Goal: Task Accomplishment & Management: Manage account settings

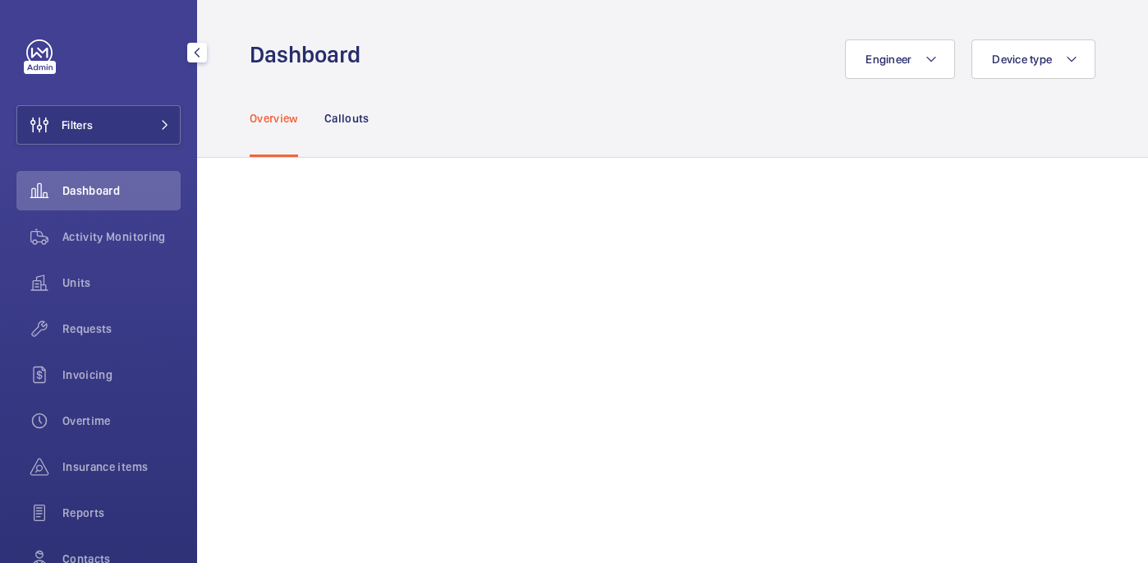
click at [92, 122] on span "Filters" at bounding box center [77, 125] width 31 height 16
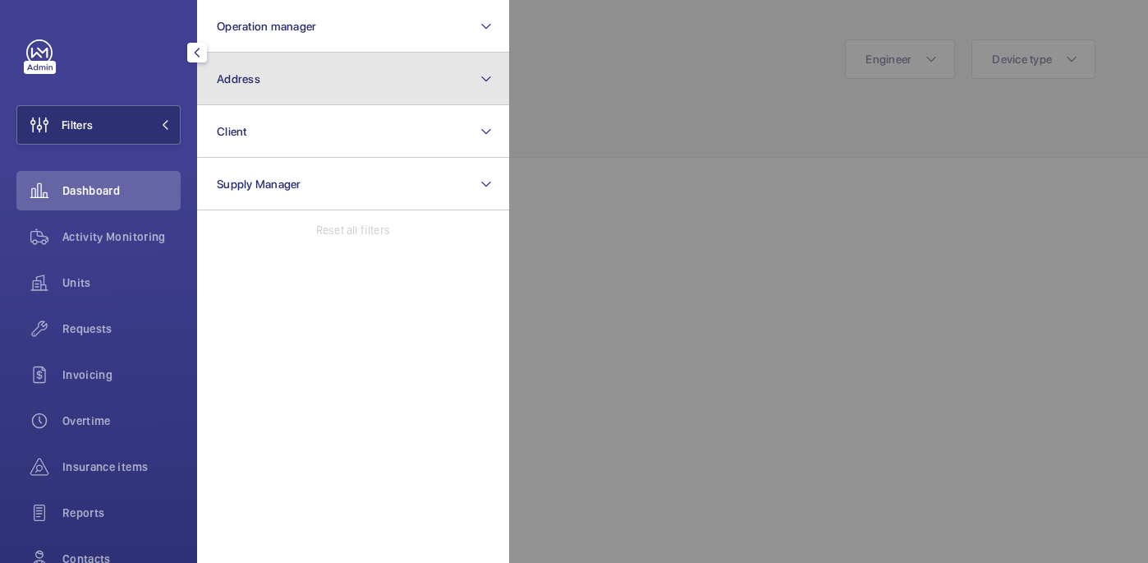
click at [282, 83] on button "Address" at bounding box center [353, 79] width 312 height 53
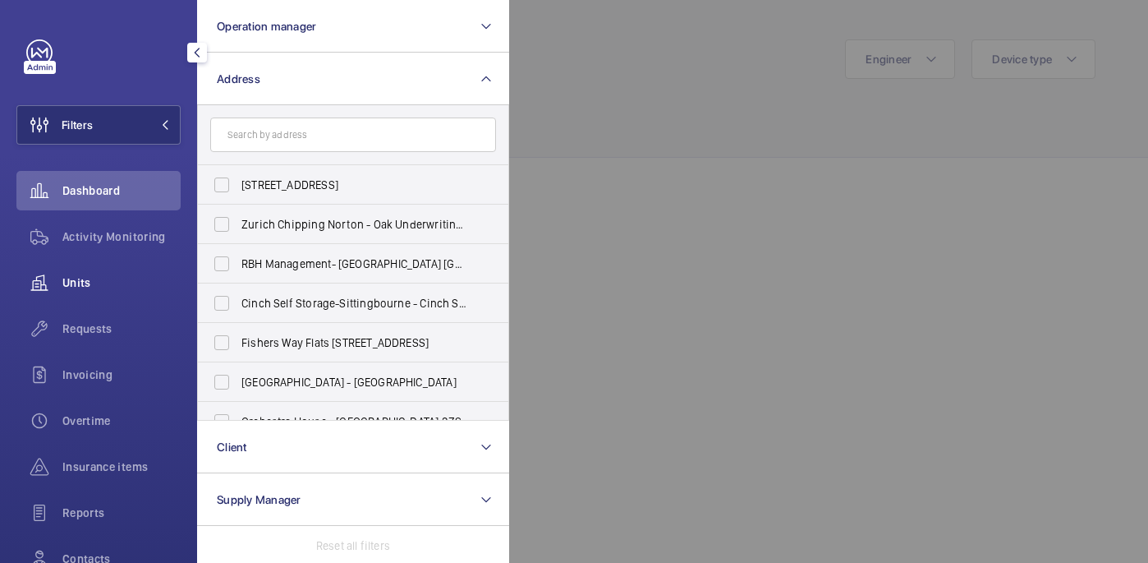
click at [113, 283] on span "Units" at bounding box center [121, 282] width 118 height 16
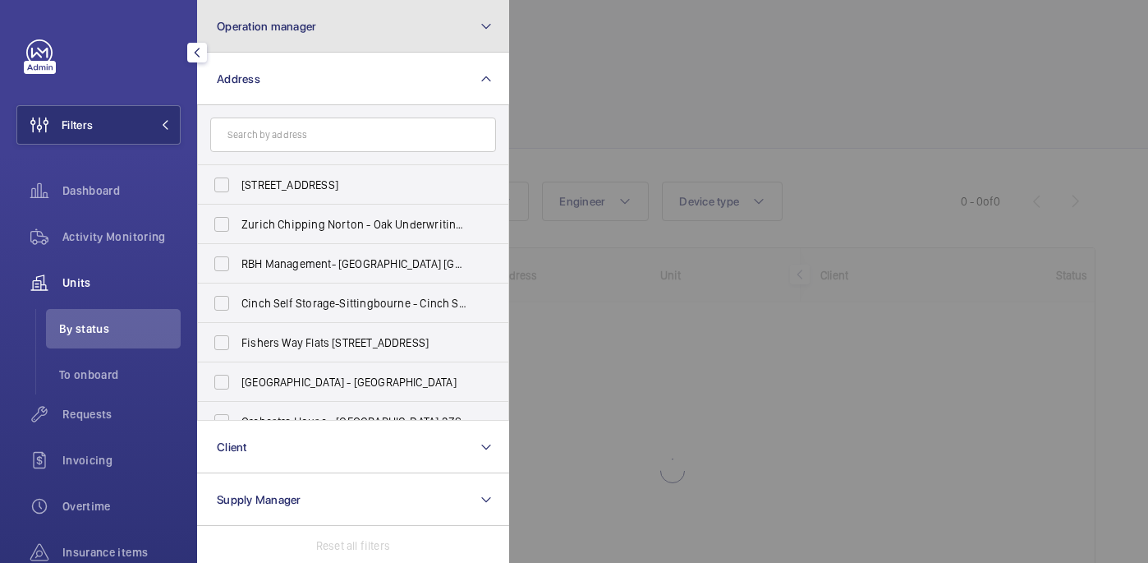
click at [298, 25] on span "Operation manager" at bounding box center [266, 26] width 99 height 13
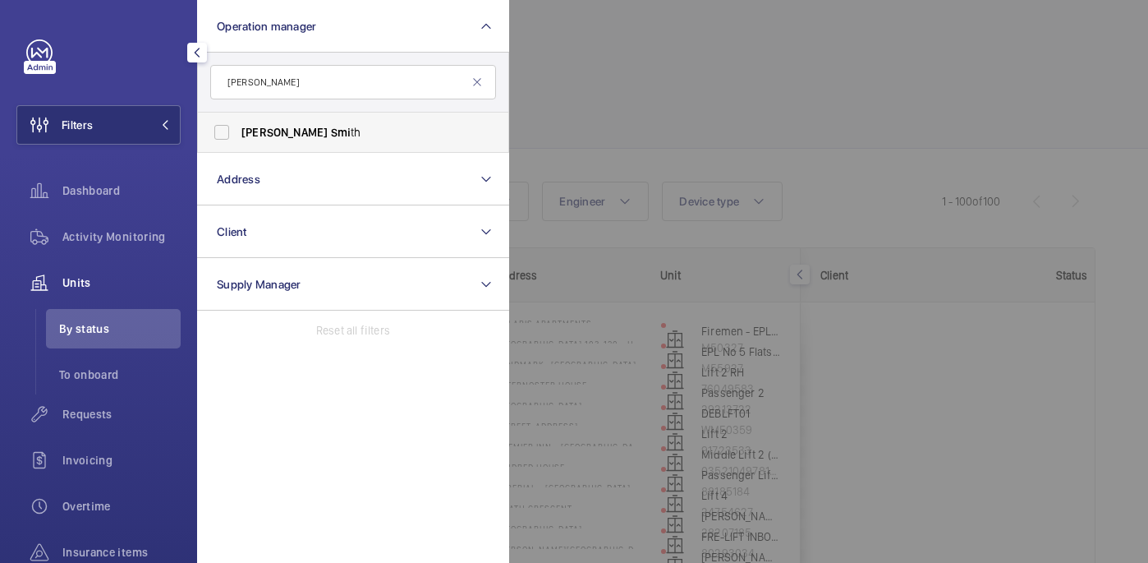
type input "john smi"
click at [343, 137] on span "John Smi th" at bounding box center [354, 132] width 226 height 16
click at [238, 137] on input "John Smi th" at bounding box center [221, 132] width 33 height 33
checkbox input "true"
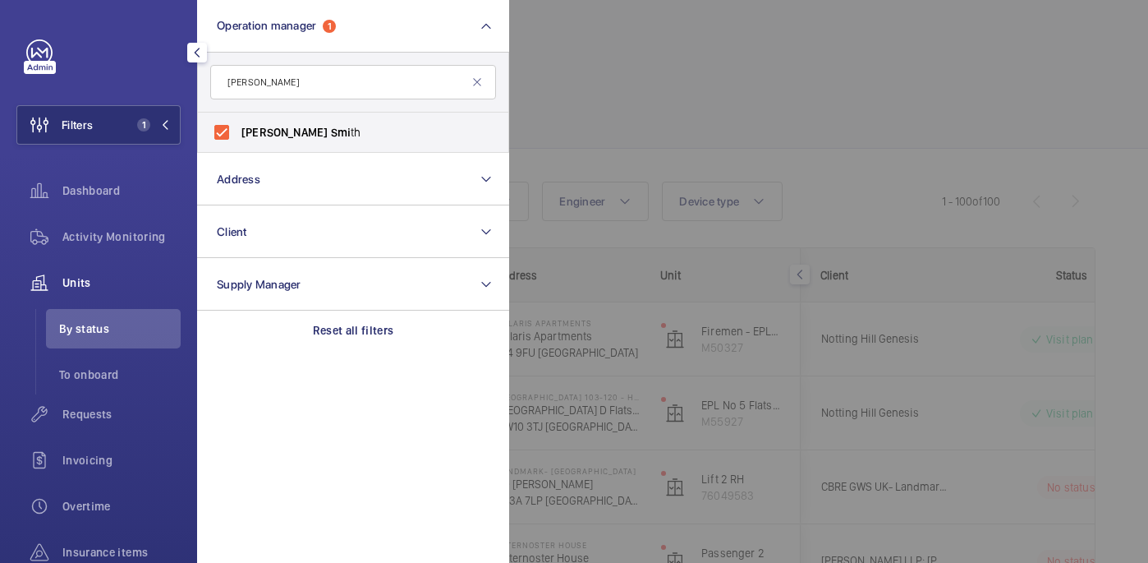
click at [734, 76] on div at bounding box center [1083, 281] width 1148 height 563
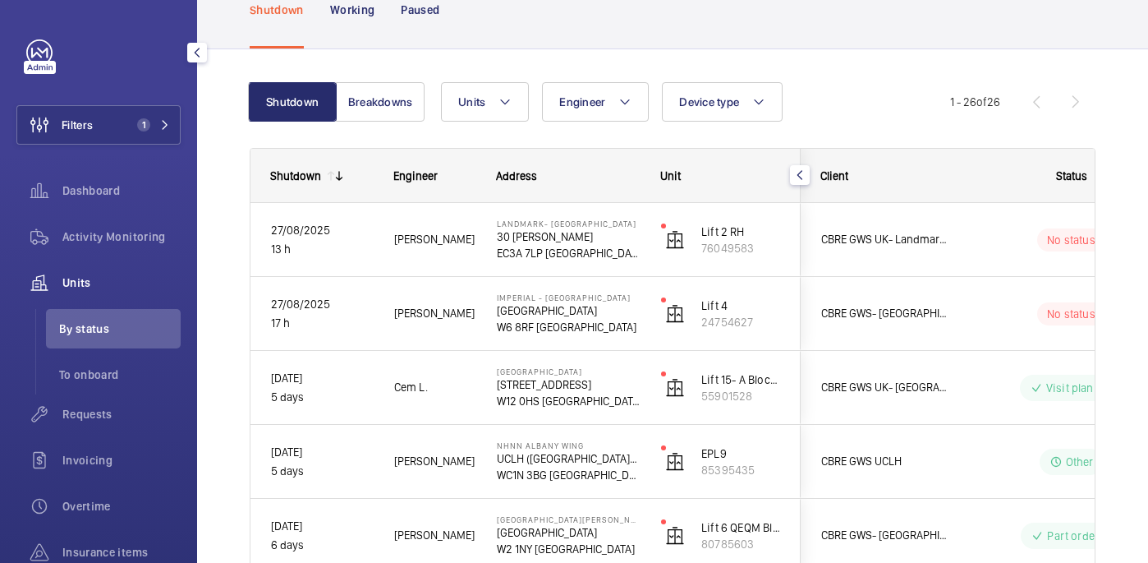
scroll to position [101, 0]
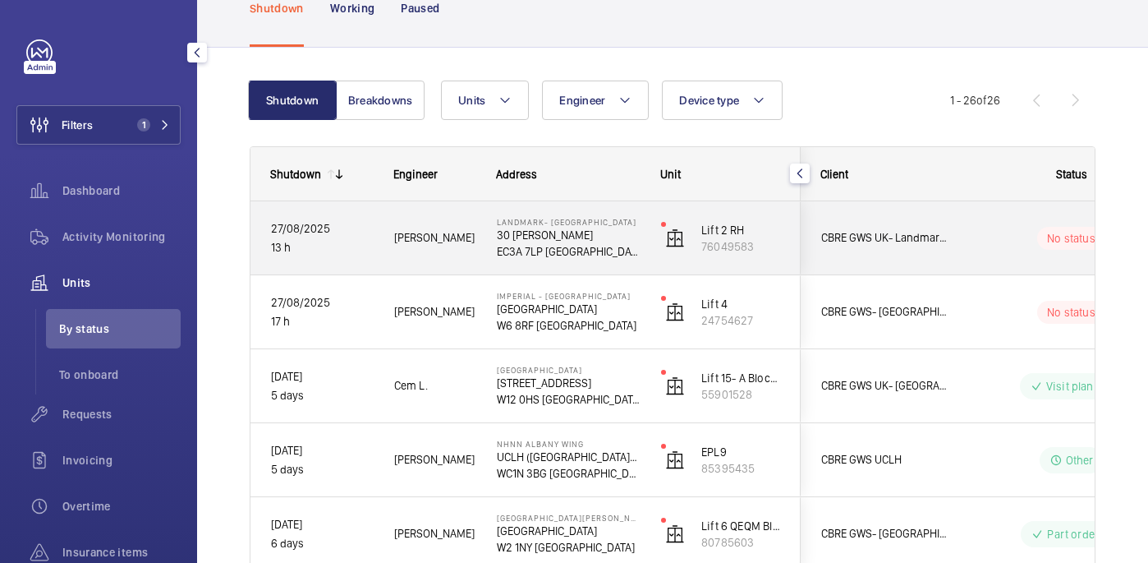
click at [462, 238] on span "Alfred R." at bounding box center [434, 237] width 81 height 19
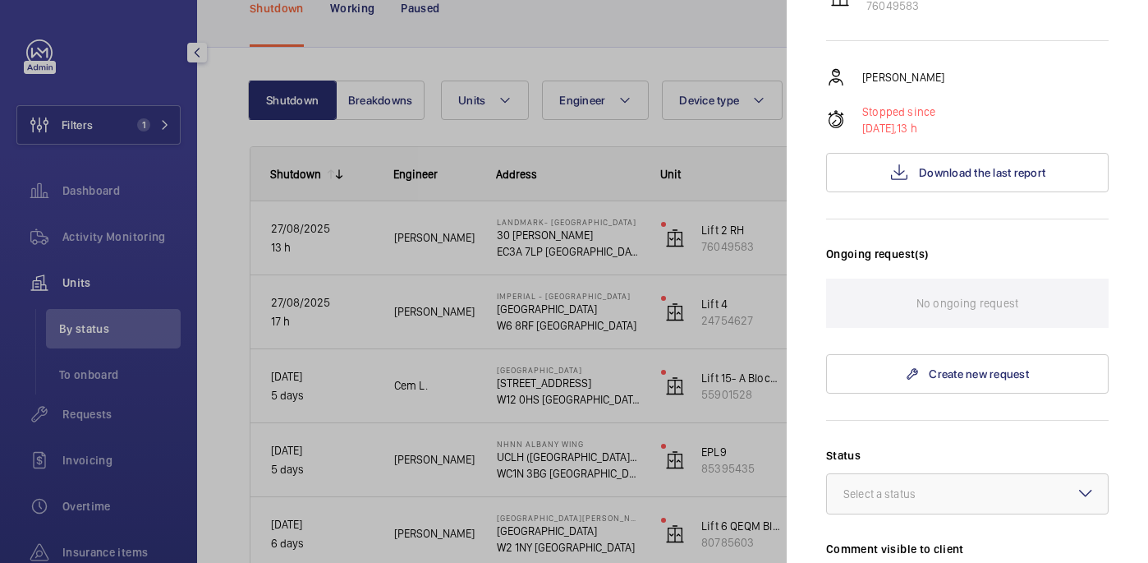
scroll to position [0, 0]
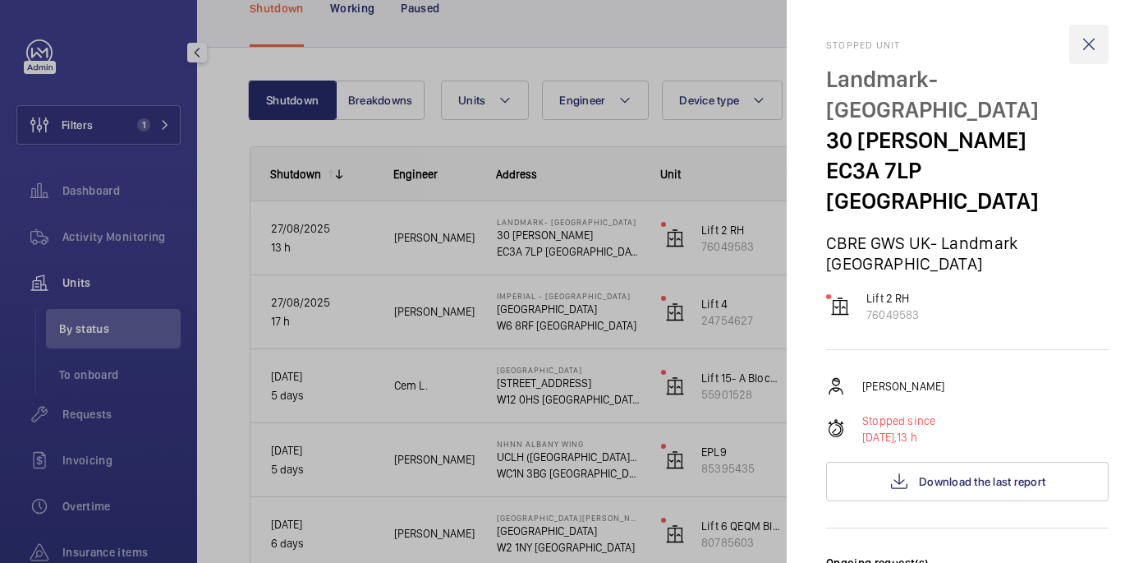
click at [1089, 34] on wm-front-icon-button at bounding box center [1088, 44] width 39 height 39
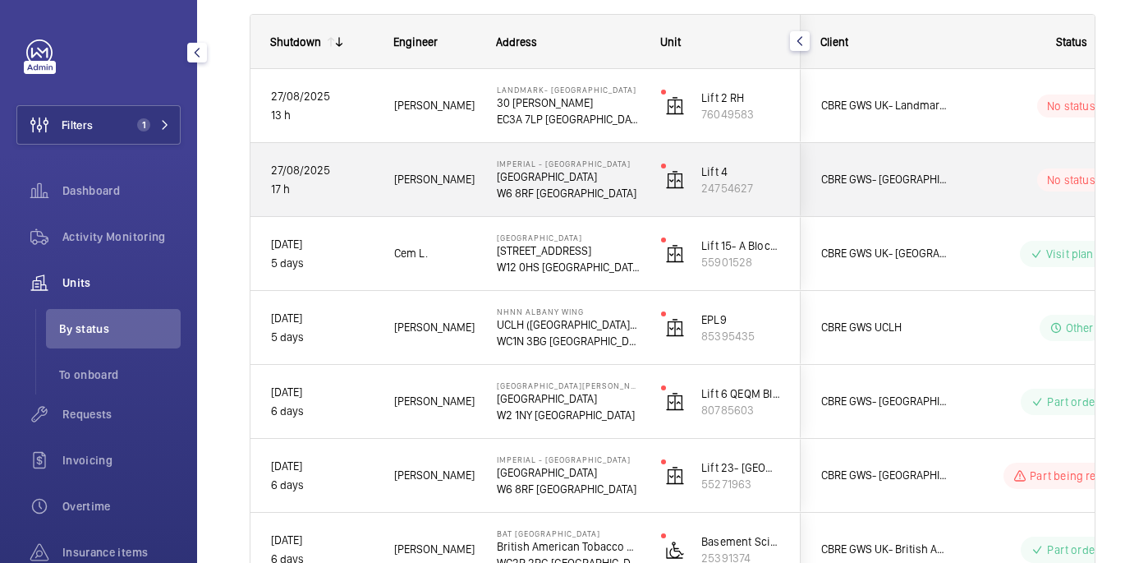
scroll to position [220, 0]
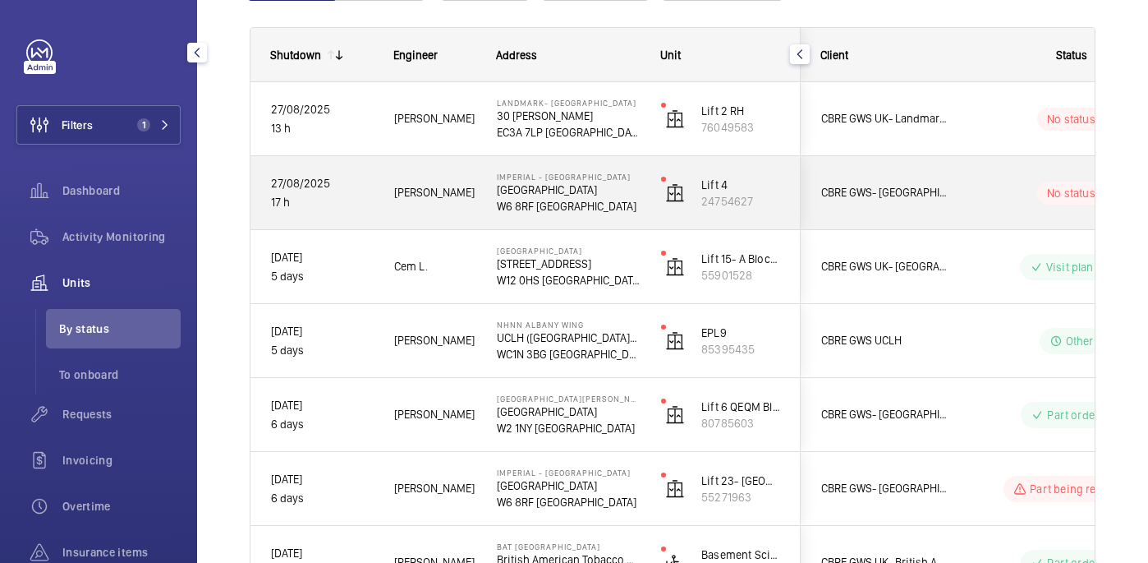
click at [445, 187] on span "Levi E." at bounding box center [434, 192] width 81 height 19
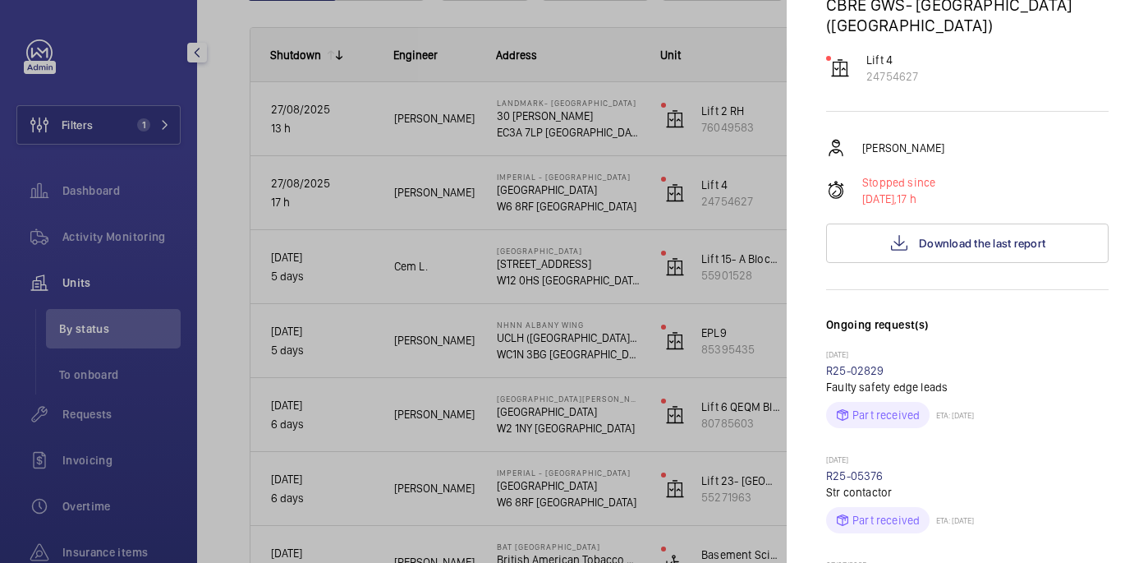
scroll to position [91, 0]
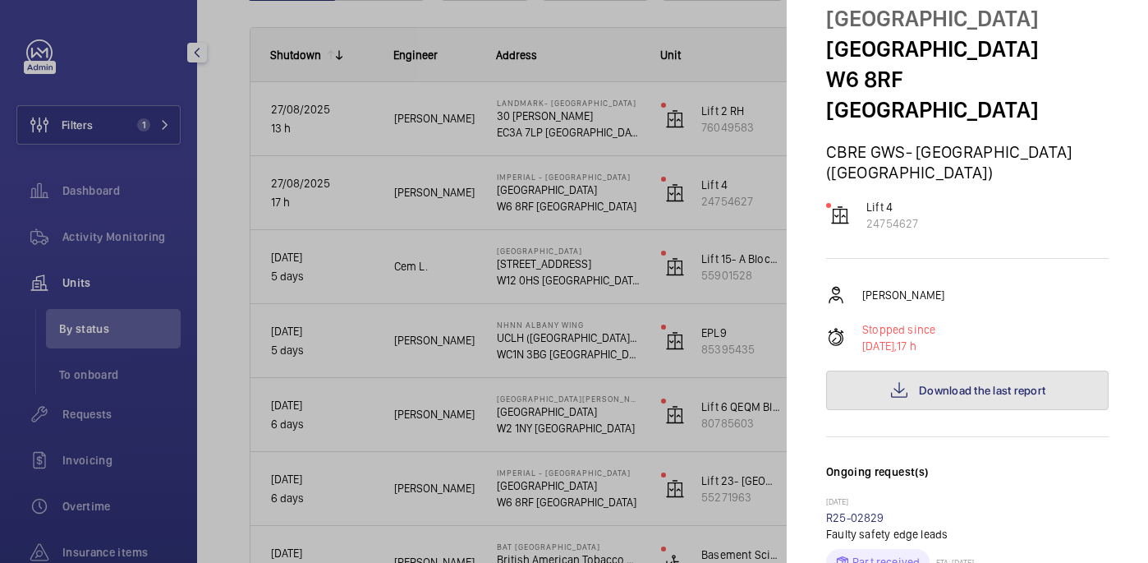
click at [962, 384] on span "Download the last report" at bounding box center [982, 390] width 126 height 13
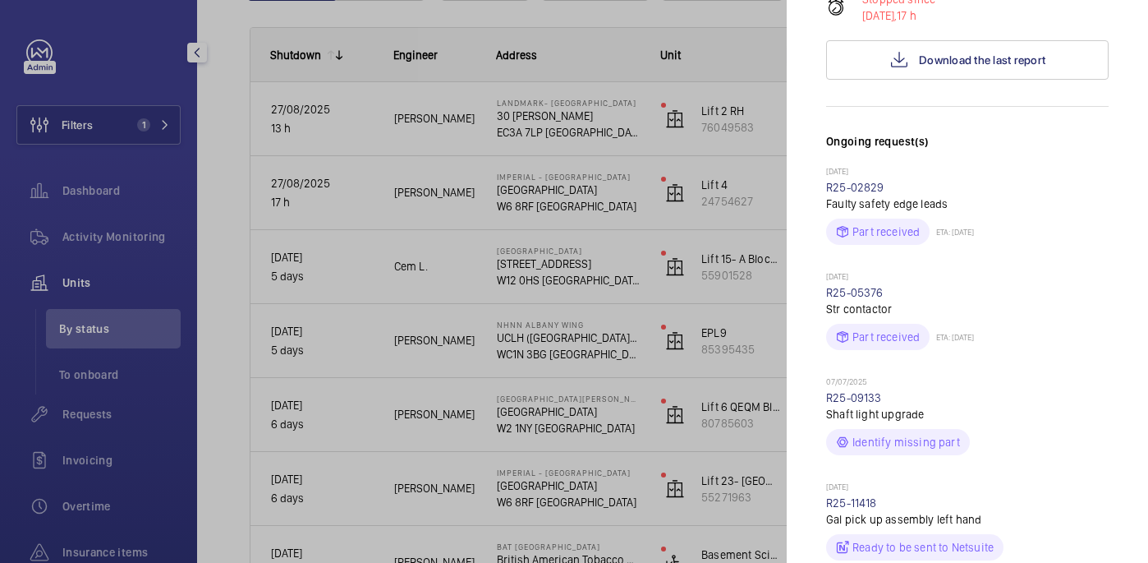
scroll to position [568, 0]
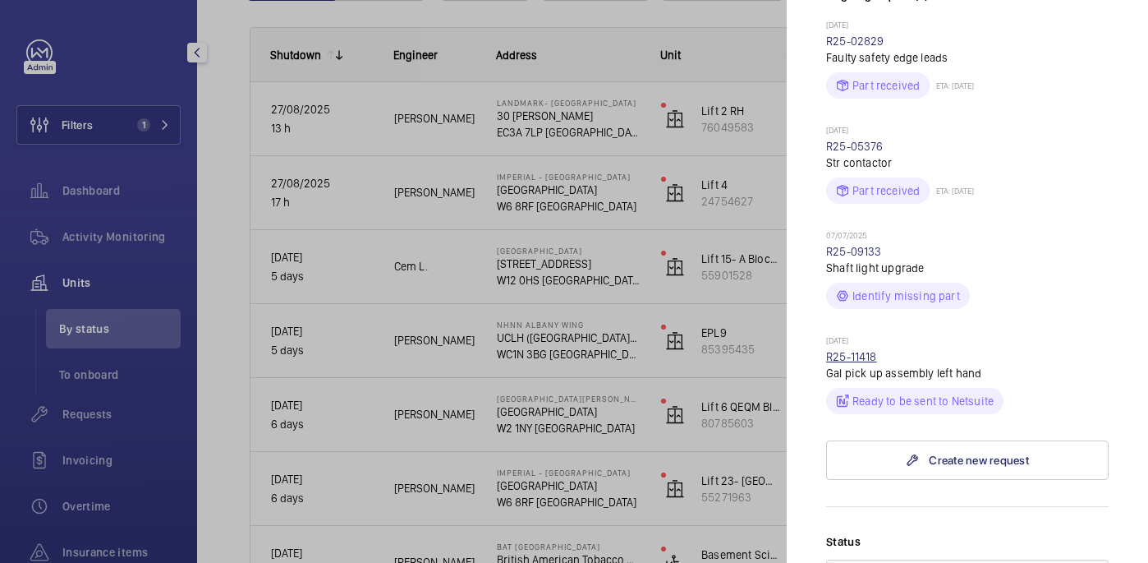
click at [858, 350] on link "R25-11418" at bounding box center [851, 356] width 51 height 13
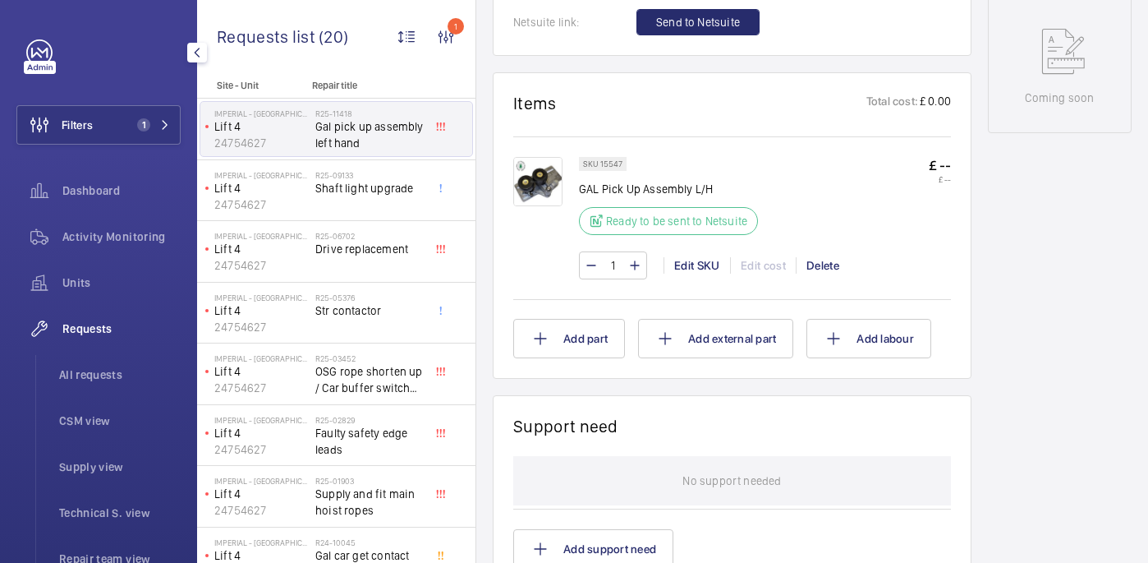
scroll to position [887, 0]
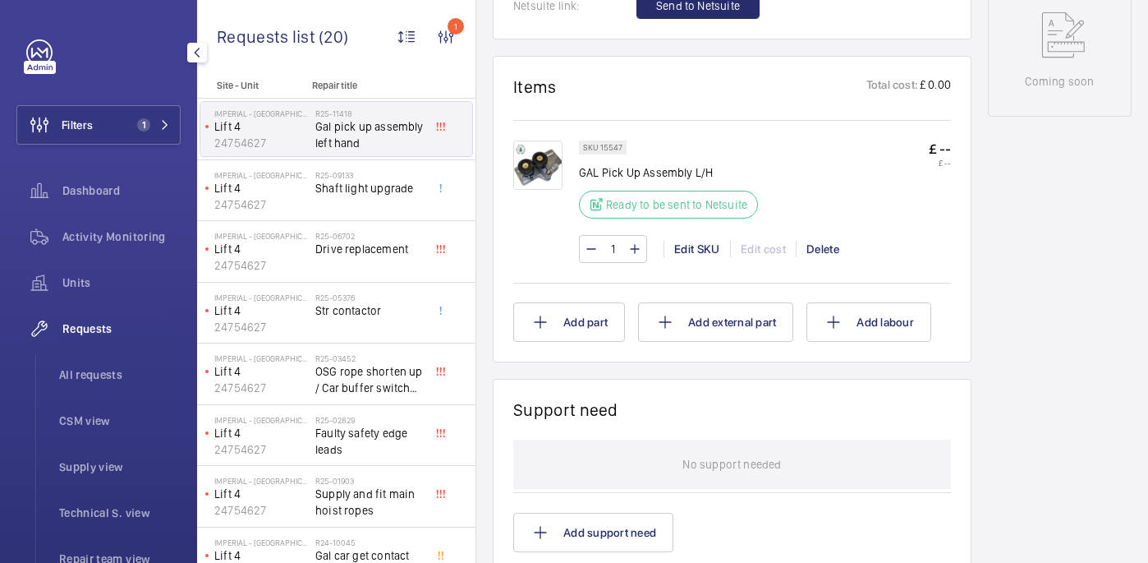
click at [536, 166] on img at bounding box center [537, 164] width 49 height 49
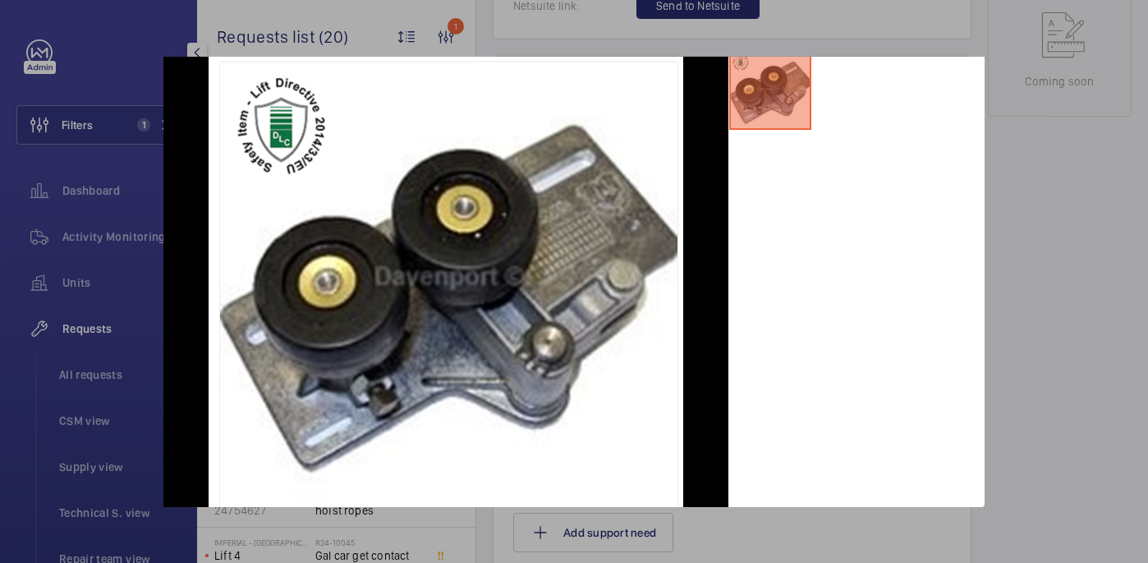
scroll to position [0, 0]
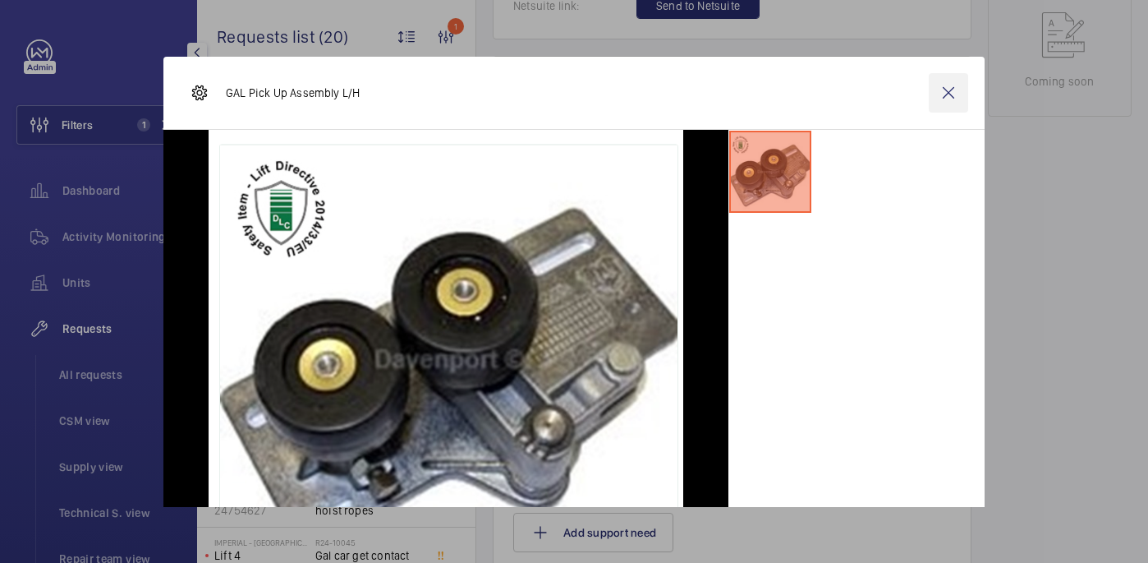
click at [955, 99] on wm-front-icon-button at bounding box center [948, 92] width 39 height 39
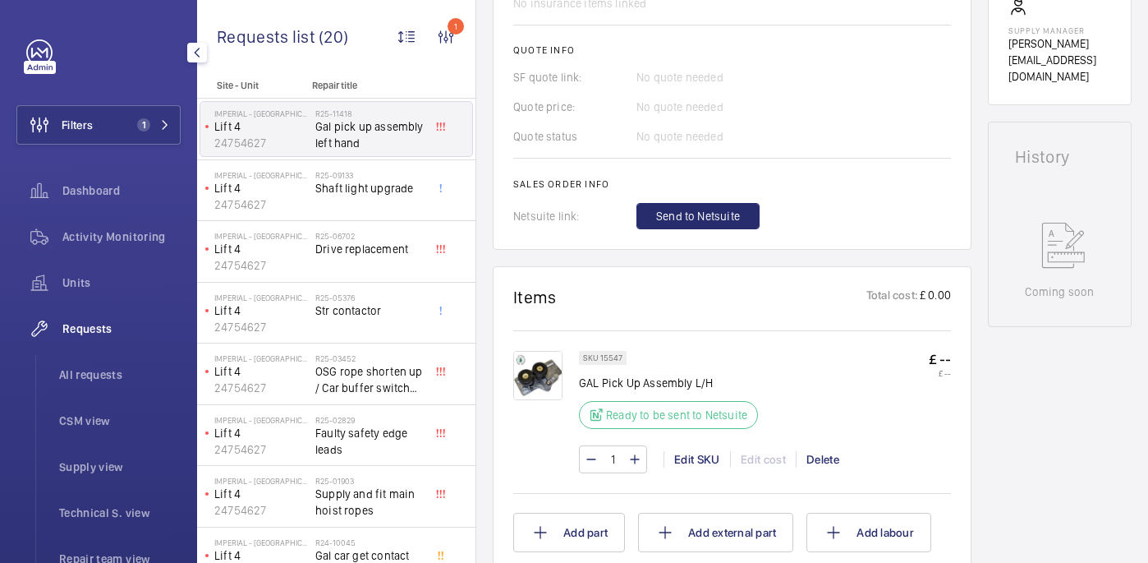
scroll to position [679, 0]
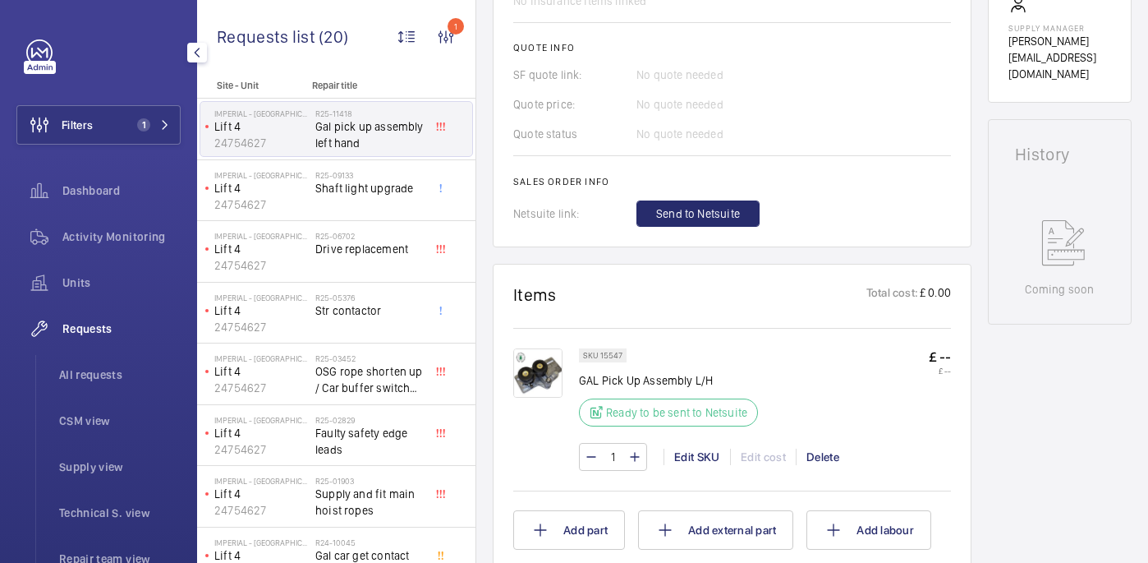
click at [625, 381] on p "GAL Pick Up Assembly L/H" at bounding box center [673, 380] width 189 height 16
copy div "GAL Pick Up Assembly L/H"
drag, startPoint x: 625, startPoint y: 381, endPoint x: 560, endPoint y: 243, distance: 152.5
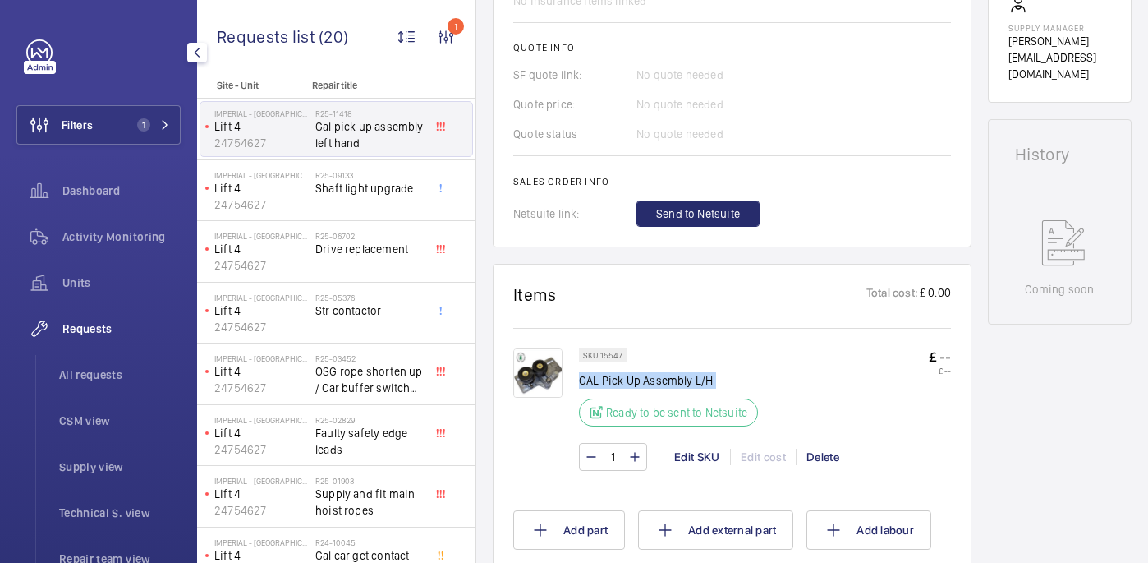
click at [613, 353] on div "SKU 15547 GAL Pick Up Assembly L/H Ready to be sent to Netsuite" at bounding box center [673, 392] width 189 height 88
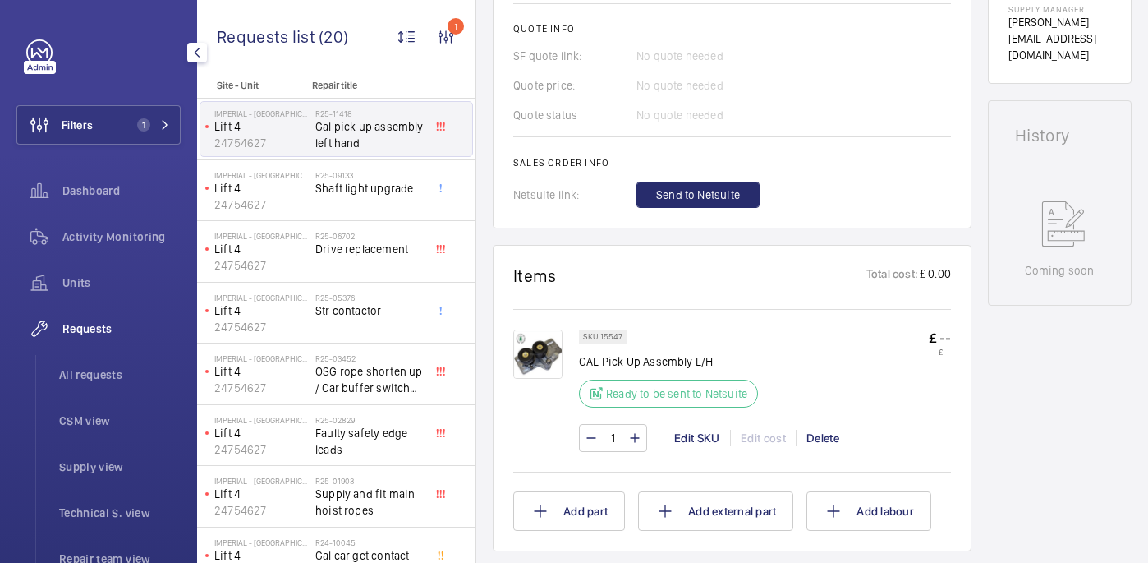
click at [660, 299] on wm-front-card-header "Items Total cost: £ 0.00" at bounding box center [732, 285] width 438 height 40
click at [554, 363] on img at bounding box center [537, 353] width 49 height 49
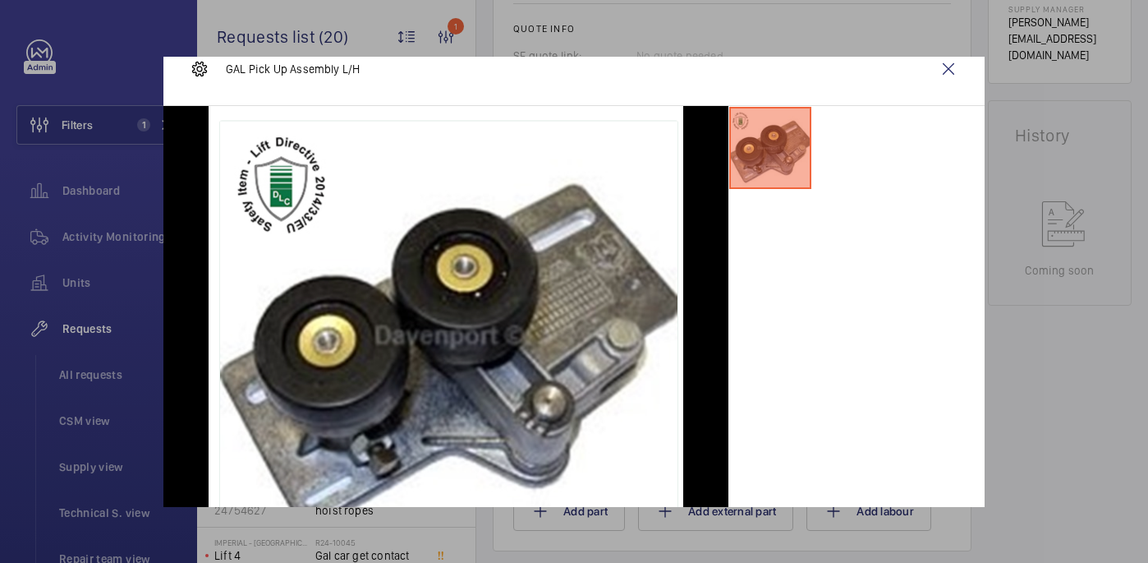
scroll to position [22, 0]
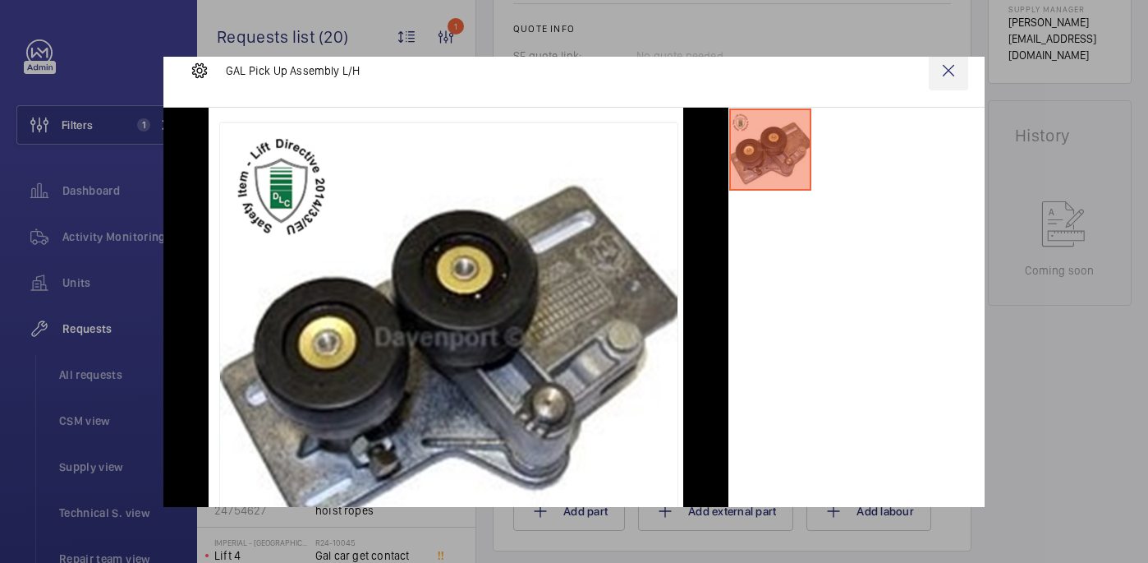
click at [957, 74] on wm-front-icon-button at bounding box center [948, 70] width 39 height 39
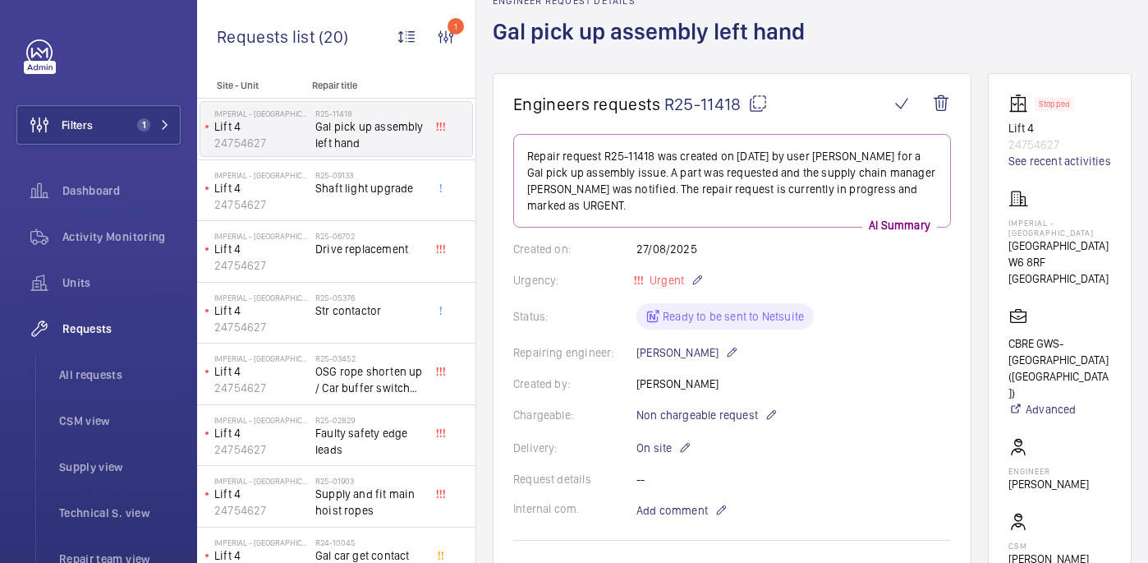
scroll to position [0, 0]
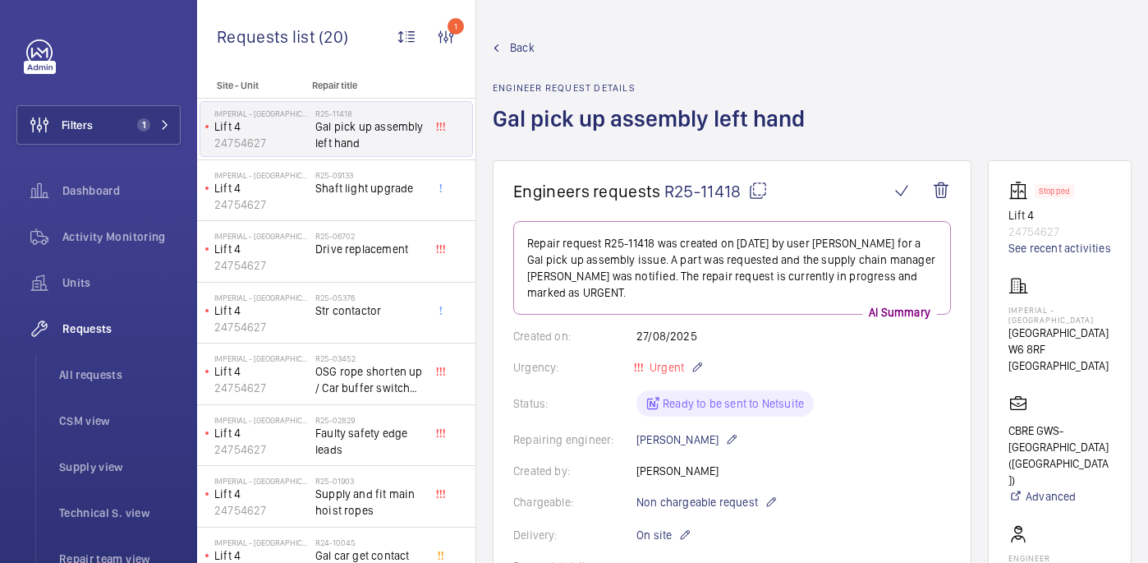
click at [761, 186] on mat-icon at bounding box center [758, 191] width 20 height 20
drag, startPoint x: 1004, startPoint y: 310, endPoint x: 1108, endPoint y: 318, distance: 103.8
click at [1108, 318] on wm-front-card "Stopped Lift 4 24754627 See recent activities Imperial - Charing Cross Hospital…" at bounding box center [1060, 471] width 144 height 622
copy p "Imperial - [GEOGRAPHIC_DATA]"
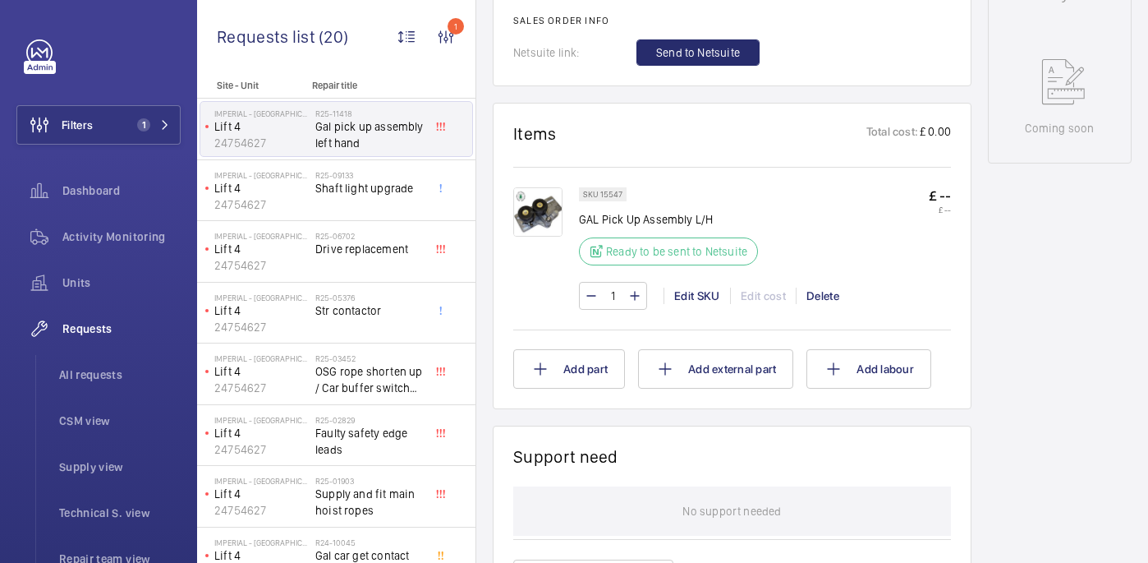
click at [609, 215] on p "GAL Pick Up Assembly L/H" at bounding box center [673, 219] width 189 height 16
copy div "GAL Pick Up Assembly L/H"
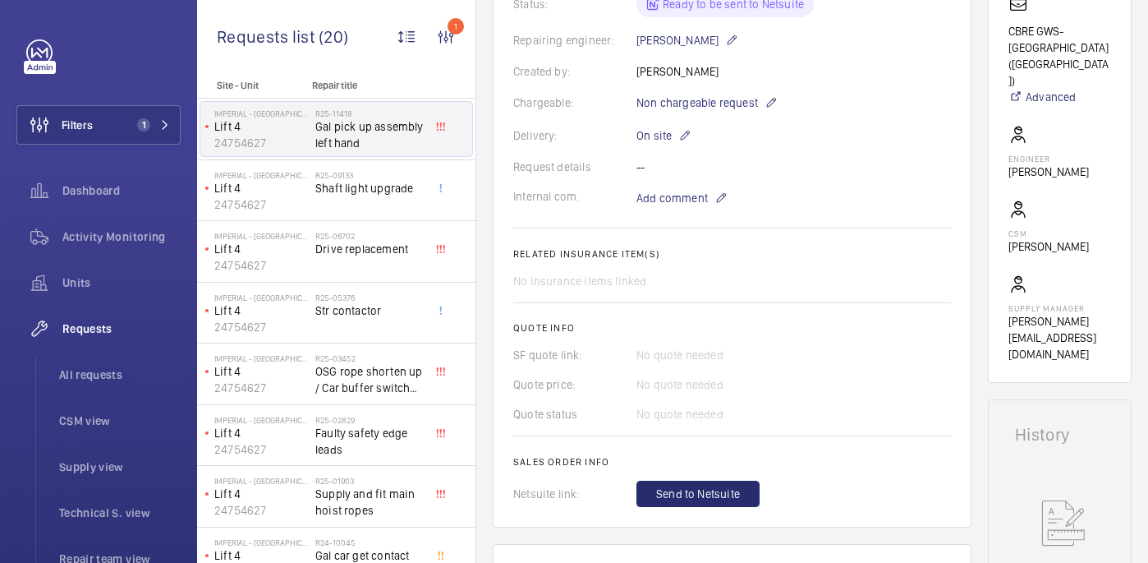
scroll to position [382, 0]
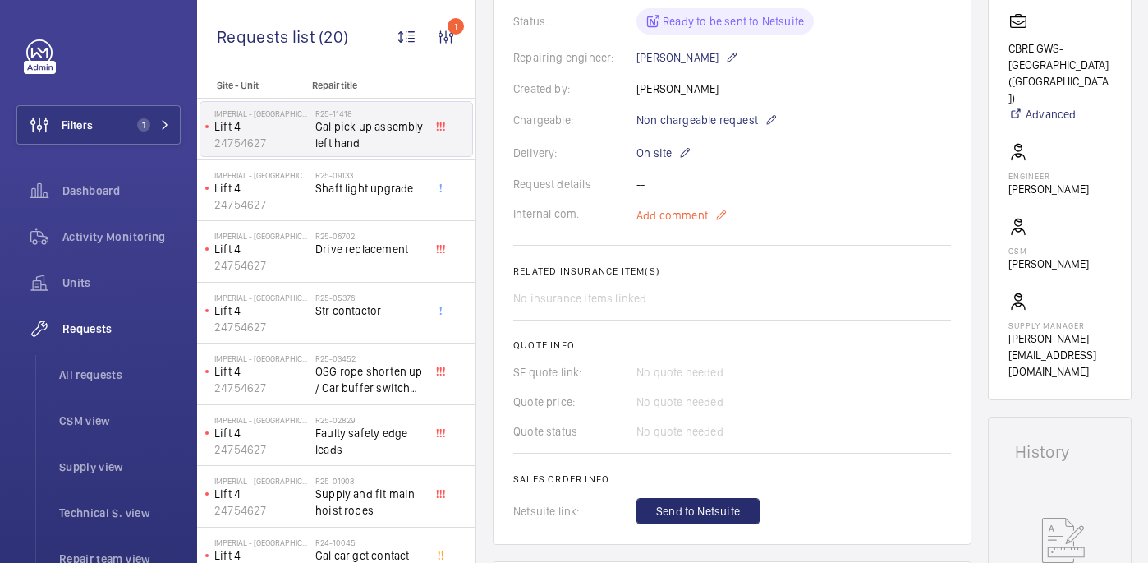
click at [656, 218] on span "Add comment" at bounding box center [672, 215] width 71 height 16
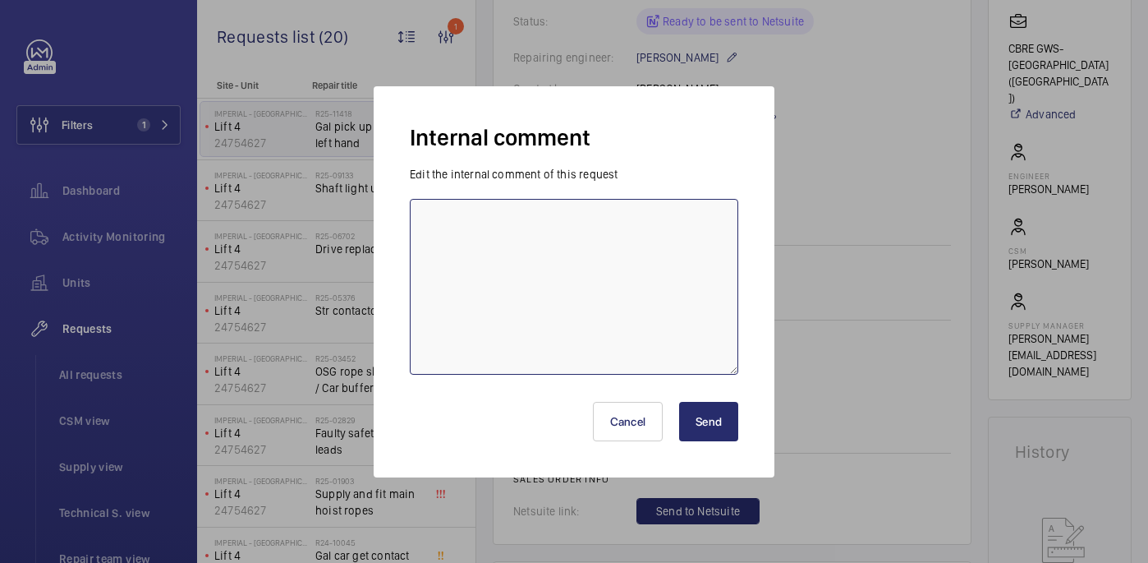
click at [536, 214] on textarea at bounding box center [574, 287] width 329 height 176
click at [532, 223] on textarea "confirming price wiht supplier" at bounding box center [574, 287] width 329 height 176
click at [613, 205] on textarea "confirming price with supplier" at bounding box center [574, 287] width 329 height 176
click at [615, 222] on textarea "confirming price with supplier" at bounding box center [574, 287] width 329 height 176
type textarea "confirming price with supplier - 28/08 india"
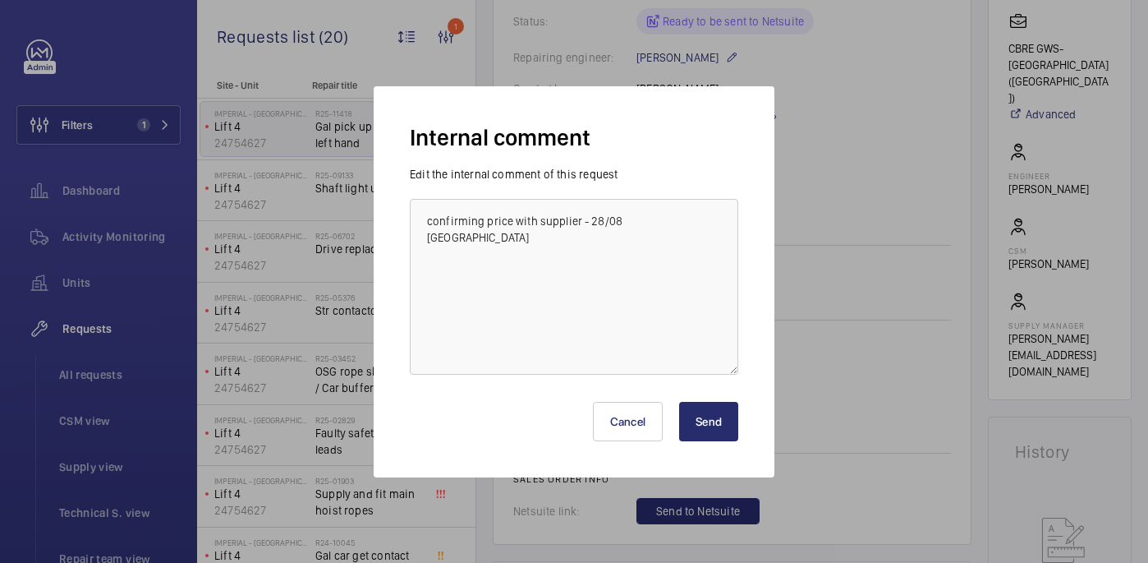
click at [696, 426] on button "Send" at bounding box center [708, 421] width 59 height 39
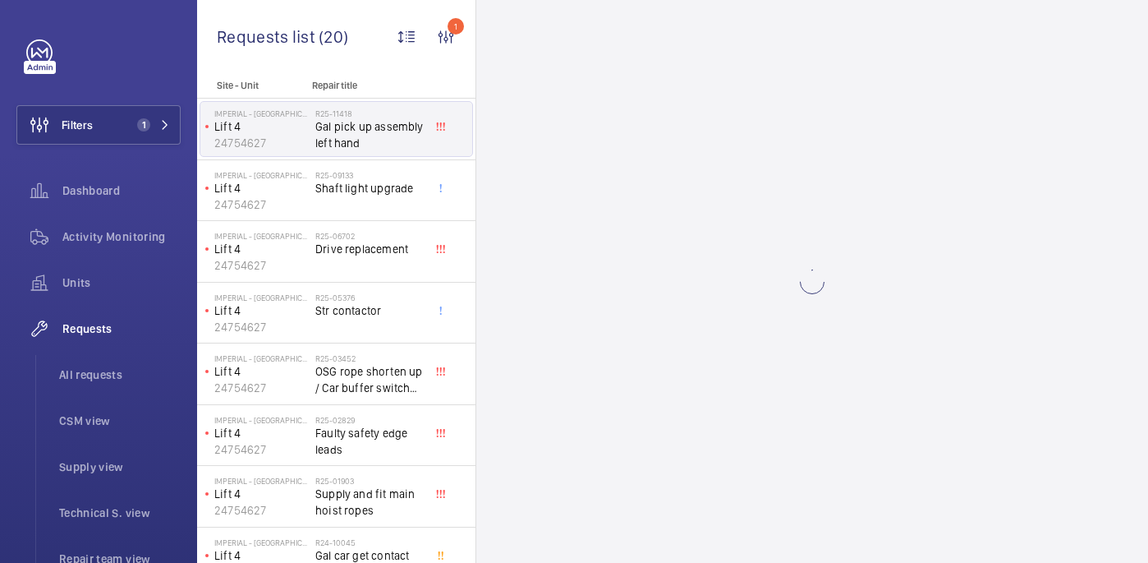
click at [839, 343] on wm-front-async-data-loader at bounding box center [812, 281] width 672 height 563
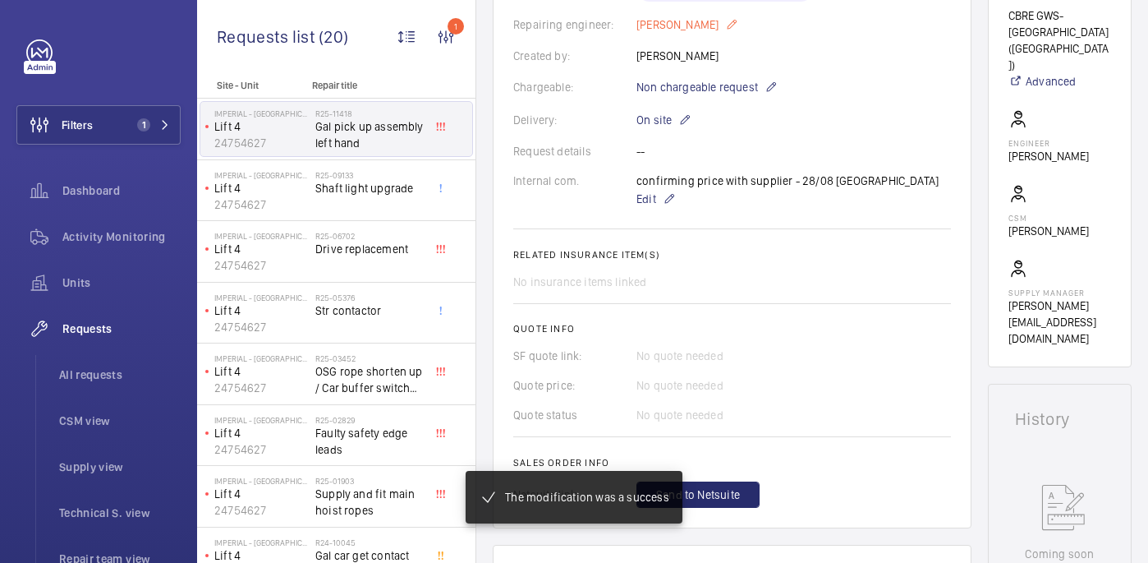
scroll to position [431, 0]
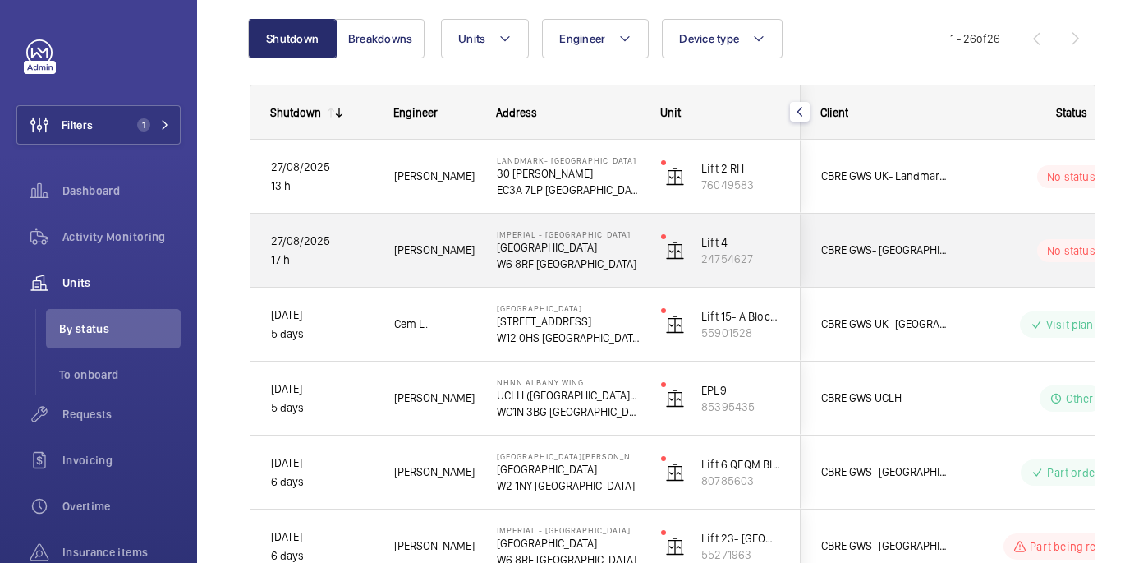
scroll to position [179, 0]
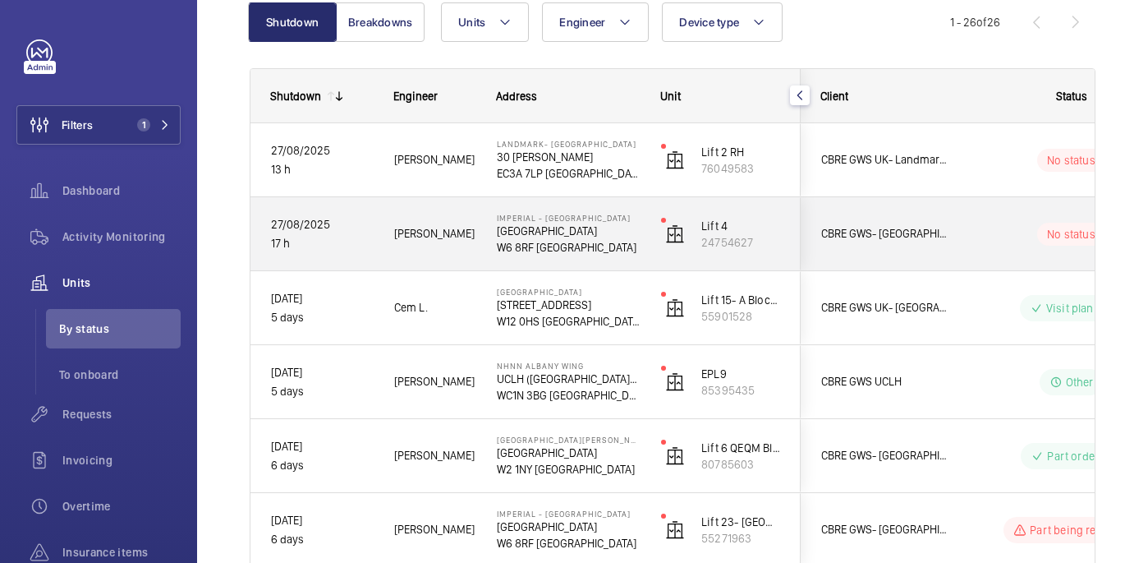
click at [990, 232] on wm-front-pills-cell "No status" at bounding box center [1071, 234] width 205 height 23
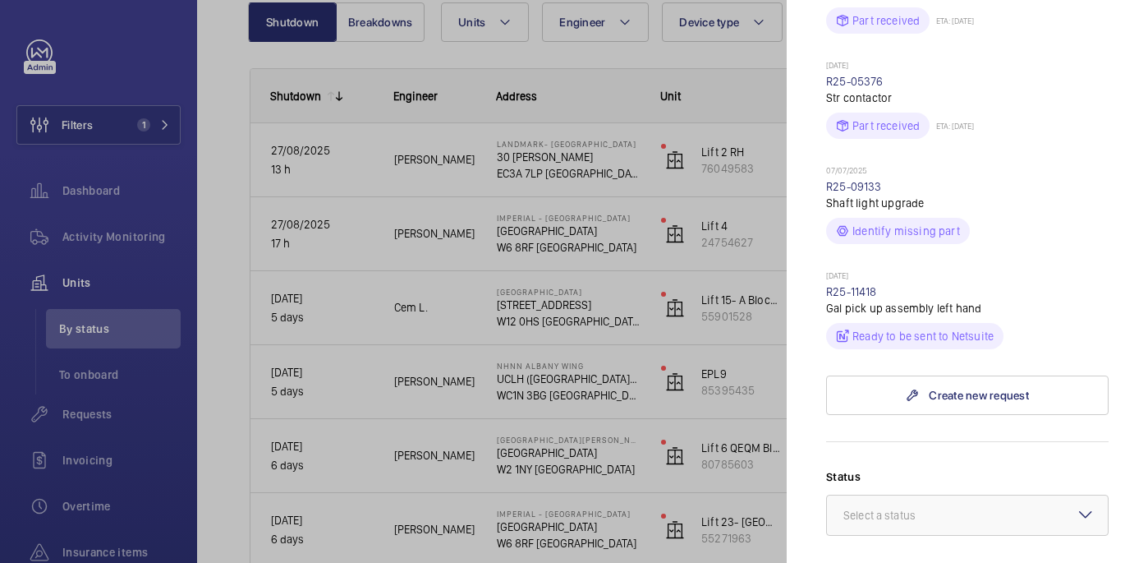
scroll to position [634, 0]
click at [954, 497] on div at bounding box center [967, 513] width 281 height 39
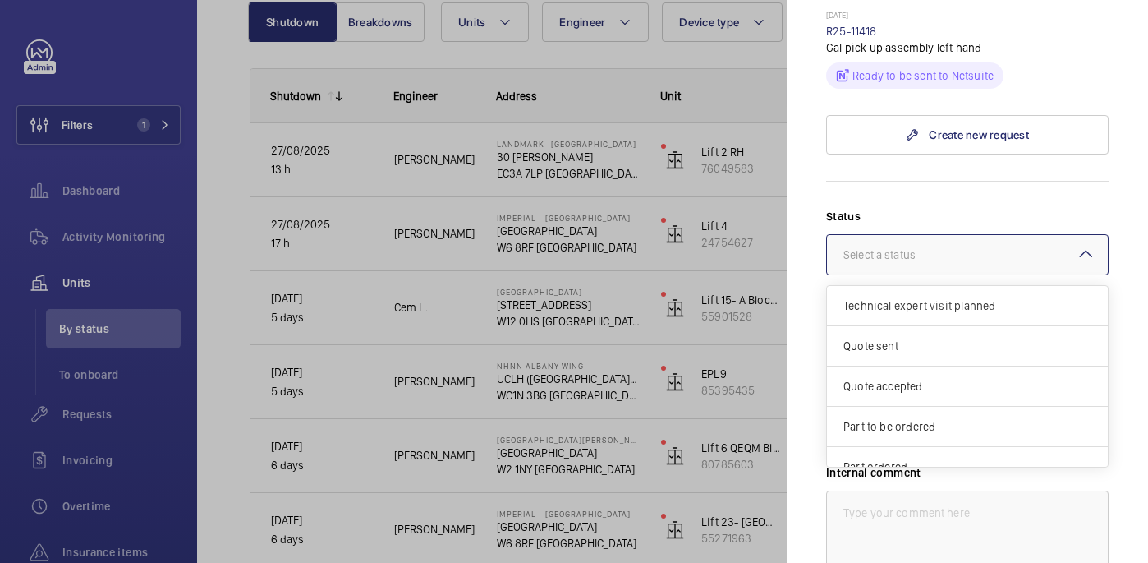
scroll to position [894, 0]
click at [895, 417] on span "Part to be ordered" at bounding box center [968, 425] width 248 height 16
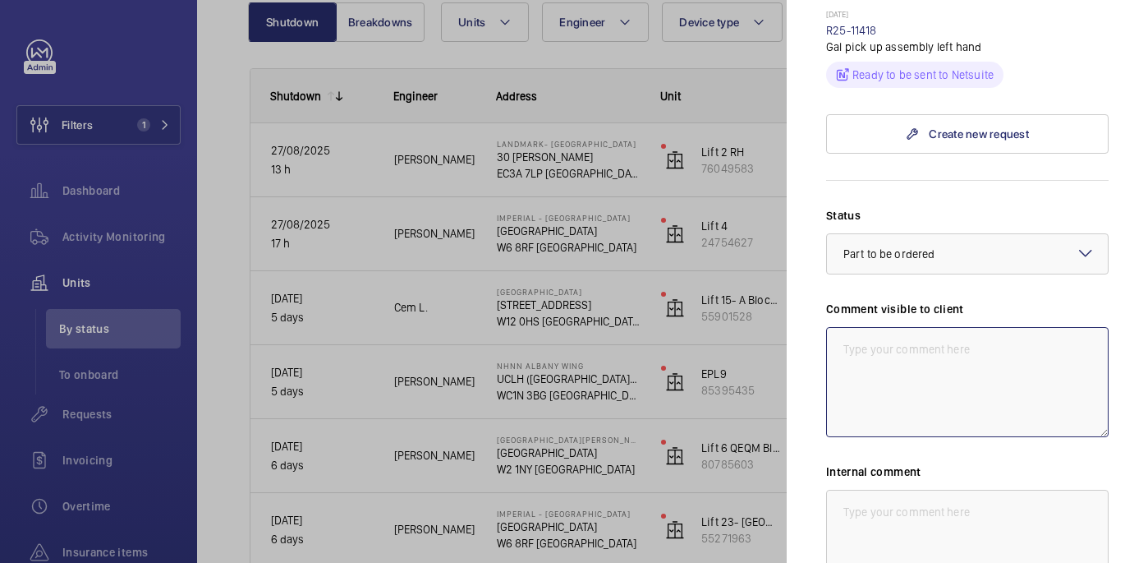
click at [870, 327] on textarea at bounding box center [967, 382] width 283 height 110
click at [848, 327] on textarea "Sourcing parts, ETA to be confirmed - 28/08" at bounding box center [967, 382] width 283 height 110
drag, startPoint x: 945, startPoint y: 335, endPoint x: 818, endPoint y: 297, distance: 132.0
click at [818, 297] on mat-sidenav "Stopped unit Imperial - Charing Cross Hospital Charing Cross Hospital W6 8RF LO…" at bounding box center [967, 281] width 361 height 563
click at [972, 348] on textarea "SWM ACTION: Sourcing parts, ETA to be confirmed - 28/08" at bounding box center [967, 382] width 283 height 110
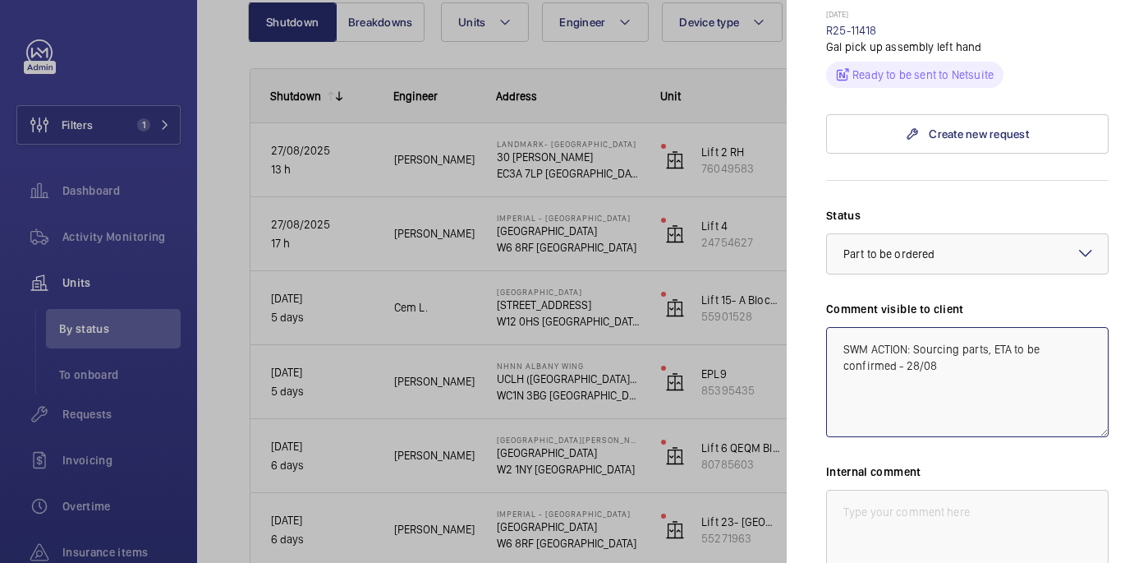
click at [853, 327] on textarea "SWM ACTION: Sourcing parts, ETA to be confirmed - 28/08" at bounding box center [967, 382] width 283 height 110
type textarea "WM ACTION: Sourcing parts, ETA to be confirmed - 28/08"
click at [889, 490] on textarea at bounding box center [967, 545] width 283 height 110
paste textarea "SWM ACTION: Sourcing parts, ETA to be confirmed - 28/08"
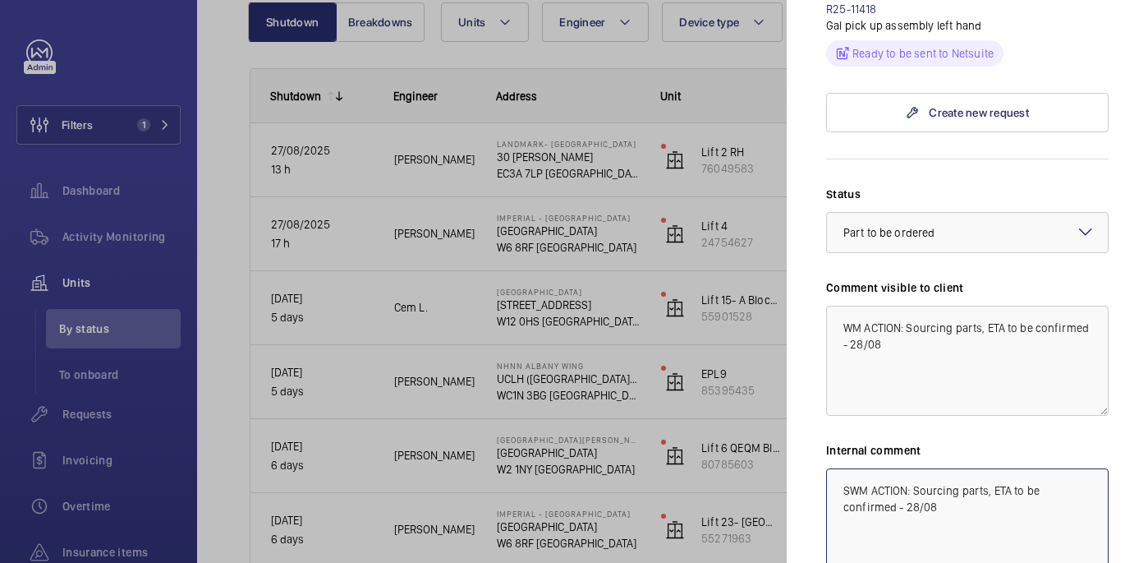
scroll to position [918, 0]
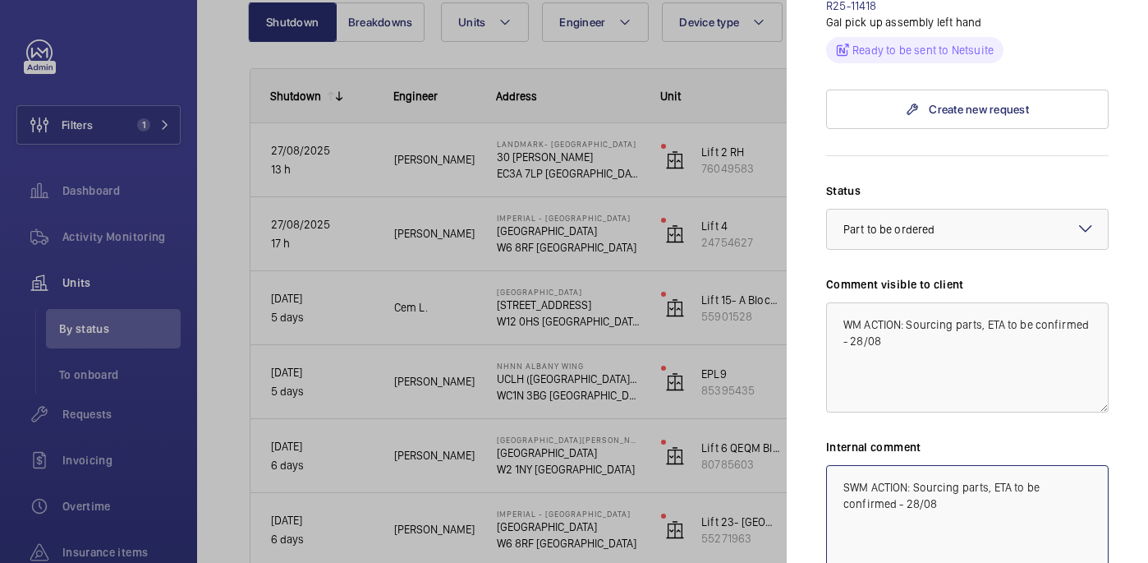
click at [847, 465] on textarea "SWM ACTION: Sourcing parts, ETA to be confirmed - 28/08" at bounding box center [967, 520] width 283 height 110
click at [903, 480] on textarea "WM ACTION: Sourcing parts, ETA to be confirmed - 28/08" at bounding box center [967, 520] width 283 height 110
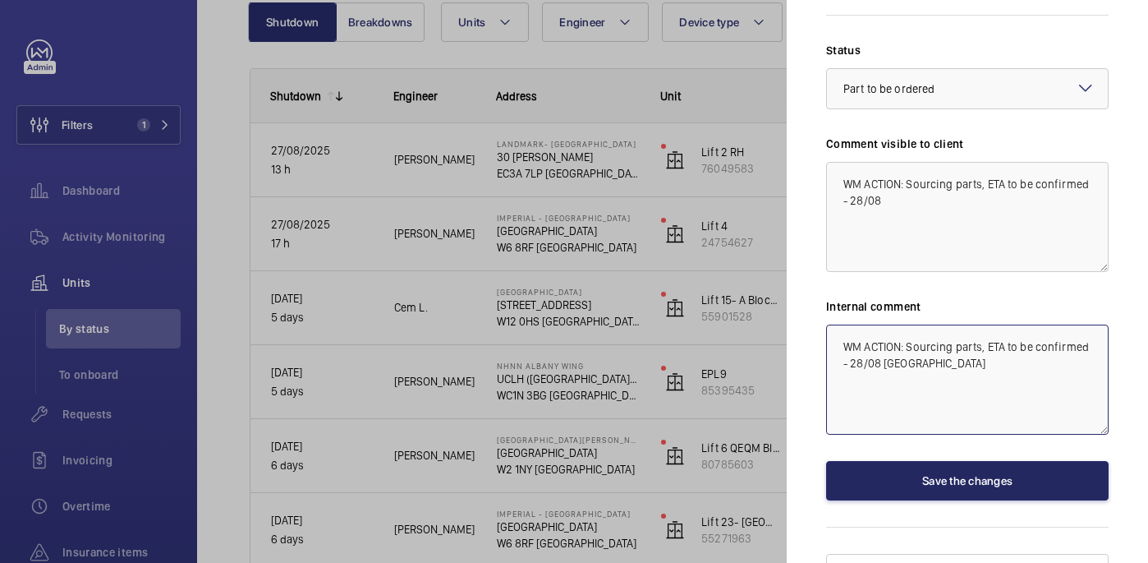
type textarea "WM ACTION: Sourcing parts, ETA to be confirmed - 28/08 india"
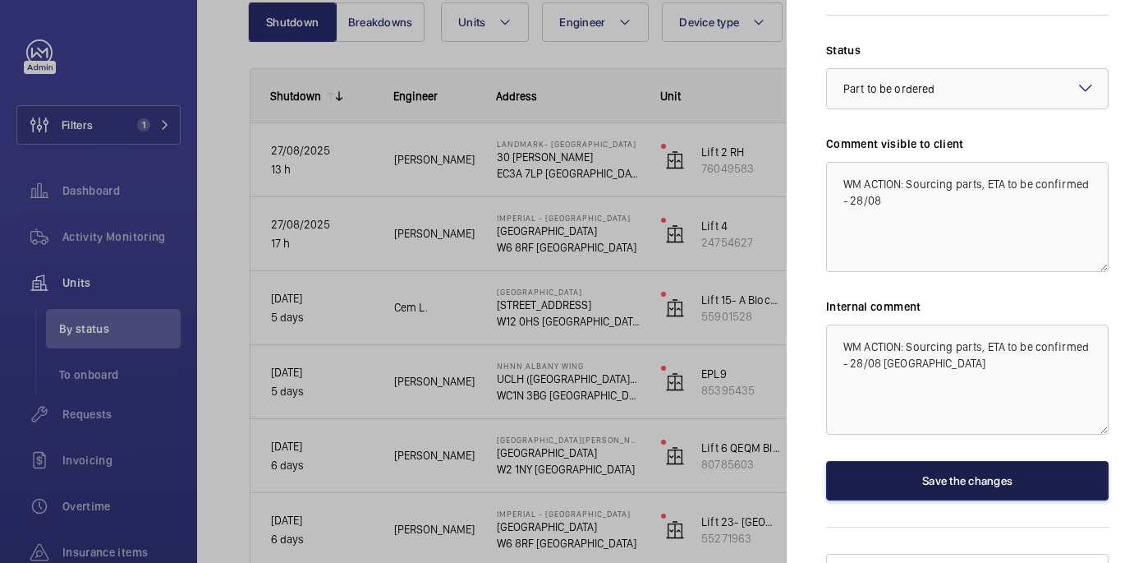
click at [1028, 461] on button "Save the changes" at bounding box center [967, 480] width 283 height 39
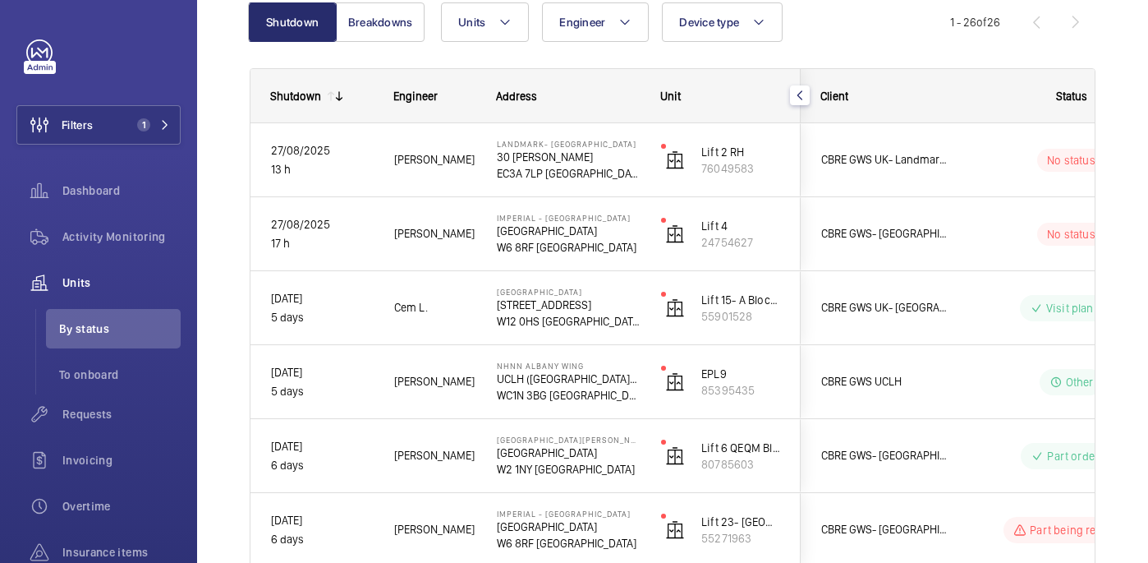
scroll to position [0, 0]
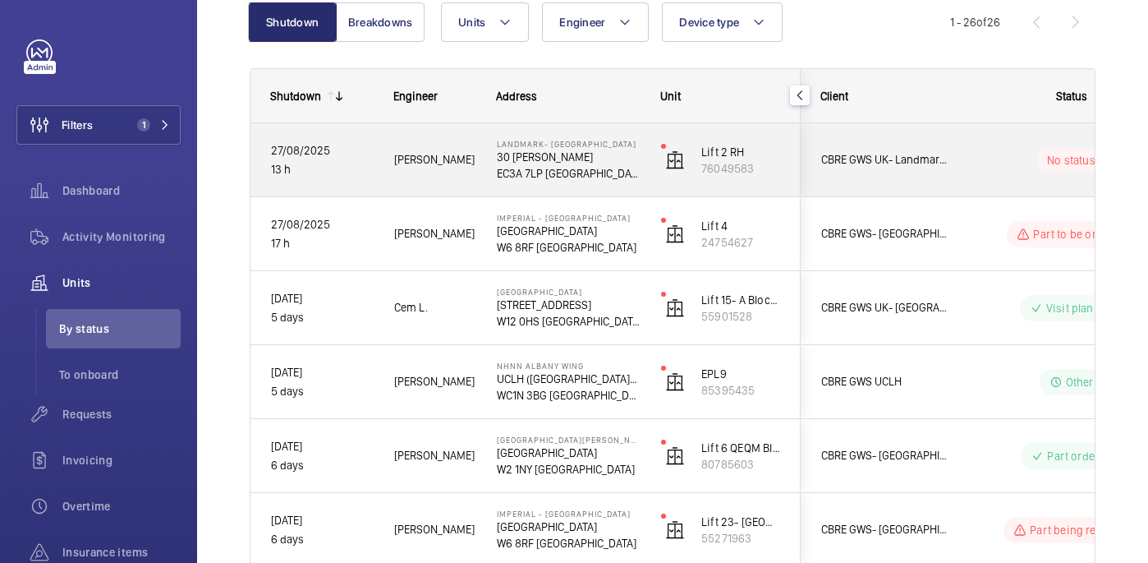
click at [926, 150] on span "CBRE GWS UK- Landmark Irongate House" at bounding box center [884, 159] width 126 height 19
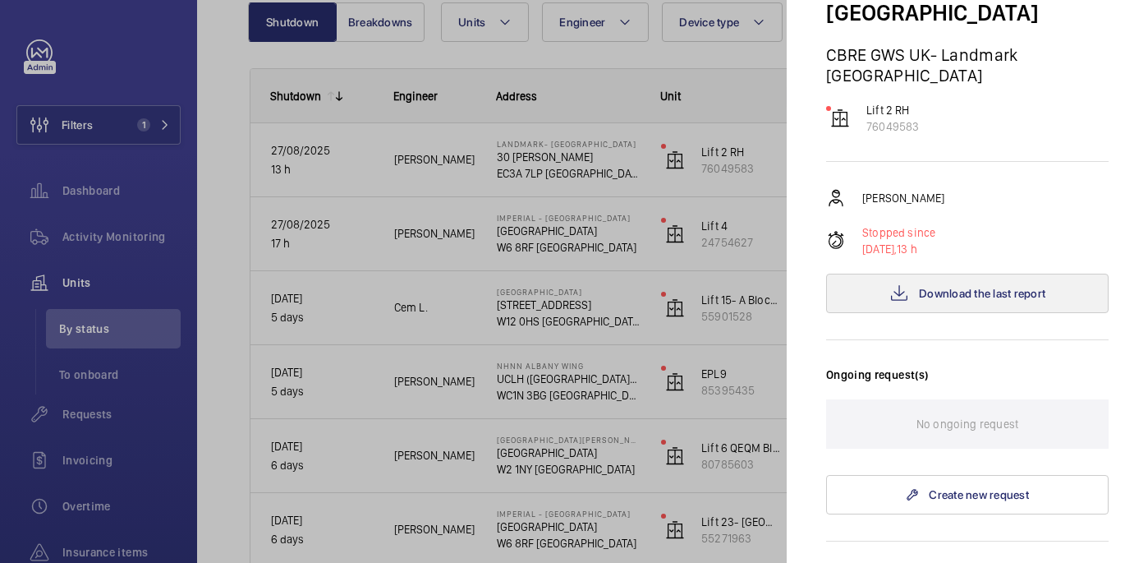
scroll to position [205, 0]
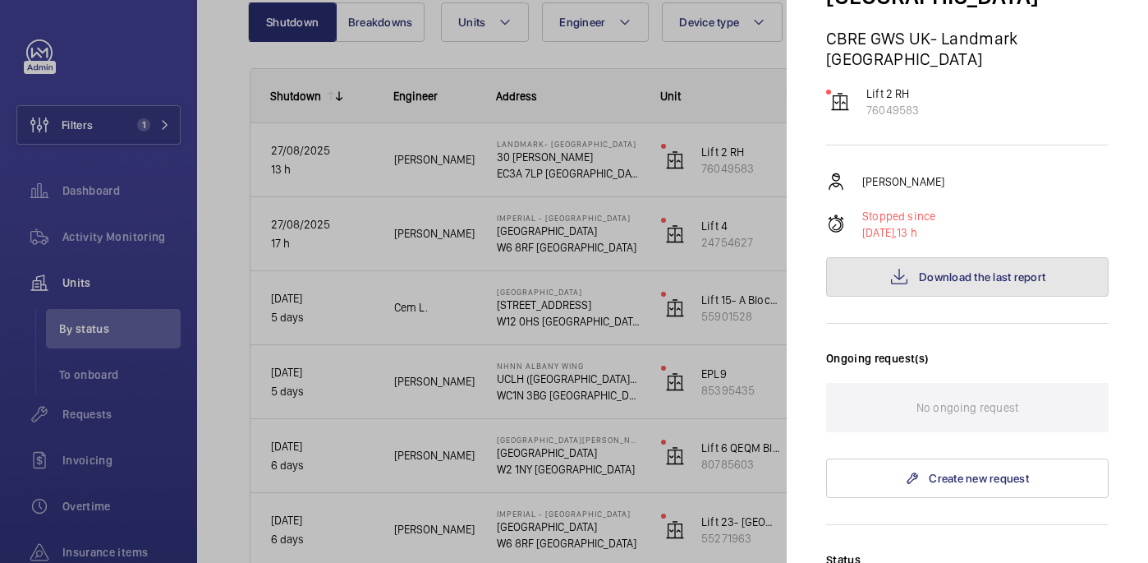
click at [948, 257] on button "Download the last report" at bounding box center [967, 276] width 283 height 39
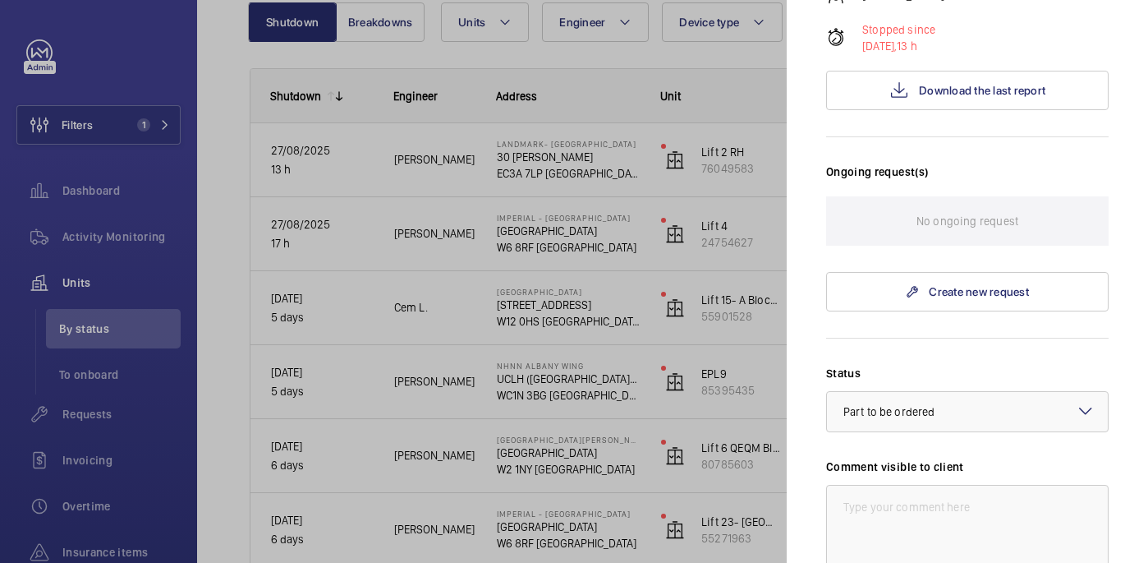
scroll to position [400, 0]
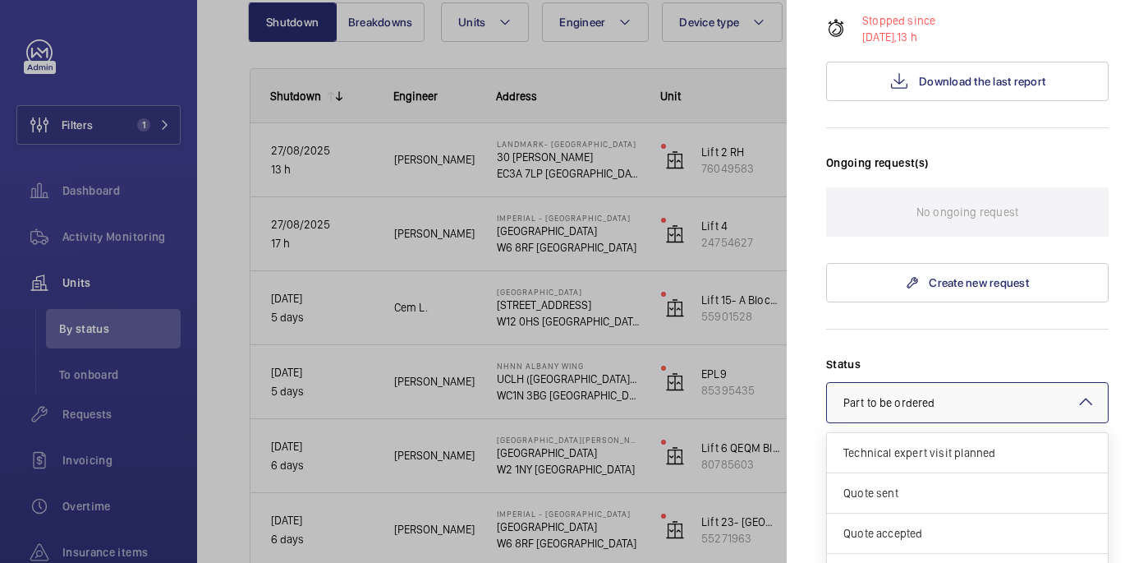
click at [901, 396] on span "Part to be ordered" at bounding box center [889, 402] width 91 height 13
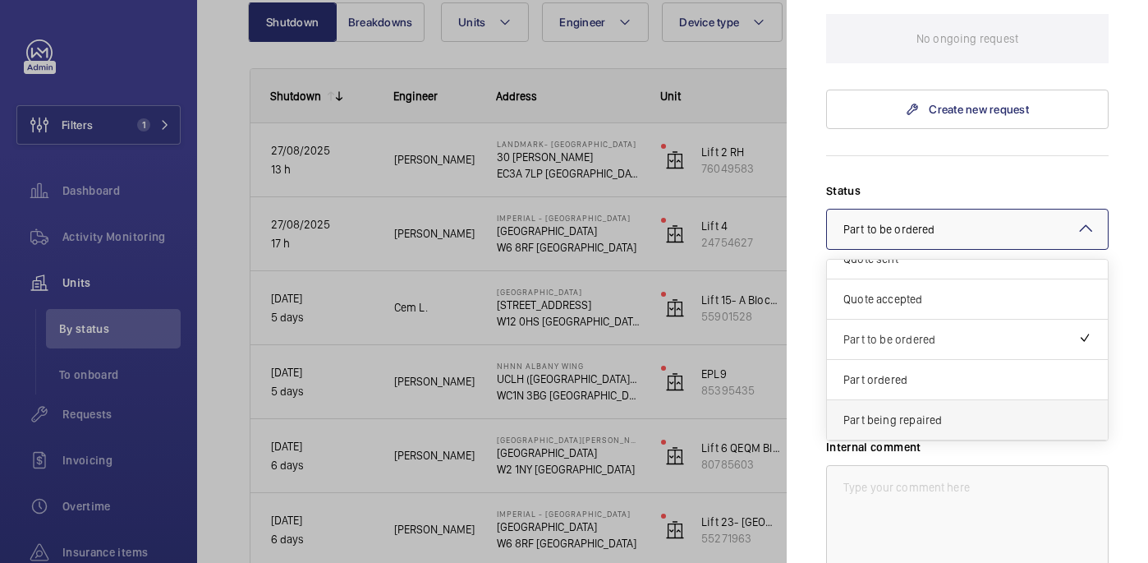
scroll to position [0, 0]
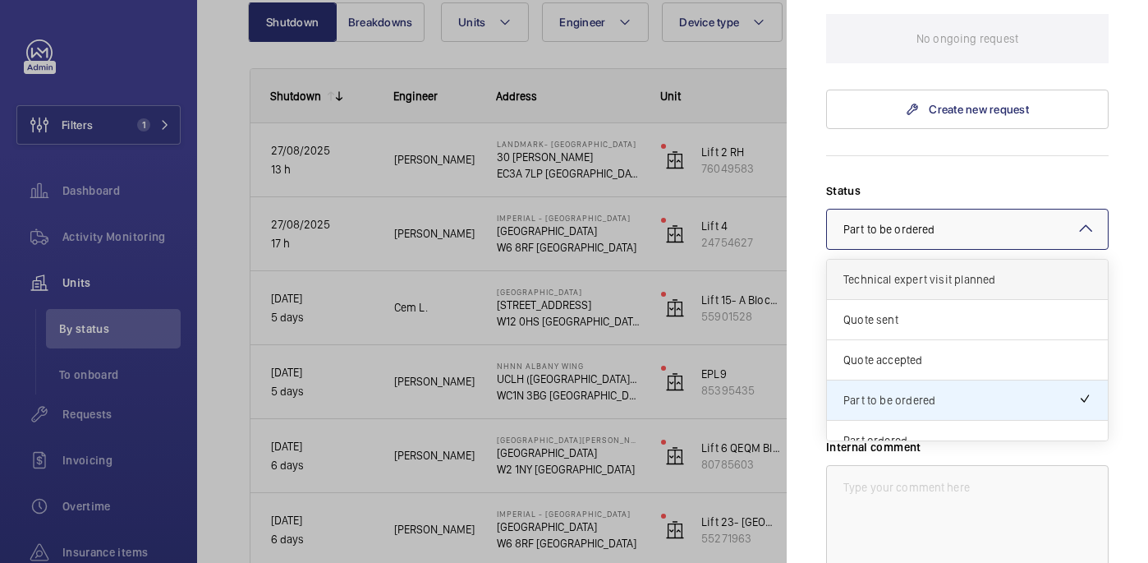
click at [908, 271] on span "Technical expert visit planned" at bounding box center [968, 279] width 248 height 16
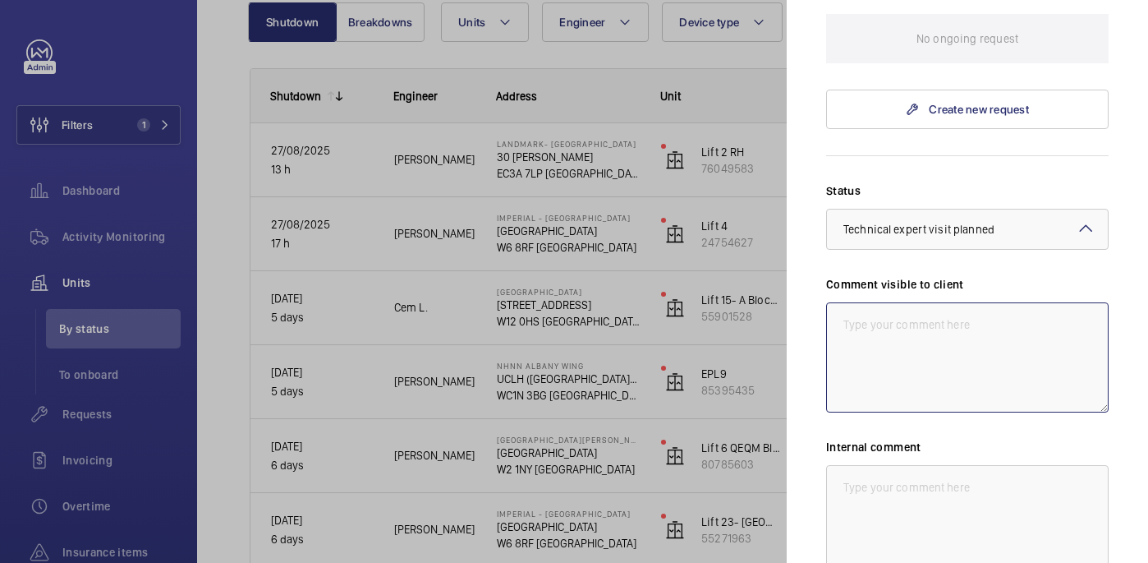
click at [875, 302] on textarea at bounding box center [967, 357] width 283 height 110
drag, startPoint x: 1090, startPoint y: 265, endPoint x: 820, endPoint y: 258, distance: 270.3
click at [820, 258] on mat-sidenav "Stopped unit Landmark- Irongate House 30 Dukes Pl EC3A 7LP LONDON CBRE GWS UK- …" at bounding box center [967, 281] width 361 height 563
type textarea "WM ACTION: Tech visit planned for today. 28/08"
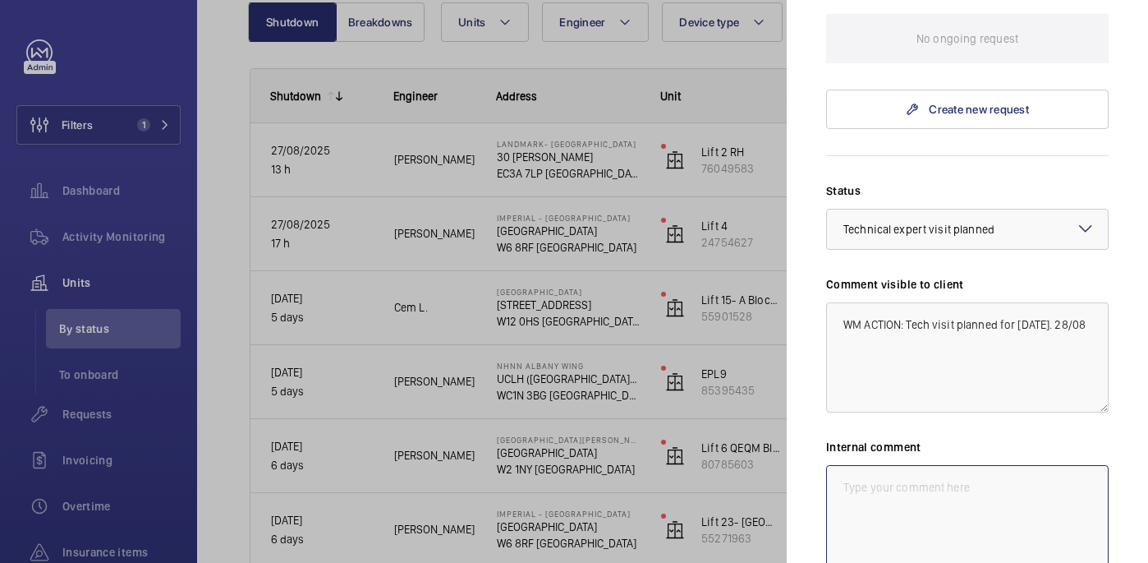
click at [981, 465] on textarea at bounding box center [967, 520] width 283 height 110
paste textarea "WM ACTION: Tech visit planned for today. 28/08"
click at [848, 465] on textarea "WM ACTION: Tech visit planned for today. 28/08 india" at bounding box center [967, 520] width 283 height 110
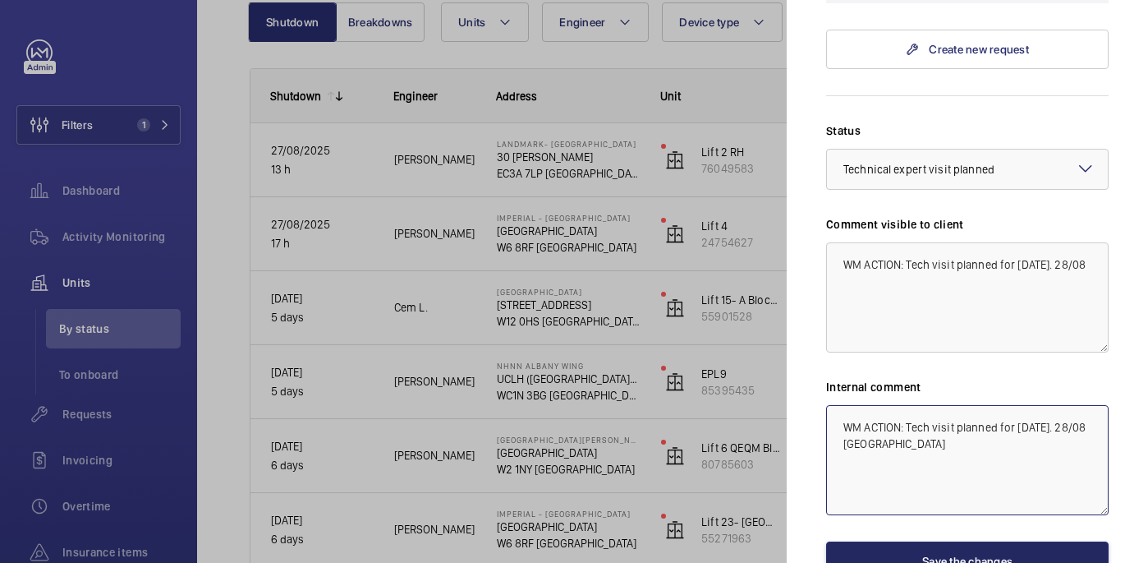
type textarea "WM ACTION: Tech visit planned for today. 28/08 India"
click at [972, 541] on button "Save the changes" at bounding box center [967, 560] width 283 height 39
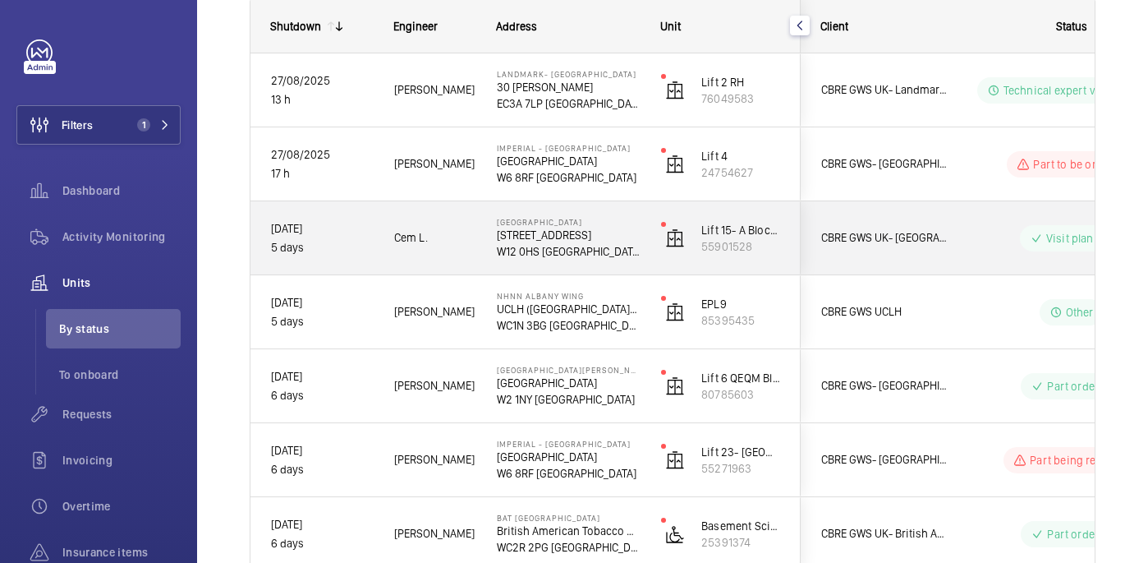
scroll to position [250, 0]
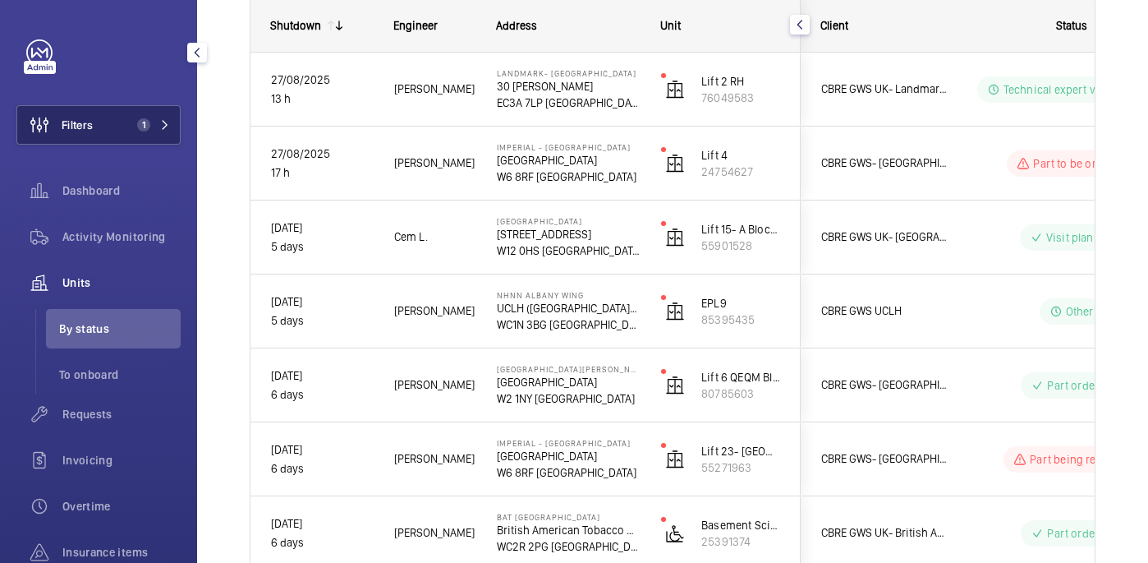
click at [103, 127] on button "Filters 1" at bounding box center [98, 124] width 164 height 39
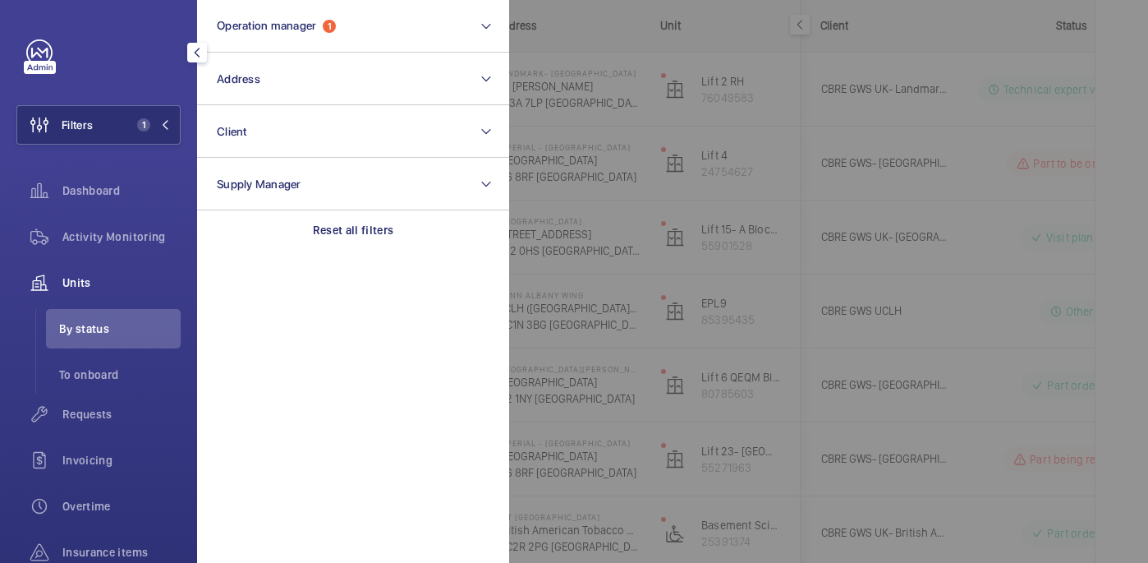
click at [1003, 21] on div at bounding box center [1083, 281] width 1148 height 563
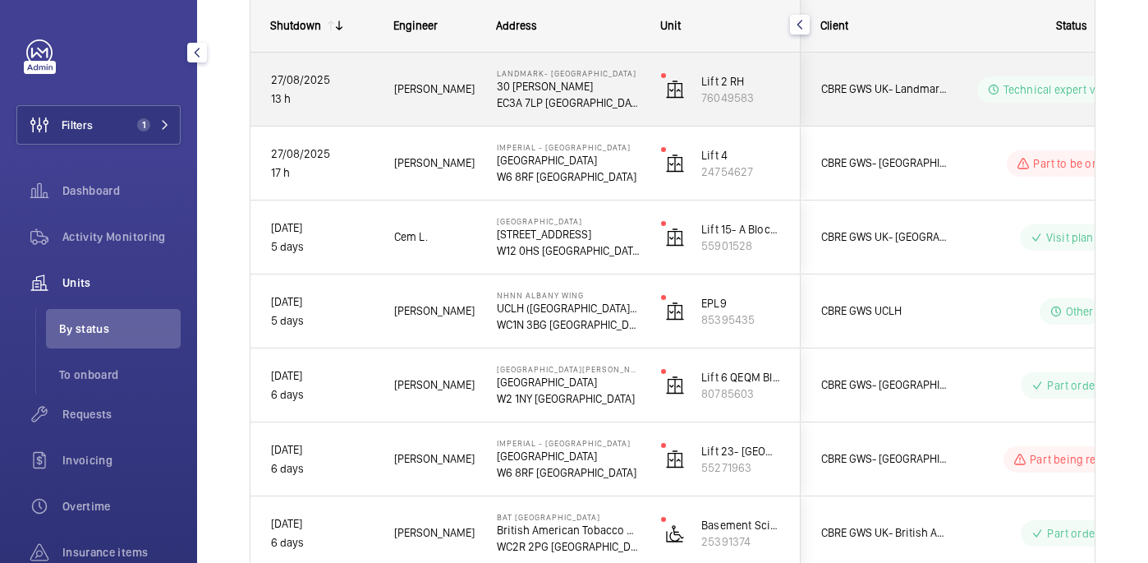
click at [820, 68] on div "CBRE GWS UK- Landmark Irongate House" at bounding box center [875, 89] width 146 height 52
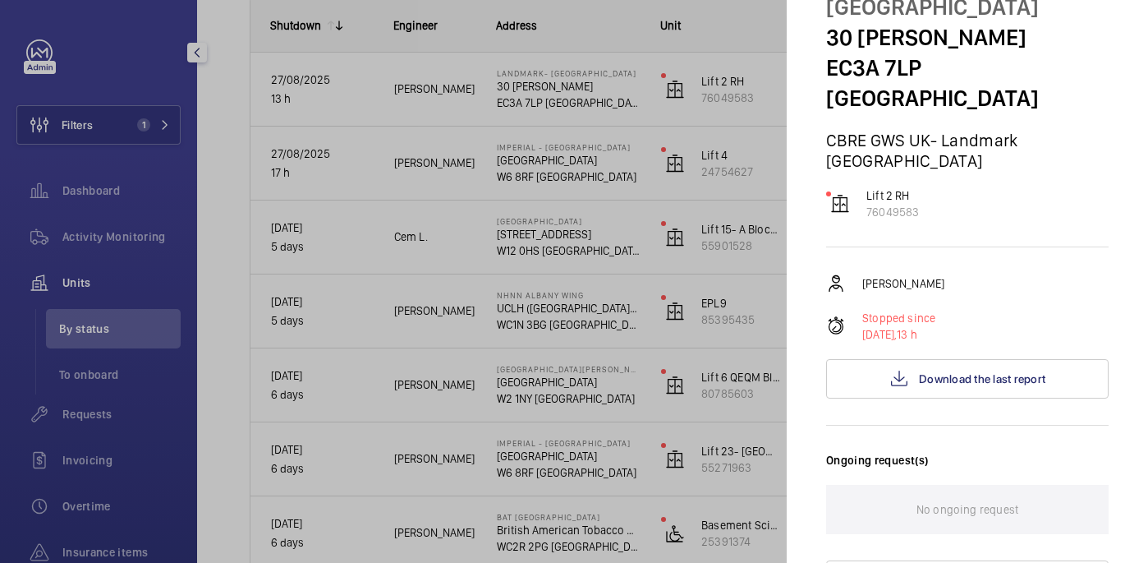
scroll to position [0, 0]
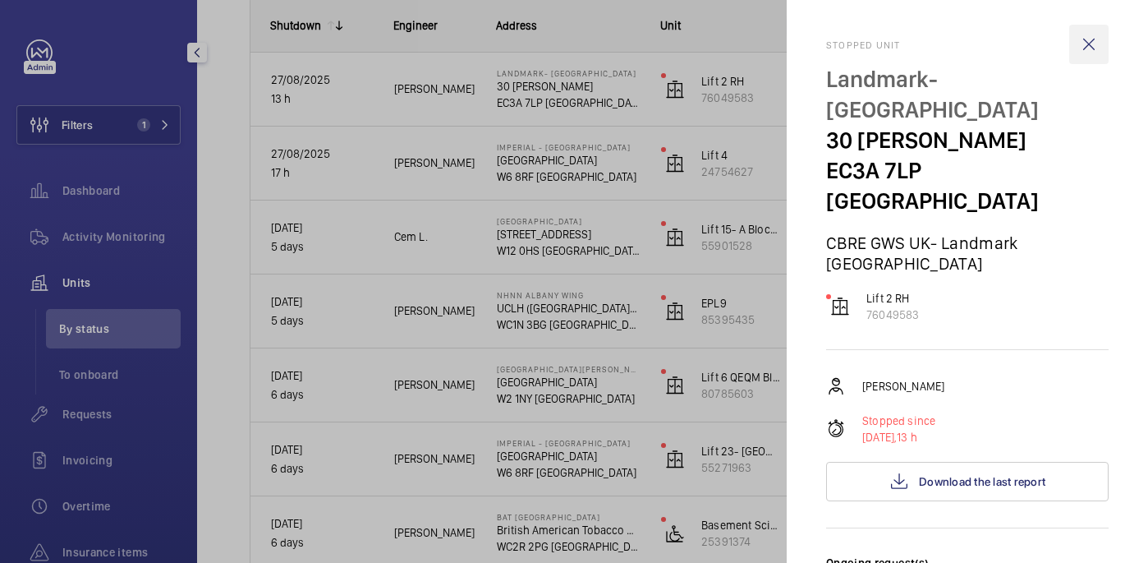
click at [1092, 45] on wm-front-icon-button at bounding box center [1088, 44] width 39 height 39
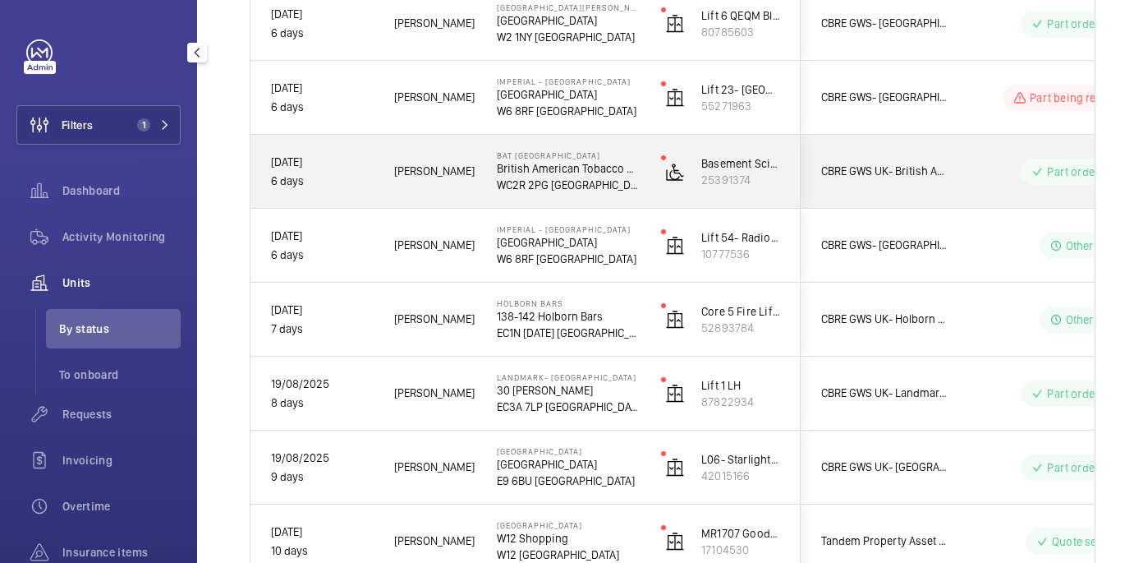
scroll to position [613, 0]
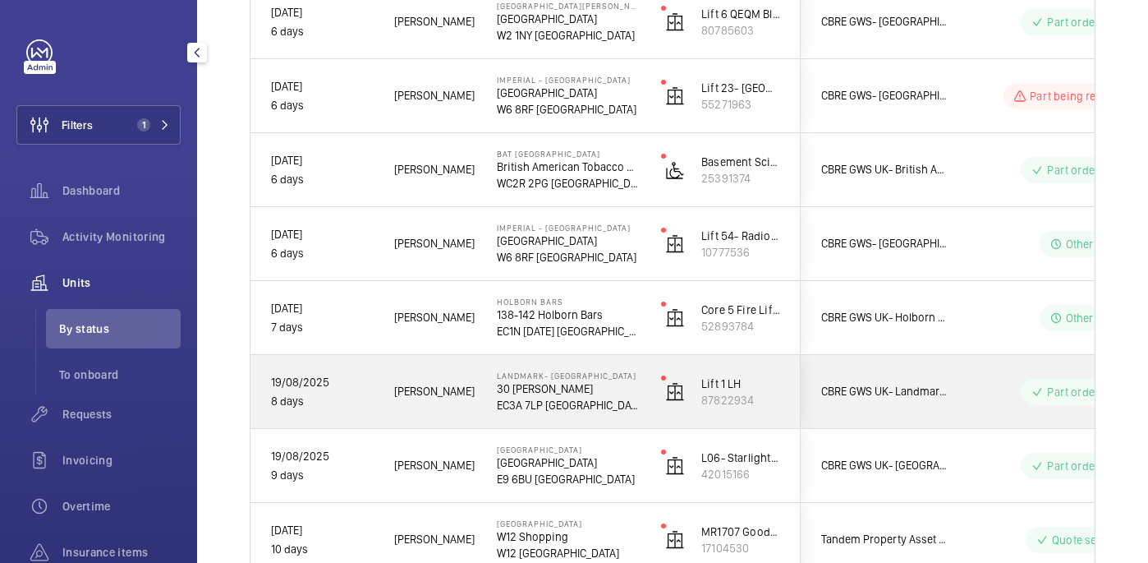
click at [617, 378] on p "Landmark- Irongate House" at bounding box center [568, 375] width 143 height 10
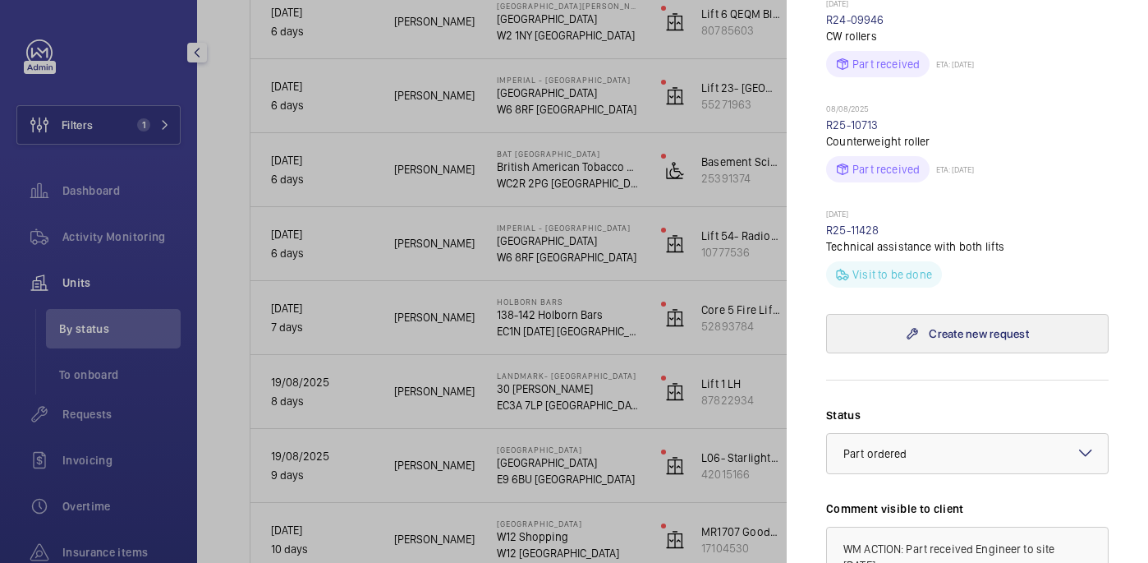
scroll to position [586, 0]
click at [851, 226] on link "R25-11428" at bounding box center [852, 232] width 53 height 13
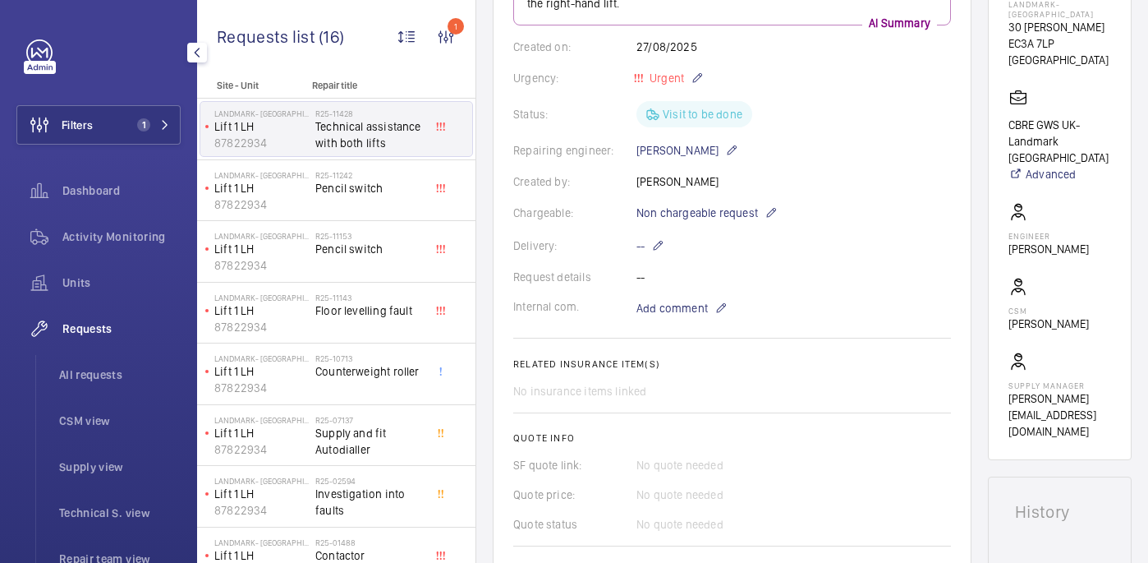
scroll to position [304, 0]
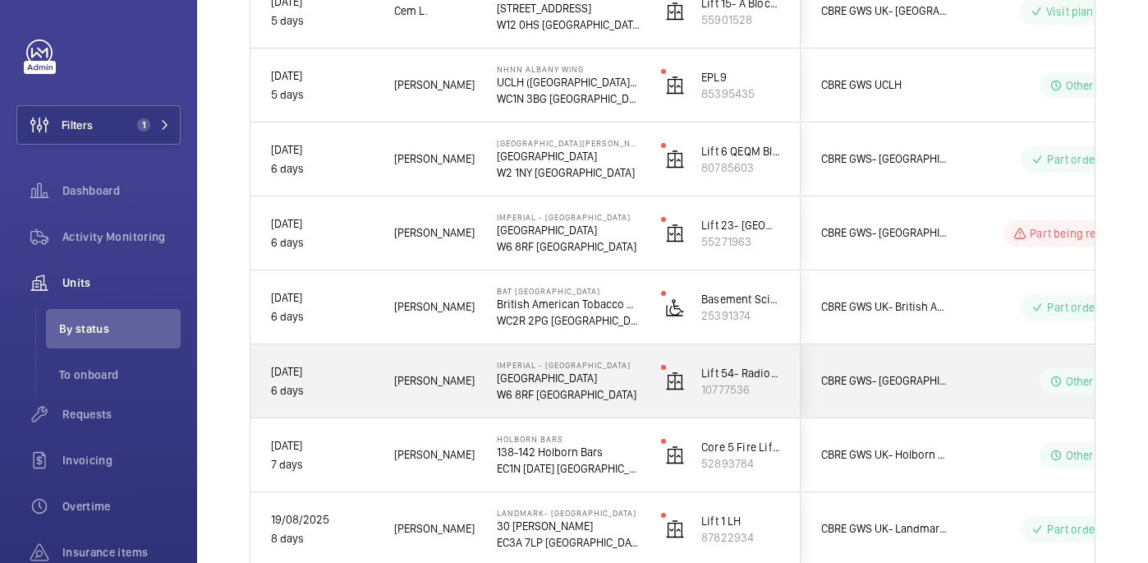
scroll to position [663, 0]
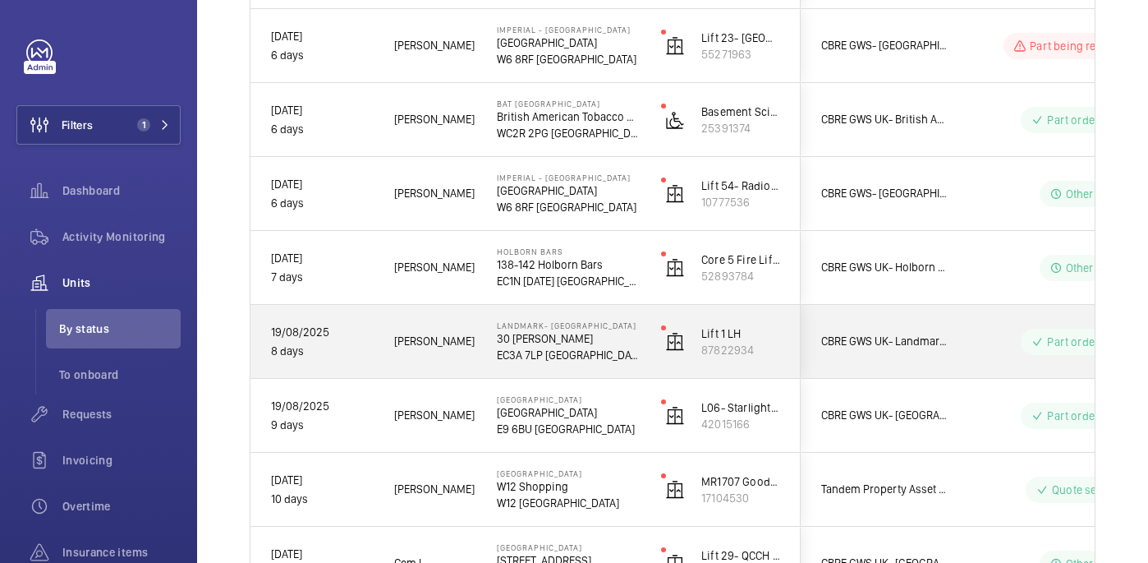
click at [627, 352] on p "EC3A 7LP LONDON" at bounding box center [568, 355] width 143 height 16
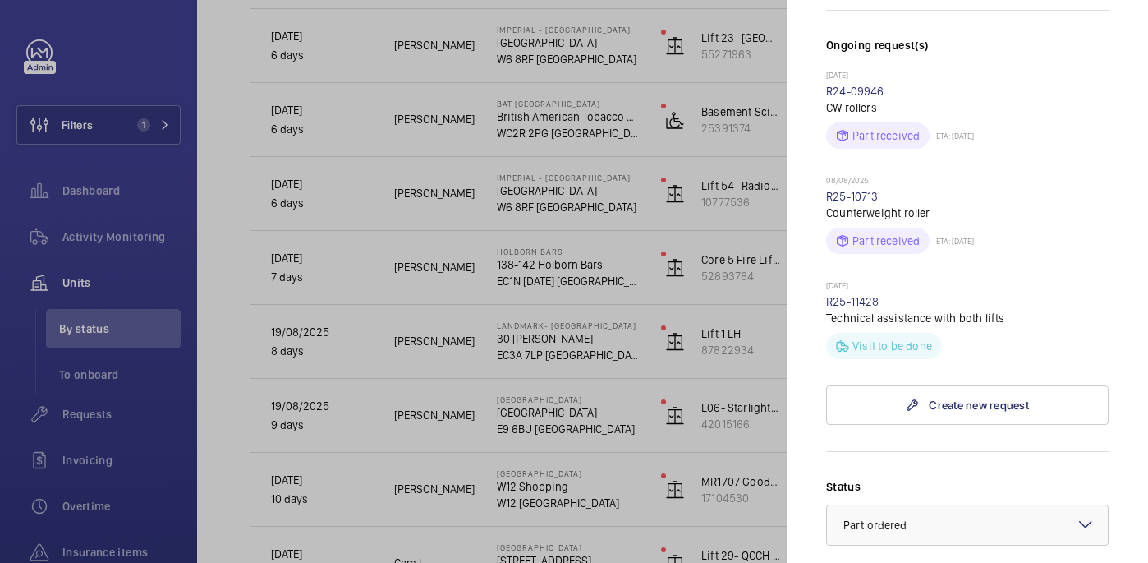
scroll to position [517, 0]
click at [829, 191] on link "R25-10713" at bounding box center [852, 197] width 53 height 13
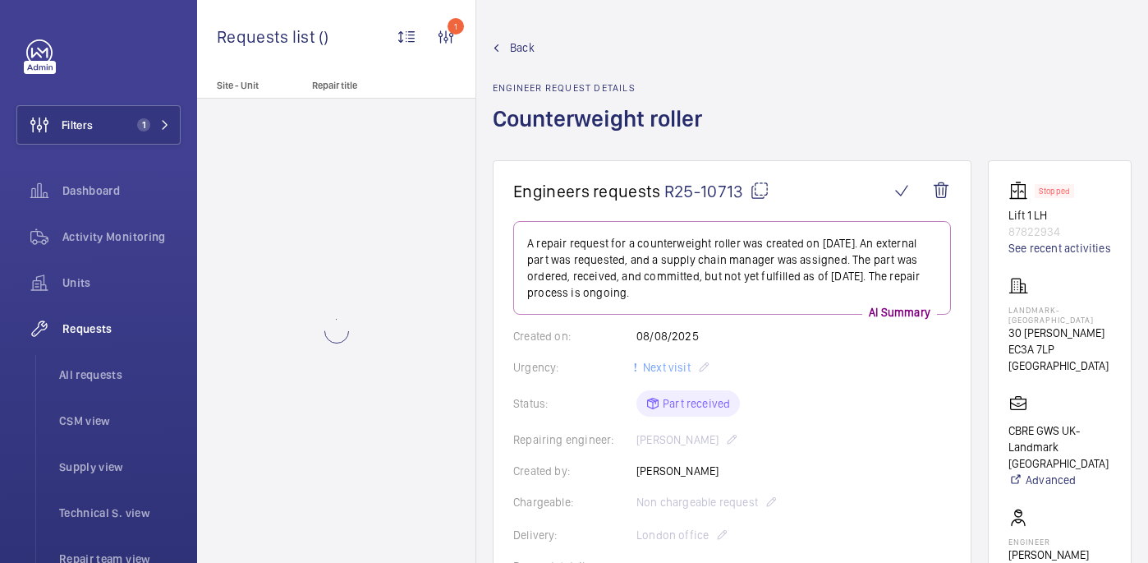
scroll to position [865, 0]
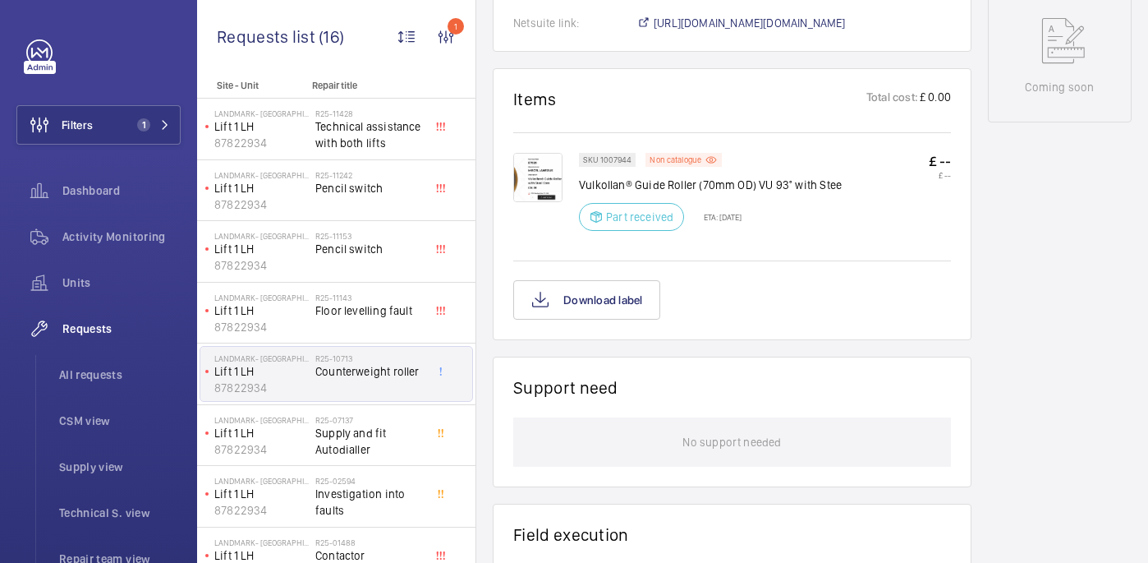
click at [544, 166] on img at bounding box center [537, 177] width 49 height 49
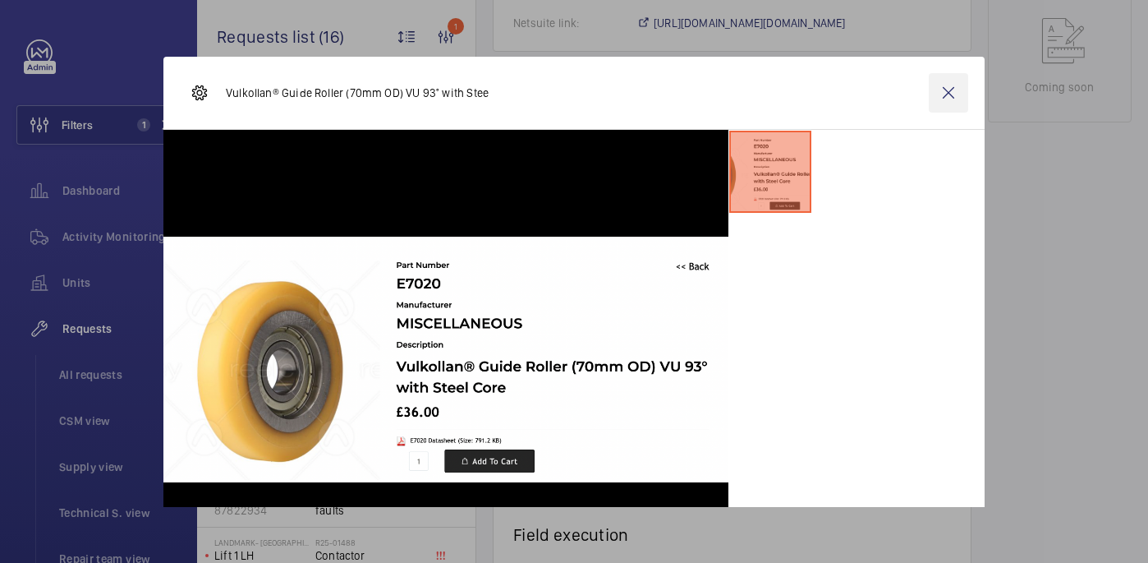
click at [954, 77] on wm-front-icon-button at bounding box center [948, 92] width 39 height 39
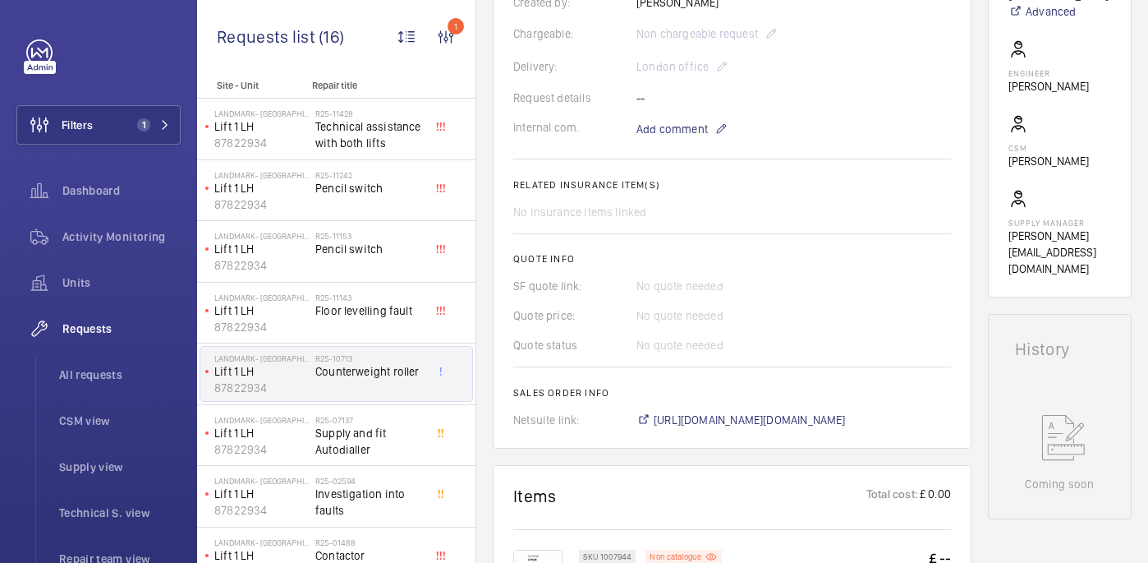
scroll to position [467, 0]
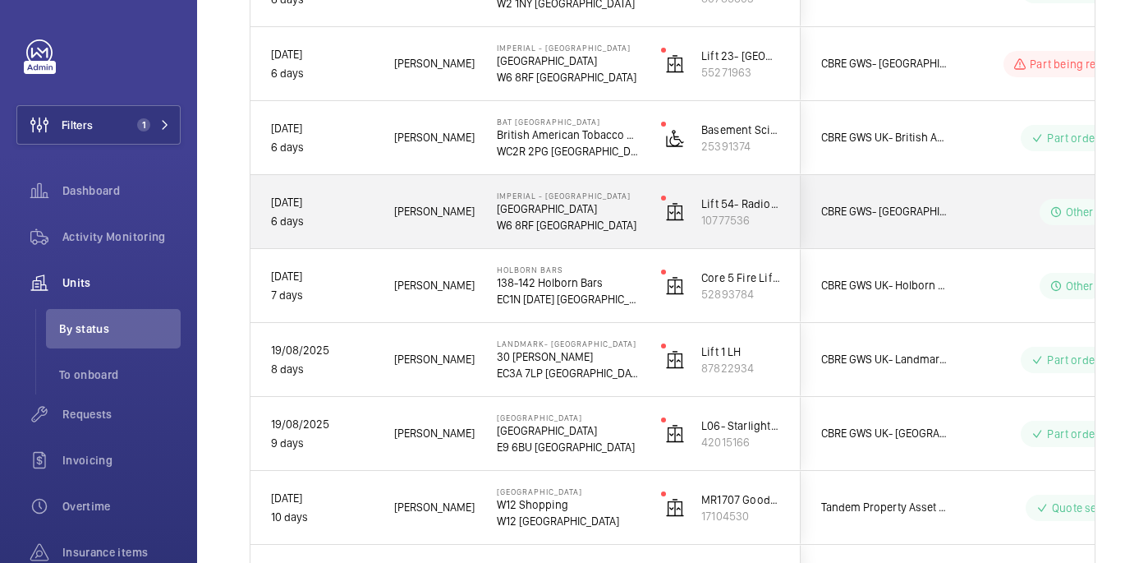
scroll to position [646, 0]
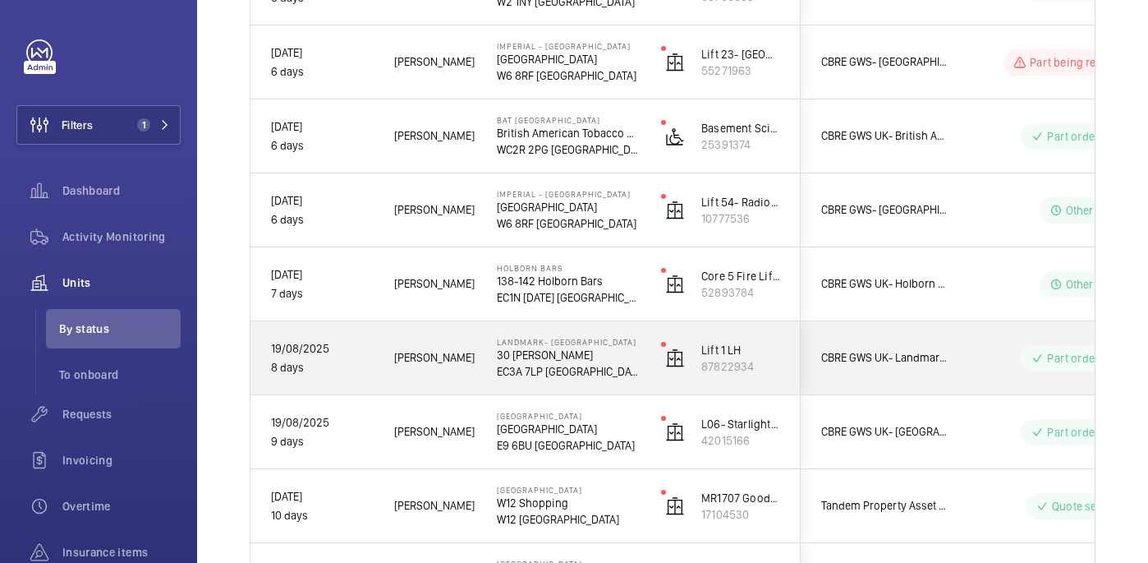
click at [628, 374] on p "EC3A 7LP [GEOGRAPHIC_DATA]" at bounding box center [568, 371] width 143 height 16
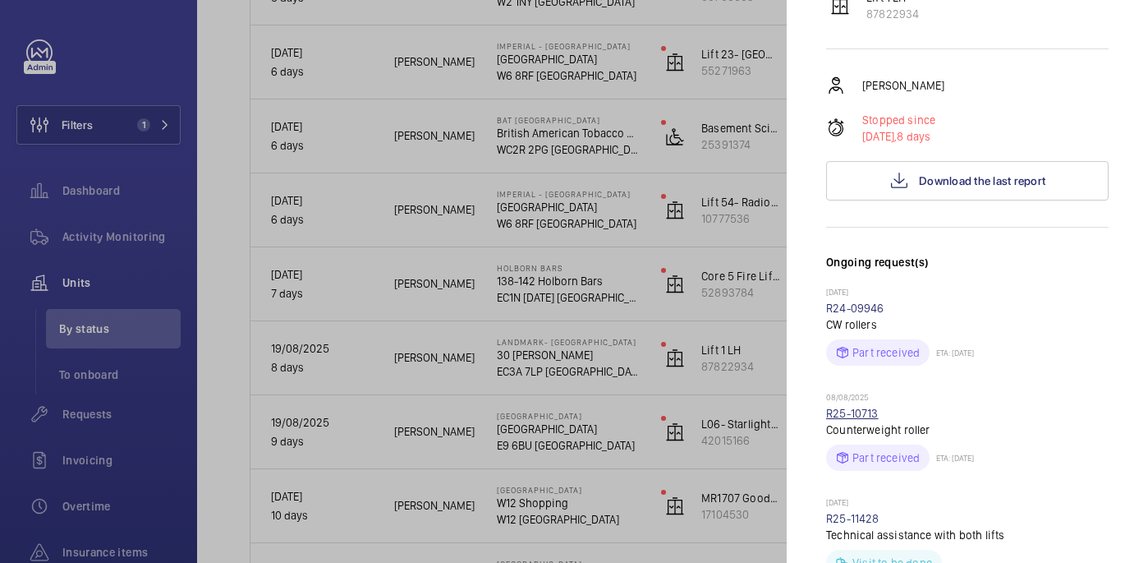
scroll to position [0, 0]
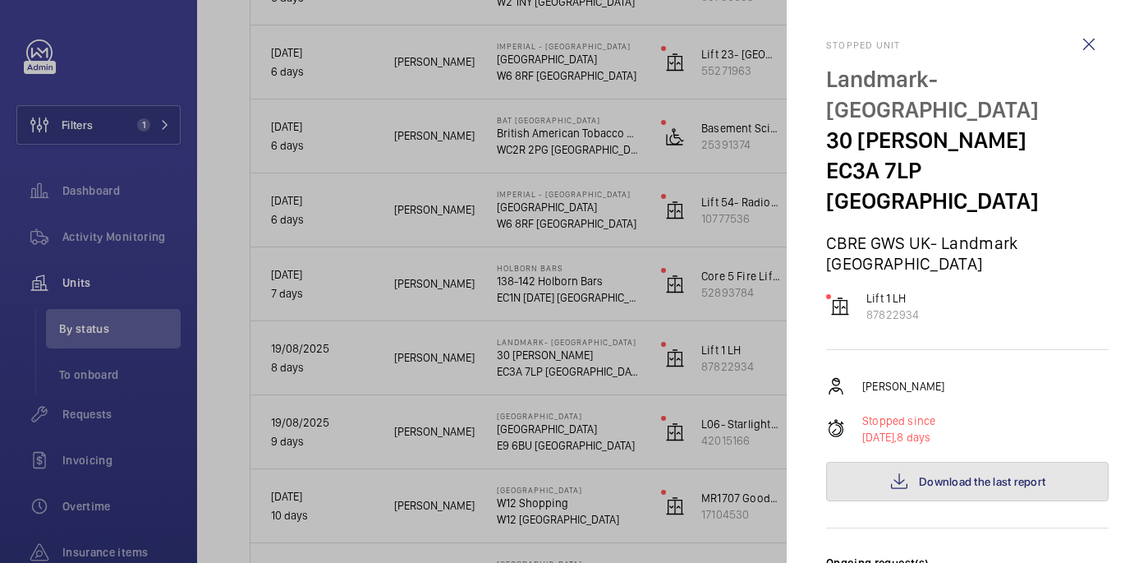
click at [999, 462] on button "Download the last report" at bounding box center [967, 481] width 283 height 39
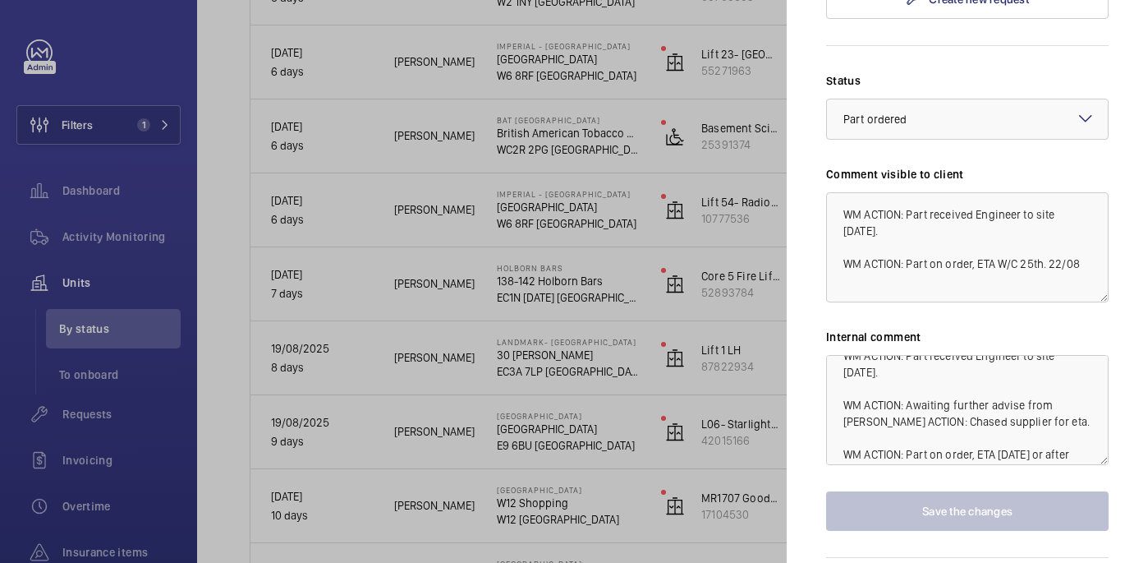
scroll to position [115, 0]
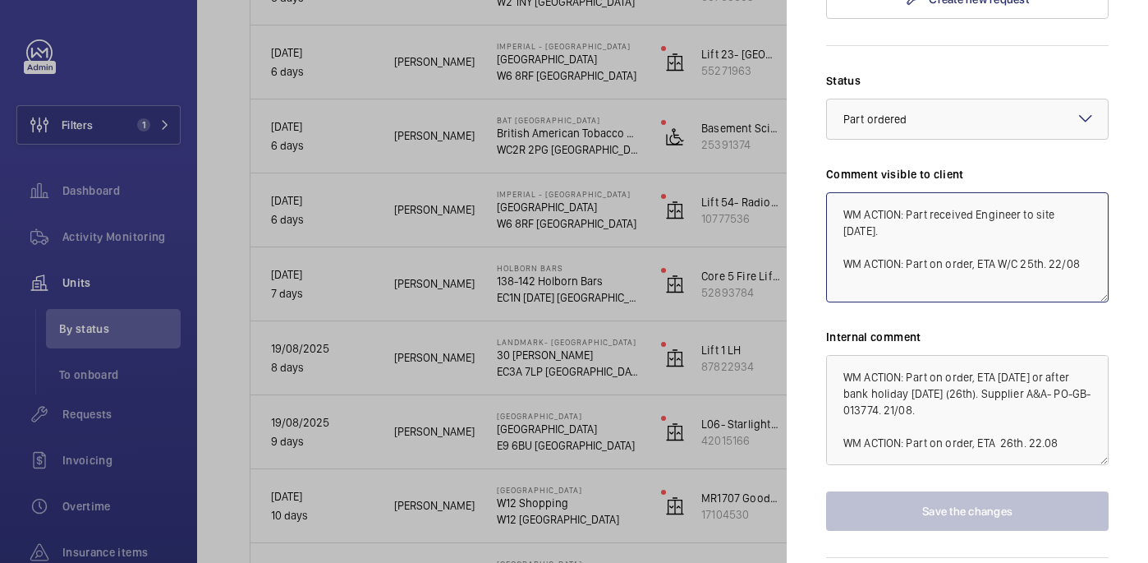
click at [1089, 203] on textarea "WM ACTION: Part received Engineer to site 27th august. WM ACTION: Part on order…" at bounding box center [967, 247] width 283 height 110
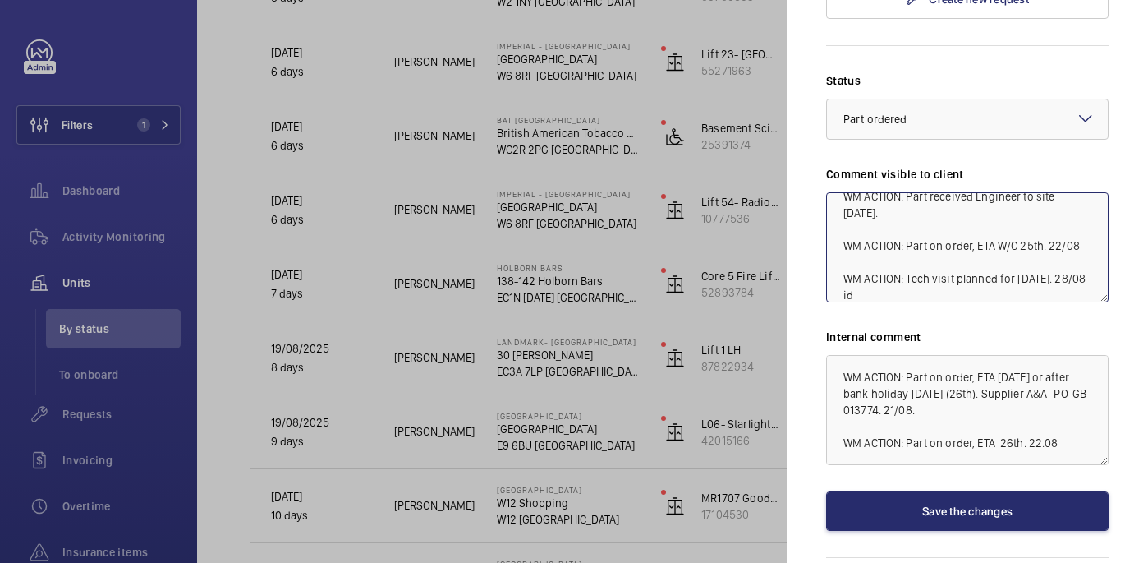
scroll to position [16, 0]
click at [1061, 216] on textarea "WM ACTION: Part received Engineer to site [DATE]. WM ACTION: Part on order, ETA…" at bounding box center [967, 247] width 283 height 110
click at [1085, 218] on textarea "WM ACTION: Part received Engineer to site [DATE]. WM ACTION: Part on order, ETA…" at bounding box center [967, 247] width 283 height 110
drag, startPoint x: 1085, startPoint y: 218, endPoint x: 839, endPoint y: 217, distance: 245.6
click at [839, 217] on textarea "WM ACTION: Part received Engineer to site [DATE]. WM ACTION: Part on order, ETA…" at bounding box center [967, 247] width 283 height 110
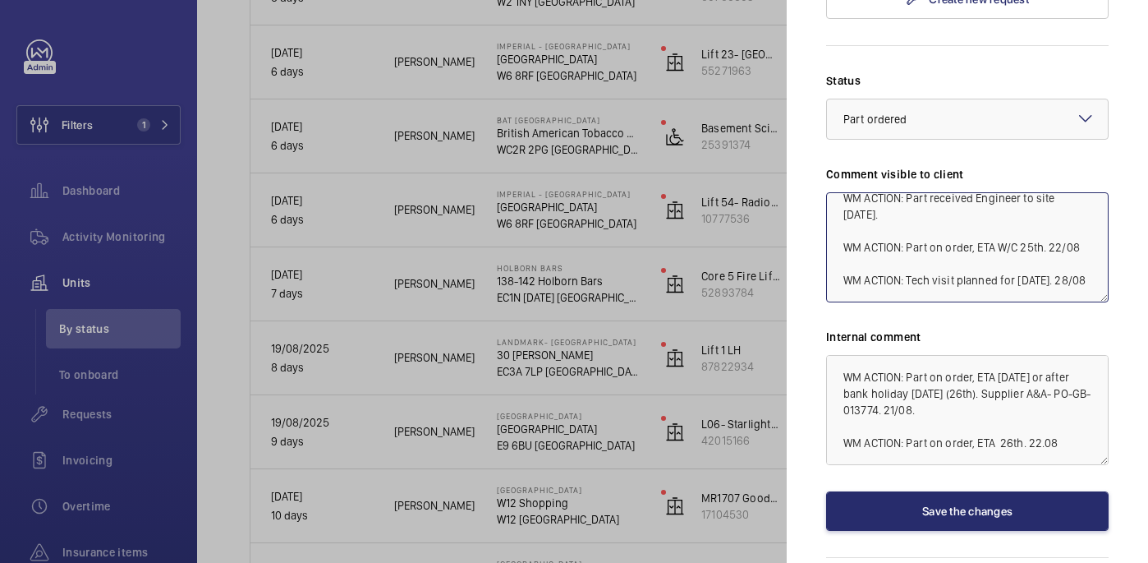
type textarea "WM ACTION: Part received Engineer to site 27th august. WM ACTION: Part on order…"
click at [1063, 383] on textarea "WM ACTION: Part received Engineer to site 27th august. WM ACTION: Awaiting furt…" at bounding box center [967, 410] width 283 height 110
paste textarea "WM ACTION: Tech visit planned for today. 28/08"
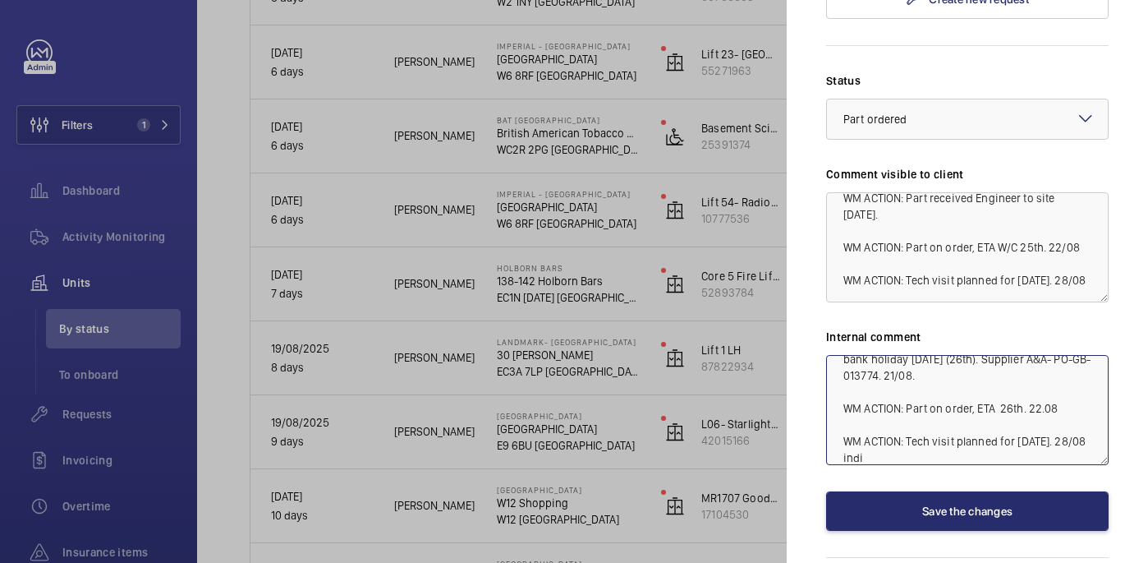
scroll to position [149, 0]
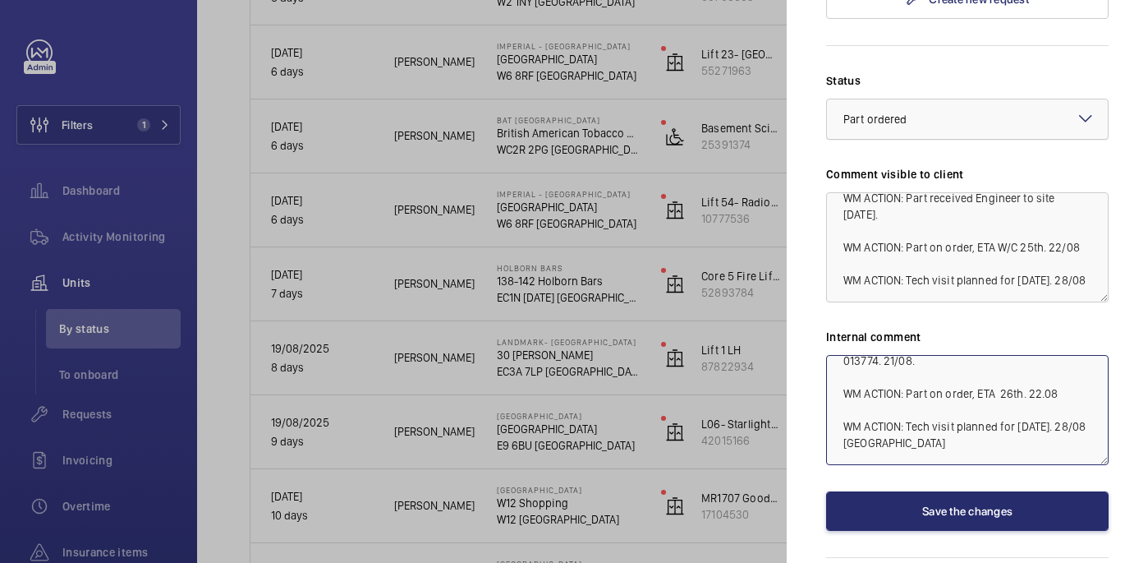
click at [963, 99] on div at bounding box center [967, 118] width 281 height 39
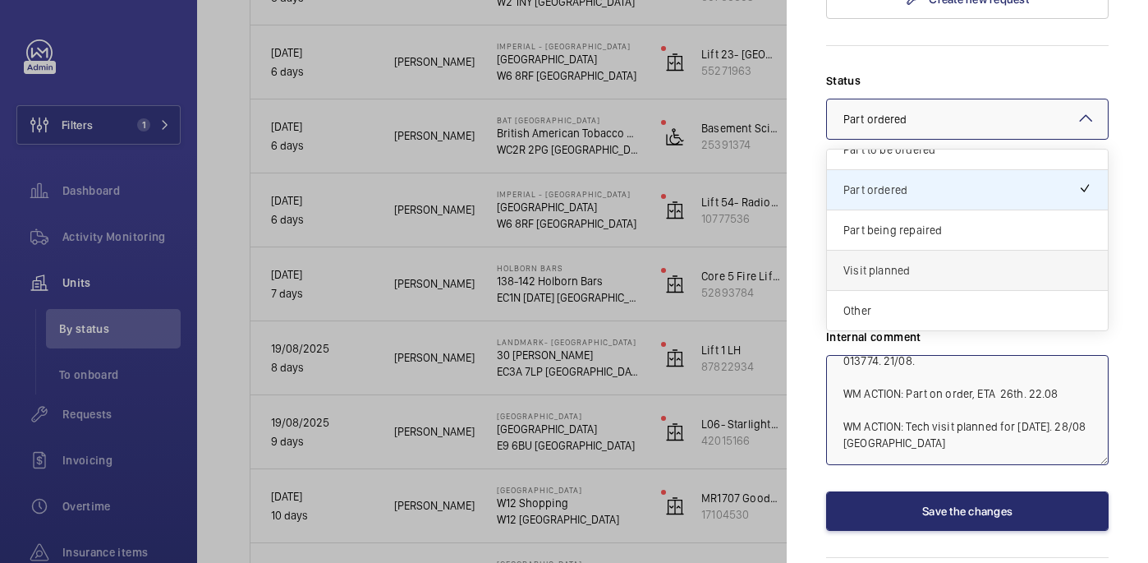
scroll to position [0, 0]
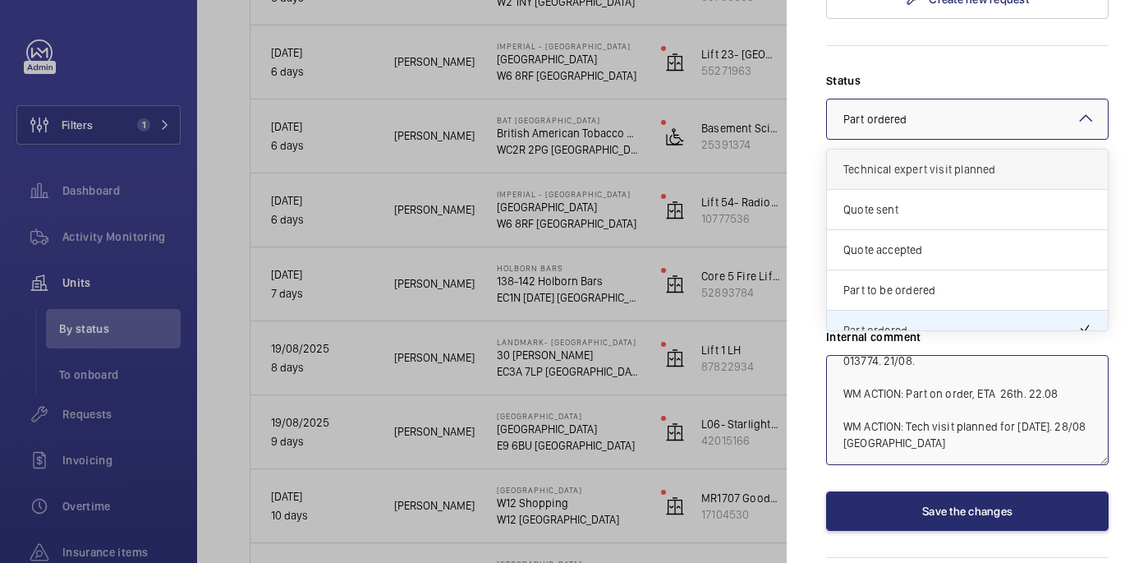
click at [931, 149] on div "Technical expert visit planned" at bounding box center [967, 169] width 281 height 40
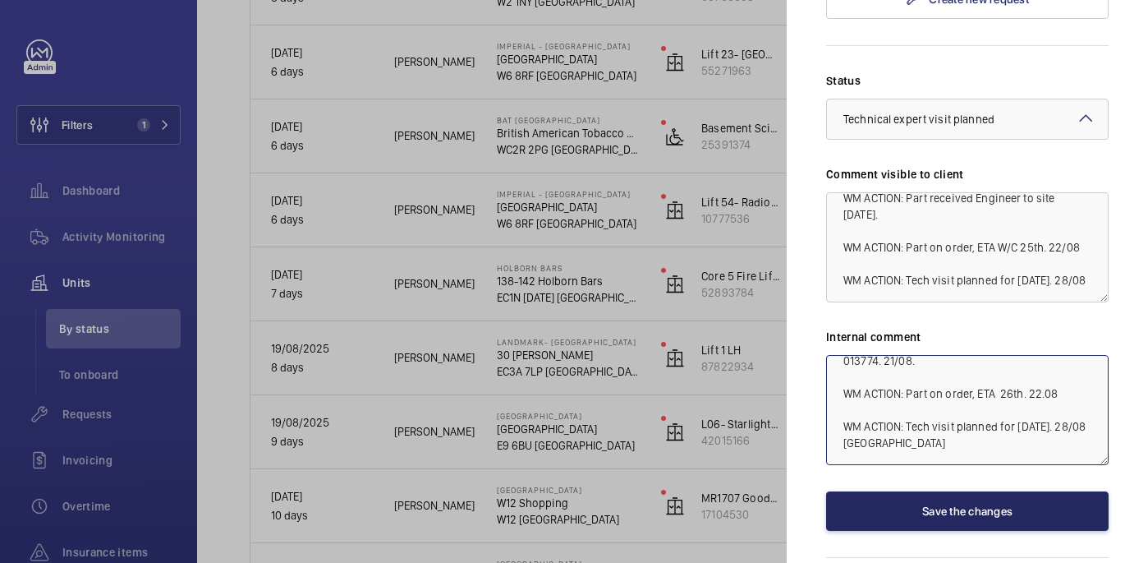
type textarea "WM ACTION: Part received Engineer to site 27th august. WM ACTION: Awaiting furt…"
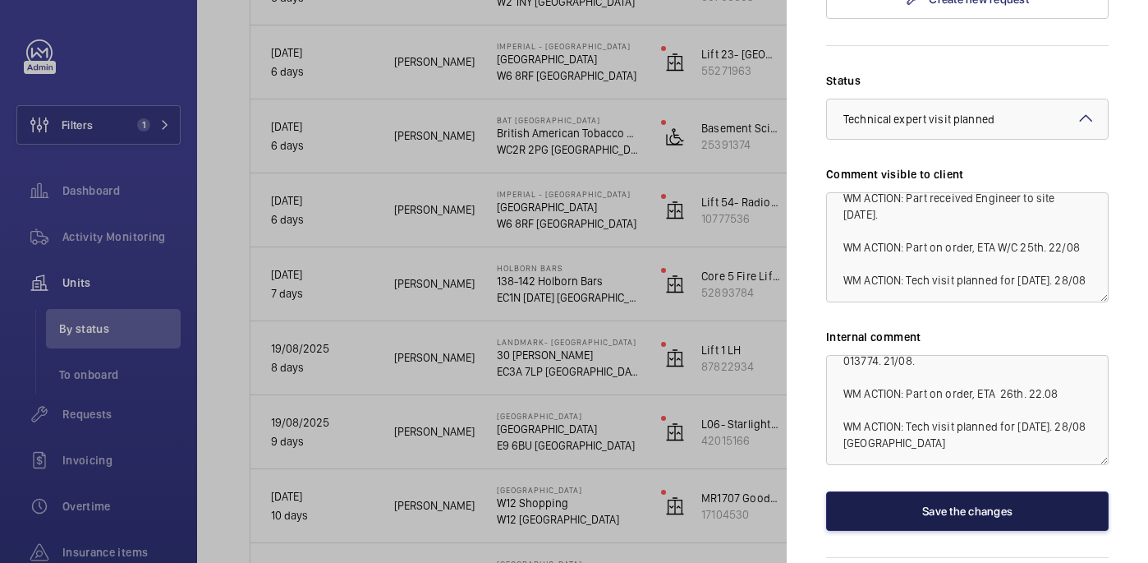
click at [1000, 491] on button "Save the changes" at bounding box center [967, 510] width 283 height 39
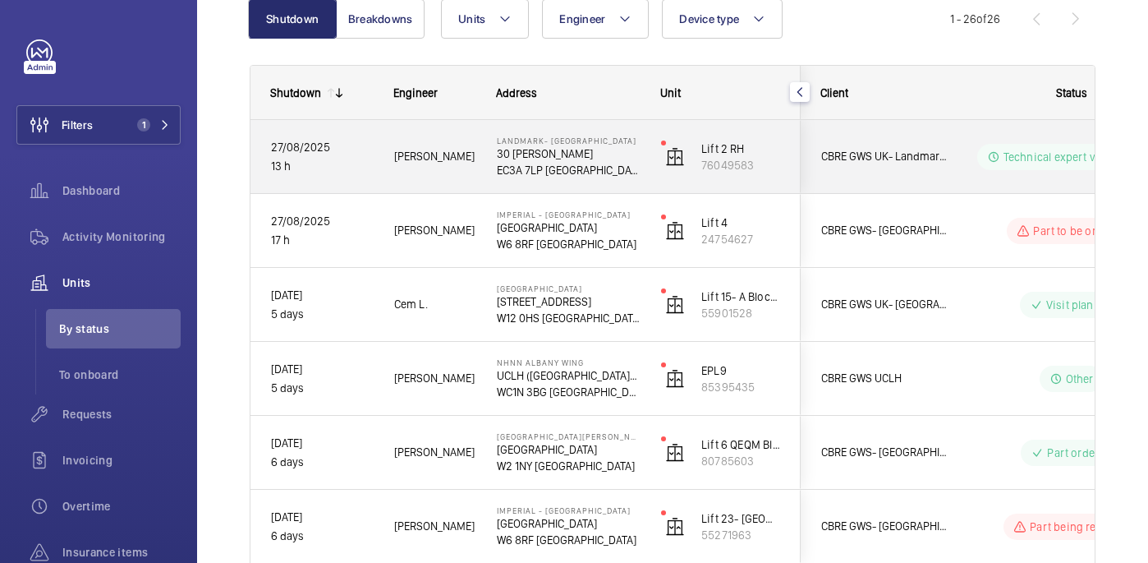
scroll to position [183, 0]
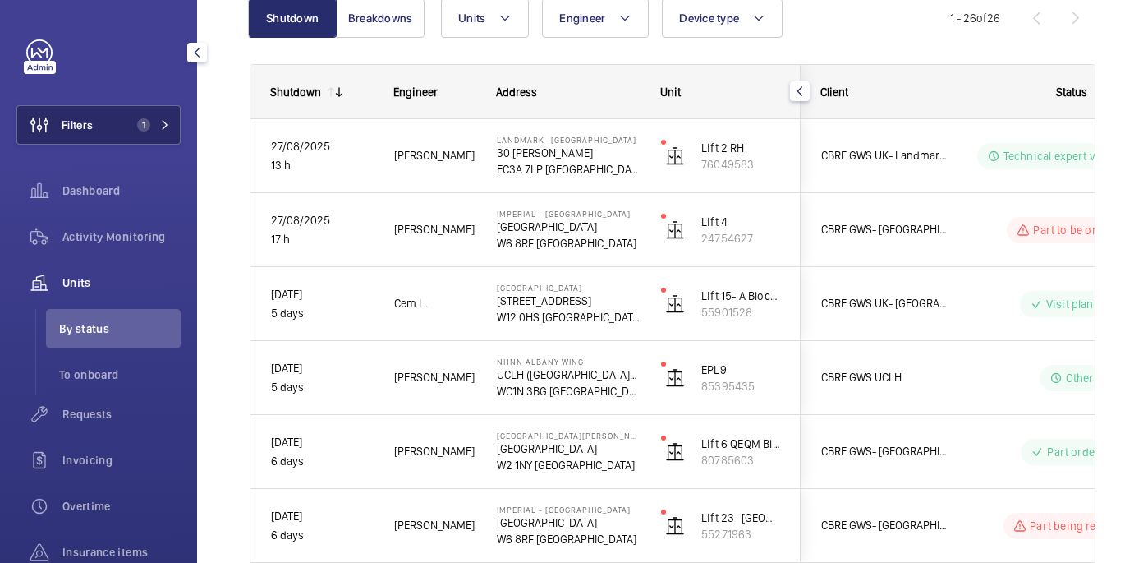
click at [129, 114] on button "Filters 1" at bounding box center [98, 124] width 164 height 39
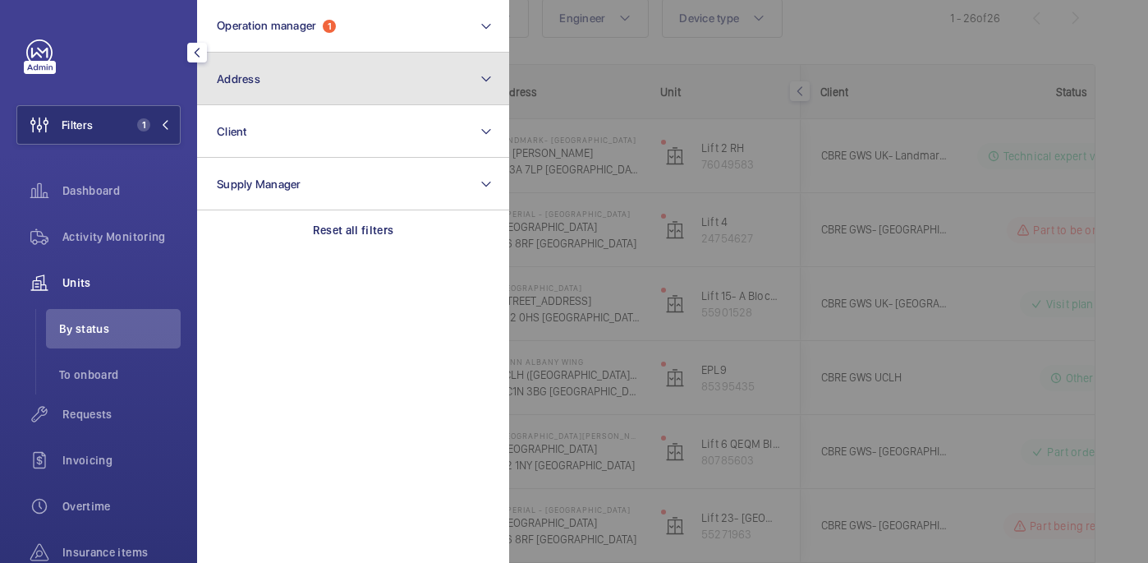
click at [348, 74] on button "Address" at bounding box center [353, 79] width 312 height 53
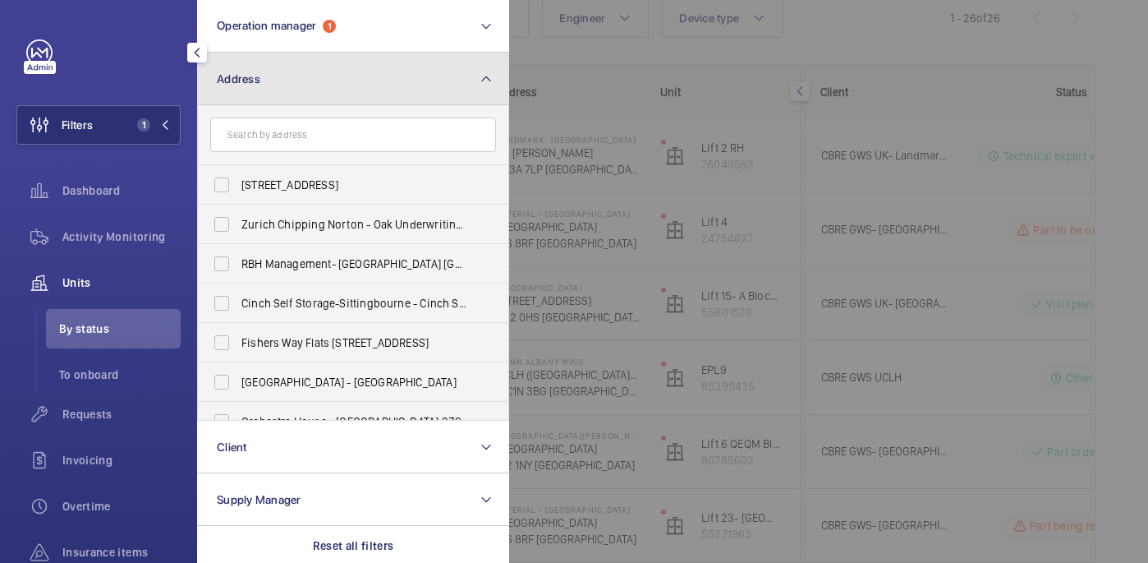
click at [315, 80] on button "Address" at bounding box center [353, 79] width 312 height 53
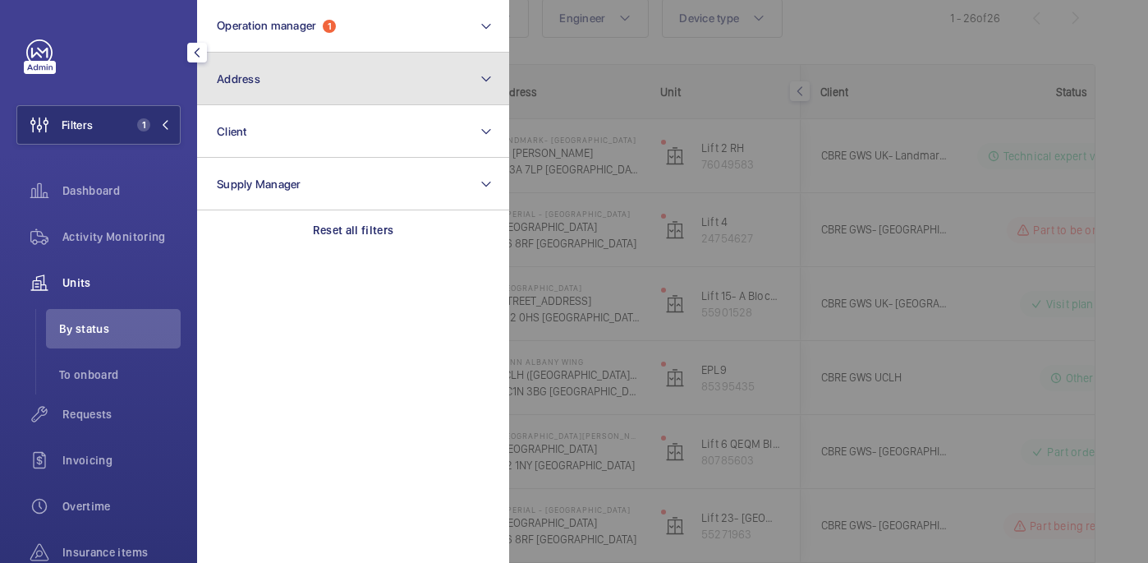
click at [315, 80] on button "Address" at bounding box center [353, 79] width 312 height 53
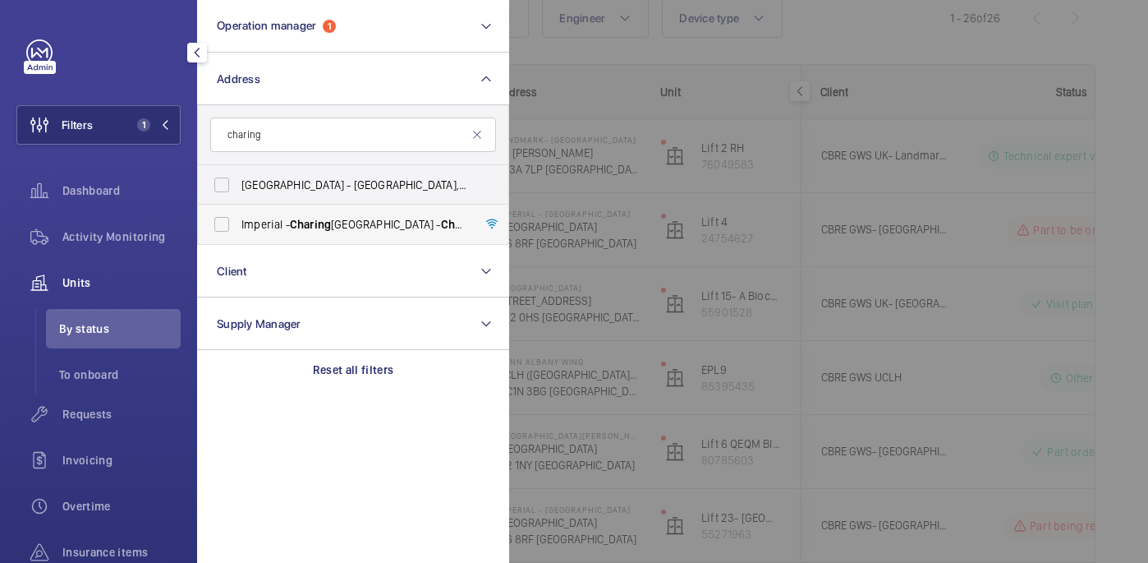
type input "charing"
click at [319, 225] on span "Charing" at bounding box center [310, 224] width 41 height 13
click at [238, 225] on input "Imperial - Charing Cross Hospital - Charing Cross Hospital, LONDON W6 8RF" at bounding box center [221, 224] width 33 height 33
checkbox input "true"
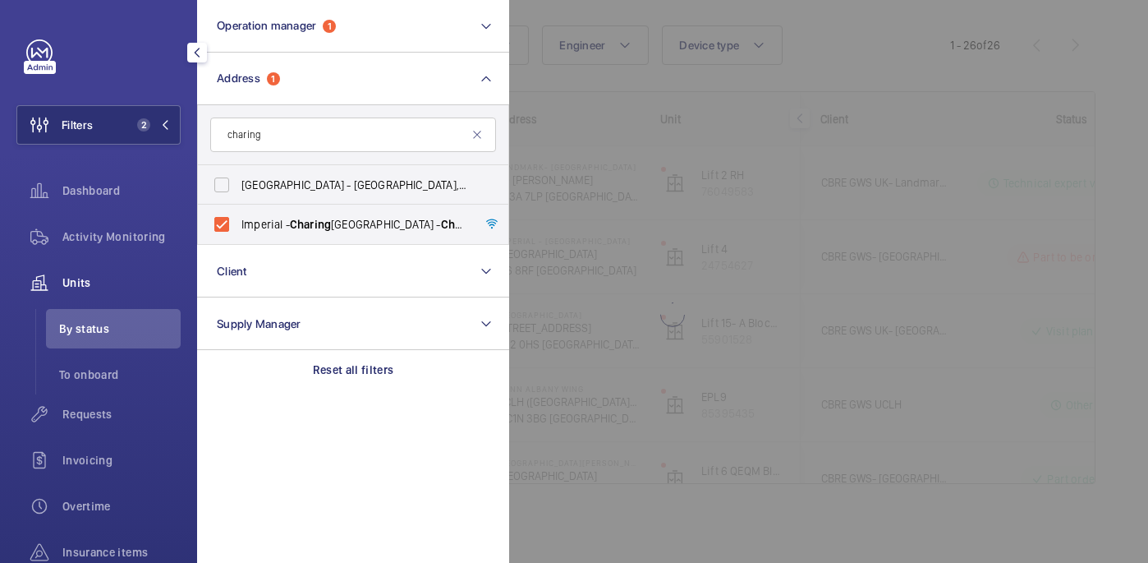
click at [903, 46] on div at bounding box center [1083, 281] width 1148 height 563
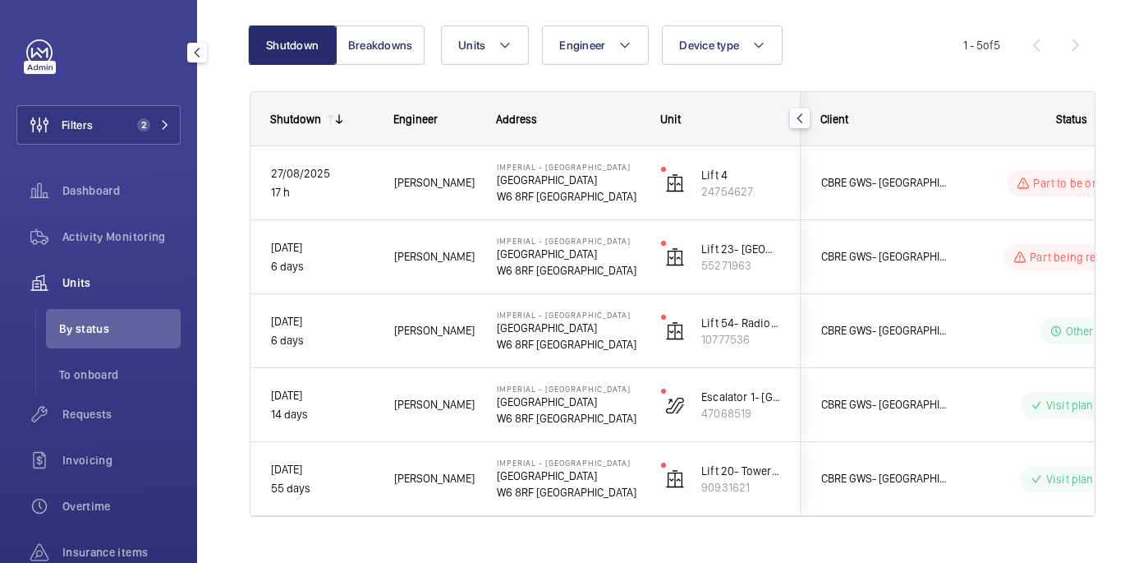
scroll to position [183, 0]
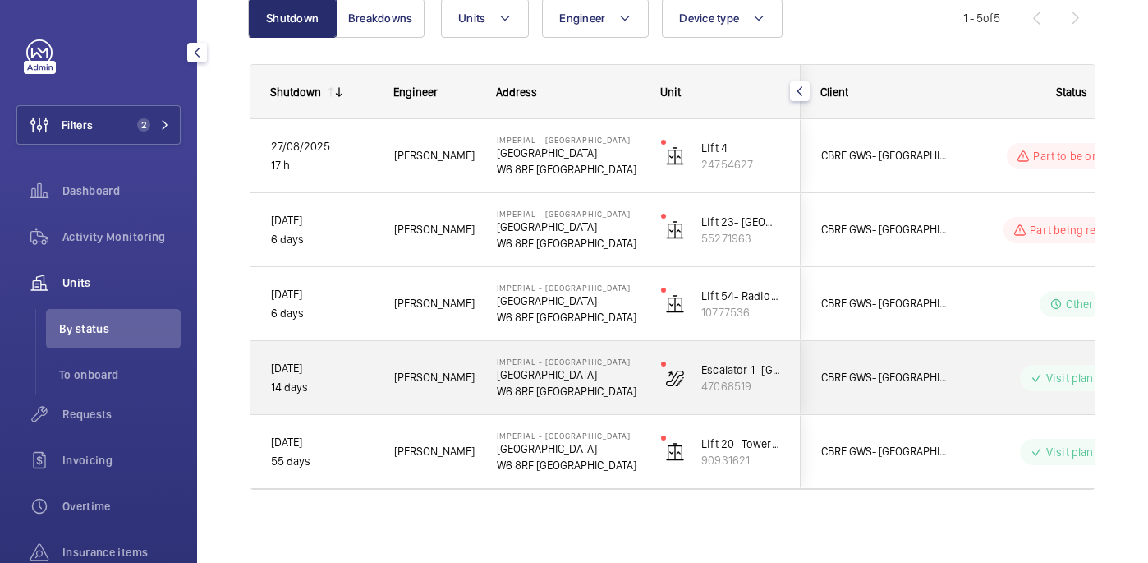
click at [641, 372] on div "Escalator 1- Tower & Laboratory Block (Escalator) 47068519" at bounding box center [720, 378] width 159 height 74
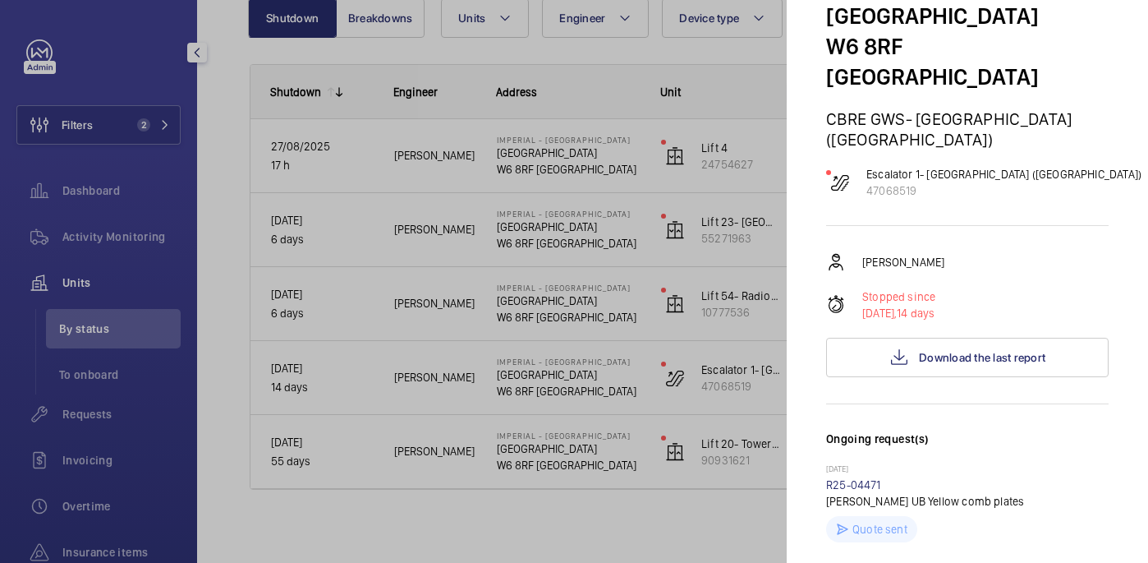
scroll to position [121, 0]
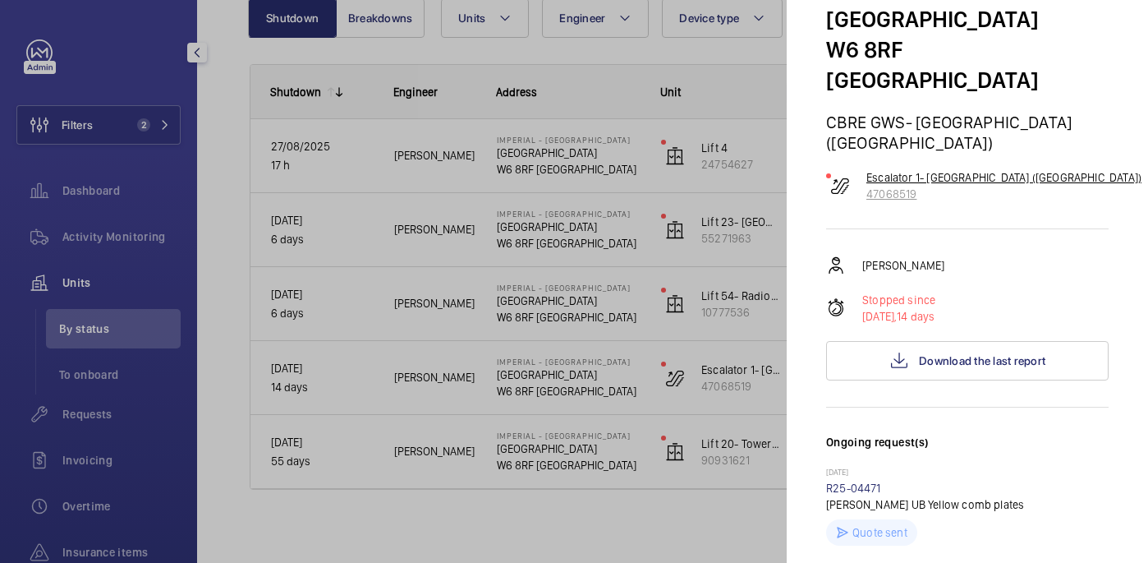
click at [898, 169] on p "Escalator 1- Tower & Laboratory Block (Escalator)" at bounding box center [1003, 177] width 275 height 16
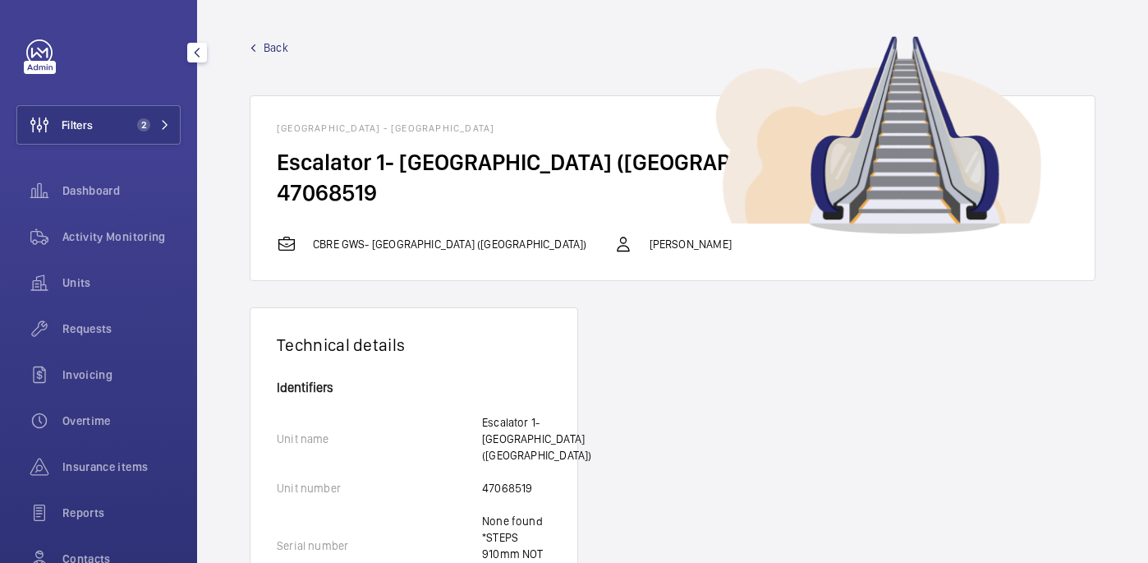
click at [266, 44] on span "Back" at bounding box center [276, 47] width 25 height 16
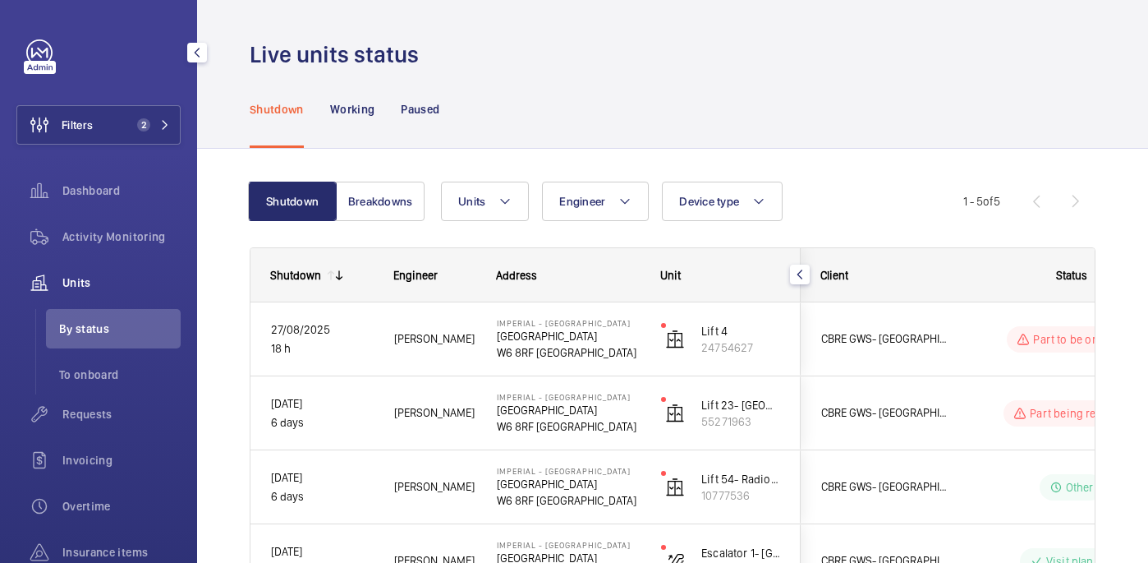
scroll to position [189, 0]
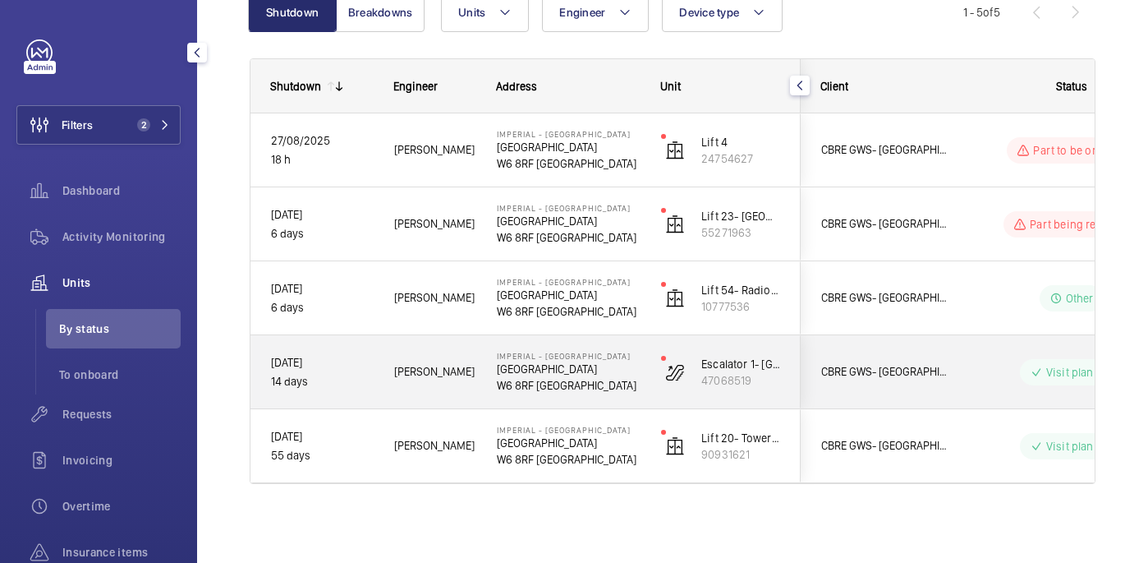
click at [617, 396] on div "Imperial - Charing Cross Hospital Charing Cross Hospital W6 8RF LONDON" at bounding box center [558, 372] width 163 height 74
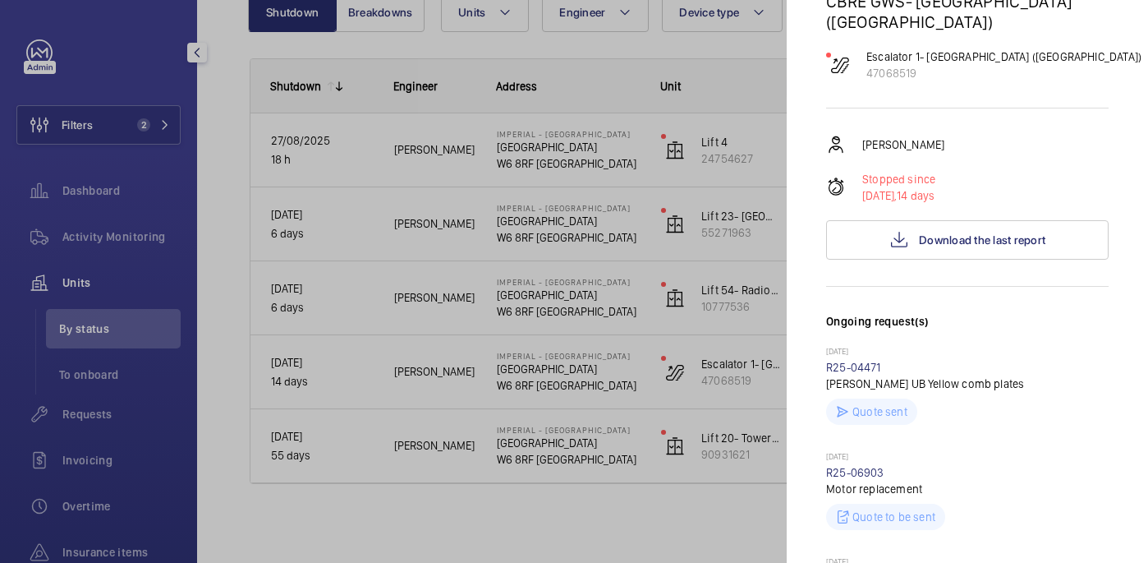
scroll to position [0, 0]
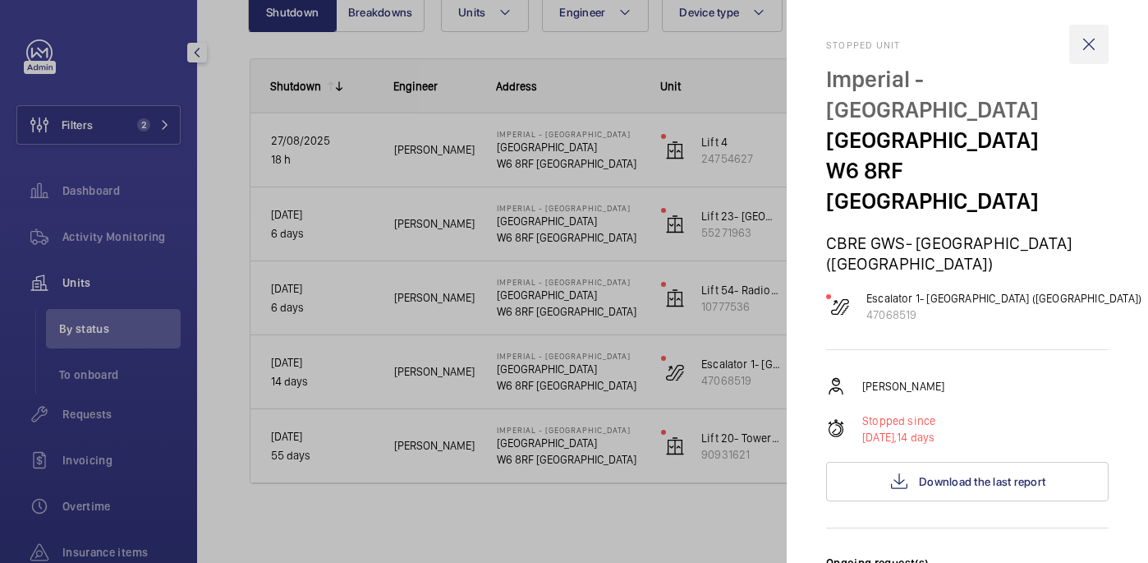
click at [1095, 38] on wm-front-icon-button at bounding box center [1088, 44] width 39 height 39
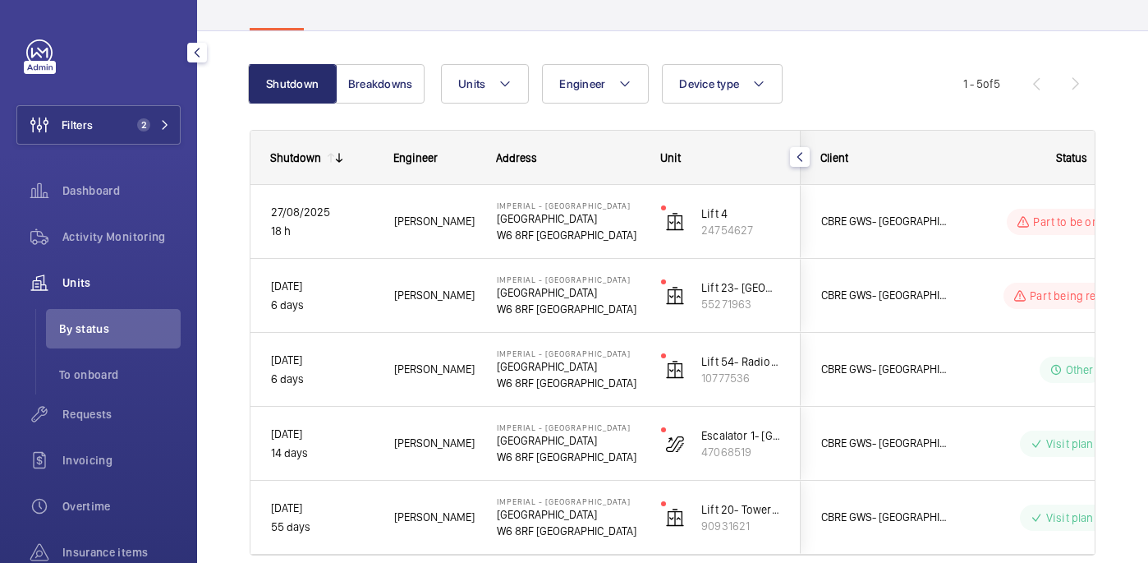
scroll to position [117, 0]
click at [127, 118] on button "Filters 2" at bounding box center [98, 124] width 164 height 39
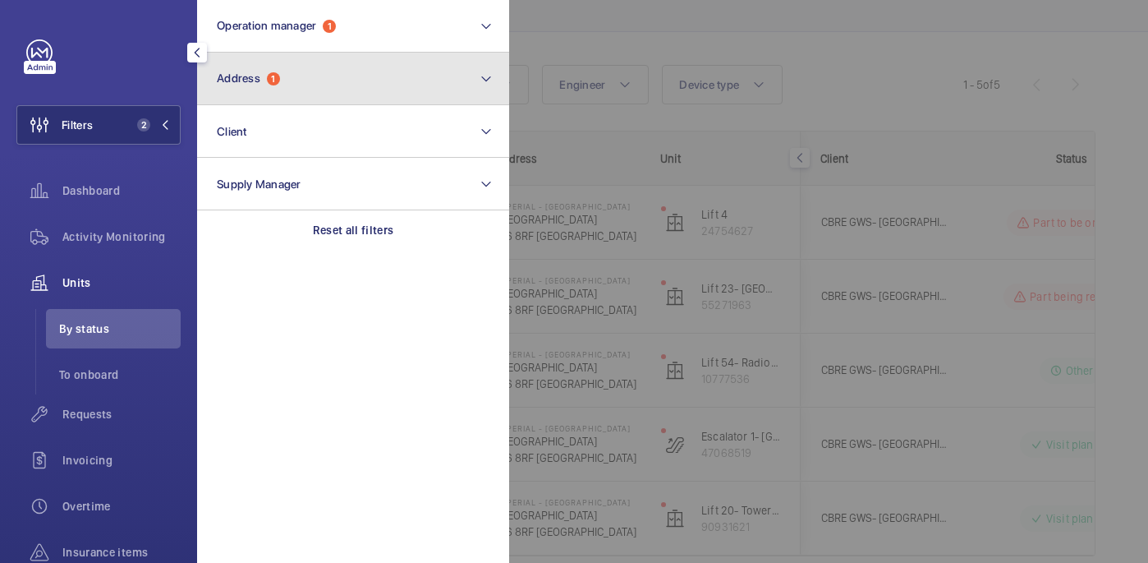
click at [377, 76] on button "Address 1" at bounding box center [353, 79] width 312 height 53
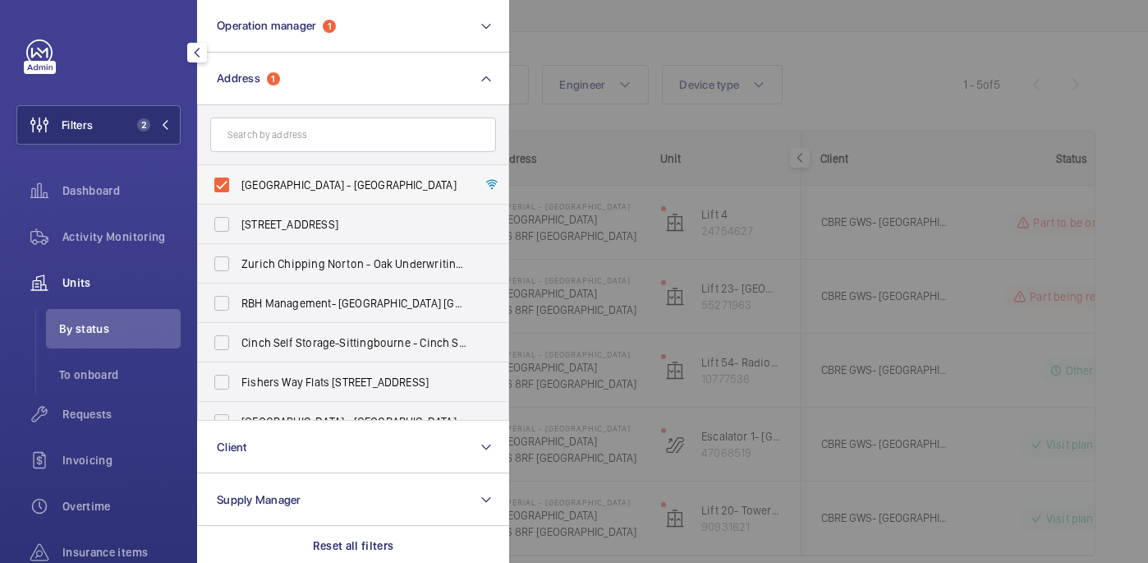
click at [266, 186] on span "Imperial - Charing Cross Hospital - Charing Cross Hospital, LONDON W6 8RF" at bounding box center [354, 185] width 226 height 16
click at [238, 186] on input "Imperial - Charing Cross Hospital - Charing Cross Hospital, LONDON W6 8RF" at bounding box center [221, 184] width 33 height 33
checkbox input "false"
click at [837, 67] on div at bounding box center [1083, 281] width 1148 height 563
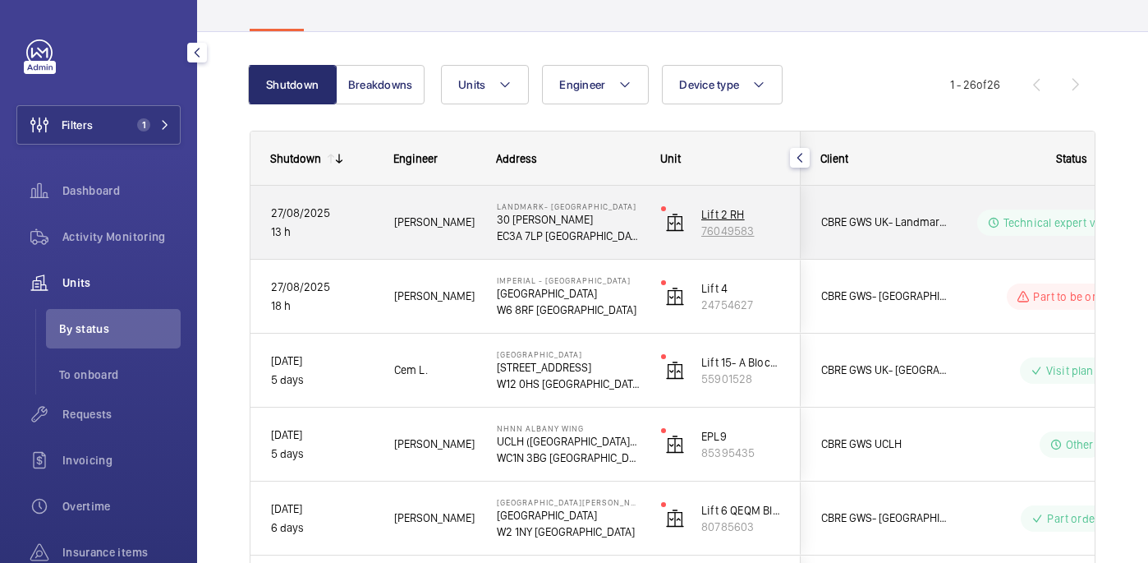
scroll to position [205, 0]
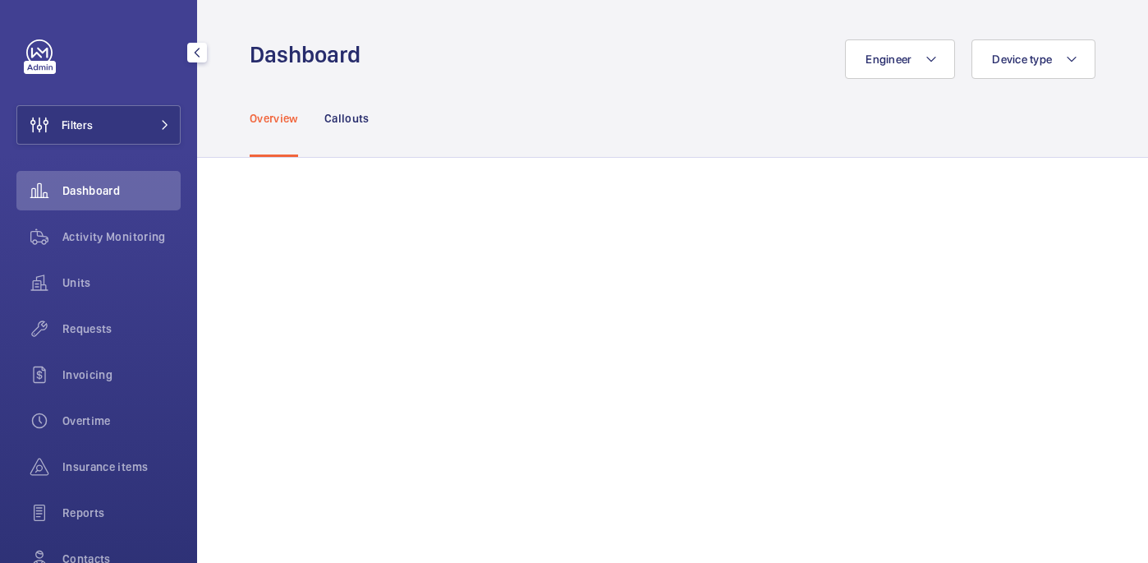
click at [91, 118] on span "Filters" at bounding box center [77, 125] width 31 height 16
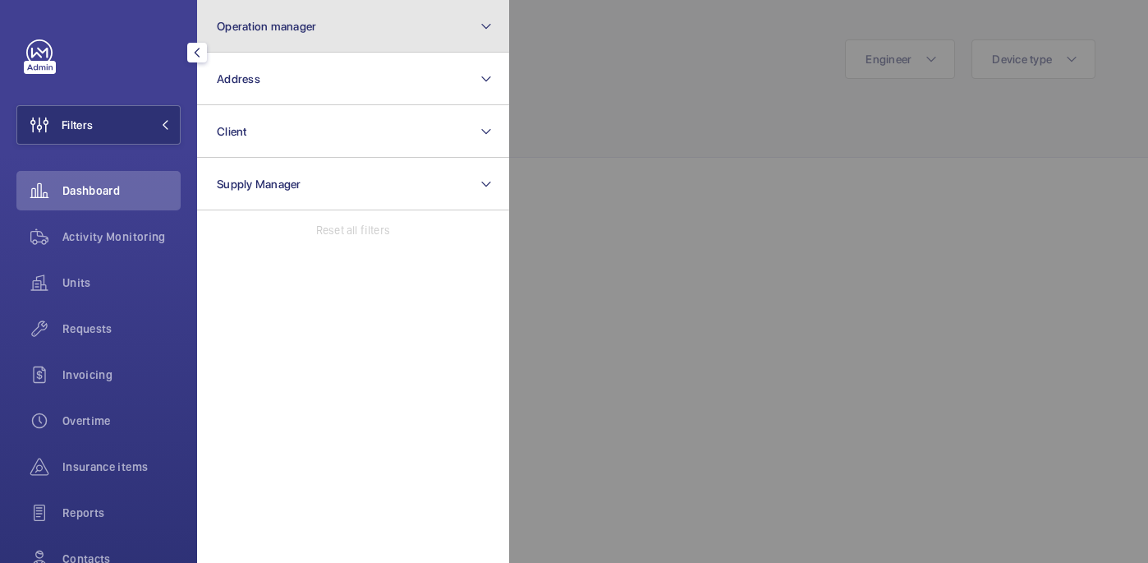
click at [269, 39] on button "Operation manager" at bounding box center [353, 26] width 312 height 53
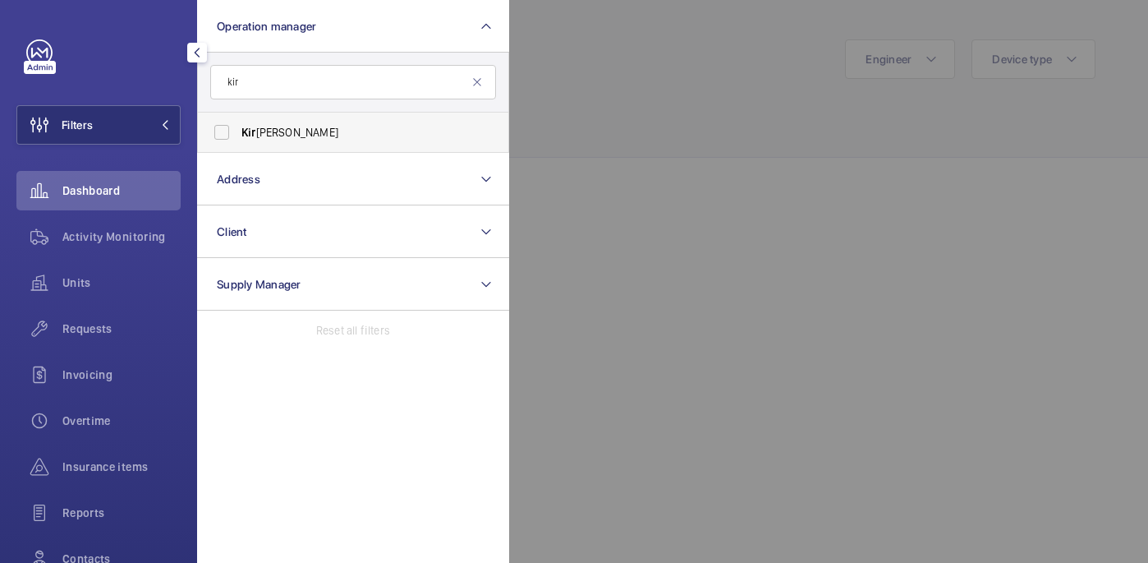
type input "kir"
click at [307, 148] on label "Kir [PERSON_NAME]" at bounding box center [341, 132] width 286 height 39
click at [238, 148] on input "Kir [PERSON_NAME]" at bounding box center [221, 132] width 33 height 33
checkbox input "true"
click at [544, 112] on div at bounding box center [1083, 281] width 1148 height 563
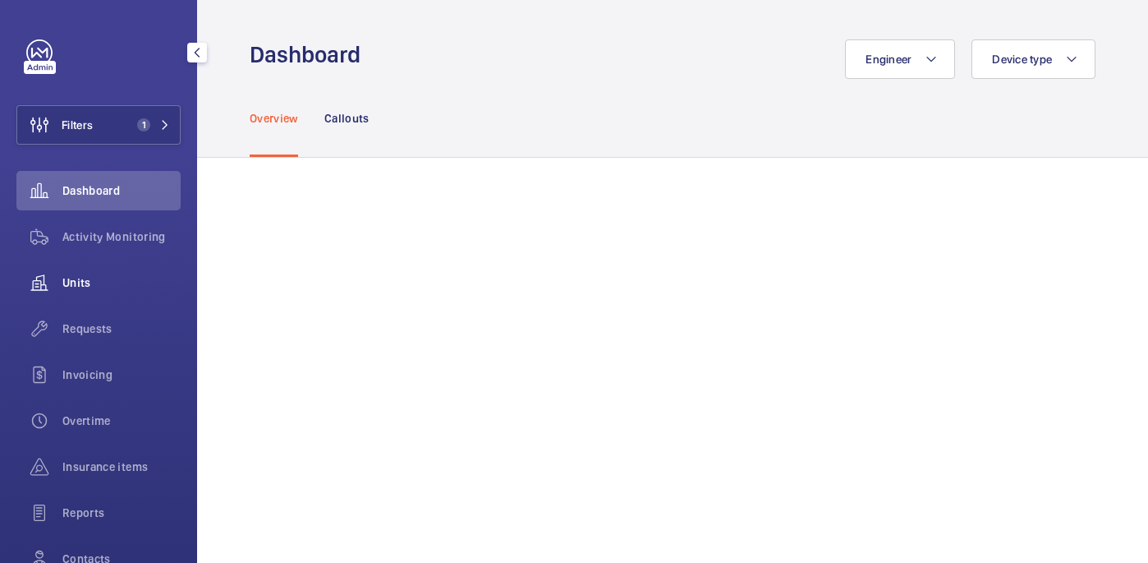
click at [84, 293] on div "Units" at bounding box center [98, 282] width 164 height 39
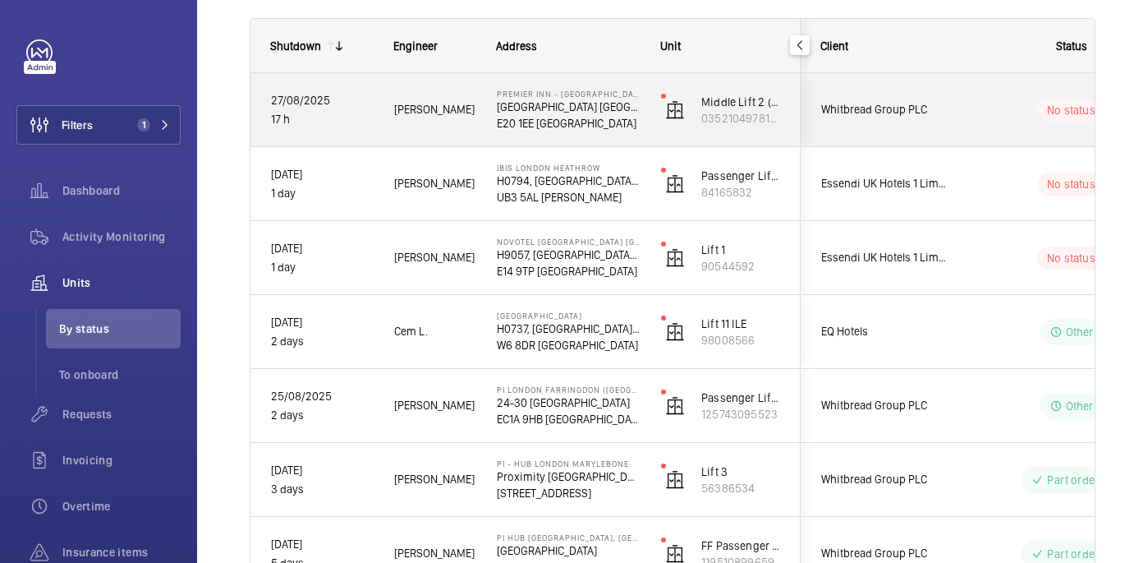
scroll to position [235, 0]
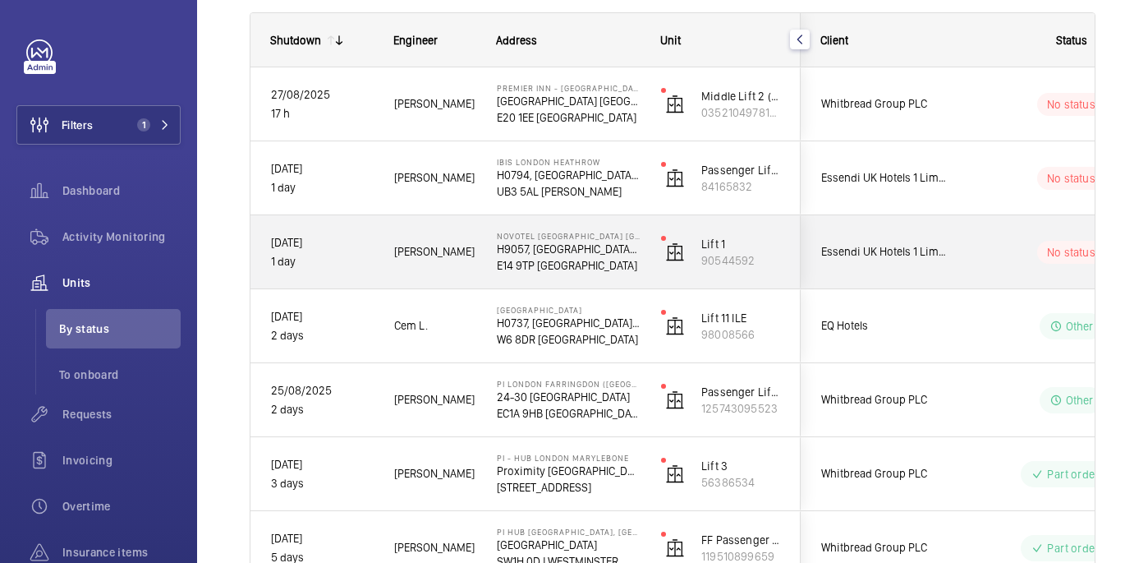
click at [980, 264] on div "No status" at bounding box center [1061, 252] width 224 height 56
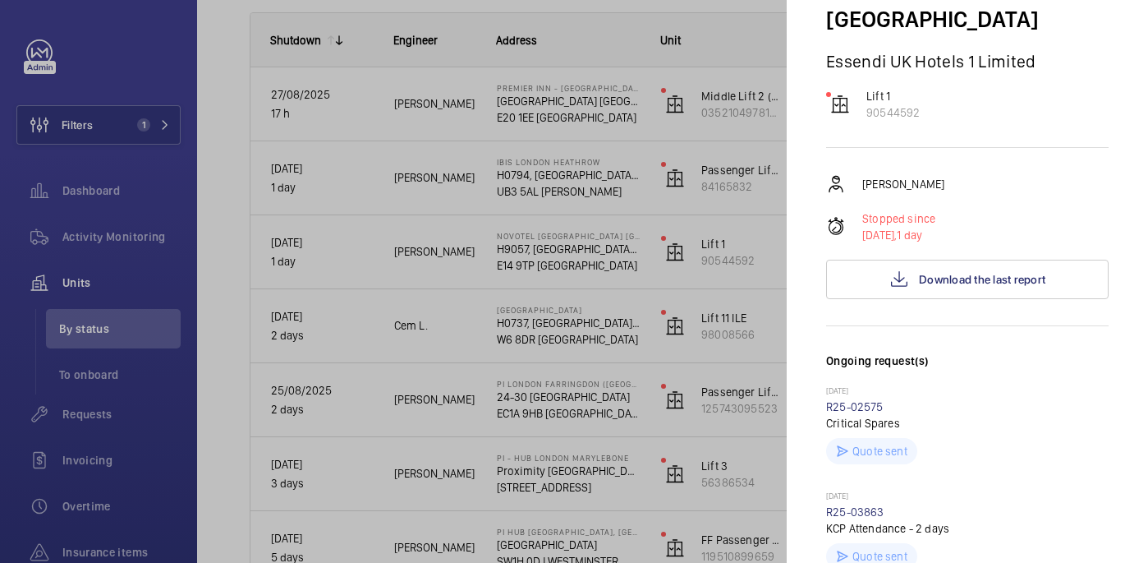
scroll to position [305, 0]
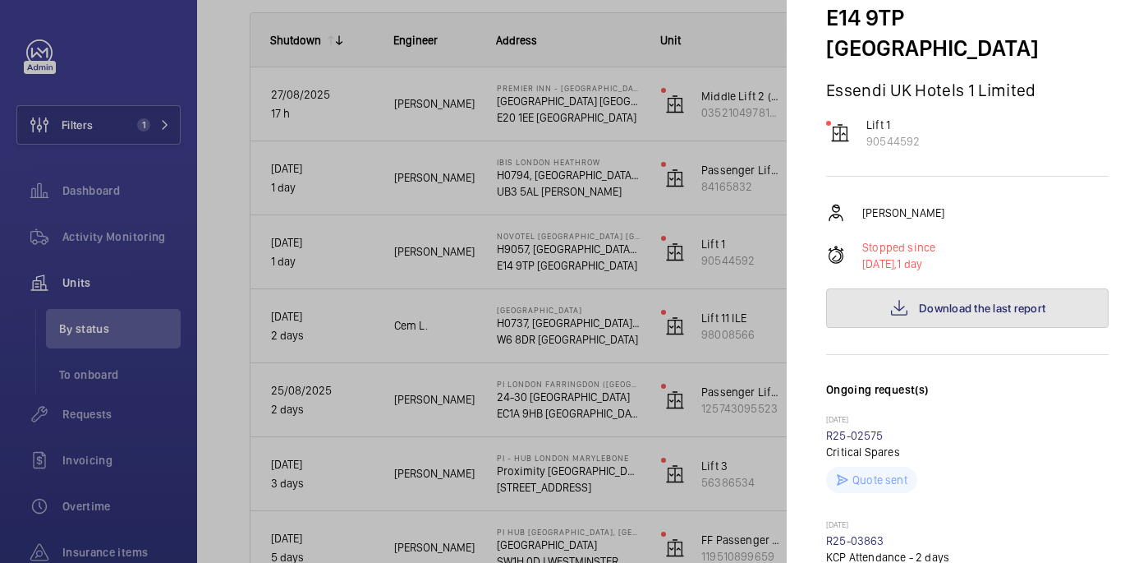
click at [896, 298] on mat-icon at bounding box center [899, 308] width 20 height 20
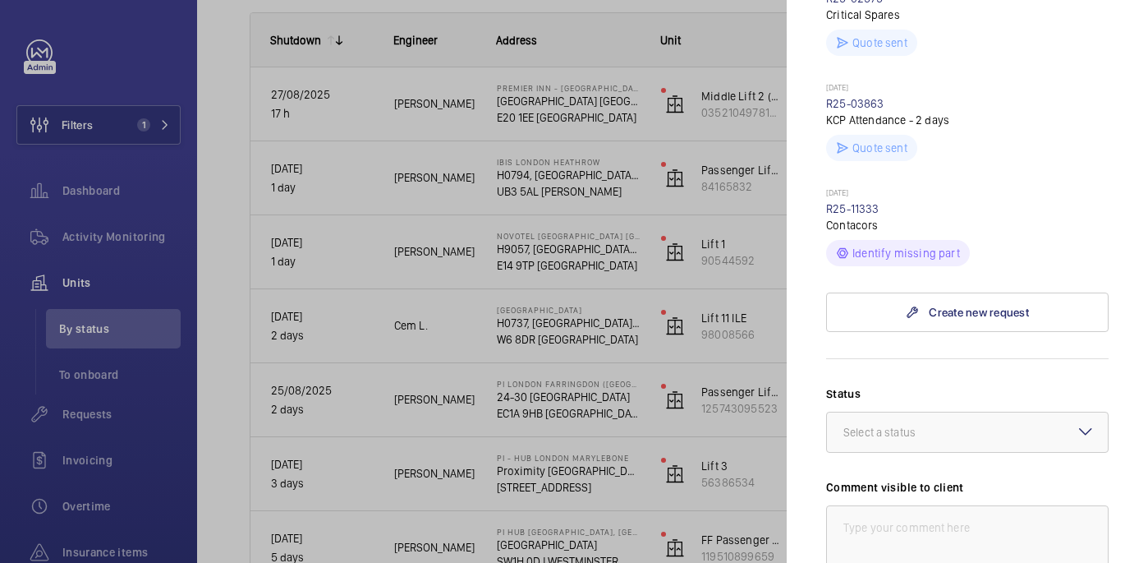
scroll to position [762, 0]
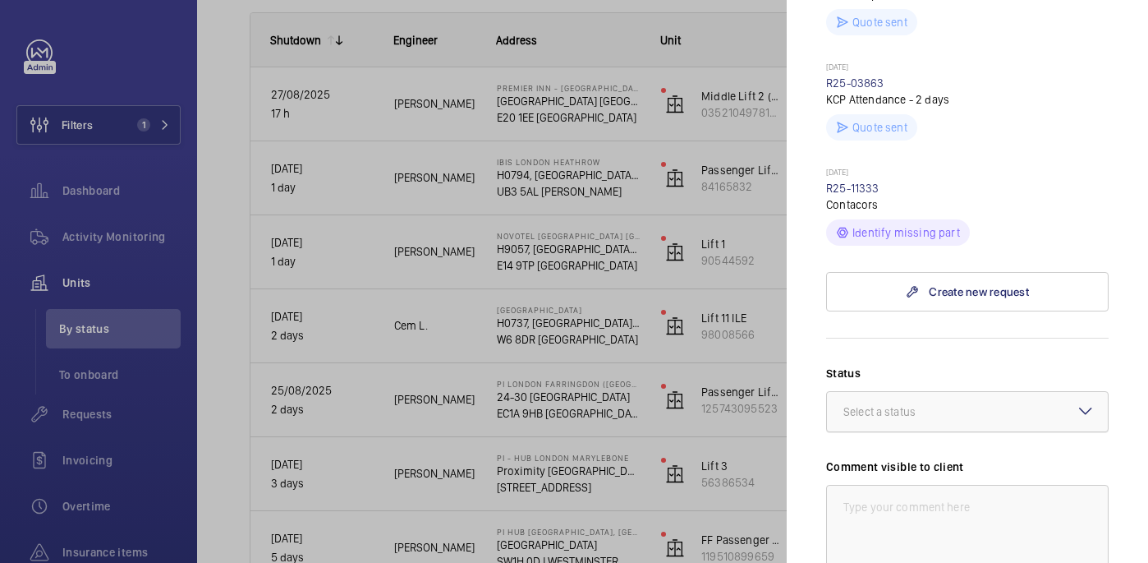
click at [899, 392] on div at bounding box center [967, 411] width 281 height 39
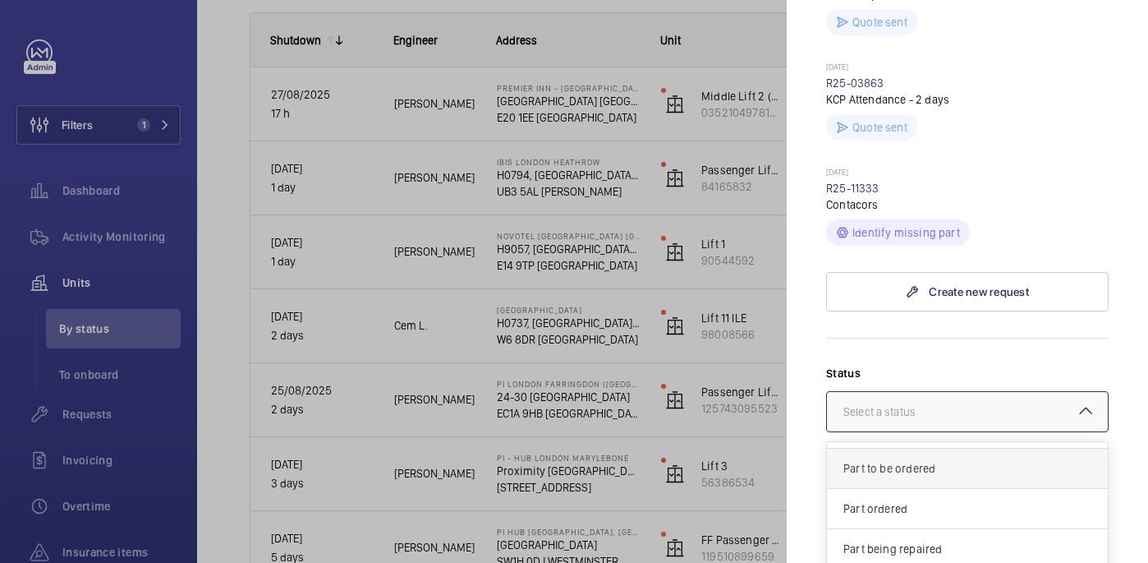
scroll to position [113, 0]
click at [899, 461] on span "Part to be ordered" at bounding box center [968, 469] width 248 height 16
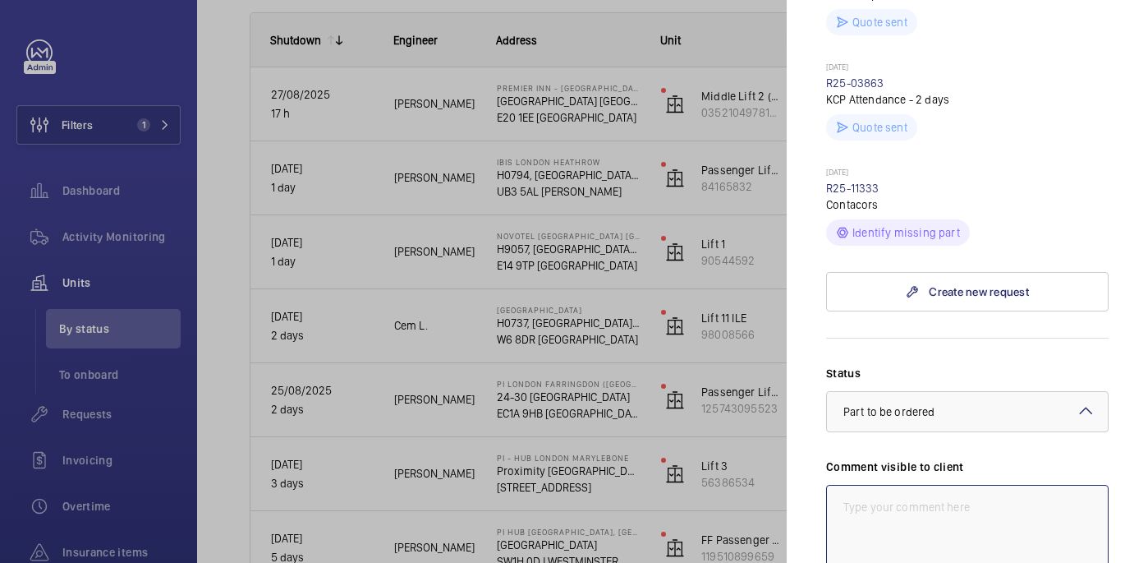
click at [892, 485] on textarea at bounding box center [967, 540] width 283 height 110
drag, startPoint x: 881, startPoint y: 411, endPoint x: 830, endPoint y: 387, distance: 57.0
click at [830, 485] on textarea "WM ACTION: Sourcing parts, ETA to be confirmed. 28/08" at bounding box center [967, 540] width 283 height 110
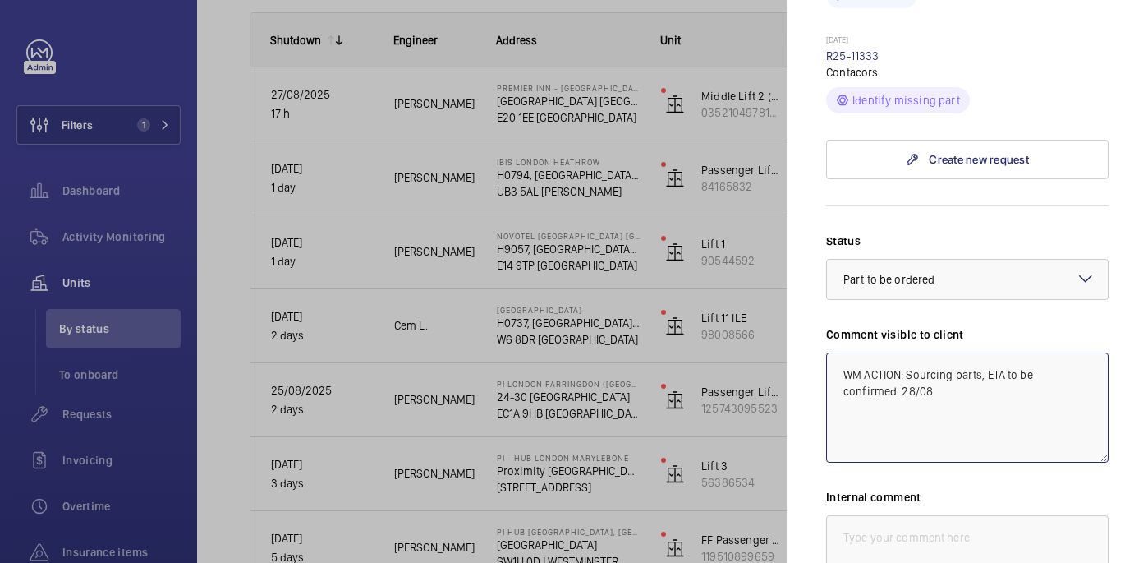
scroll to position [907, 0]
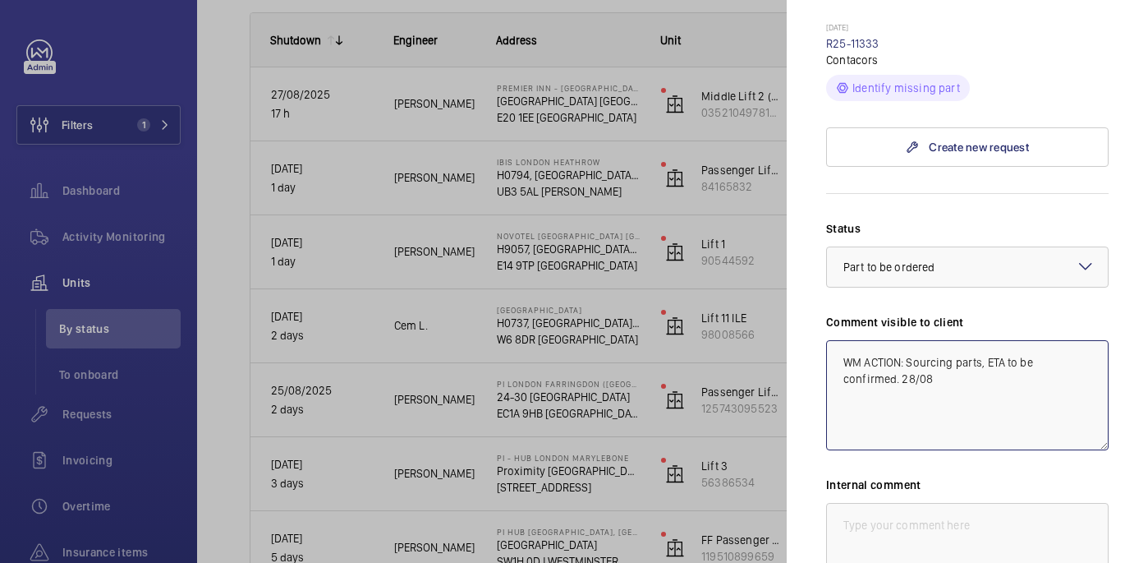
type textarea "WM ACTION: Sourcing parts, ETA to be confirmed. 28/08"
click at [866, 503] on textarea at bounding box center [967, 558] width 283 height 110
paste textarea "WM ACTION: Sourcing parts, ETA to be confirmed. 28/08"
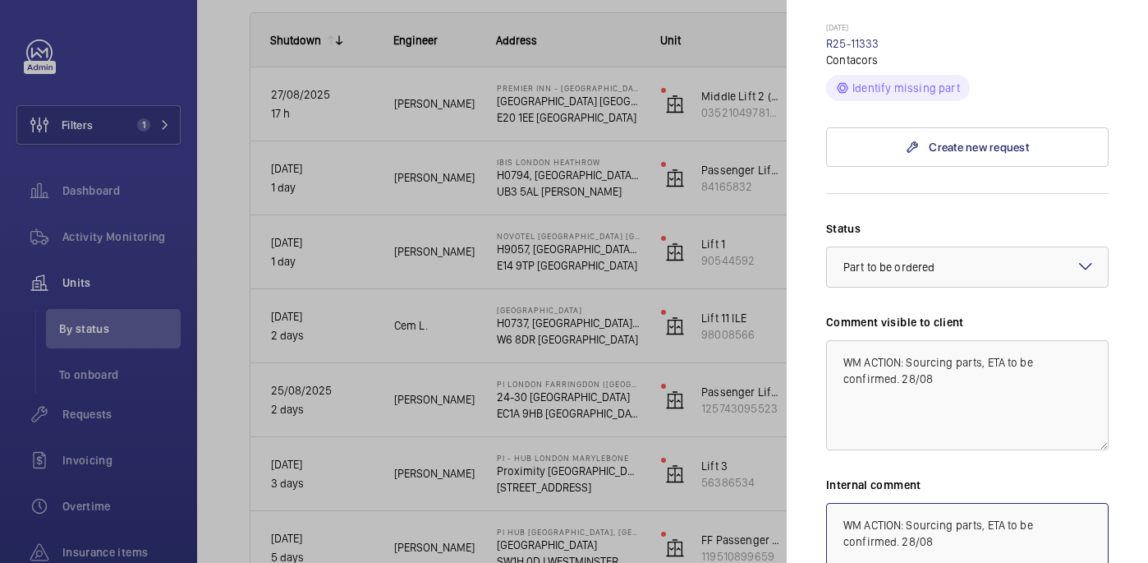
paste textarea "WM ACTION: Sourcing parts, ETA to be confirmed. 28/08"
drag, startPoint x: 877, startPoint y: 417, endPoint x: 957, endPoint y: 439, distance: 82.5
click at [957, 503] on textarea "WM ACTION: Sourcing parts, ETA to be confirmed. 28/08 WM ACTION: Sourcing parts…" at bounding box center [967, 558] width 283 height 110
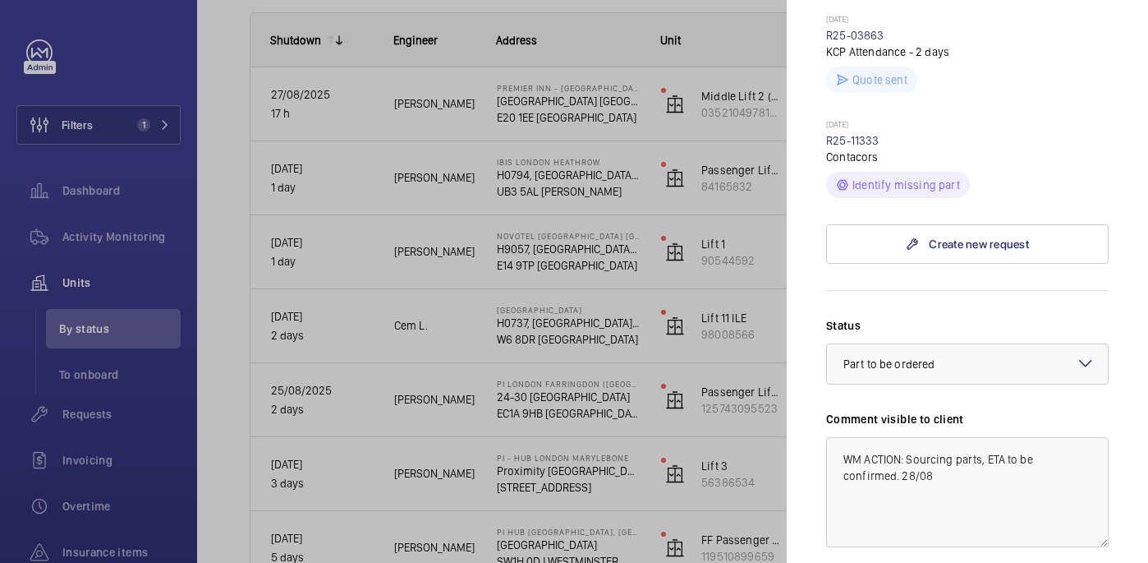
type textarea "WM ACTION: Sourcing parts, ETA to be confirmed. 28/08 india"
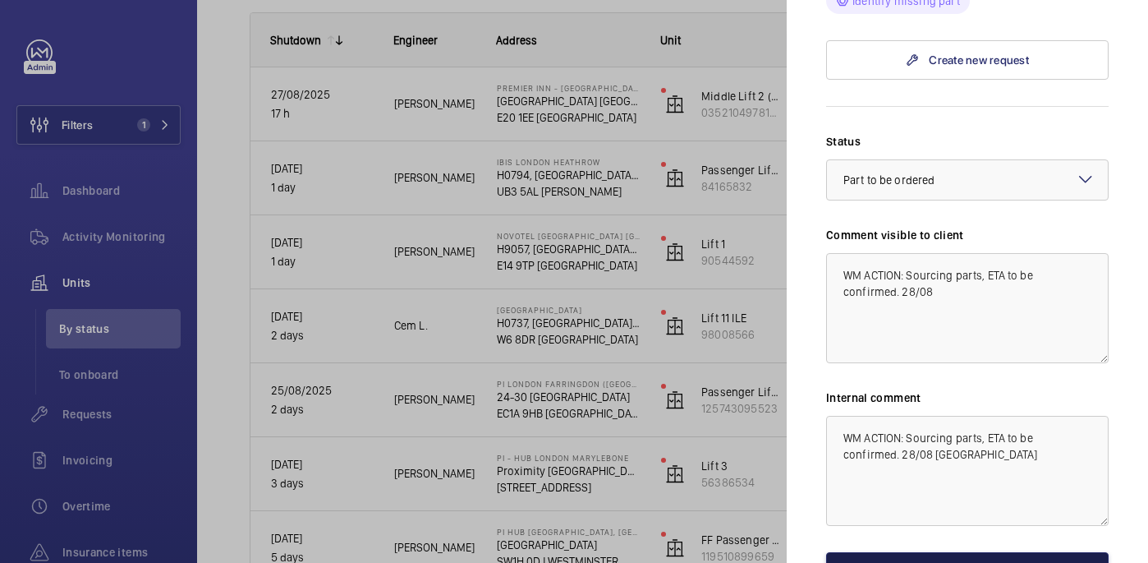
click at [1018, 552] on button "Save the changes" at bounding box center [967, 571] width 283 height 39
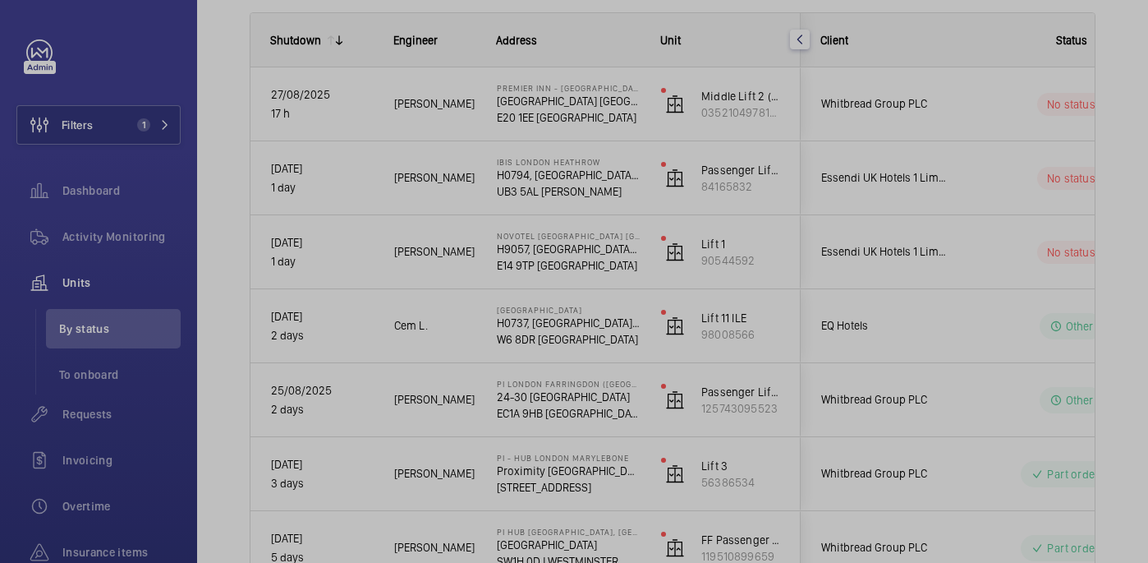
scroll to position [0, 0]
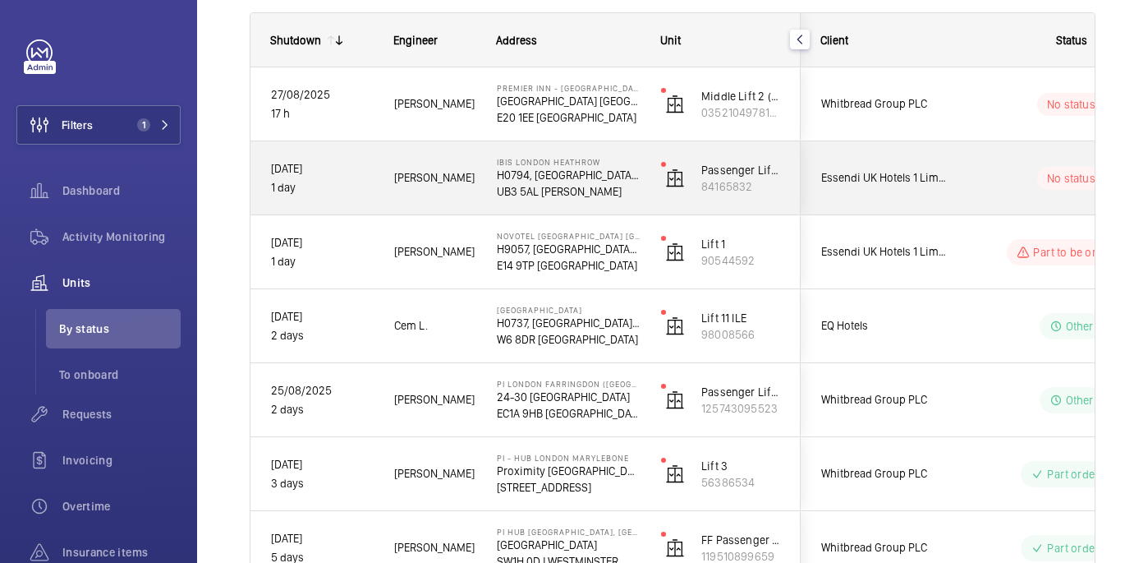
click at [990, 164] on div "No status" at bounding box center [1061, 178] width 224 height 56
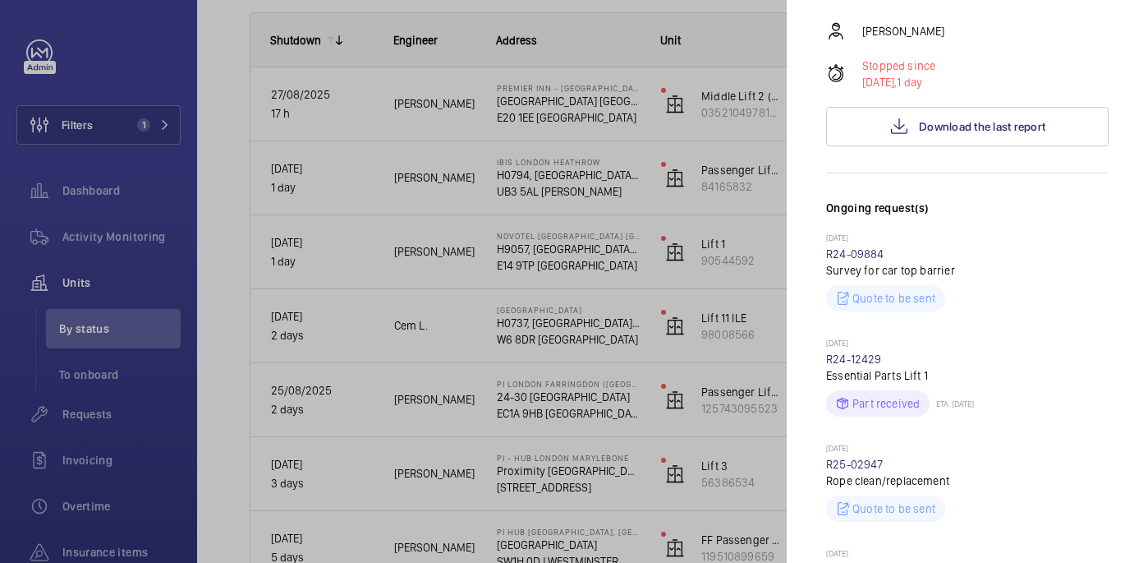
scroll to position [338, 0]
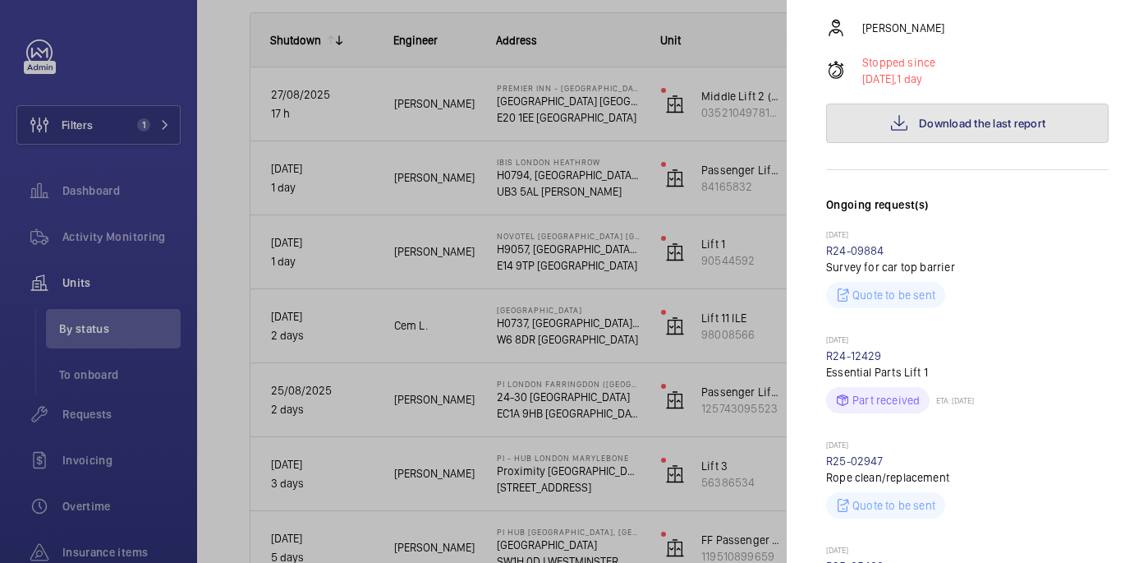
click at [904, 122] on mat-icon at bounding box center [899, 123] width 20 height 20
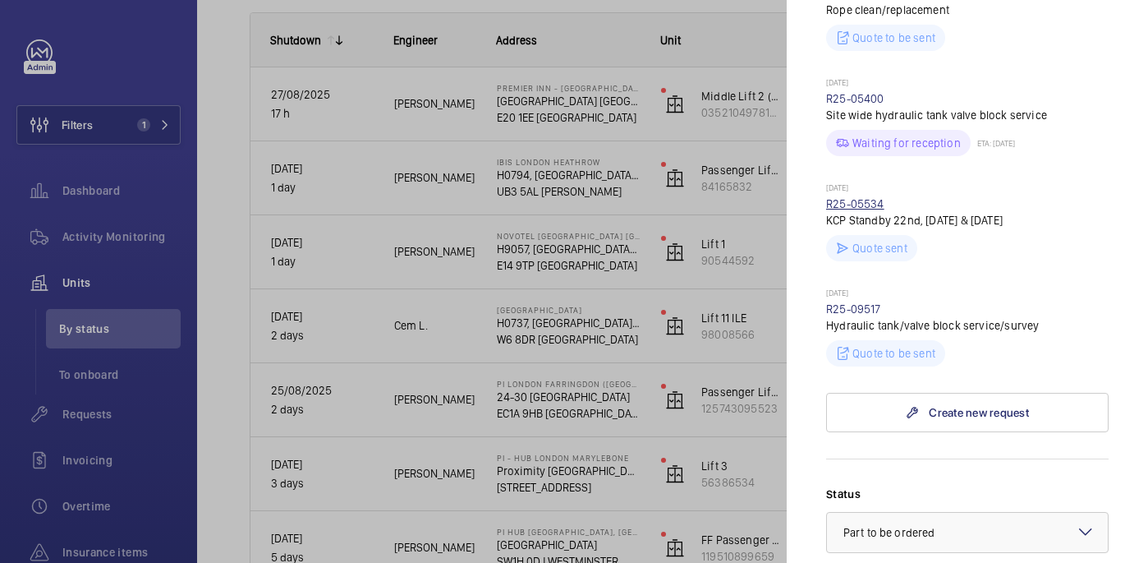
scroll to position [804, 0]
click at [866, 315] on link "R25-09517" at bounding box center [853, 309] width 55 height 13
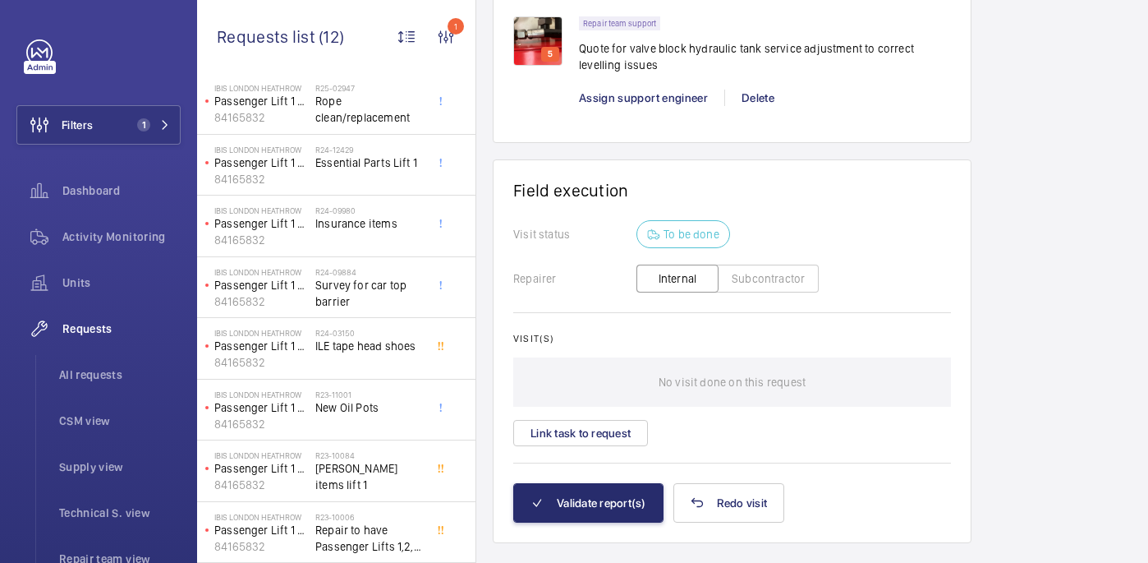
scroll to position [1234, 0]
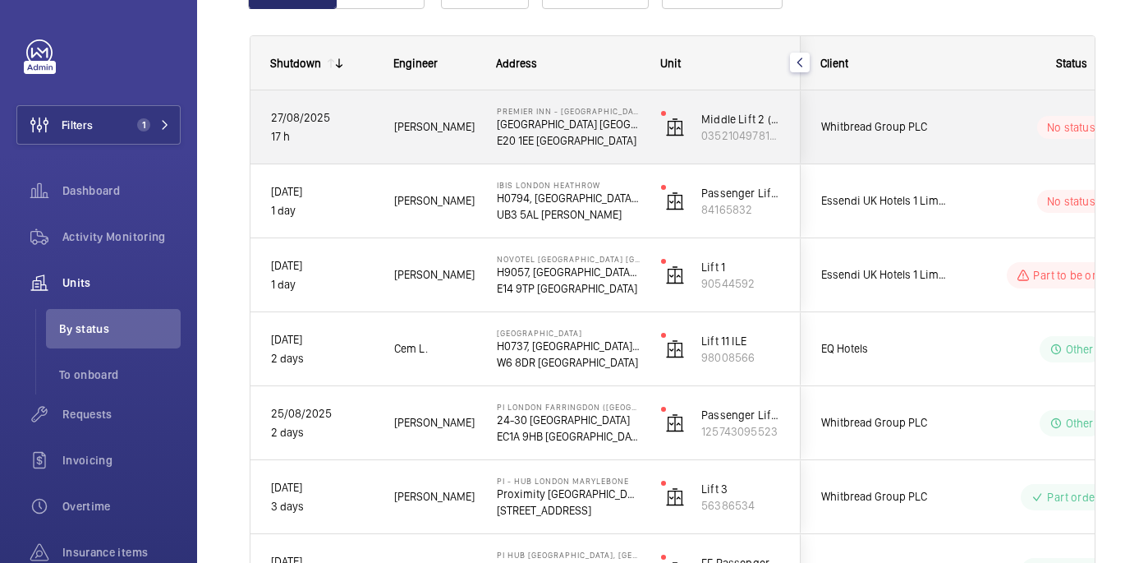
scroll to position [216, 0]
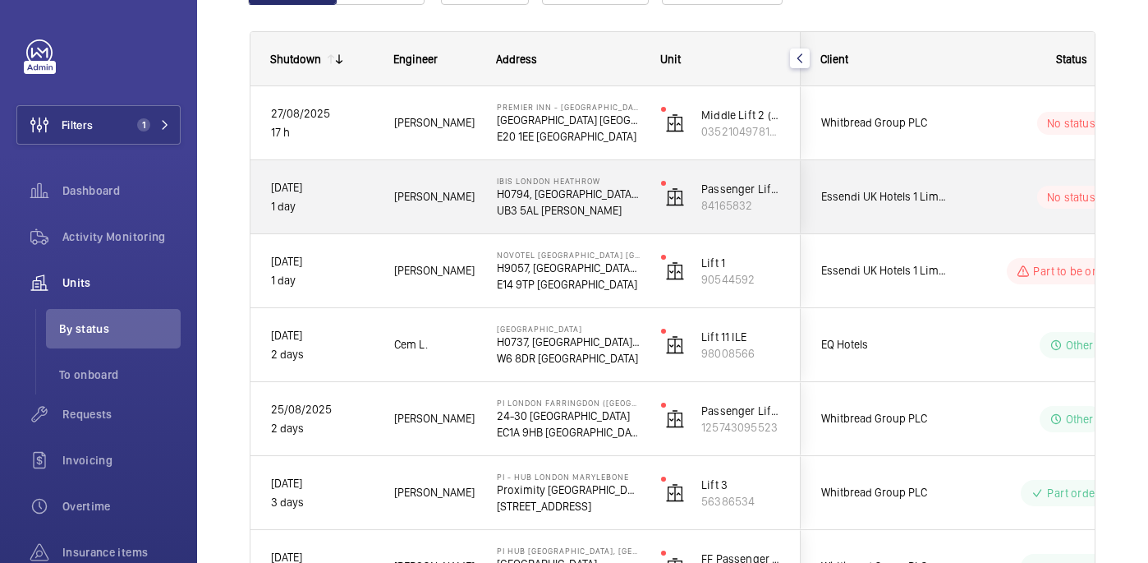
click at [970, 172] on div "No status" at bounding box center [1061, 197] width 224 height 56
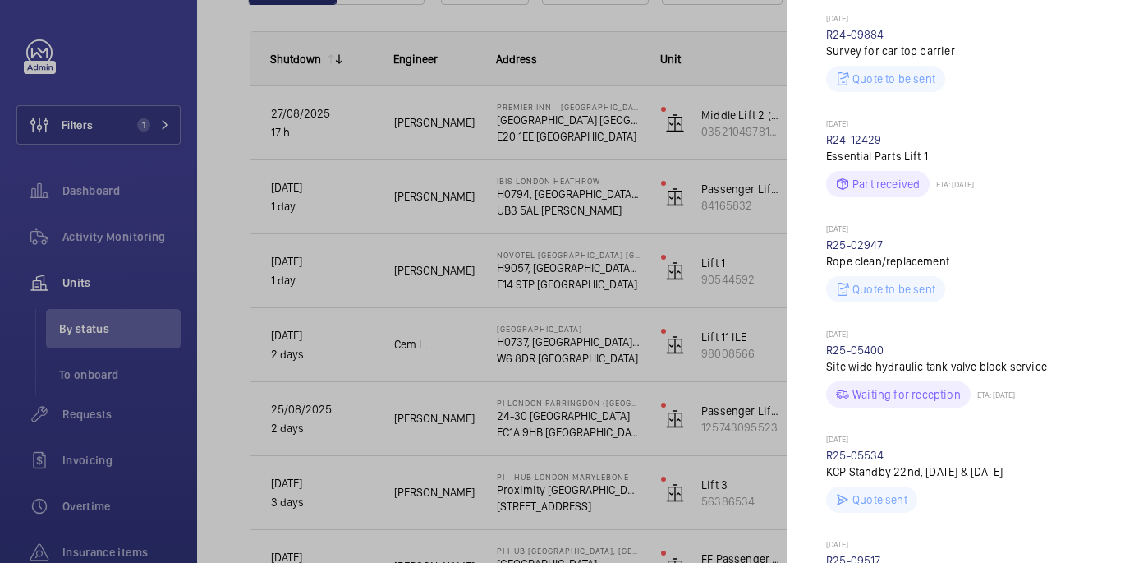
scroll to position [0, 0]
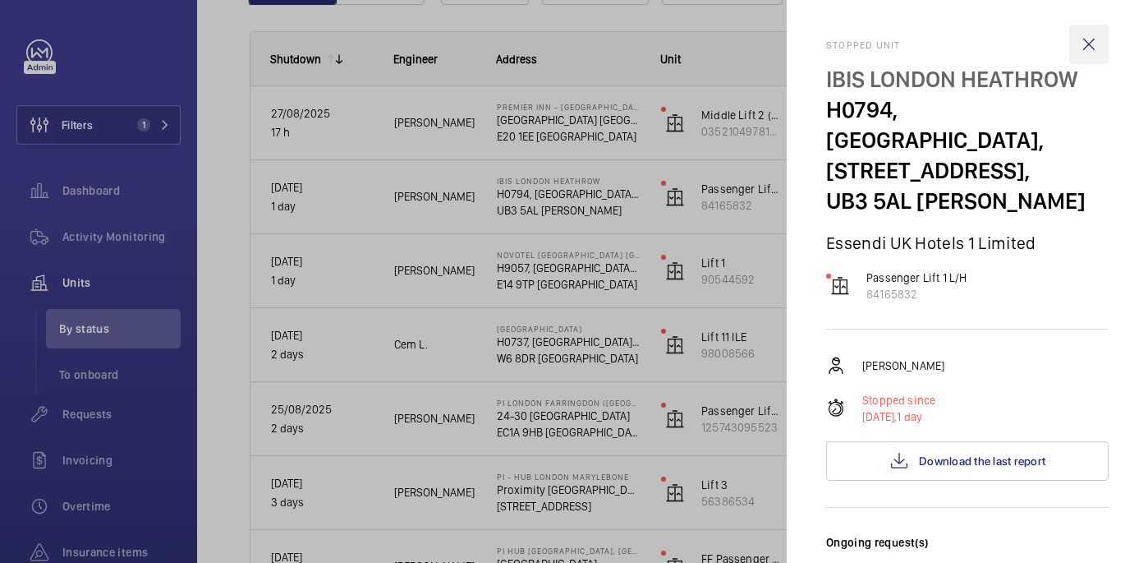
click at [1098, 39] on wm-front-icon-button at bounding box center [1088, 44] width 39 height 39
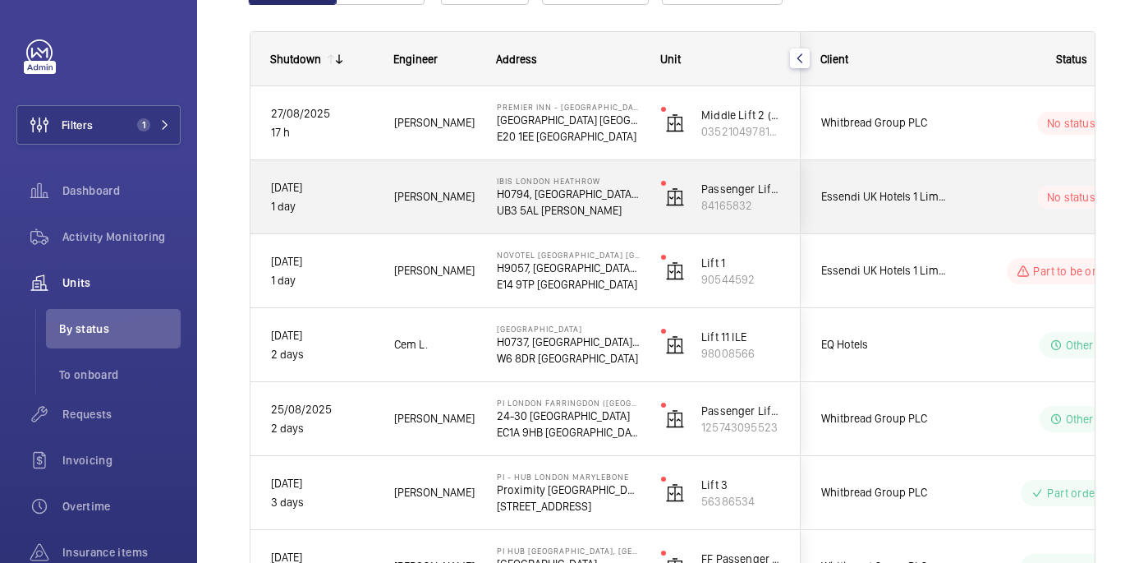
click at [989, 180] on div "No status" at bounding box center [1061, 197] width 224 height 56
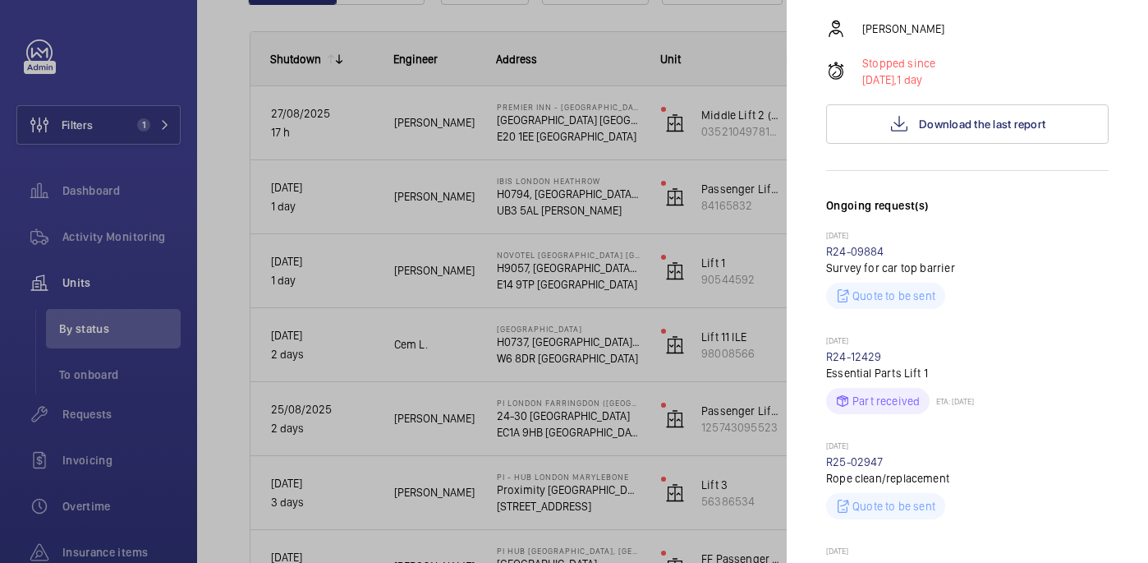
scroll to position [648, 0]
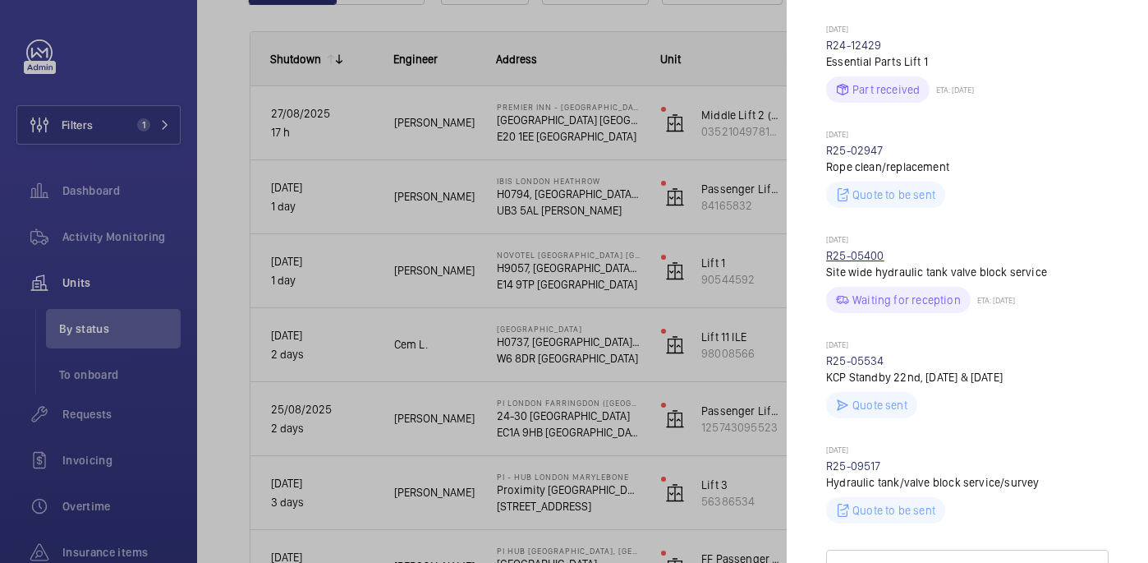
click at [874, 260] on link "R25-05400" at bounding box center [855, 255] width 58 height 13
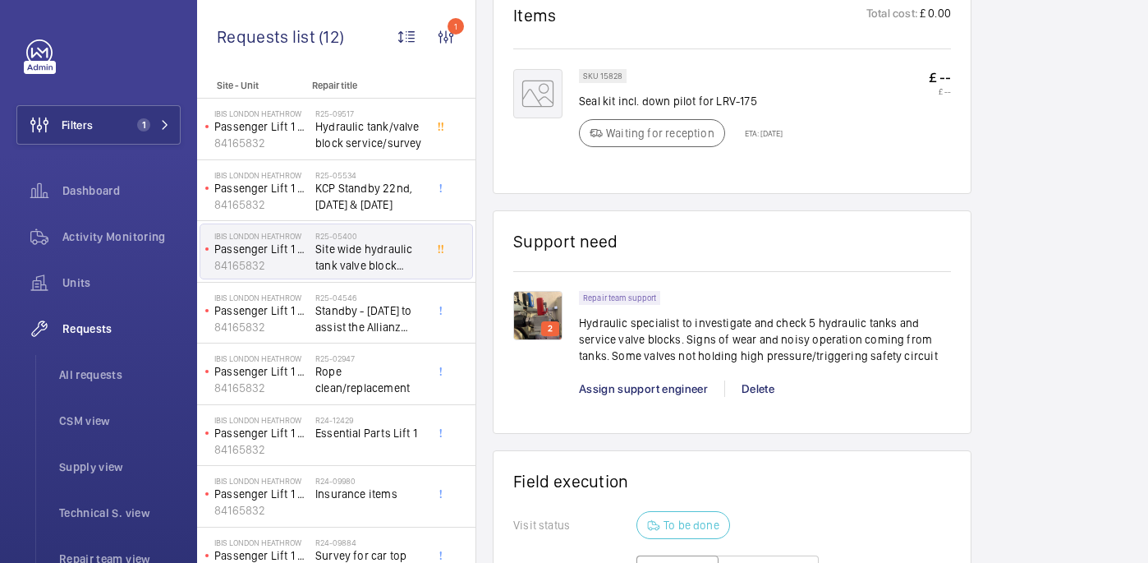
scroll to position [959, 0]
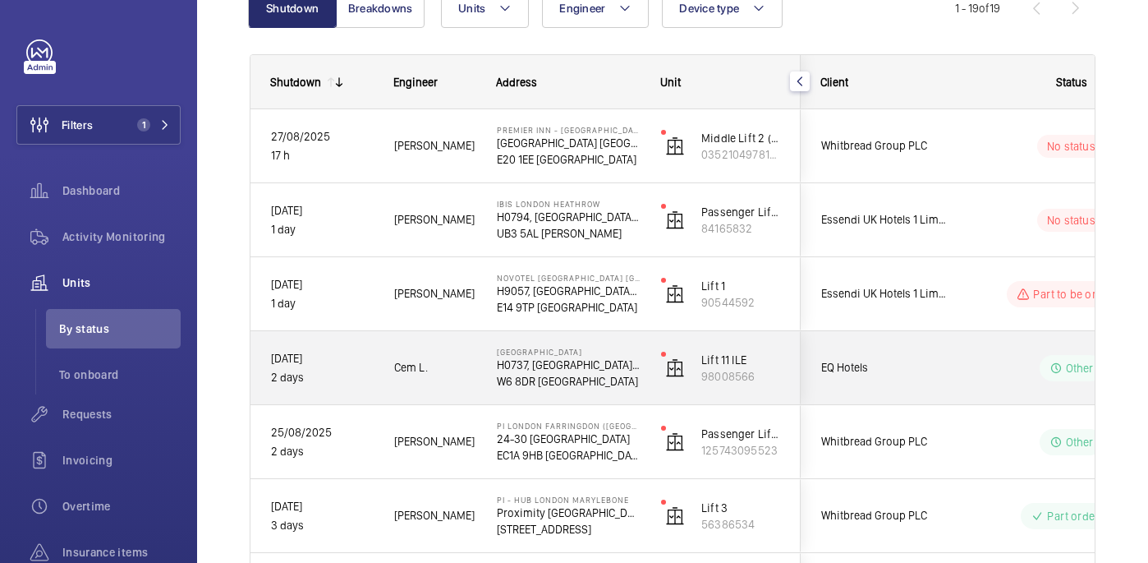
scroll to position [191, 0]
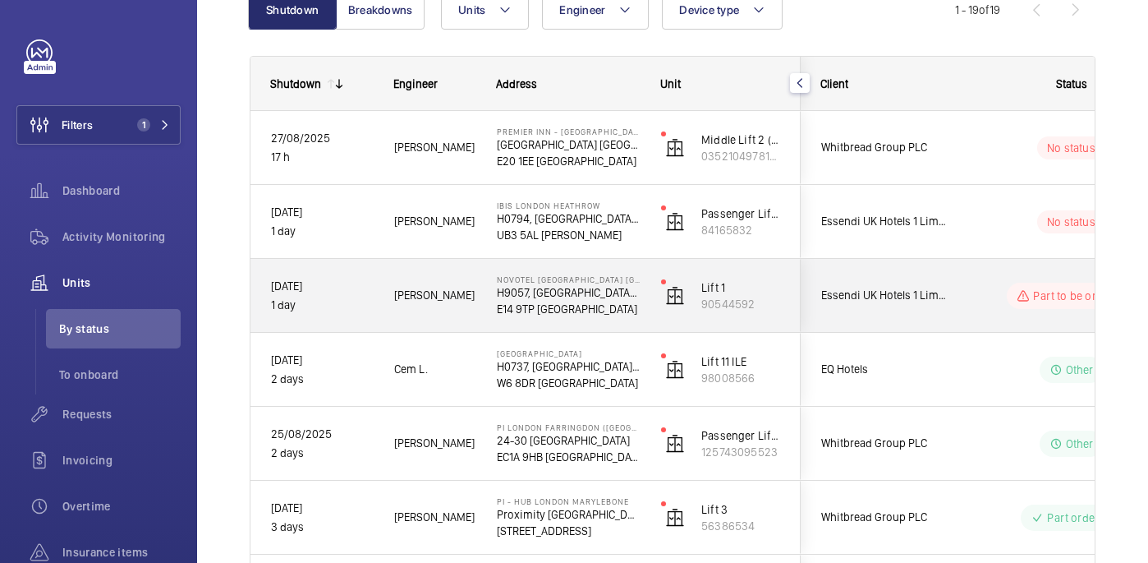
click at [975, 278] on div "Part to be ordered" at bounding box center [1061, 295] width 224 height 59
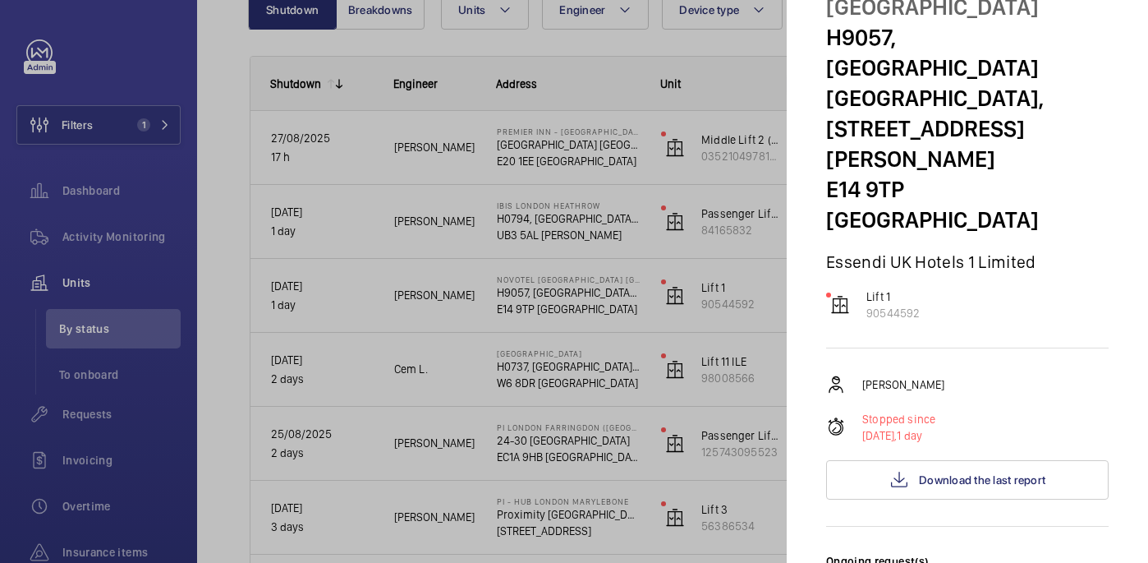
scroll to position [0, 0]
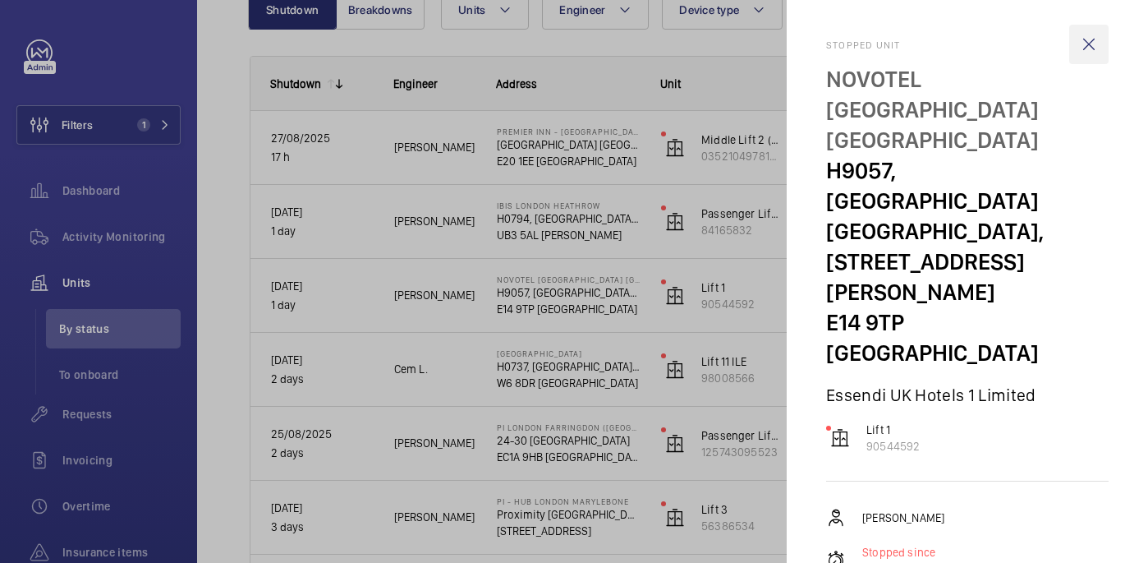
click at [1095, 44] on wm-front-icon-button at bounding box center [1088, 44] width 39 height 39
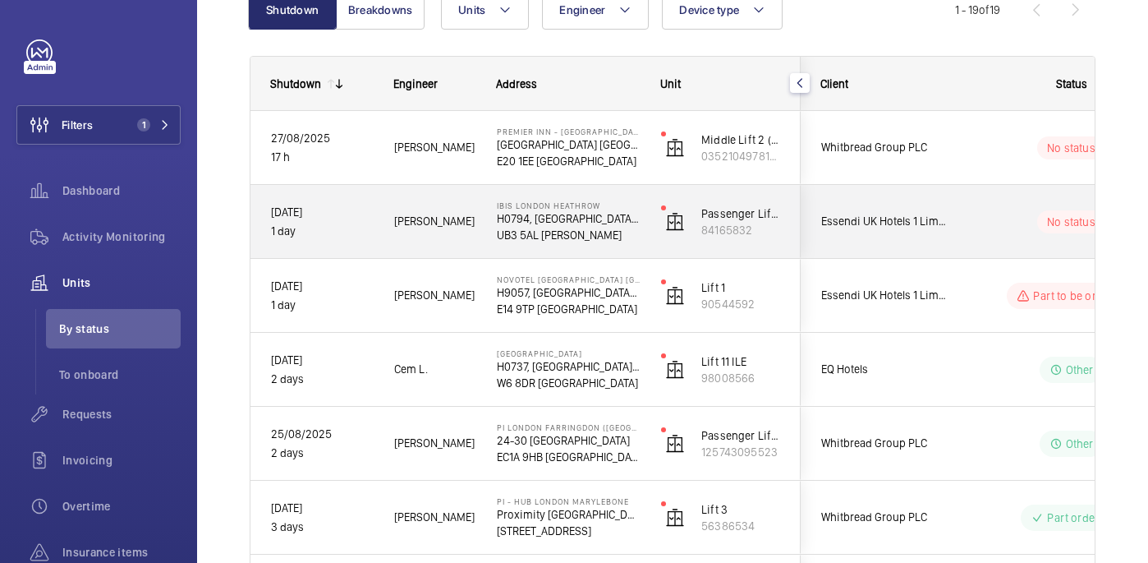
click at [997, 205] on div "No status" at bounding box center [1061, 222] width 224 height 56
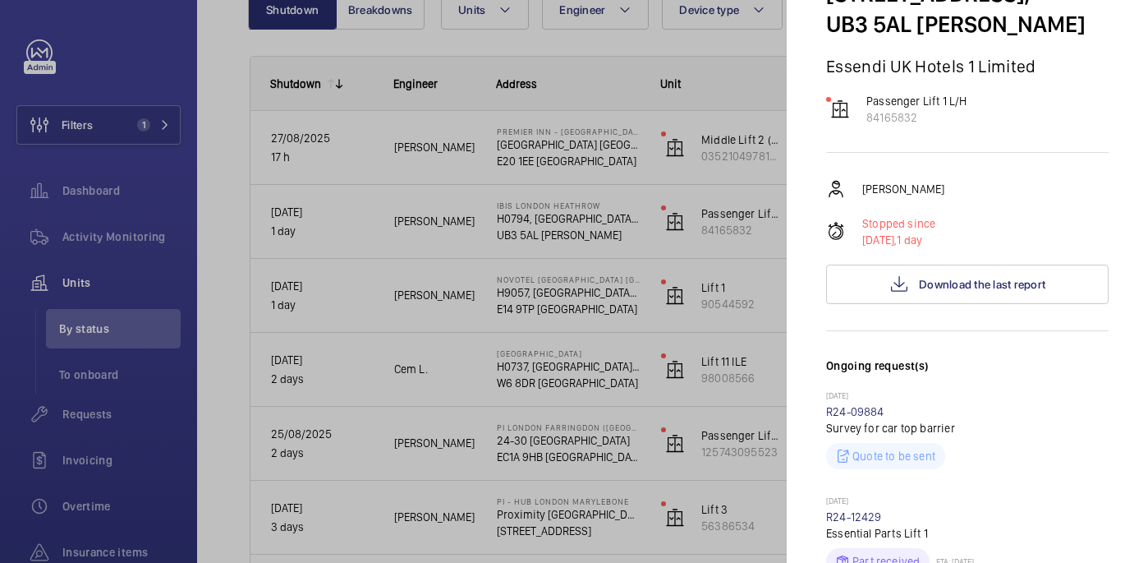
scroll to position [126, 0]
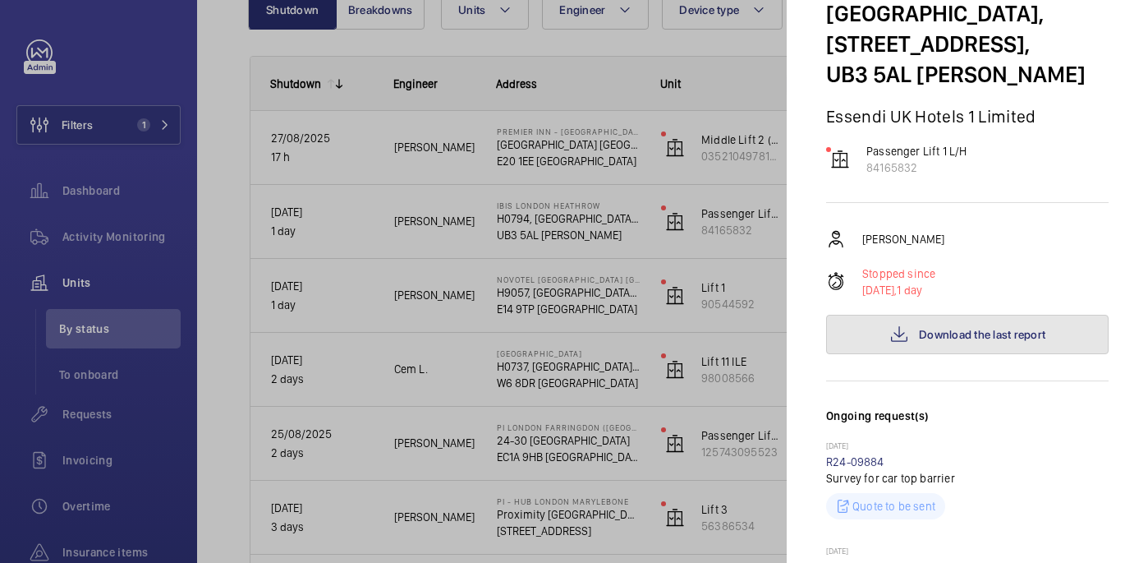
click at [966, 333] on span "Download the last report" at bounding box center [982, 334] width 126 height 13
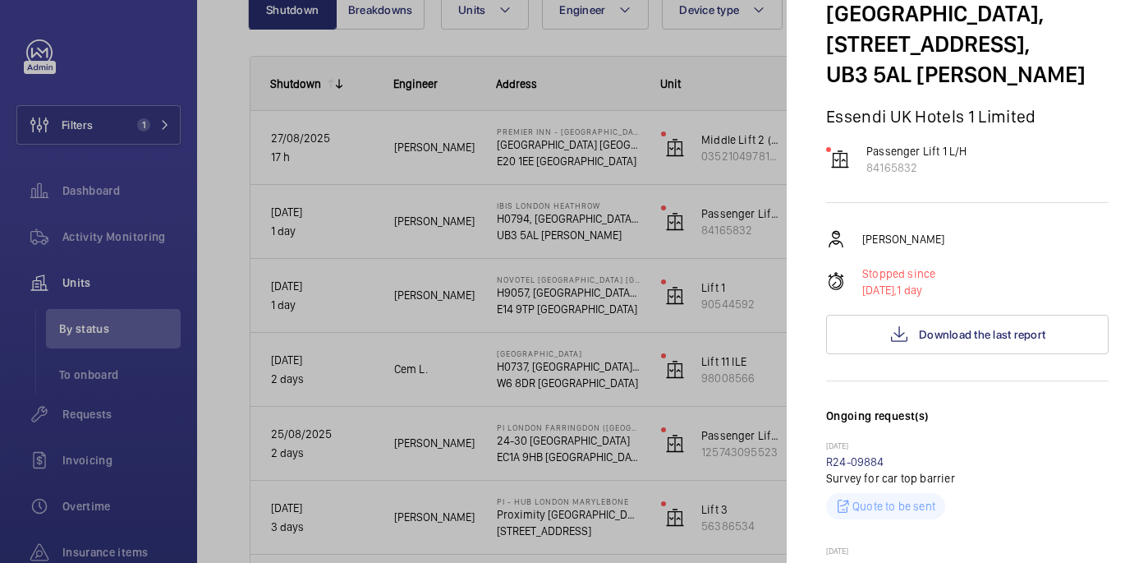
scroll to position [0, 0]
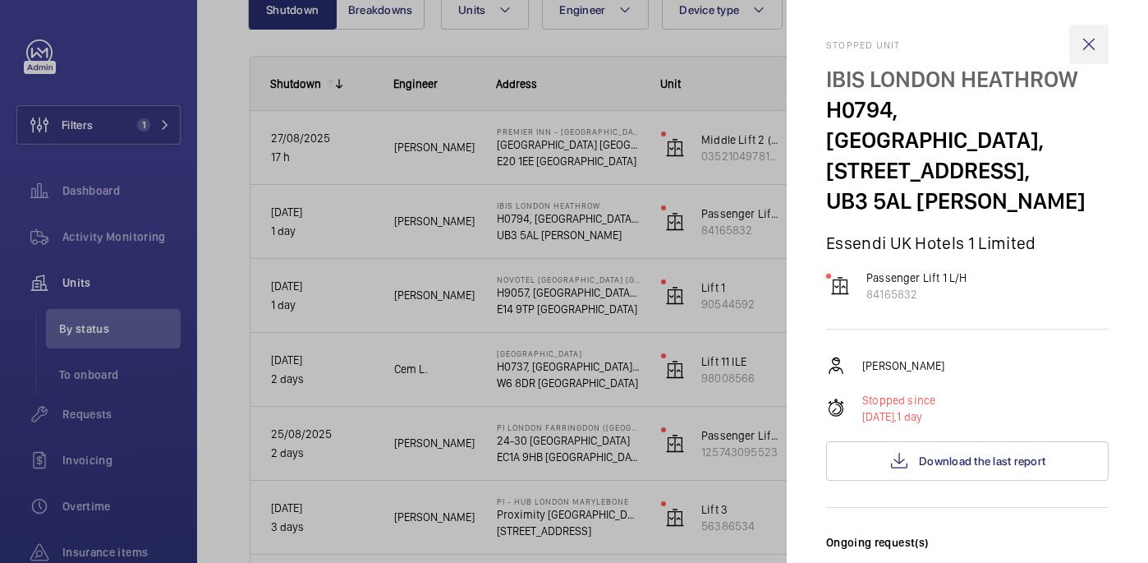
click at [1100, 44] on wm-front-icon-button at bounding box center [1088, 44] width 39 height 39
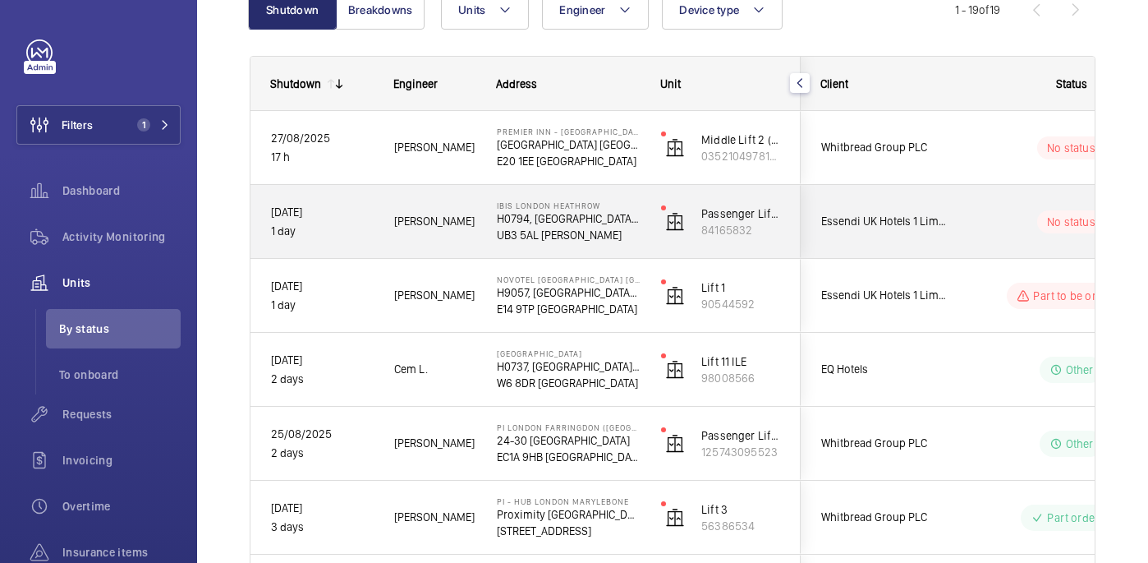
click at [1027, 242] on div "No status" at bounding box center [1061, 222] width 224 height 56
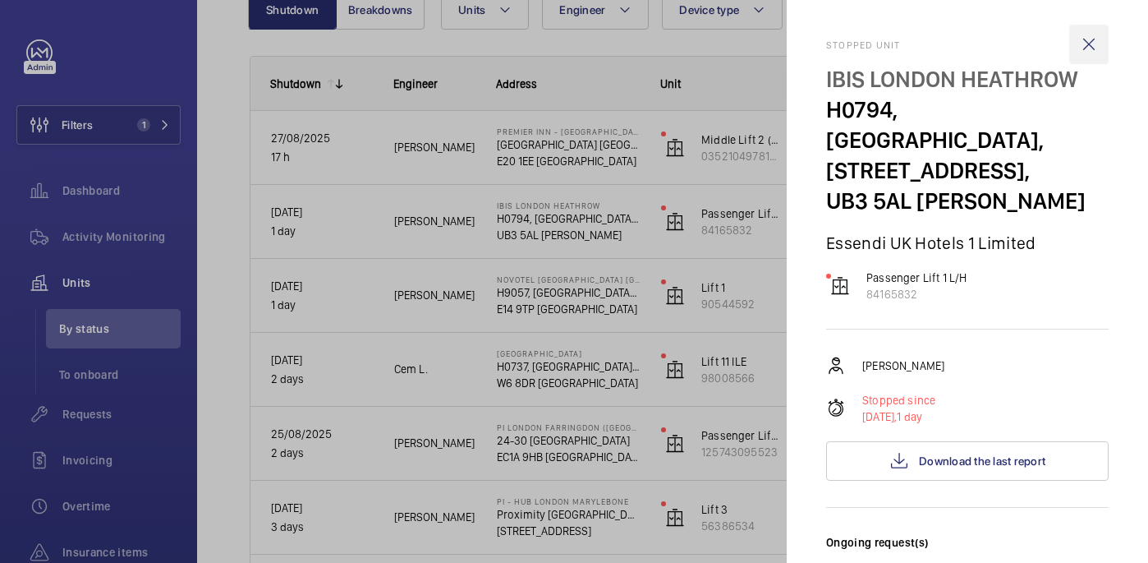
click at [1094, 43] on wm-front-icon-button at bounding box center [1088, 44] width 39 height 39
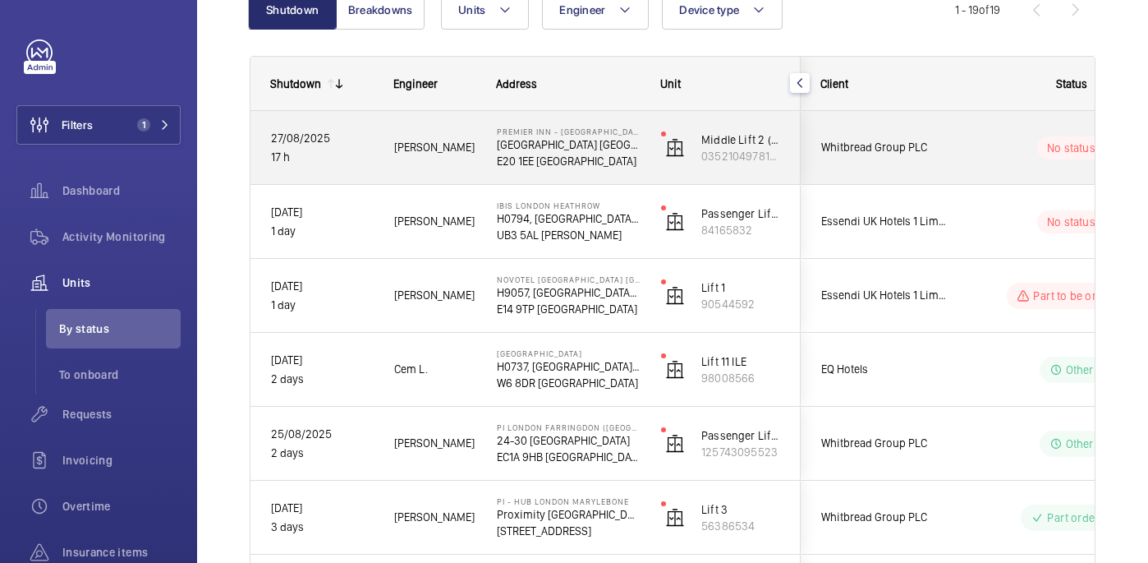
click at [997, 151] on wm-front-pills-cell "No status" at bounding box center [1071, 147] width 205 height 23
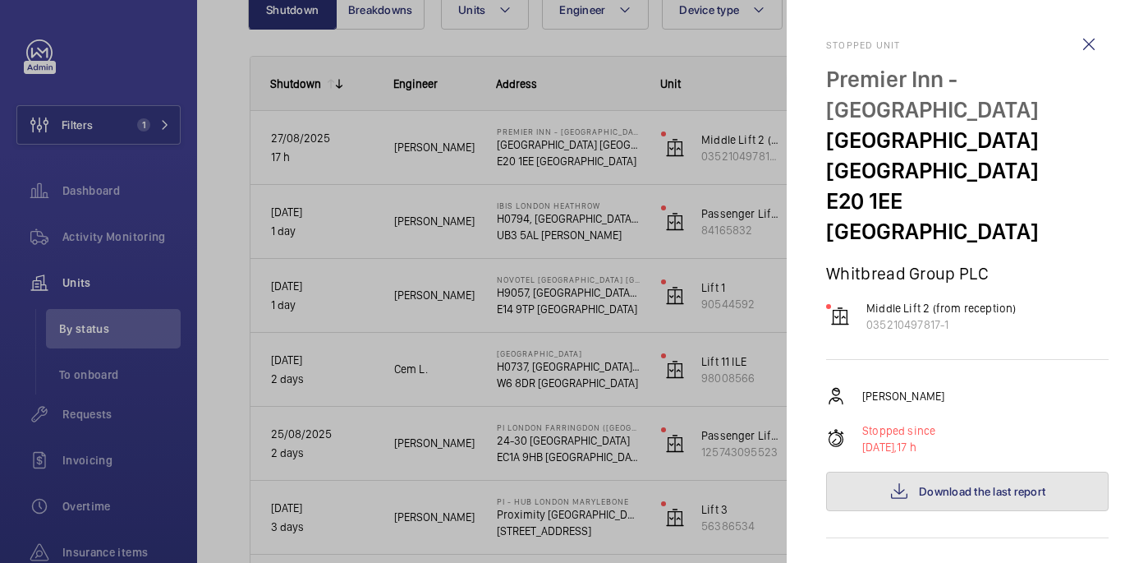
click at [961, 485] on span "Download the last report" at bounding box center [982, 491] width 126 height 13
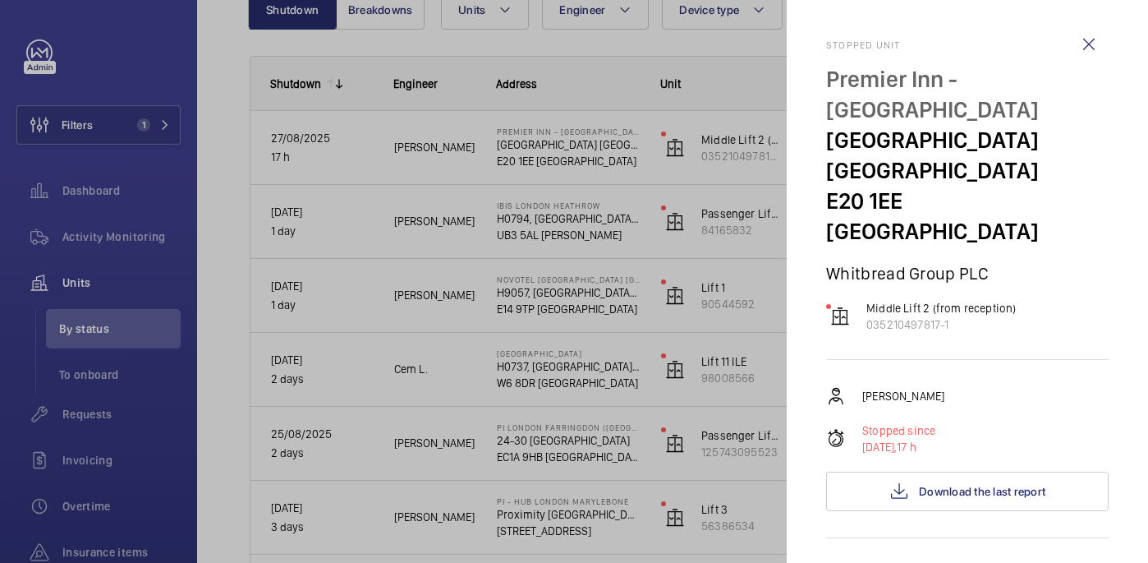
scroll to position [457, 0]
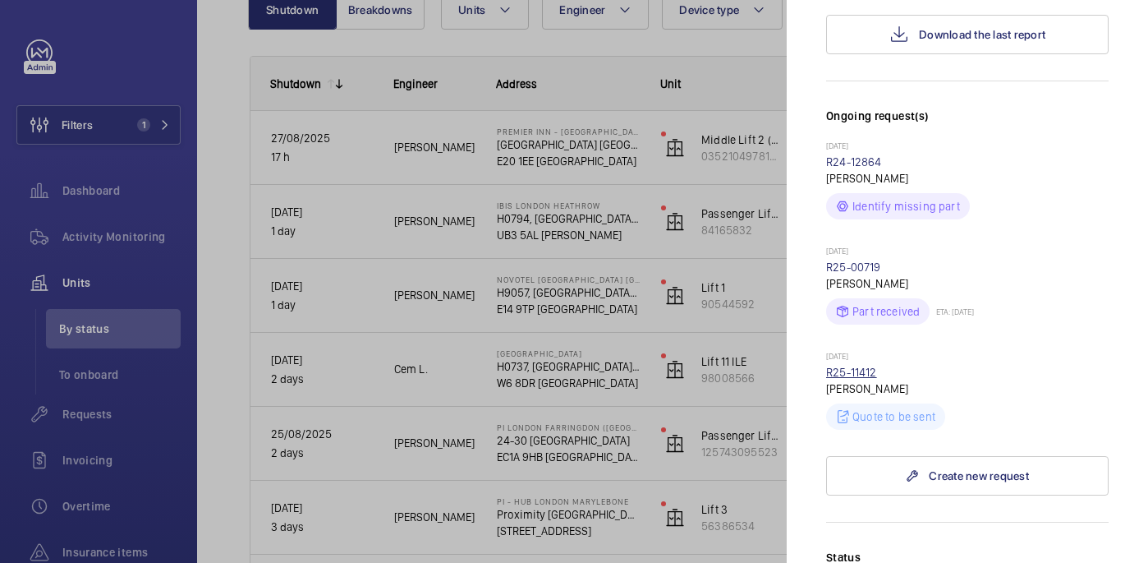
click at [860, 365] on link "R25-11412" at bounding box center [851, 371] width 51 height 13
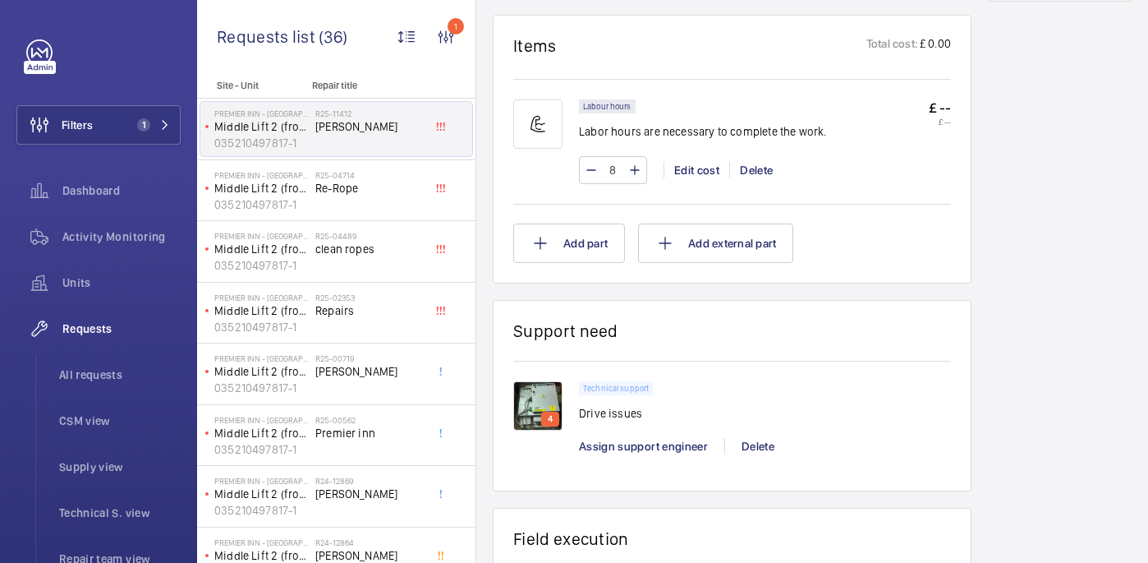
scroll to position [1021, 0]
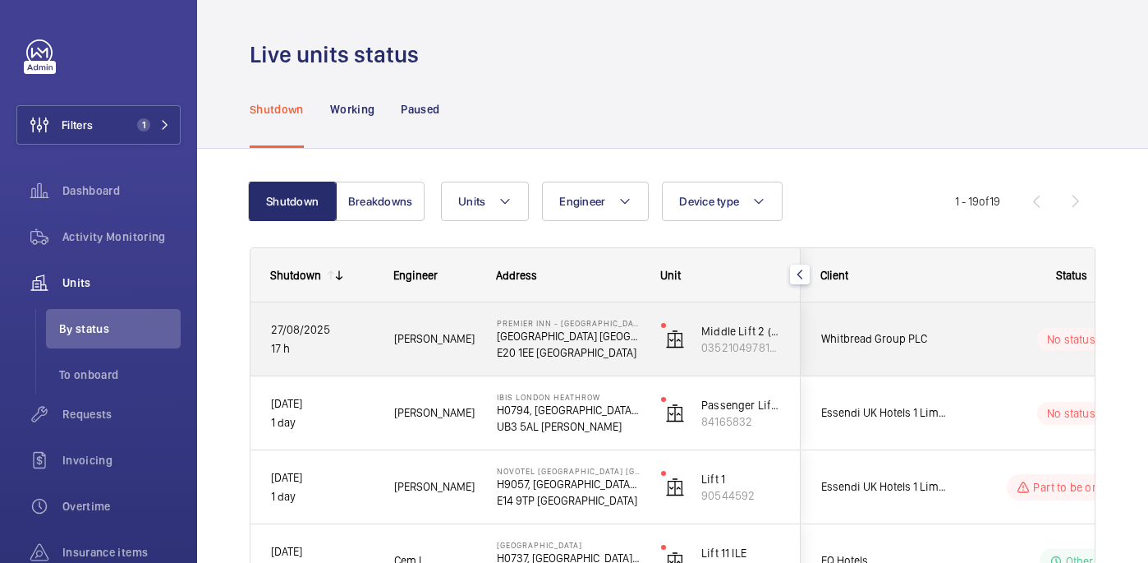
click at [986, 332] on wm-front-pills-cell "No status" at bounding box center [1071, 339] width 205 height 23
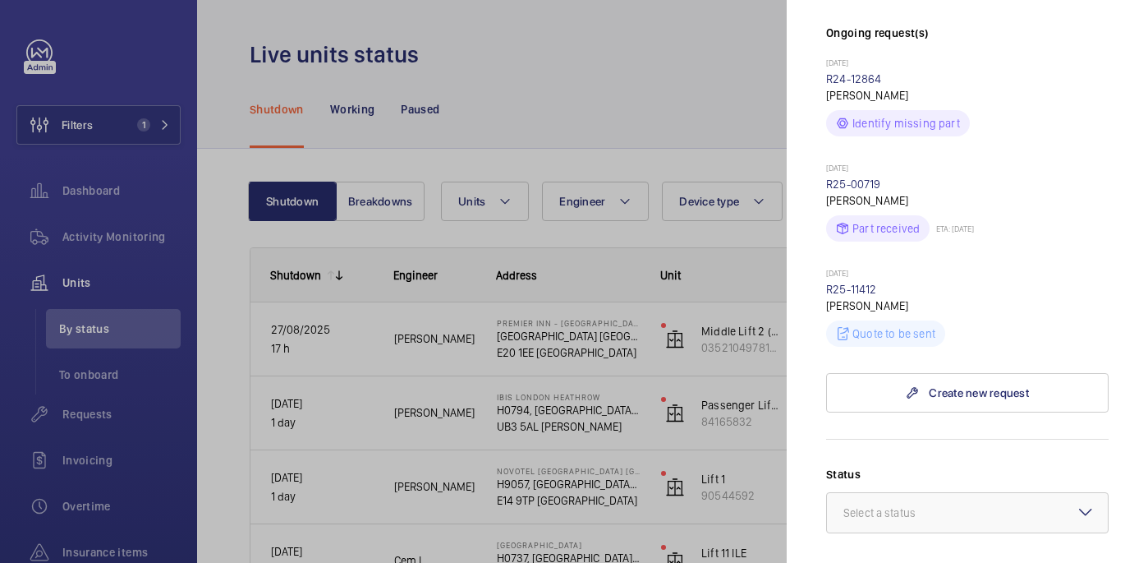
scroll to position [128, 0]
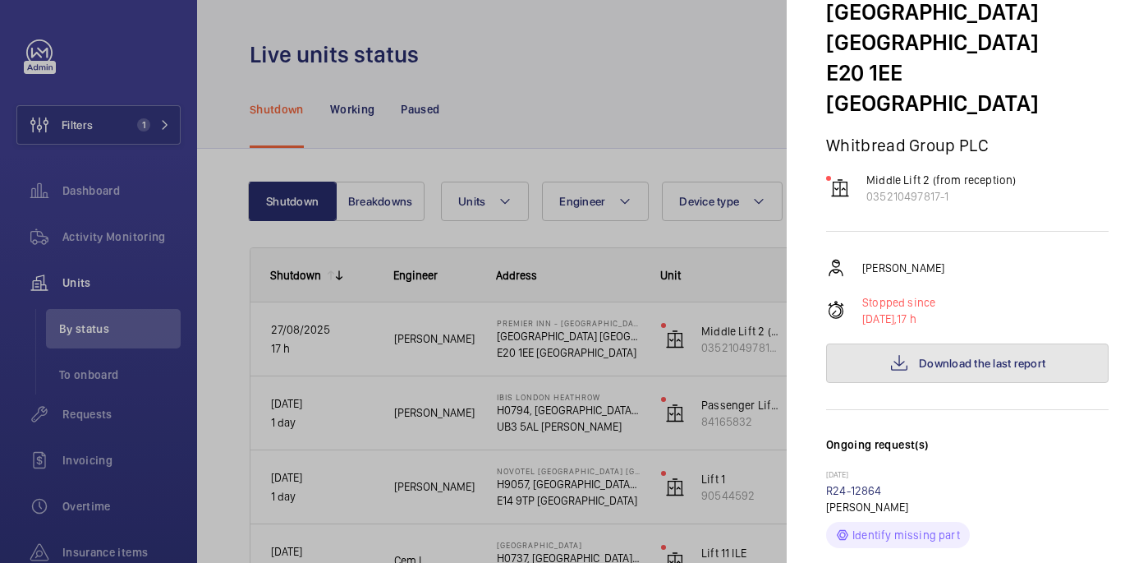
click at [981, 356] on span "Download the last report" at bounding box center [982, 362] width 126 height 13
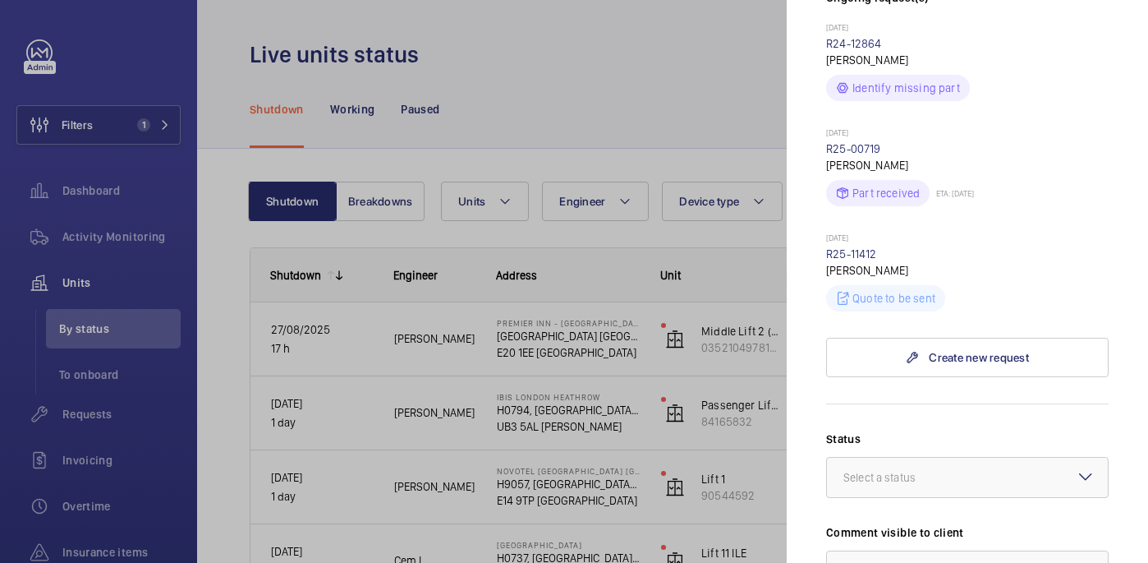
scroll to position [578, 0]
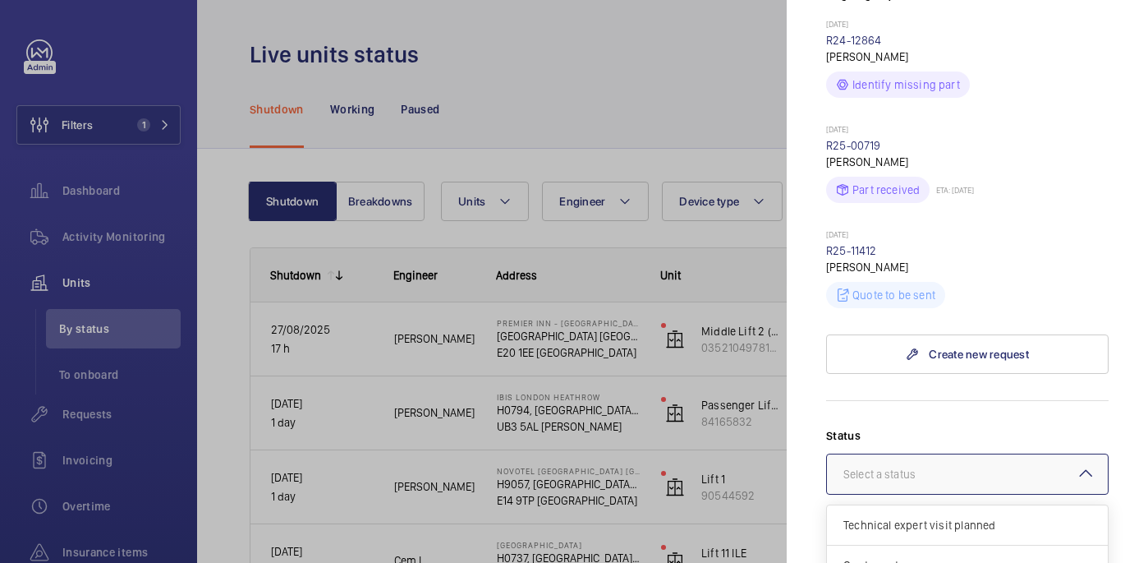
click at [949, 454] on div at bounding box center [967, 473] width 281 height 39
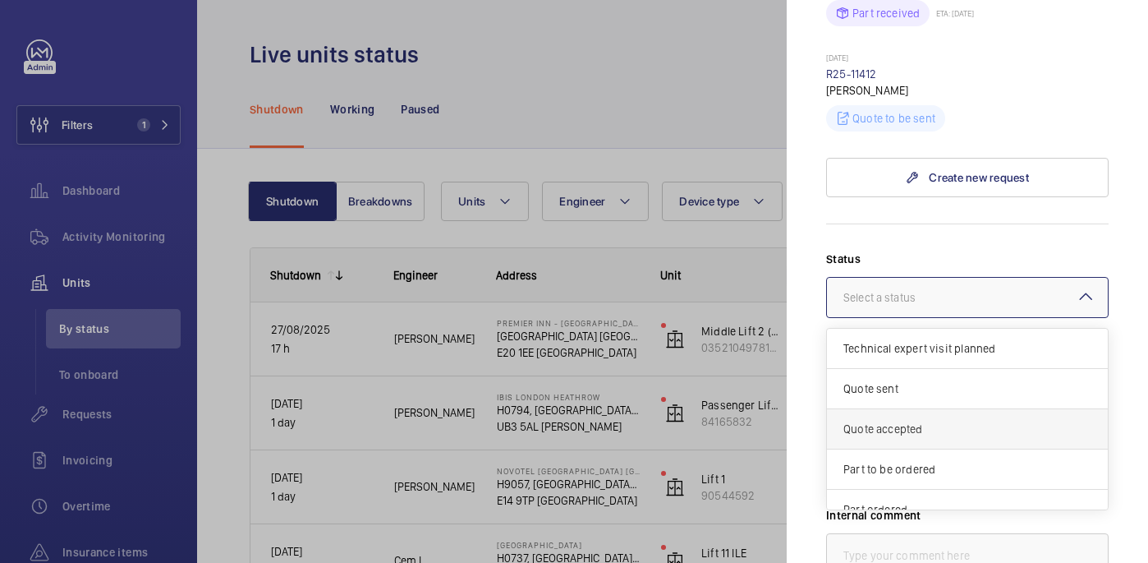
scroll to position [140, 0]
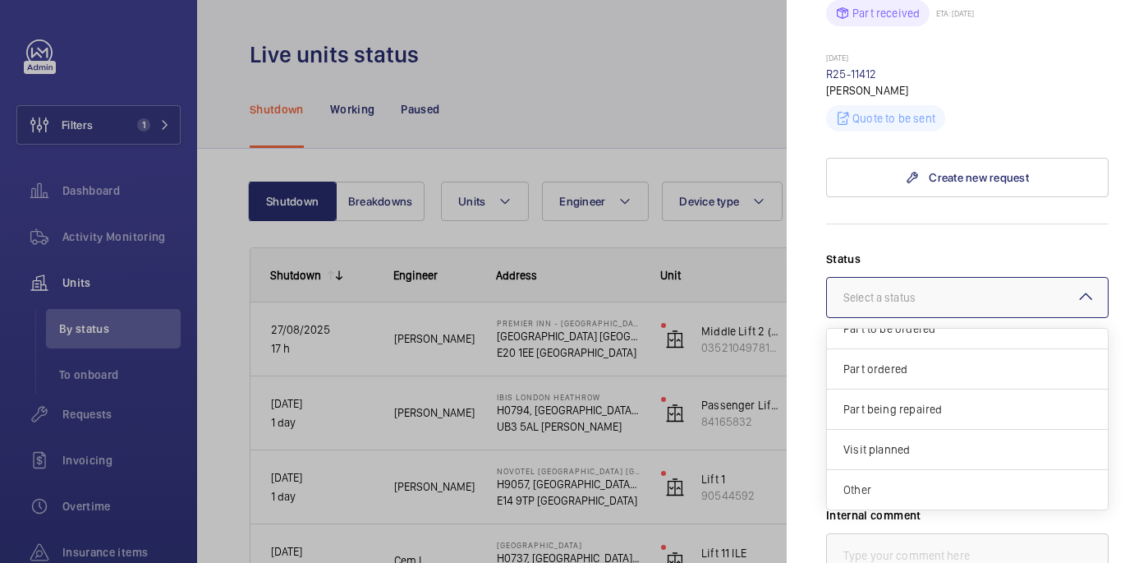
click at [963, 481] on span "Other" at bounding box center [968, 489] width 248 height 16
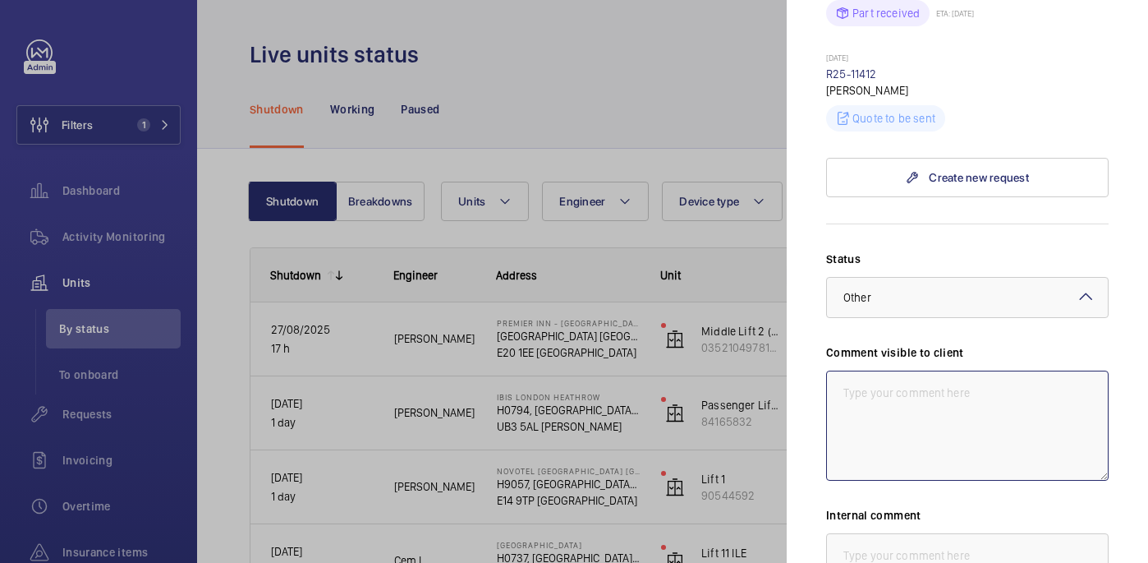
click at [940, 370] on textarea at bounding box center [967, 425] width 283 height 110
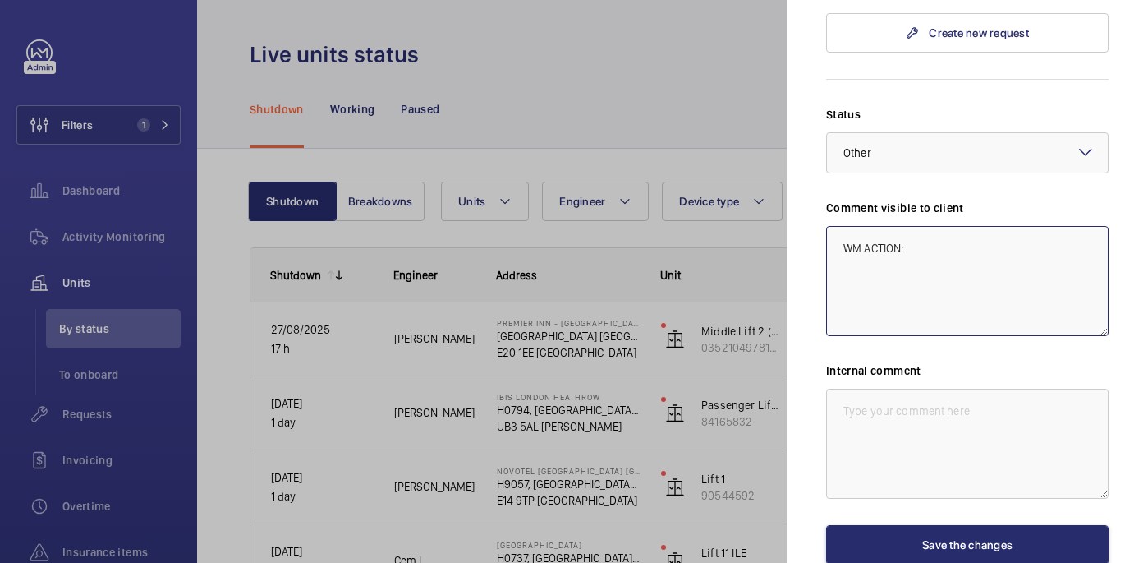
scroll to position [901, 0]
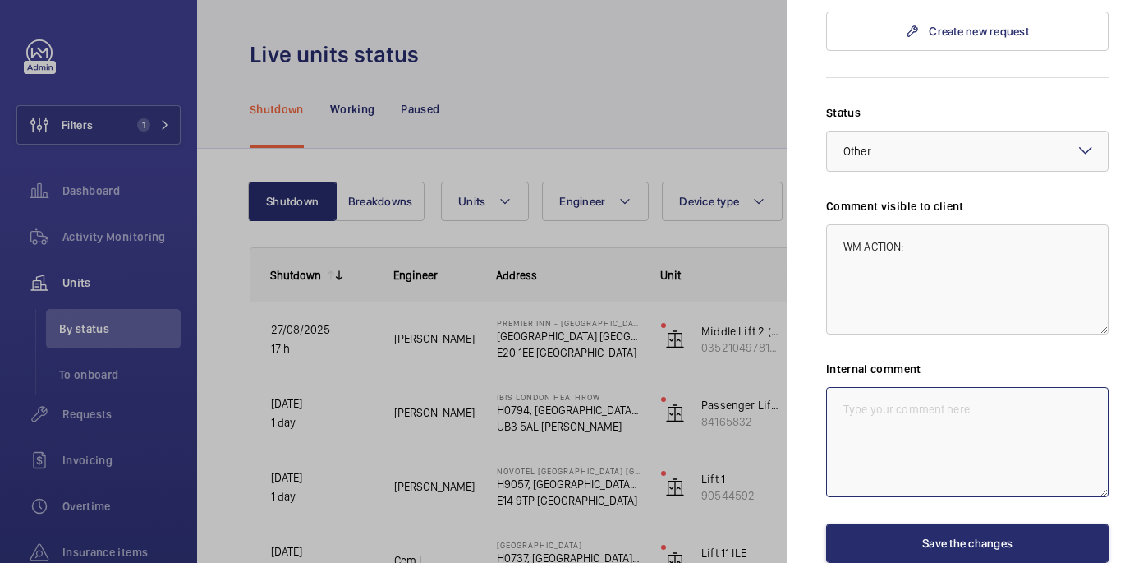
click at [963, 387] on textarea at bounding box center [967, 442] width 283 height 110
click at [964, 224] on textarea "WM ACTION:" at bounding box center [967, 279] width 283 height 110
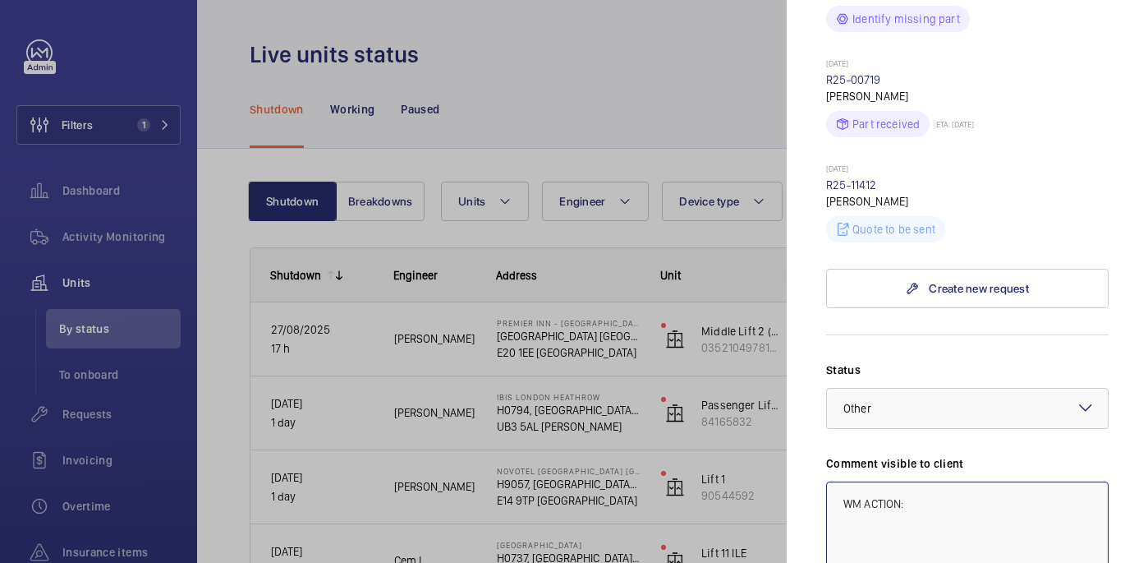
scroll to position [646, 0]
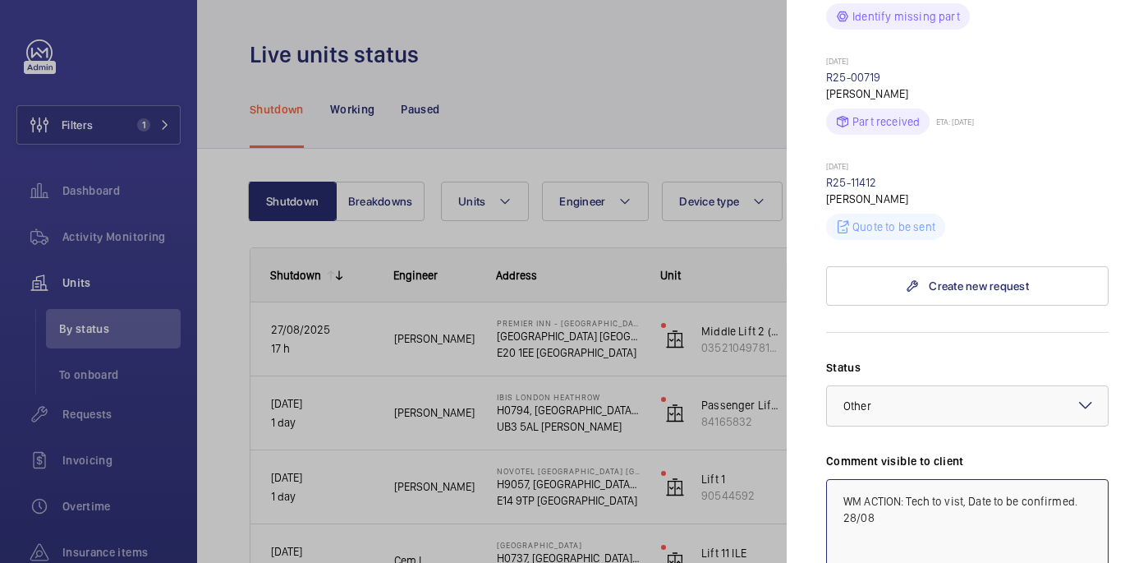
click at [965, 479] on textarea "WM ACTION: Tech to vist, Date to be confirmed. 28/08" at bounding box center [967, 534] width 283 height 110
drag, startPoint x: 897, startPoint y: 467, endPoint x: 817, endPoint y: 434, distance: 86.5
click at [817, 434] on mat-sidenav "Stopped unit Premier Inn - Stratford Premier Inn London Stratford hotel E20 1EE…" at bounding box center [967, 281] width 361 height 563
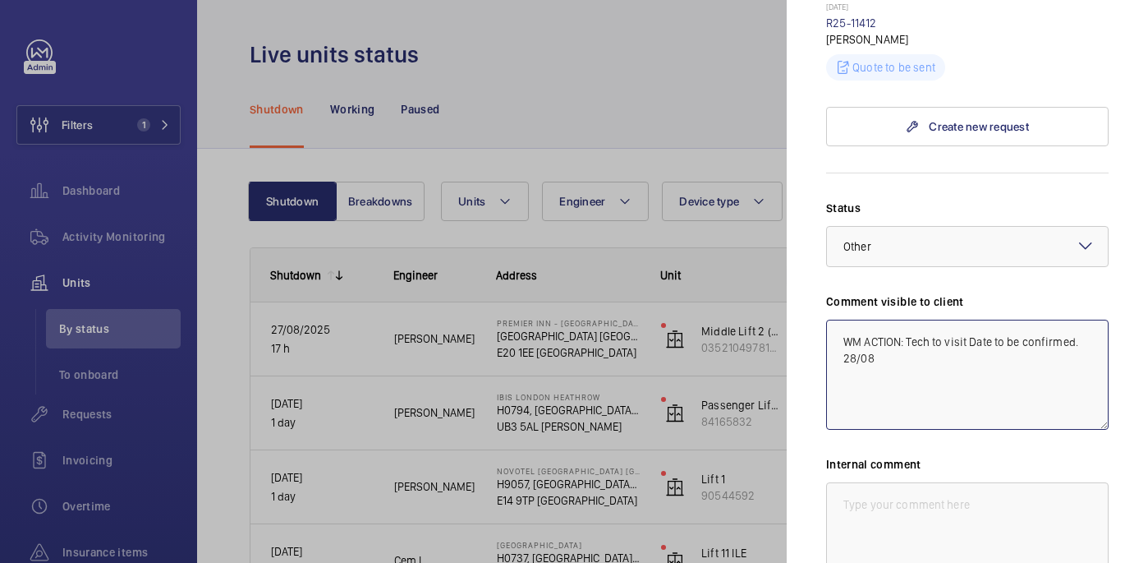
scroll to position [844, 0]
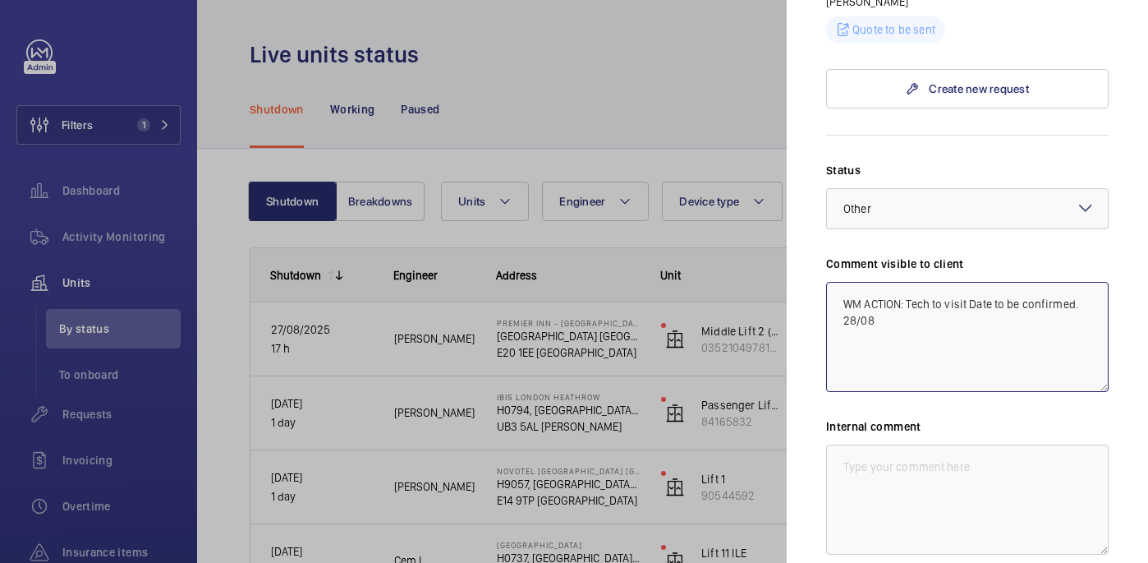
type textarea "WM ACTION: Tech to visit Date to be confirmed. 28/08"
click at [917, 444] on textarea at bounding box center [967, 499] width 283 height 110
paste textarea "WM ACTION: Tech to visit Date to be confirmed. 28/08"
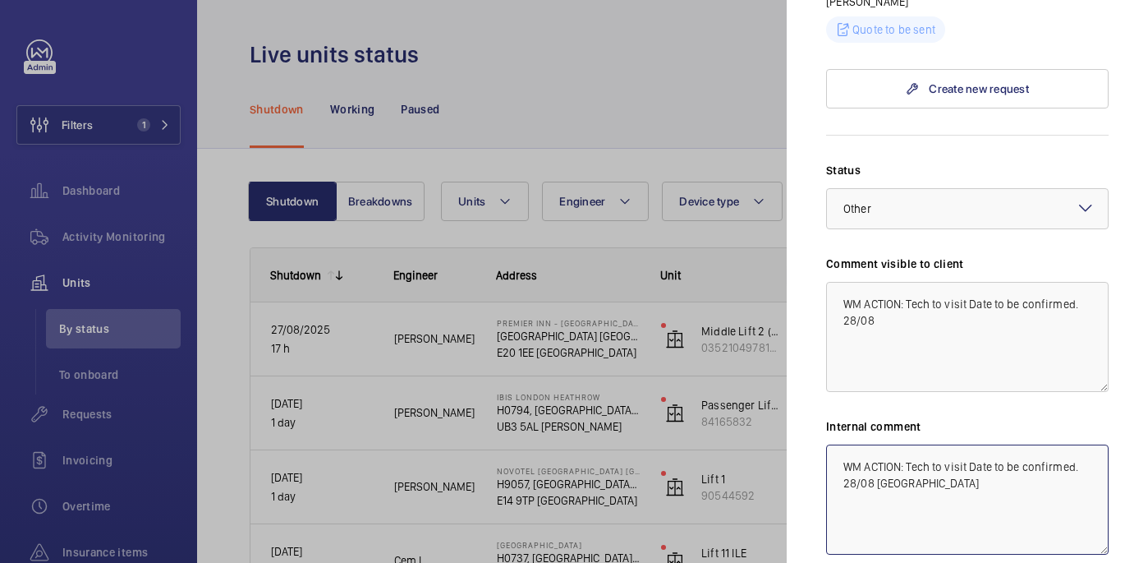
type textarea "WM ACTION: Tech to visit Date to be confirmed. 28/08 india"
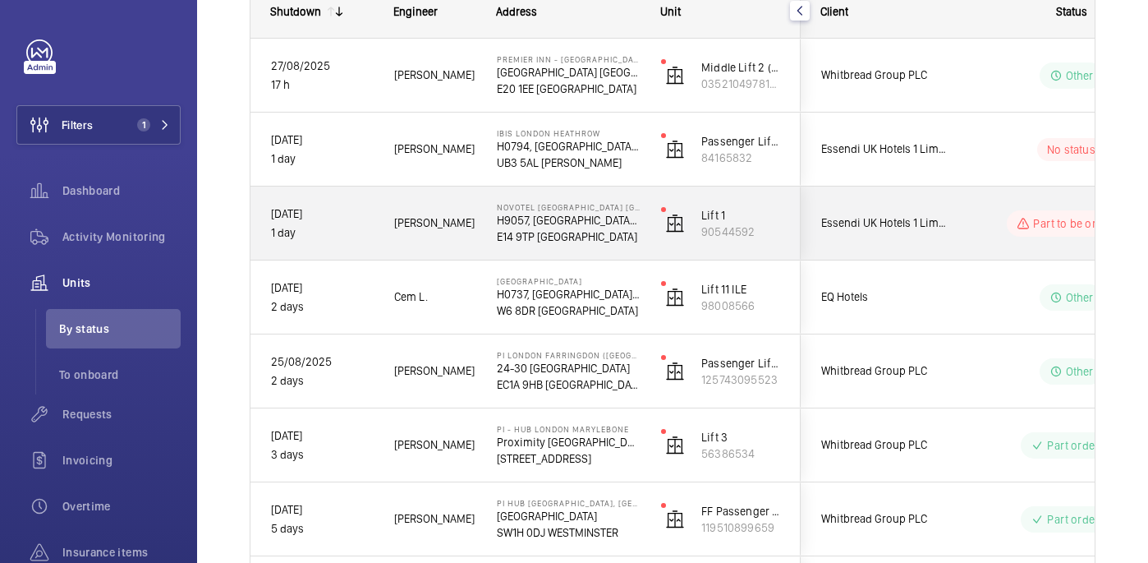
scroll to position [216, 0]
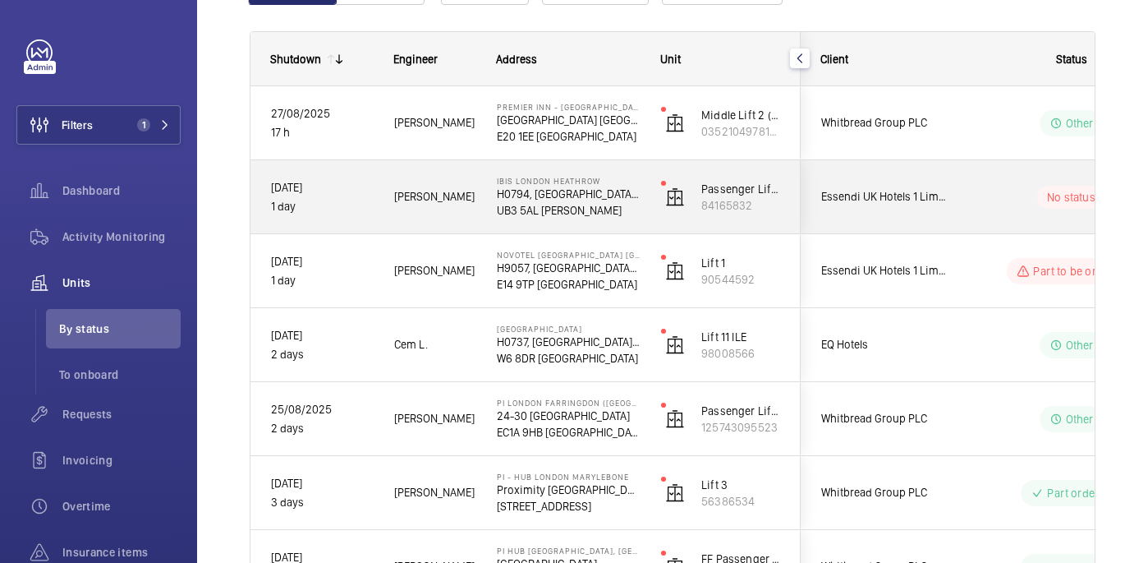
click at [986, 191] on wm-front-pills-cell "No status" at bounding box center [1071, 197] width 205 height 23
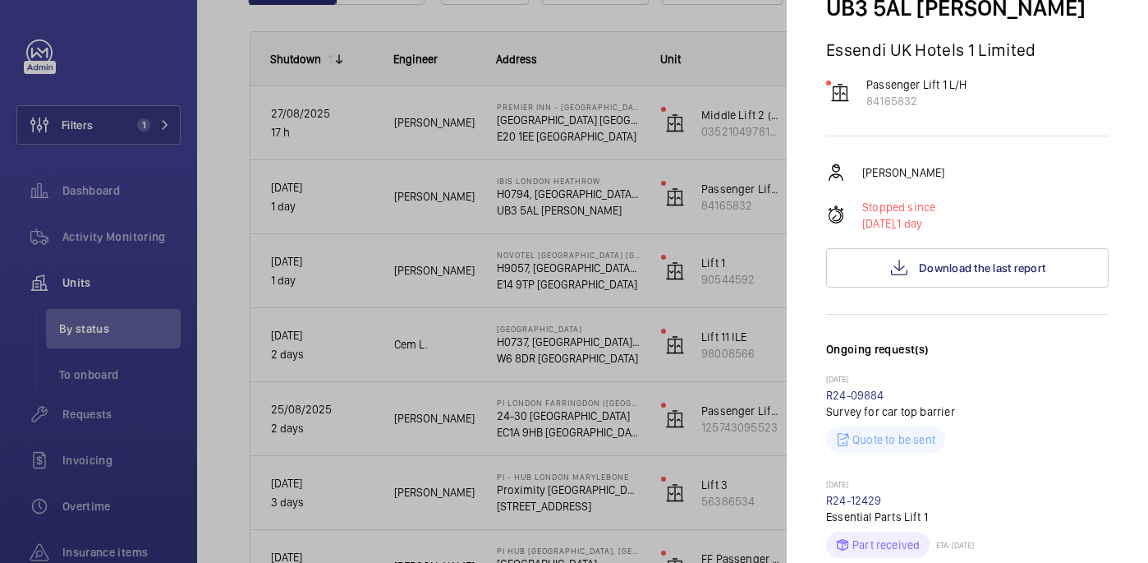
scroll to position [195, 0]
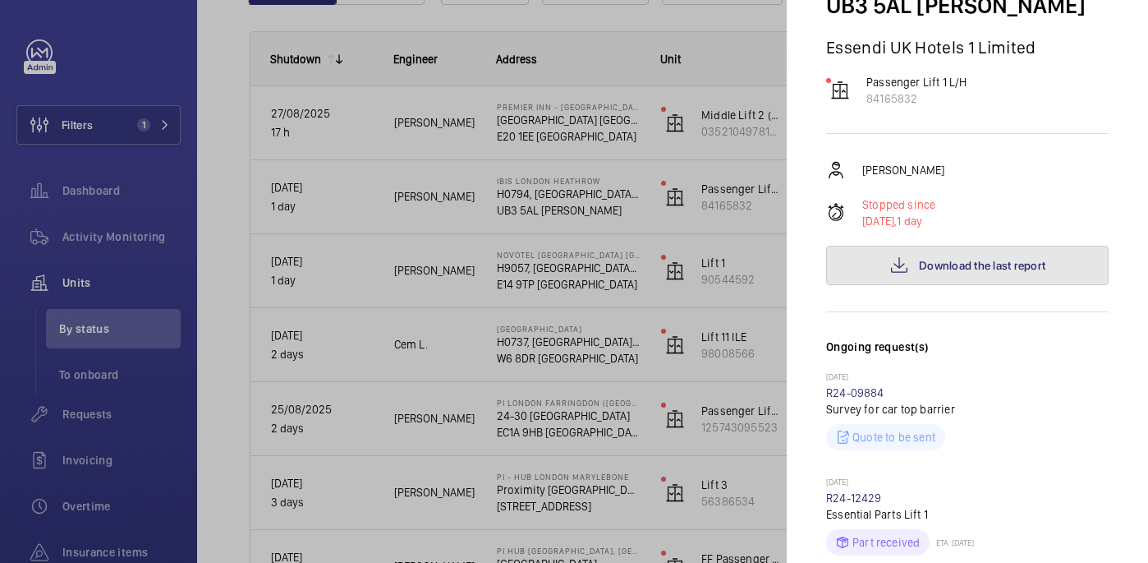
click at [861, 268] on button "Download the last report" at bounding box center [967, 265] width 283 height 39
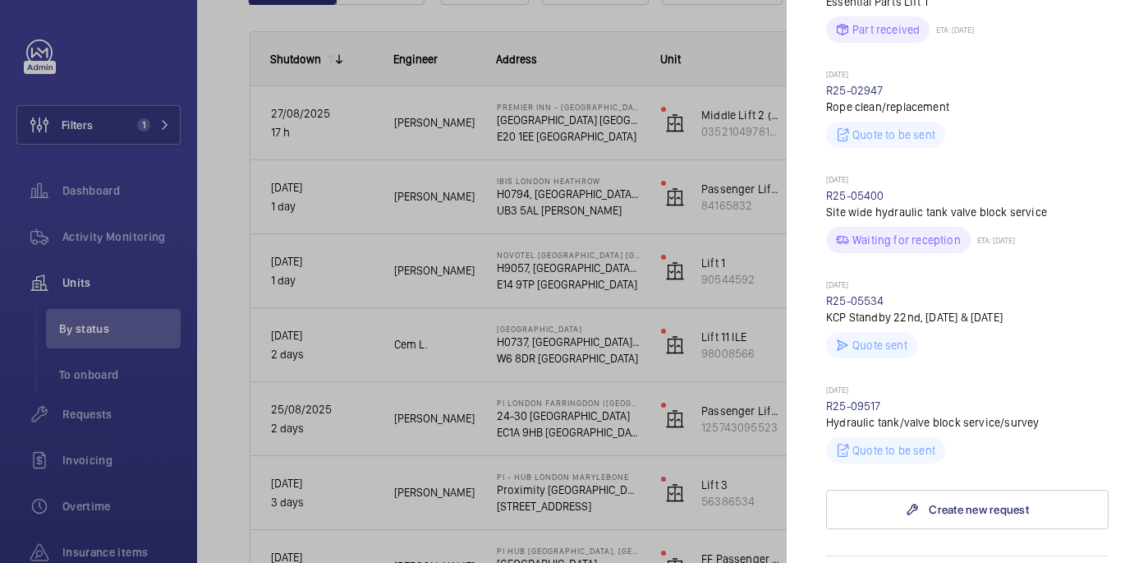
scroll to position [700, 0]
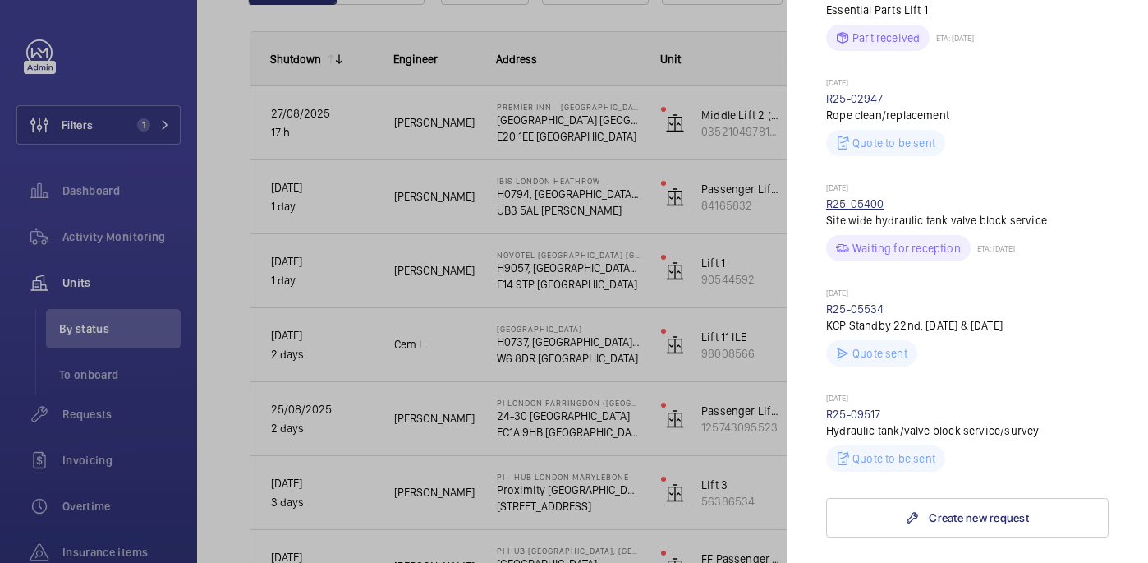
click at [854, 202] on link "R25-05400" at bounding box center [855, 203] width 58 height 13
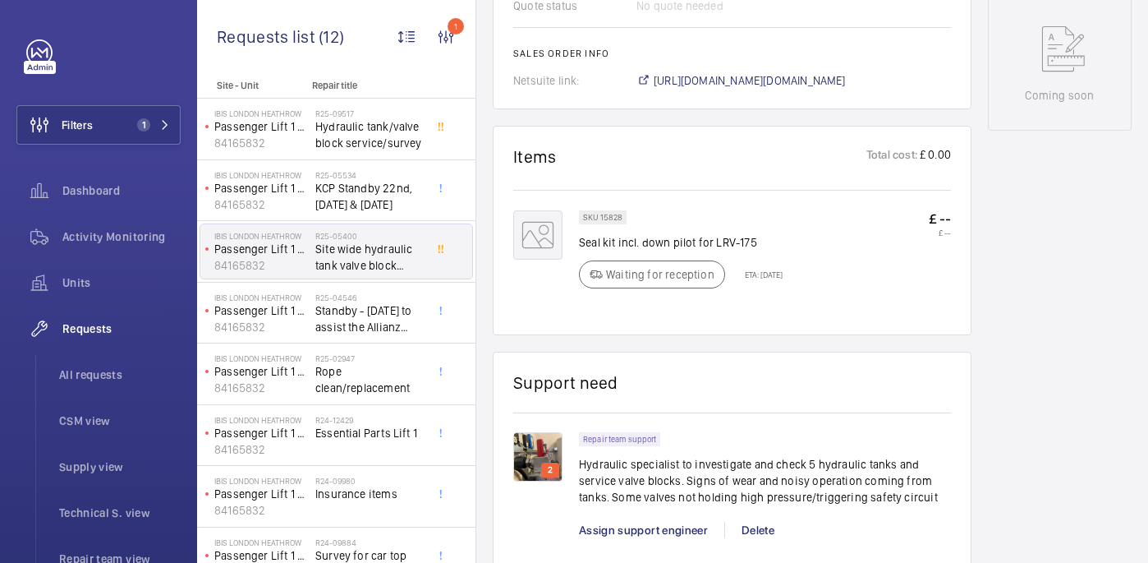
scroll to position [866, 0]
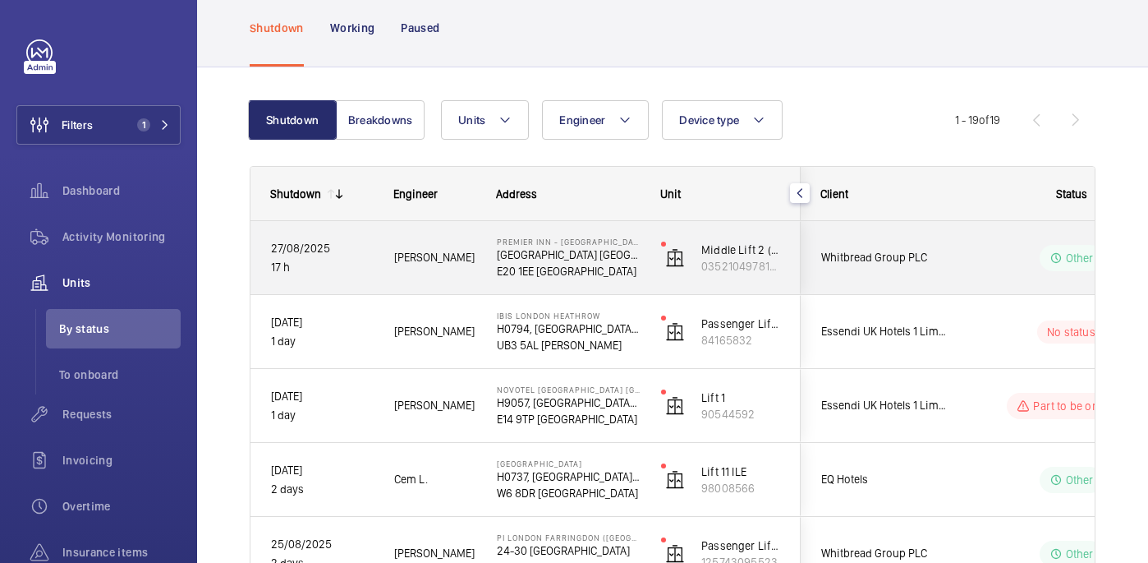
scroll to position [82, 0]
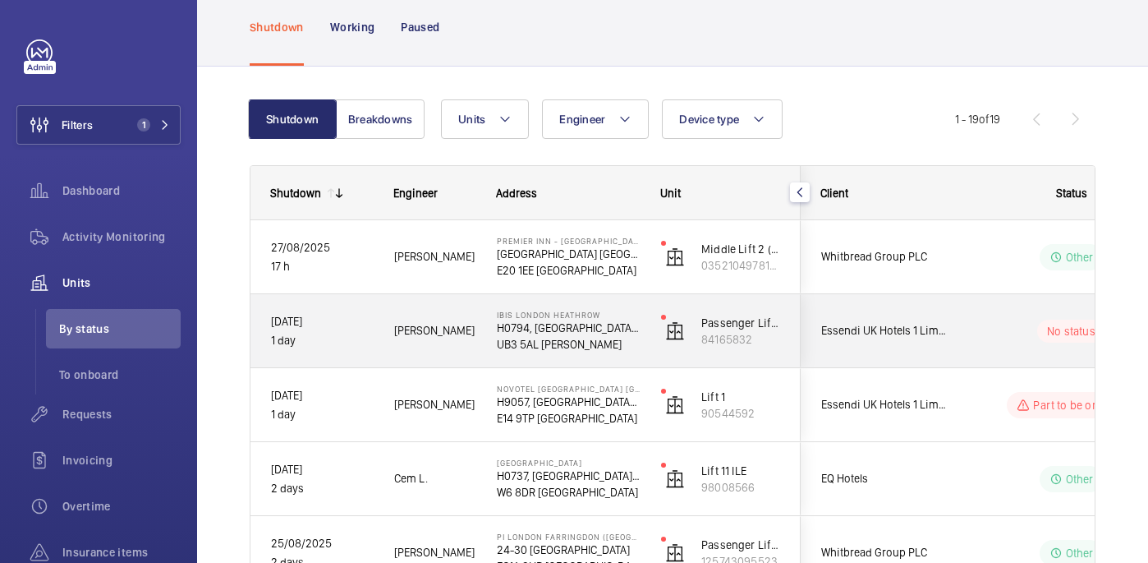
click at [1018, 319] on wm-front-pills-cell "No status" at bounding box center [1071, 330] width 205 height 23
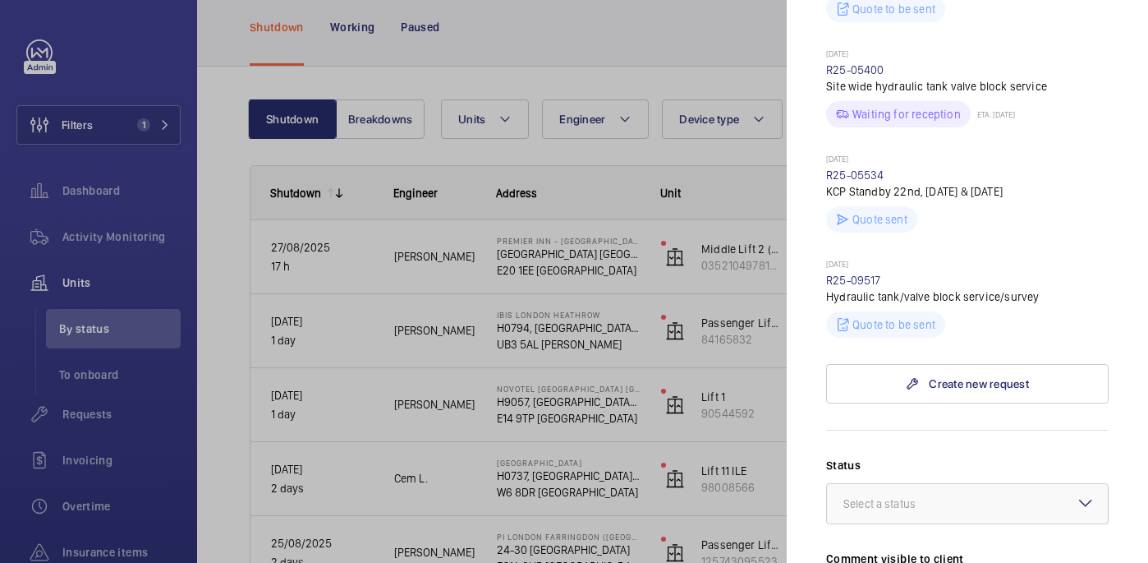
scroll to position [848, 0]
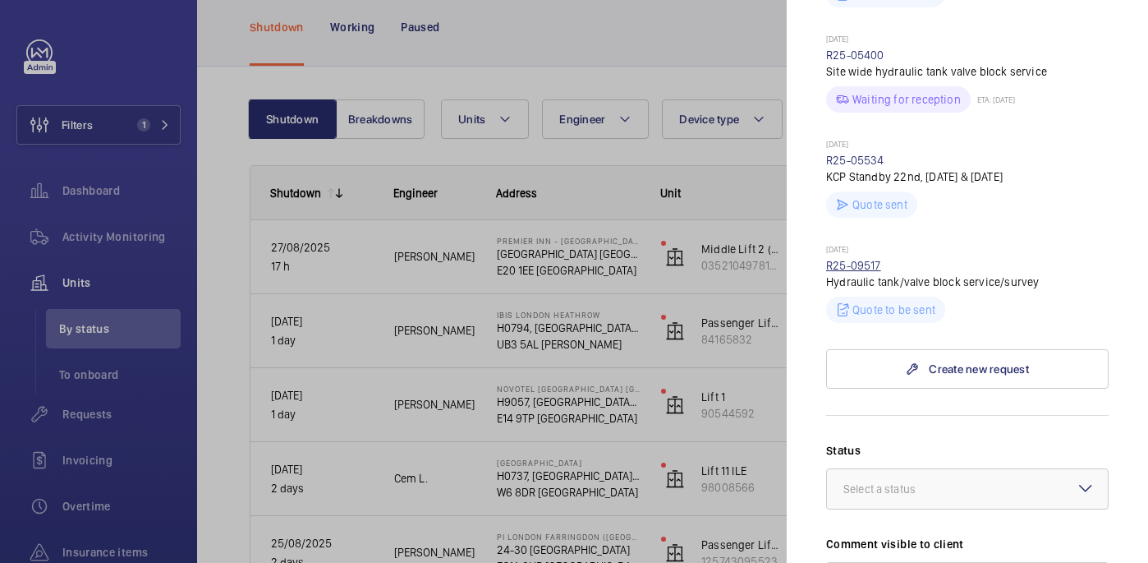
click at [842, 260] on link "R25-09517" at bounding box center [853, 265] width 55 height 13
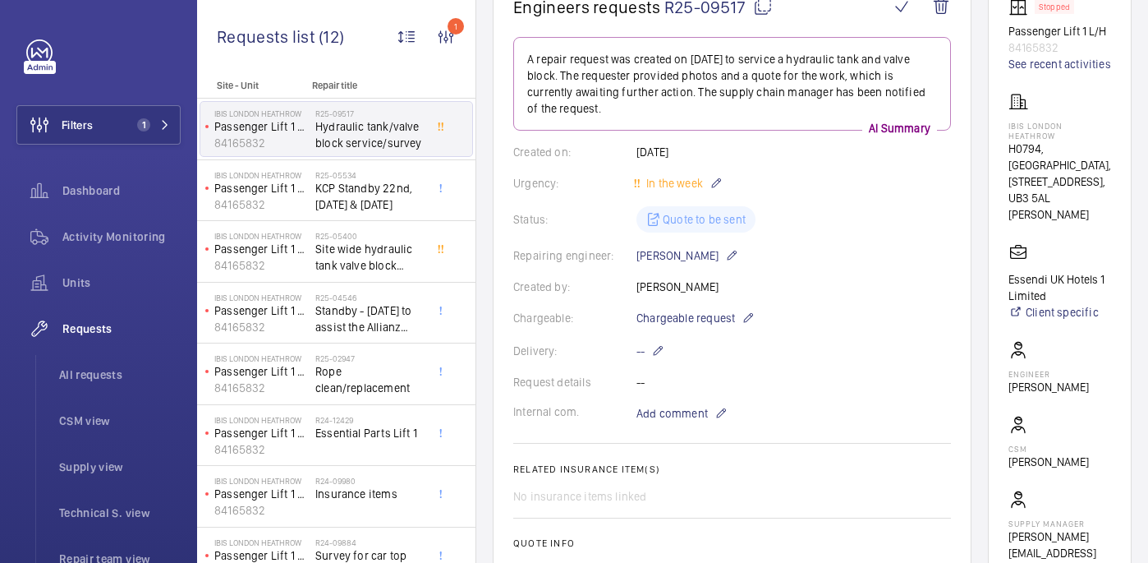
scroll to position [177, 0]
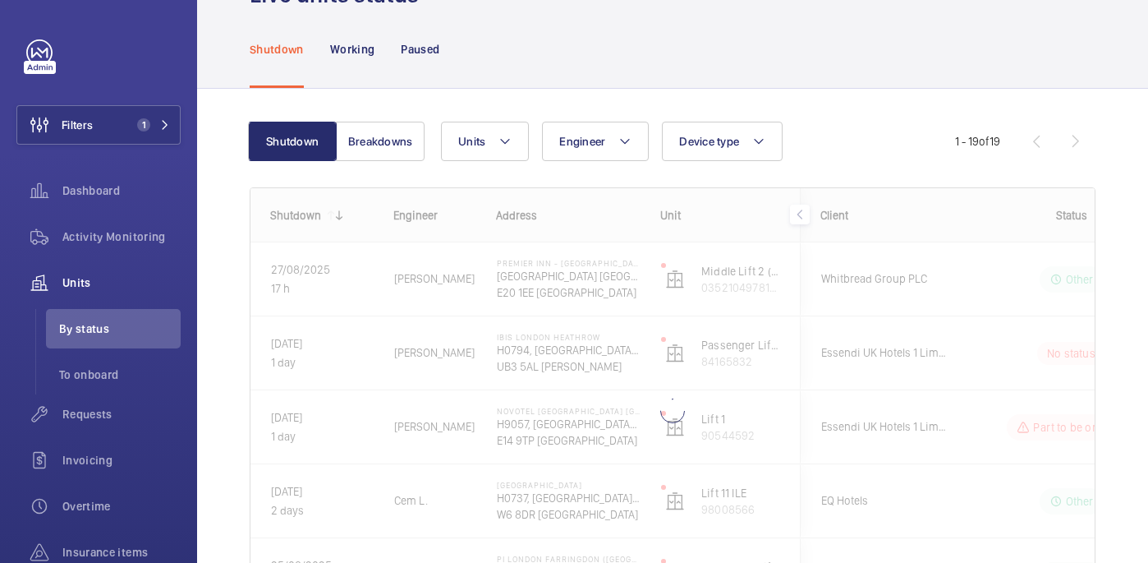
scroll to position [71, 0]
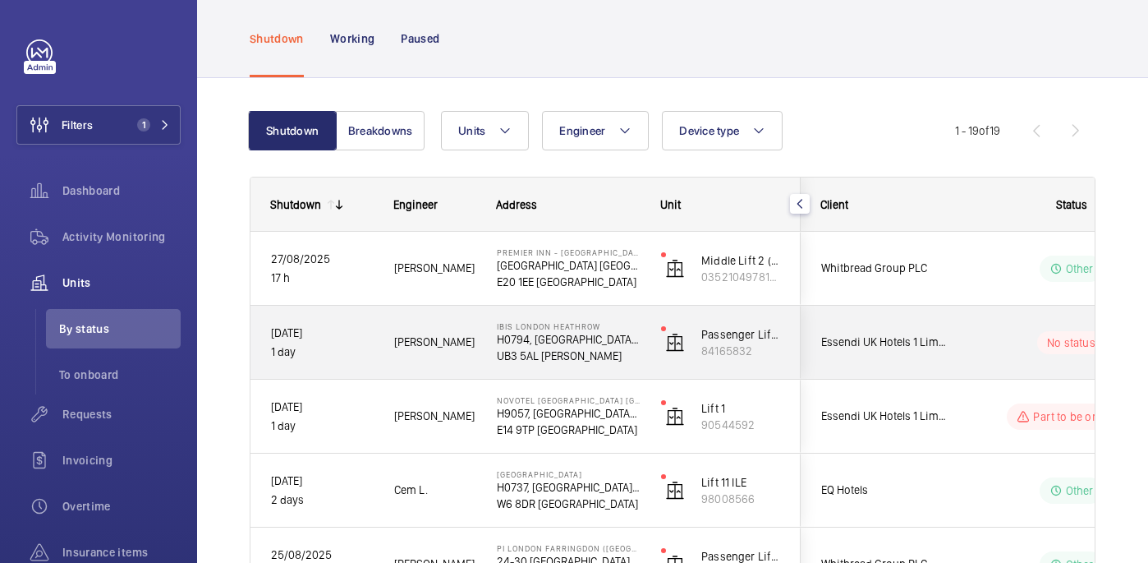
click at [1003, 342] on wm-front-pills-cell "No status" at bounding box center [1071, 342] width 205 height 23
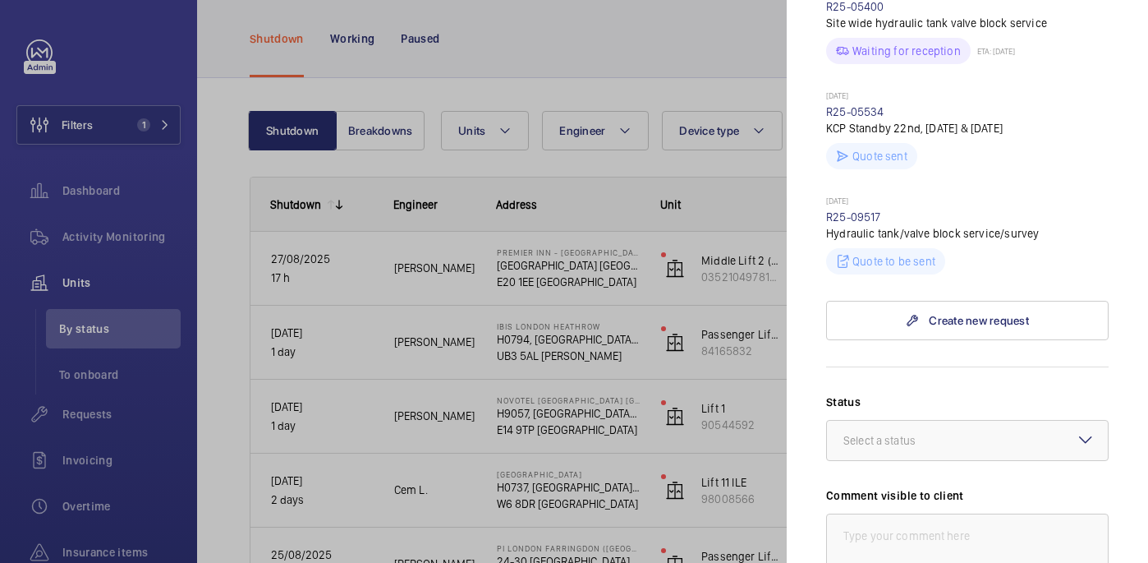
scroll to position [896, 0]
click at [849, 113] on link "R25-05534" at bounding box center [855, 112] width 58 height 13
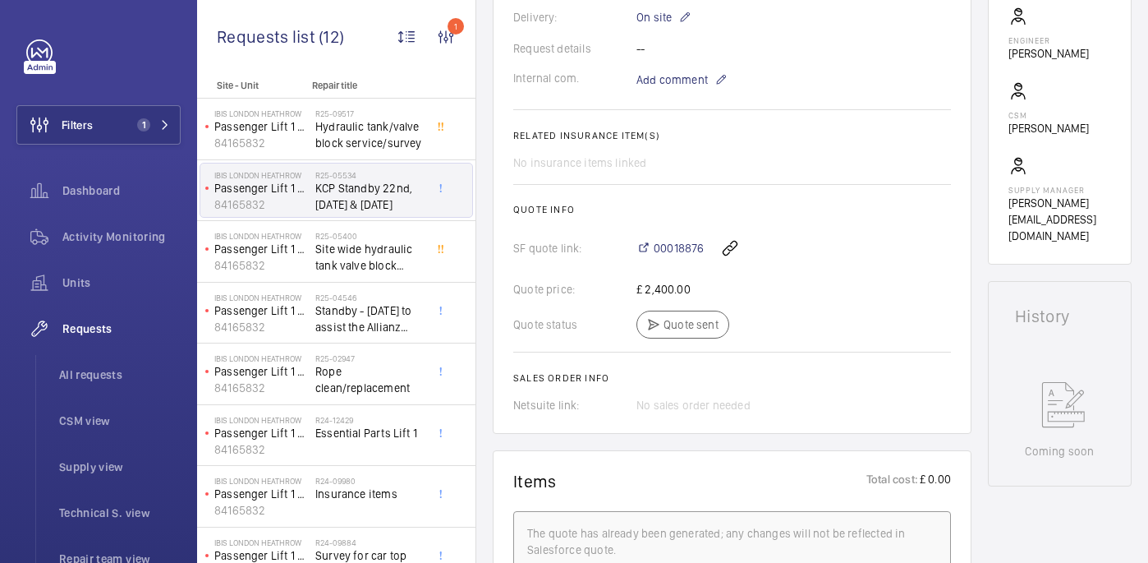
scroll to position [519, 0]
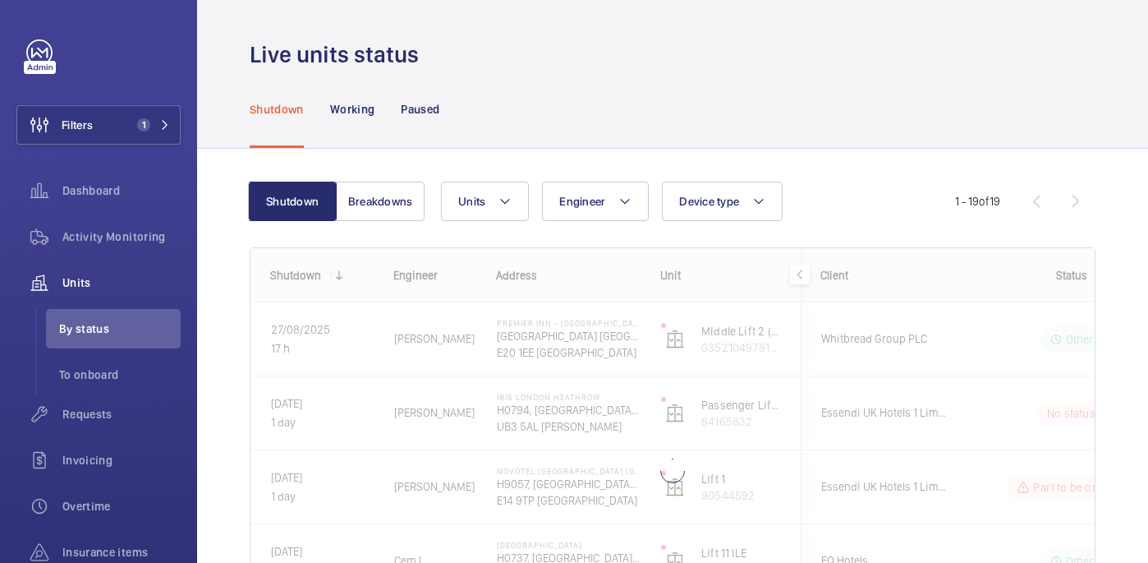
scroll to position [100, 0]
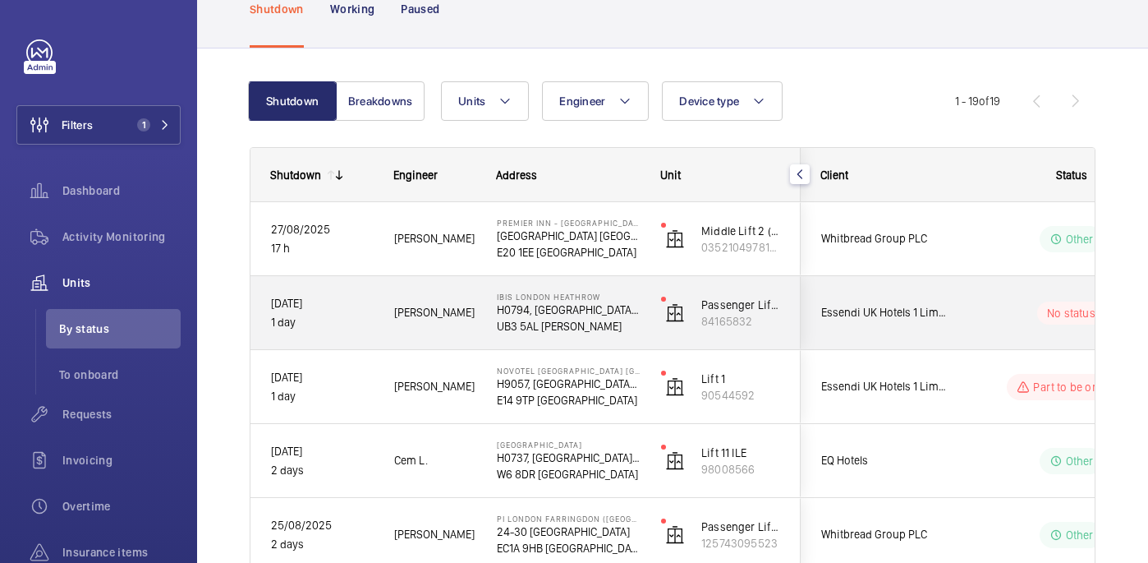
click at [964, 317] on div "No status" at bounding box center [1061, 313] width 224 height 56
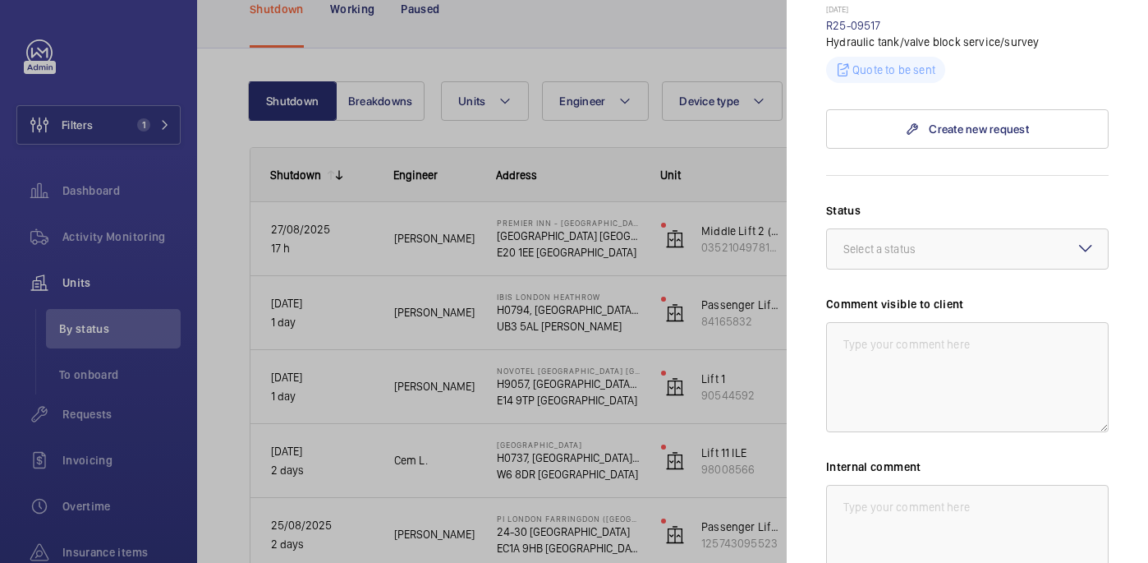
scroll to position [1089, 0]
click at [912, 352] on textarea at bounding box center [967, 376] width 283 height 110
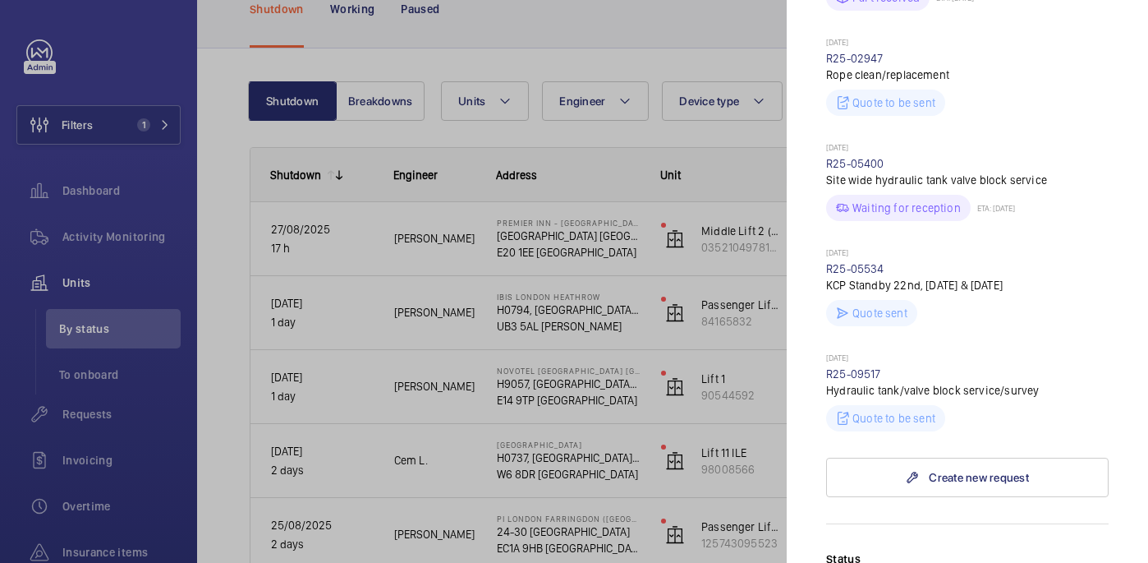
scroll to position [738, 0]
type textarea "WM ACTION:"
click at [853, 163] on link "R25-05400" at bounding box center [855, 165] width 58 height 13
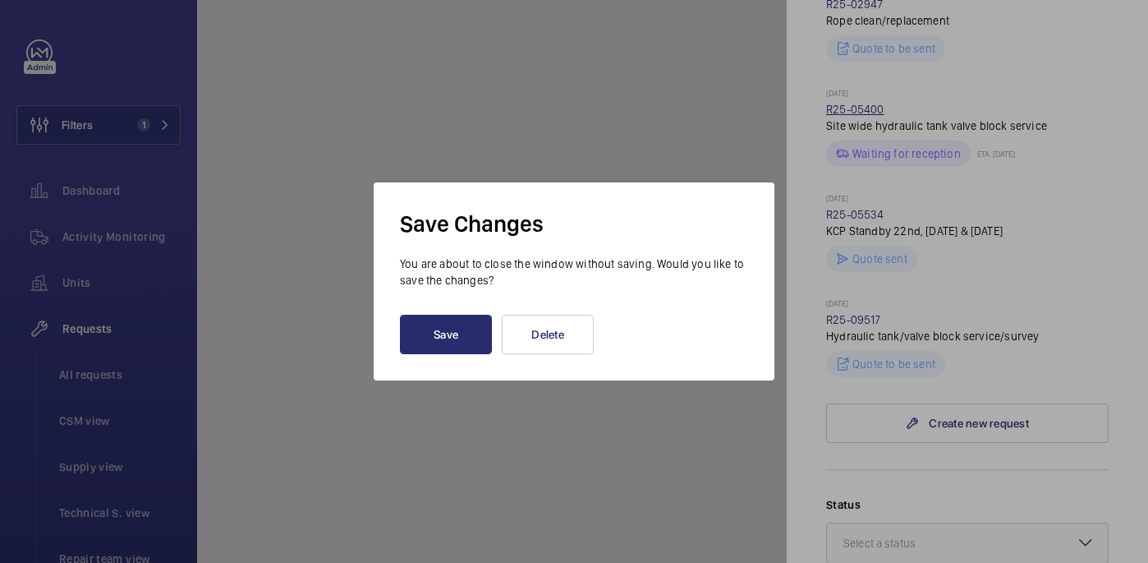
scroll to position [683, 0]
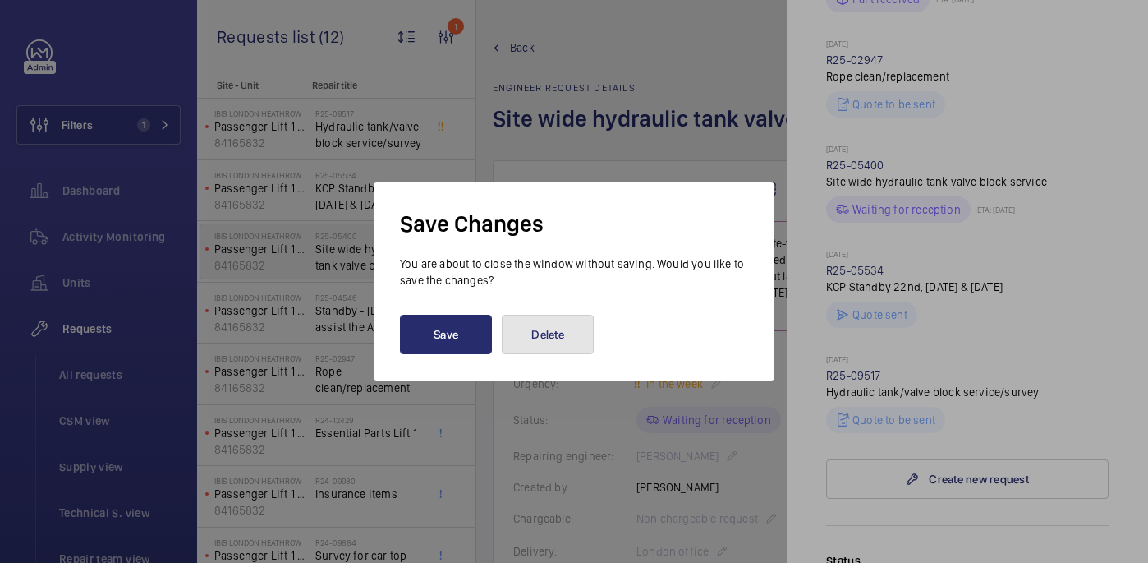
click at [569, 329] on button "Delete" at bounding box center [548, 334] width 92 height 39
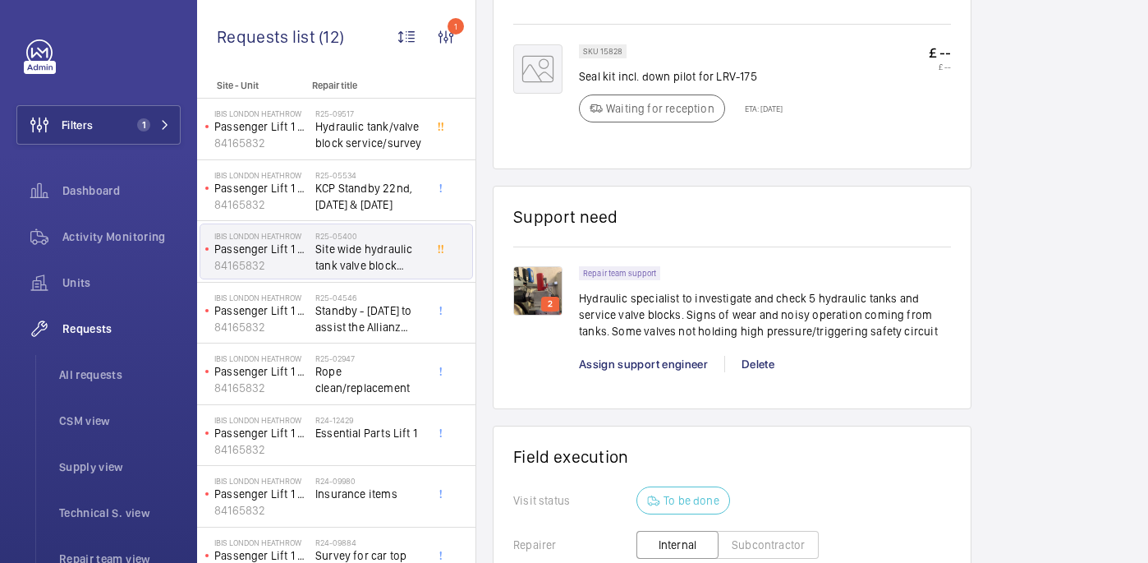
scroll to position [1040, 0]
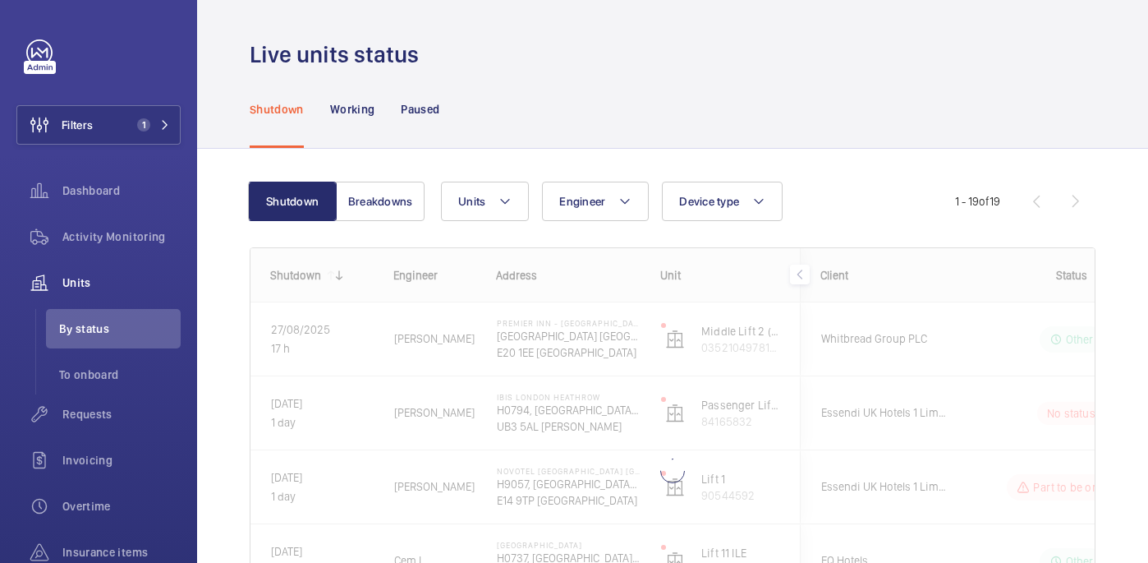
scroll to position [122, 0]
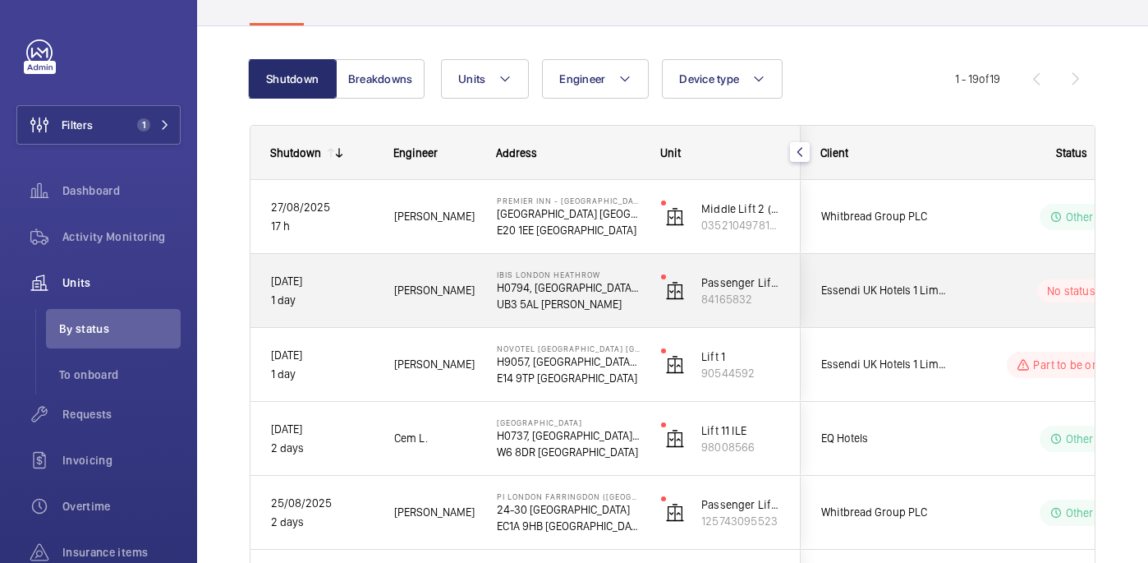
click at [995, 282] on wm-front-pills-cell "No status" at bounding box center [1071, 290] width 205 height 23
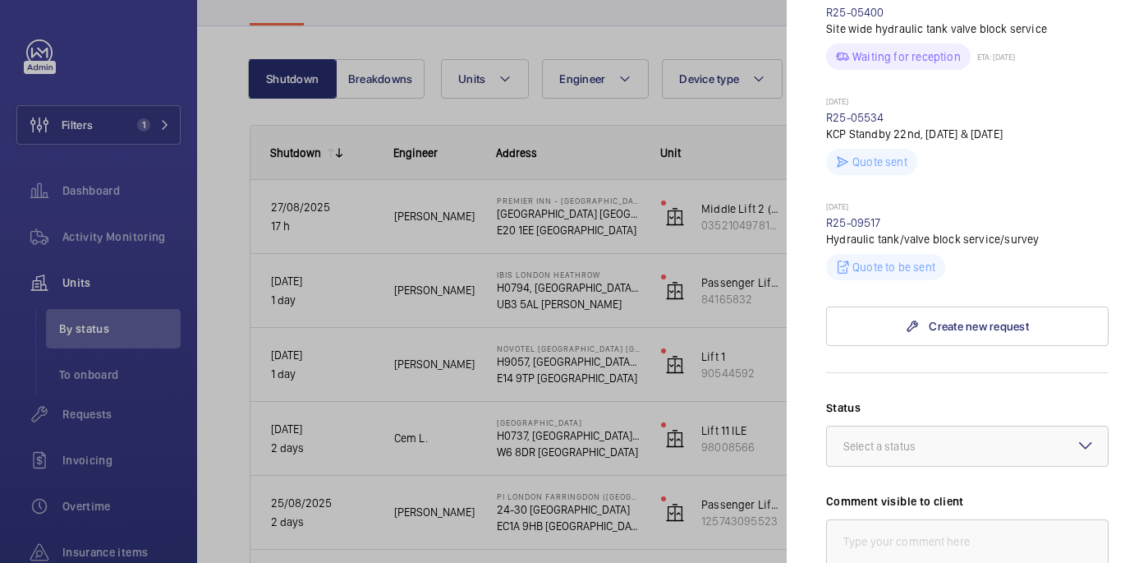
scroll to position [1024, 0]
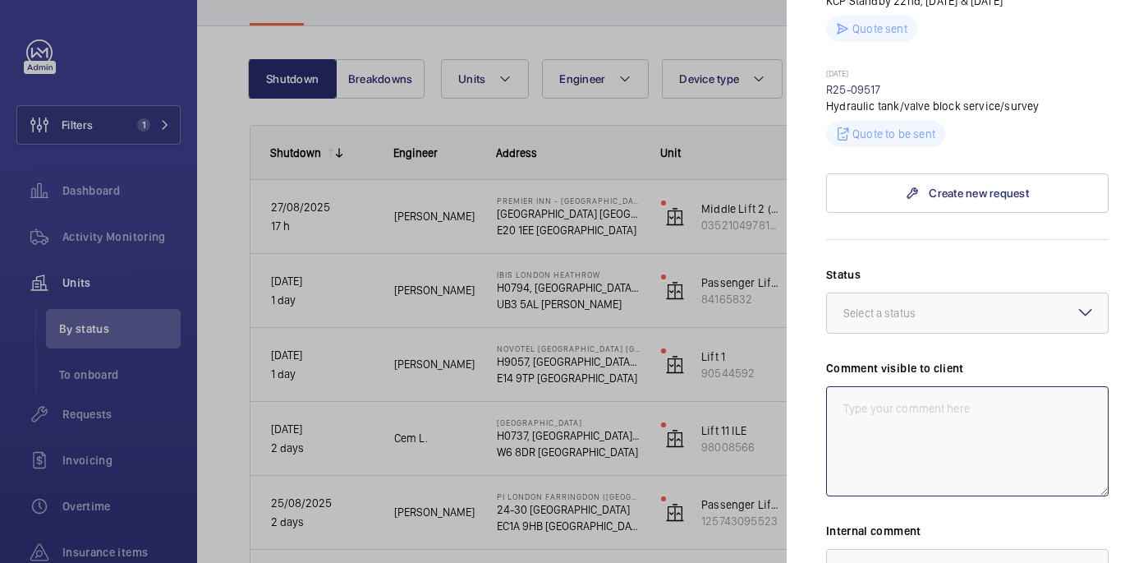
click at [882, 407] on textarea at bounding box center [967, 441] width 283 height 110
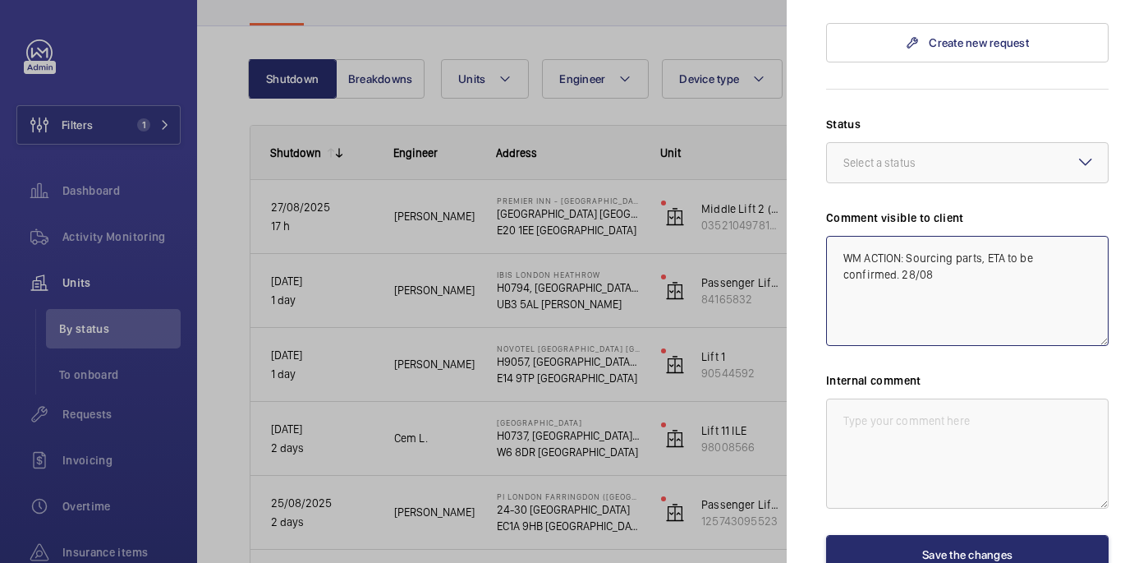
drag, startPoint x: 879, startPoint y: 274, endPoint x: 832, endPoint y: 247, distance: 54.1
click at [832, 247] on textarea "WM ACTION: Sourcing parts, ETA to be confirmed. 28/08" at bounding box center [967, 291] width 283 height 110
type textarea "WM ACTION: Sourcing parts, ETA to be confirmed. 28/08"
click at [911, 435] on textarea at bounding box center [967, 453] width 283 height 110
paste textarea "WM ACTION: Sourcing parts, ETA to be confirmed. 28/08"
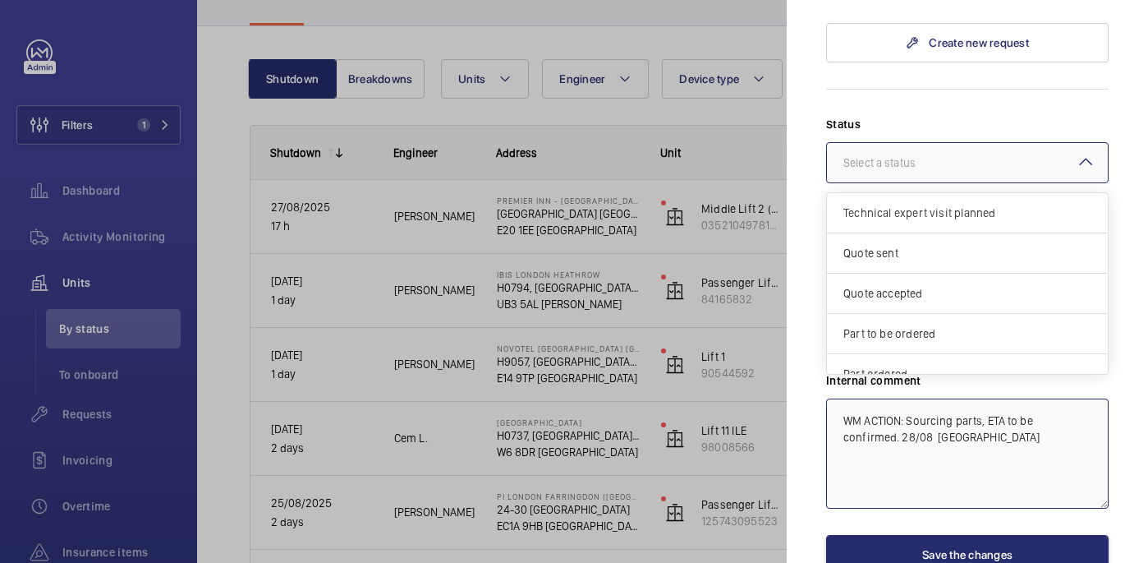
click at [1017, 150] on div at bounding box center [967, 162] width 281 height 39
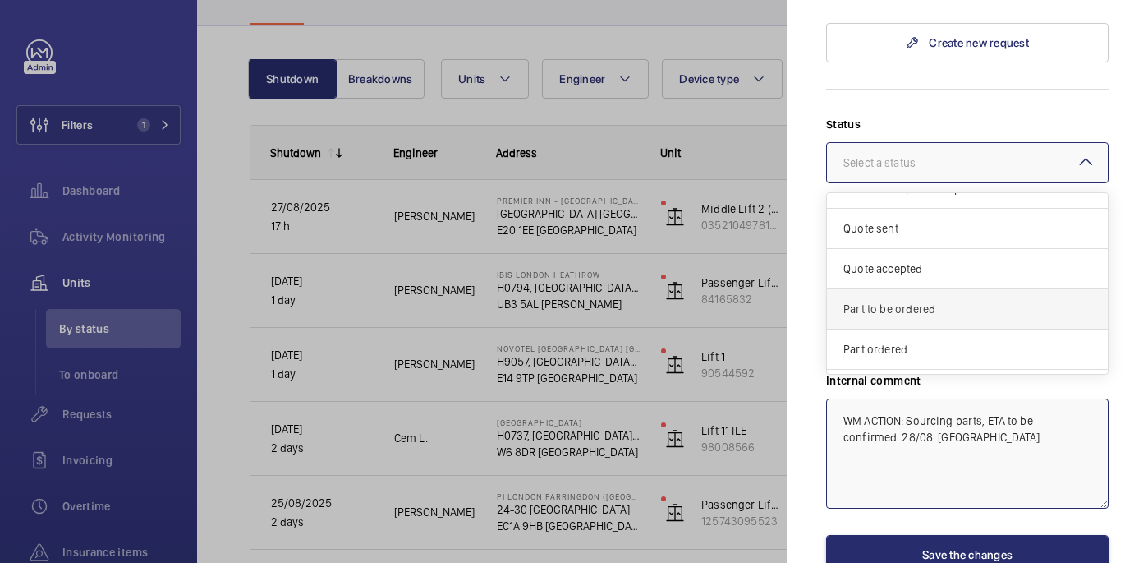
scroll to position [47, 0]
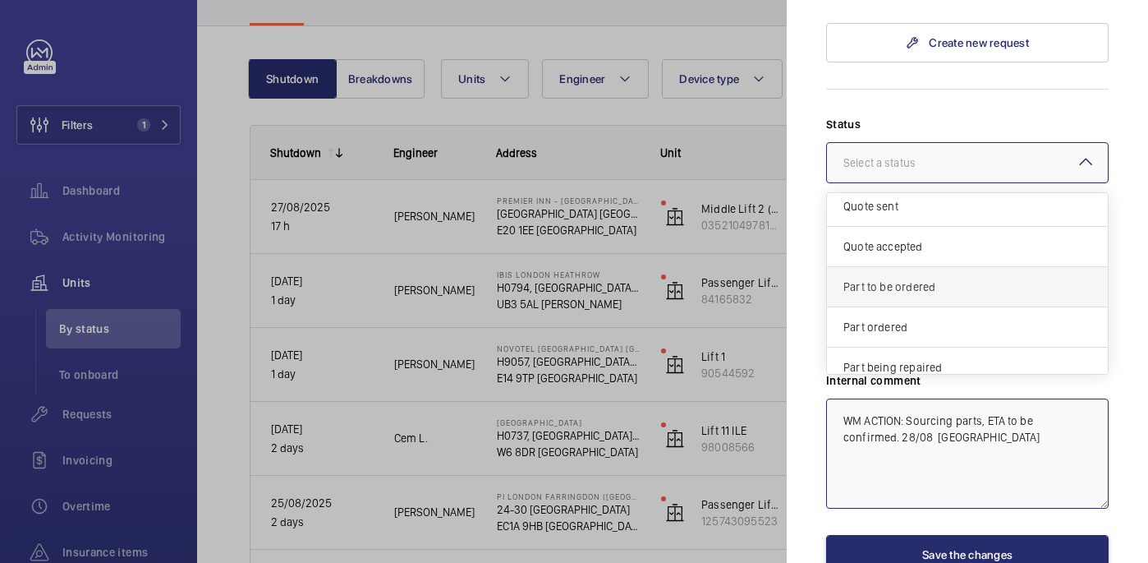
click at [927, 288] on span "Part to be ordered" at bounding box center [968, 286] width 248 height 16
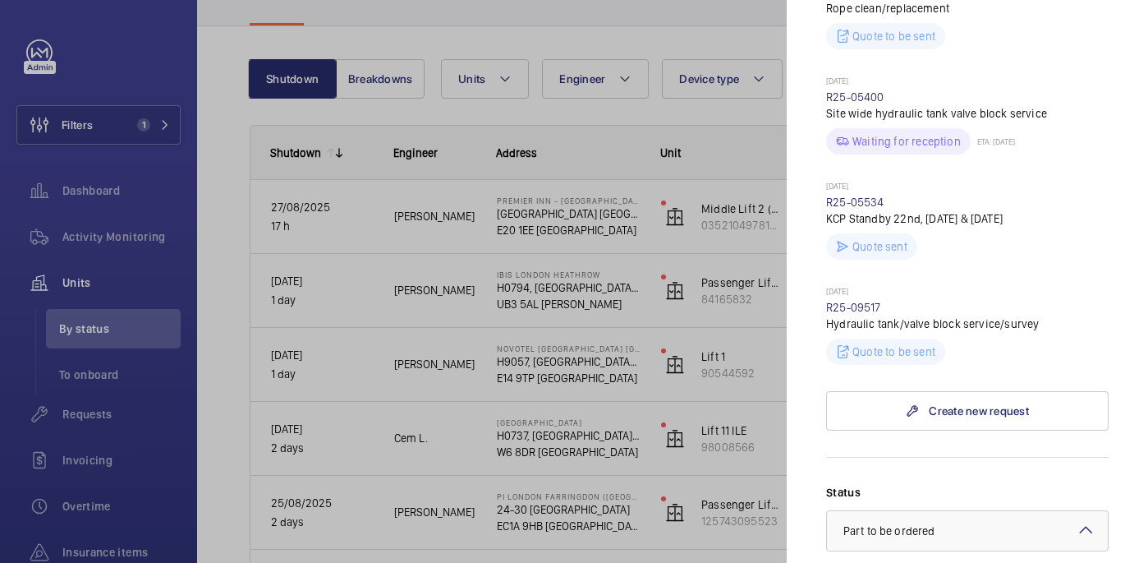
scroll to position [1279, 0]
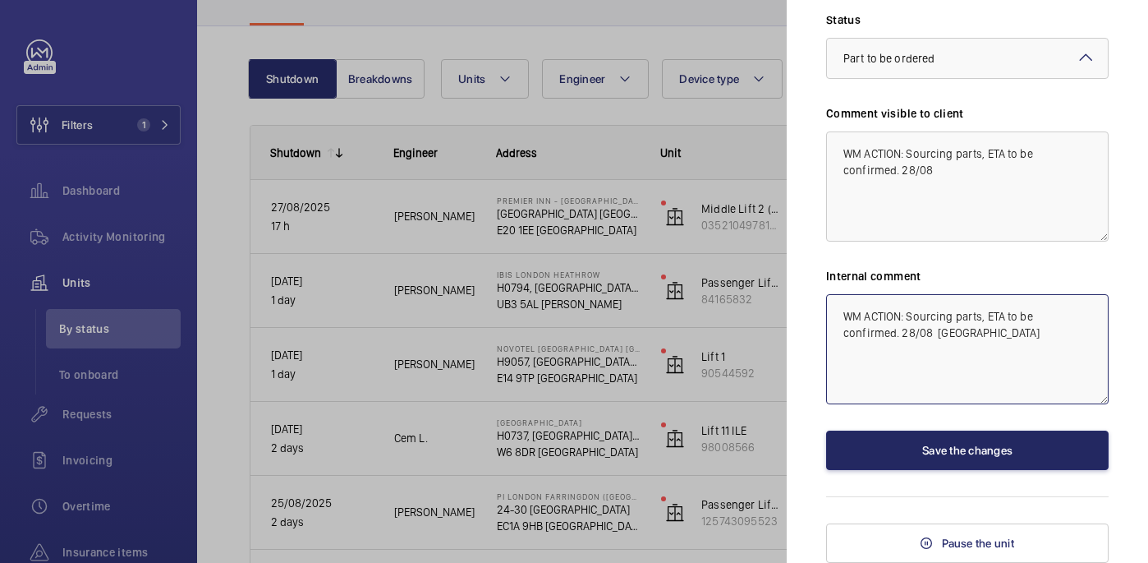
type textarea "WM ACTION: Sourcing parts, ETA to be confirmed. 28/08 india"
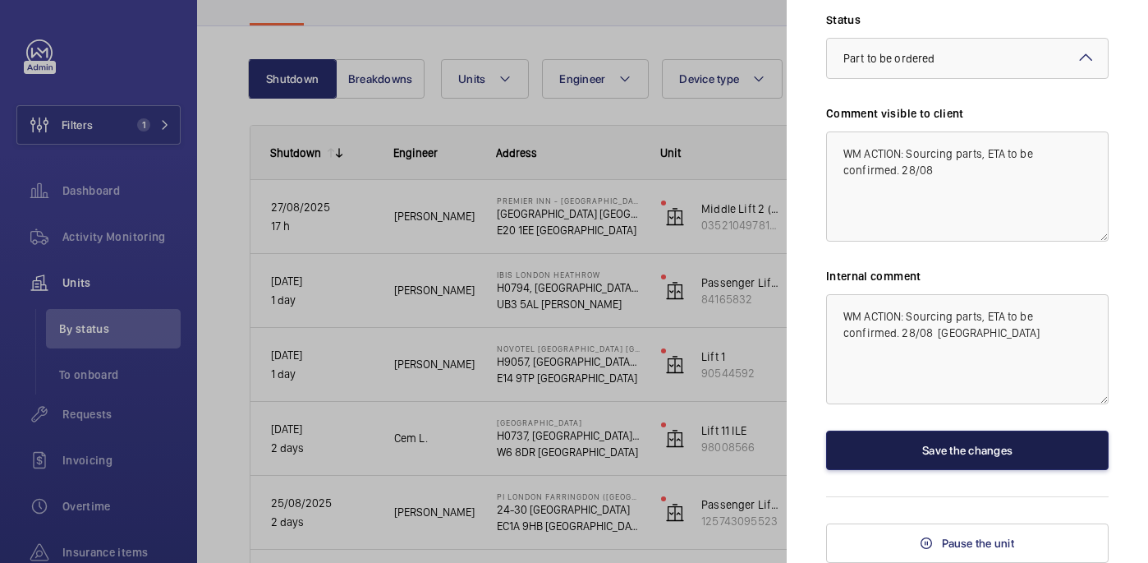
click at [954, 453] on button "Save the changes" at bounding box center [967, 449] width 283 height 39
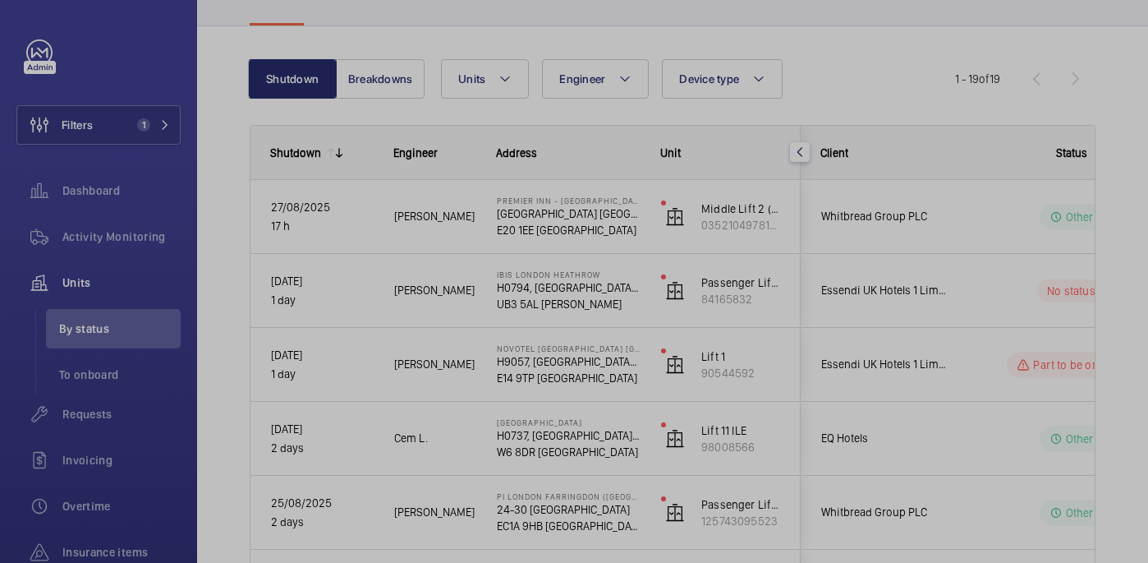
scroll to position [0, 0]
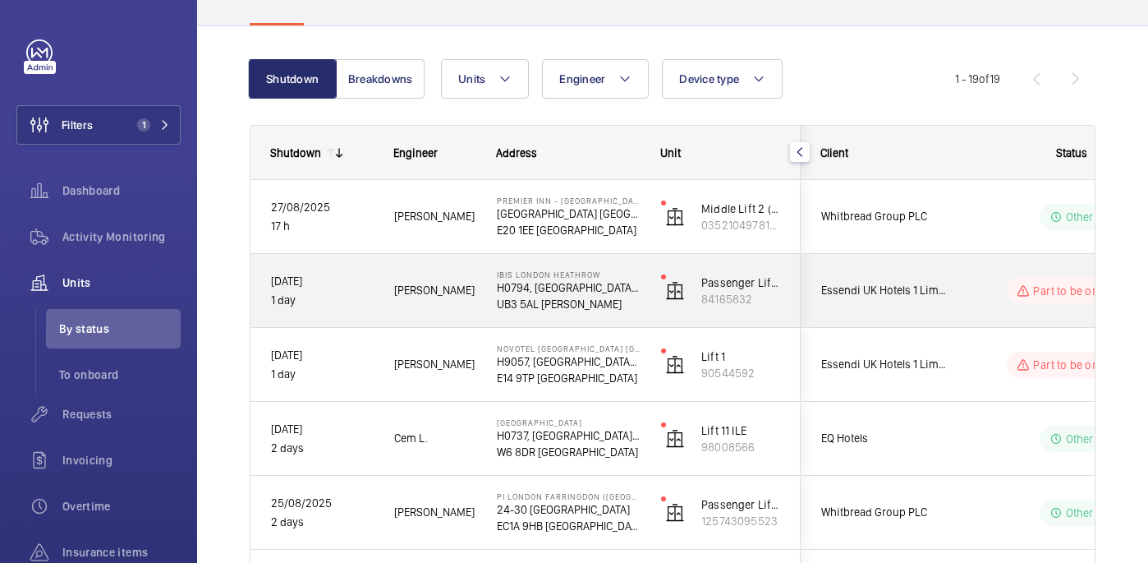
click at [962, 274] on div "Part to be ordered" at bounding box center [1061, 290] width 224 height 59
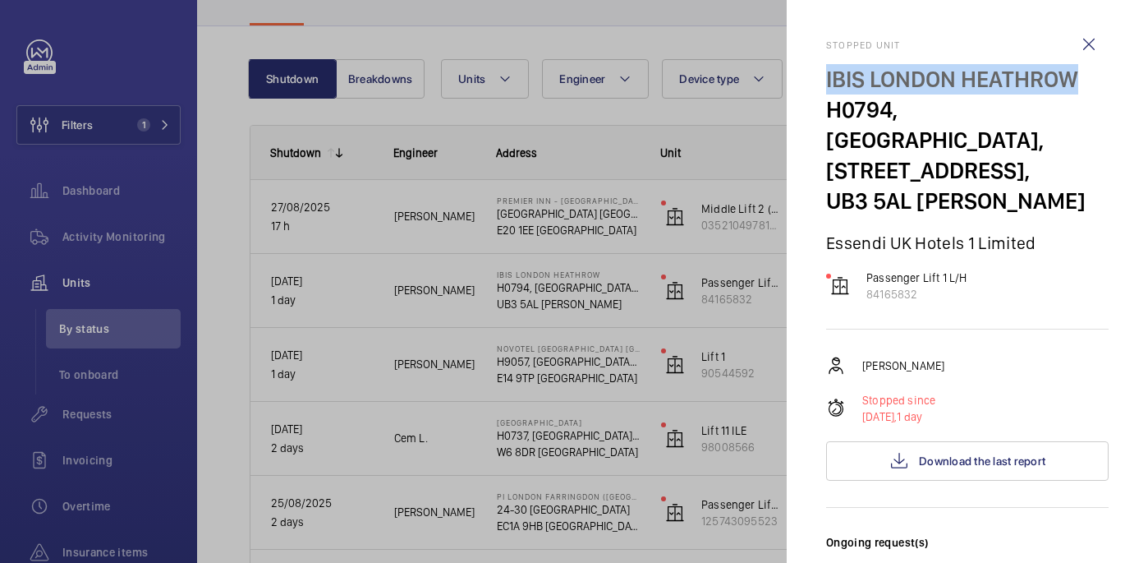
drag, startPoint x: 822, startPoint y: 76, endPoint x: 1097, endPoint y: 90, distance: 275.5
click at [1097, 90] on mat-sidenav "Stopped unit IBIS LONDON HEATHROW H0794, IBIS LONDON HEATHROW, 112 Bath Rd, Har…" at bounding box center [967, 281] width 361 height 563
copy p "IBIS LONDON HEATHROW"
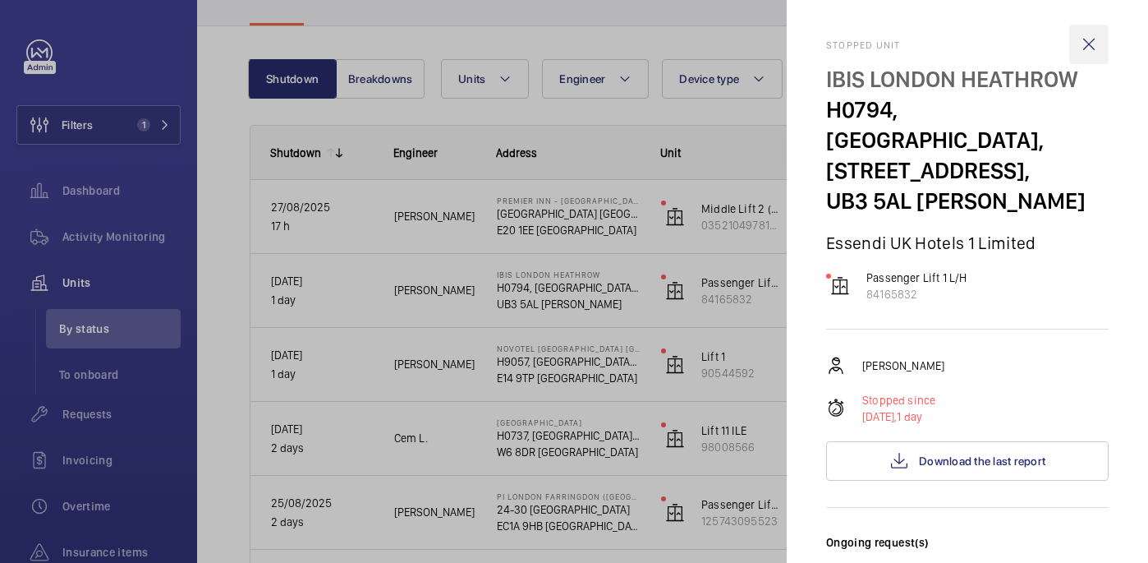
click at [1083, 44] on wm-front-icon-button at bounding box center [1088, 44] width 39 height 39
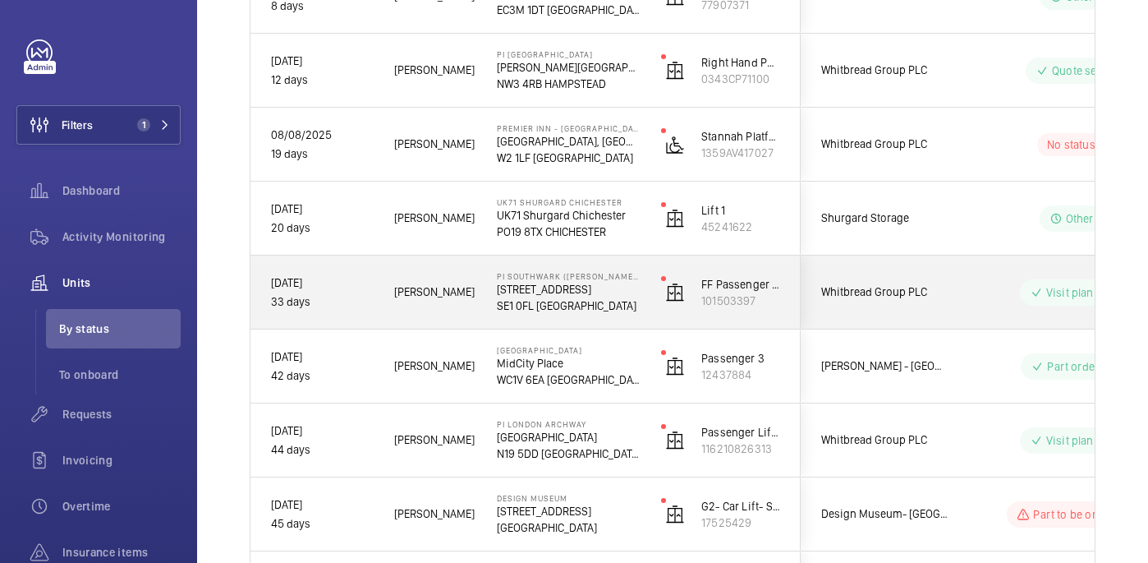
scroll to position [1084, 0]
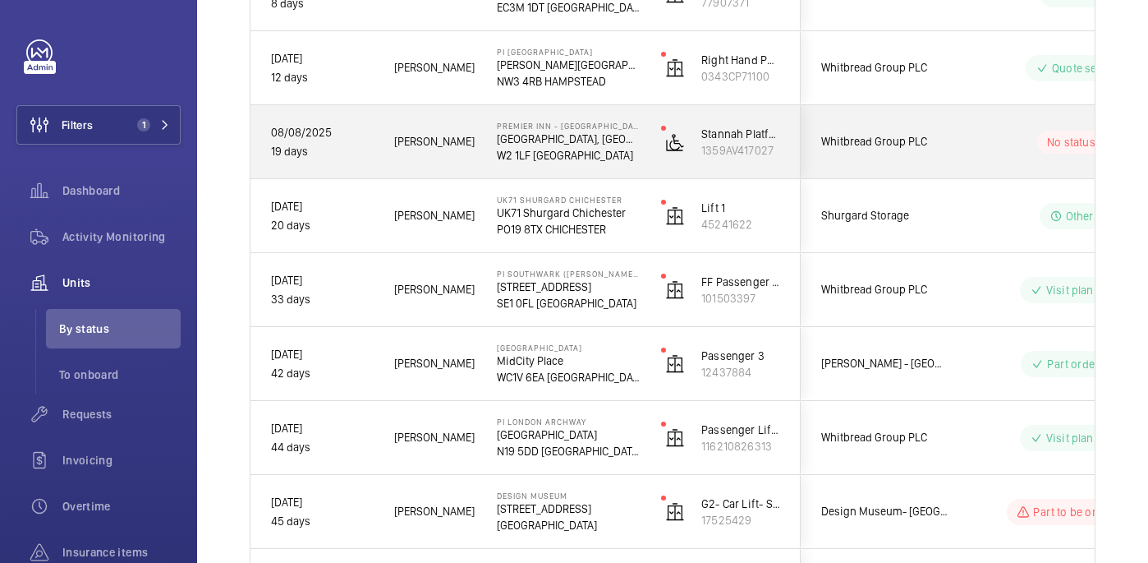
click at [975, 156] on div "No status" at bounding box center [1061, 142] width 224 height 56
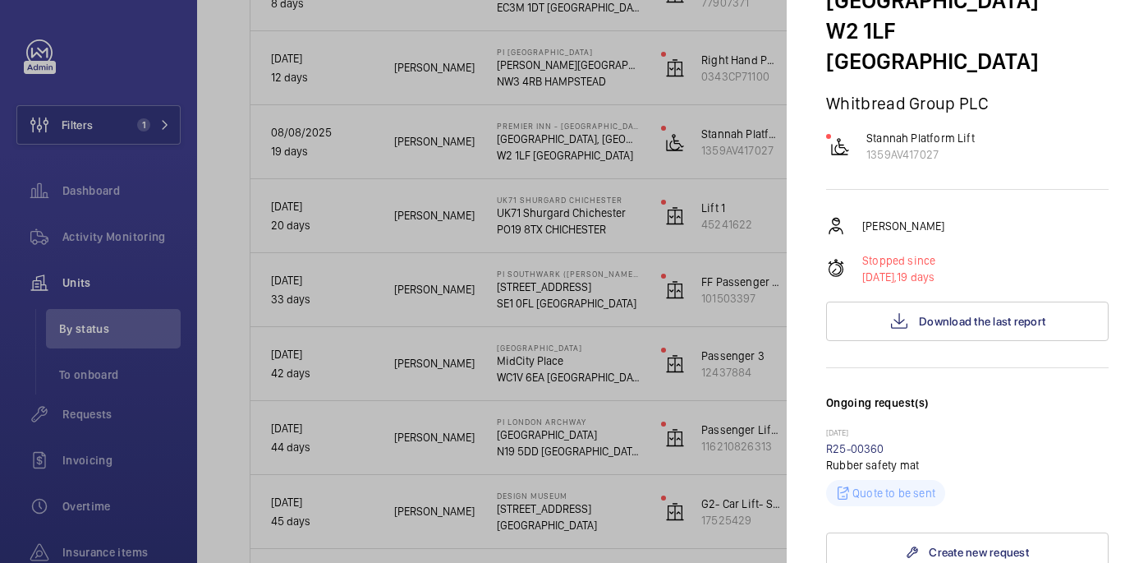
scroll to position [21, 0]
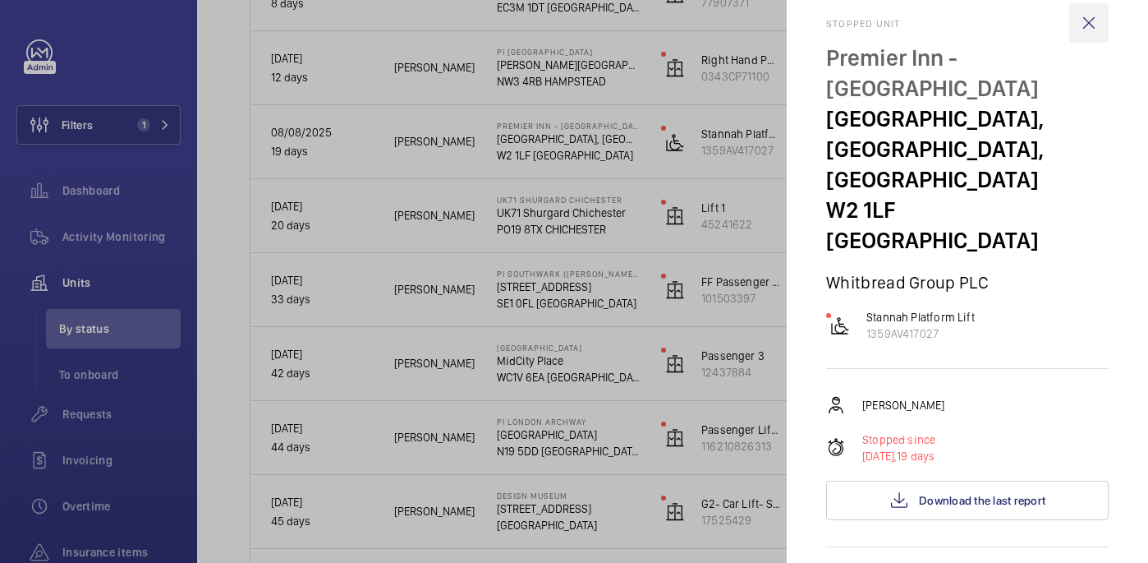
click at [1100, 21] on wm-front-icon-button at bounding box center [1088, 22] width 39 height 39
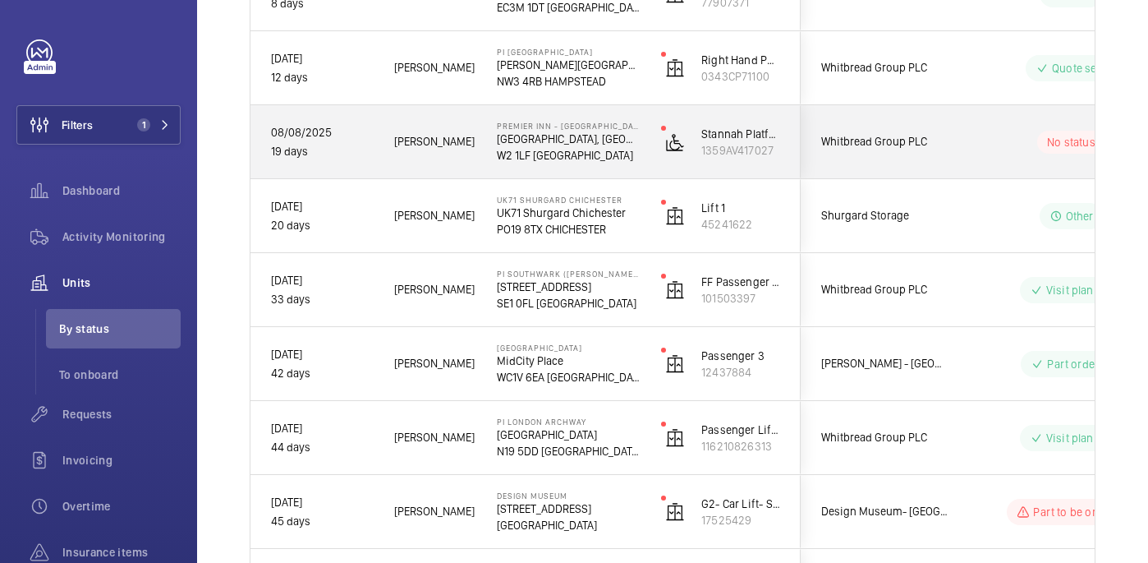
click at [963, 152] on div "No status" at bounding box center [1061, 142] width 224 height 56
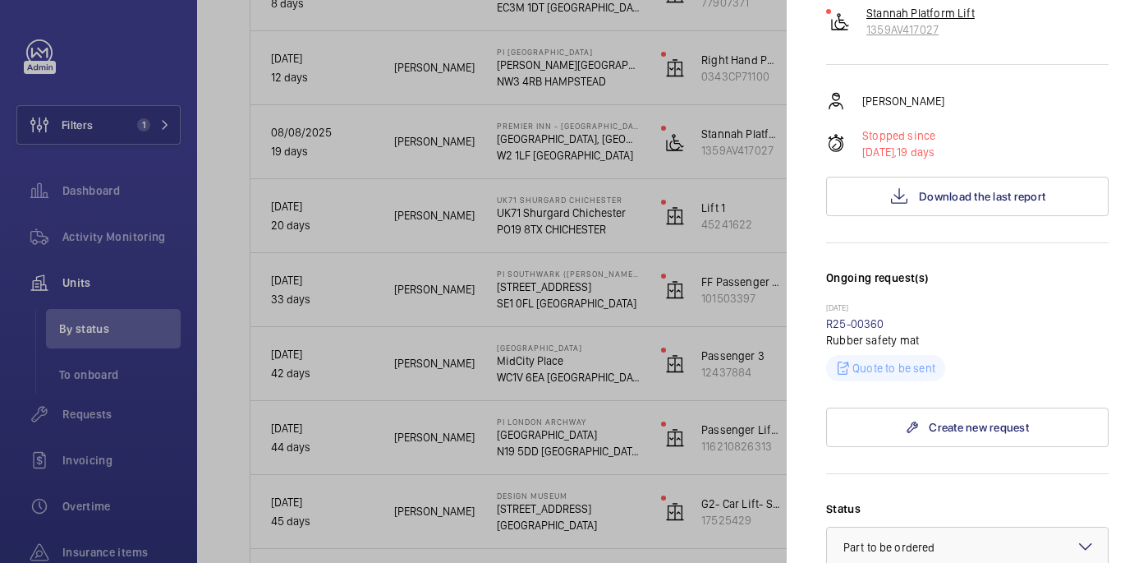
scroll to position [384, 0]
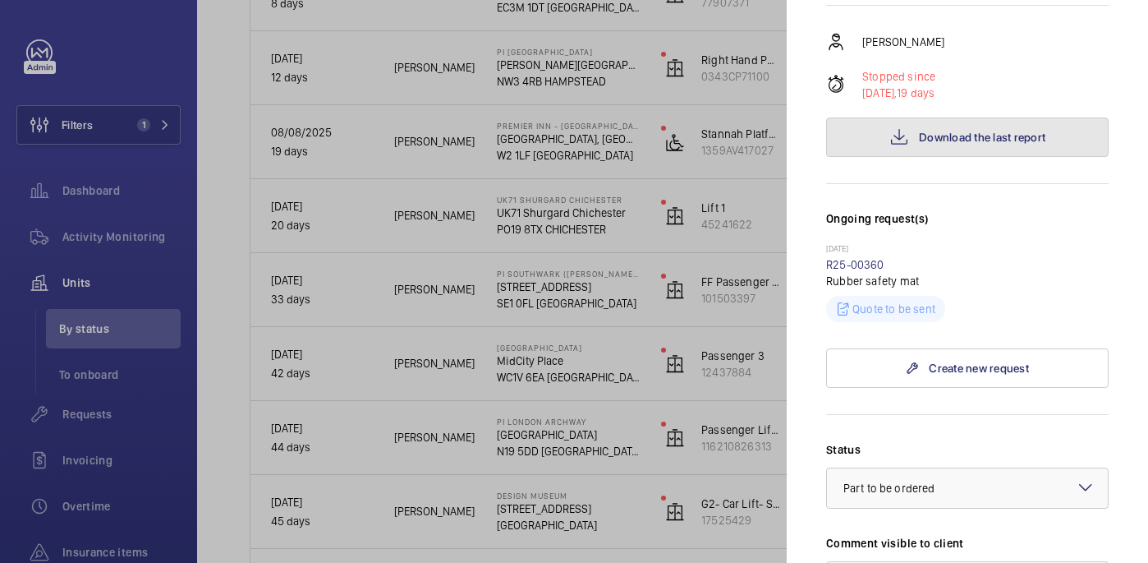
click at [969, 117] on button "Download the last report" at bounding box center [967, 136] width 283 height 39
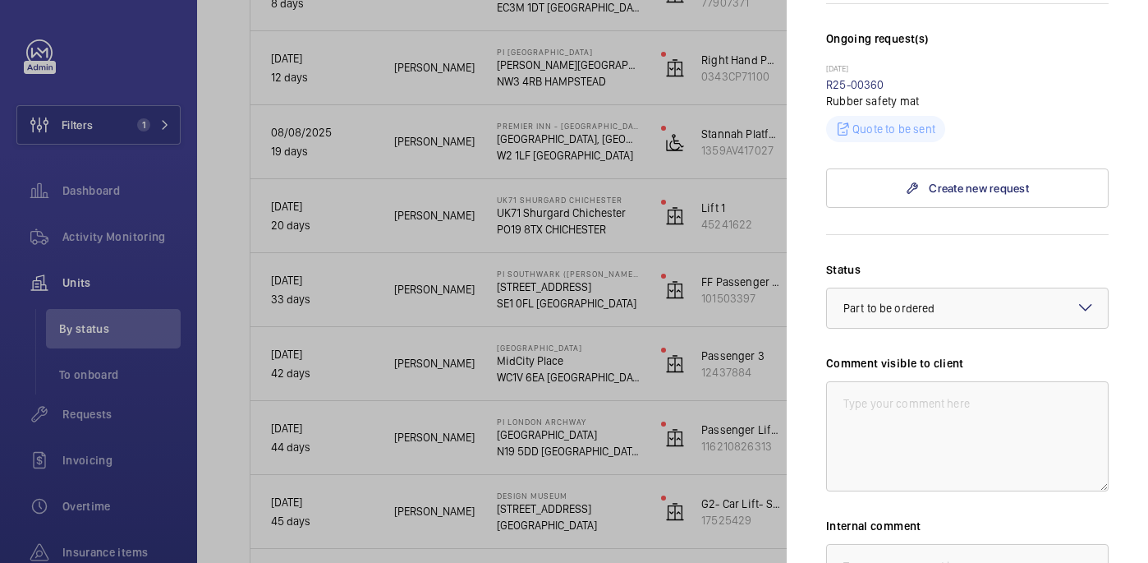
scroll to position [562, 0]
click at [858, 80] on link "R25-00360" at bounding box center [855, 86] width 58 height 13
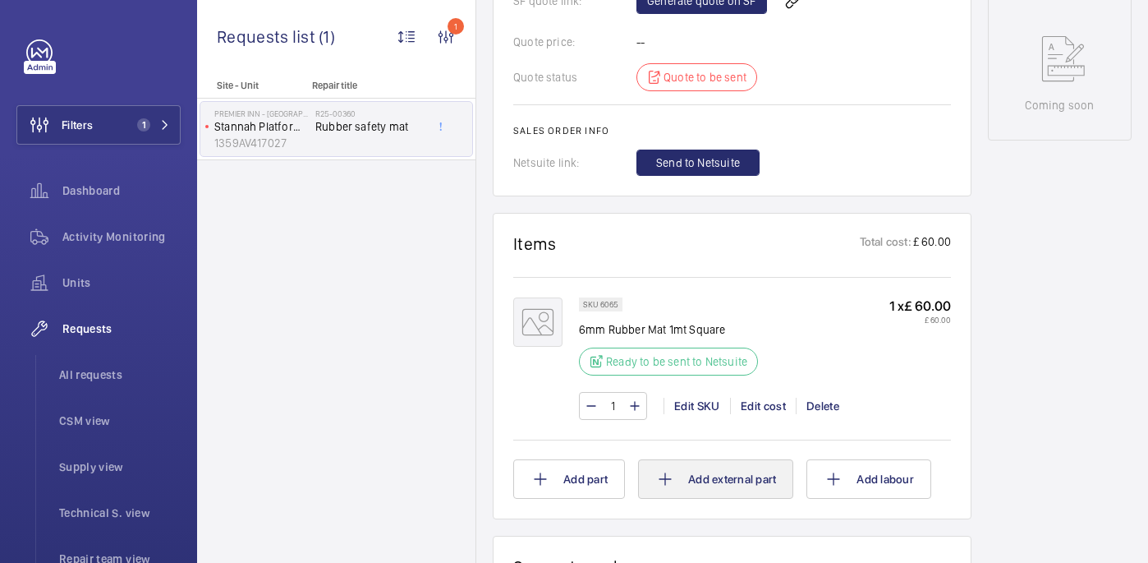
scroll to position [894, 0]
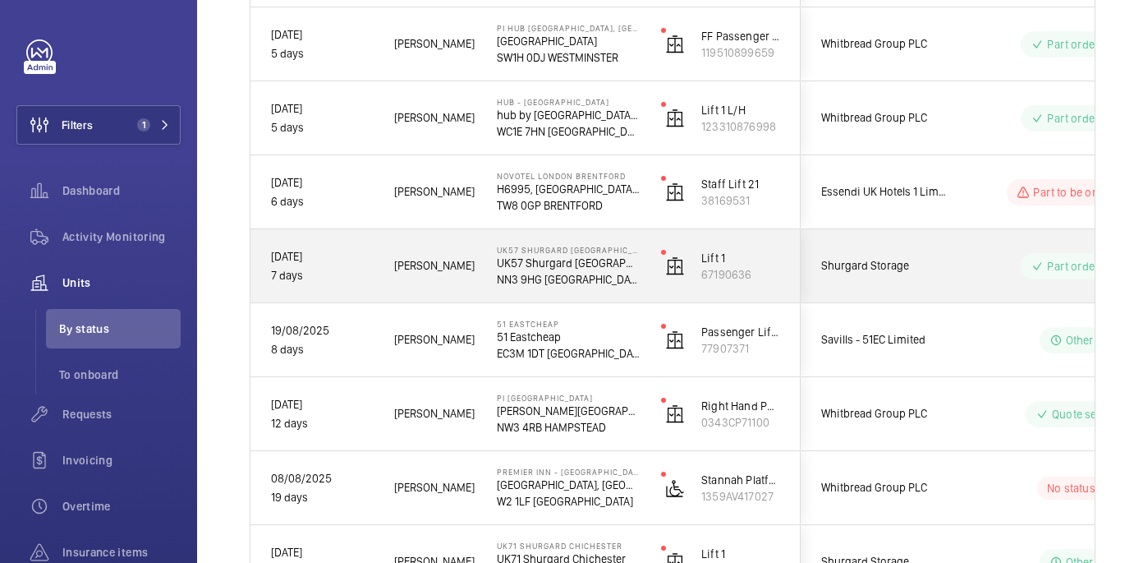
scroll to position [741, 0]
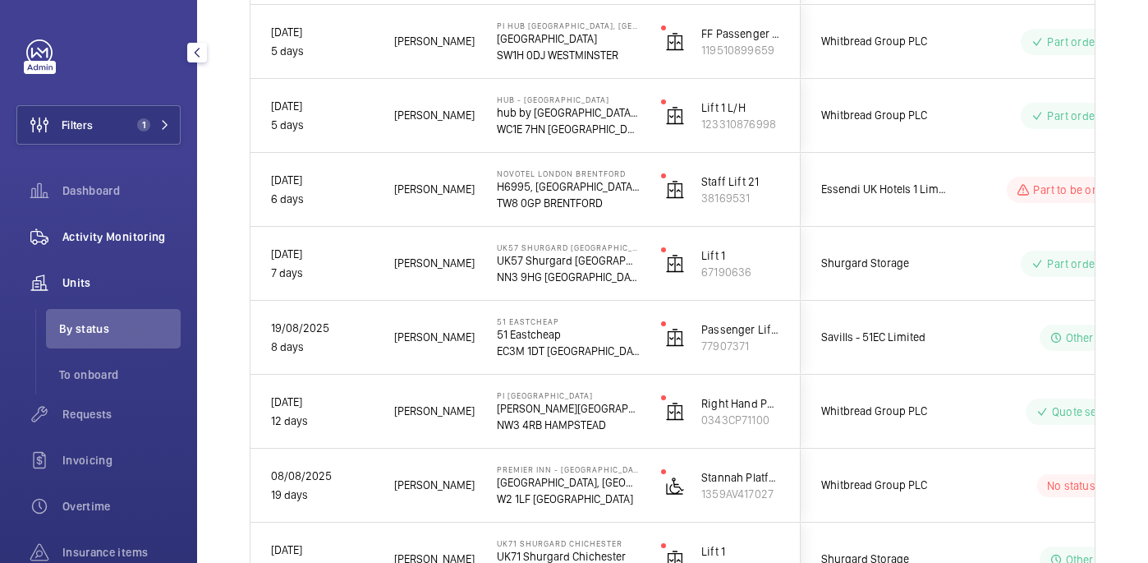
click at [99, 229] on span "Activity Monitoring" at bounding box center [121, 236] width 118 height 16
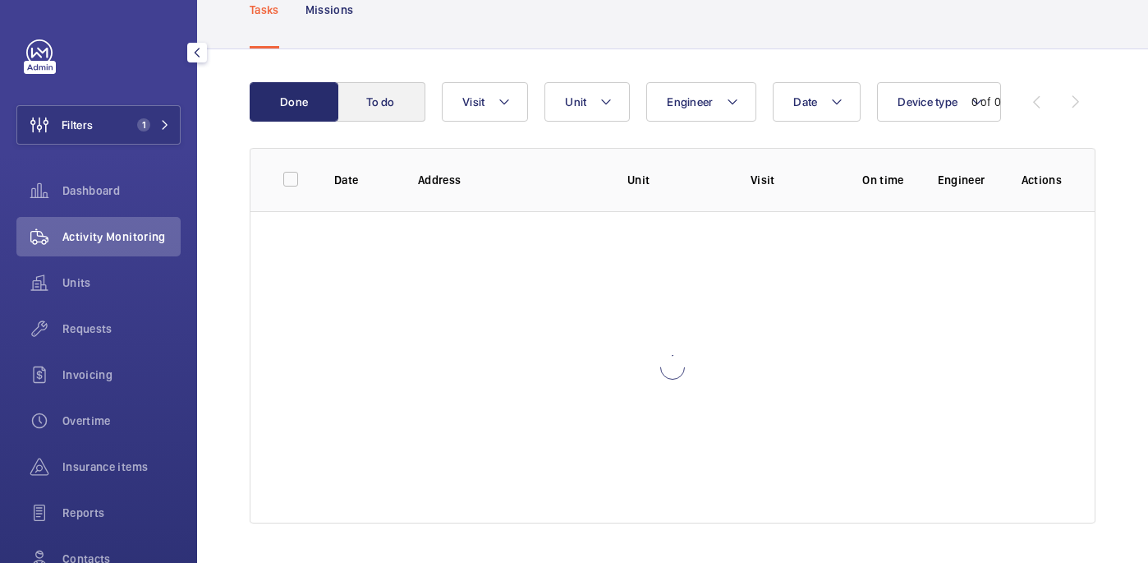
scroll to position [108, 0]
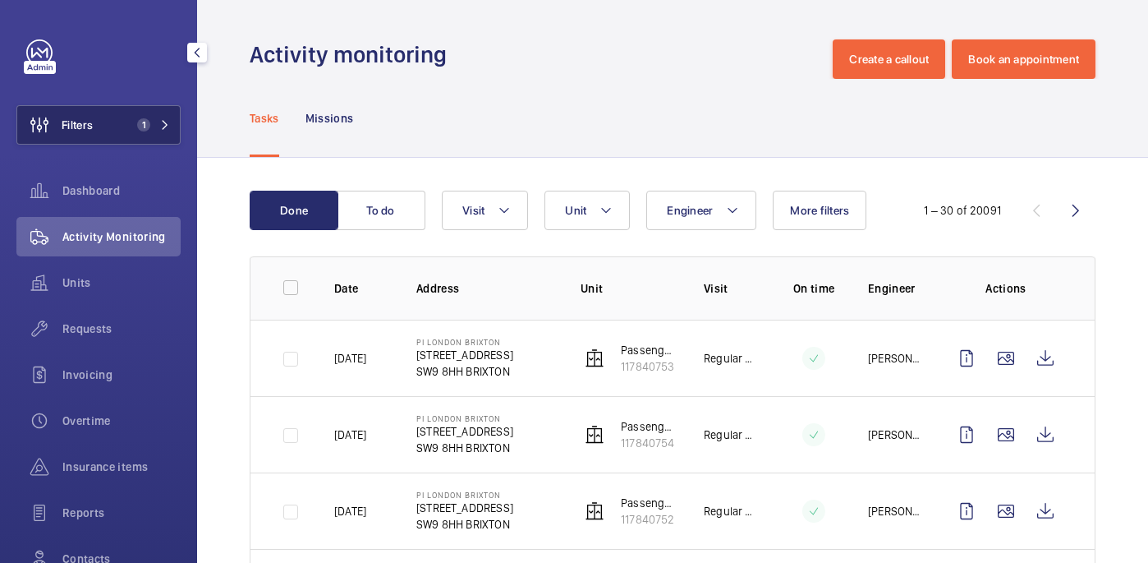
click at [124, 130] on button "Filters 1" at bounding box center [98, 124] width 164 height 39
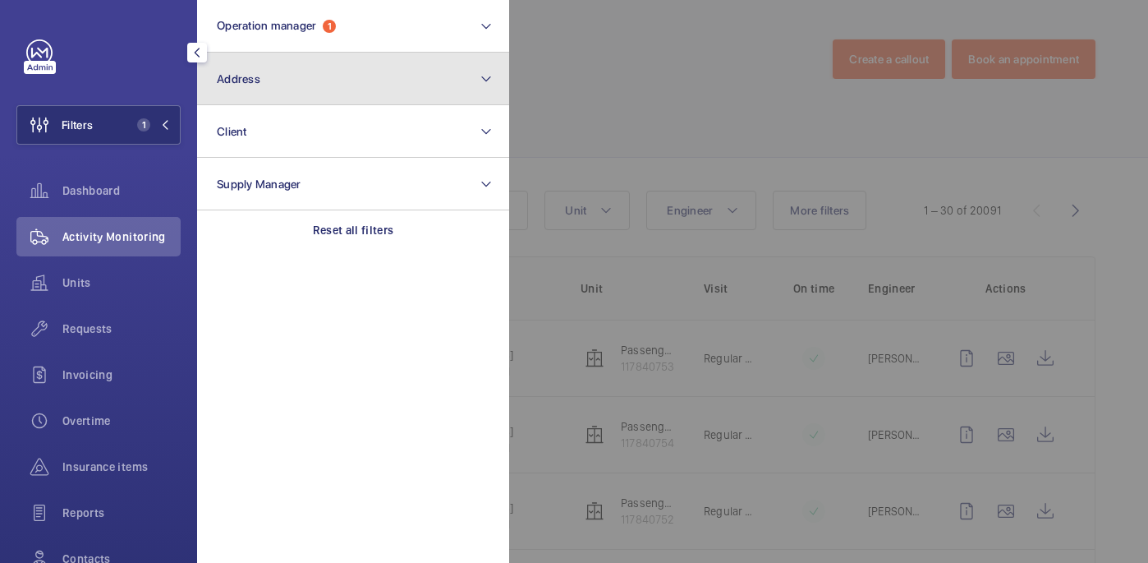
click at [334, 86] on button "Address" at bounding box center [353, 79] width 312 height 53
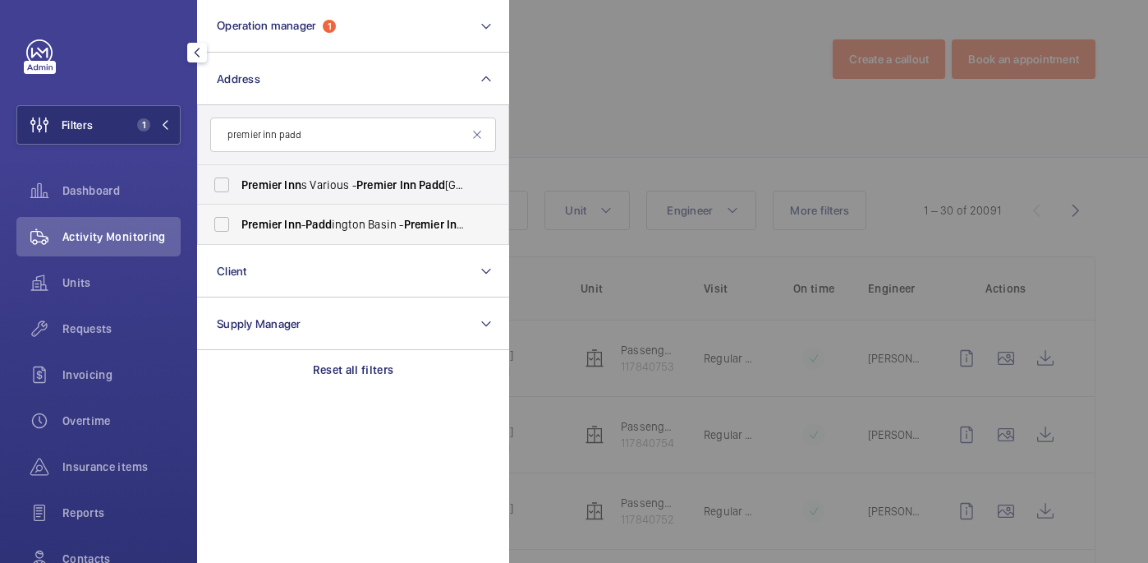
type input "premier inn padd"
click at [390, 223] on span "Premier Inn - Padd ington Basin - Premier Inn , Padd ington Exchange, North Wha…" at bounding box center [354, 224] width 226 height 16
click at [238, 223] on input "Premier Inn - Padd ington Basin - Premier Inn , Padd ington Exchange, North Wha…" at bounding box center [221, 224] width 33 height 33
checkbox input "true"
click at [678, 101] on div at bounding box center [1083, 281] width 1148 height 563
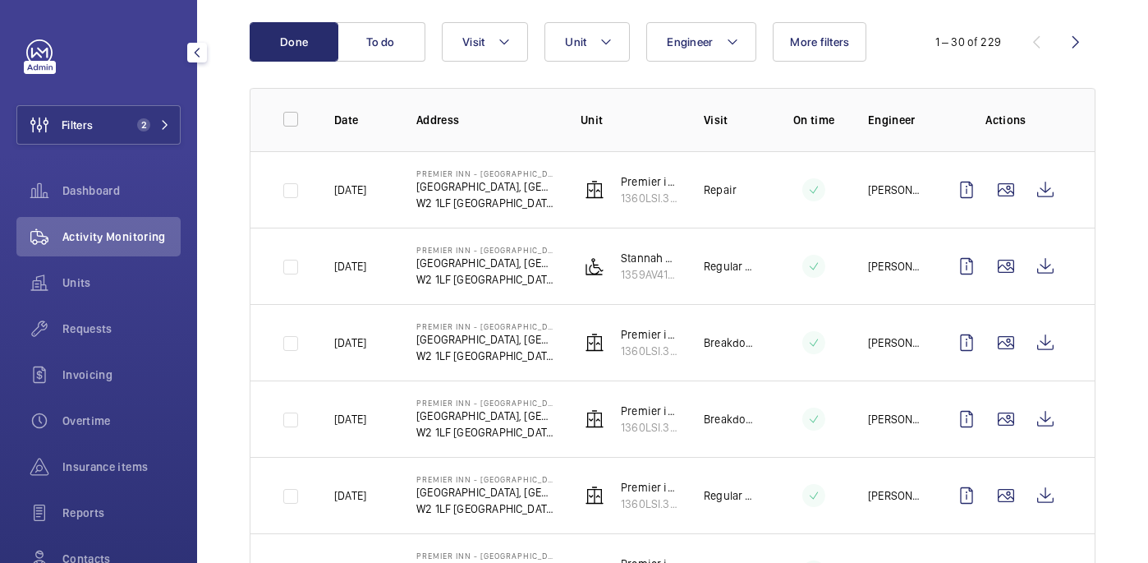
scroll to position [159, 0]
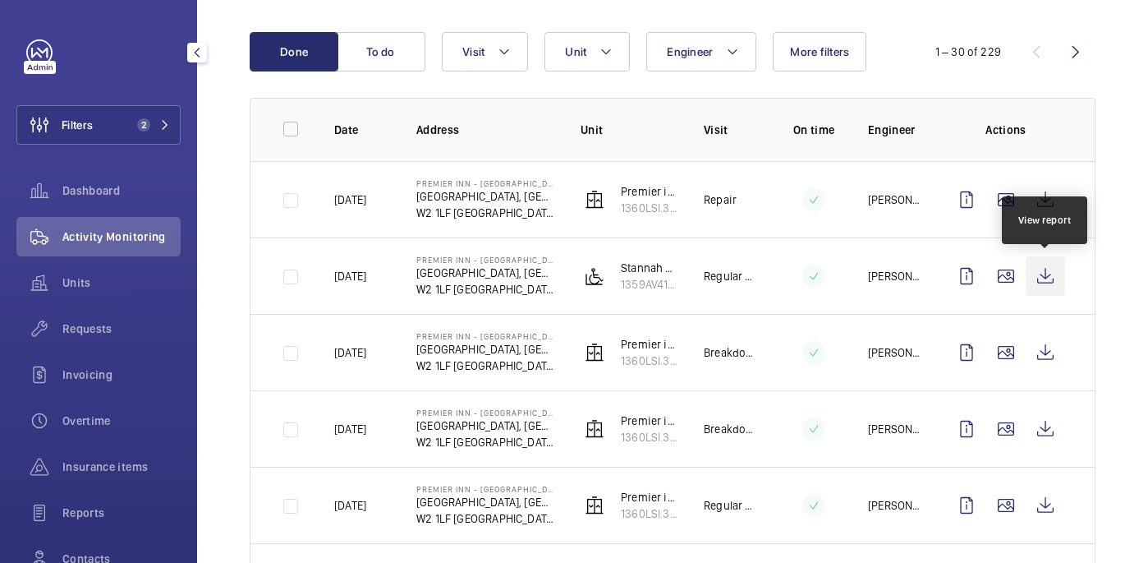
click at [1041, 271] on wm-front-icon-button at bounding box center [1045, 275] width 39 height 39
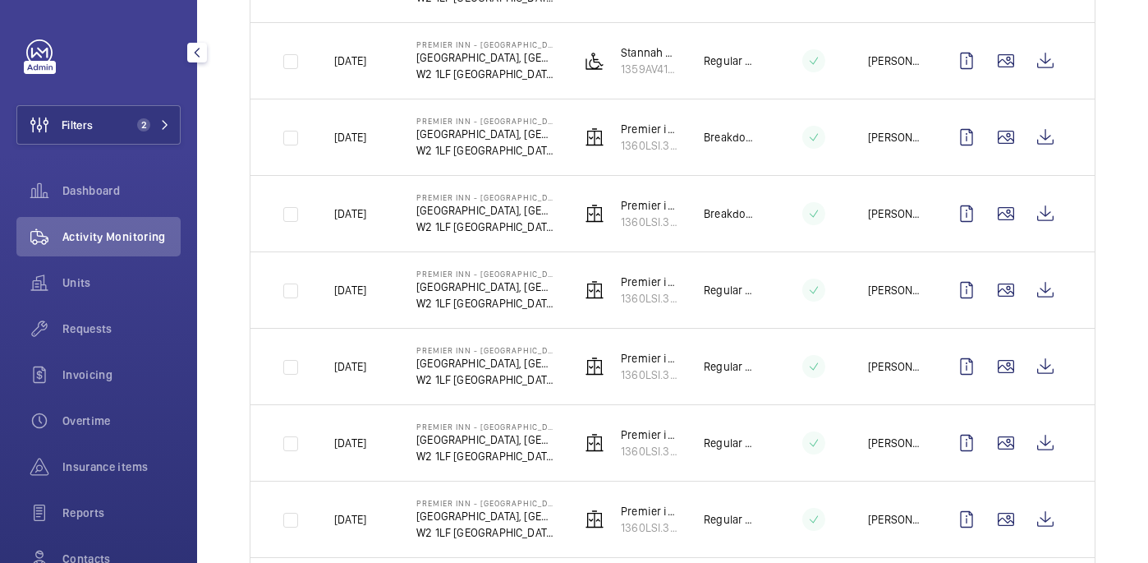
scroll to position [276, 0]
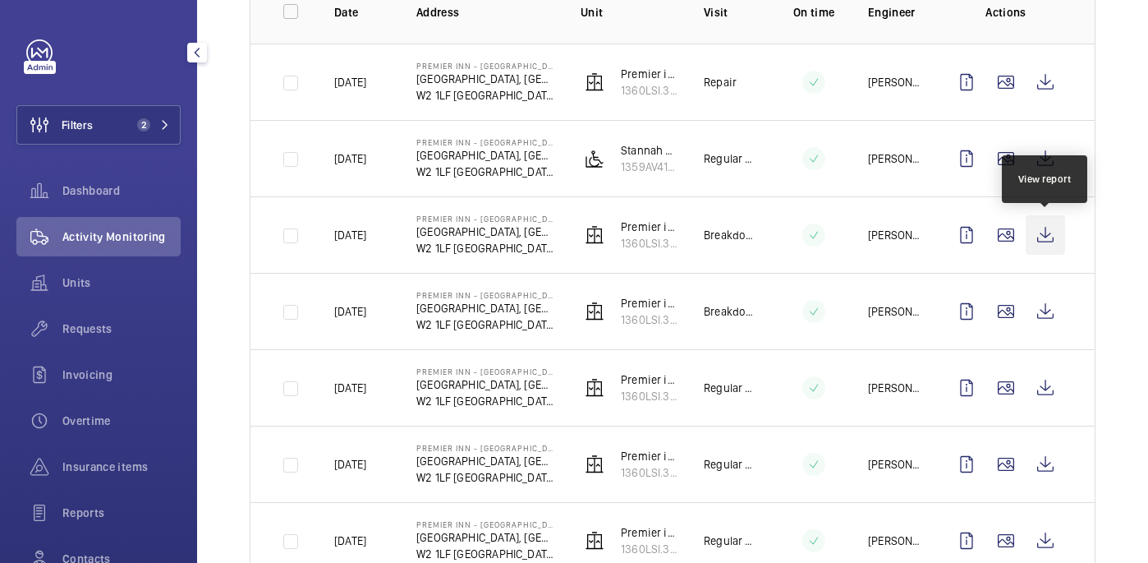
click at [1045, 233] on wm-front-icon-button at bounding box center [1045, 234] width 39 height 39
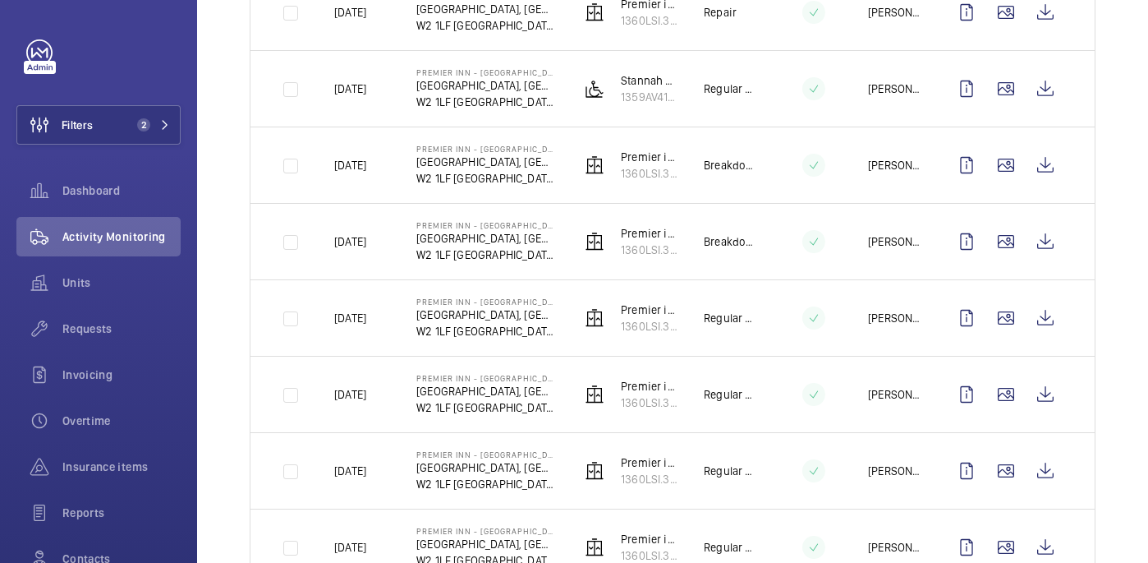
scroll to position [348, 0]
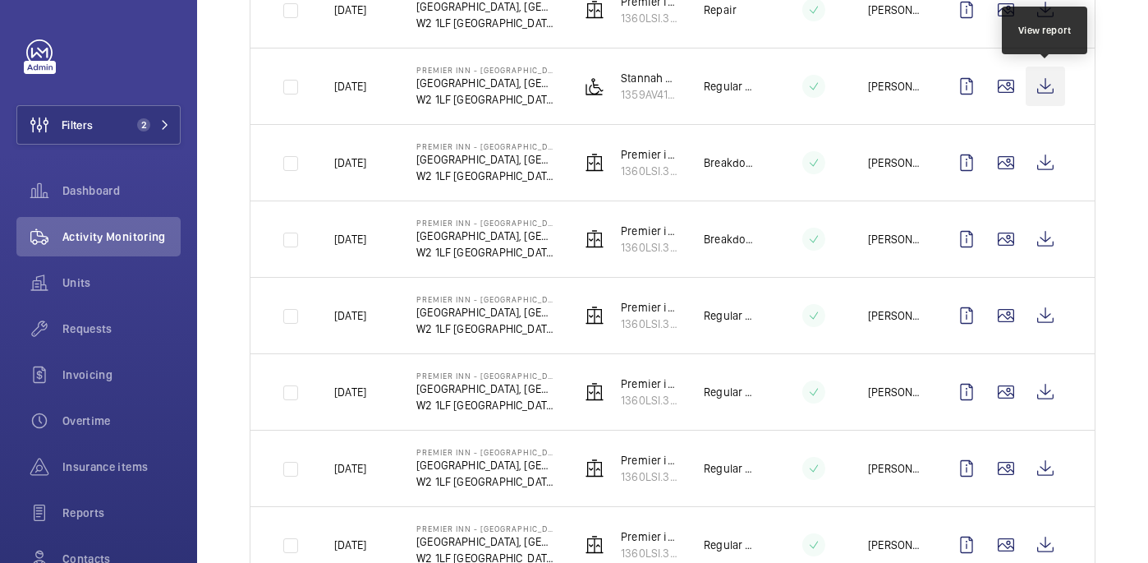
click at [1047, 92] on wm-front-icon-button at bounding box center [1045, 86] width 39 height 39
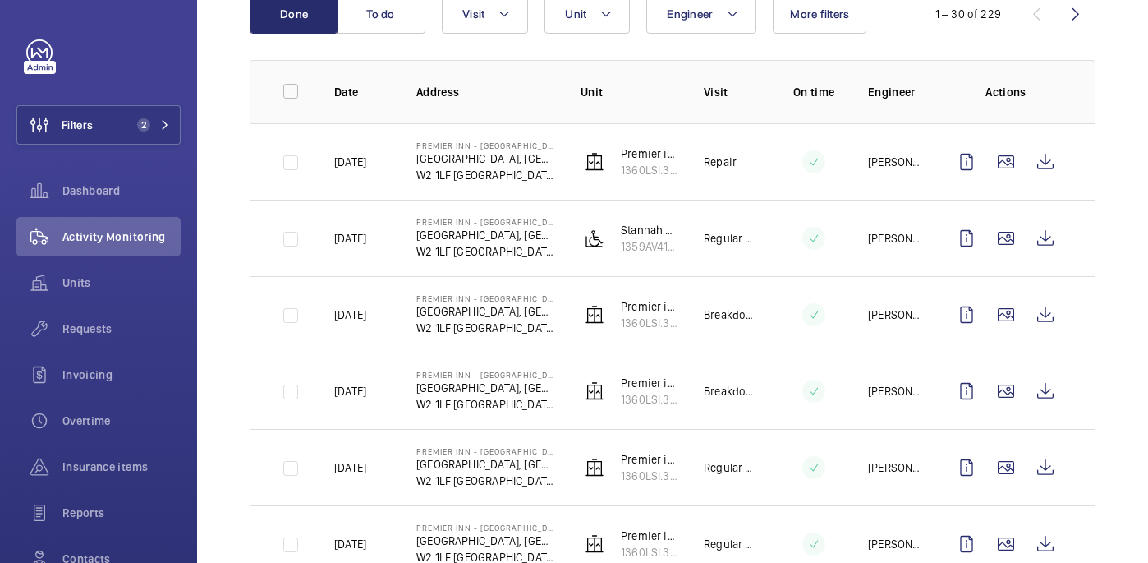
scroll to position [0, 0]
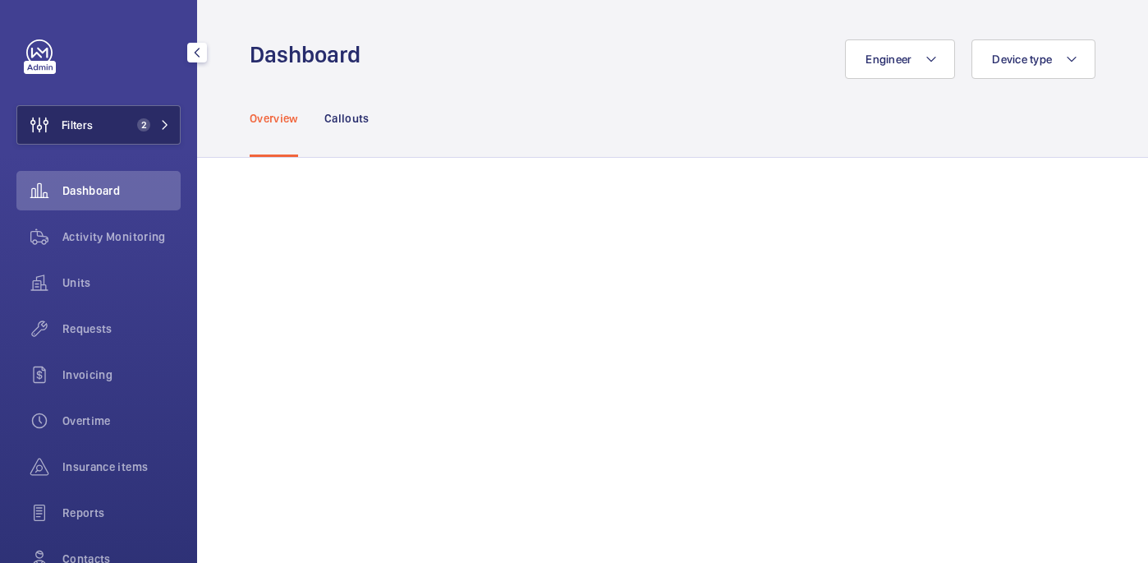
click at [102, 123] on button "Filters 2" at bounding box center [98, 124] width 164 height 39
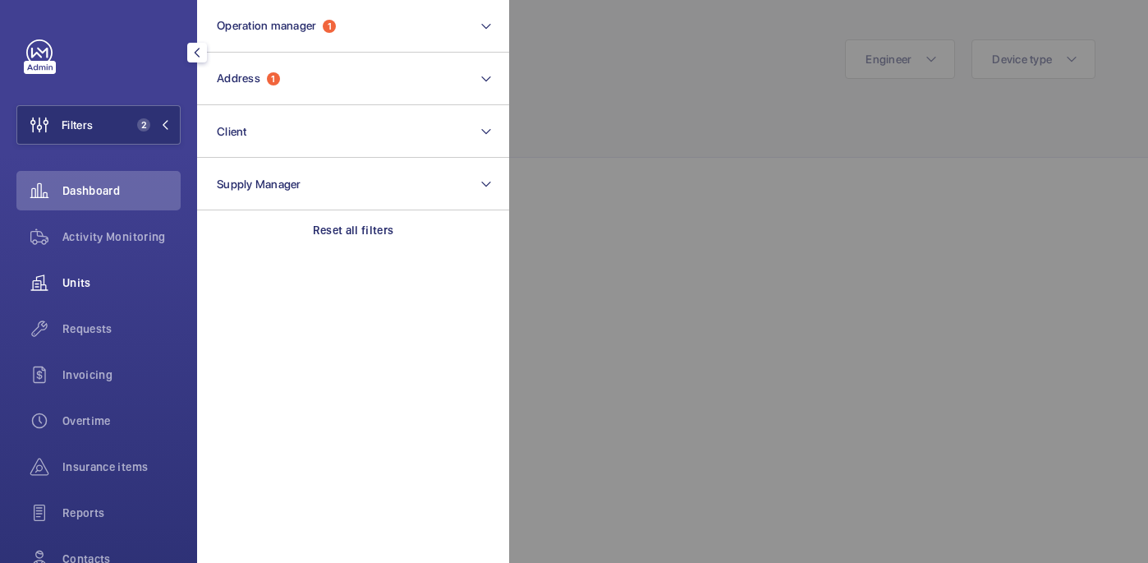
click at [99, 285] on span "Units" at bounding box center [121, 282] width 118 height 16
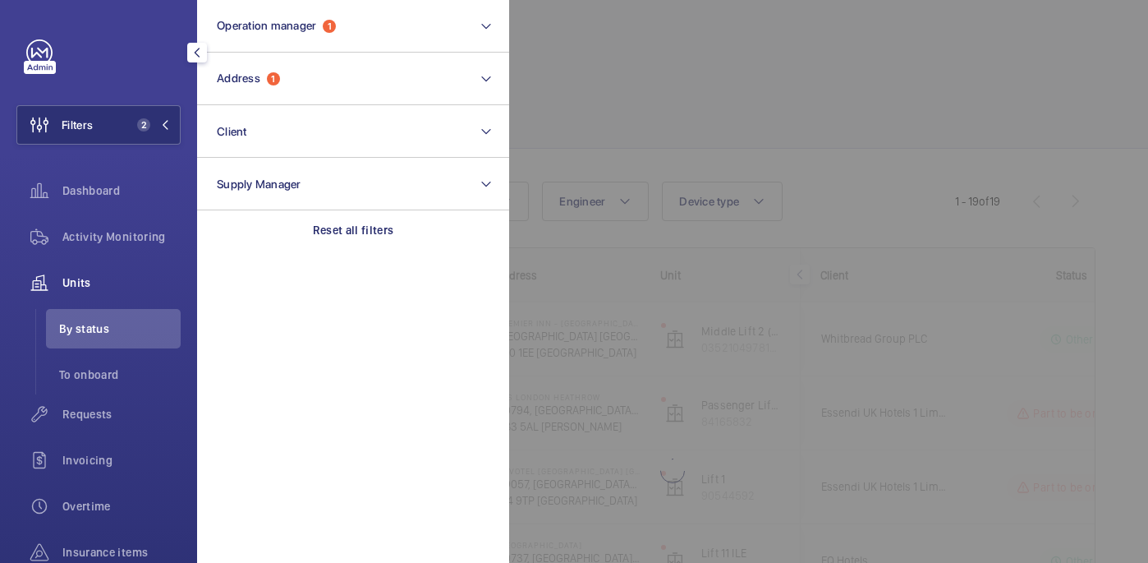
click at [696, 122] on div at bounding box center [1083, 281] width 1148 height 563
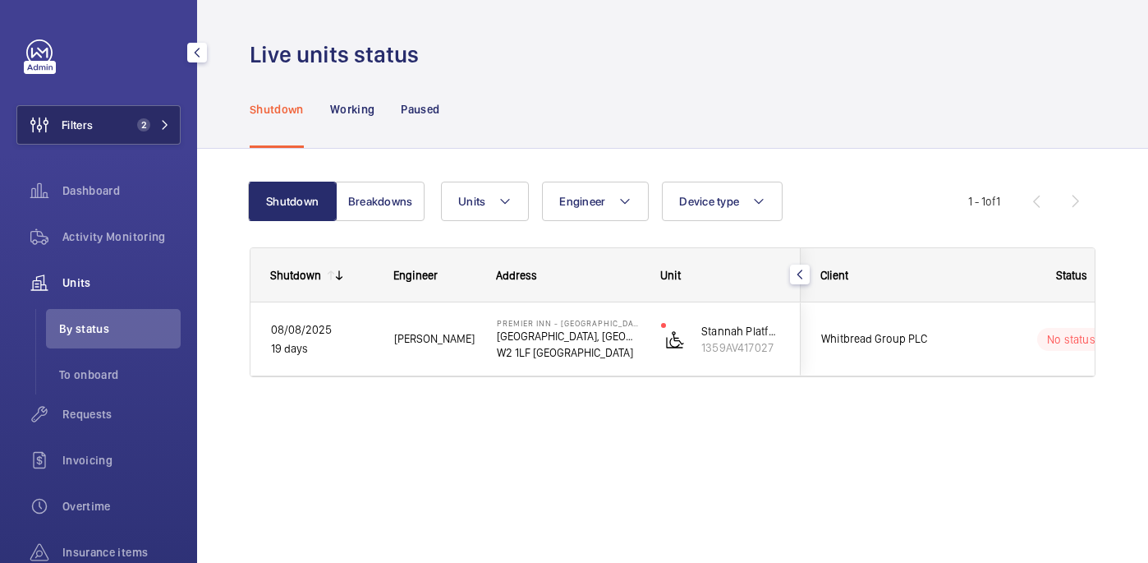
click at [146, 113] on button "Filters 2" at bounding box center [98, 124] width 164 height 39
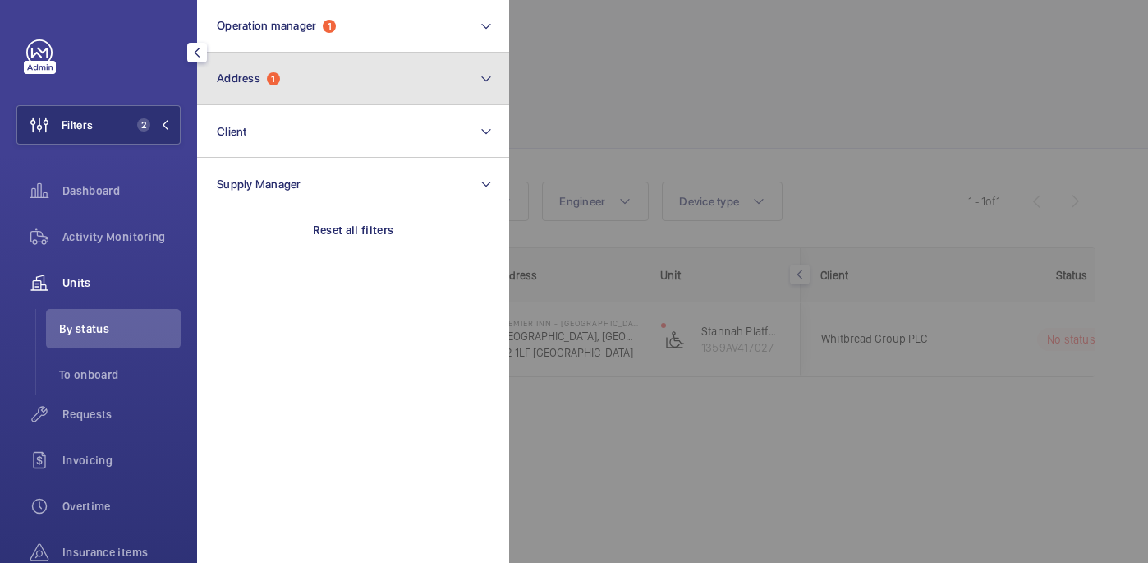
click at [305, 65] on button "Address 1" at bounding box center [353, 79] width 312 height 53
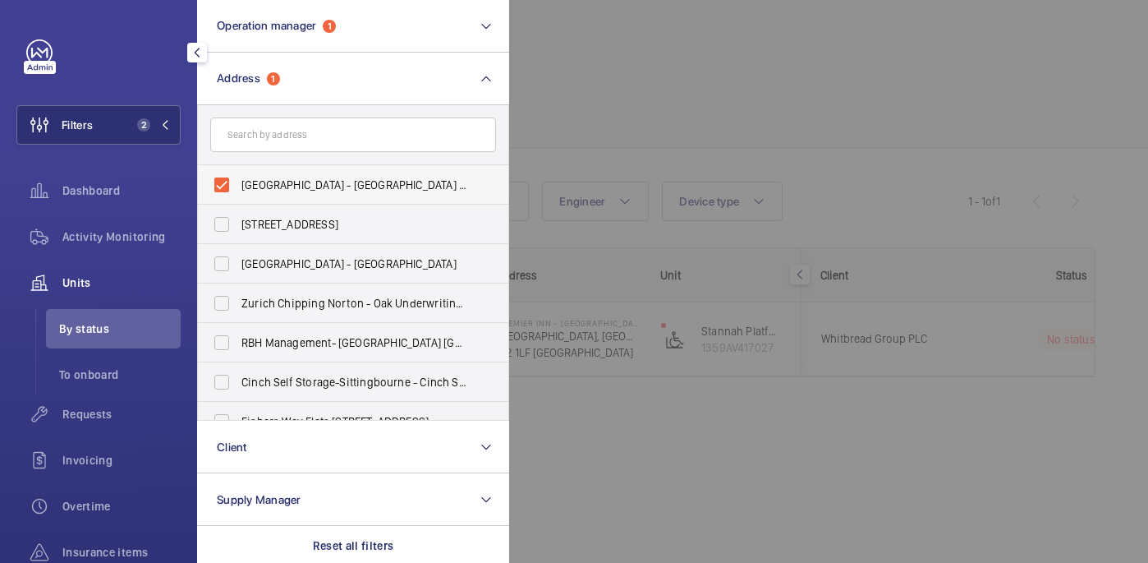
click at [287, 190] on span "Premier Inn - Paddington Basin - Premier Inn, Paddington Exchange, North Wharf …" at bounding box center [354, 185] width 226 height 16
click at [238, 190] on input "Premier Inn - Paddington Basin - Premier Inn, Paddington Exchange, North Wharf …" at bounding box center [221, 184] width 33 height 33
checkbox input "false"
click at [634, 144] on div at bounding box center [1083, 281] width 1148 height 563
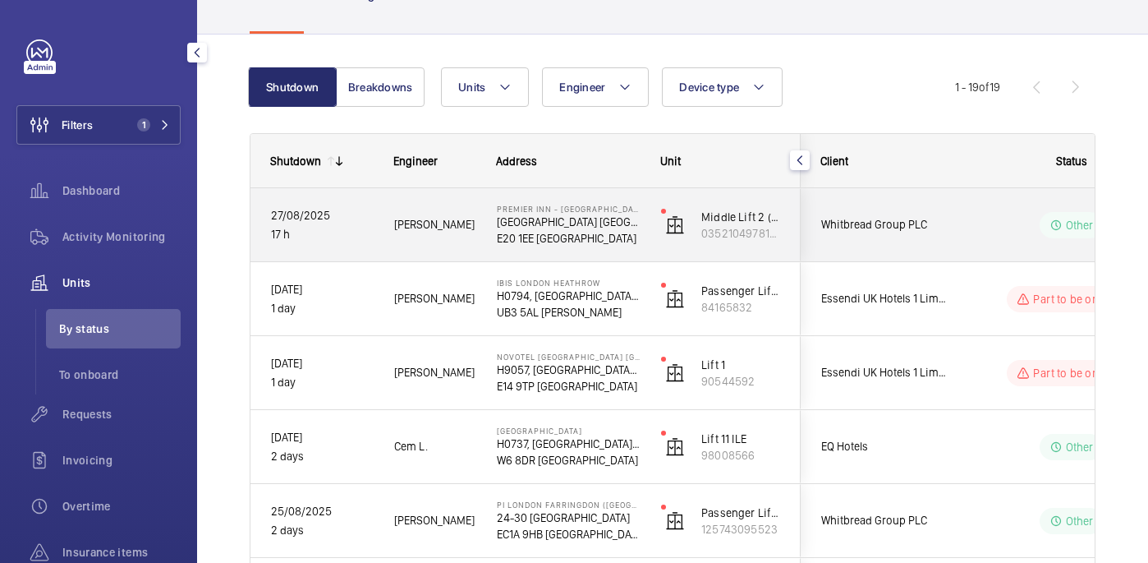
scroll to position [116, 0]
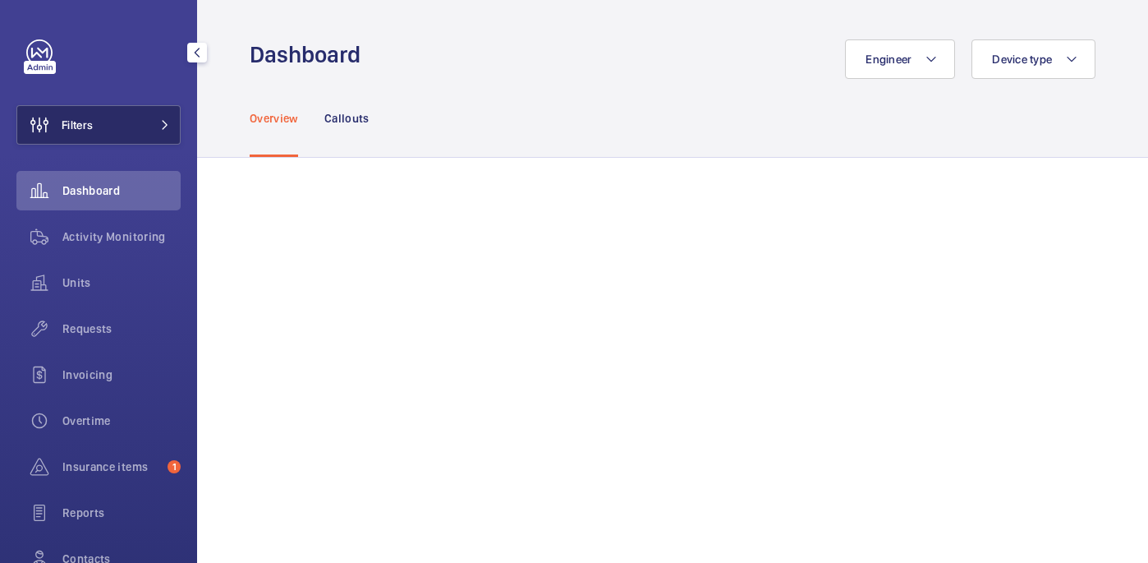
click at [127, 128] on button "Filters" at bounding box center [98, 124] width 164 height 39
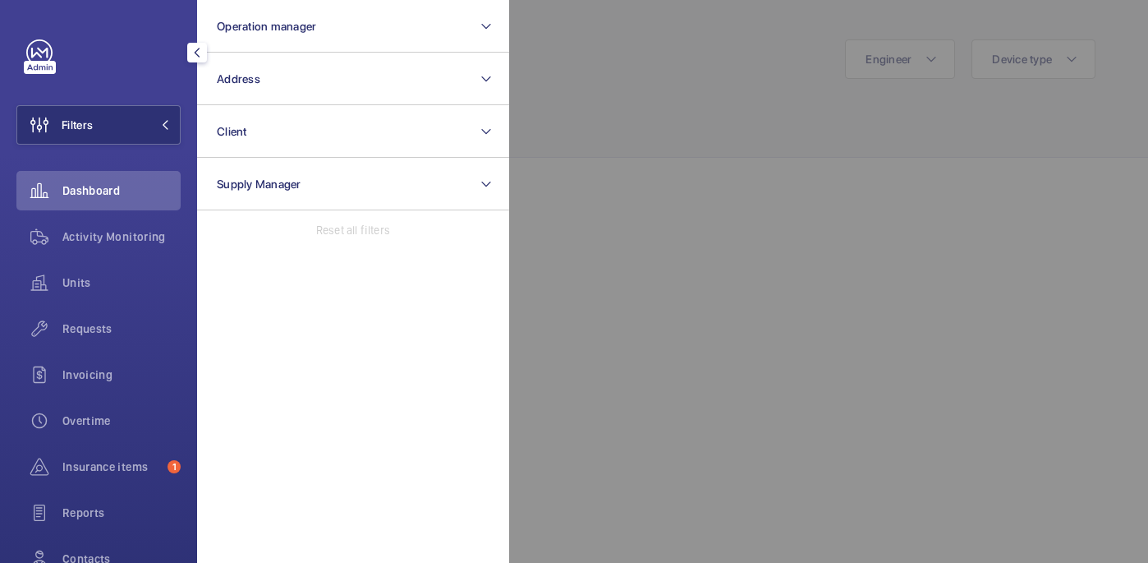
click at [677, 131] on div at bounding box center [1083, 281] width 1148 height 563
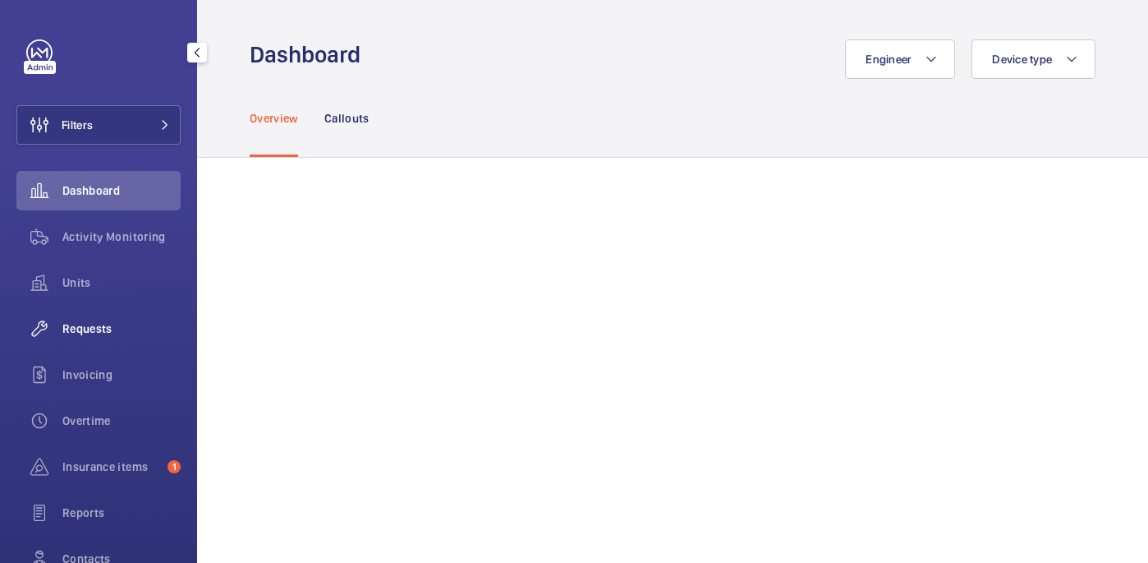
click at [113, 324] on span "Requests" at bounding box center [121, 328] width 118 height 16
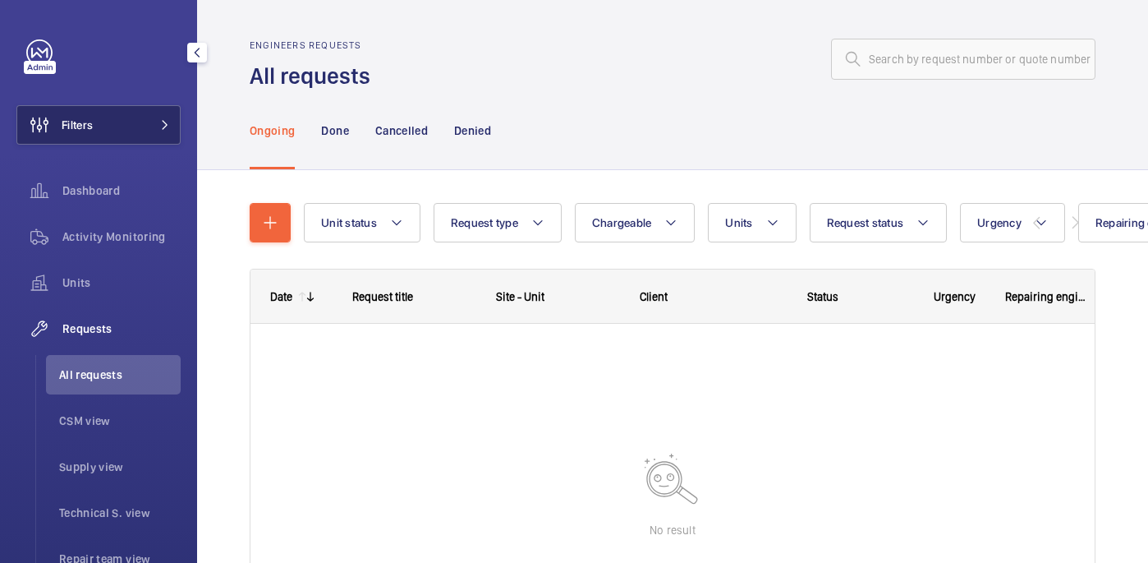
click at [113, 125] on button "Filters" at bounding box center [98, 124] width 164 height 39
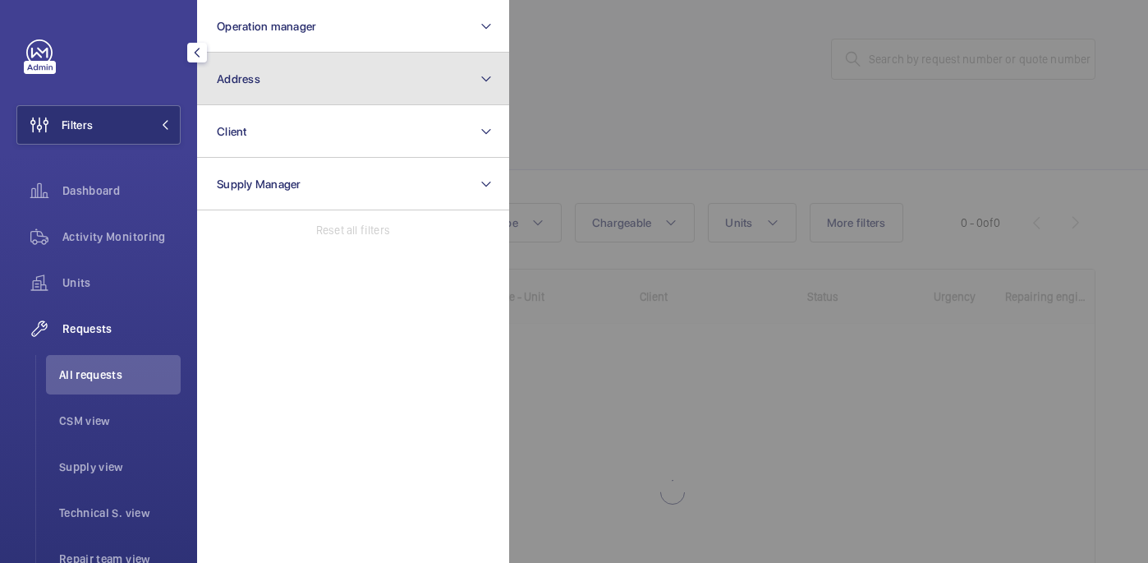
click at [288, 80] on button "Address" at bounding box center [353, 79] width 312 height 53
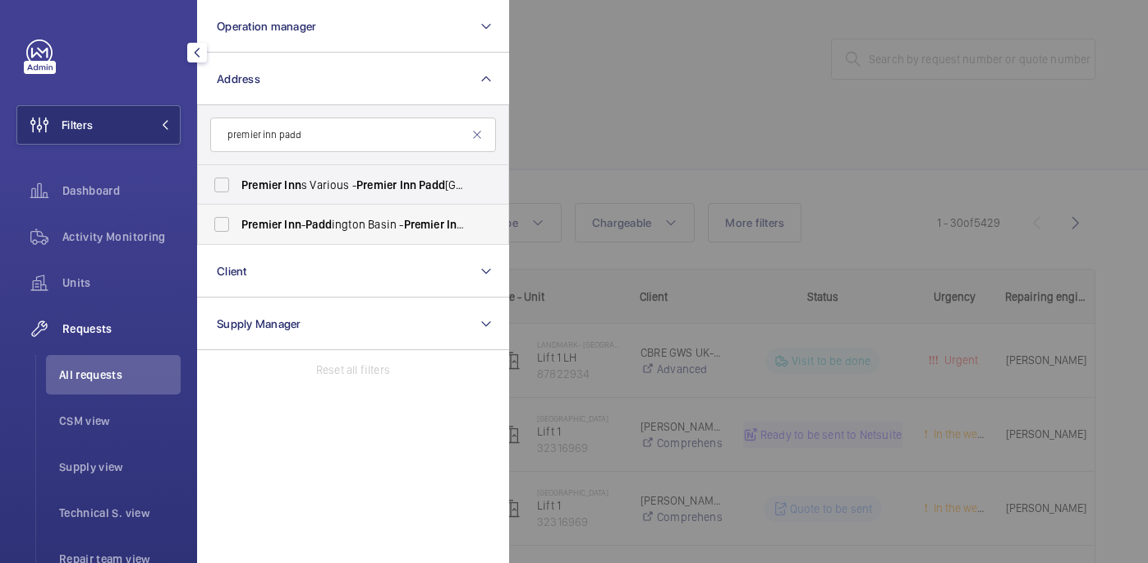
type input "premier inn padd"
click at [424, 218] on span "Premier" at bounding box center [424, 224] width 40 height 13
click at [238, 217] on input "Premier Inn - Padd ington Basin - [GEOGRAPHIC_DATA] , [STREET_ADDRESS]" at bounding box center [221, 224] width 33 height 33
checkbox input "true"
click at [641, 130] on div at bounding box center [1083, 281] width 1148 height 563
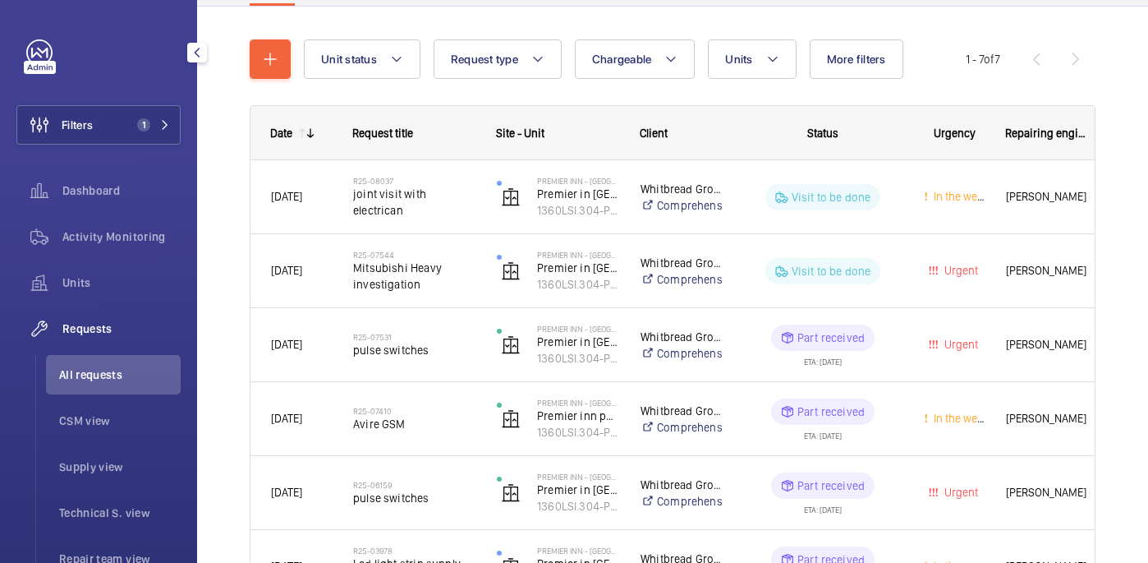
scroll to position [191, 0]
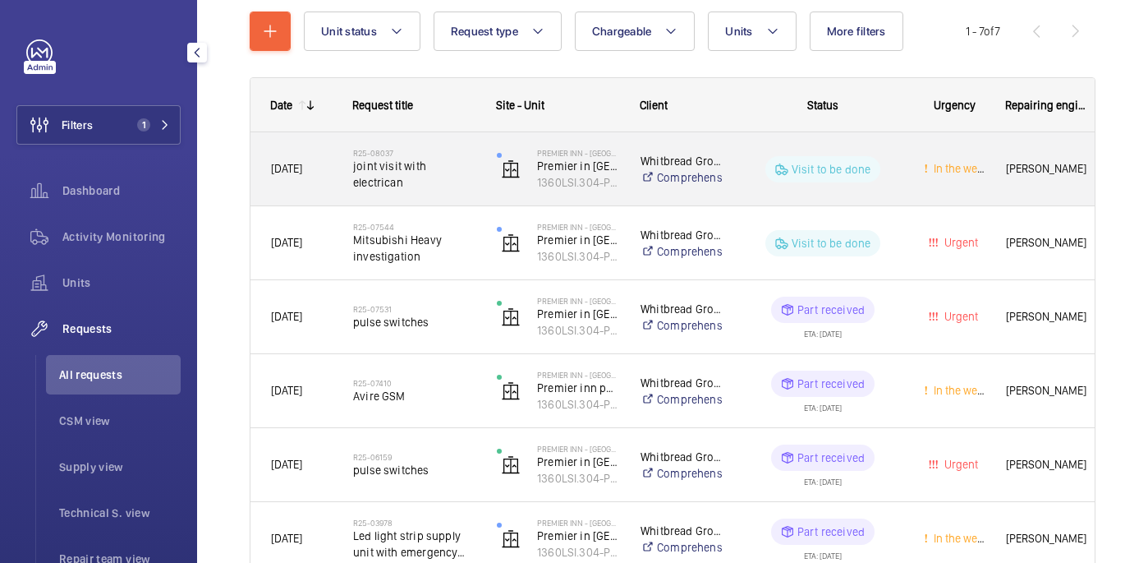
click at [765, 159] on wm-front-pills-cell "Visit to be done" at bounding box center [822, 169] width 159 height 26
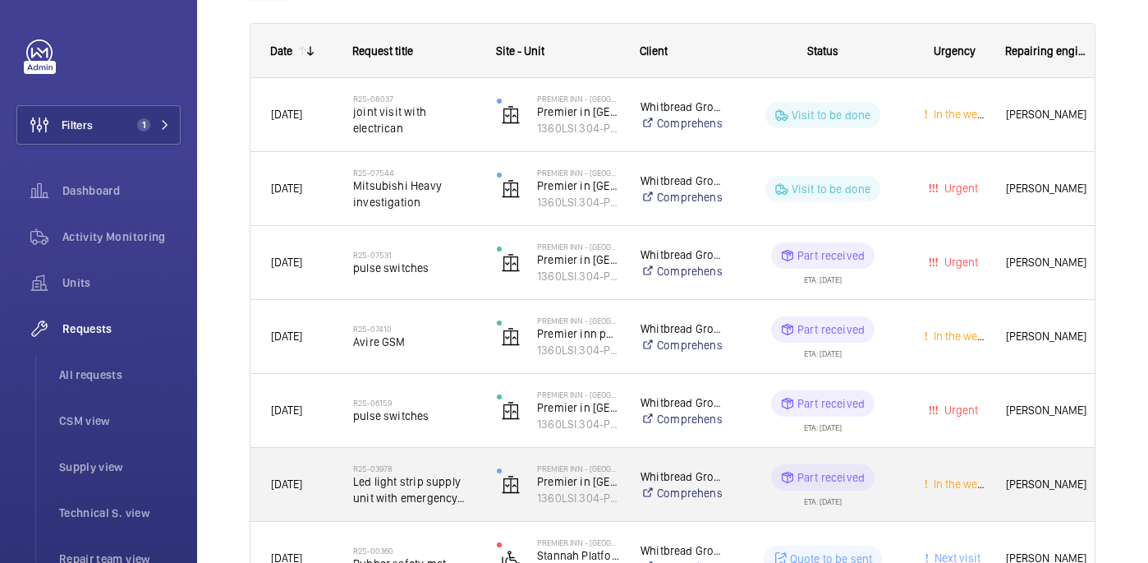
scroll to position [358, 0]
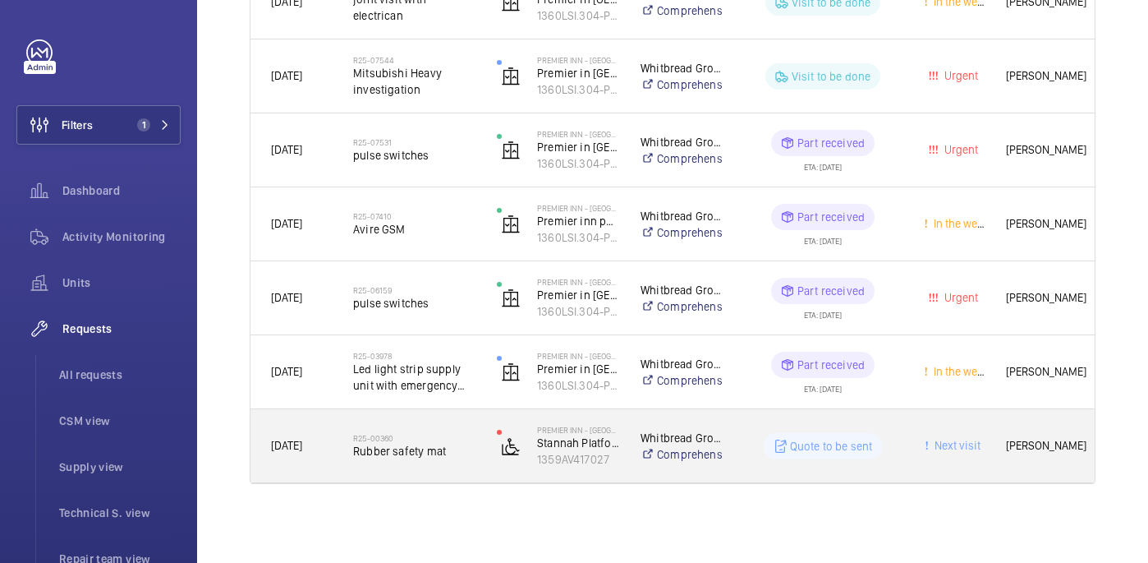
click at [432, 443] on span "Rubber safety mat" at bounding box center [414, 451] width 122 height 16
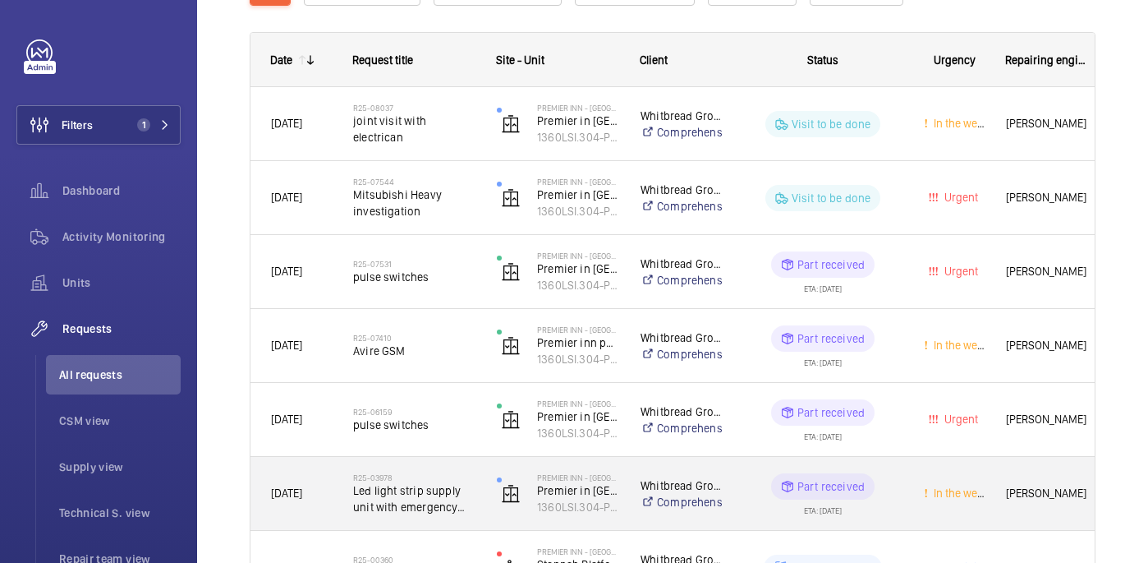
scroll to position [233, 0]
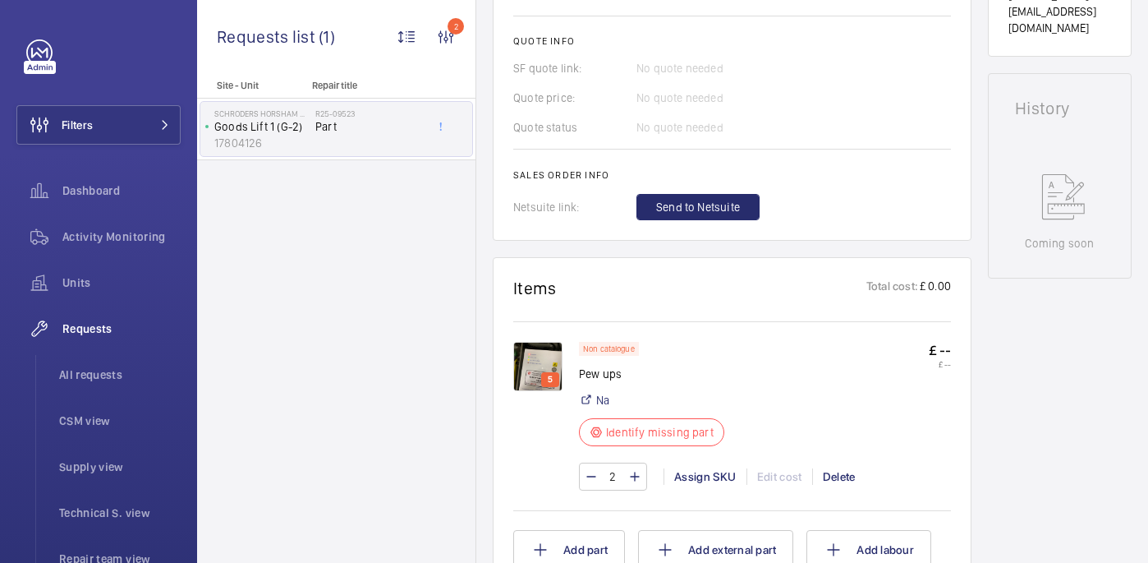
scroll to position [758, 0]
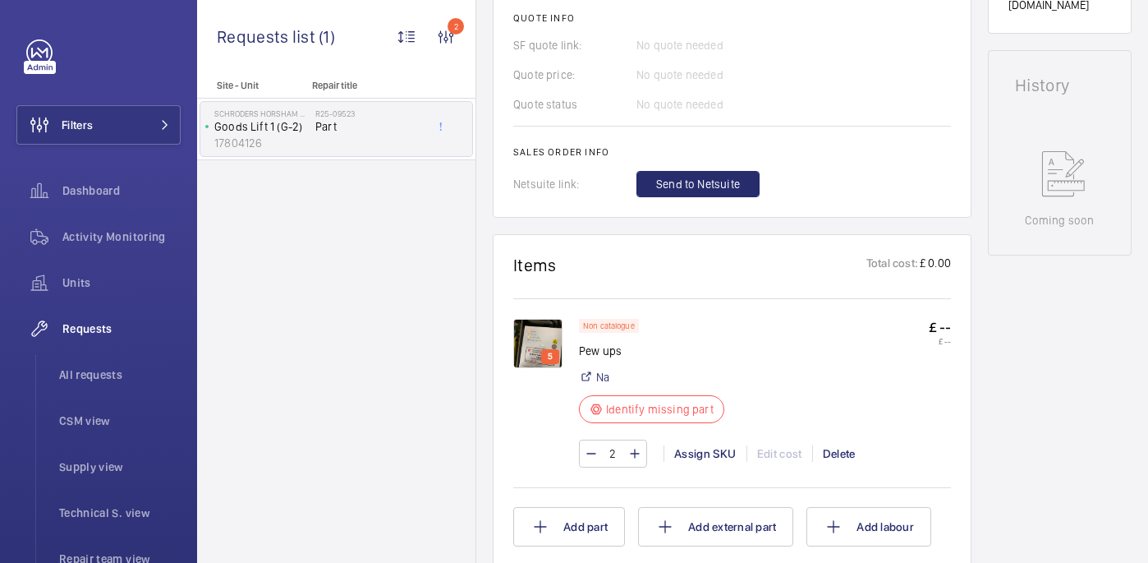
click at [552, 347] on img at bounding box center [537, 343] width 49 height 49
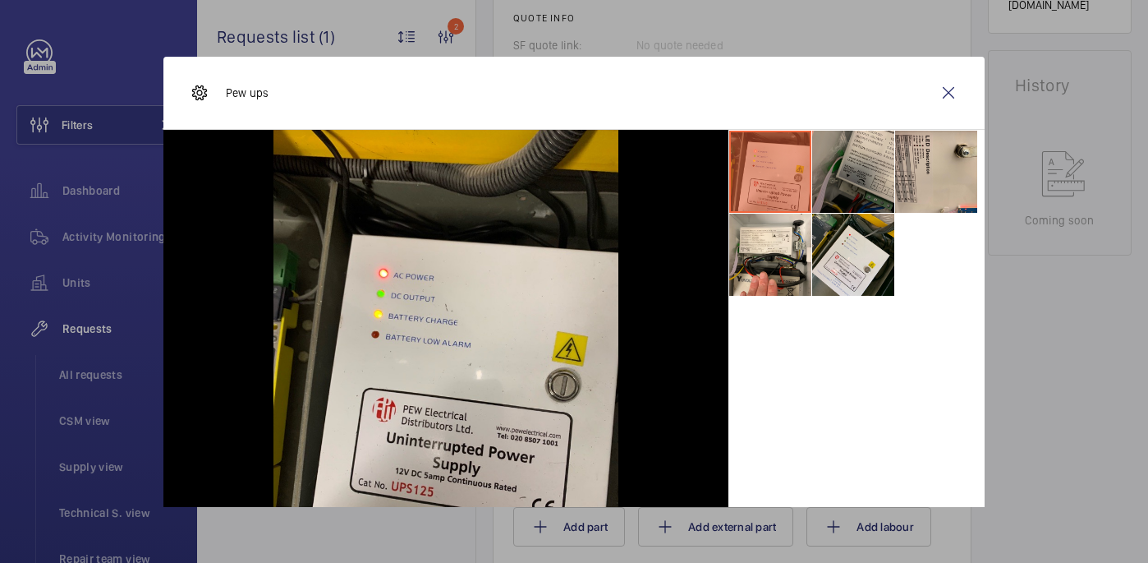
click at [878, 181] on li at bounding box center [853, 172] width 82 height 82
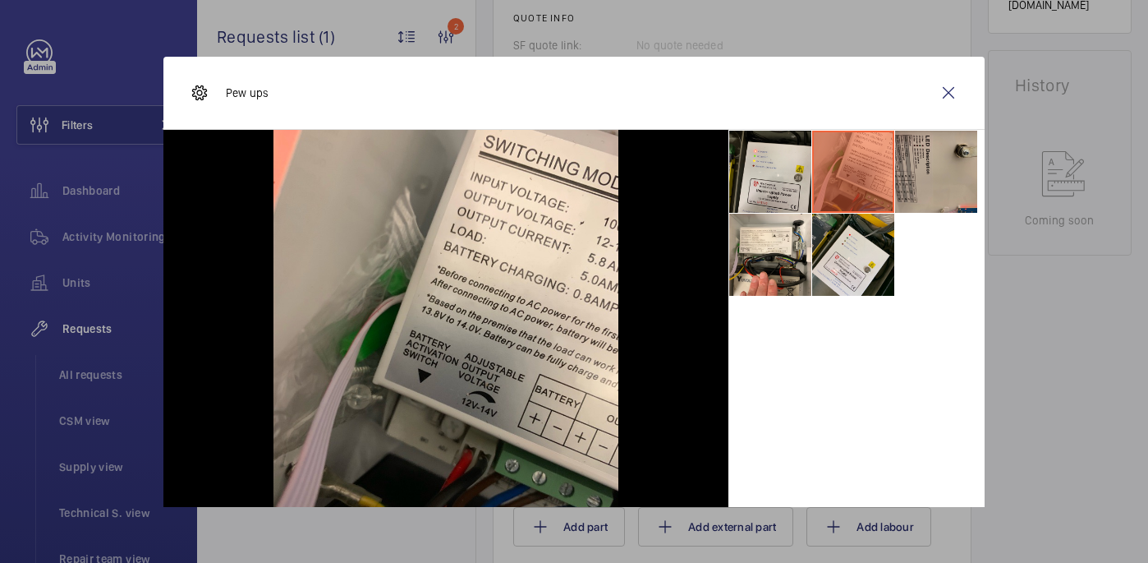
click at [919, 177] on li at bounding box center [936, 172] width 82 height 82
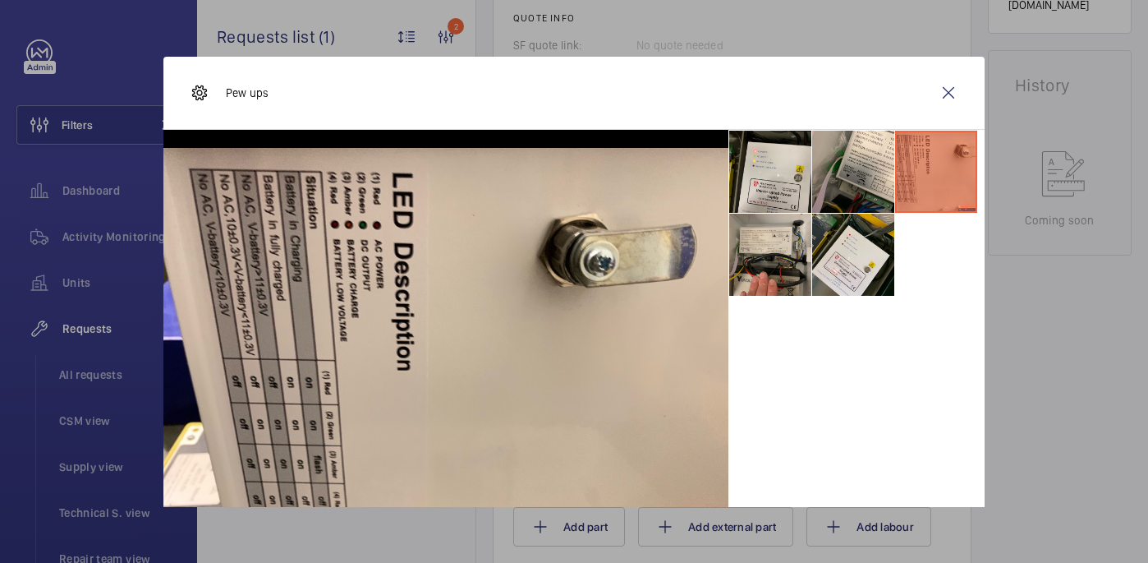
click at [765, 255] on li at bounding box center [770, 255] width 82 height 82
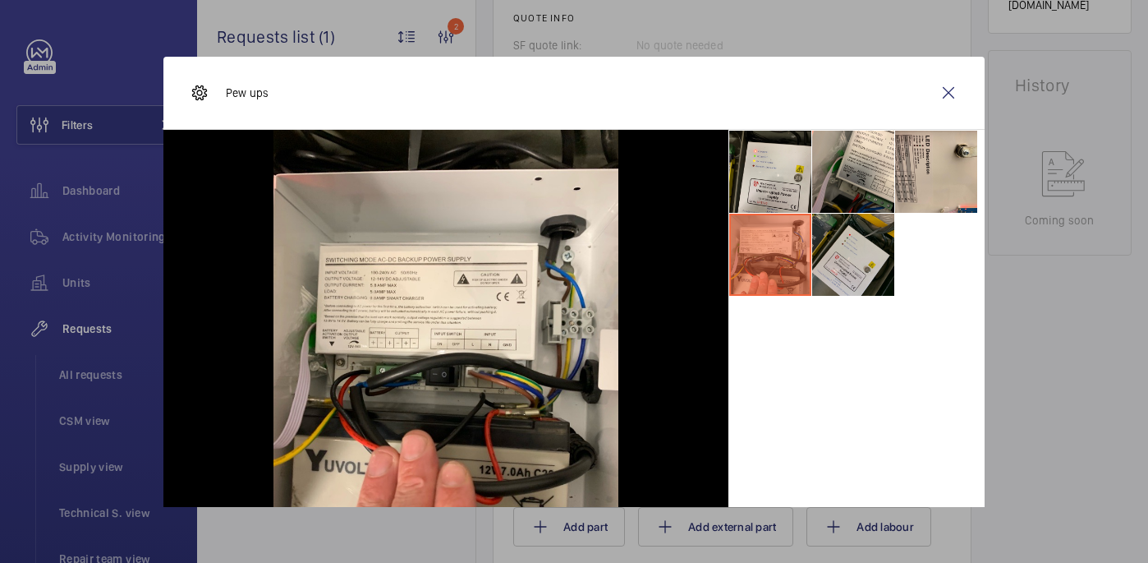
click at [853, 259] on li at bounding box center [853, 255] width 82 height 82
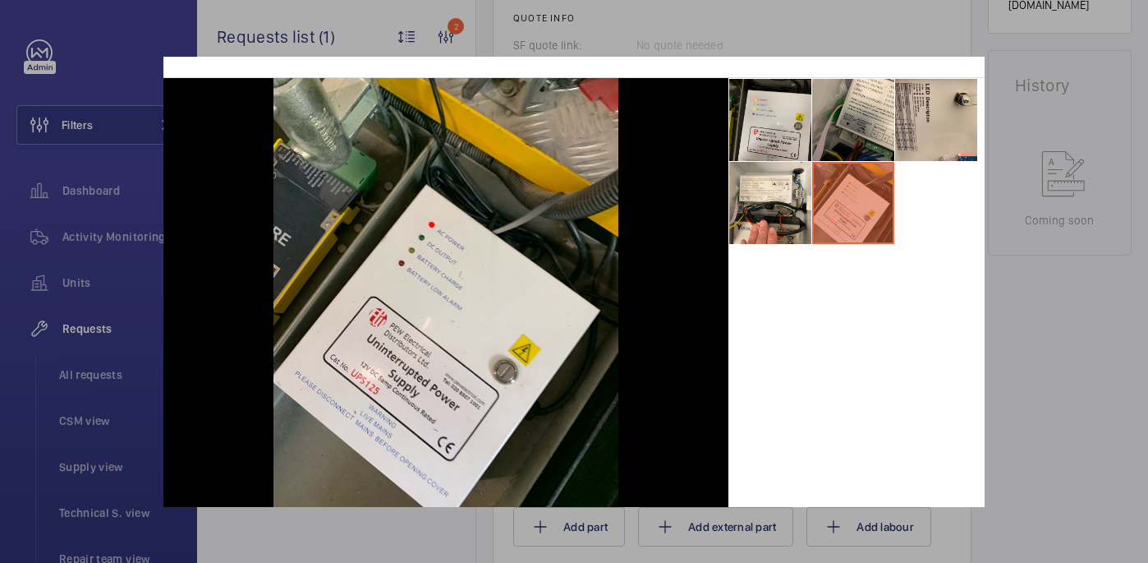
scroll to position [0, 0]
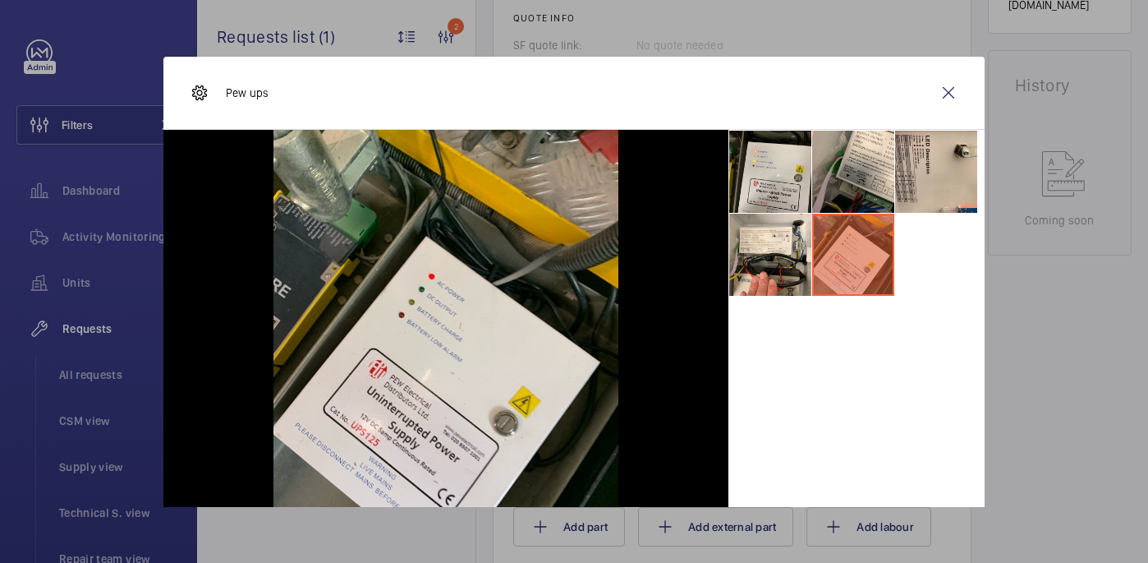
click at [1071, 252] on div at bounding box center [574, 281] width 1148 height 563
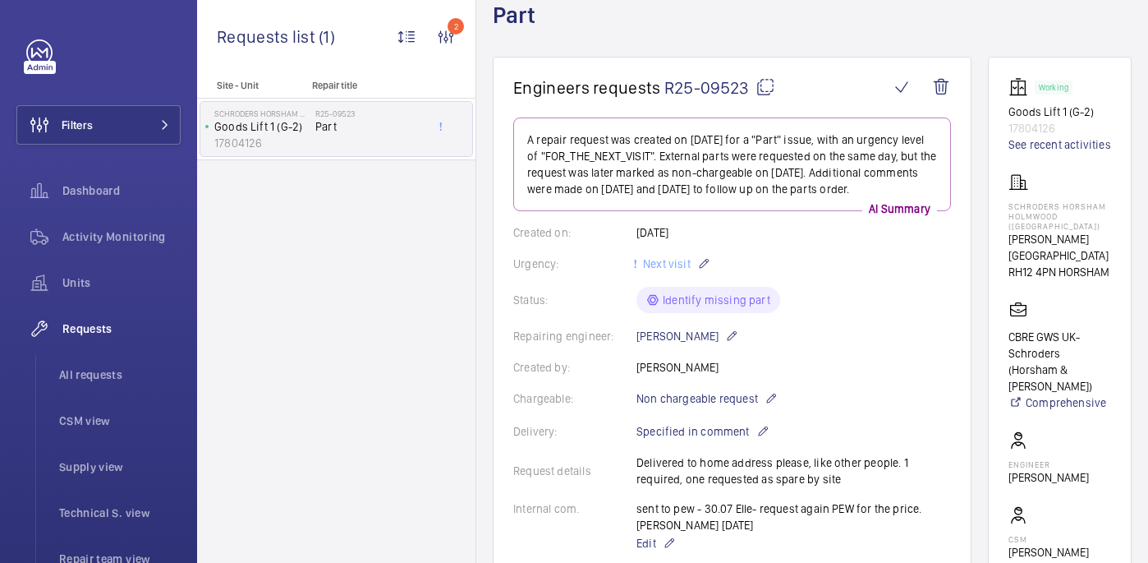
scroll to position [824, 0]
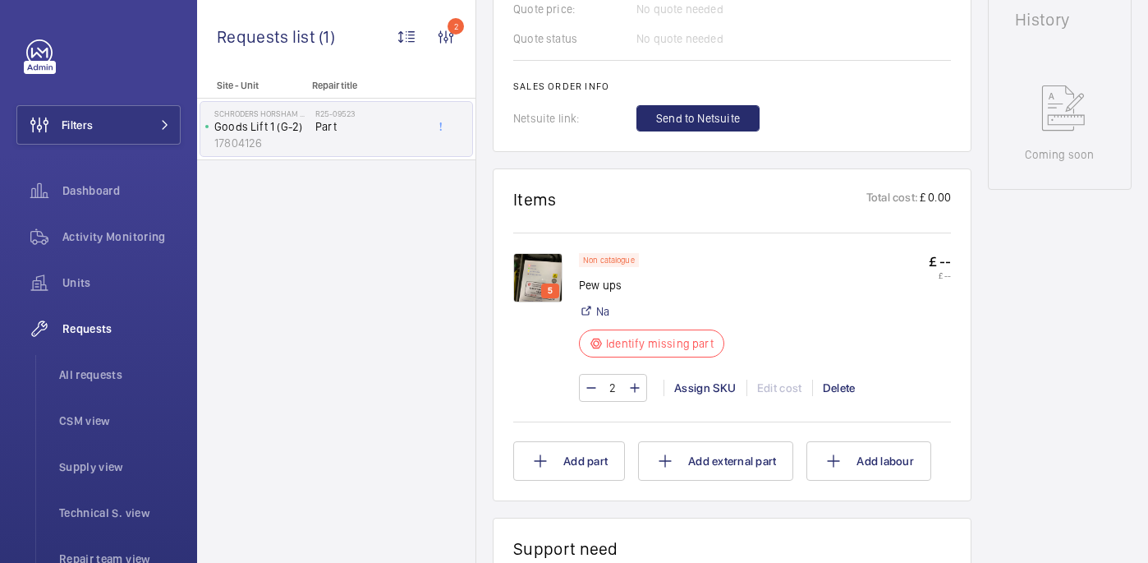
click at [543, 286] on img at bounding box center [537, 277] width 49 height 49
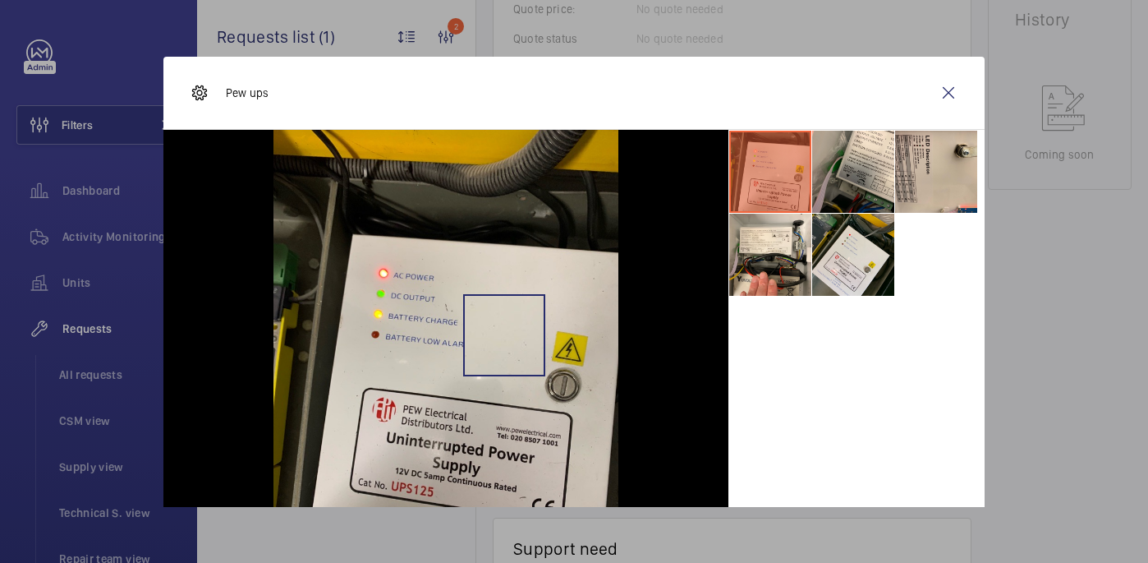
scroll to position [83, 0]
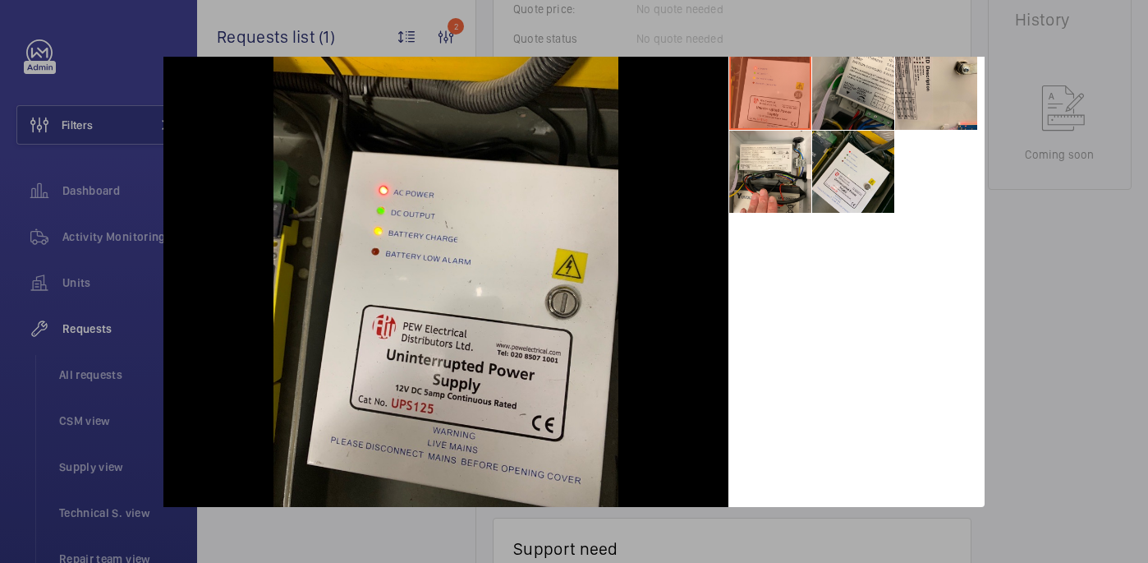
click at [1046, 253] on div at bounding box center [574, 281] width 1148 height 563
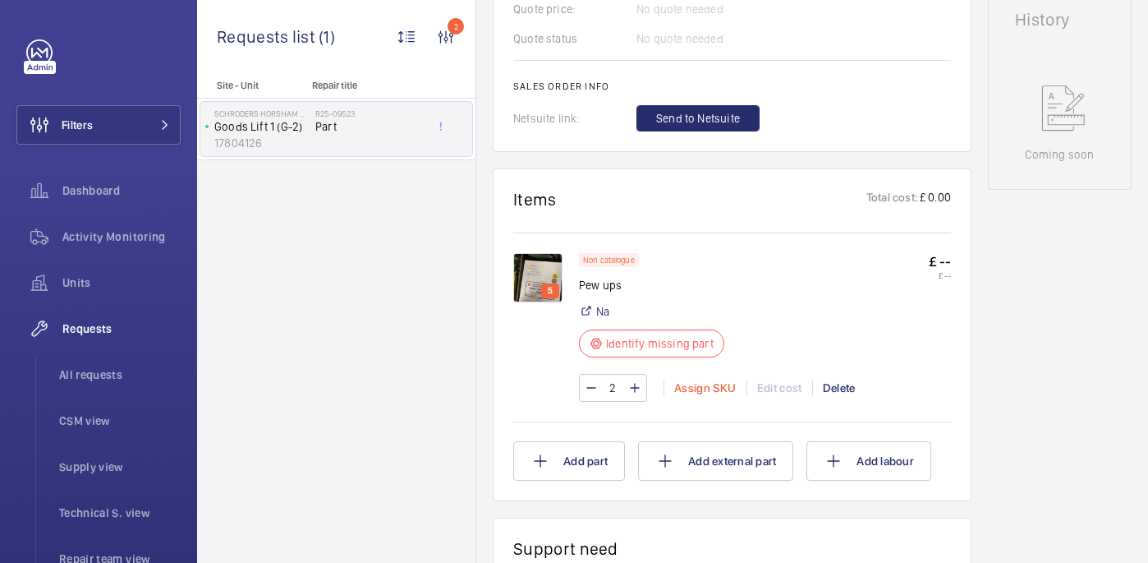
click at [696, 396] on div "Assign SKU" at bounding box center [705, 387] width 83 height 16
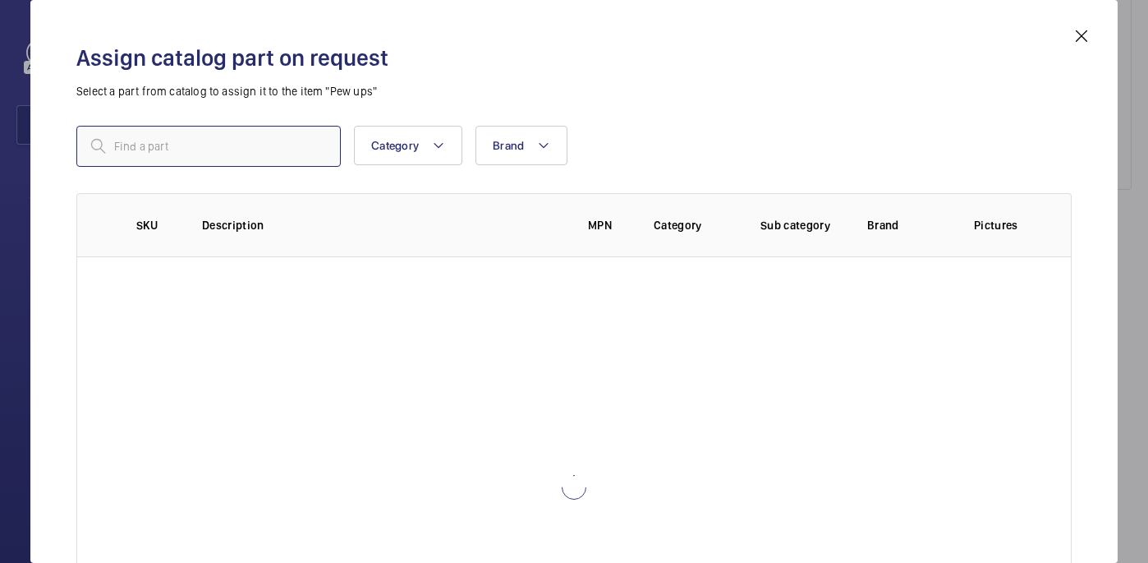
click at [232, 148] on input "text" at bounding box center [208, 146] width 264 height 41
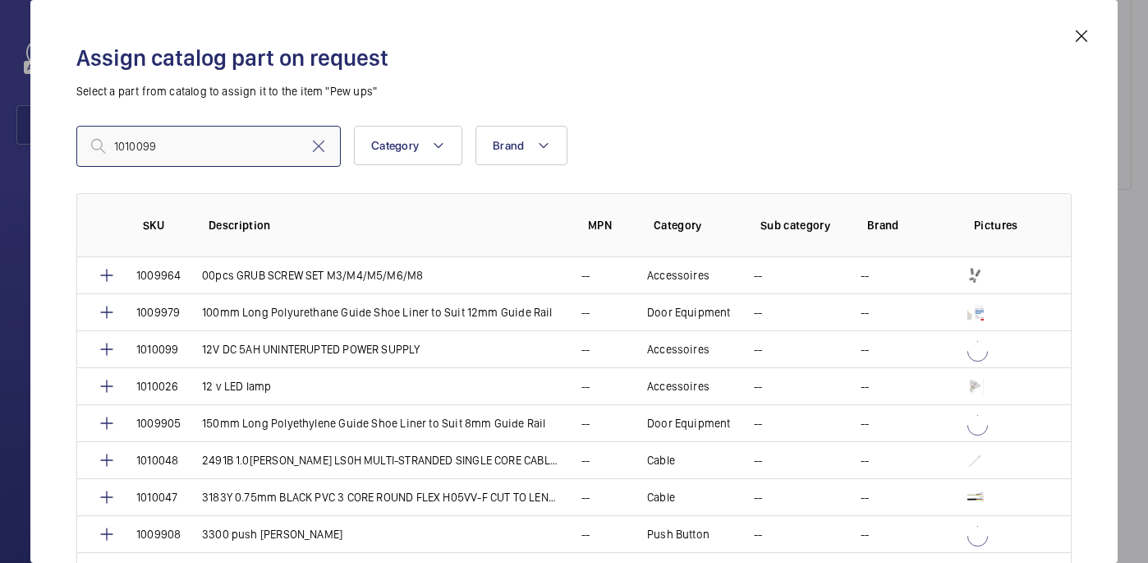
click at [119, 149] on input "1010099" at bounding box center [208, 146] width 264 height 41
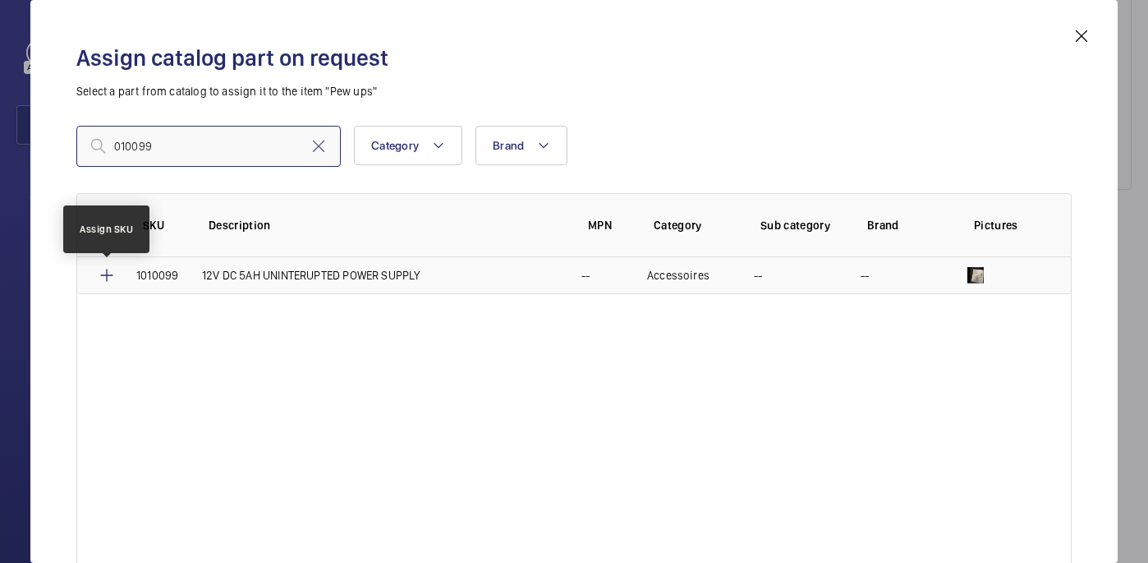
type input "010099"
click at [104, 269] on mat-icon at bounding box center [107, 275] width 20 height 20
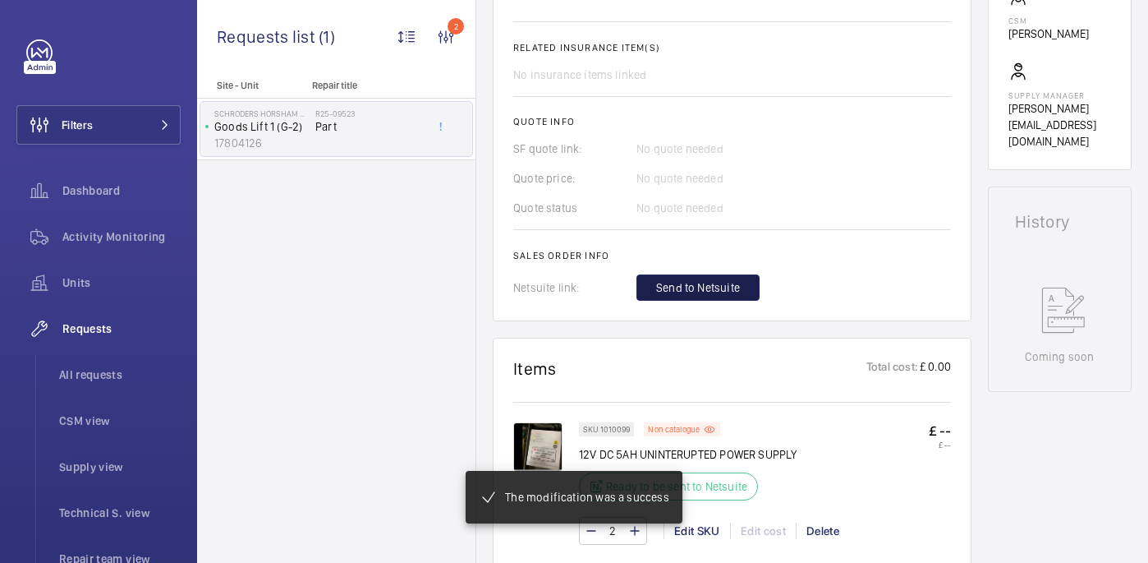
click at [739, 278] on button "Send to Netsuite" at bounding box center [698, 287] width 123 height 26
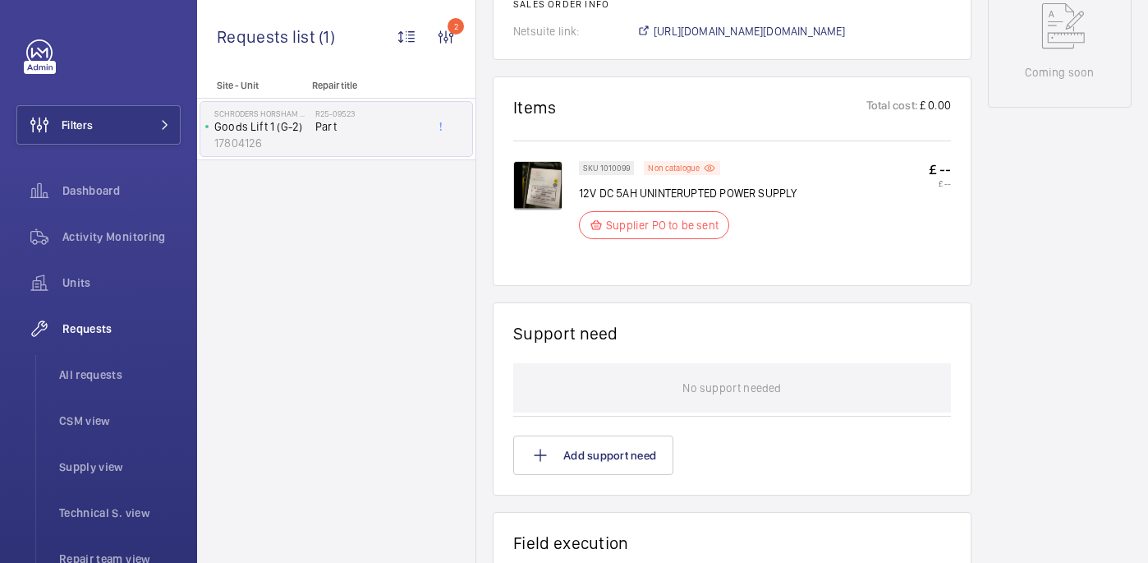
scroll to position [806, 0]
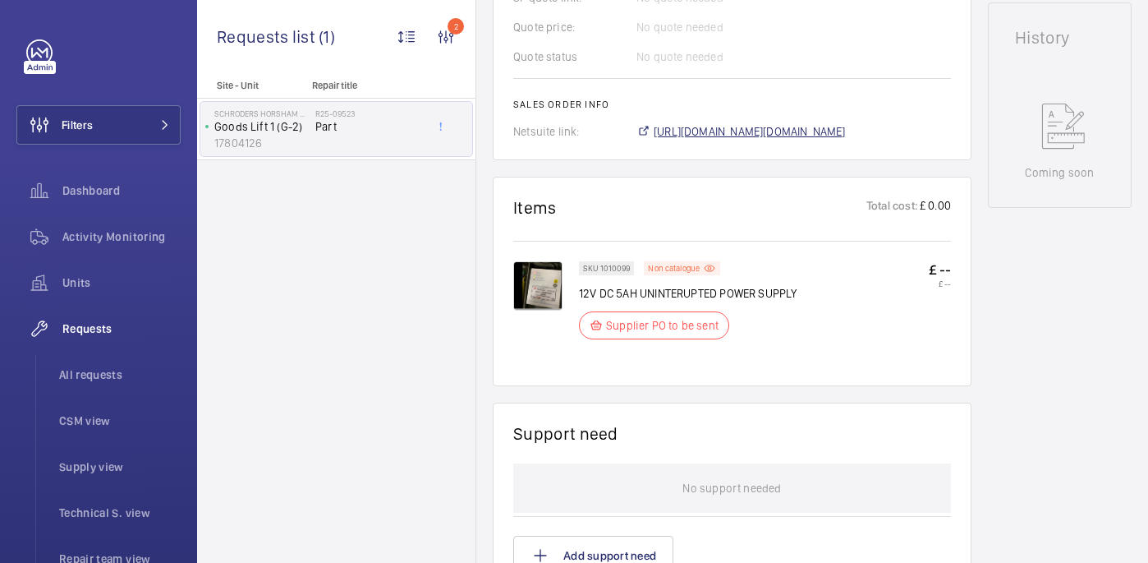
click at [668, 128] on span "https://6461500.app.netsuite.com/app/accounting/transactions/salesord.nl?id=295…" at bounding box center [750, 131] width 192 height 16
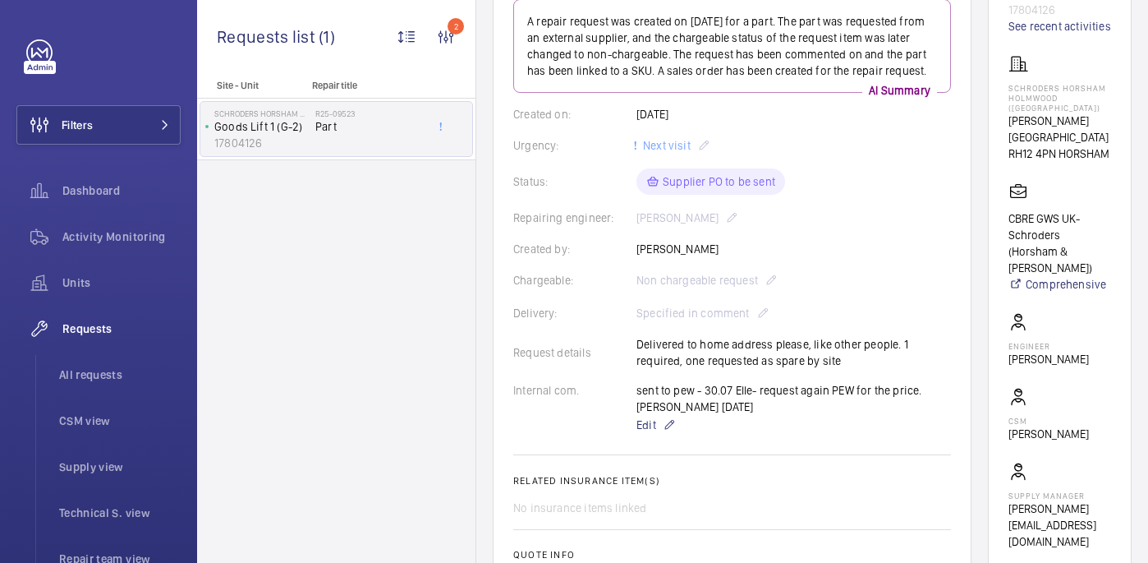
scroll to position [209, 0]
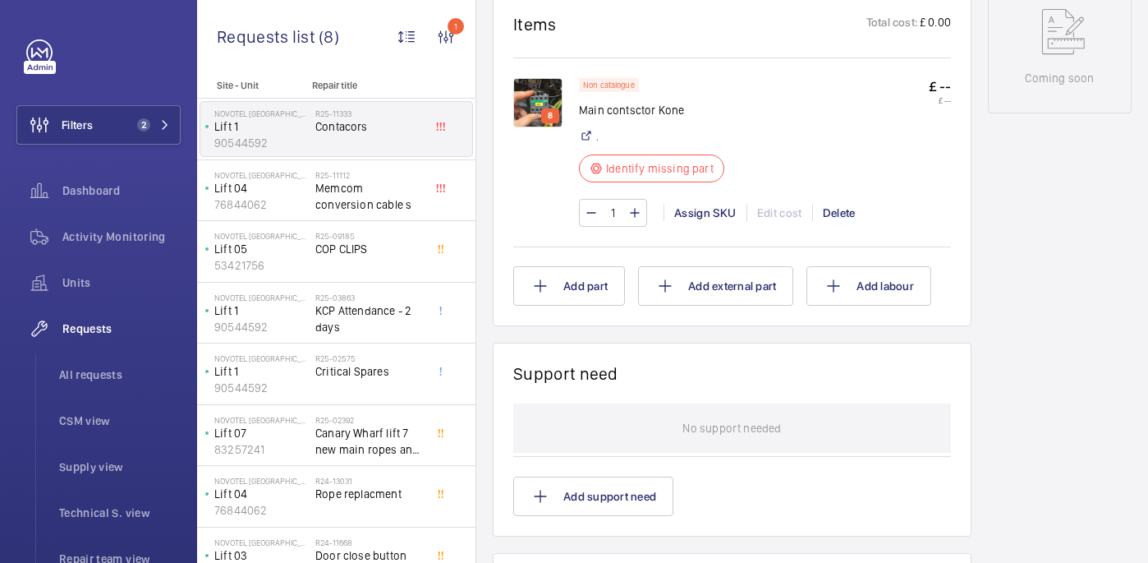
scroll to position [935, 0]
click at [555, 168] on div "8" at bounding box center [546, 150] width 66 height 149
click at [648, 349] on div "Engineers requests R25-11333 A repair request was created on [DATE] for a devic…" at bounding box center [732, 79] width 479 height 1708
click at [1054, 247] on div "Working Lift 1 90544592 See recent activities [GEOGRAPHIC_DATA] [GEOGRAPHIC_DAT…" at bounding box center [1060, 79] width 144 height 1708
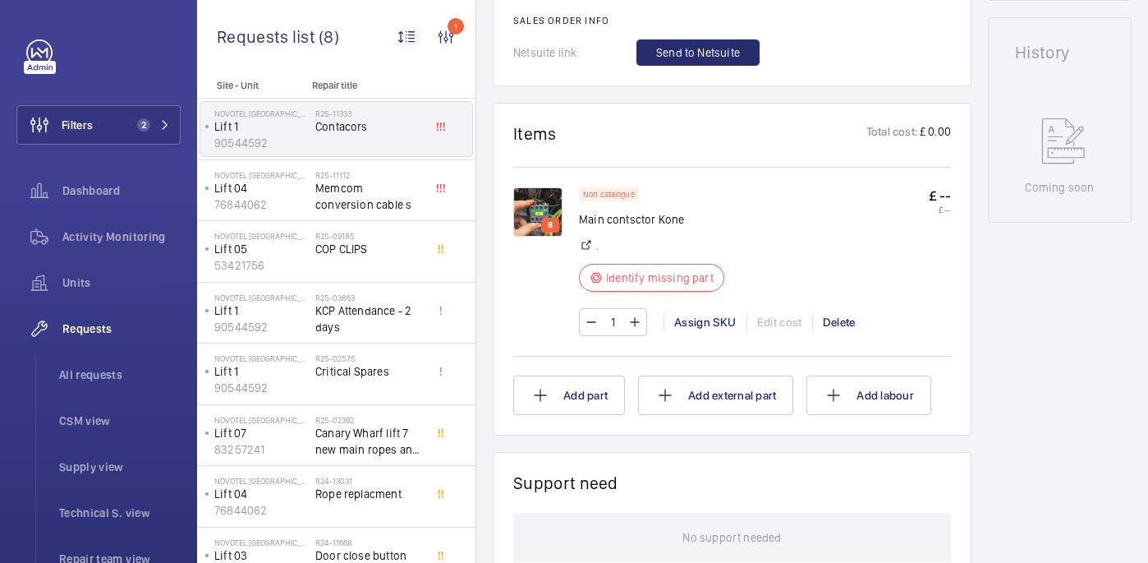
scroll to position [825, 0]
click at [546, 202] on img at bounding box center [537, 210] width 49 height 49
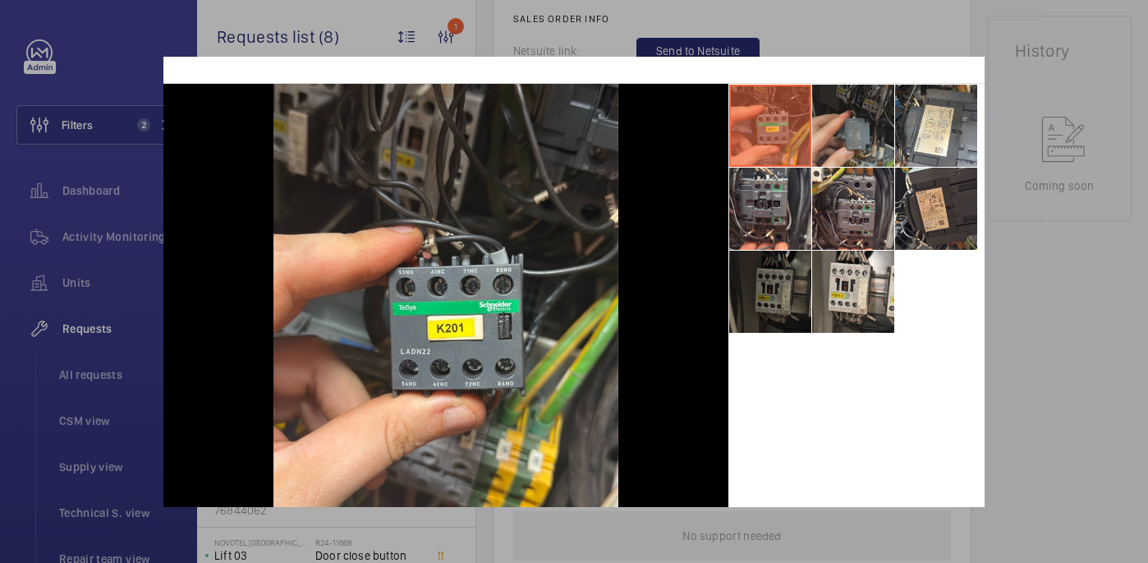
scroll to position [48, 0]
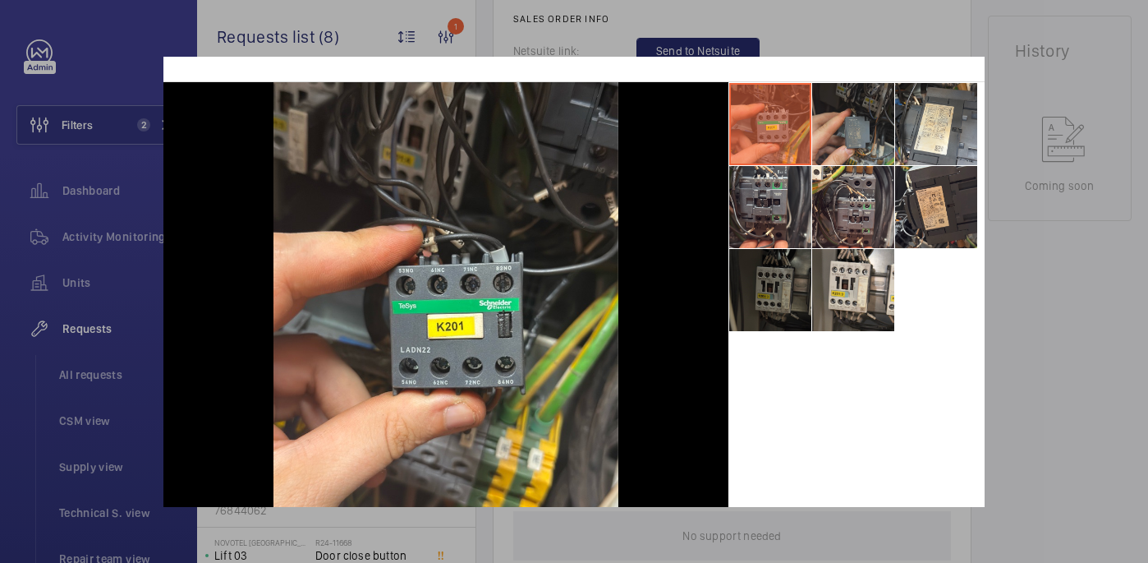
click at [853, 142] on li at bounding box center [853, 124] width 82 height 82
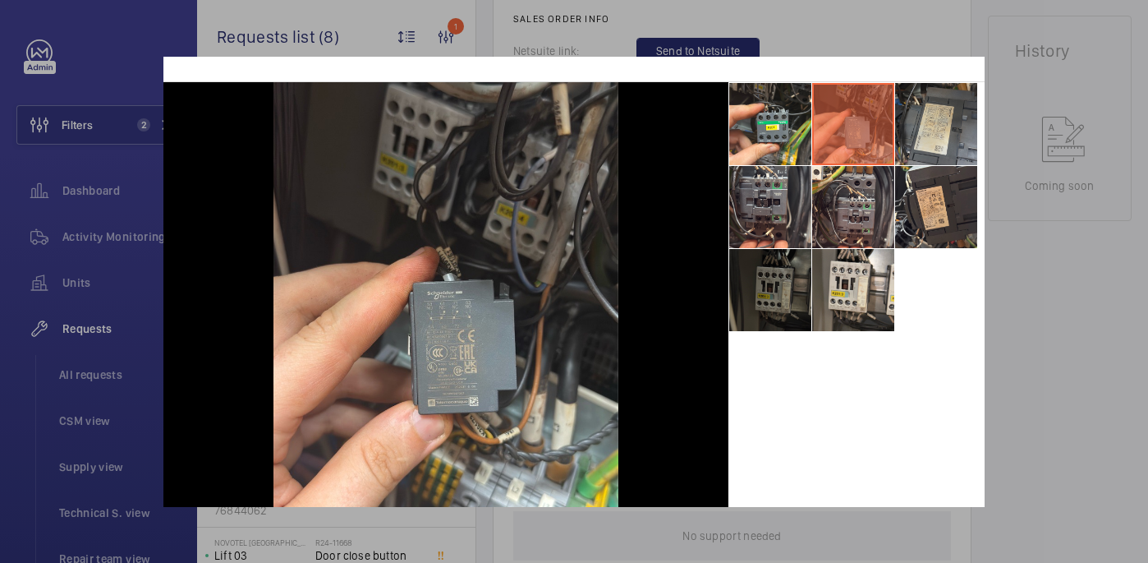
click at [928, 113] on li at bounding box center [936, 124] width 82 height 82
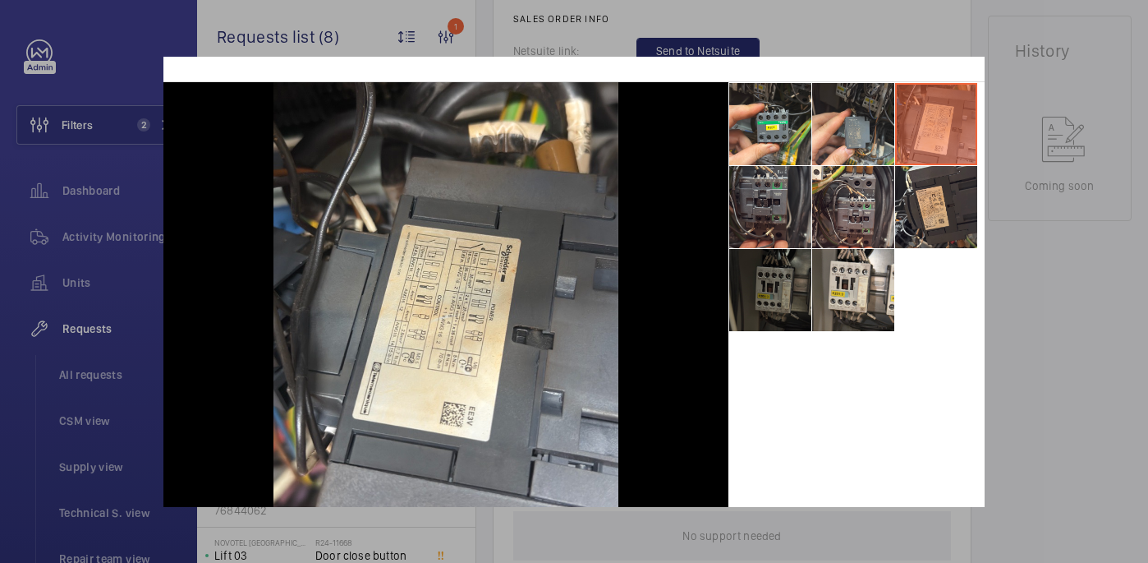
click at [762, 200] on li at bounding box center [770, 207] width 82 height 82
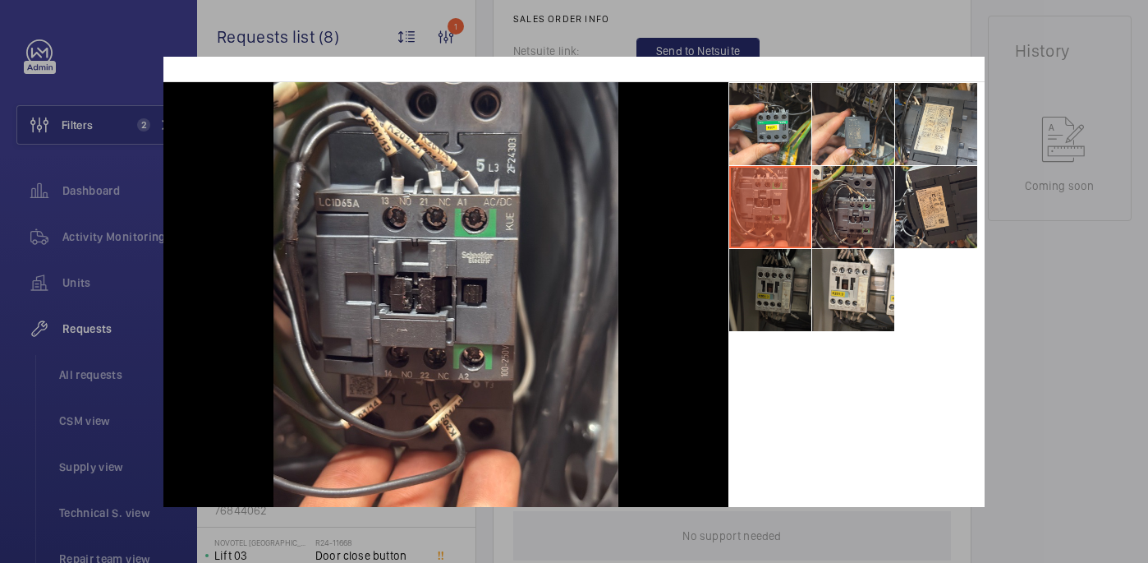
click at [848, 216] on li at bounding box center [853, 207] width 82 height 82
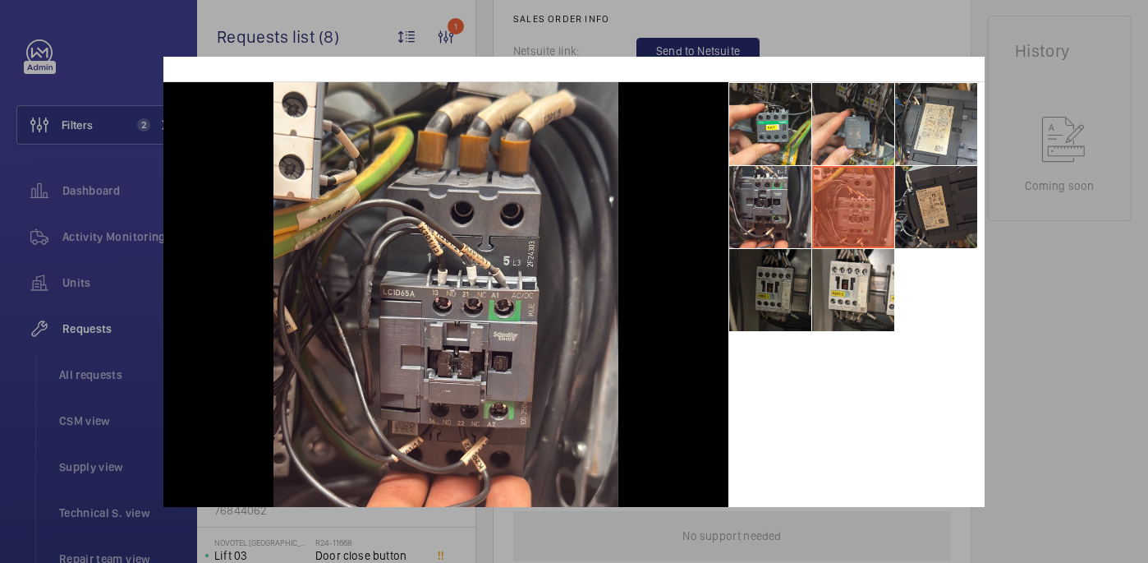
click at [958, 192] on li at bounding box center [936, 207] width 82 height 82
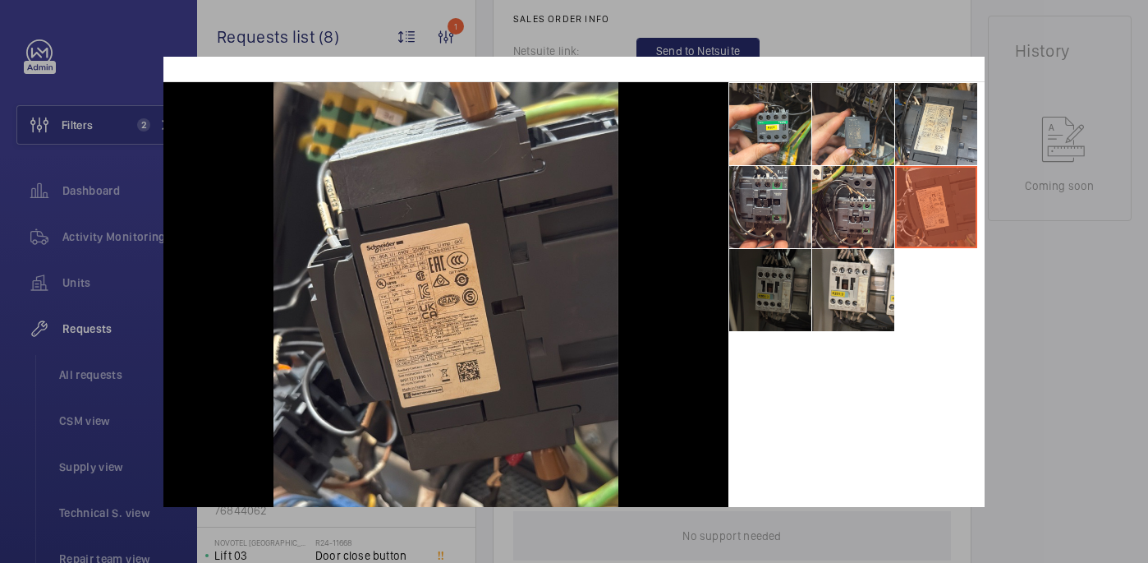
click at [756, 325] on li at bounding box center [770, 290] width 82 height 82
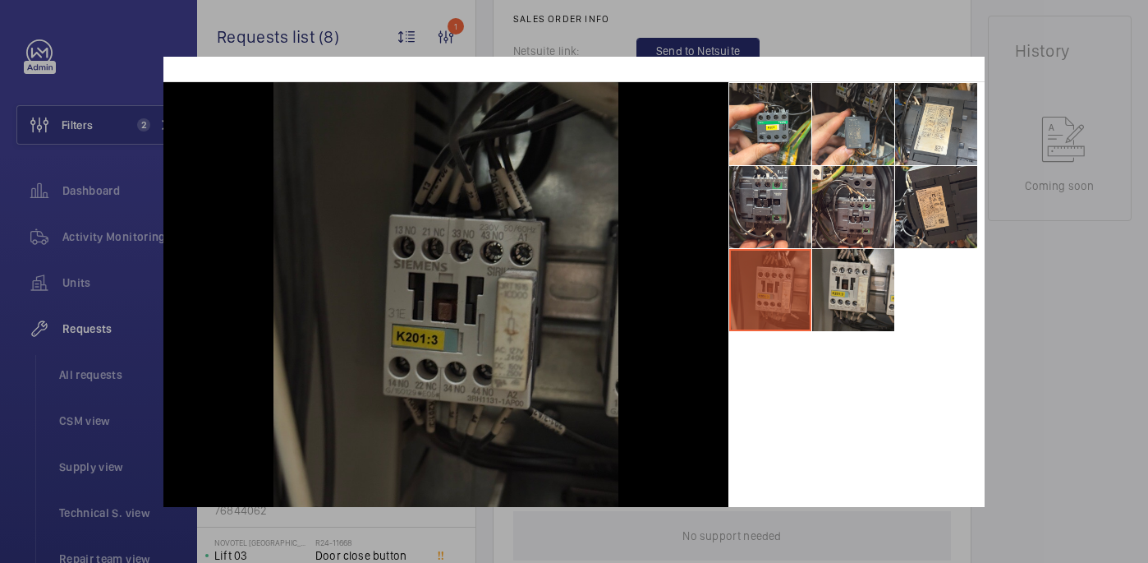
click at [839, 325] on li at bounding box center [853, 290] width 82 height 82
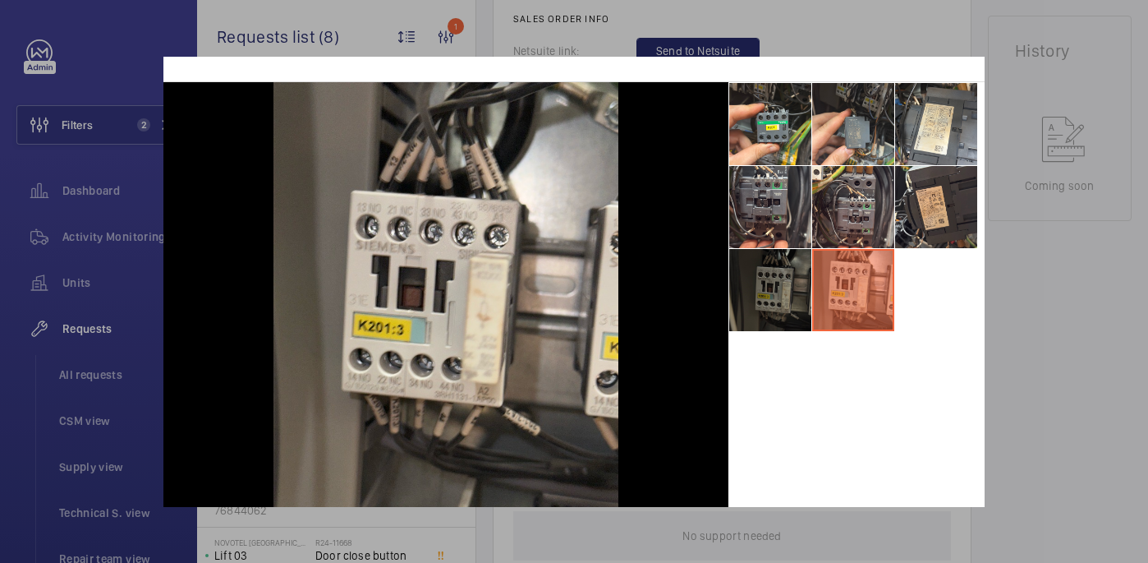
click at [1064, 265] on div at bounding box center [574, 281] width 1148 height 563
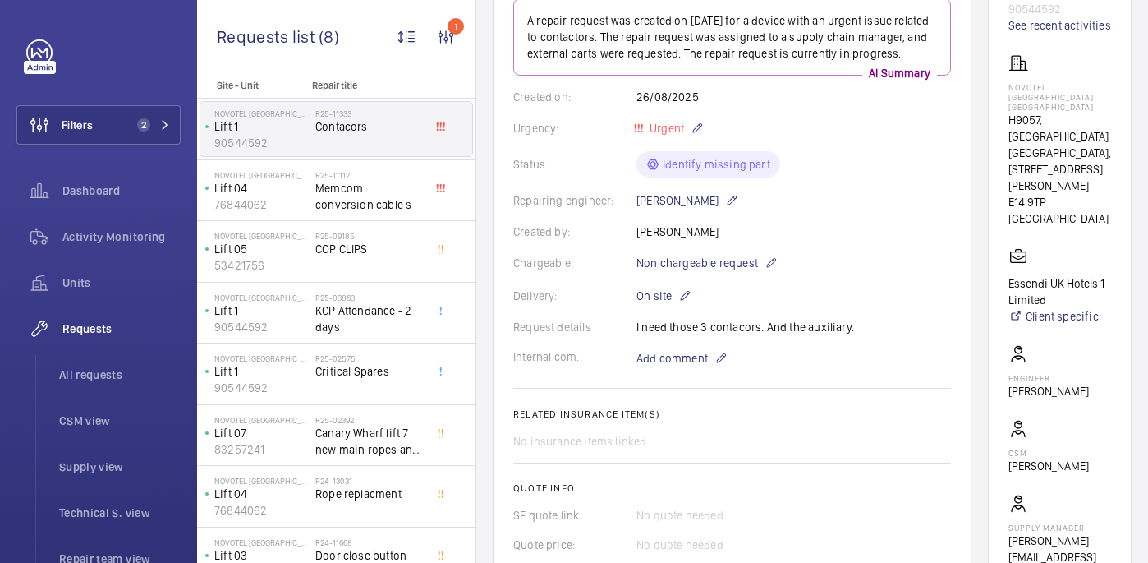
scroll to position [0, 0]
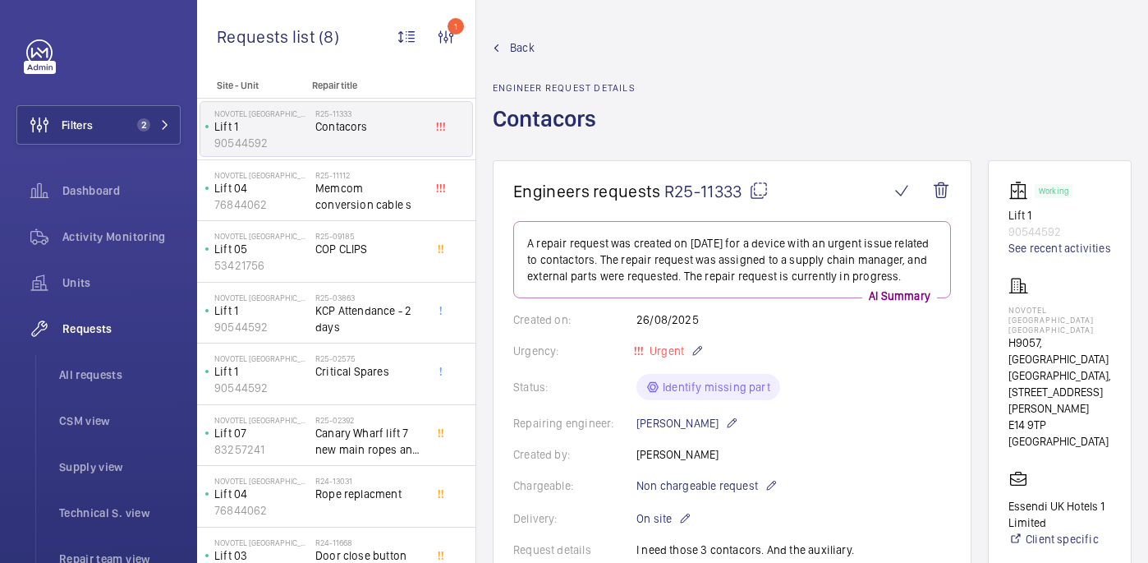
click at [757, 203] on wm-front-card-header "Engineers requests R25-11333" at bounding box center [732, 201] width 438 height 40
click at [757, 191] on mat-icon at bounding box center [759, 191] width 20 height 20
click at [1043, 312] on p "NOVOTEL LONDON CANARY WHARF" at bounding box center [1060, 320] width 103 height 30
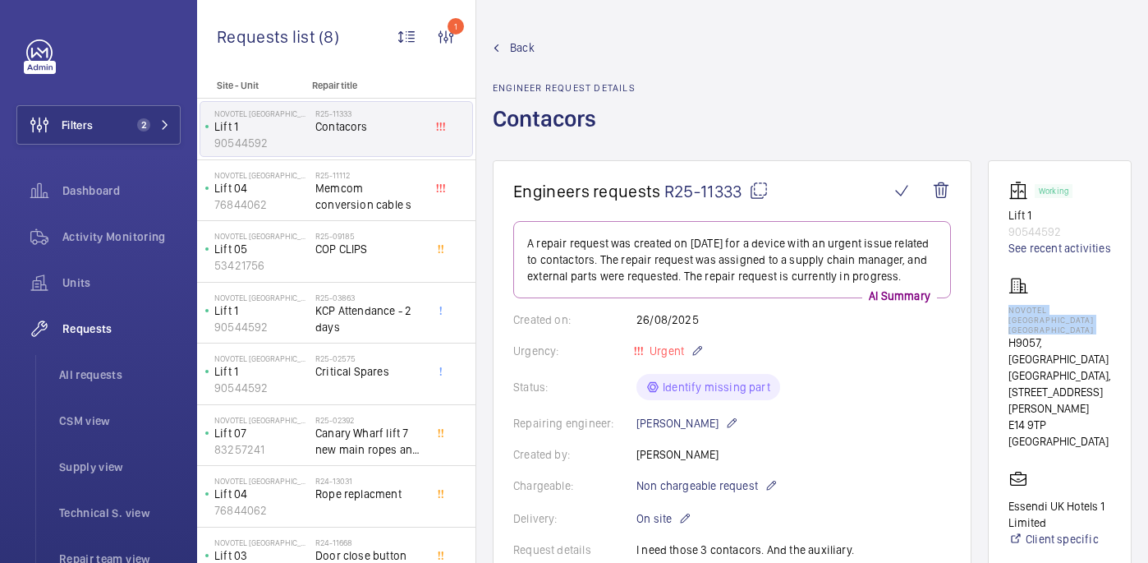
copy p "NOVOTEL LONDON CANARY WHARF"
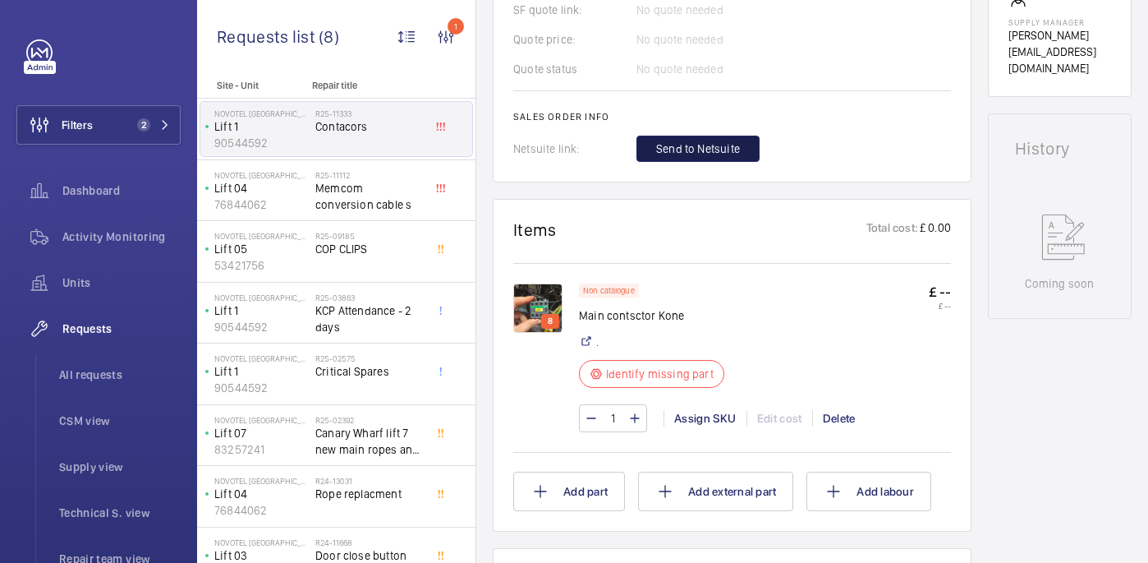
scroll to position [726, 0]
click at [605, 319] on p "Main contsctor Kone" at bounding box center [656, 317] width 155 height 16
drag, startPoint x: 605, startPoint y: 319, endPoint x: 627, endPoint y: 316, distance: 22.3
click at [627, 316] on p "Main contsctor Kone" at bounding box center [656, 317] width 155 height 16
copy p "contsctor"
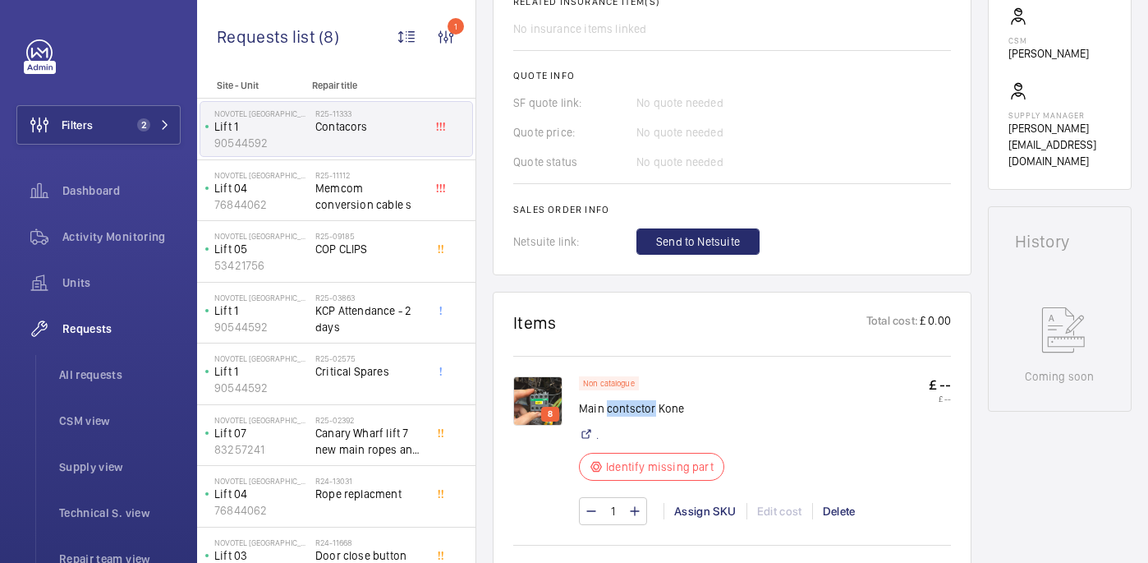
scroll to position [457, 0]
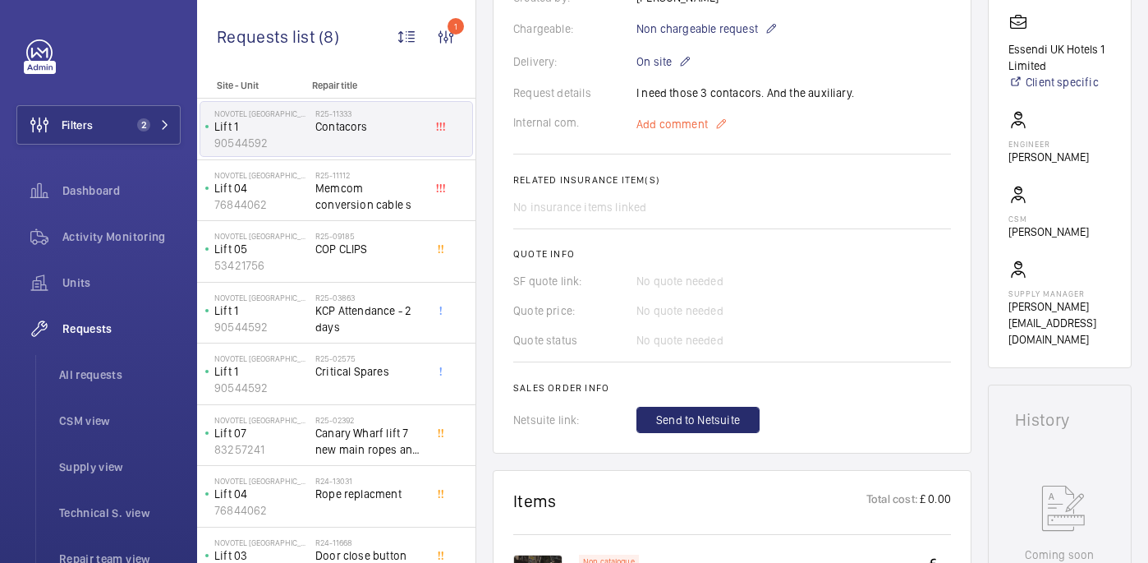
click at [665, 128] on span "Add comment" at bounding box center [672, 124] width 71 height 16
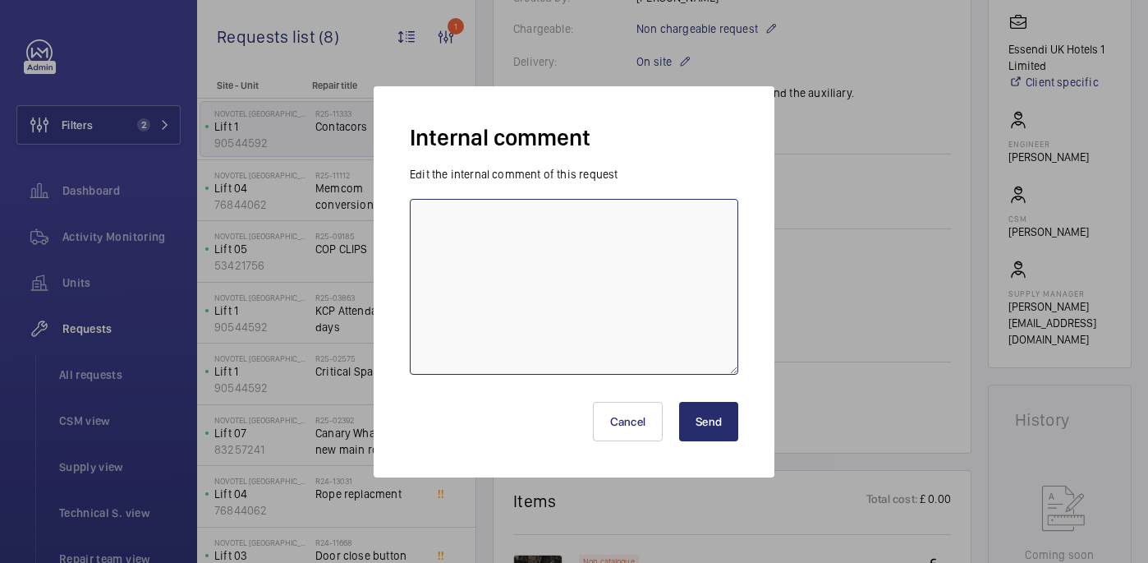
click at [599, 240] on textarea at bounding box center [574, 287] width 329 height 176
type textarea "sent to supplier - 28/08 india"
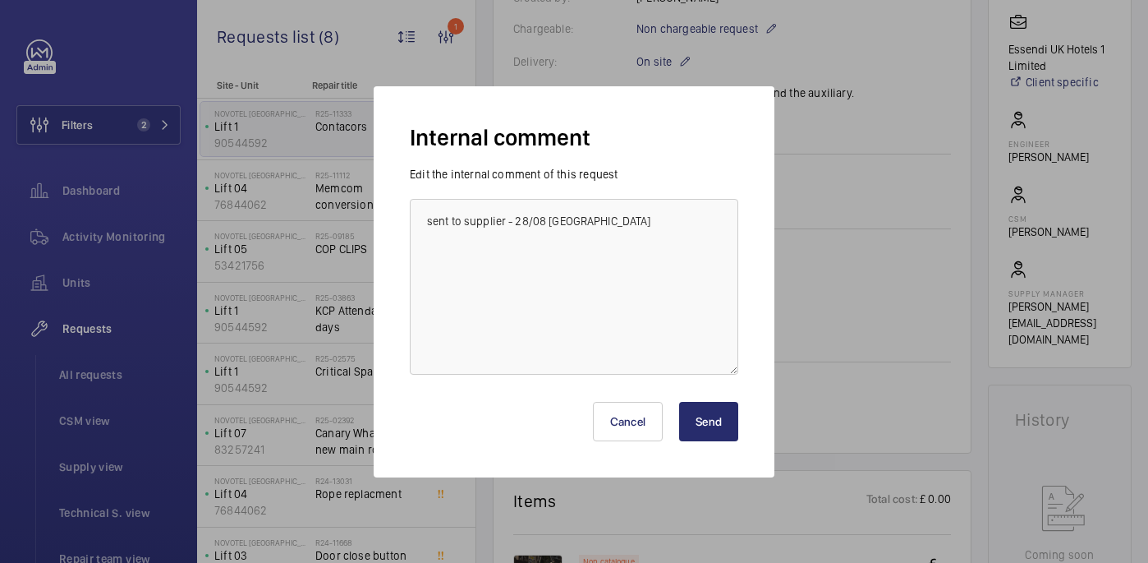
click at [696, 411] on button "Send" at bounding box center [708, 421] width 59 height 39
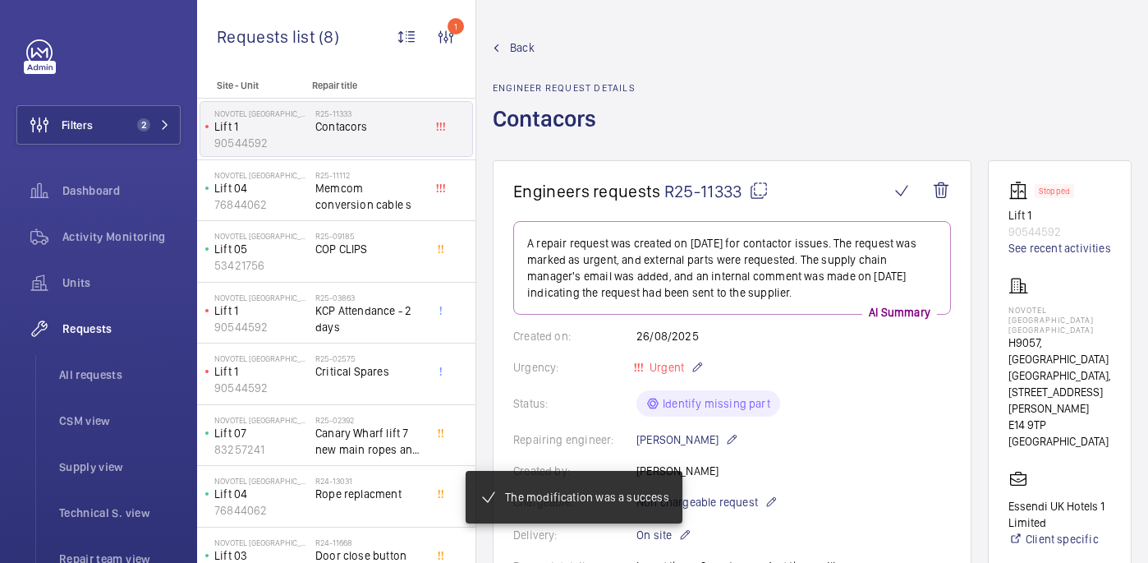
scroll to position [506, 0]
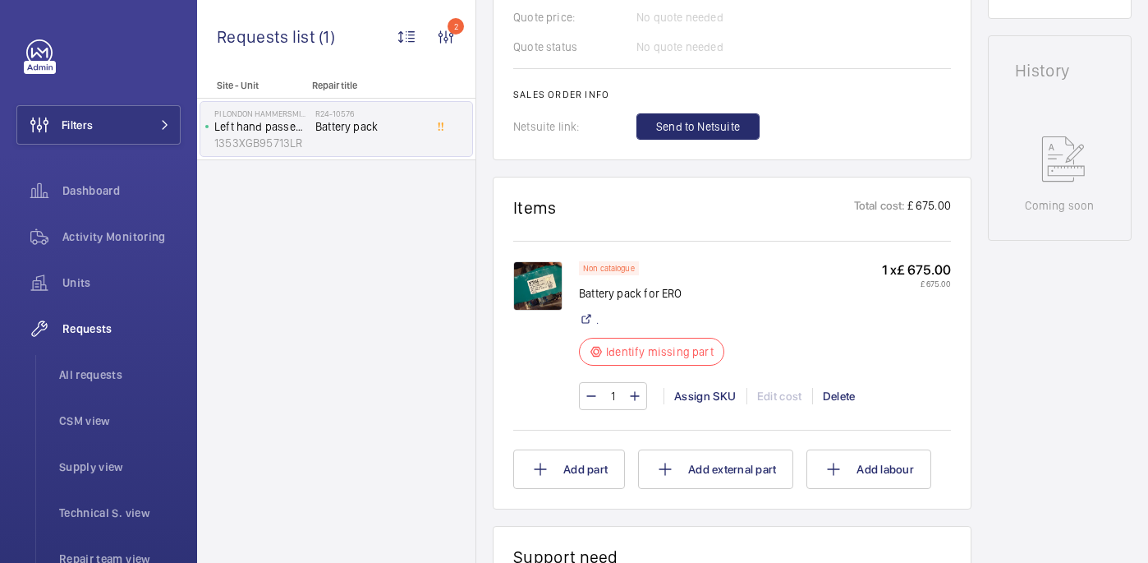
scroll to position [843, 0]
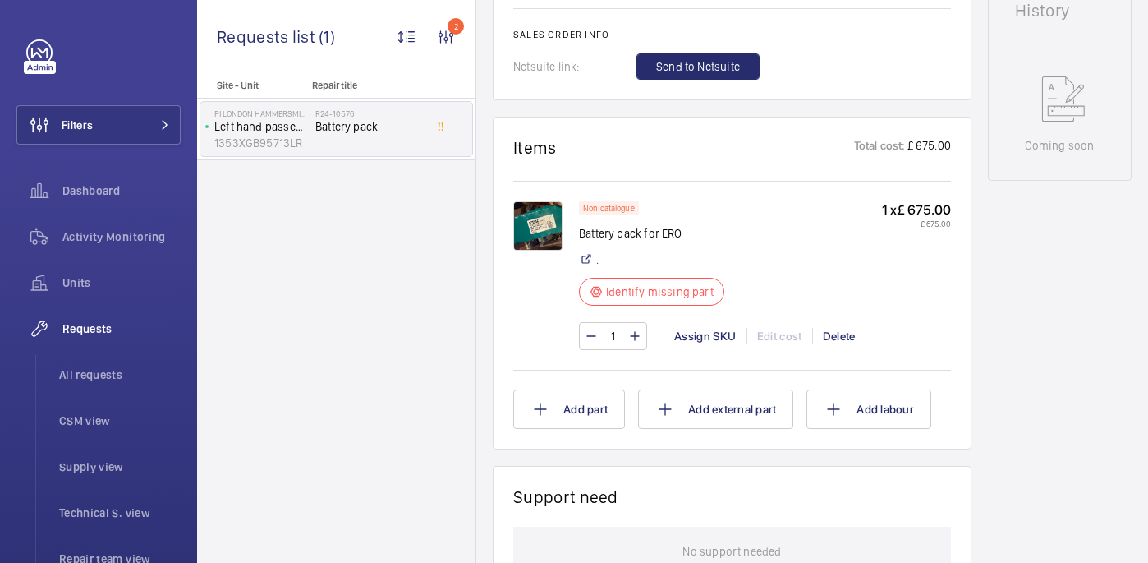
click at [540, 219] on img at bounding box center [537, 225] width 49 height 49
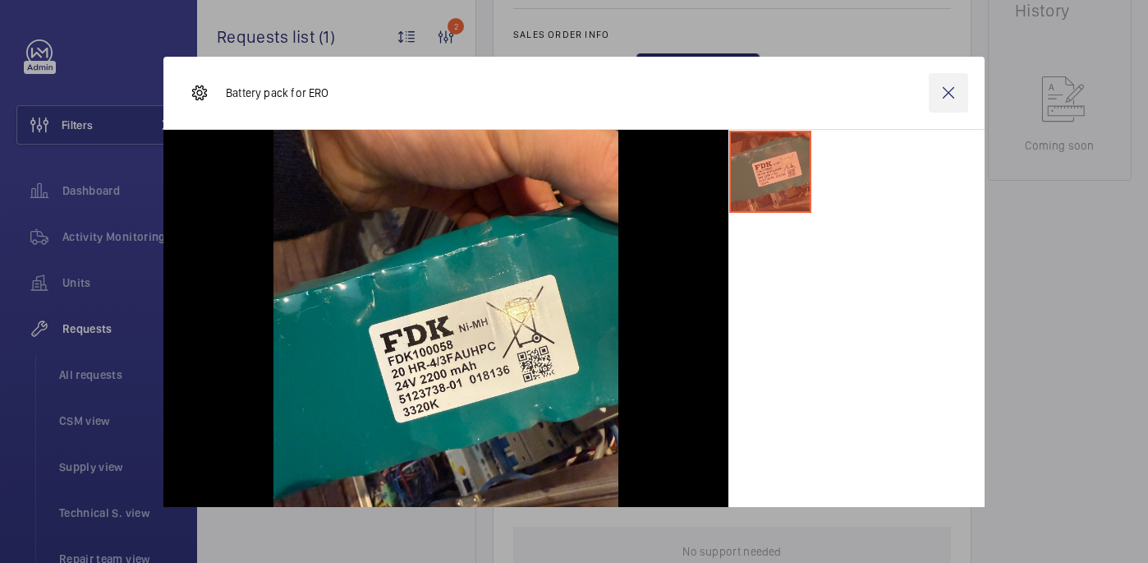
click at [945, 90] on wm-front-icon-button at bounding box center [948, 92] width 39 height 39
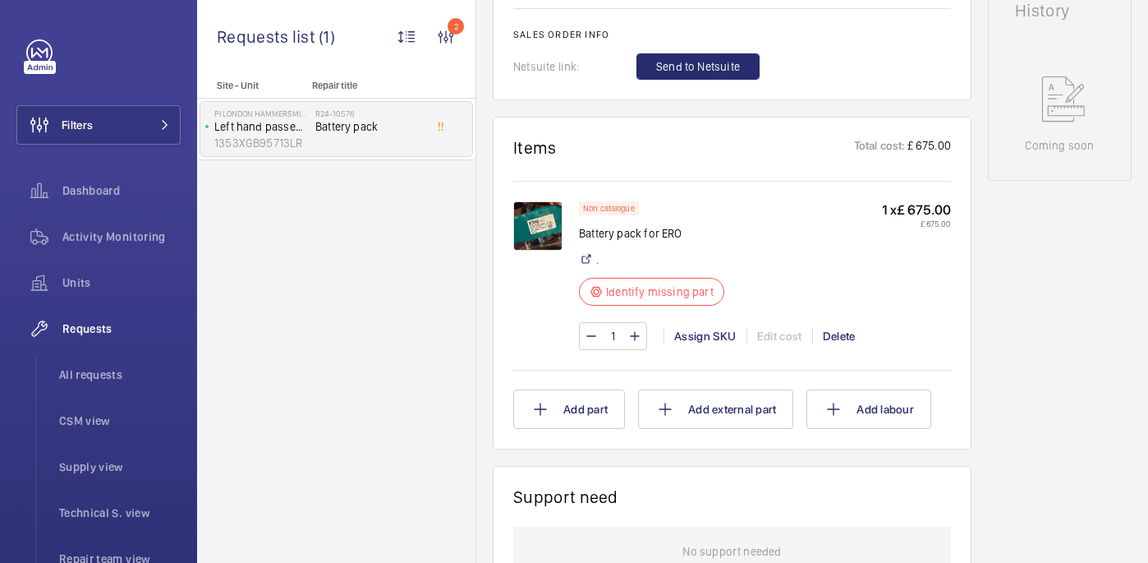
click at [639, 227] on p "Battery pack for ERO" at bounding box center [656, 233] width 155 height 16
click at [633, 228] on p "Battery pack for ERO" at bounding box center [656, 233] width 155 height 16
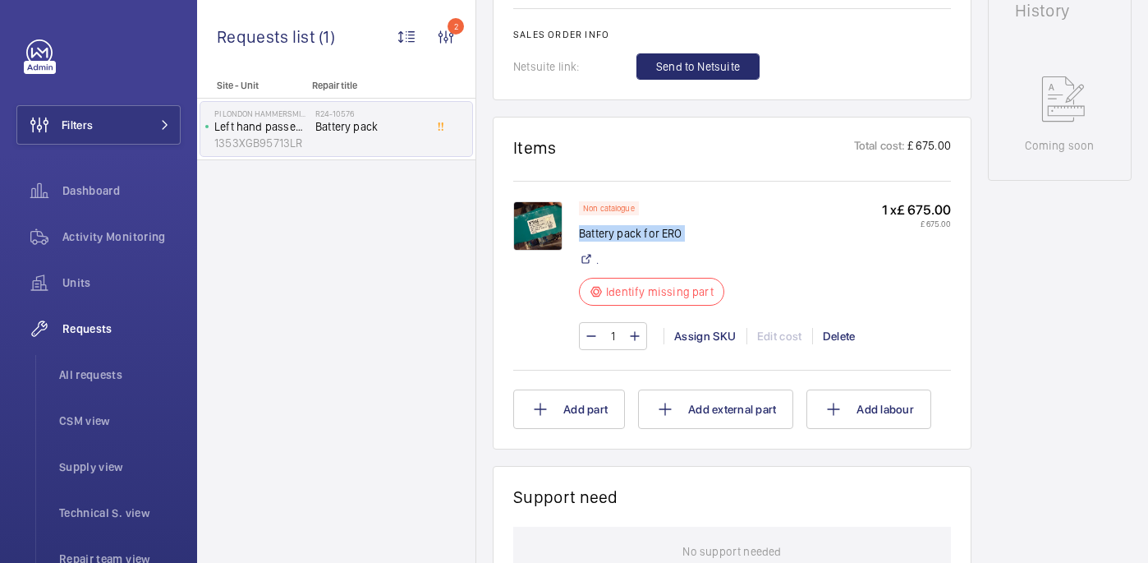
copy div "Battery pack for ERO"
click at [557, 223] on img at bounding box center [537, 225] width 49 height 49
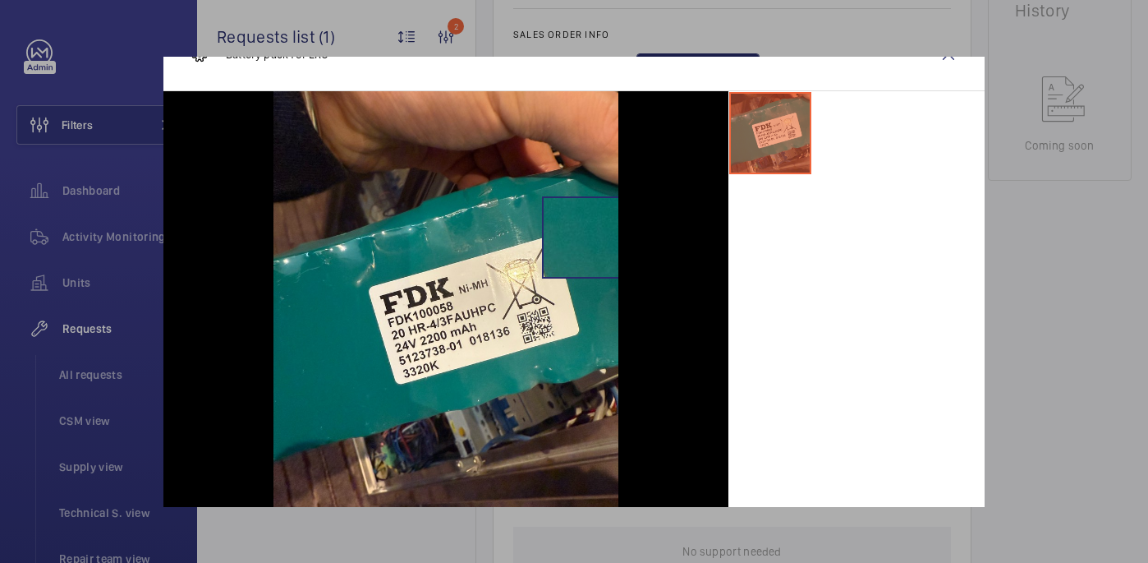
scroll to position [47, 0]
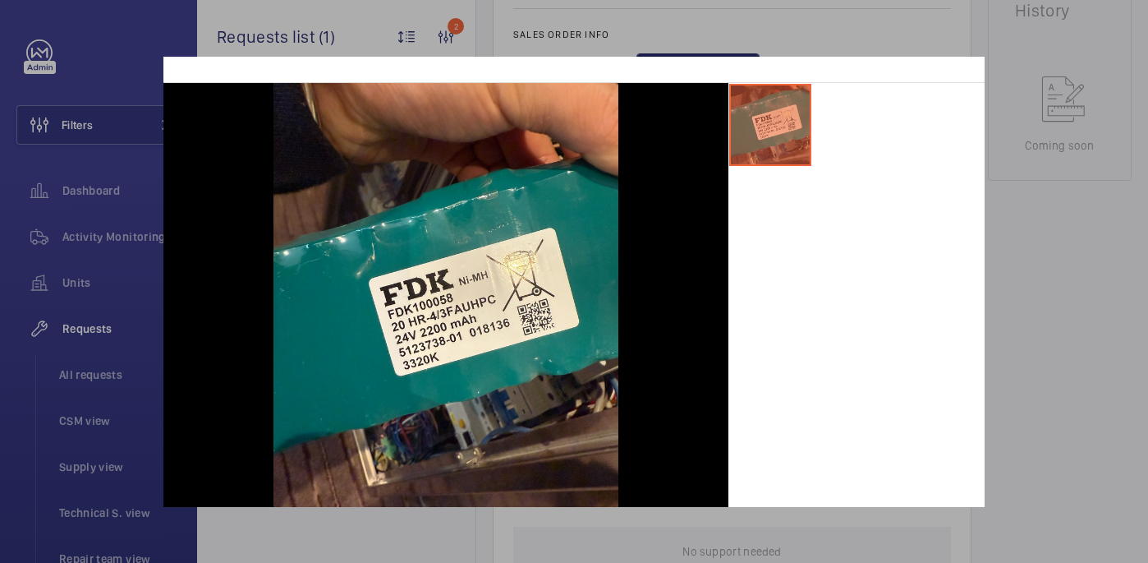
click at [1007, 191] on div at bounding box center [574, 281] width 1148 height 563
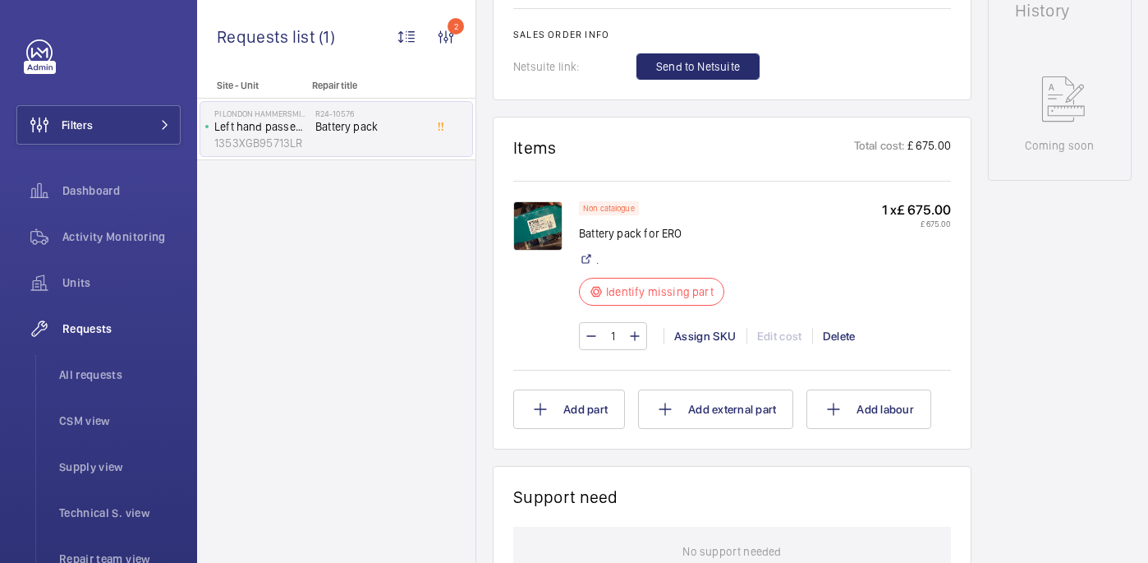
scroll to position [0, 0]
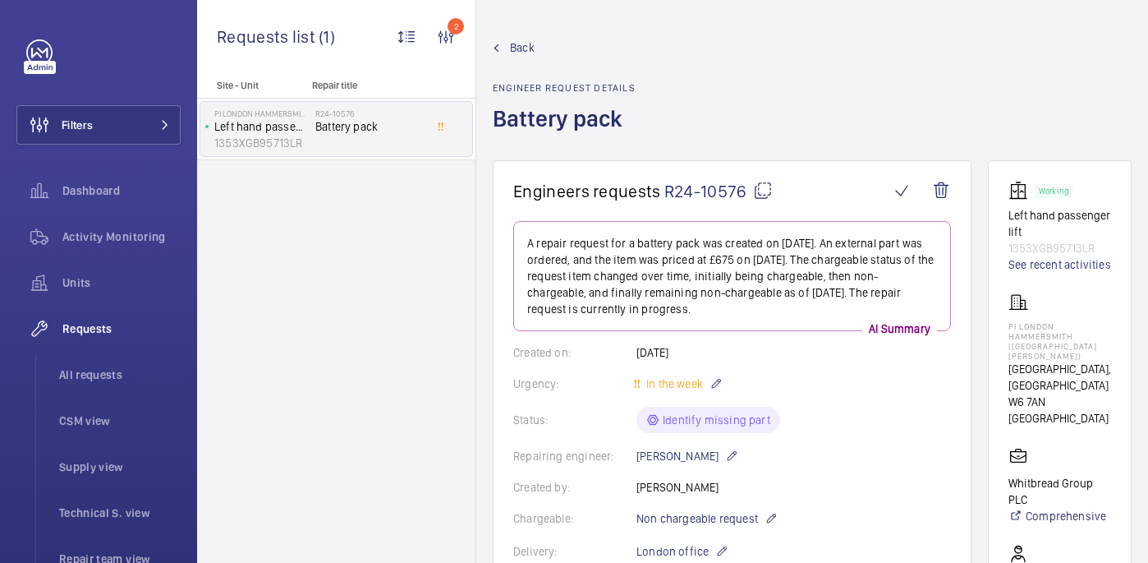
click at [765, 186] on mat-icon at bounding box center [763, 191] width 20 height 20
click at [1009, 325] on p "PI London Hammersmith ([GEOGRAPHIC_DATA][PERSON_NAME])" at bounding box center [1060, 340] width 103 height 39
copy p "PI London Hammersmith ([GEOGRAPHIC_DATA][PERSON_NAME])"
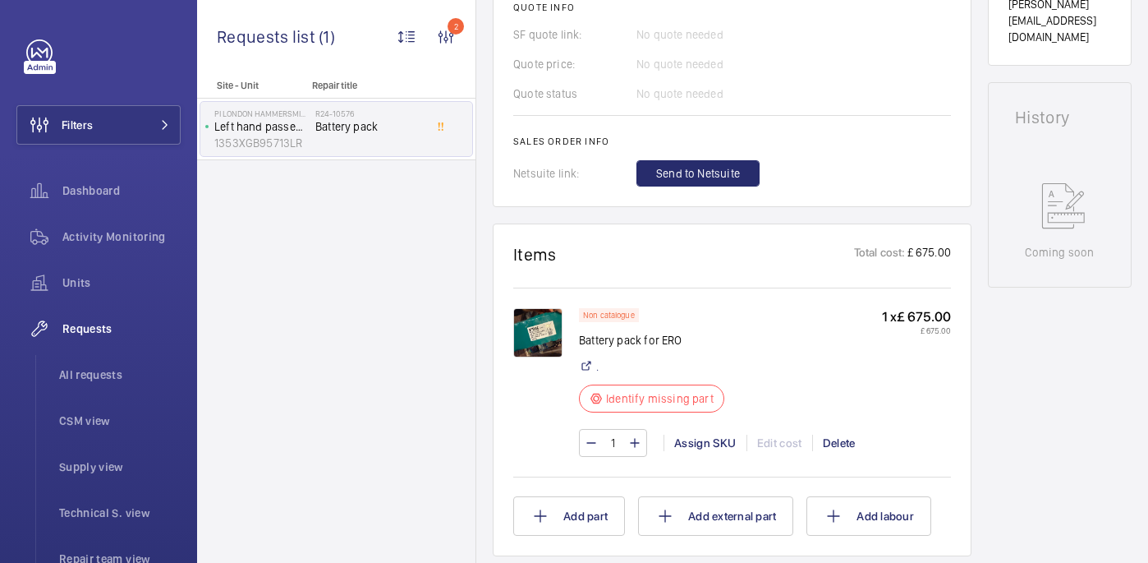
scroll to position [779, 0]
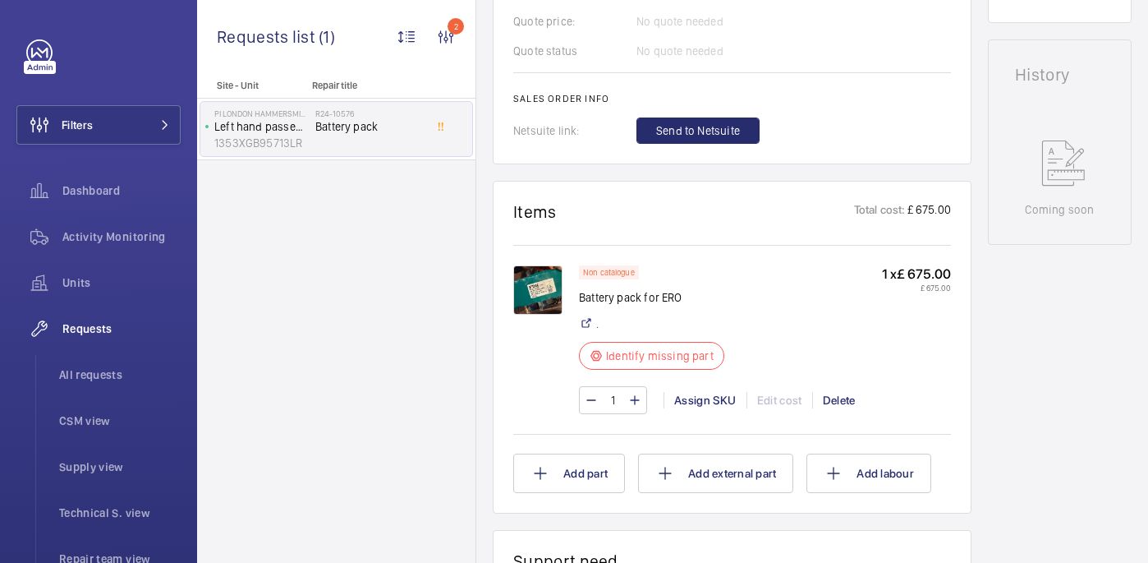
click at [599, 297] on p "Battery pack for ERO" at bounding box center [656, 297] width 155 height 16
copy div "Battery pack for ERO"
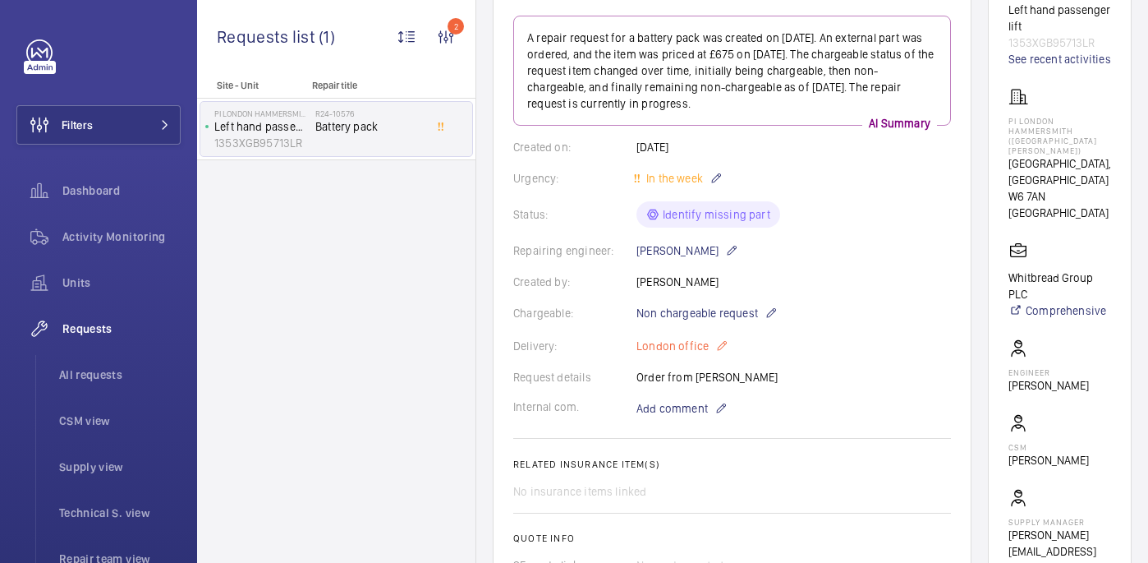
scroll to position [207, 0]
click at [689, 411] on span "Add comment" at bounding box center [672, 406] width 71 height 16
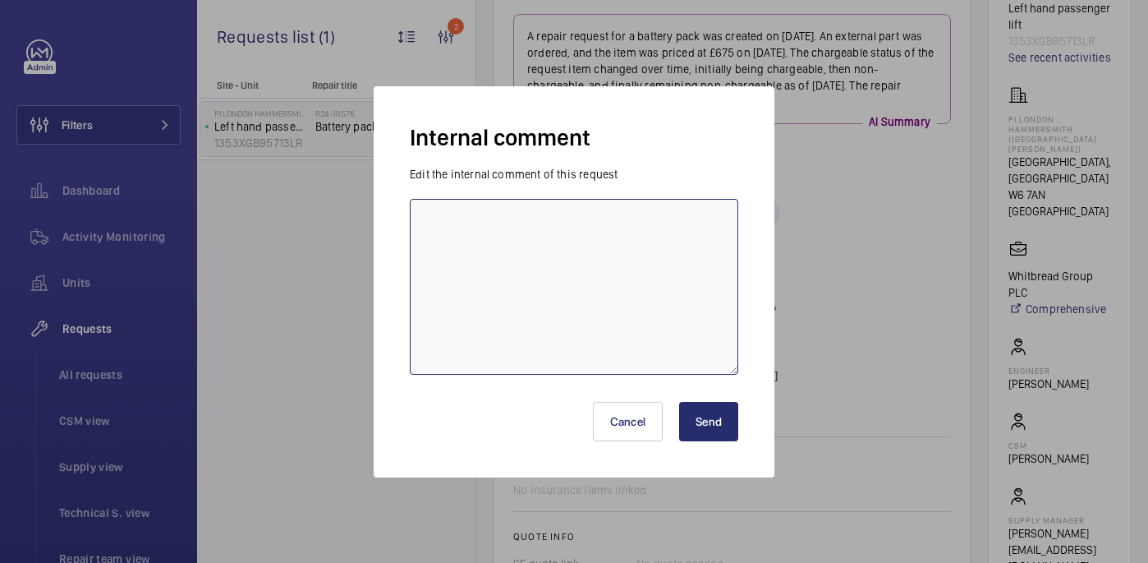
click at [622, 351] on textarea at bounding box center [574, 287] width 329 height 176
type textarea "sent to supplier - 28/08 [GEOGRAPHIC_DATA]"
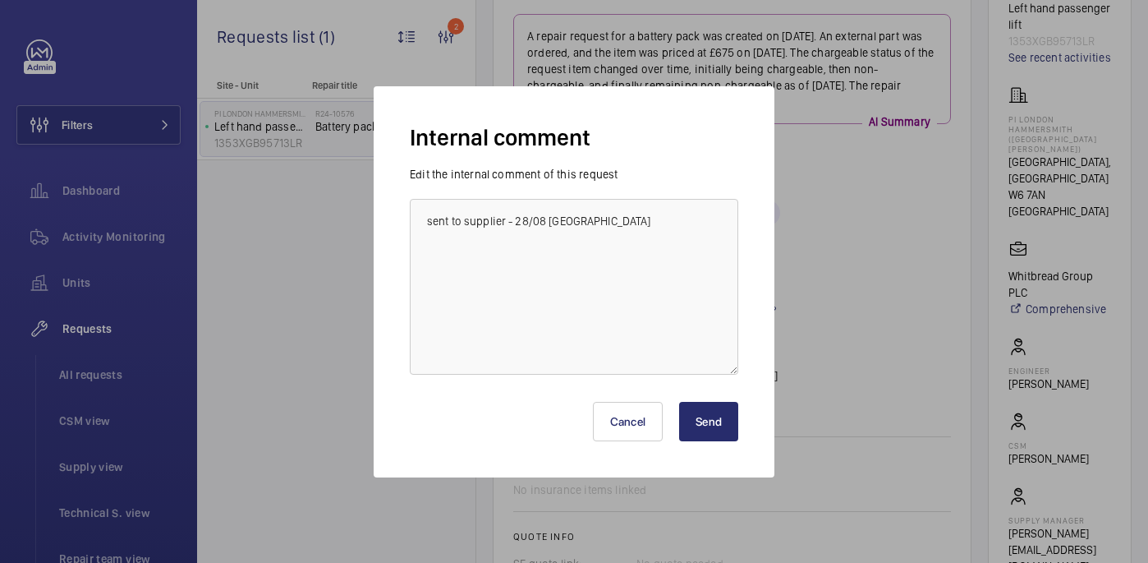
click at [720, 423] on button "Send" at bounding box center [708, 421] width 59 height 39
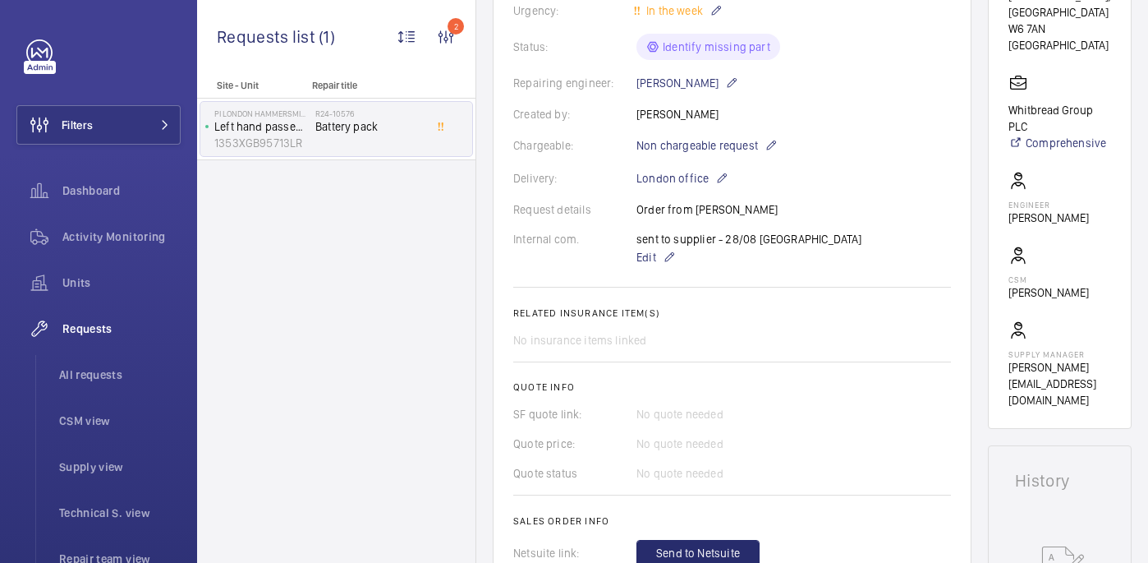
scroll to position [319, 0]
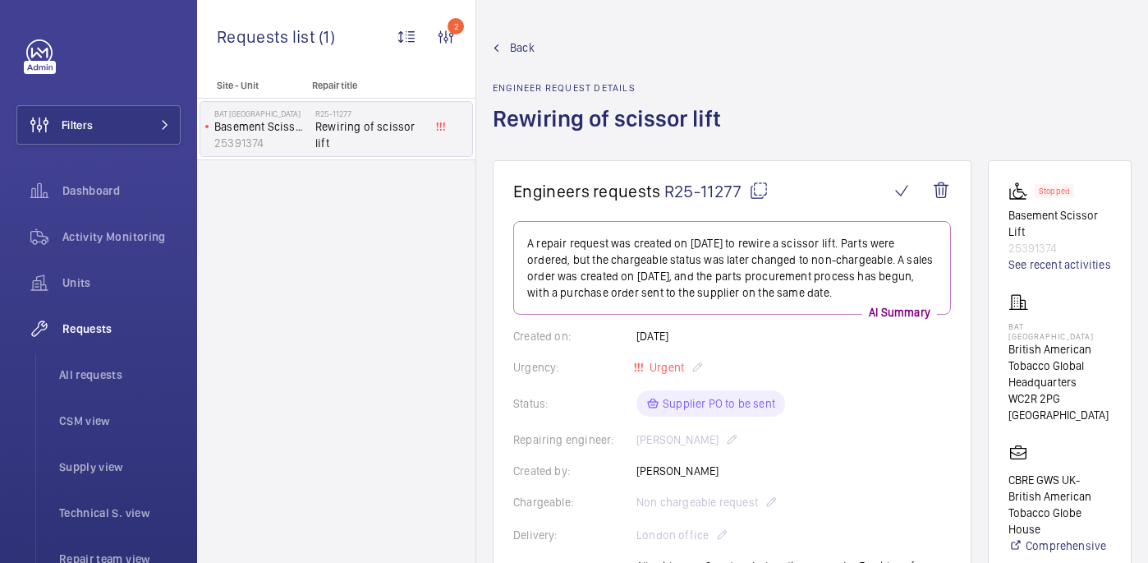
scroll to position [717, 0]
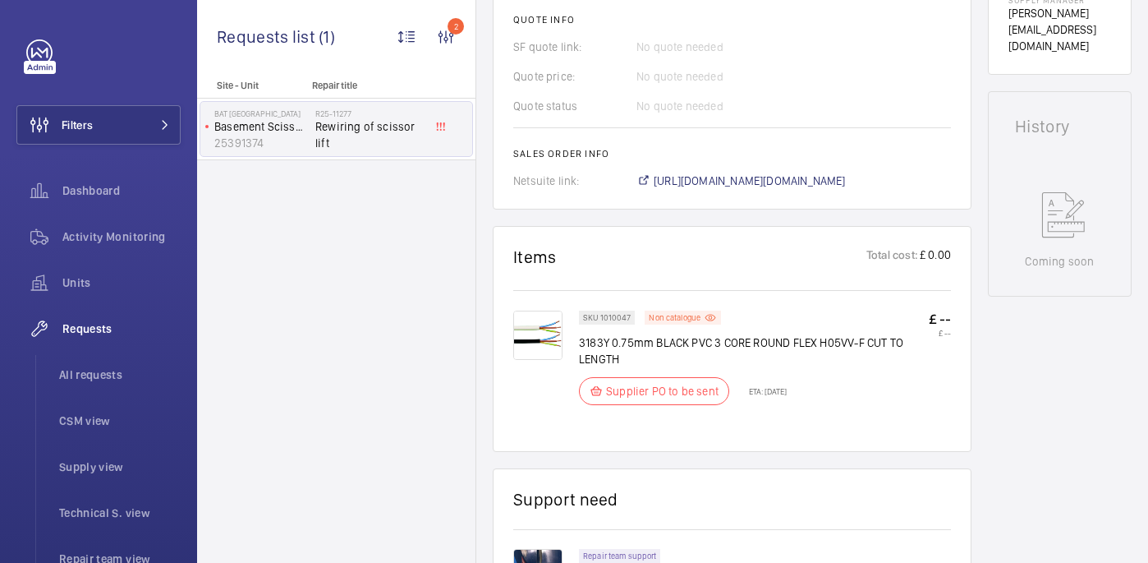
scroll to position [724, 0]
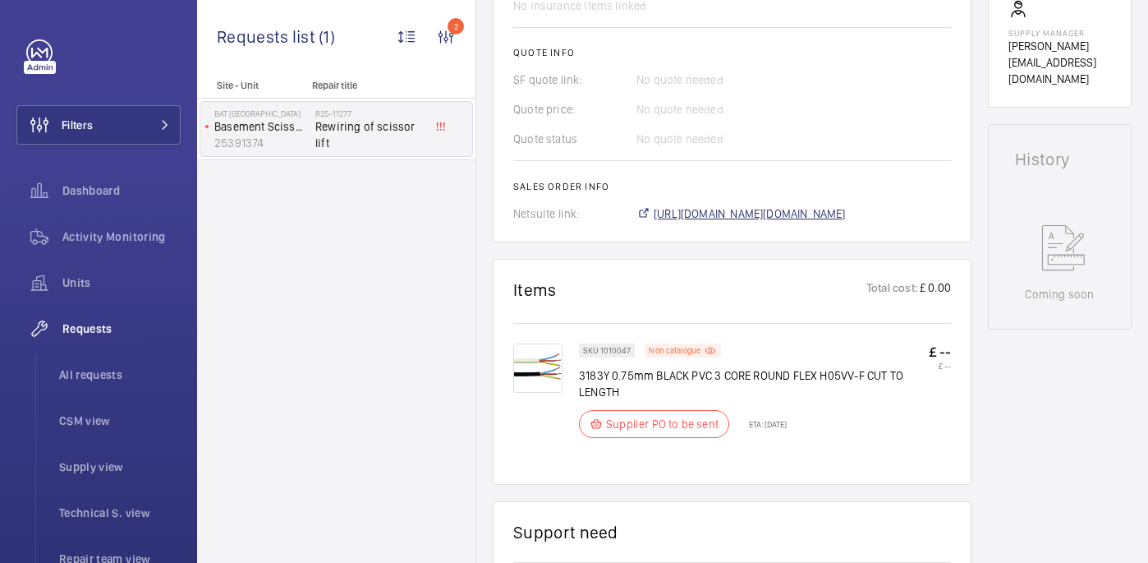
click at [727, 205] on span "[URL][DOMAIN_NAME][DOMAIN_NAME]" at bounding box center [750, 213] width 192 height 16
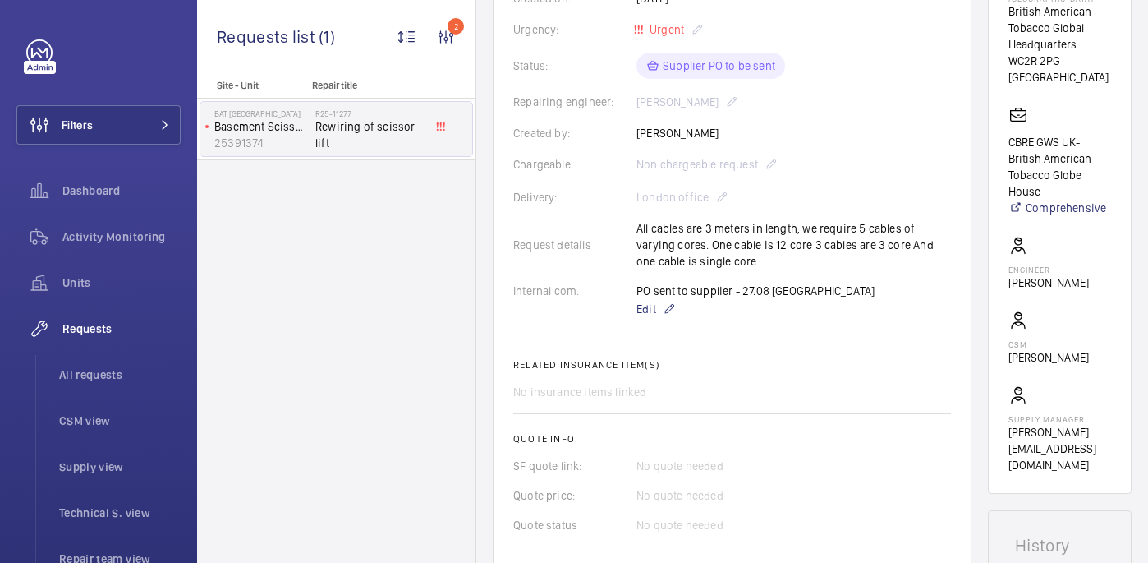
scroll to position [328, 0]
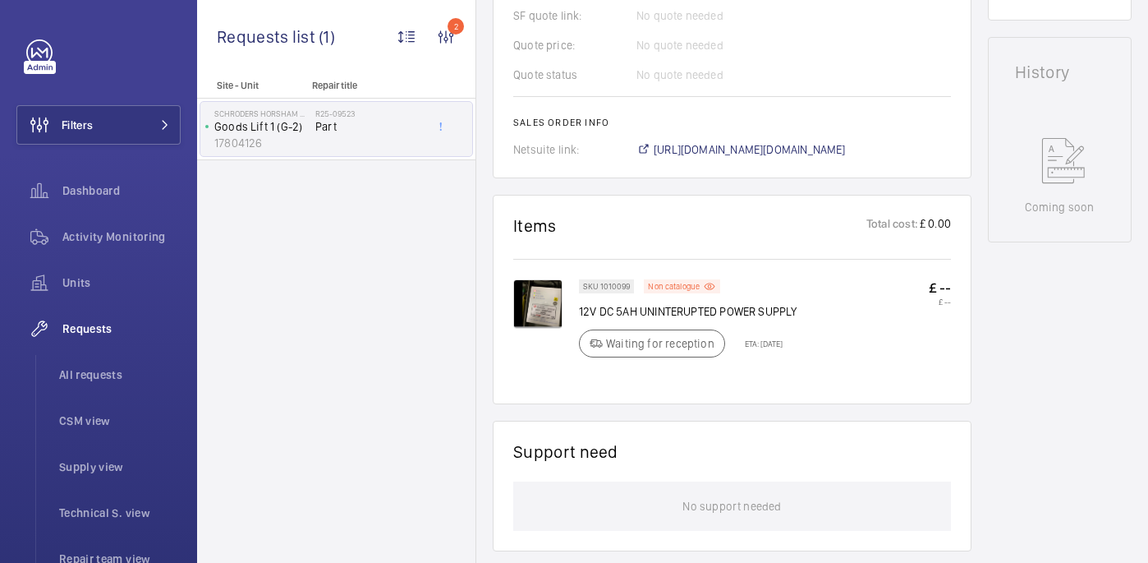
scroll to position [788, 0]
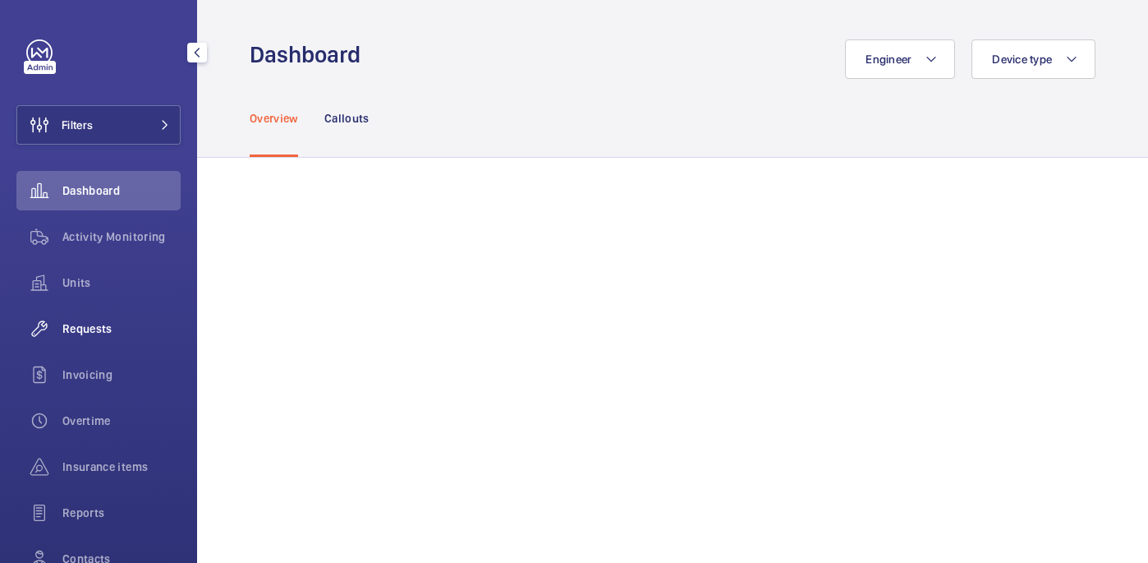
click at [128, 322] on span "Requests" at bounding box center [121, 328] width 118 height 16
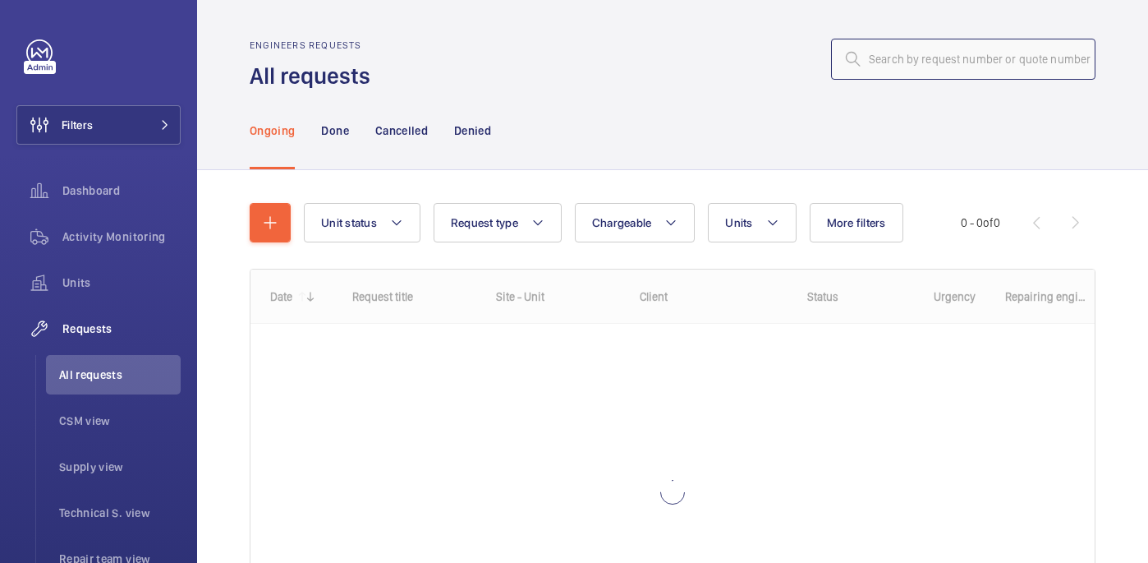
click at [952, 62] on input "text" at bounding box center [963, 59] width 264 height 41
paste input "R25-08851"
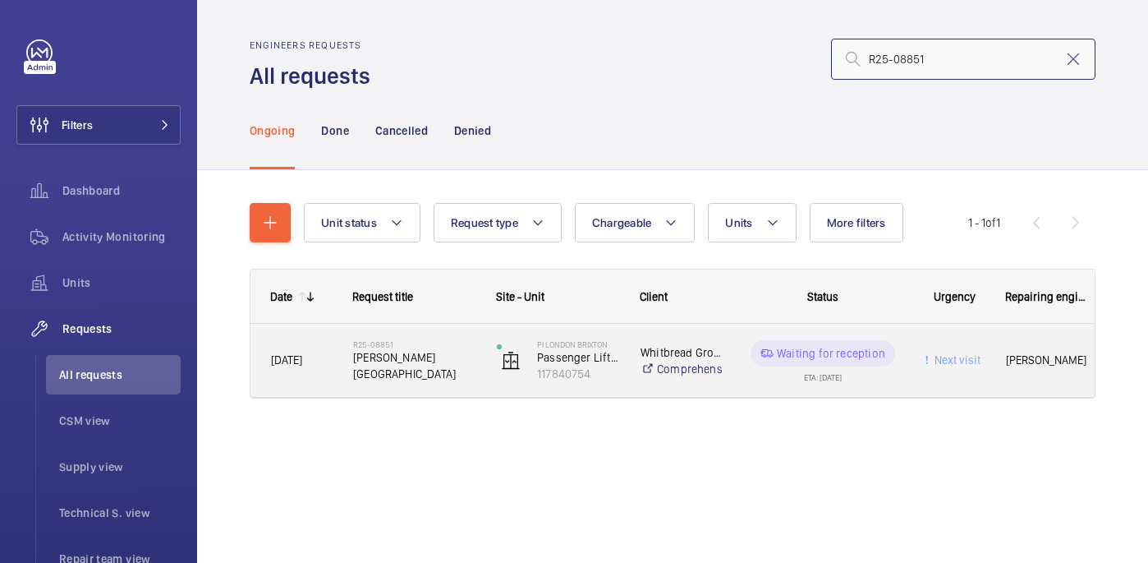
type input "R25-08851"
click at [422, 349] on h2 "R25-08851" at bounding box center [414, 344] width 122 height 10
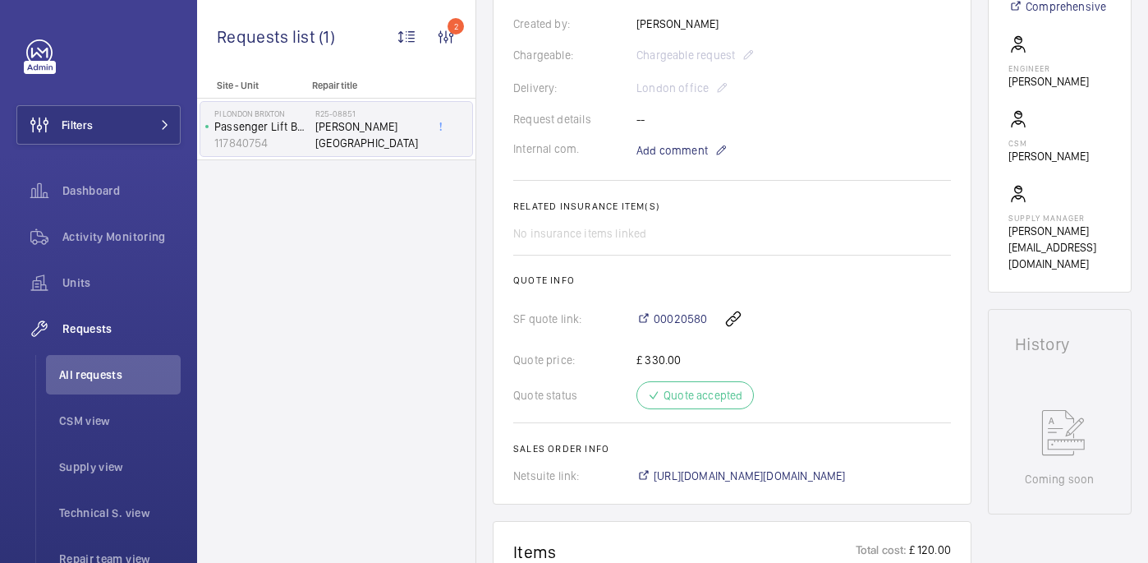
scroll to position [443, 0]
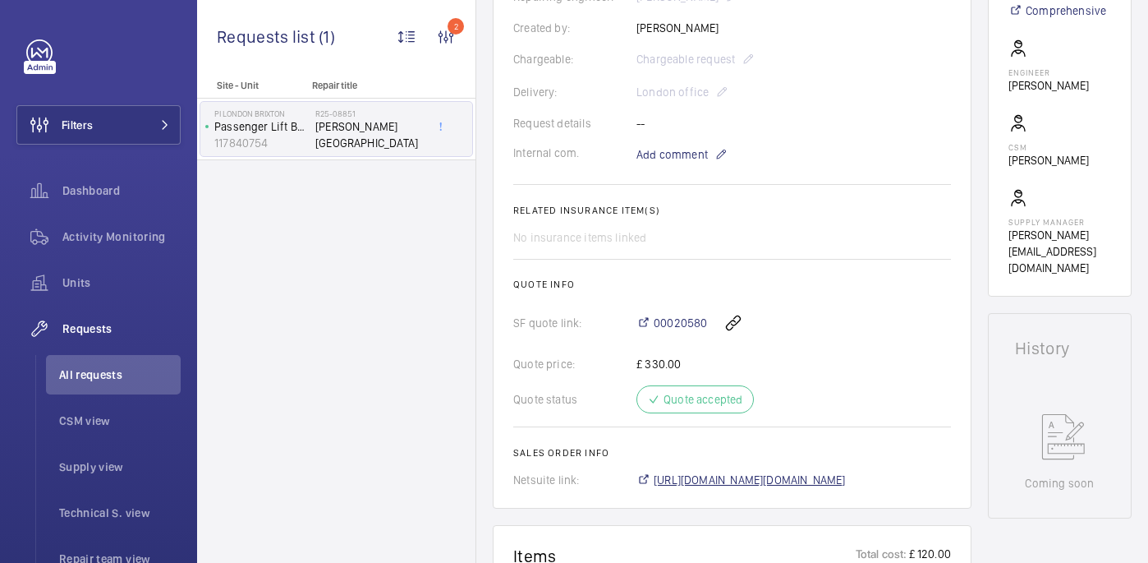
click at [846, 480] on span "https://6461500.app.netsuite.com/app/accounting/transactions/salesord.nl?id=286…" at bounding box center [750, 479] width 192 height 16
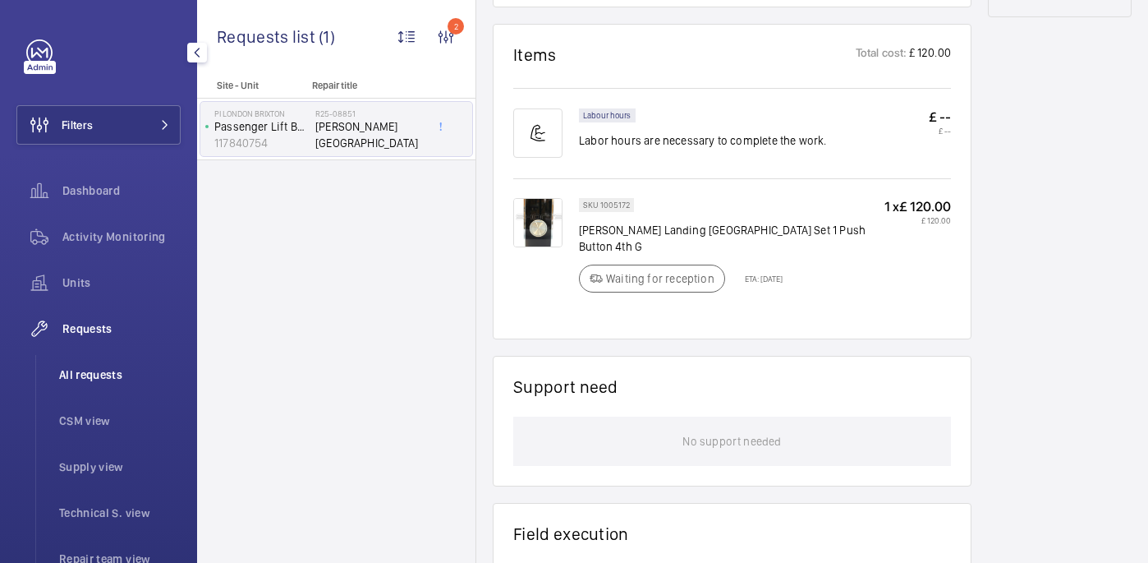
click at [113, 375] on span "All requests" at bounding box center [120, 374] width 122 height 16
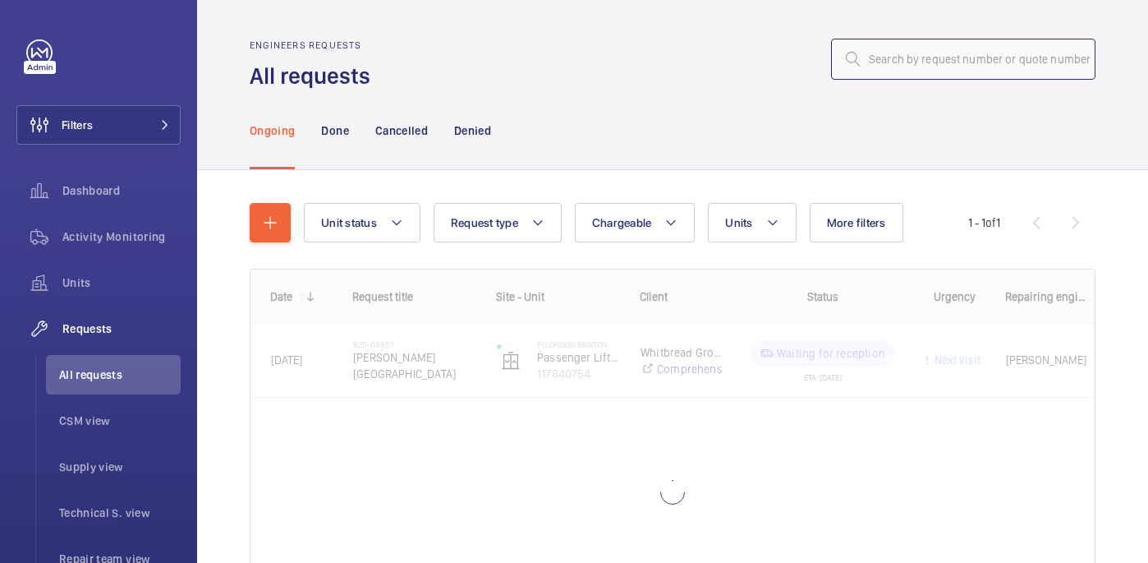
click at [949, 58] on input "text" at bounding box center [963, 59] width 264 height 41
paste input "R25-10682"
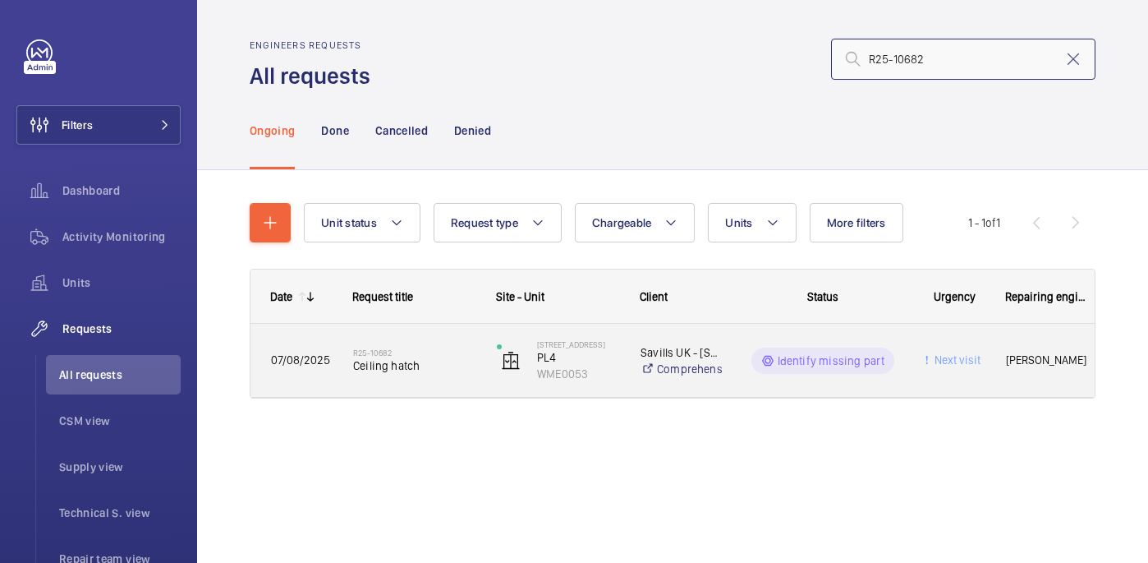
type input "R25-10682"
click at [448, 365] on span "Ceiling hatch" at bounding box center [414, 365] width 122 height 16
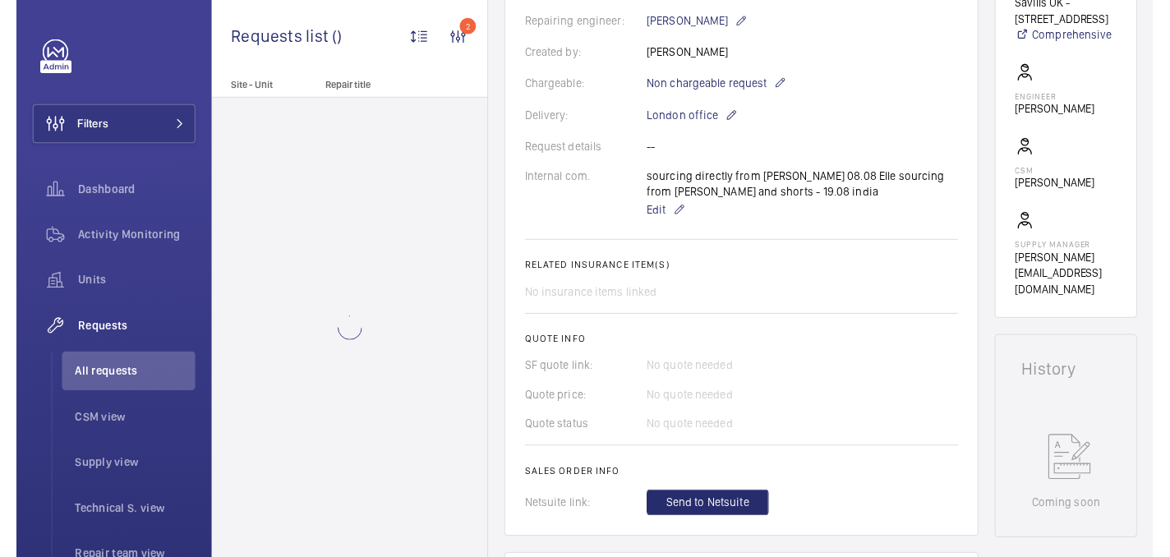
scroll to position [773, 0]
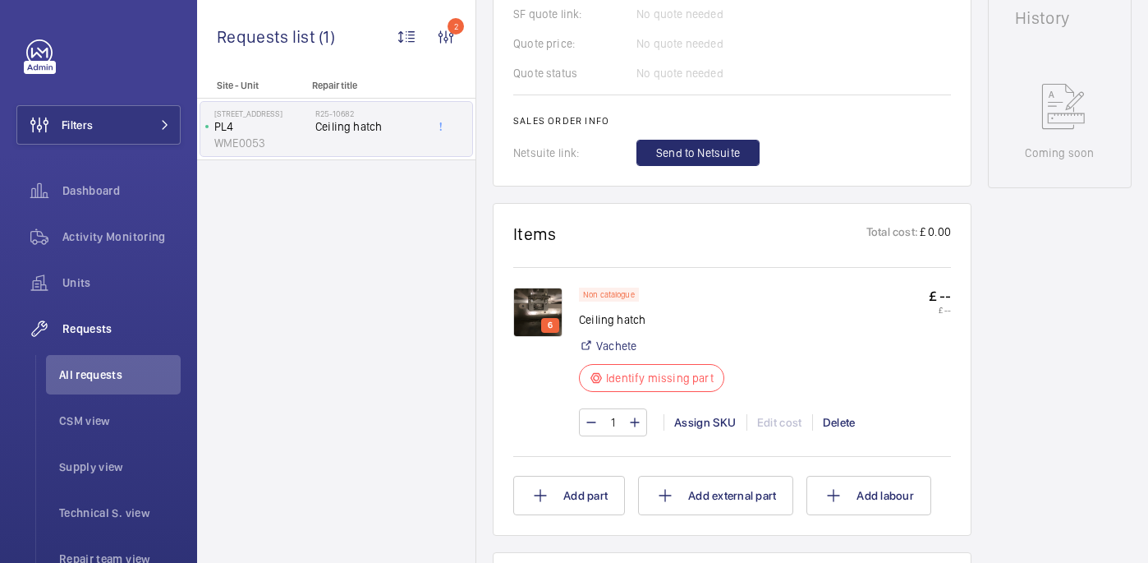
click at [529, 301] on img at bounding box center [537, 311] width 49 height 49
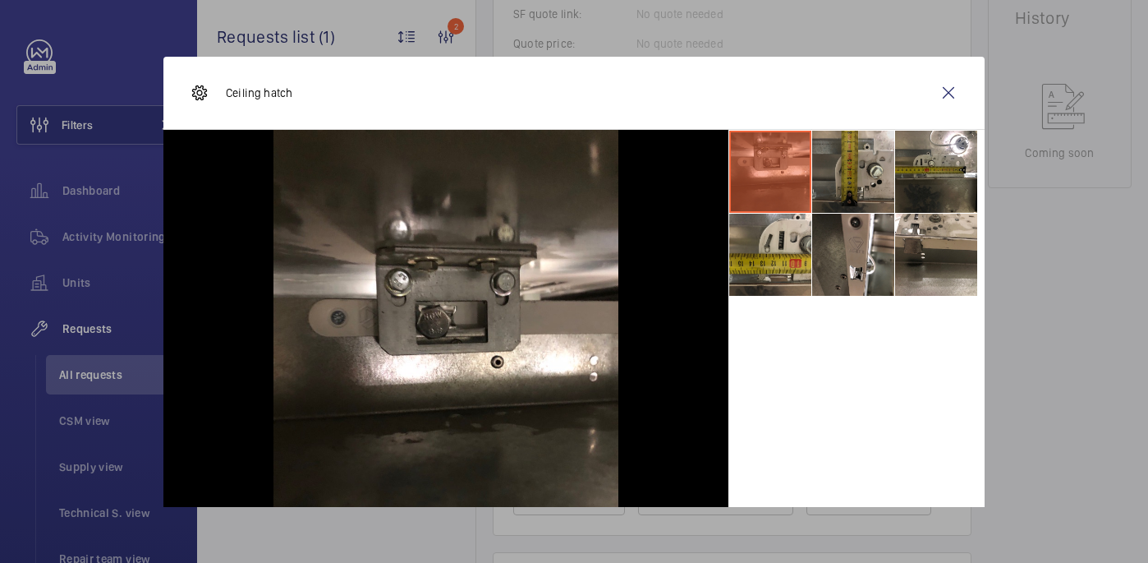
click at [862, 151] on li at bounding box center [853, 172] width 82 height 82
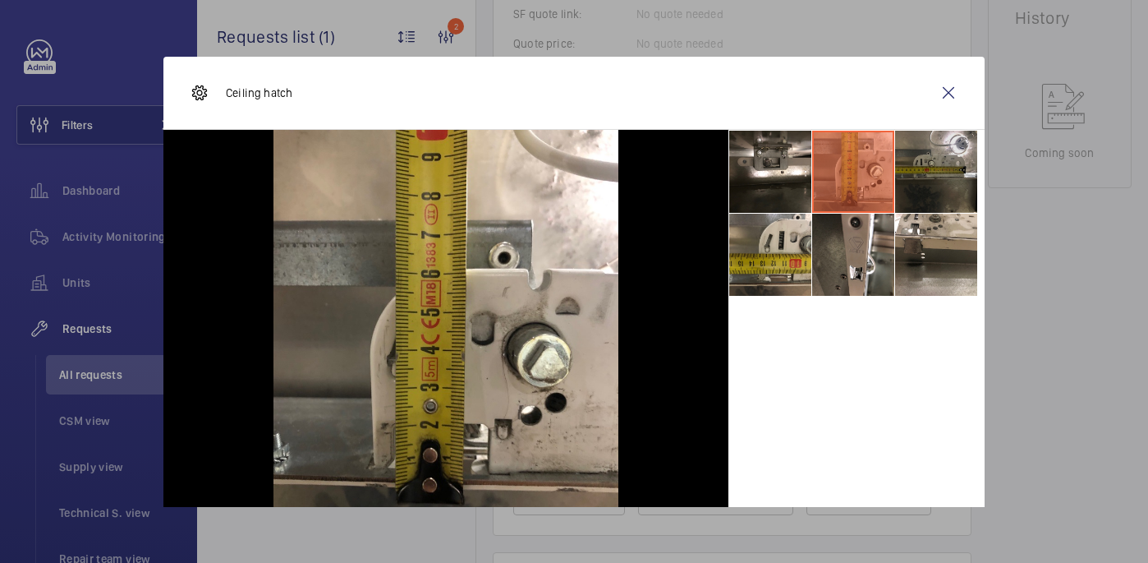
click at [911, 158] on li at bounding box center [936, 172] width 82 height 82
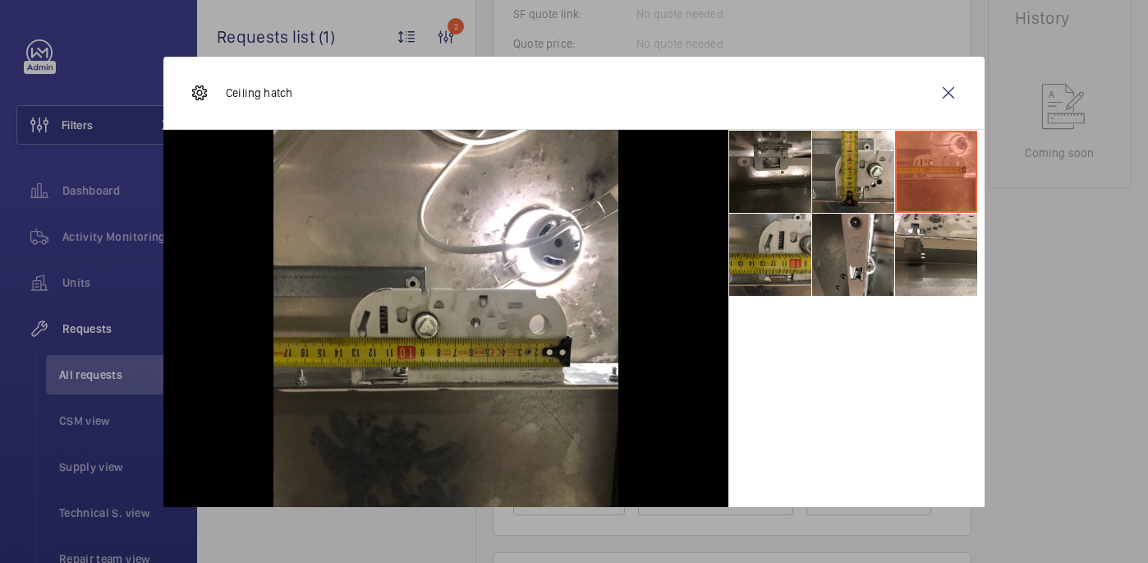
click at [798, 232] on li at bounding box center [770, 255] width 82 height 82
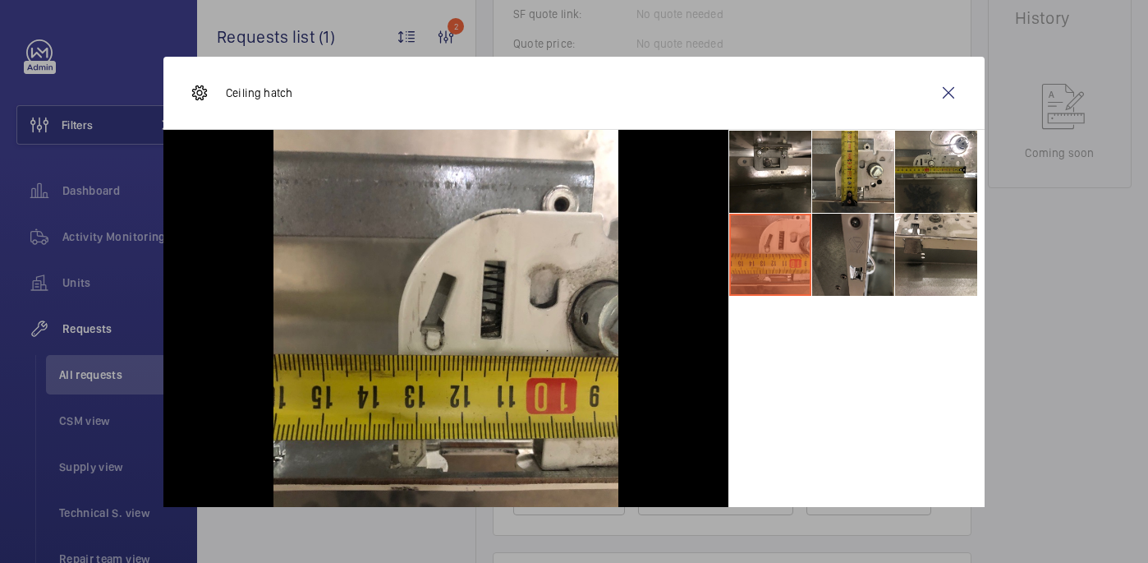
click at [878, 239] on li at bounding box center [853, 255] width 82 height 82
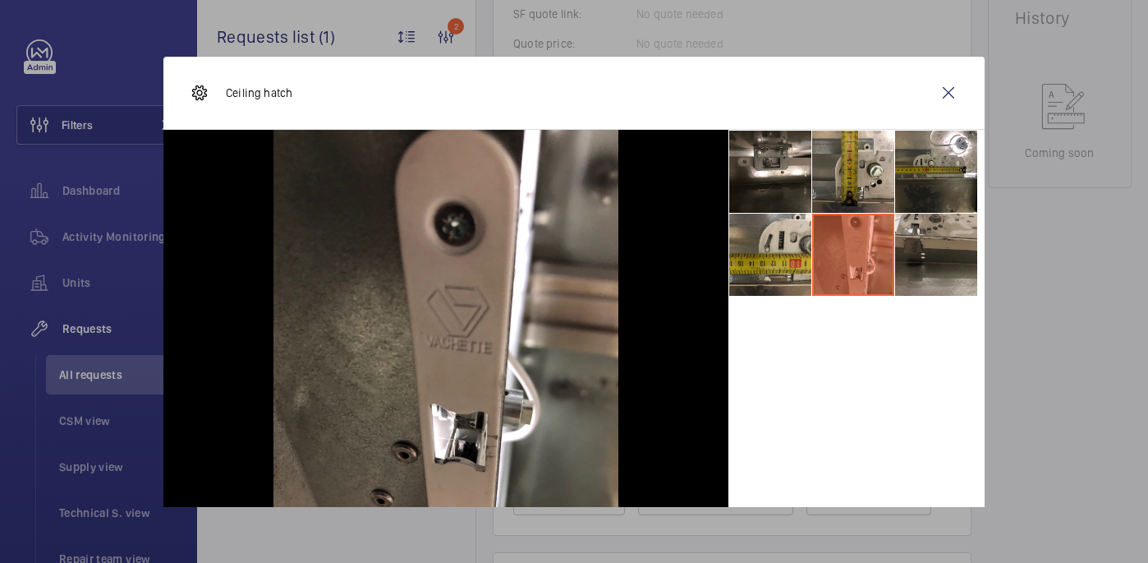
click at [917, 237] on li at bounding box center [936, 255] width 82 height 82
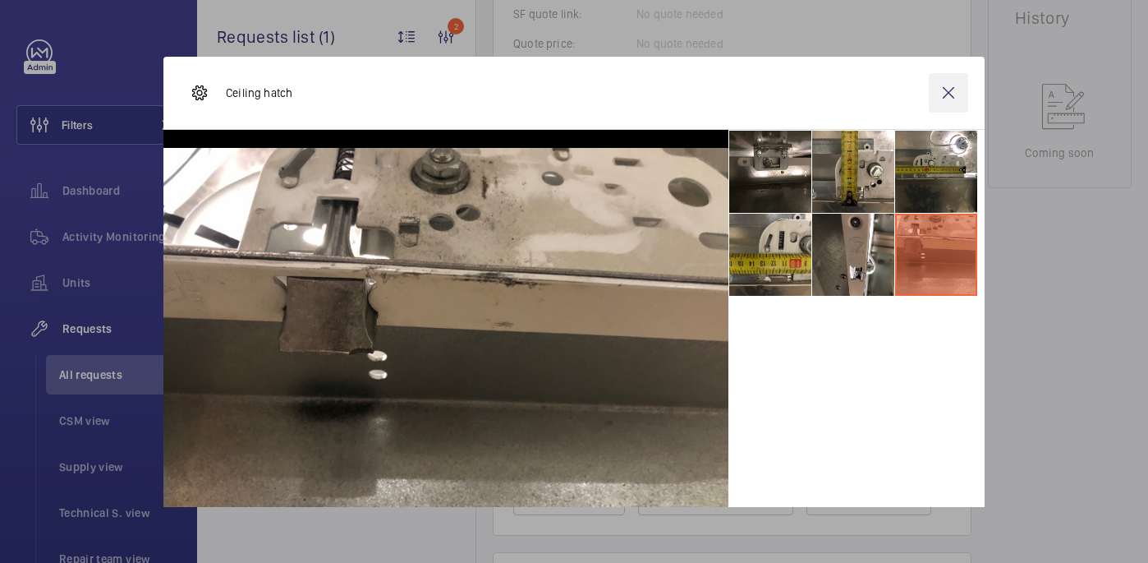
click at [946, 88] on wm-front-icon-button at bounding box center [948, 92] width 39 height 39
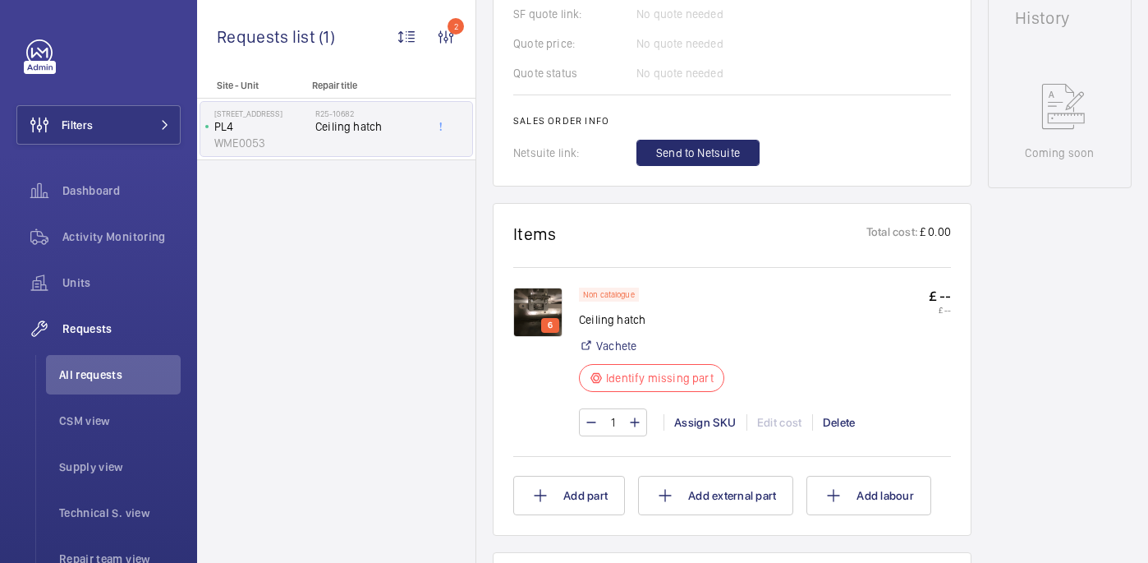
click at [593, 320] on p "Ceiling hatch" at bounding box center [656, 319] width 155 height 16
copy div "Ceiling hatch"
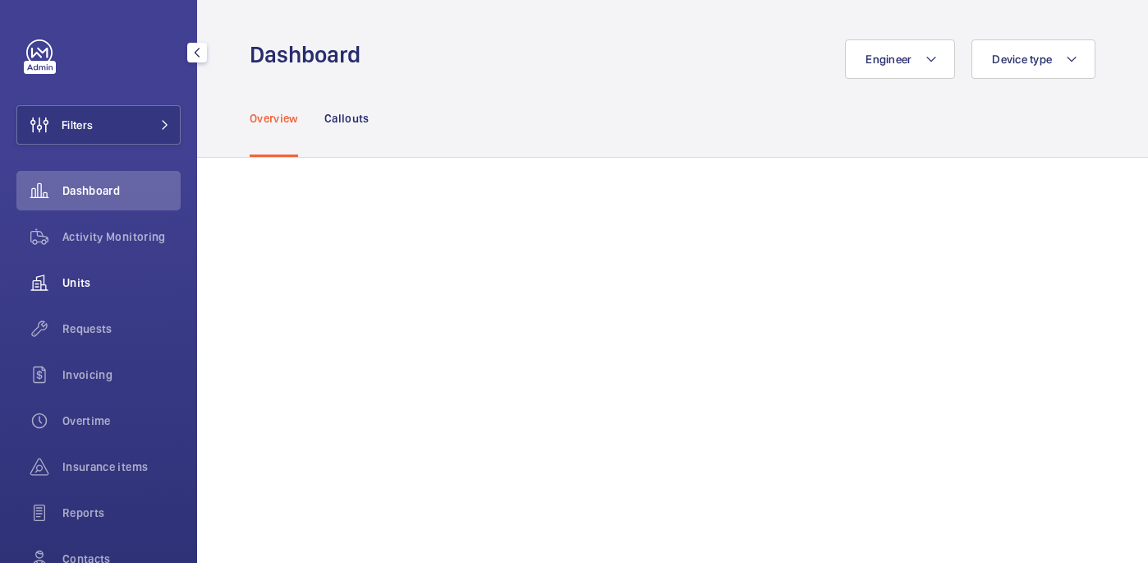
click at [96, 294] on div "Units" at bounding box center [98, 282] width 164 height 39
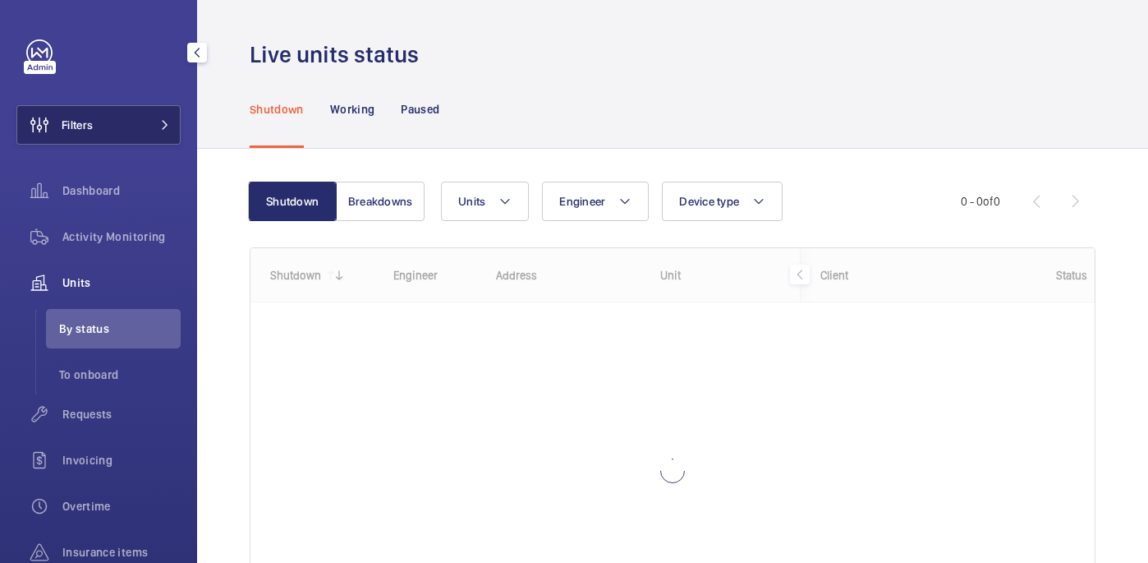
click at [134, 114] on button "Filters" at bounding box center [98, 124] width 164 height 39
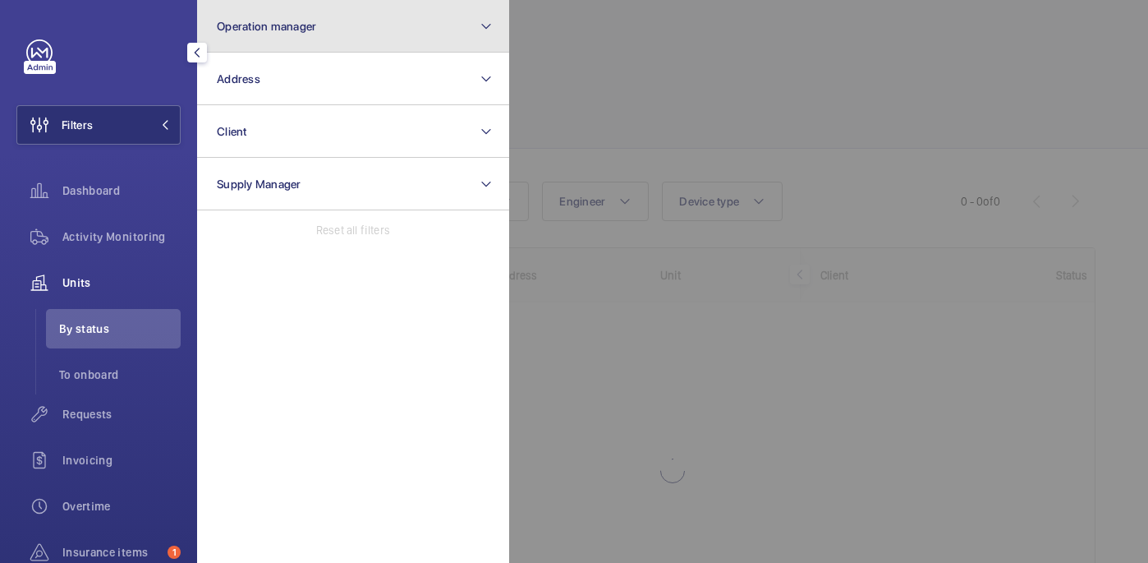
click at [315, 20] on span "Operation manager" at bounding box center [266, 26] width 99 height 13
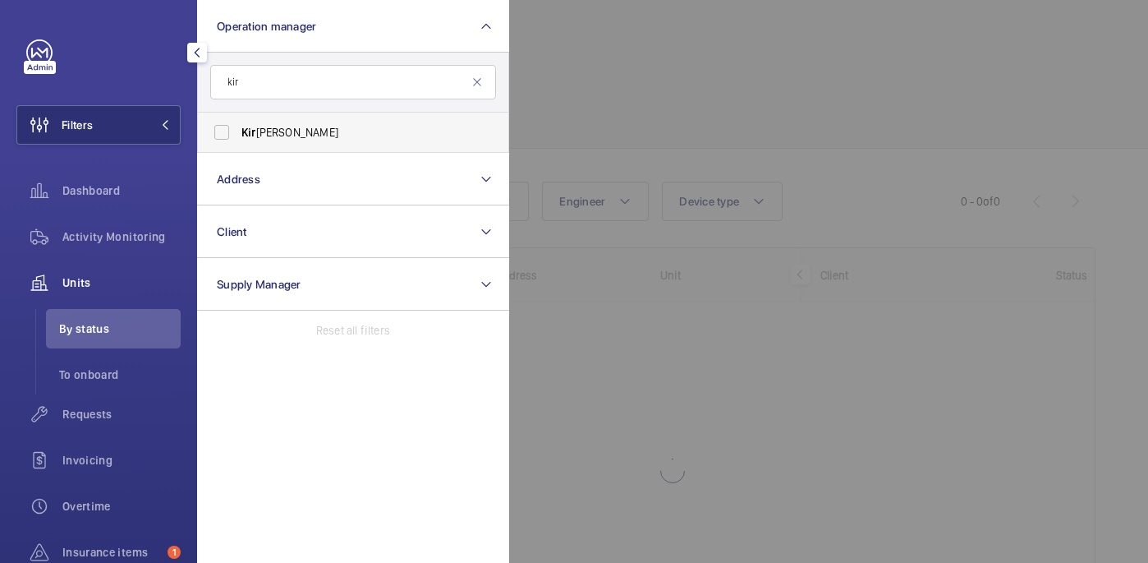
type input "kir"
click at [401, 128] on span "Kir [PERSON_NAME]" at bounding box center [354, 132] width 226 height 16
click at [238, 128] on input "Kir [PERSON_NAME]" at bounding box center [221, 132] width 33 height 33
checkbox input "true"
click at [701, 99] on div at bounding box center [1083, 281] width 1148 height 563
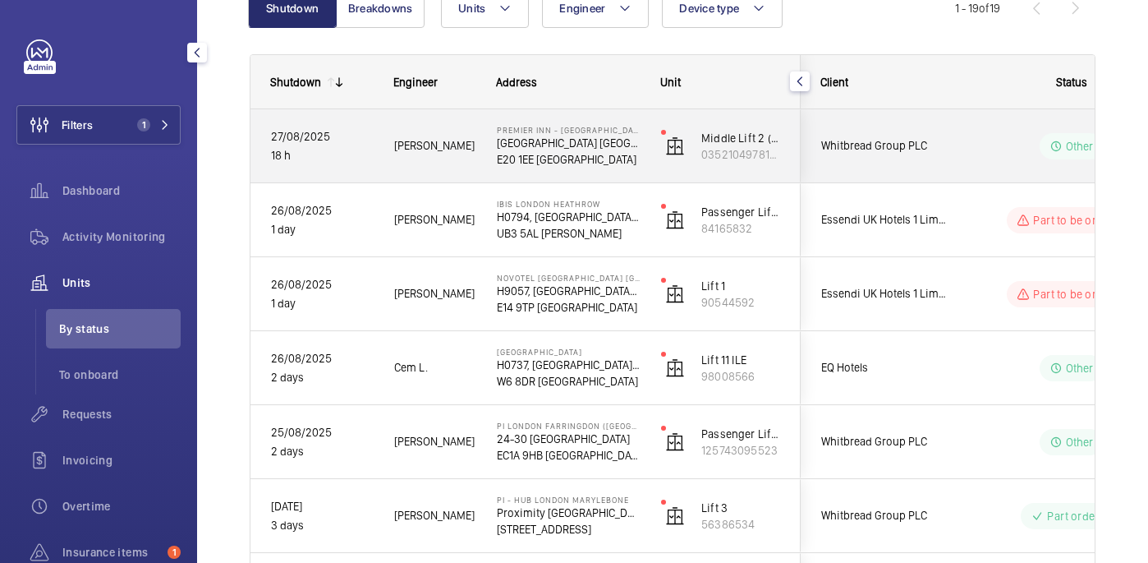
scroll to position [205, 0]
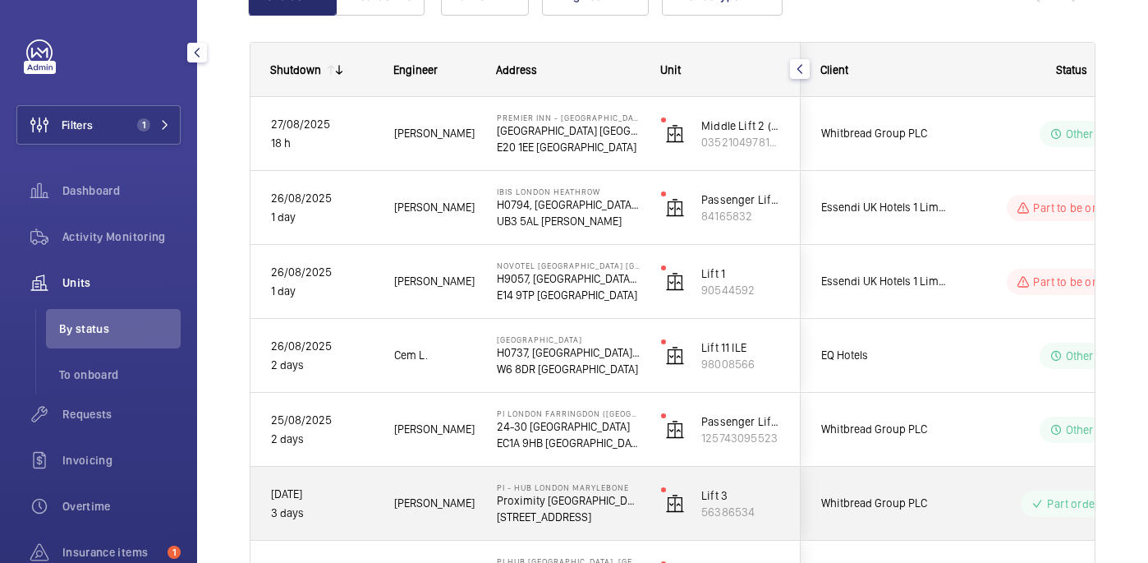
click at [620, 505] on p "Proximity [GEOGRAPHIC_DATA]" at bounding box center [568, 500] width 143 height 16
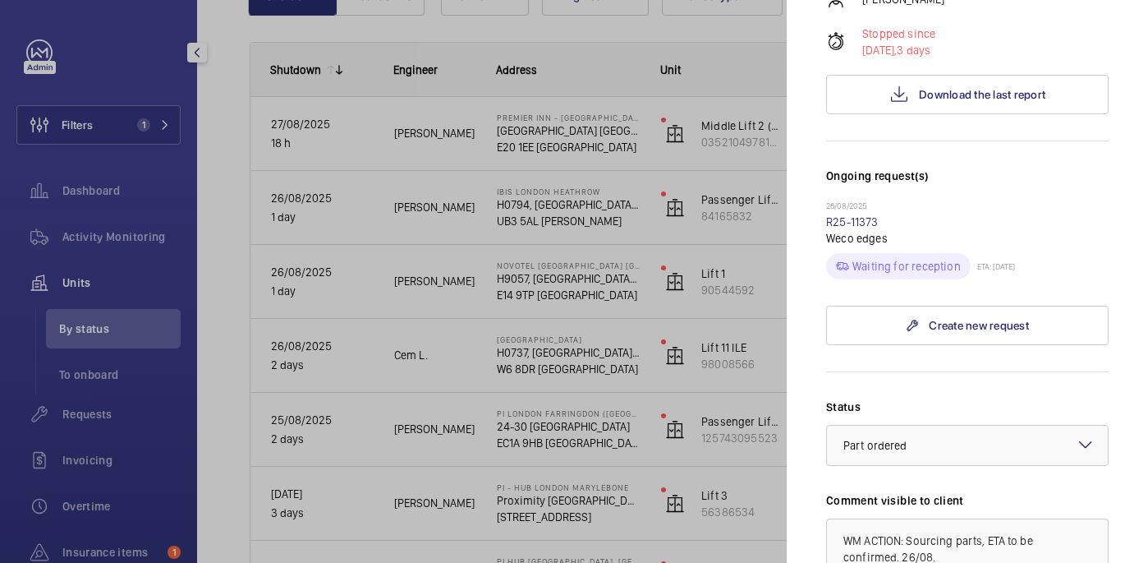
scroll to position [362, 0]
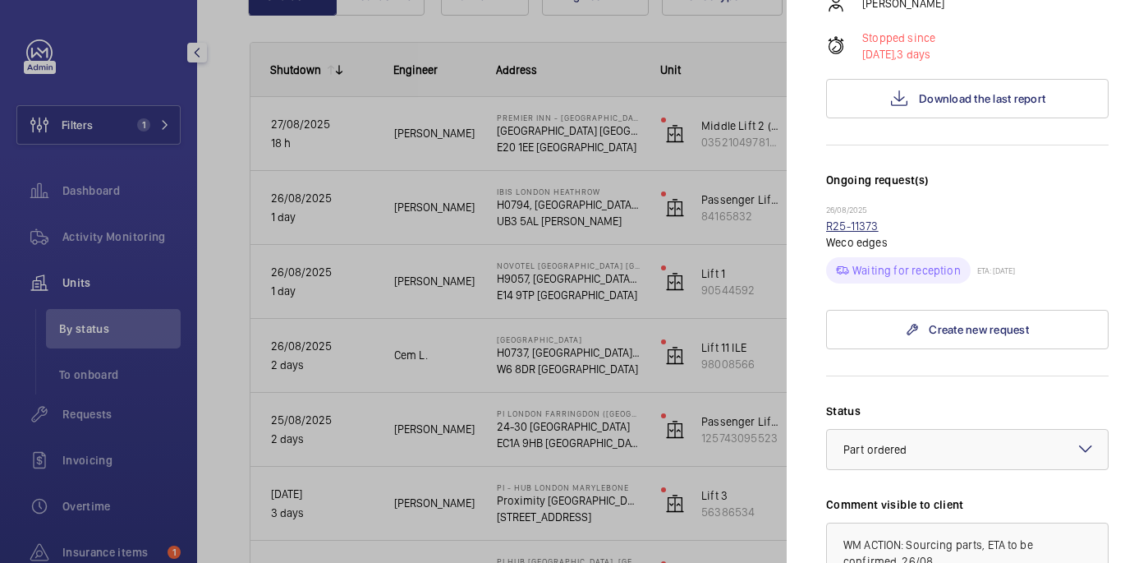
click at [853, 219] on link "R25-11373" at bounding box center [852, 225] width 53 height 13
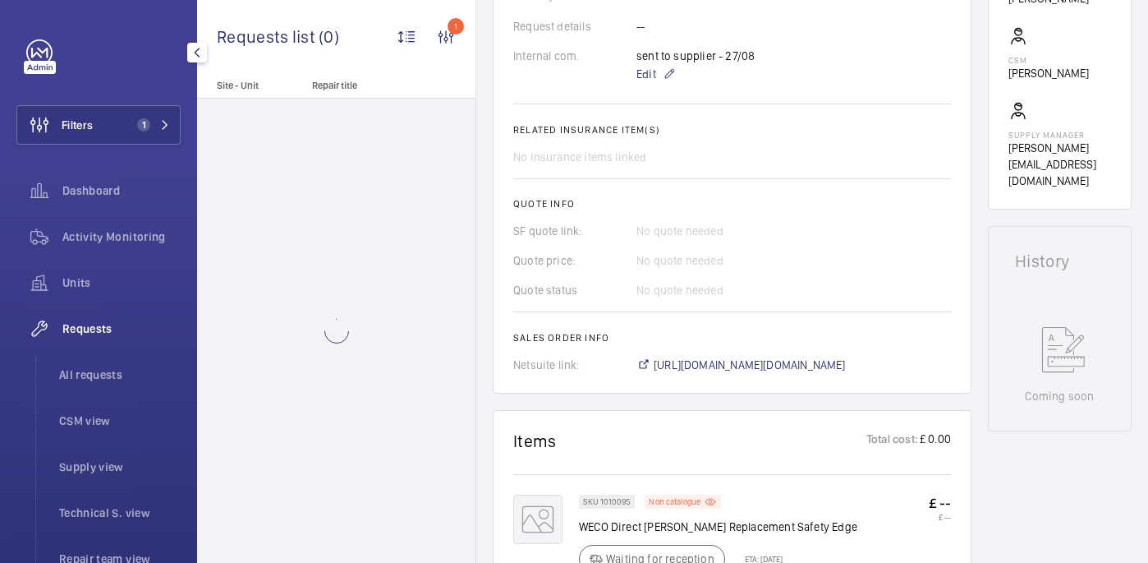
scroll to position [735, 0]
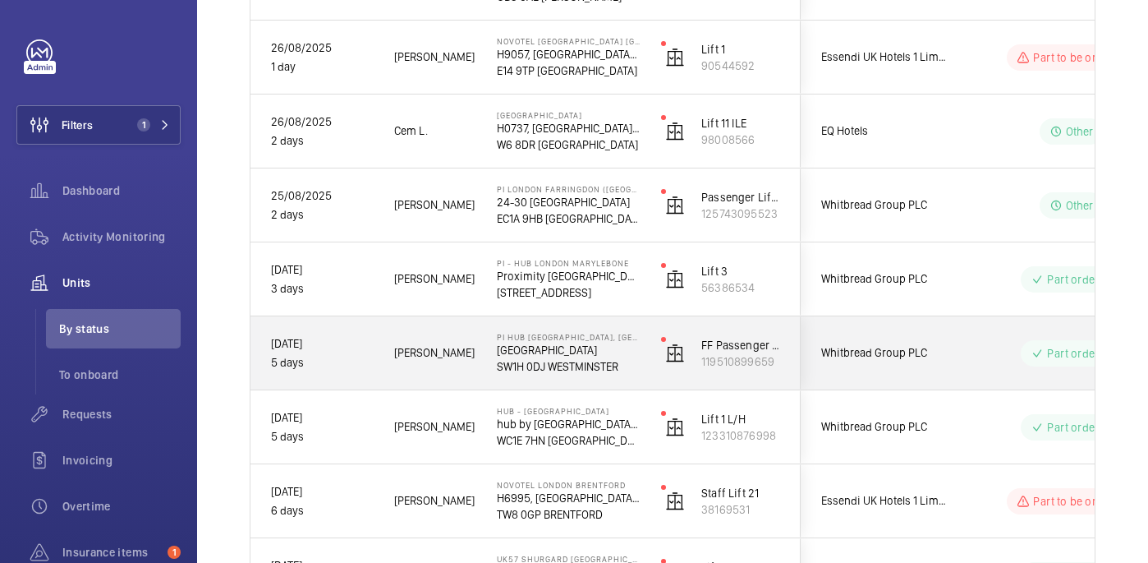
scroll to position [430, 0]
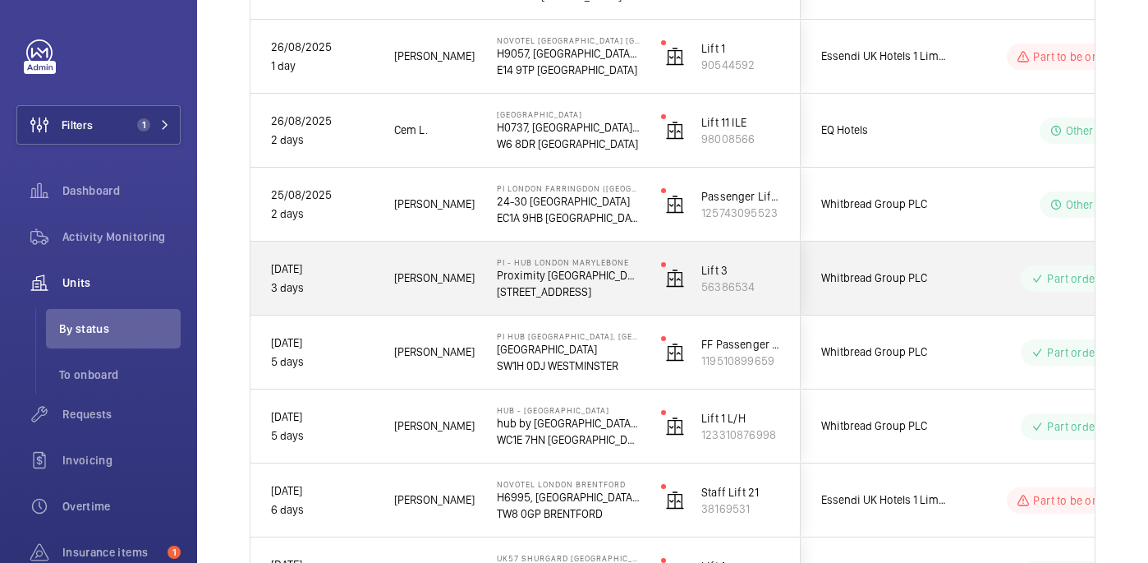
click at [986, 265] on wm-front-pills-cell "Part ordered" at bounding box center [1071, 278] width 205 height 26
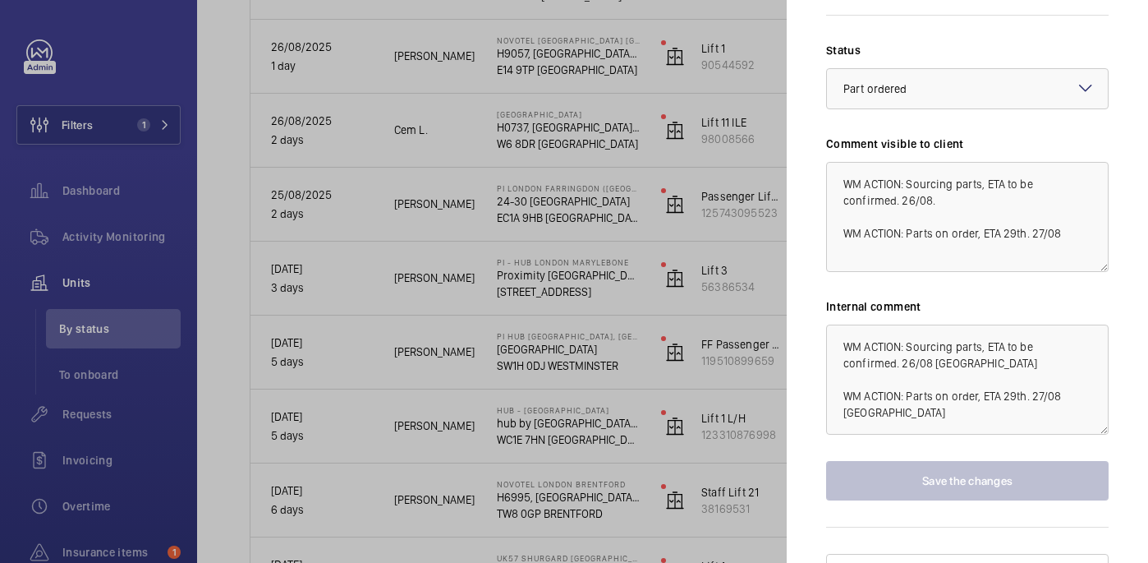
scroll to position [231, 0]
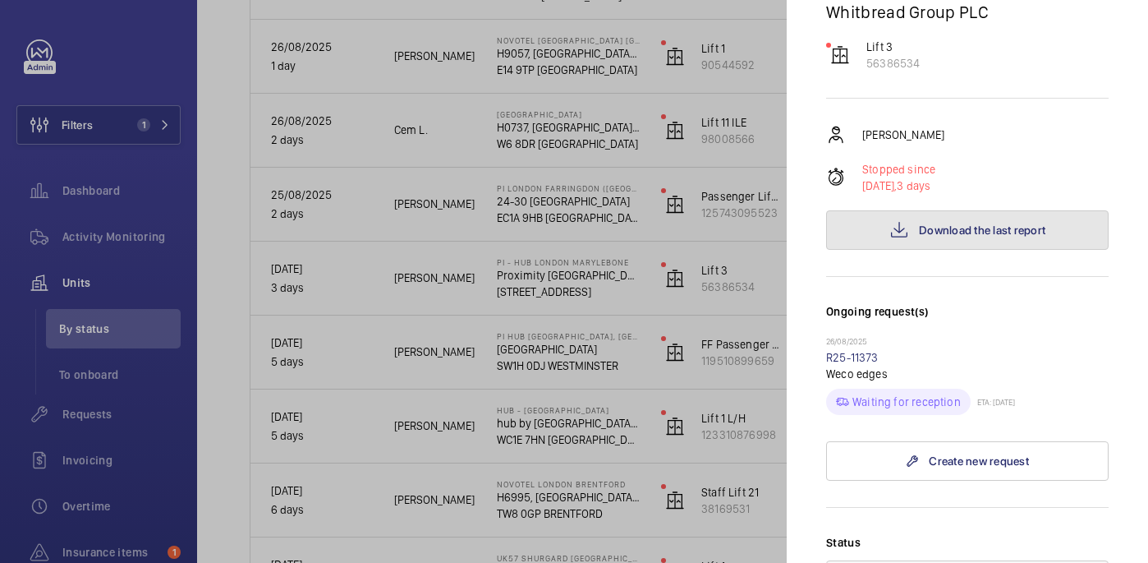
click at [975, 223] on span "Download the last report" at bounding box center [982, 229] width 126 height 13
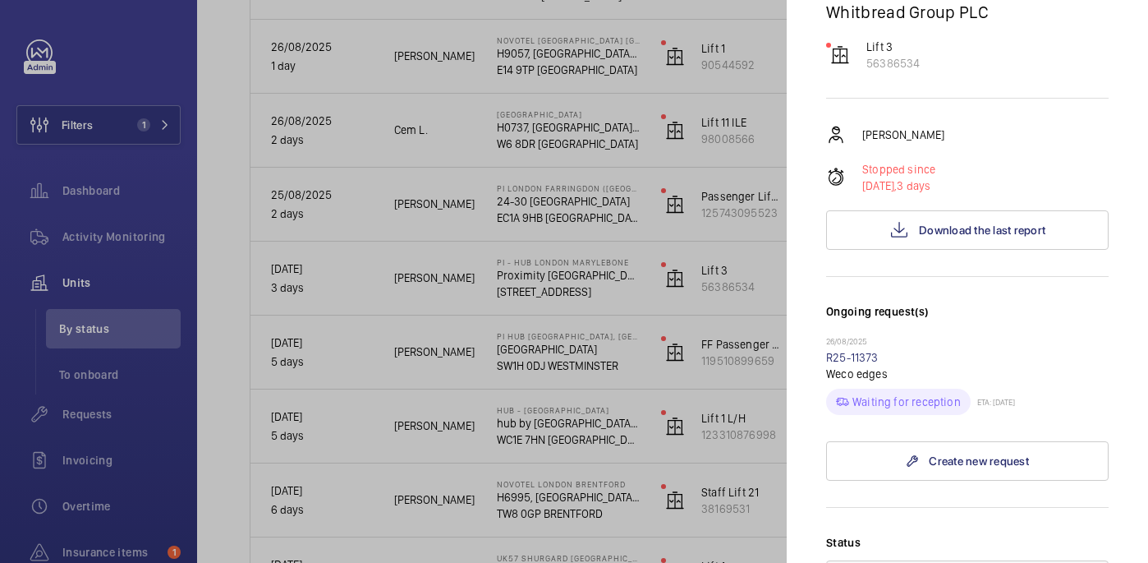
scroll to position [723, 0]
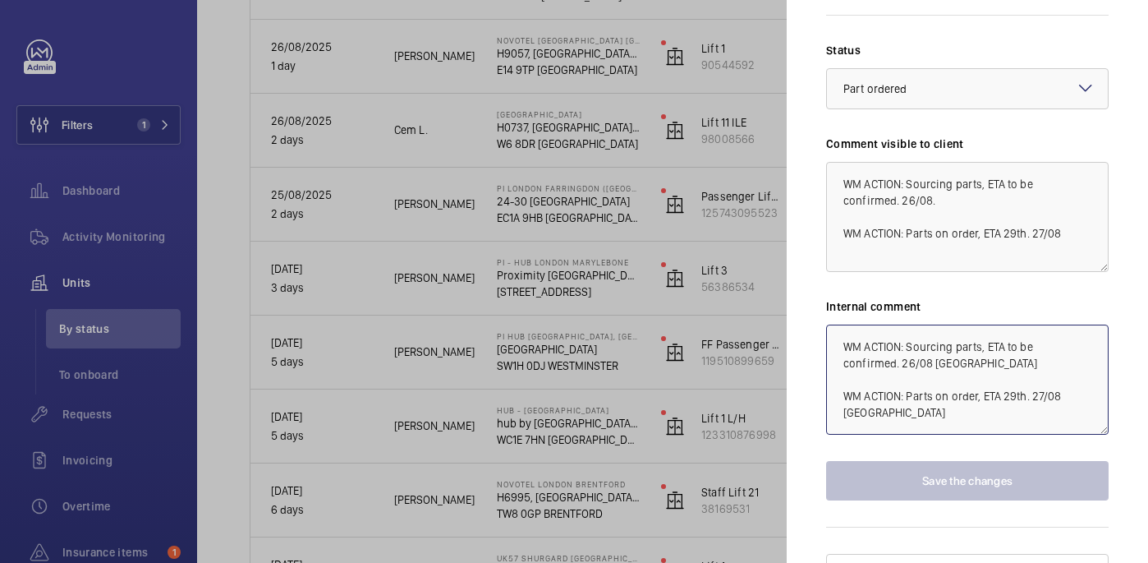
click at [1092, 368] on textarea "WM ACTION: Sourcing parts, ETA to be confirmed. 26/08 india WM ACTION: Parts on…" at bounding box center [967, 379] width 283 height 110
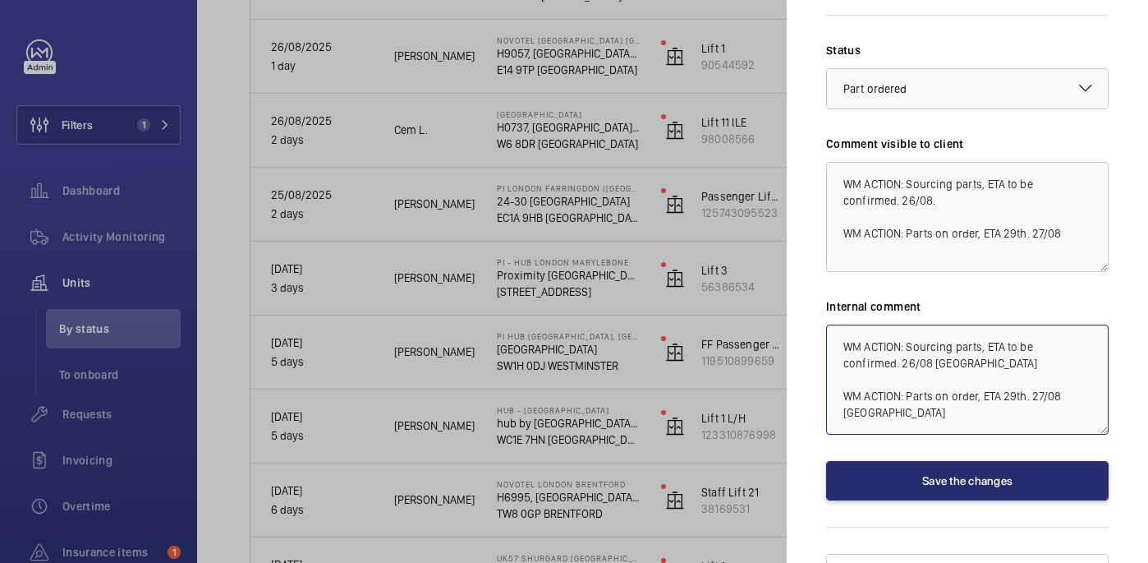
scroll to position [2, 0]
type textarea "WM ACTION: Sourcing parts, ETA to be confirmed. 26/08 india WM ACTION: Parts on…"
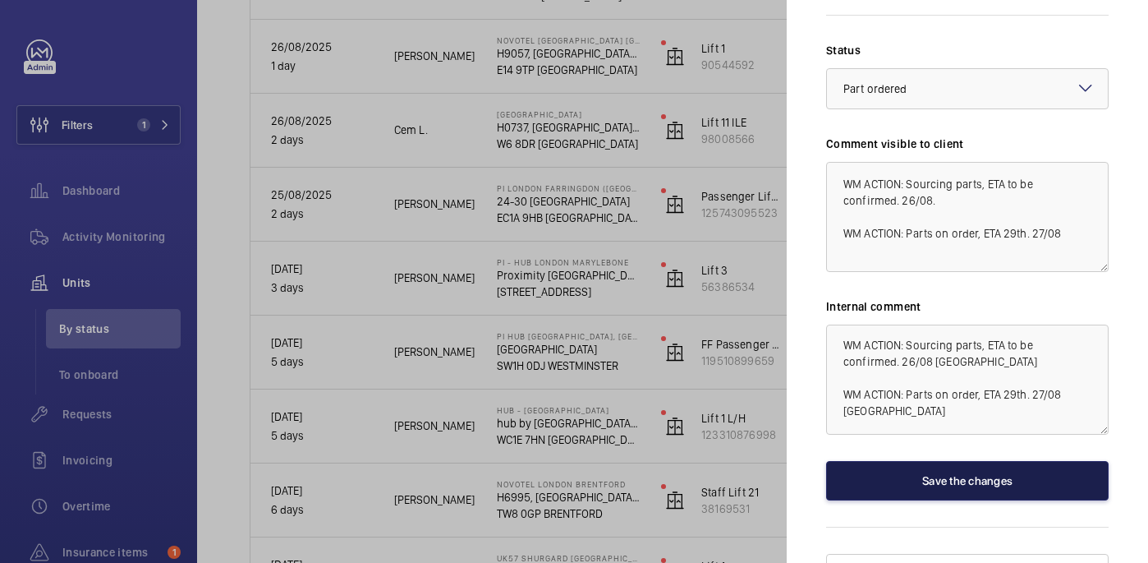
click at [1008, 461] on button "Save the changes" at bounding box center [967, 480] width 283 height 39
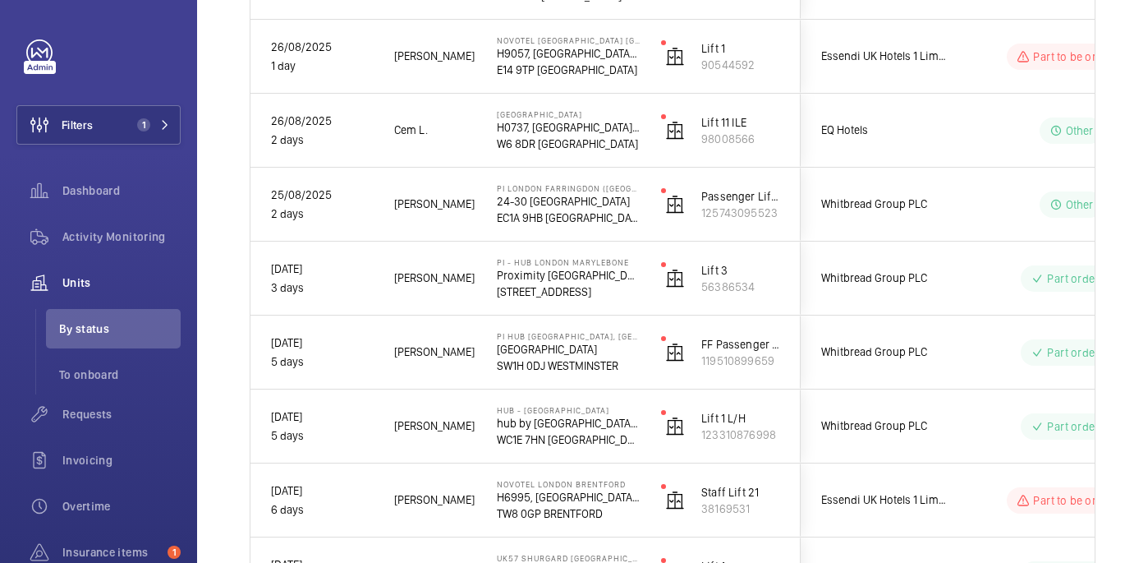
scroll to position [0, 0]
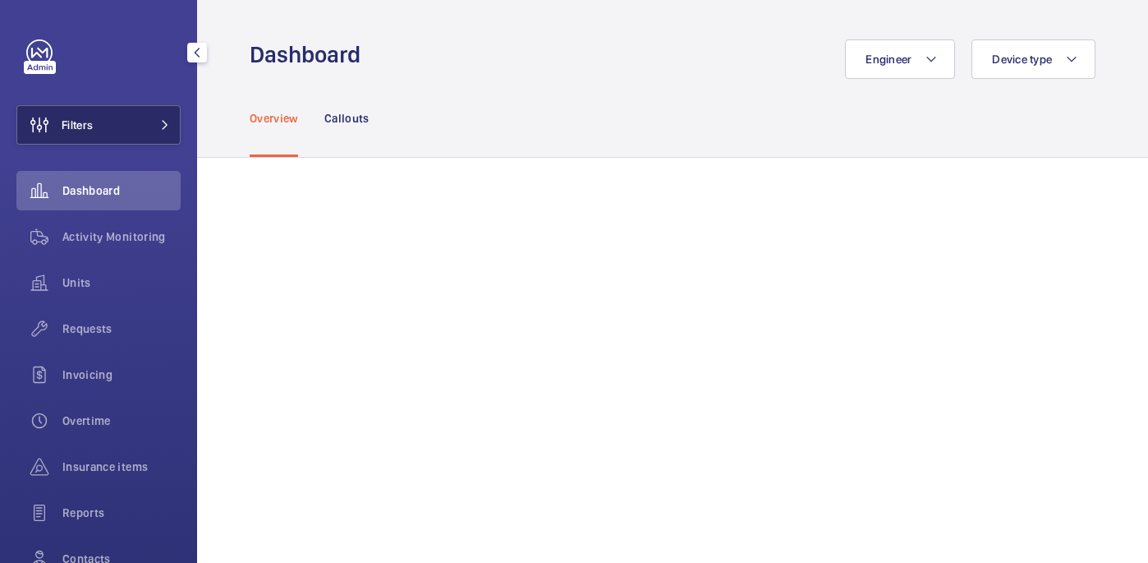
click at [124, 134] on button "Filters" at bounding box center [98, 124] width 164 height 39
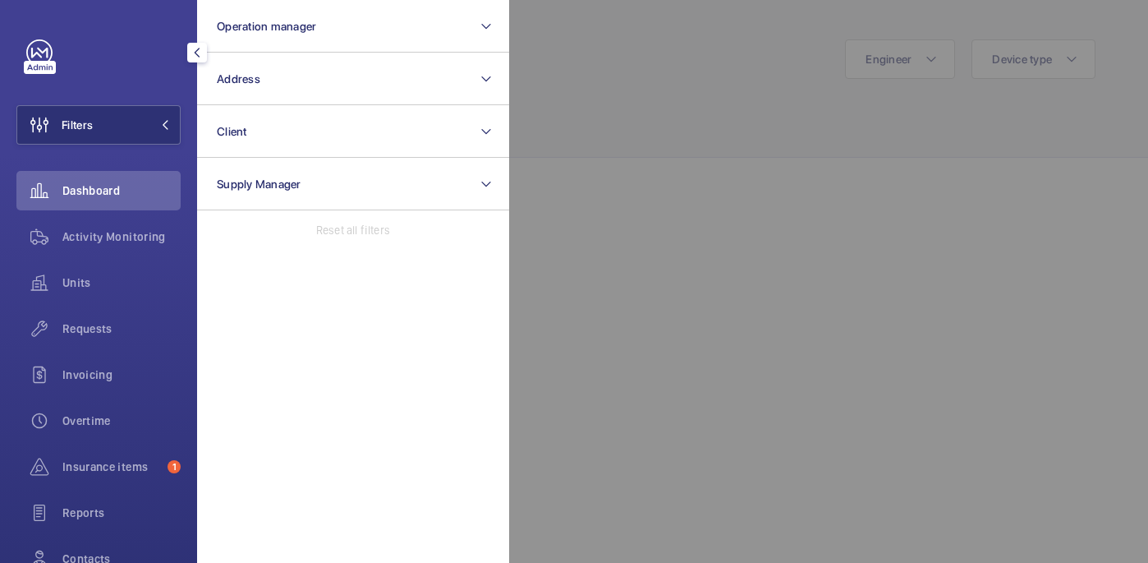
drag, startPoint x: 645, startPoint y: 131, endPoint x: 513, endPoint y: 160, distance: 134.5
click at [640, 131] on div at bounding box center [1083, 281] width 1148 height 563
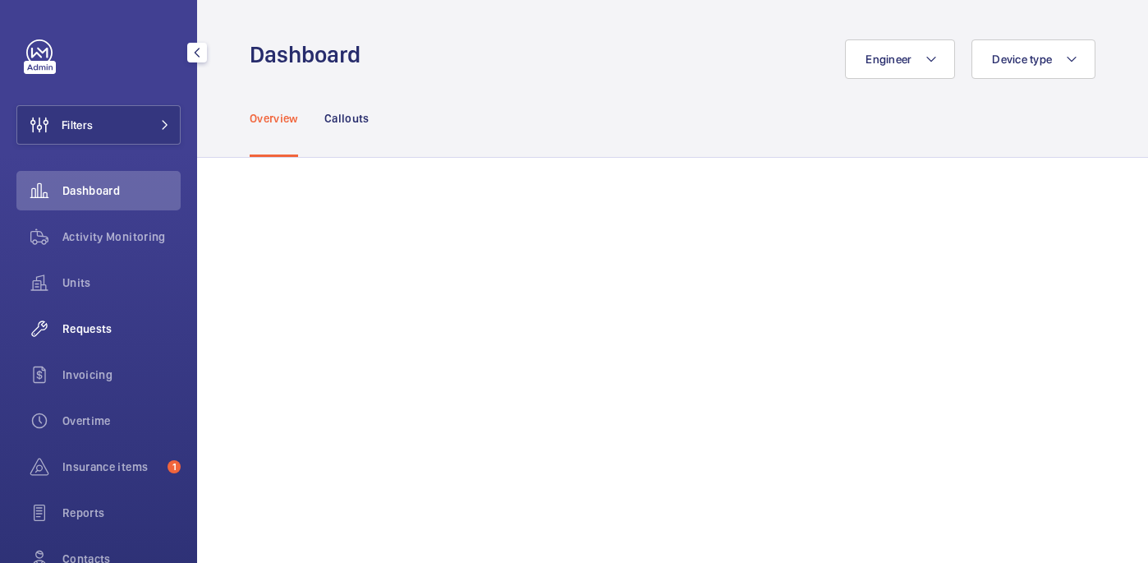
click at [93, 320] on span "Requests" at bounding box center [121, 328] width 118 height 16
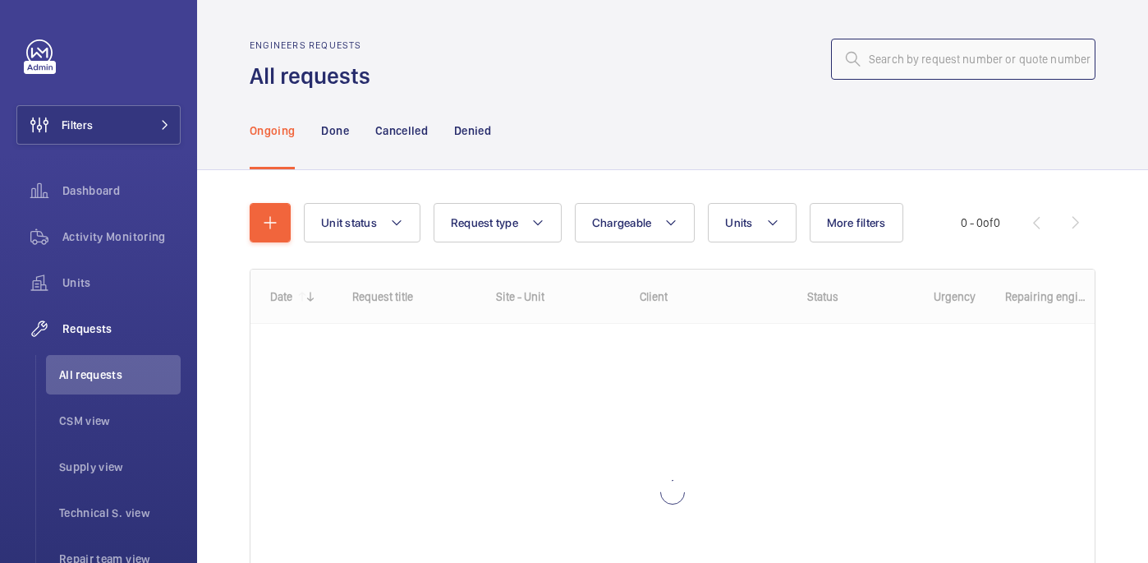
click at [896, 58] on input "text" at bounding box center [963, 59] width 264 height 41
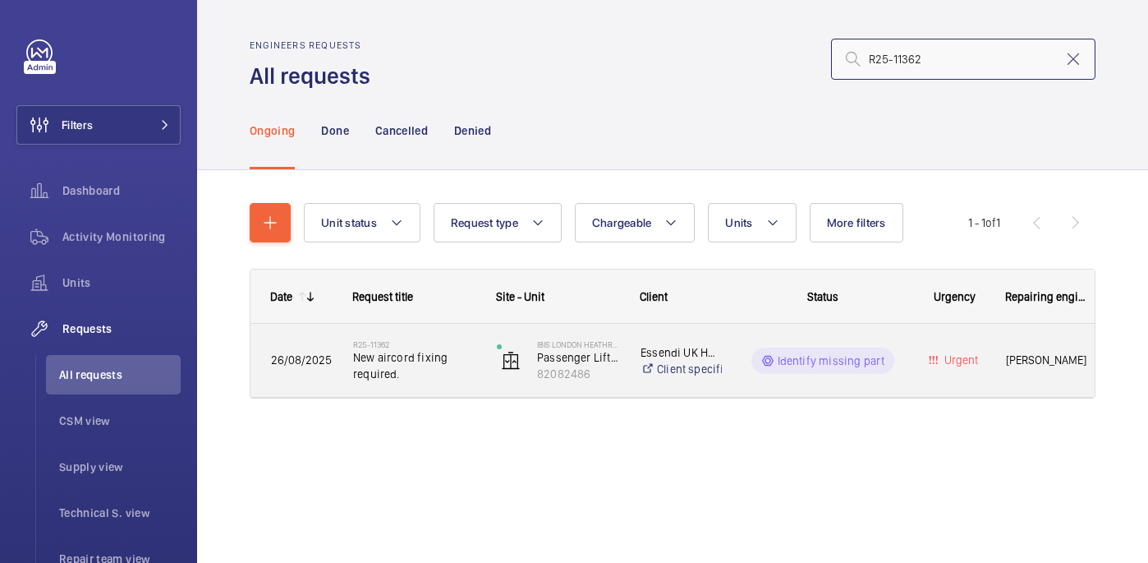
type input "R25-11362"
click at [413, 339] on h2 "R25-11362" at bounding box center [414, 344] width 122 height 10
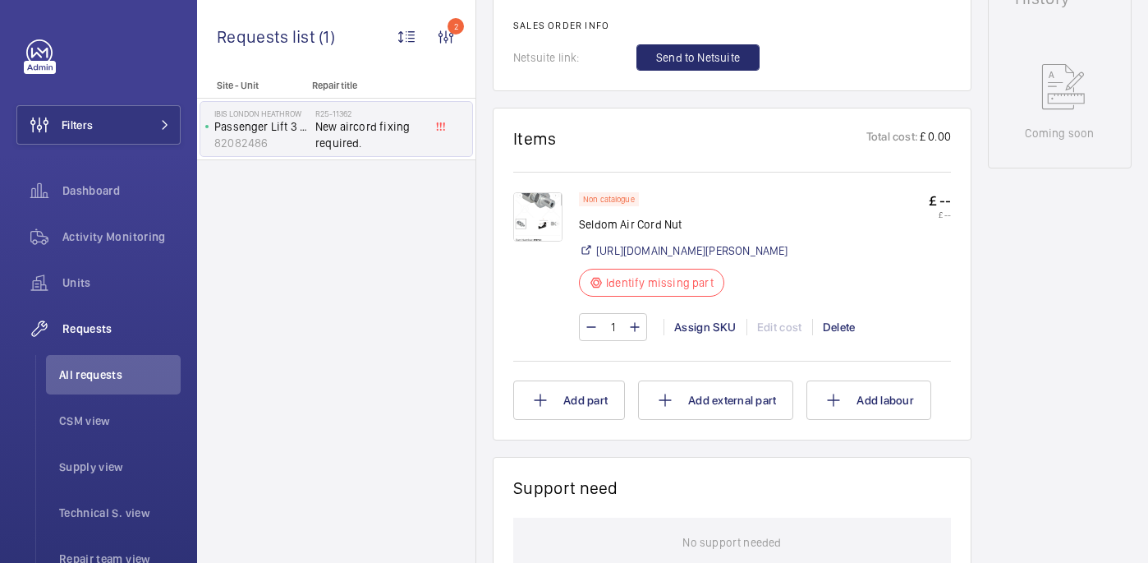
scroll to position [826, 0]
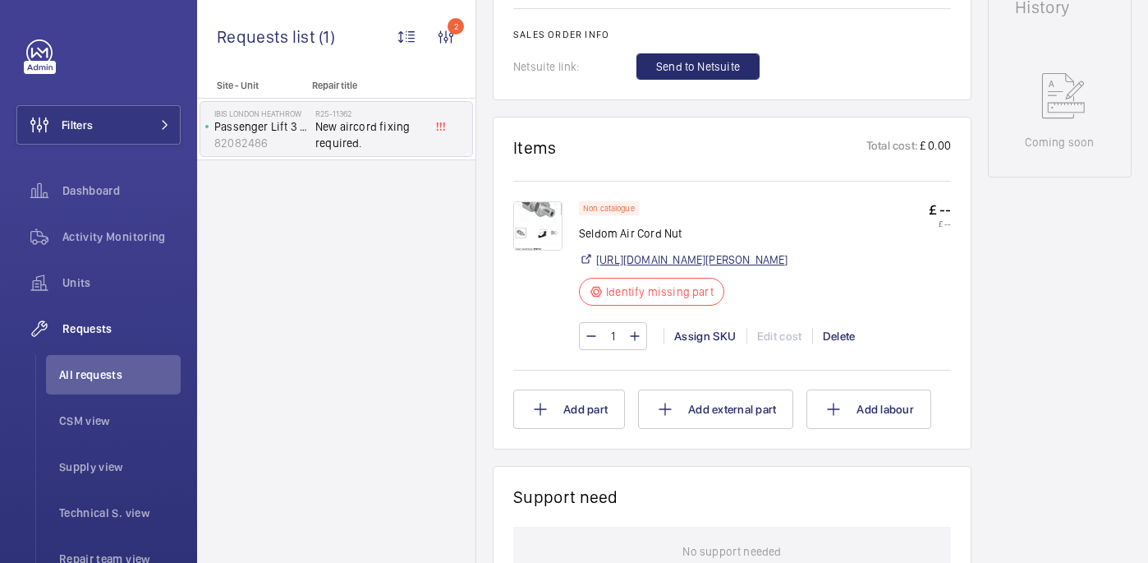
click at [637, 268] on link "https://www.reeley.co.uk/collections/selcom/products/aircord-clamp-fixing-to-su…" at bounding box center [692, 259] width 192 height 16
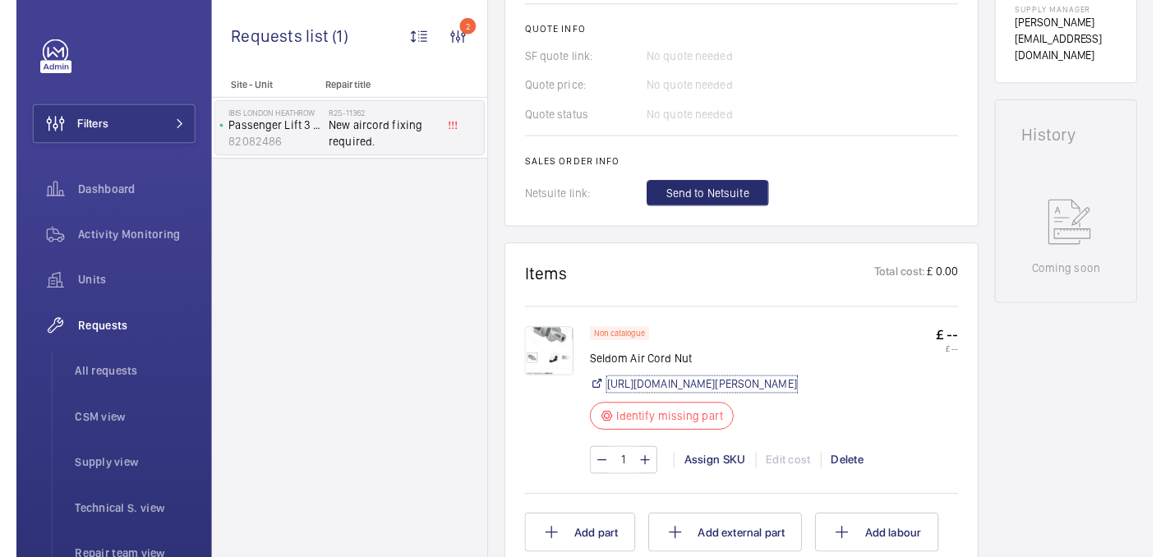
scroll to position [893, 0]
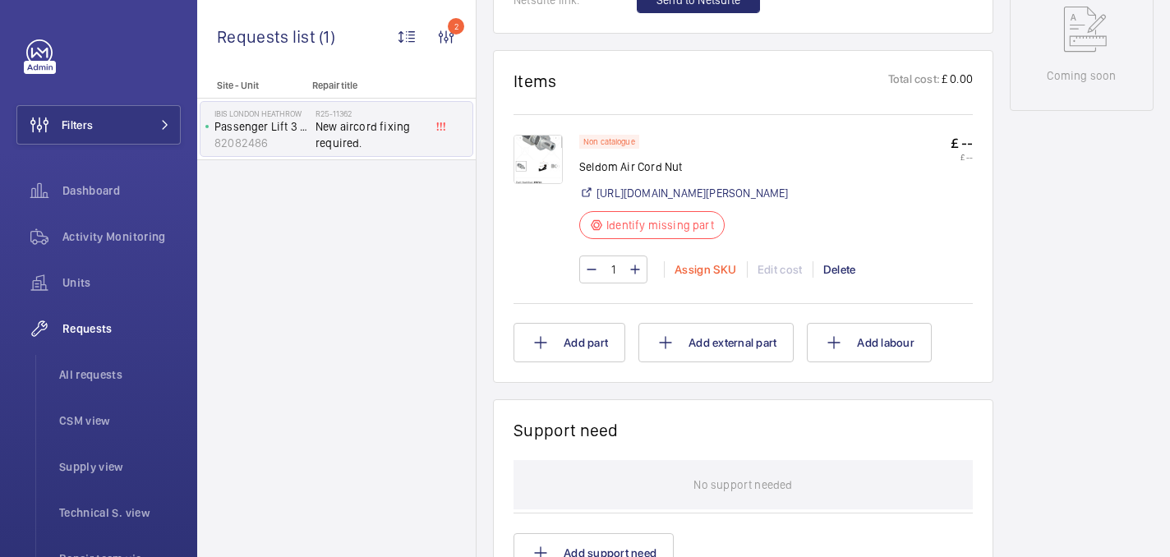
click at [693, 269] on div "Assign SKU" at bounding box center [705, 269] width 83 height 16
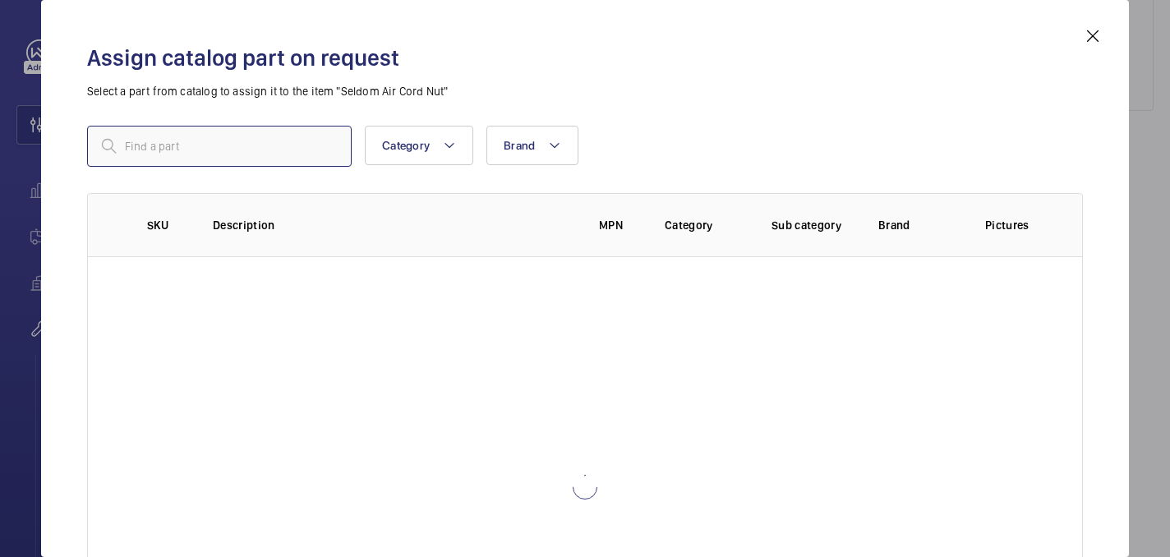
click at [157, 127] on input "text" at bounding box center [219, 146] width 264 height 41
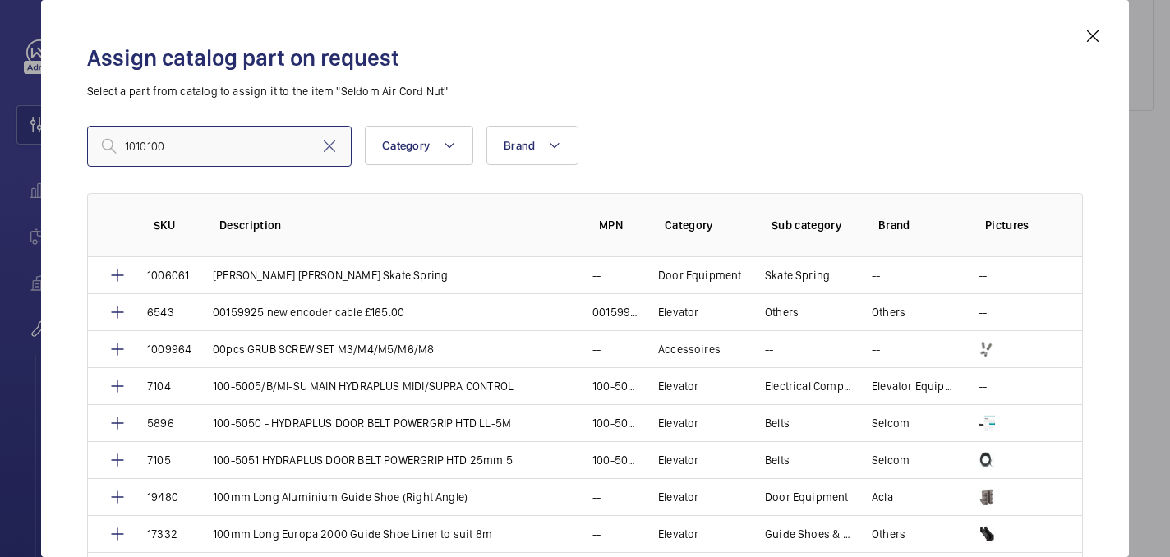
click at [131, 149] on input "1010100" at bounding box center [219, 146] width 264 height 41
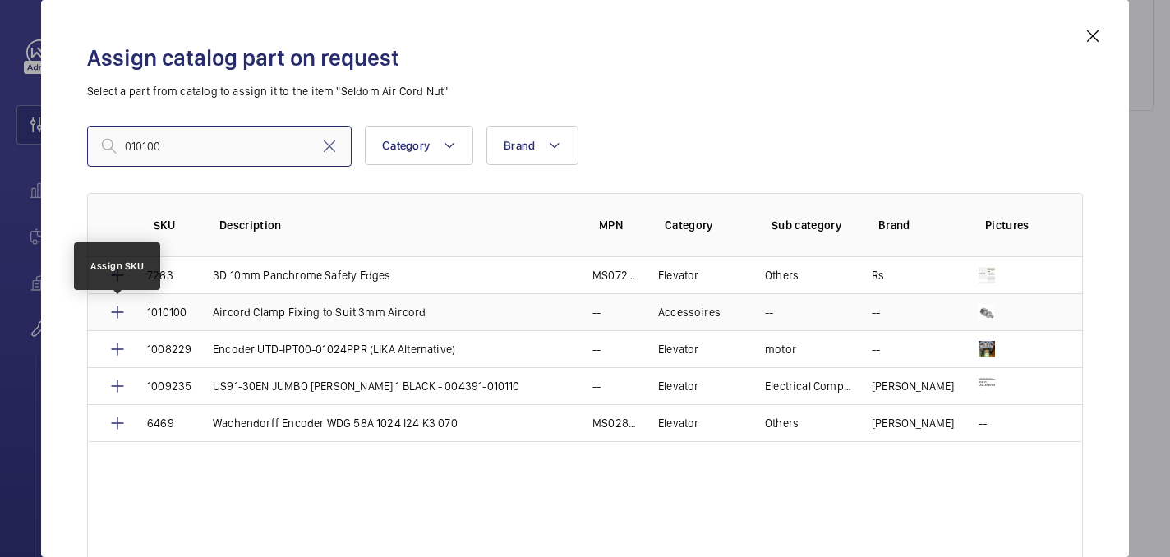
type input "010100"
click at [125, 309] on mat-icon at bounding box center [118, 312] width 20 height 20
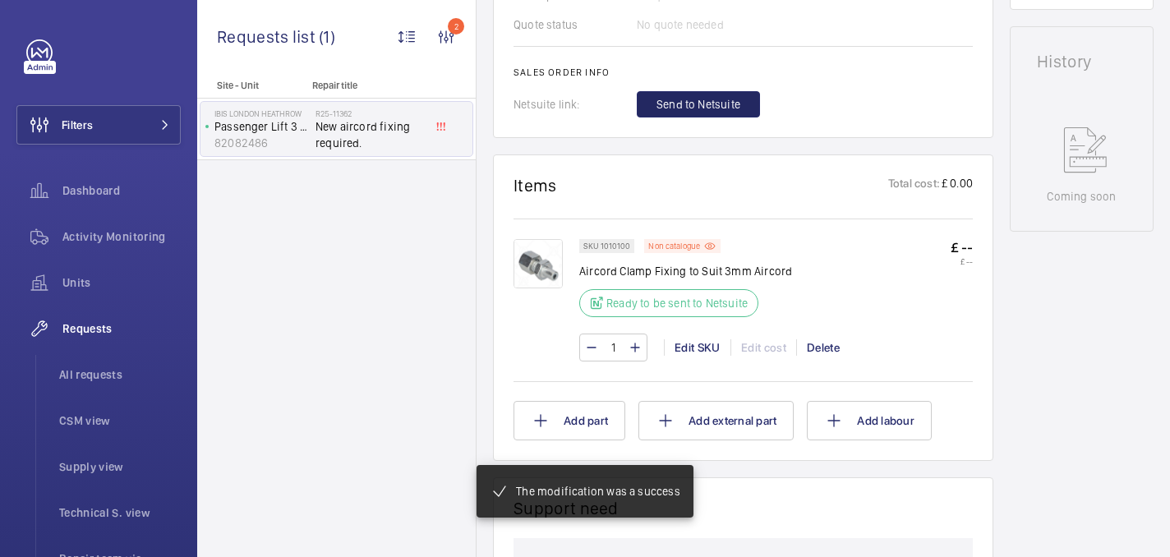
scroll to position [788, 0]
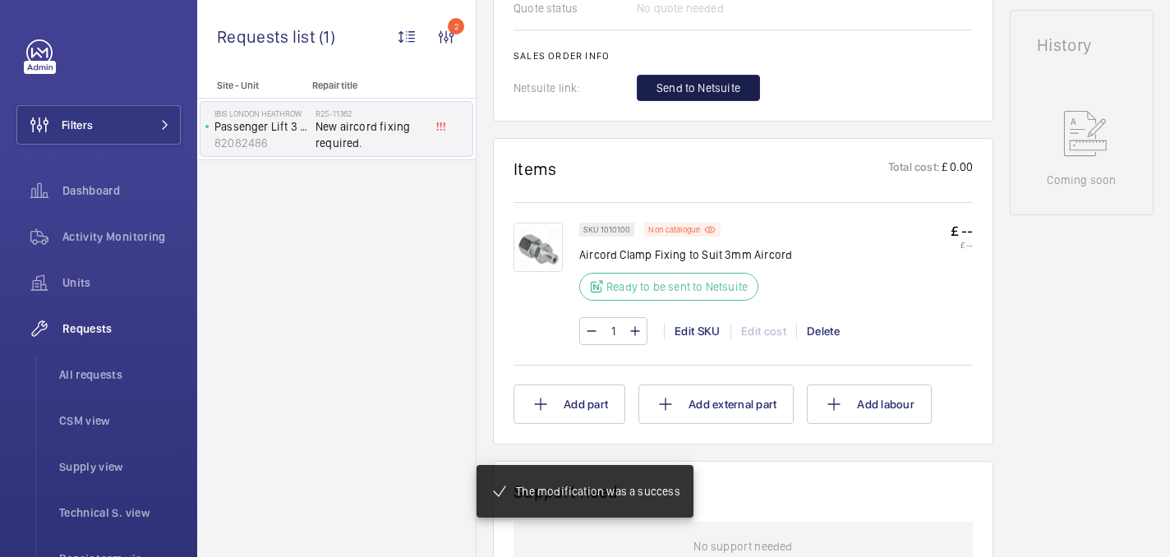
click at [719, 96] on span "Send to Netsuite" at bounding box center [698, 88] width 84 height 16
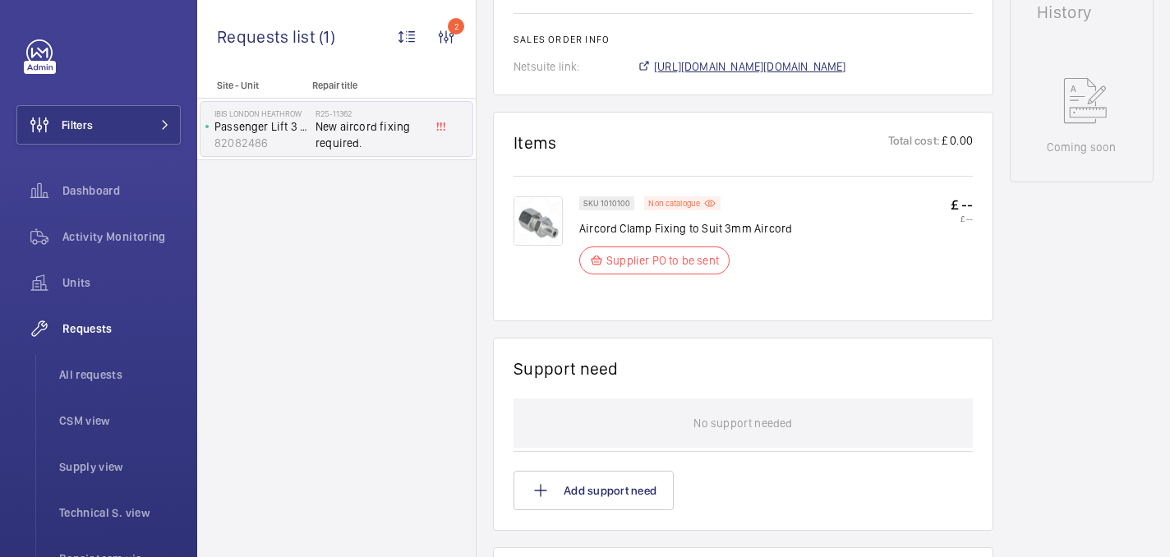
scroll to position [838, 0]
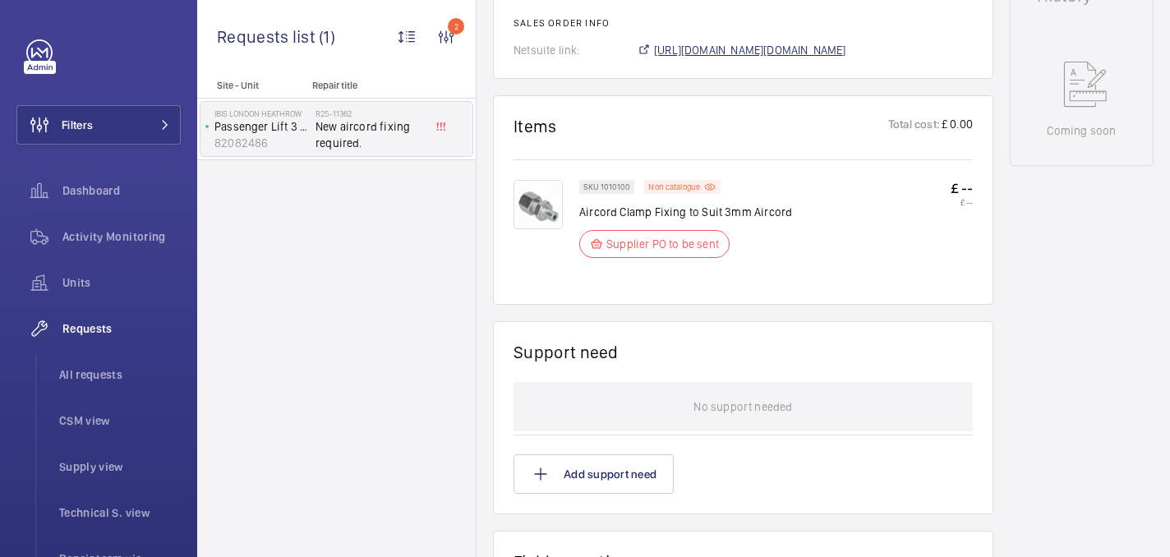
click at [707, 58] on span "https://6461500.app.netsuite.com/app/accounting/transactions/salesord.nl?id=295…" at bounding box center [750, 50] width 192 height 16
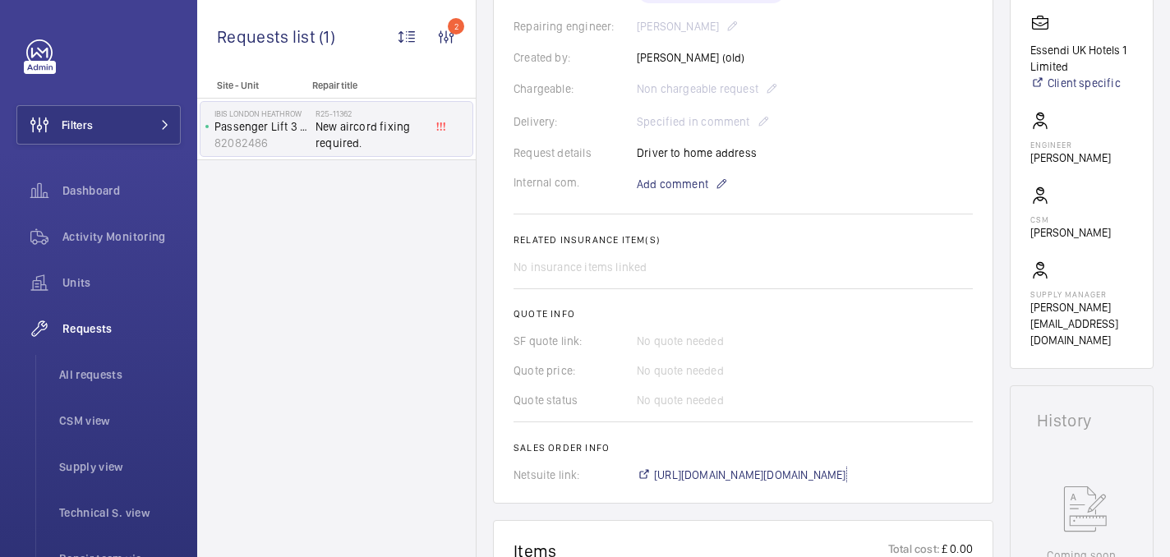
scroll to position [0, 0]
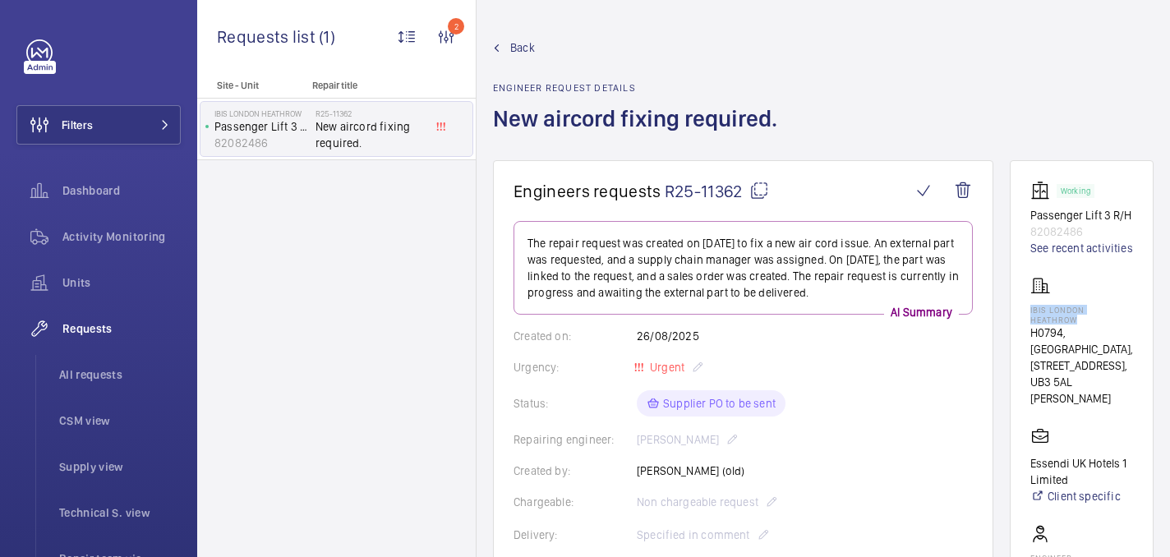
drag, startPoint x: 1041, startPoint y: 343, endPoint x: 1109, endPoint y: 352, distance: 67.8
click at [1109, 352] on wm-front-card "Working Passenger Lift 3 R/H 82082486 See recent activities IBIS LONDON HEATHRO…" at bounding box center [1081, 471] width 144 height 622
copy p "IBIS LONDON HEATHROW"
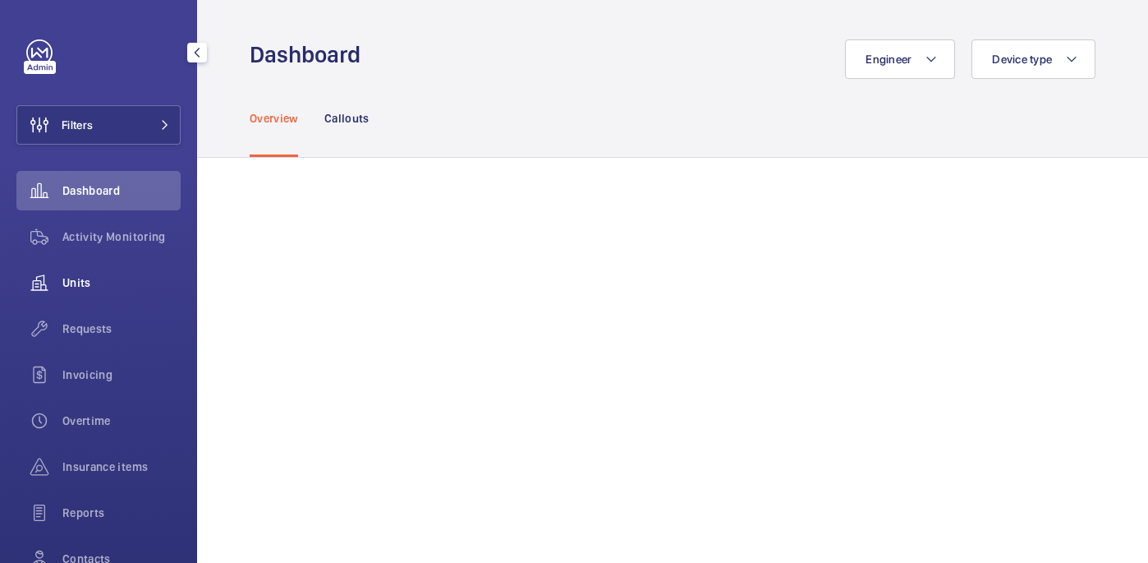
click at [89, 292] on div "Units" at bounding box center [98, 282] width 164 height 39
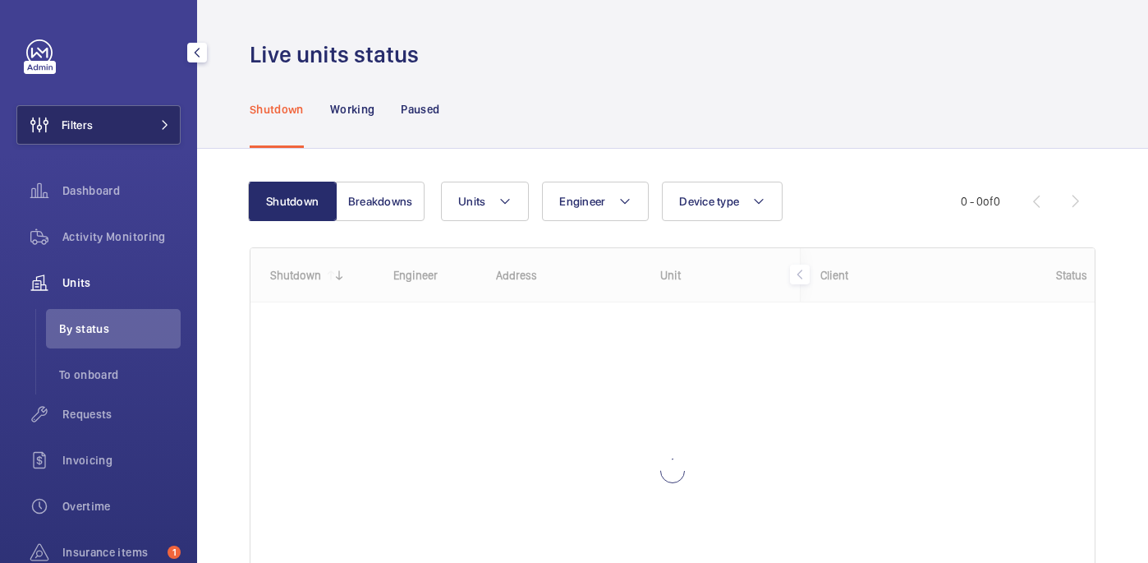
click at [113, 123] on button "Filters" at bounding box center [98, 124] width 164 height 39
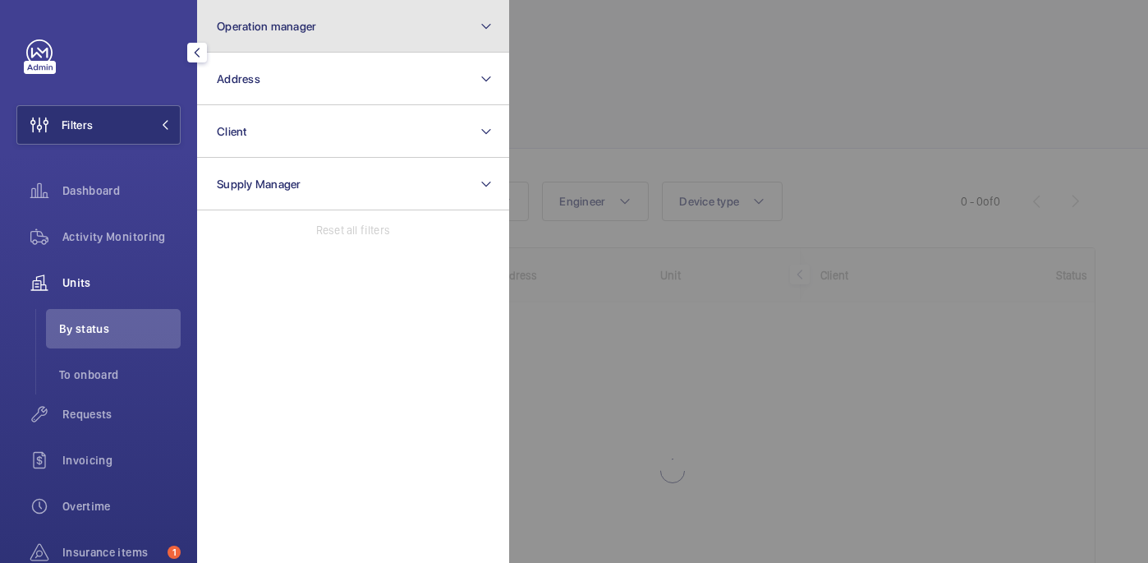
click at [371, 39] on button "Operation manager" at bounding box center [353, 26] width 312 height 53
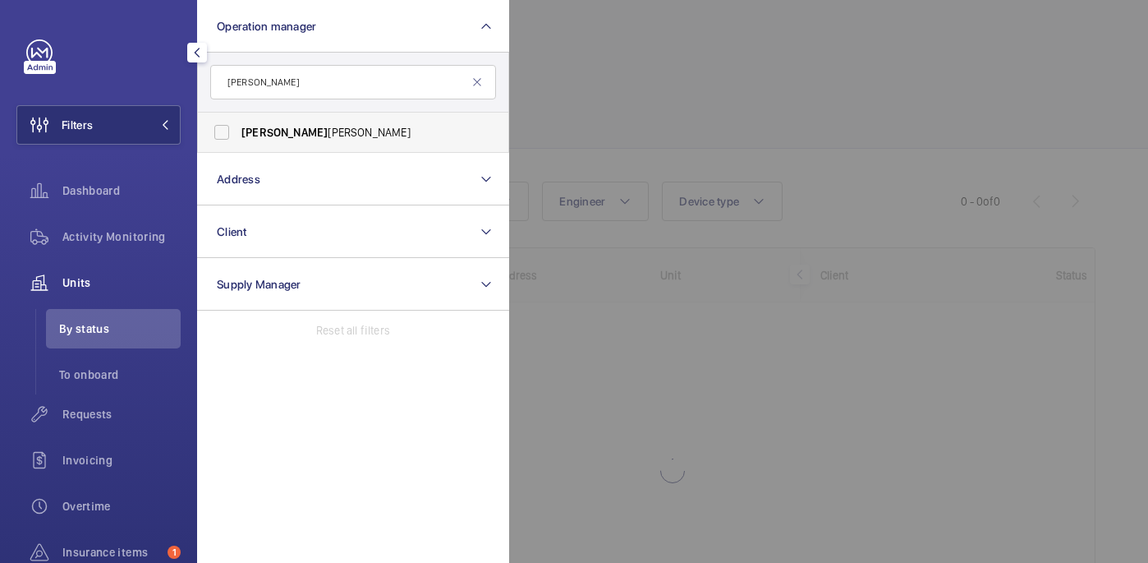
type input "[PERSON_NAME]"
click at [428, 137] on span "[PERSON_NAME]" at bounding box center [354, 132] width 226 height 16
click at [238, 137] on input "[PERSON_NAME]" at bounding box center [221, 132] width 33 height 33
checkbox input "true"
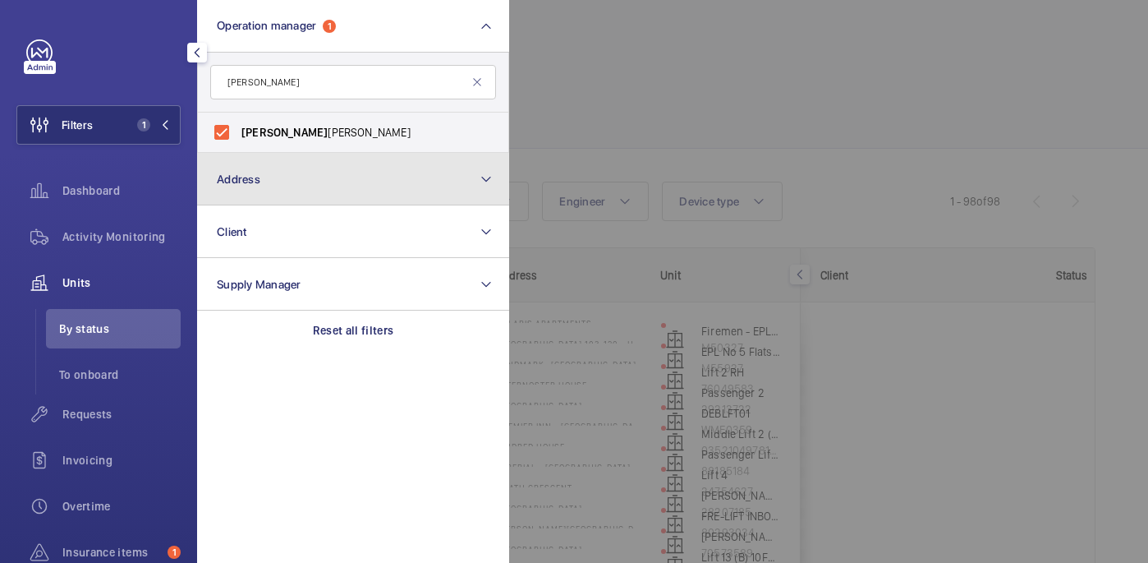
click at [431, 164] on button "Address" at bounding box center [353, 179] width 312 height 53
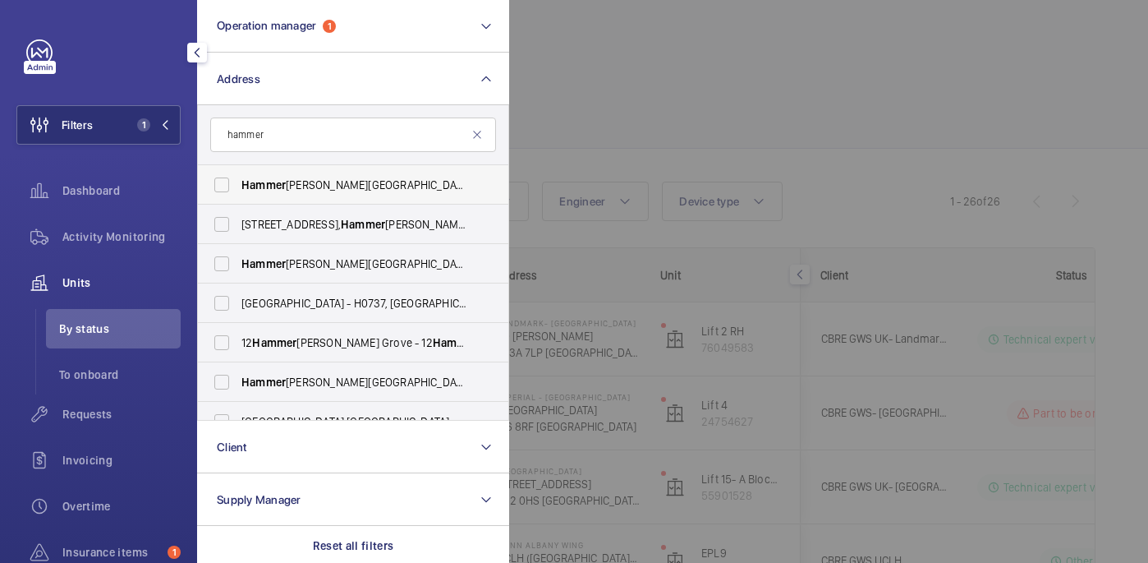
type input "hammer"
click at [478, 190] on span "Hammer" at bounding box center [500, 184] width 44 height 13
click at [238, 190] on input "[GEOGRAPHIC_DATA][PERSON_NAME] - [GEOGRAPHIC_DATA][PERSON_NAME], [STREET_ADDRES…" at bounding box center [221, 184] width 33 height 33
checkbox input "true"
click at [718, 90] on div at bounding box center [1083, 281] width 1148 height 563
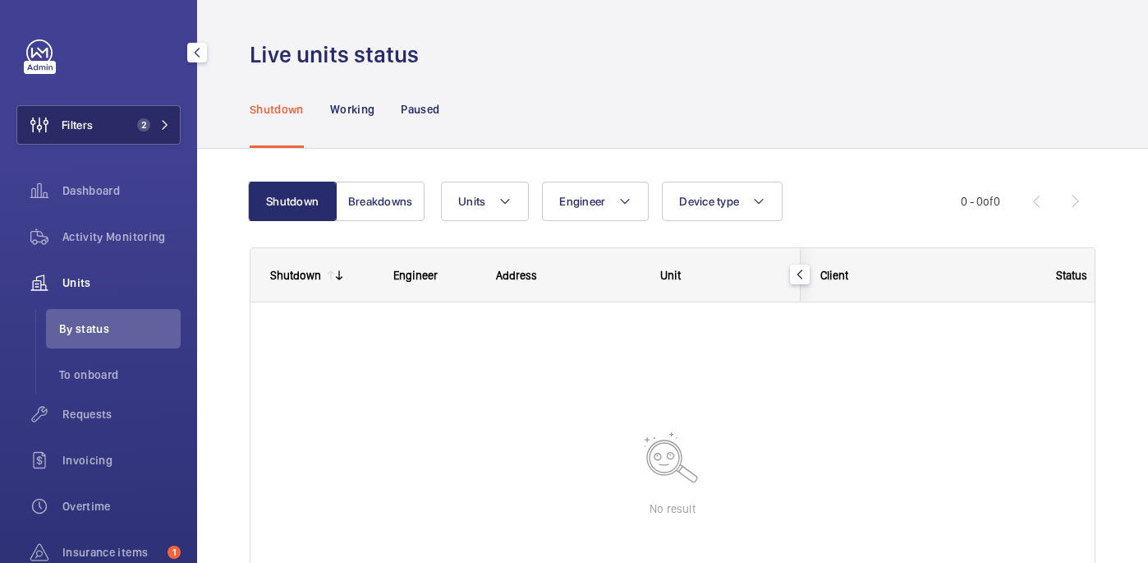
click at [90, 123] on span "Filters" at bounding box center [77, 125] width 31 height 16
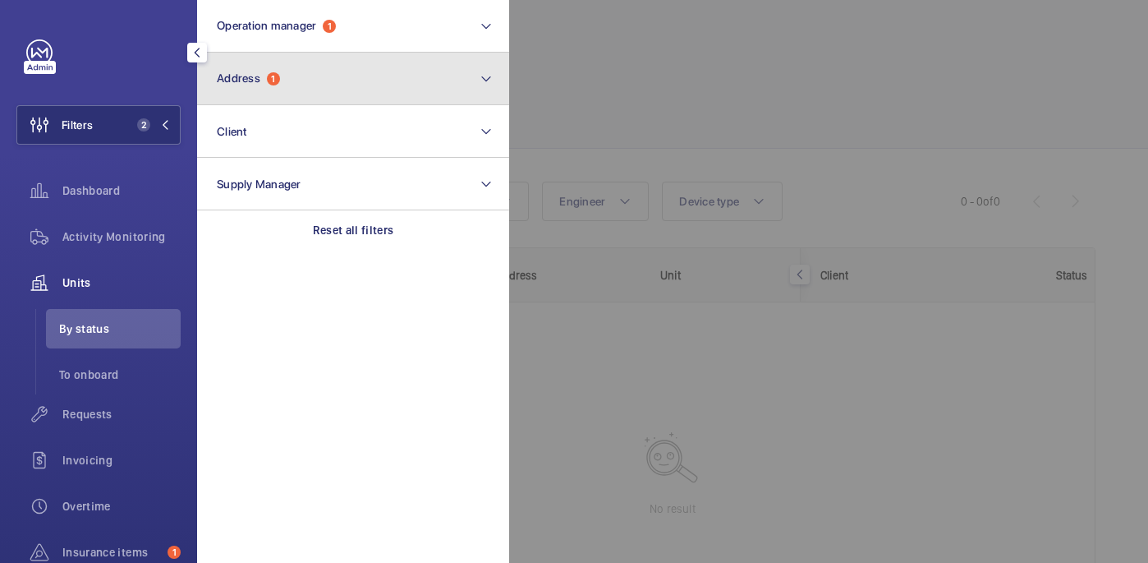
click at [310, 89] on button "Address 1" at bounding box center [353, 79] width 312 height 53
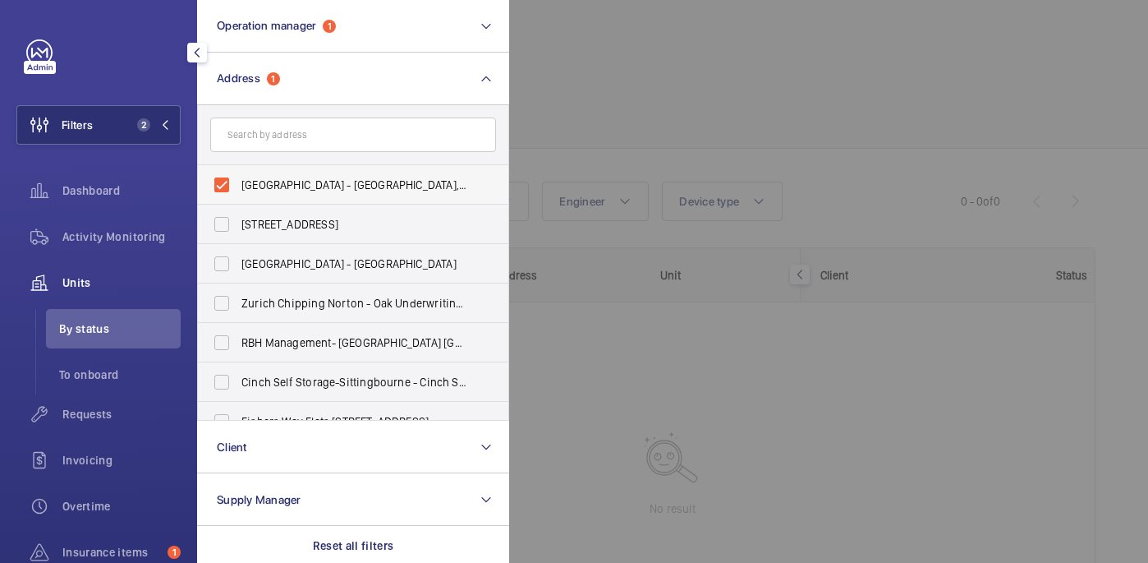
click at [275, 171] on label "Hammersmith Hospital - Hammersmith Hospital, 72 Du Cane Road, LONDON W12 0HS" at bounding box center [341, 184] width 286 height 39
click at [238, 171] on input "Hammersmith Hospital - Hammersmith Hospital, 72 Du Cane Road, LONDON W12 0HS" at bounding box center [221, 184] width 33 height 33
checkbox input "false"
click at [632, 110] on div at bounding box center [1083, 281] width 1148 height 563
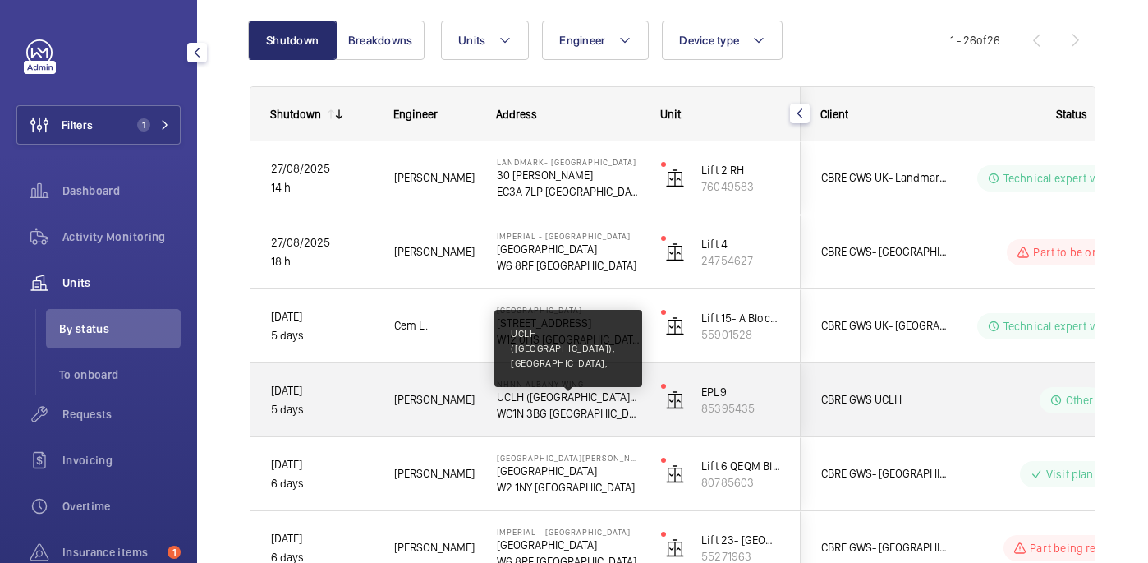
scroll to position [179, 0]
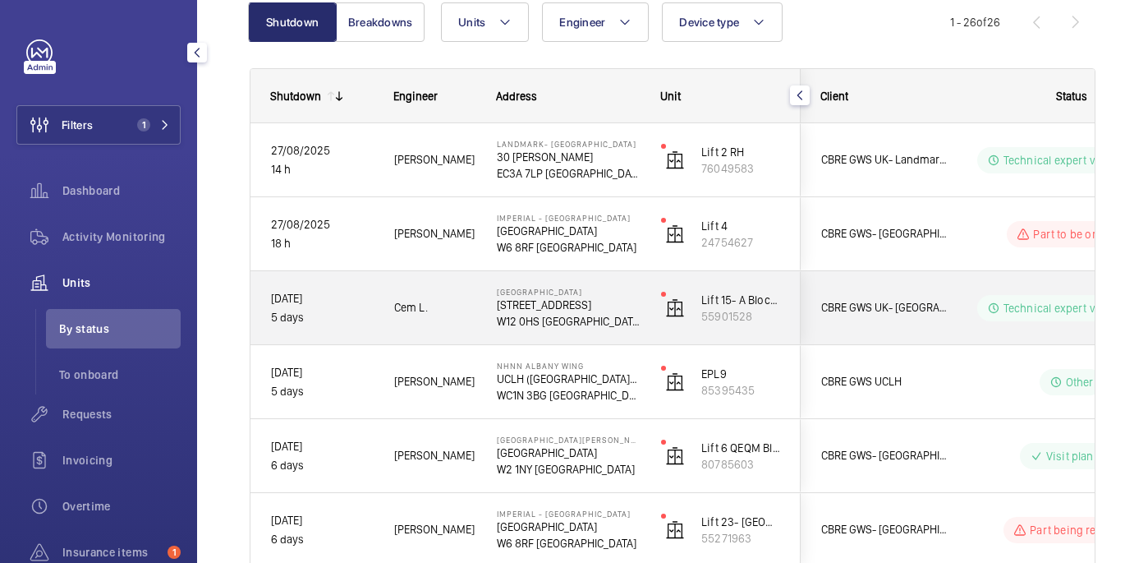
click at [590, 313] on p "W12 0HS LONDON" at bounding box center [568, 321] width 143 height 16
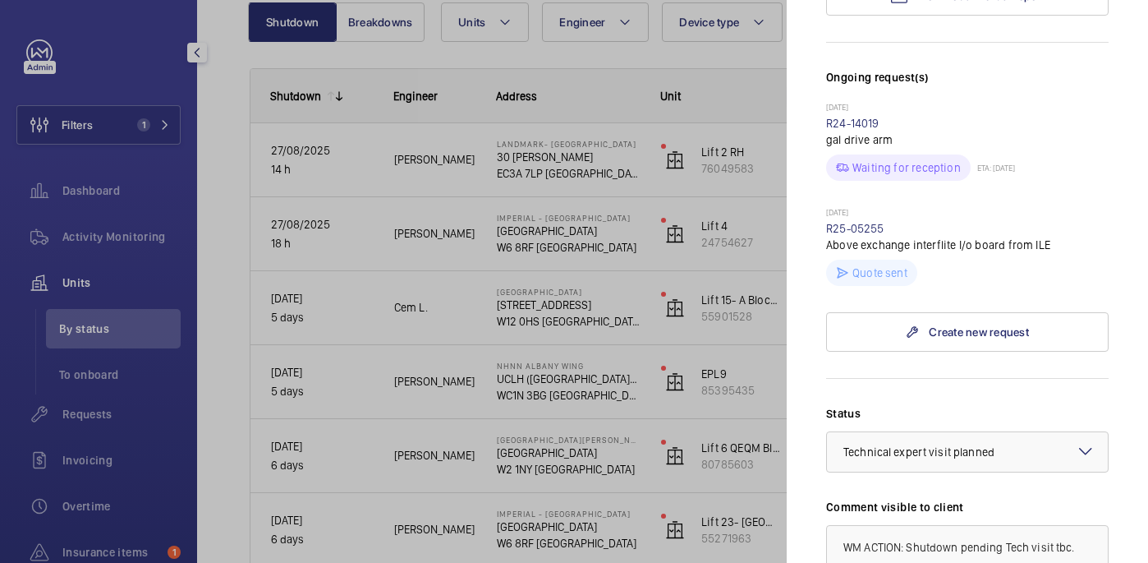
scroll to position [369, 0]
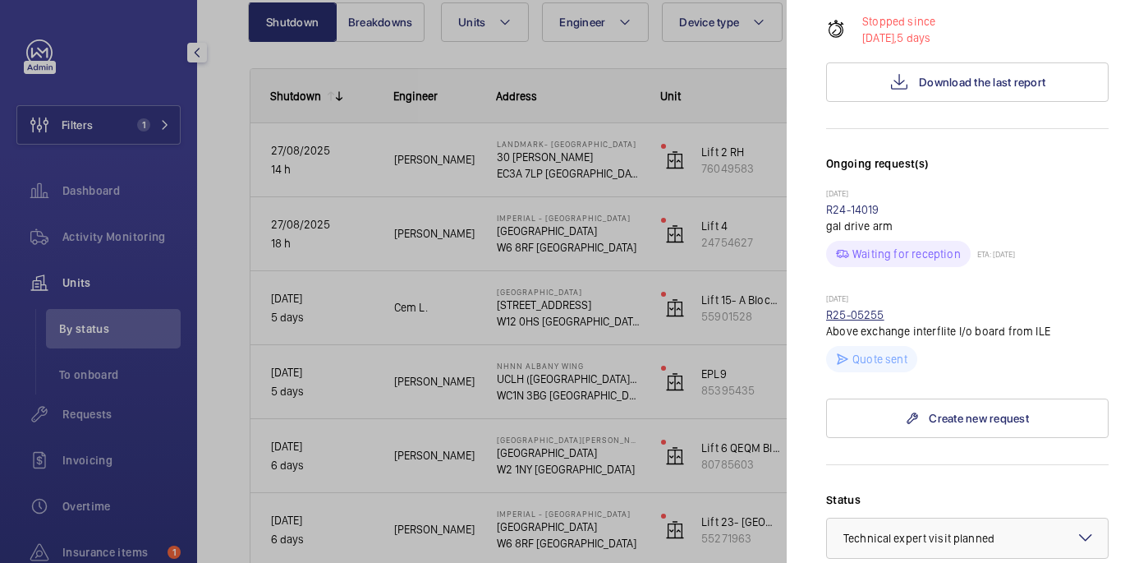
click at [852, 308] on link "R25-05255" at bounding box center [855, 314] width 58 height 13
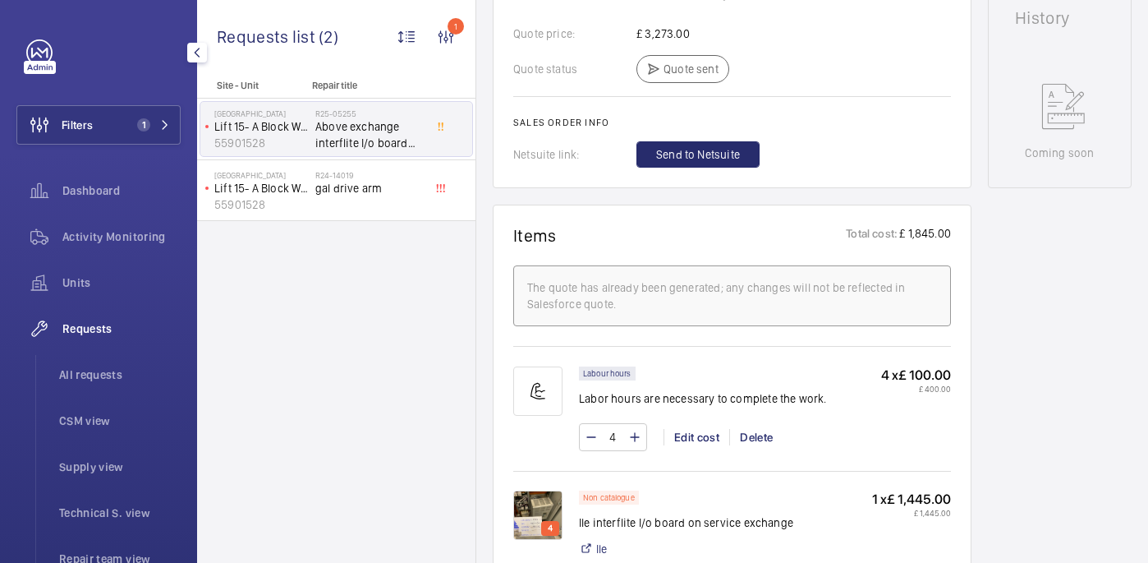
scroll to position [956, 0]
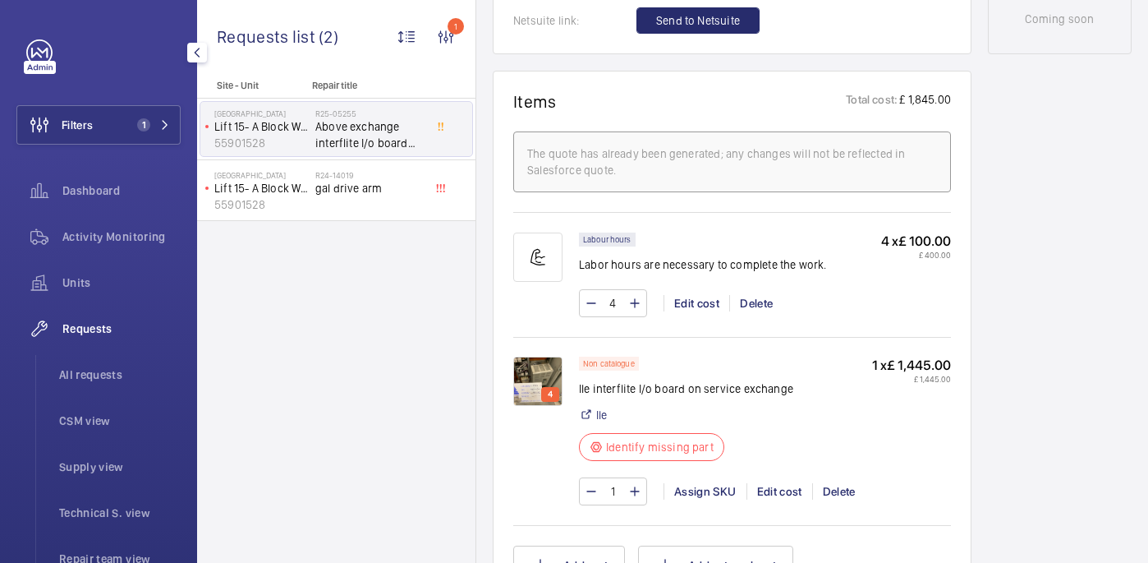
click at [545, 371] on img at bounding box center [537, 380] width 49 height 49
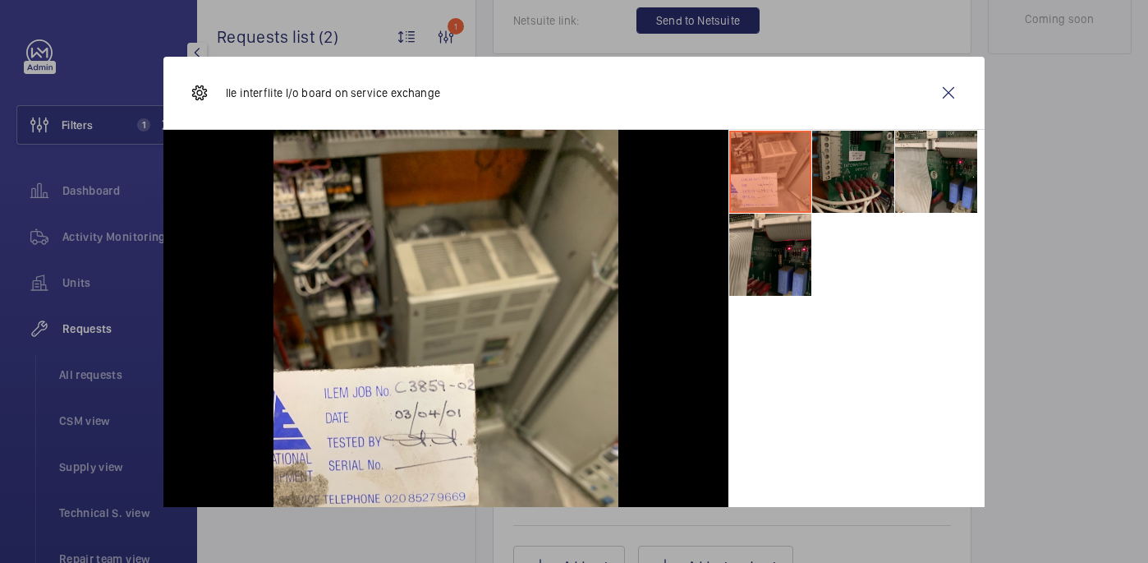
click at [860, 135] on li at bounding box center [853, 172] width 82 height 82
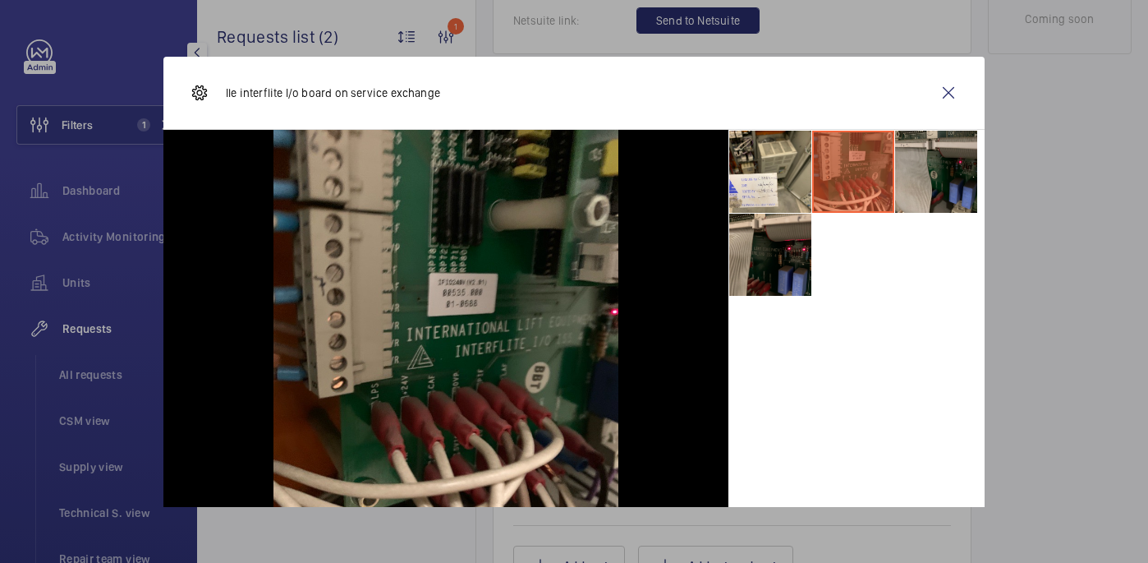
click at [931, 149] on li at bounding box center [936, 172] width 82 height 82
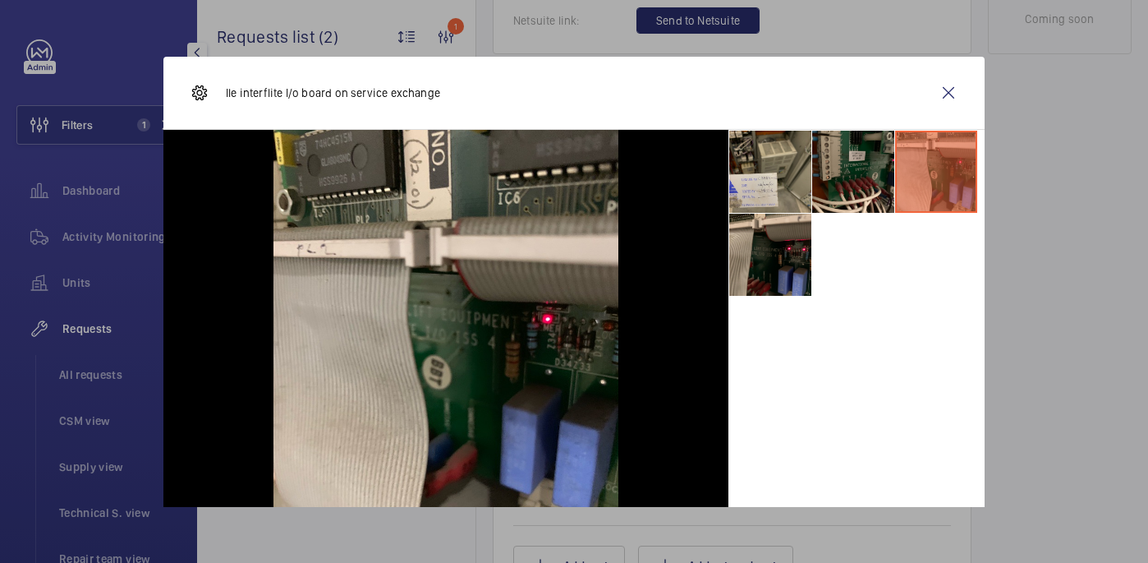
click at [775, 172] on li at bounding box center [770, 172] width 82 height 82
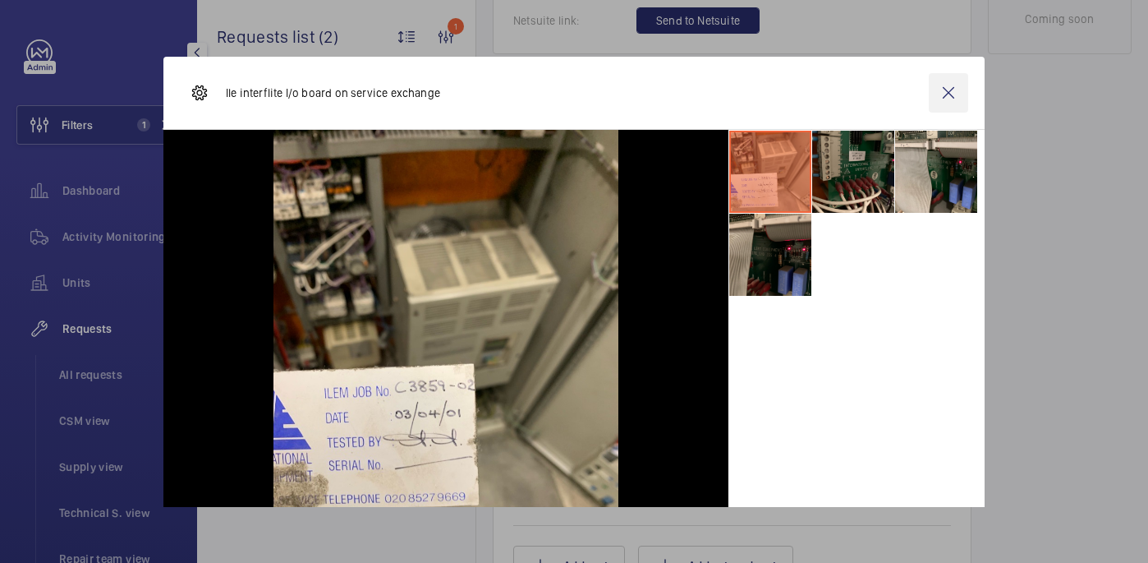
click at [939, 102] on wm-front-icon-button at bounding box center [948, 92] width 39 height 39
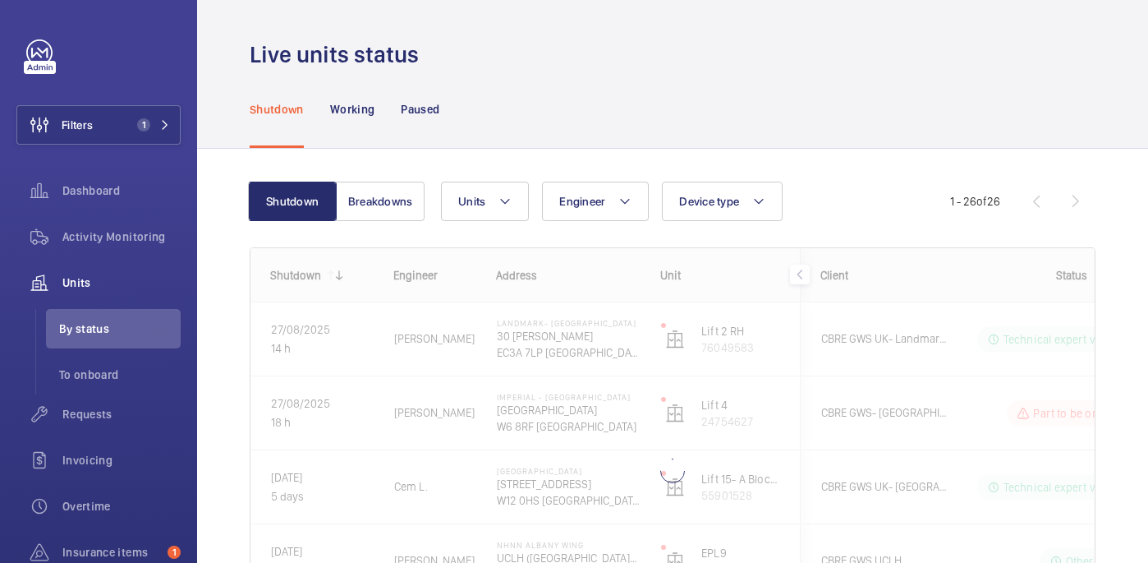
scroll to position [76, 0]
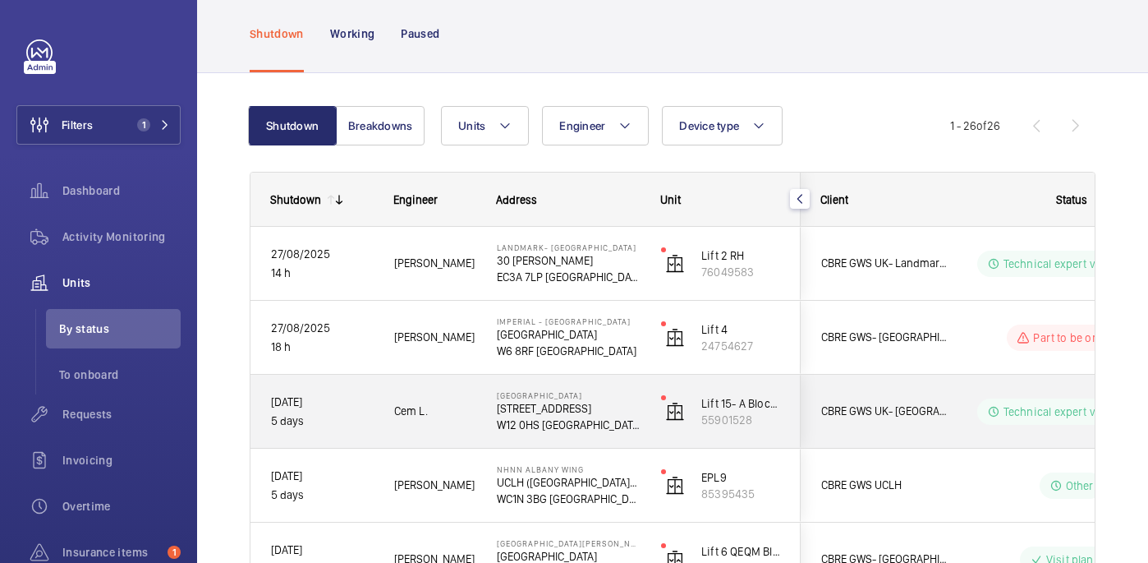
click at [627, 406] on p "72 Du Cane Rd" at bounding box center [568, 408] width 143 height 16
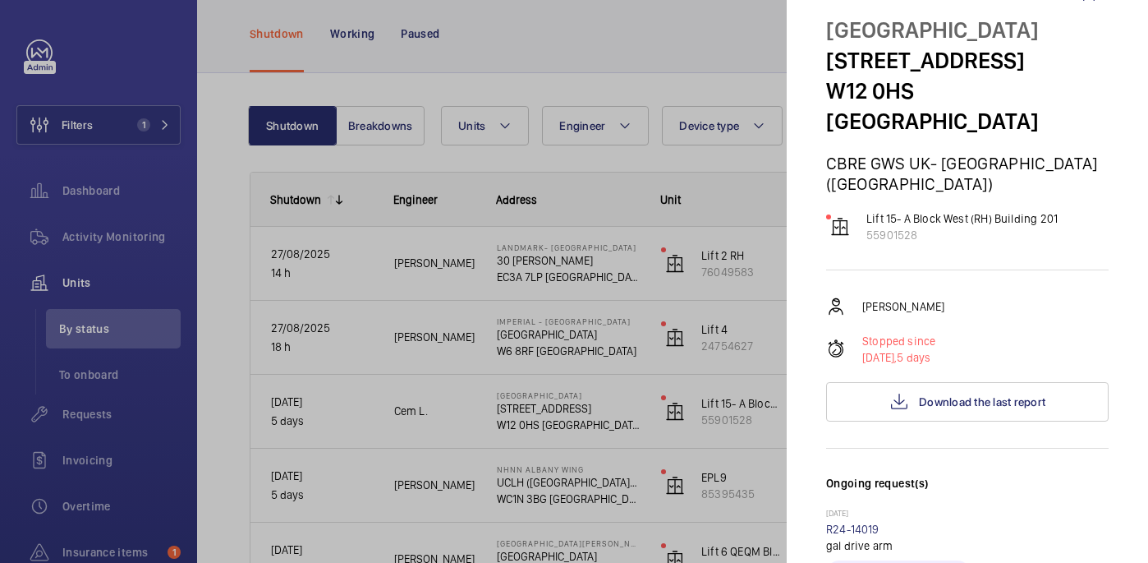
scroll to position [0, 0]
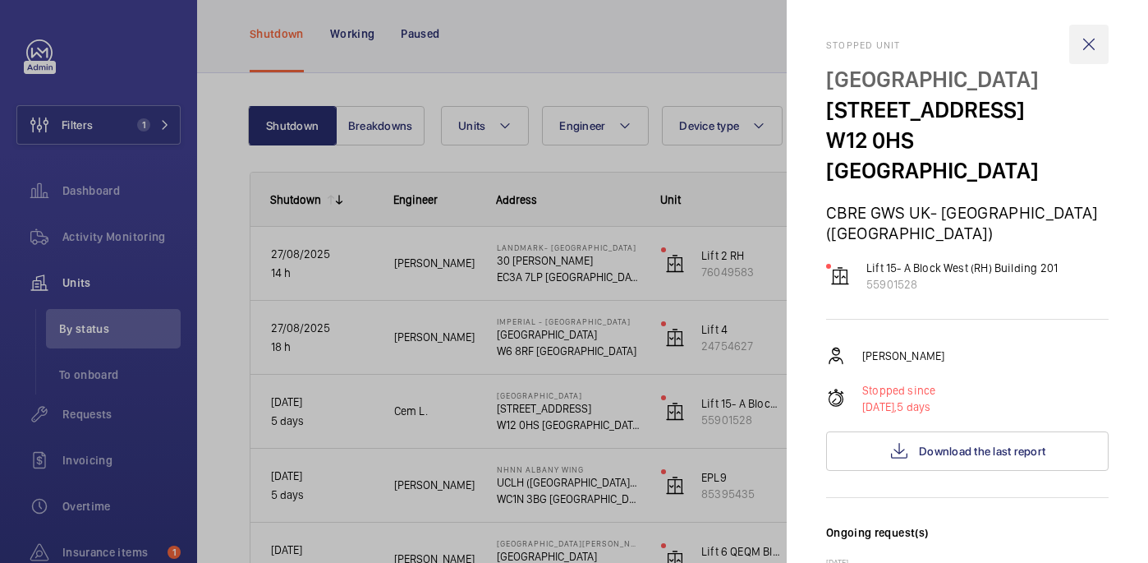
click at [1095, 44] on wm-front-icon-button at bounding box center [1088, 44] width 39 height 39
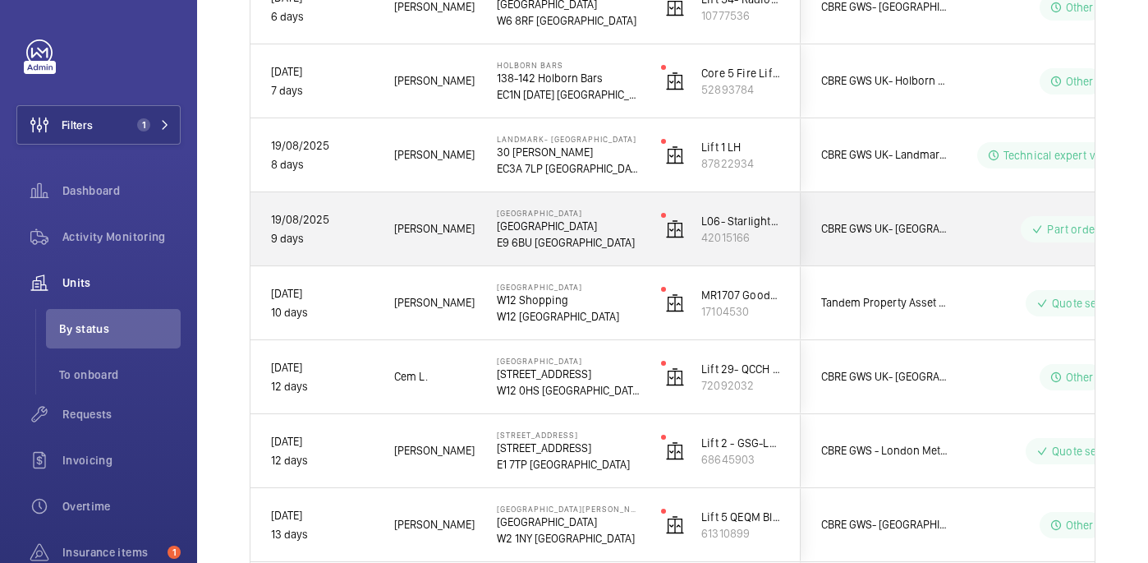
scroll to position [851, 0]
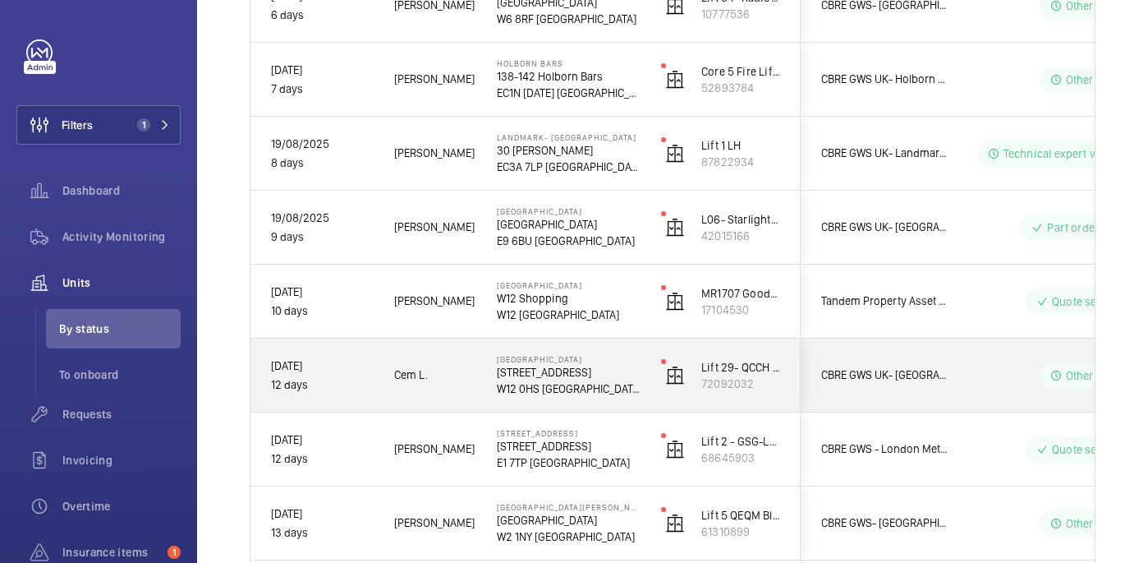
click at [604, 385] on p "W12 0HS LONDON" at bounding box center [568, 388] width 143 height 16
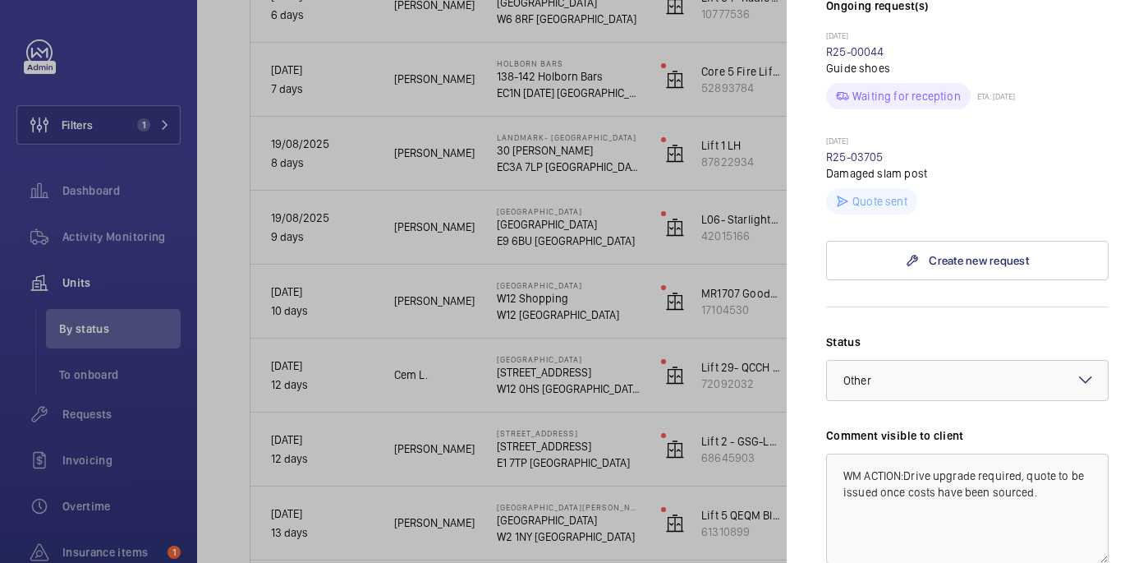
scroll to position [488, 0]
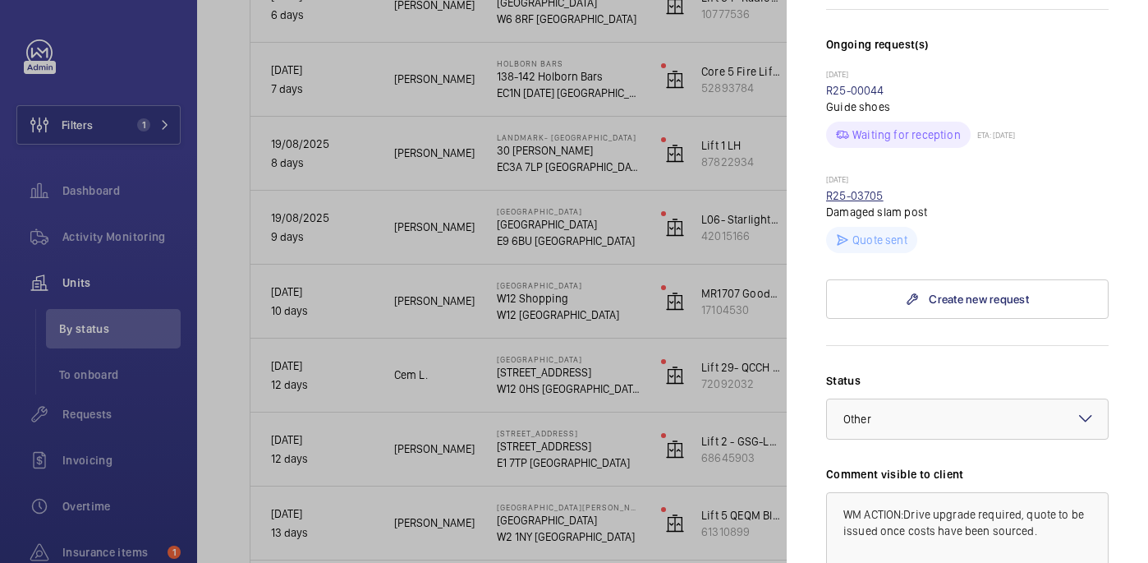
click at [875, 189] on link "R25-03705" at bounding box center [854, 195] width 57 height 13
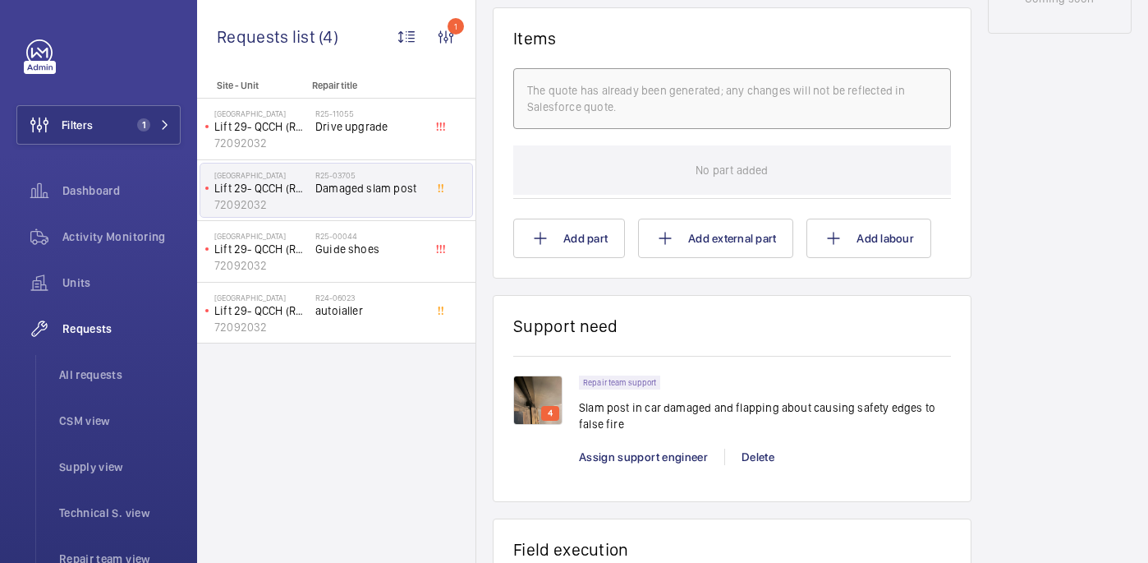
scroll to position [977, 0]
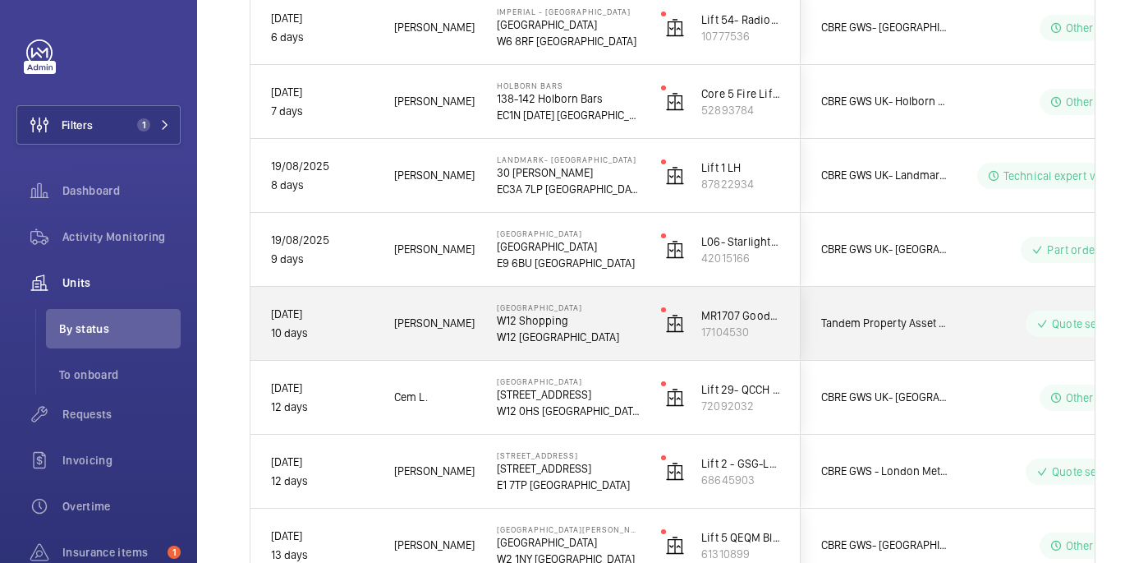
scroll to position [849, 0]
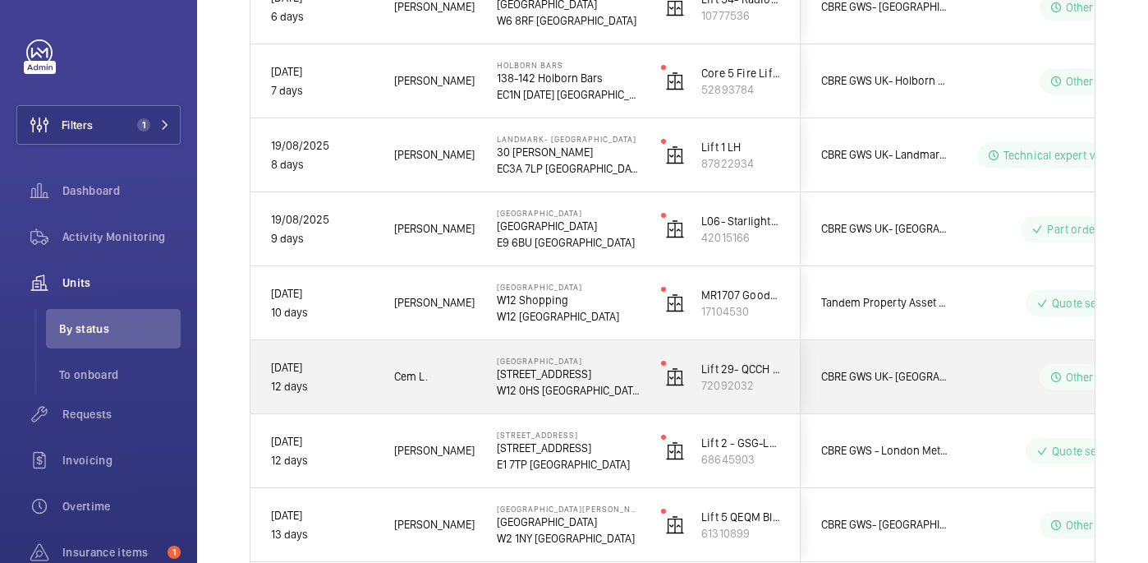
click at [612, 383] on p "W12 0HS LONDON" at bounding box center [568, 390] width 143 height 16
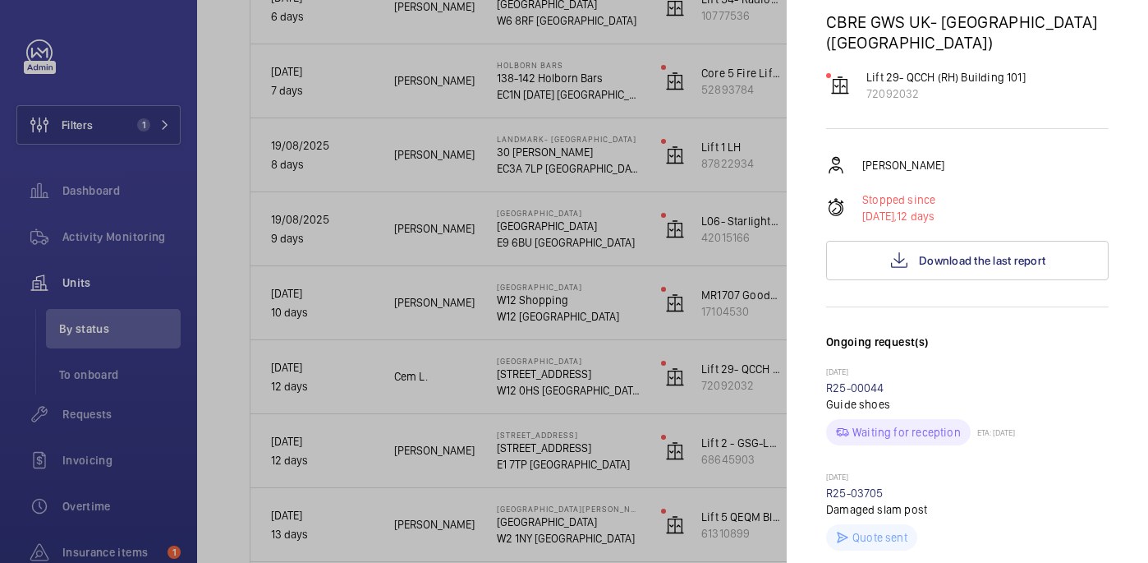
scroll to position [188, 0]
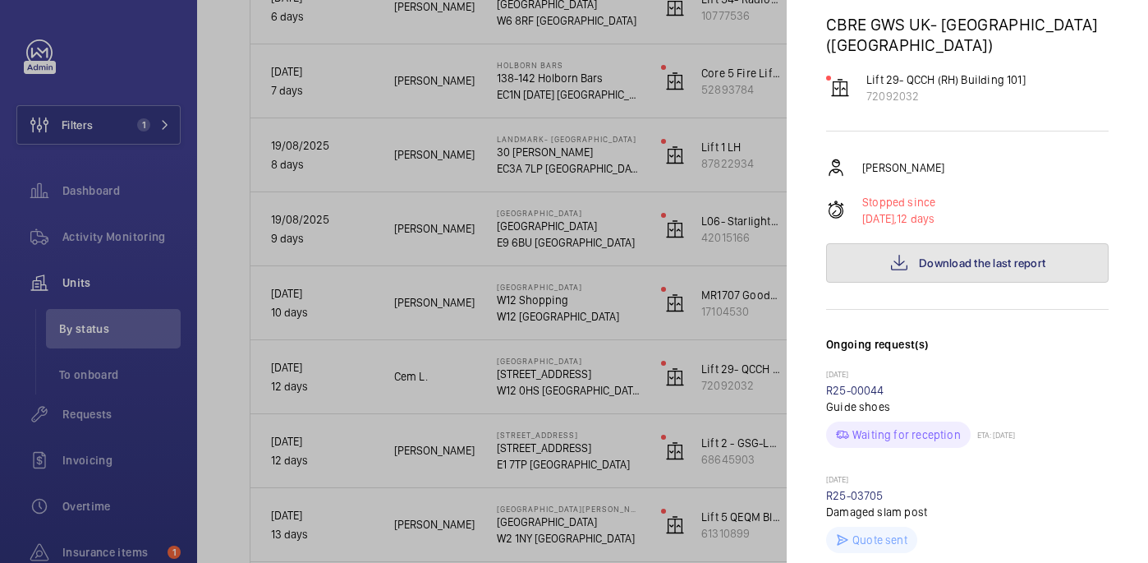
click at [984, 256] on span "Download the last report" at bounding box center [982, 262] width 126 height 13
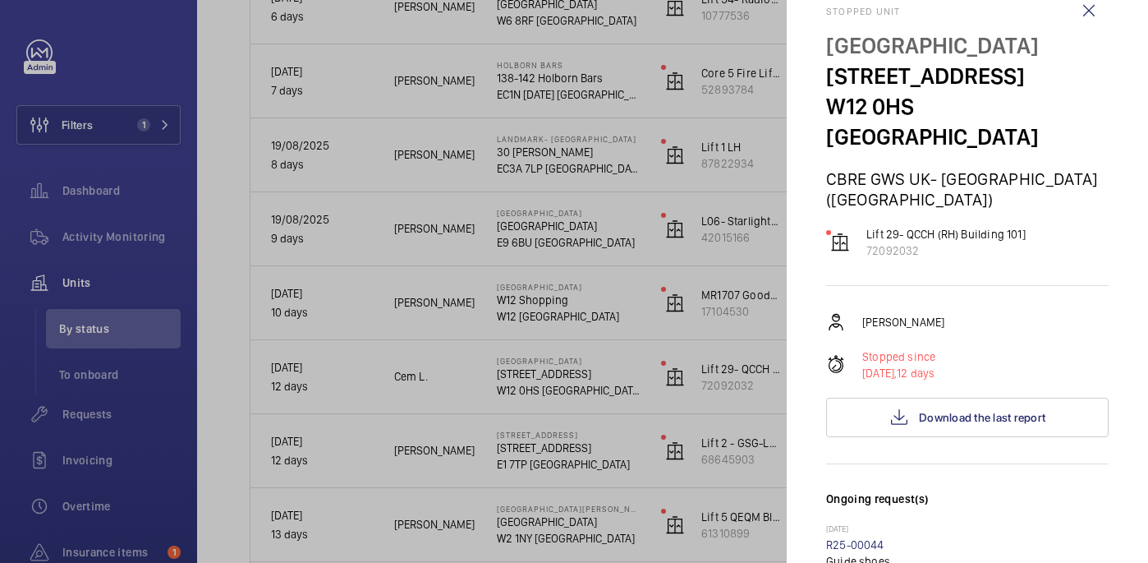
scroll to position [0, 0]
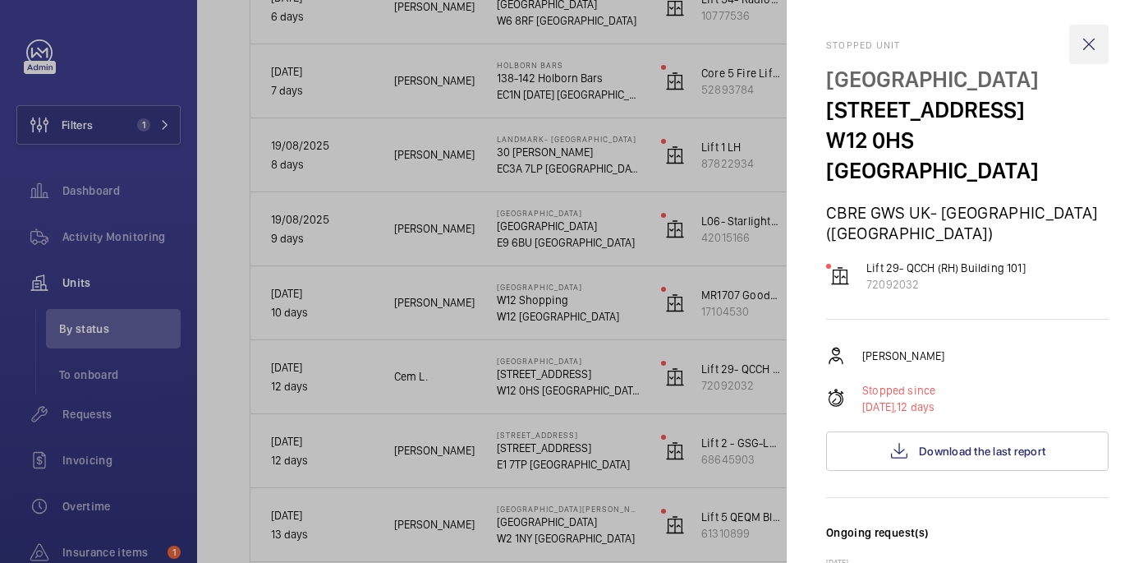
click at [1080, 38] on wm-front-icon-button at bounding box center [1088, 44] width 39 height 39
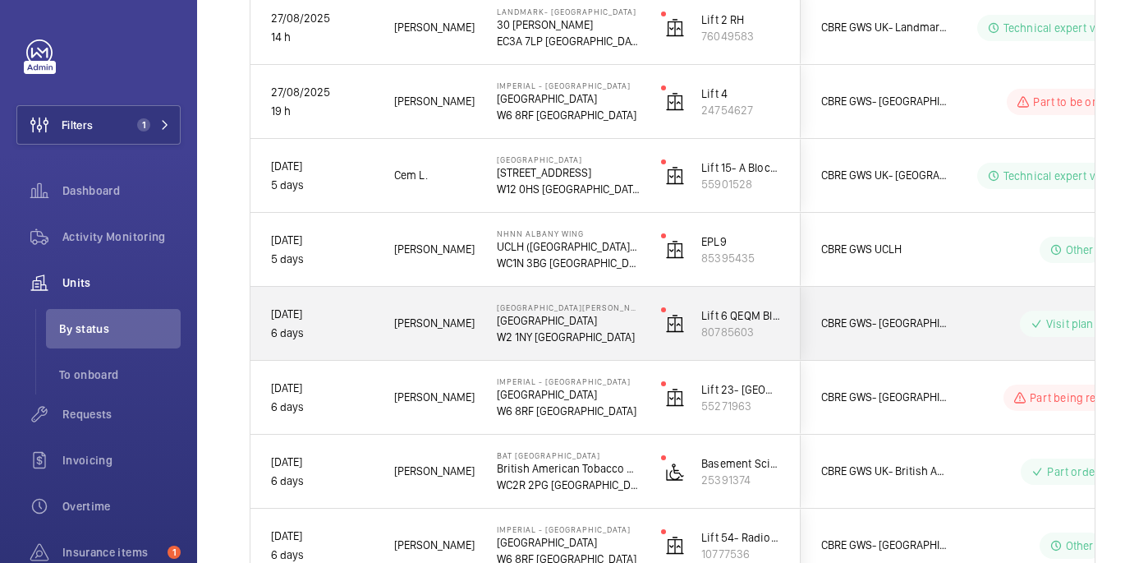
scroll to position [310, 0]
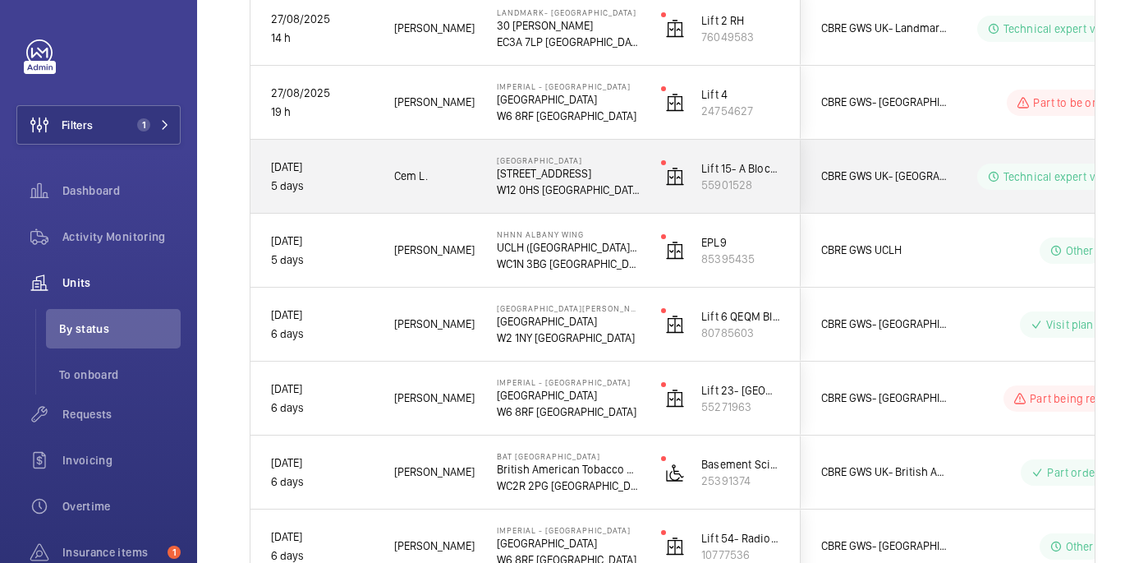
click at [614, 182] on p "W12 0HS LONDON" at bounding box center [568, 190] width 143 height 16
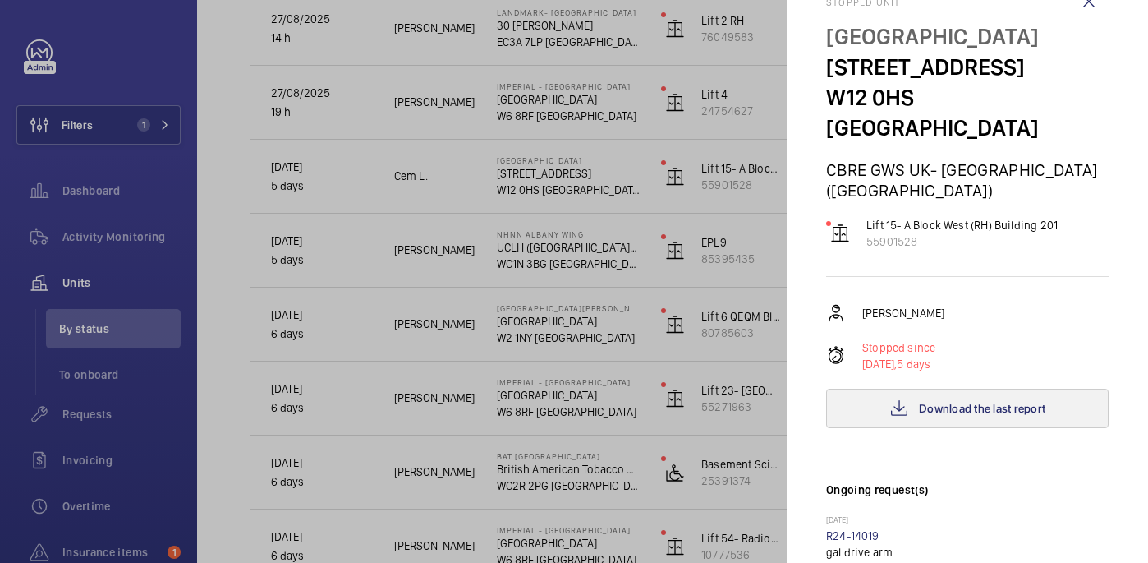
scroll to position [38, 0]
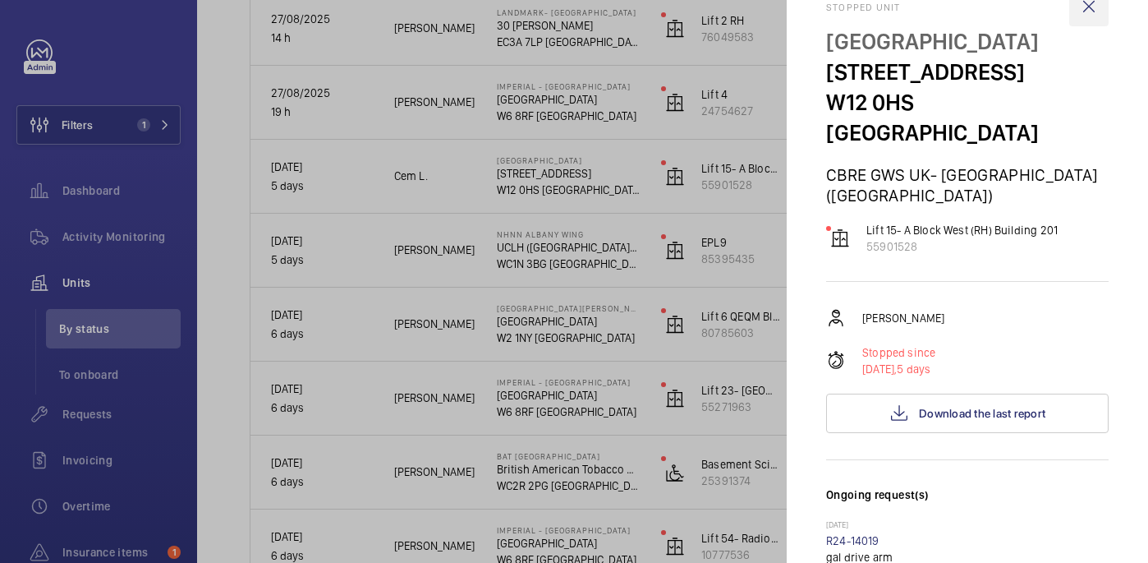
click at [1096, 7] on wm-front-icon-button at bounding box center [1088, 6] width 39 height 39
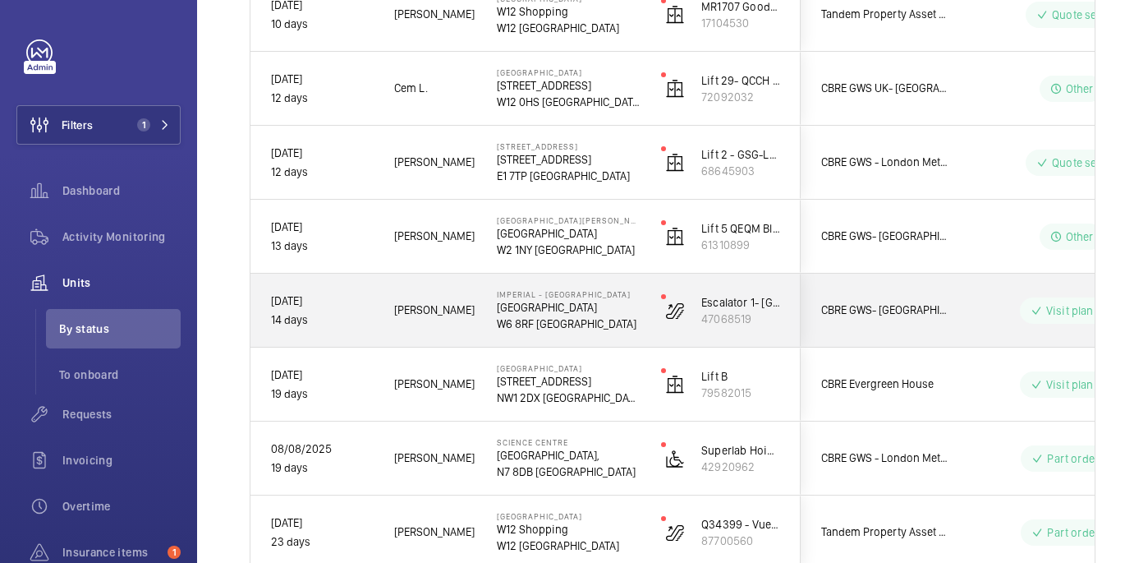
scroll to position [1139, 0]
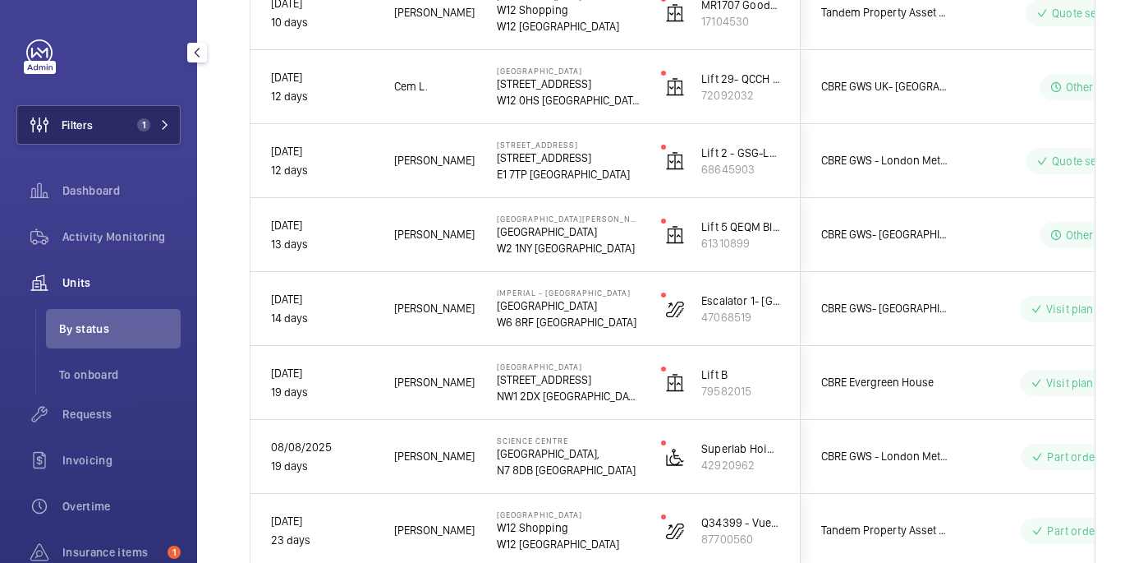
click at [94, 111] on button "Filters 1" at bounding box center [98, 124] width 164 height 39
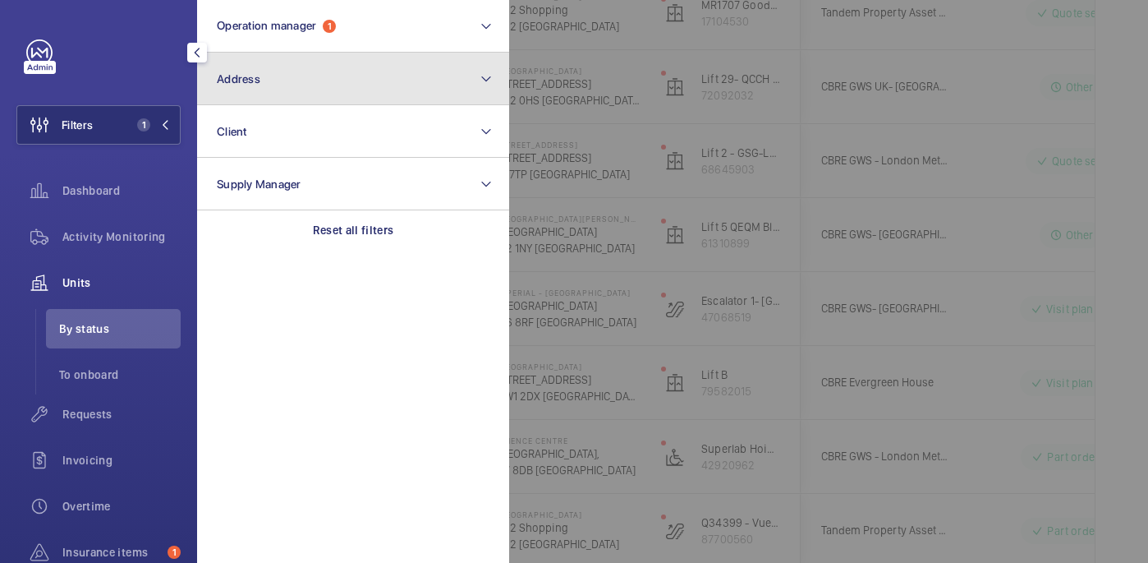
click at [273, 71] on button "Address" at bounding box center [353, 79] width 312 height 53
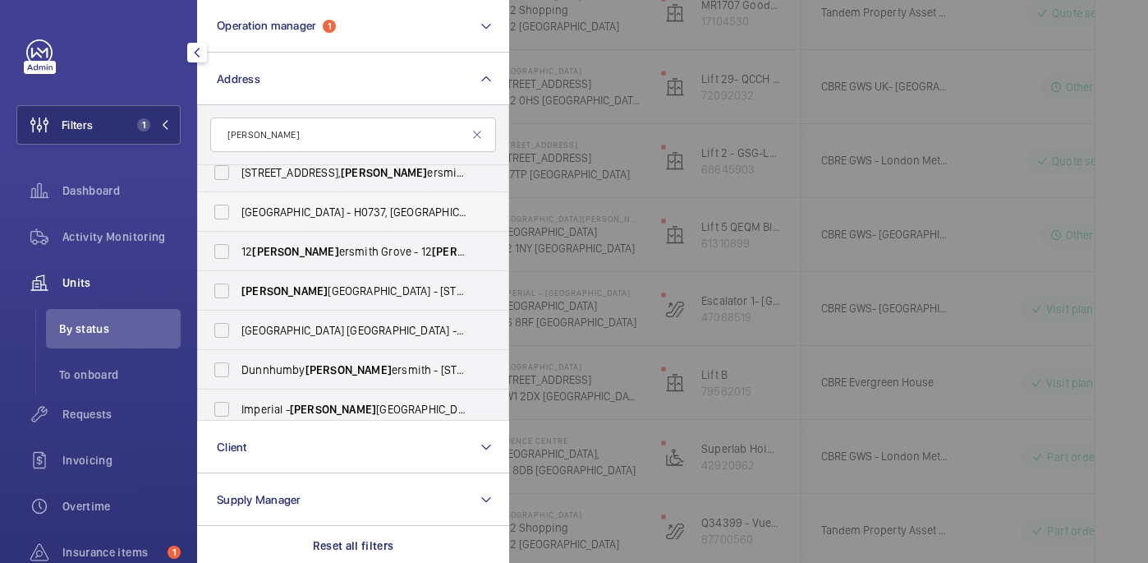
scroll to position [0, 0]
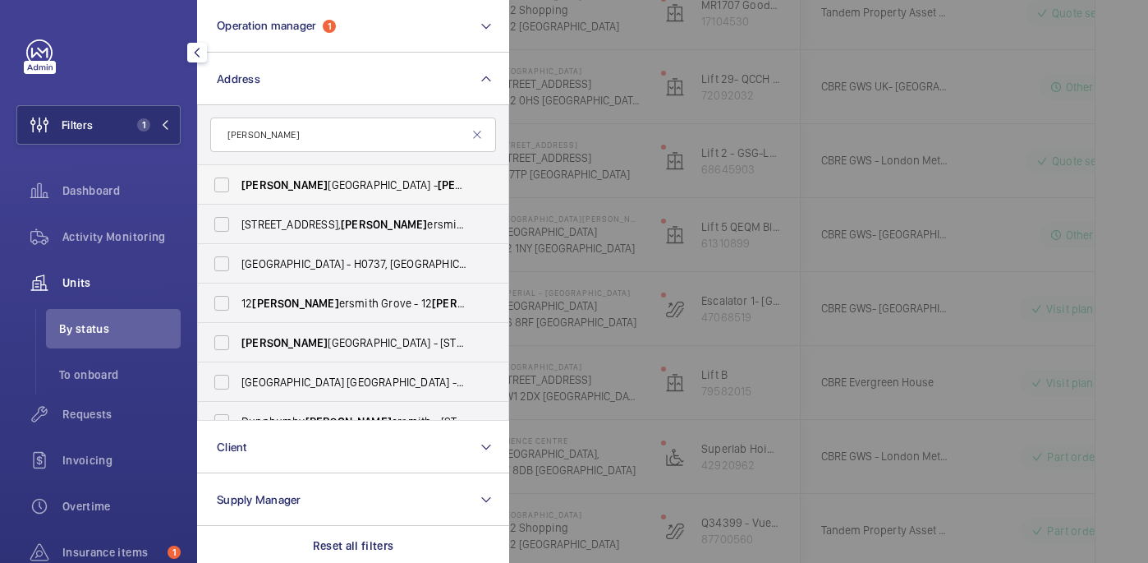
type input "hamm"
click at [438, 191] on span "Hamm" at bounding box center [481, 184] width 86 height 13
click at [238, 191] on input "Hamm ersmith Hospital - Hamm ersmith Hospital, 72 Du Cane Road, LONDON W12 0HS" at bounding box center [221, 184] width 33 height 33
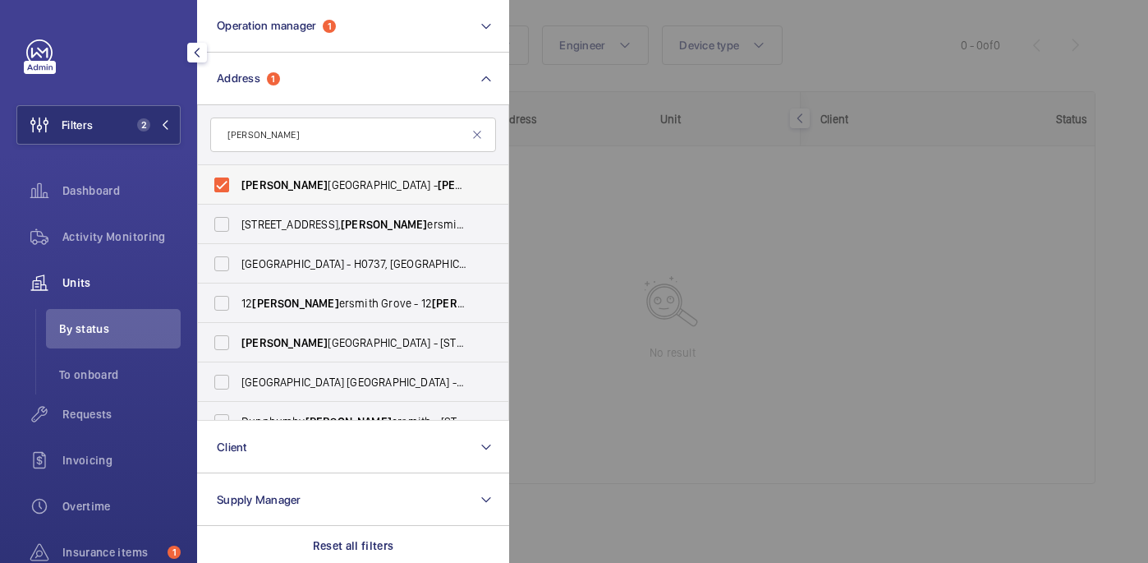
click at [340, 182] on span "Hamm ersmith Hospital - Hamm ersmith Hospital, 72 Du Cane Road, LONDON W12 0HS" at bounding box center [354, 185] width 226 height 16
click at [238, 182] on input "Hamm ersmith Hospital - Hamm ersmith Hospital, 72 Du Cane Road, LONDON W12 0HS" at bounding box center [221, 184] width 33 height 33
checkbox input "false"
click at [434, 134] on input "hamm" at bounding box center [353, 134] width 286 height 34
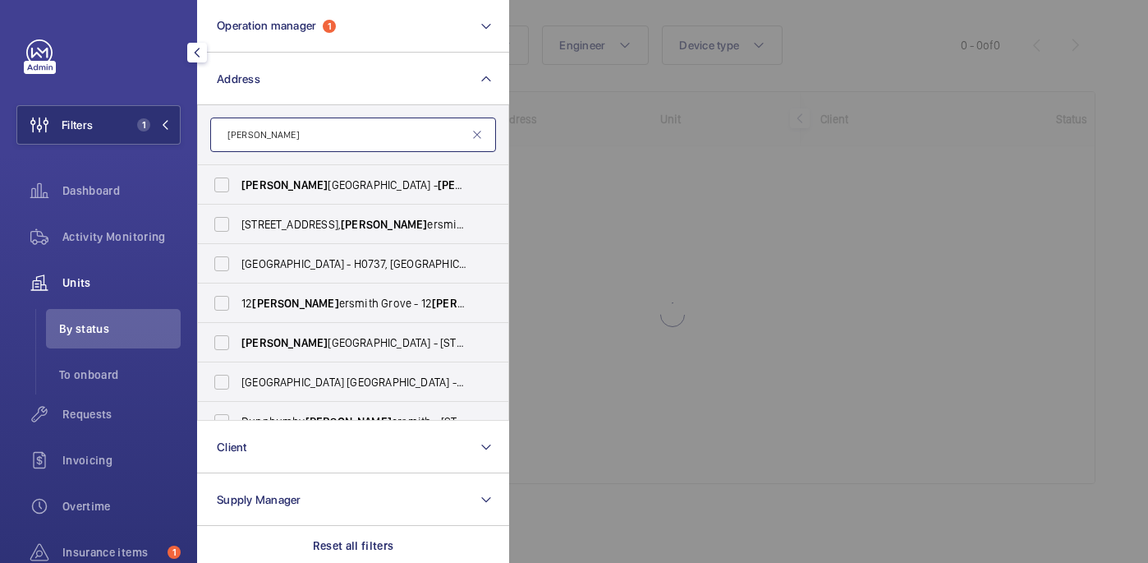
click at [434, 134] on input "hamm" at bounding box center [353, 134] width 286 height 34
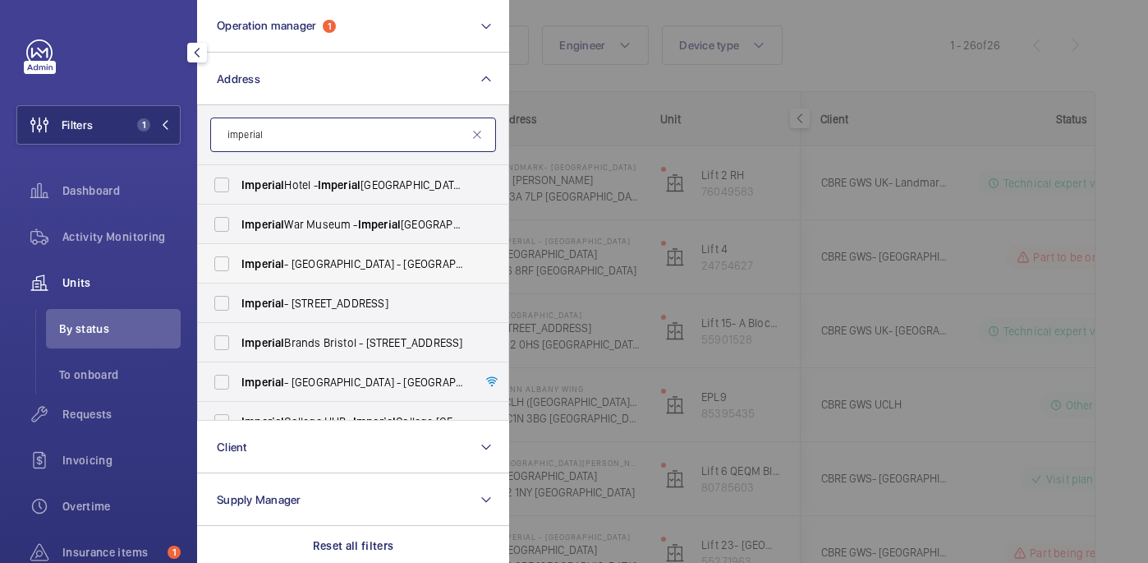
type input "imperial"
click at [362, 274] on label "Imperial - Hammersmith Hospital - W12 0HS, LONDON W12 0HS" at bounding box center [341, 263] width 286 height 39
click at [238, 274] on input "Imperial - Hammersmith Hospital - W12 0HS, LONDON W12 0HS" at bounding box center [221, 263] width 33 height 33
checkbox input "true"
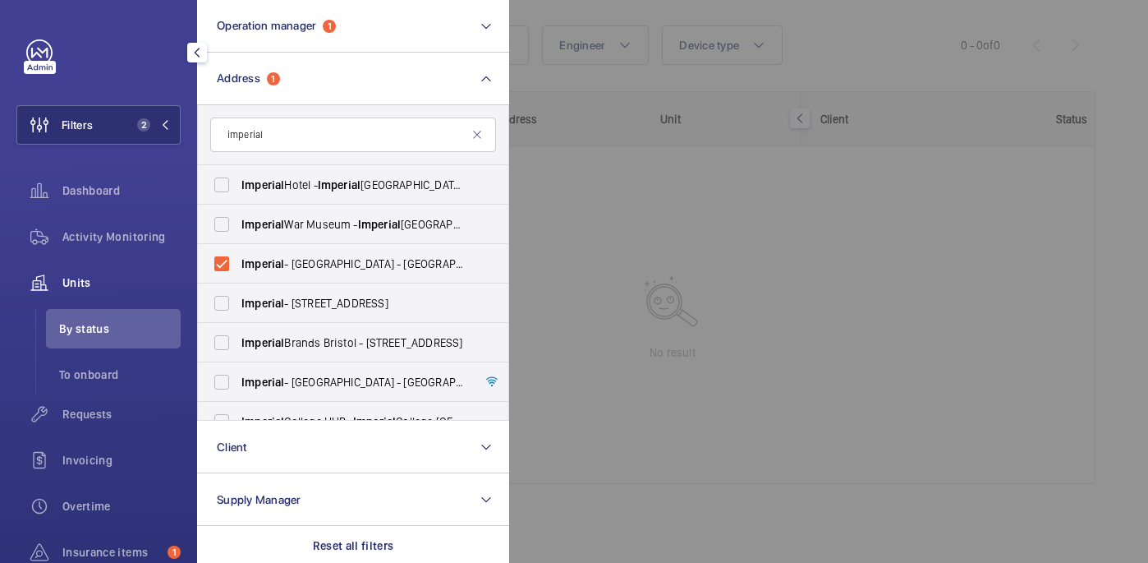
click at [836, 62] on div at bounding box center [1083, 281] width 1148 height 563
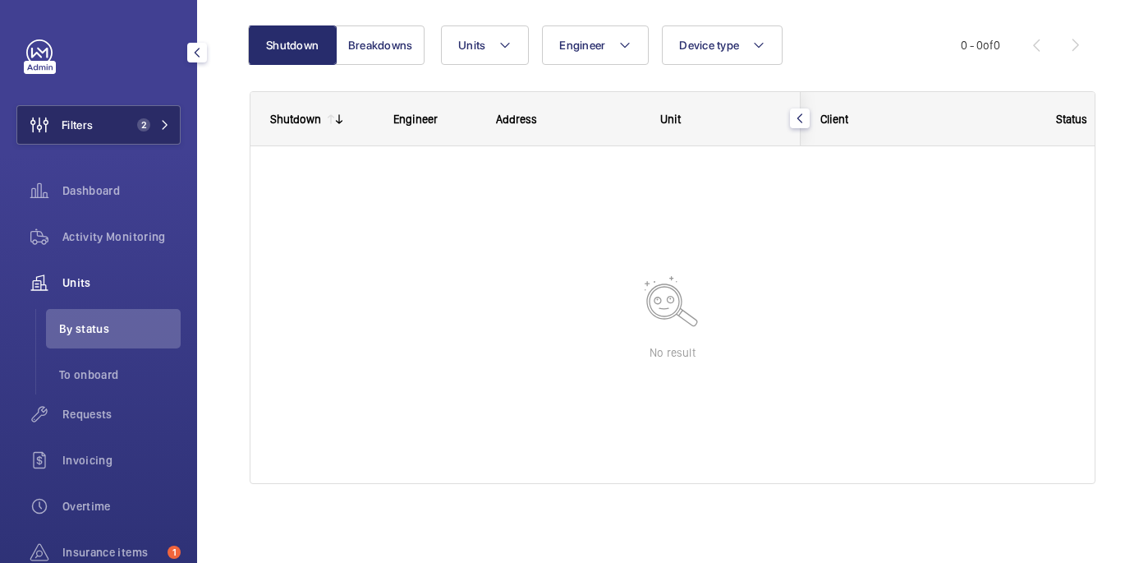
click at [116, 130] on button "Filters 2" at bounding box center [98, 124] width 164 height 39
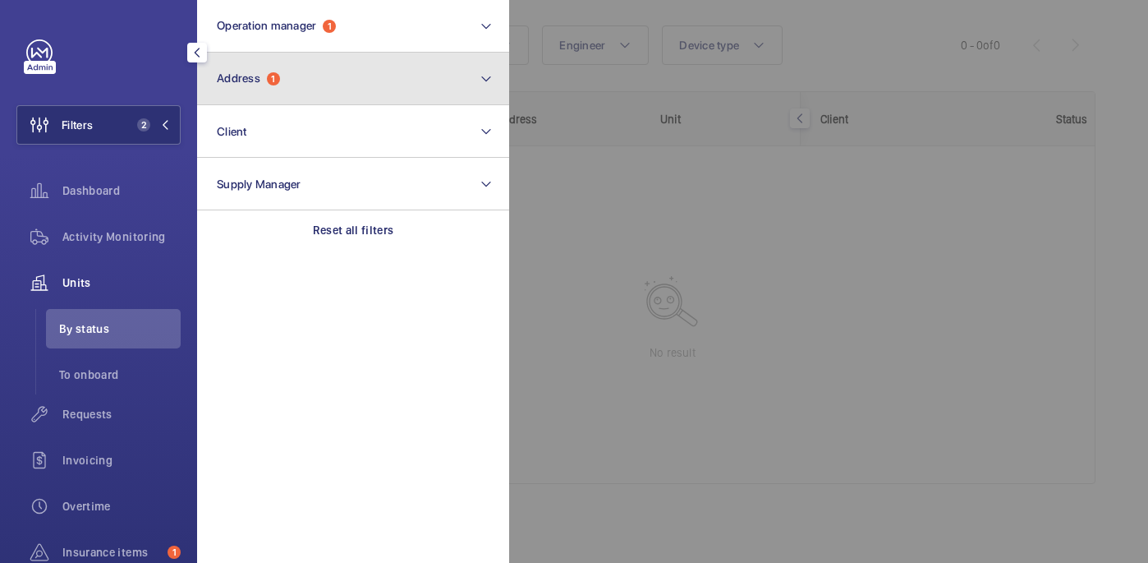
click at [352, 71] on button "Address 1" at bounding box center [353, 79] width 312 height 53
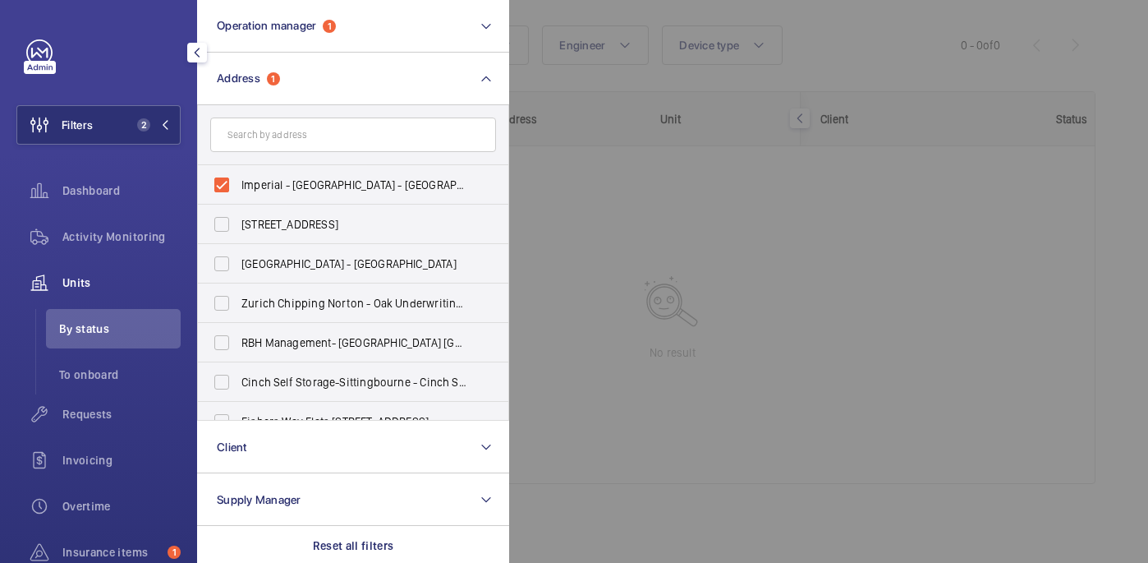
click at [324, 136] on input "text" at bounding box center [353, 134] width 286 height 34
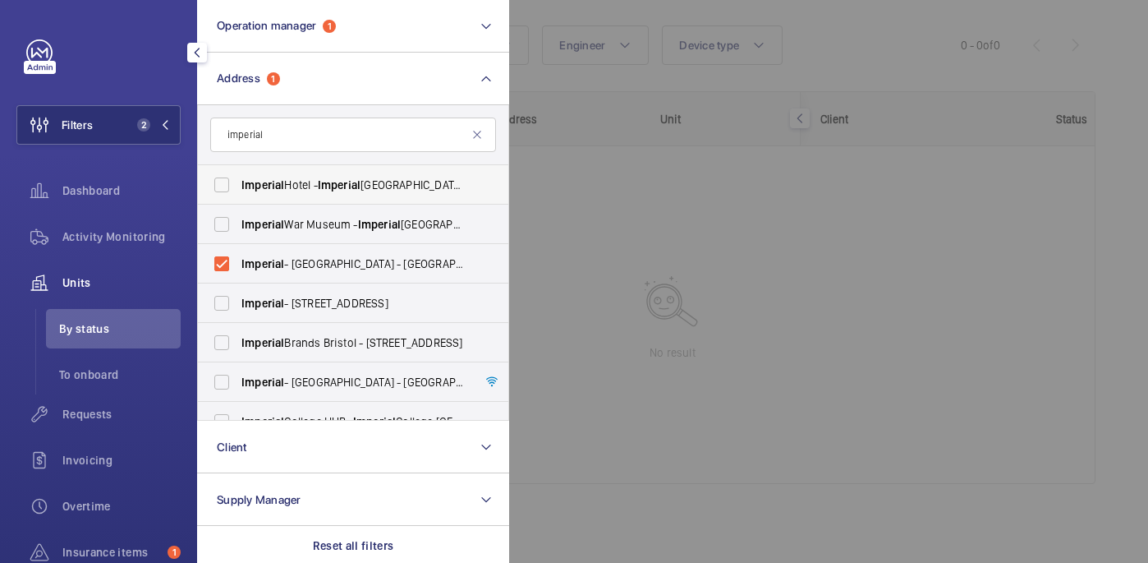
type input "imperial"
click at [384, 187] on span "Imperial Hotel - Imperial Hotel, LONDON WC1B 5BB" at bounding box center [354, 185] width 226 height 16
click at [238, 187] on input "Imperial Hotel - Imperial Hotel, LONDON WC1B 5BB" at bounding box center [221, 184] width 33 height 33
checkbox input "true"
click at [379, 209] on label "Imperial War Museum - Imperial War Museum, LONDON SE1 6HZ" at bounding box center [341, 224] width 286 height 39
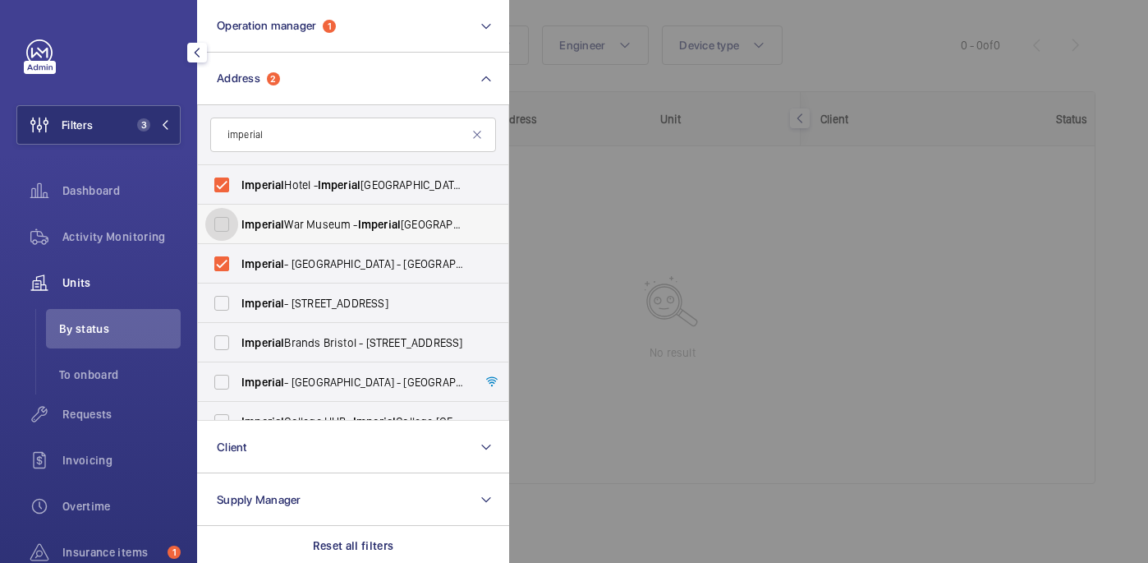
click at [238, 209] on input "Imperial War Museum - Imperial War Museum, LONDON SE1 6HZ" at bounding box center [221, 224] width 33 height 33
checkbox input "true"
click at [356, 306] on span "Imperial - St. Mary's Hospital - W2 1NY, LONDON W2 1NY" at bounding box center [354, 303] width 226 height 16
click at [238, 306] on input "Imperial - St. Mary's Hospital - W2 1NY, LONDON W2 1NY" at bounding box center [221, 303] width 33 height 33
checkbox input "true"
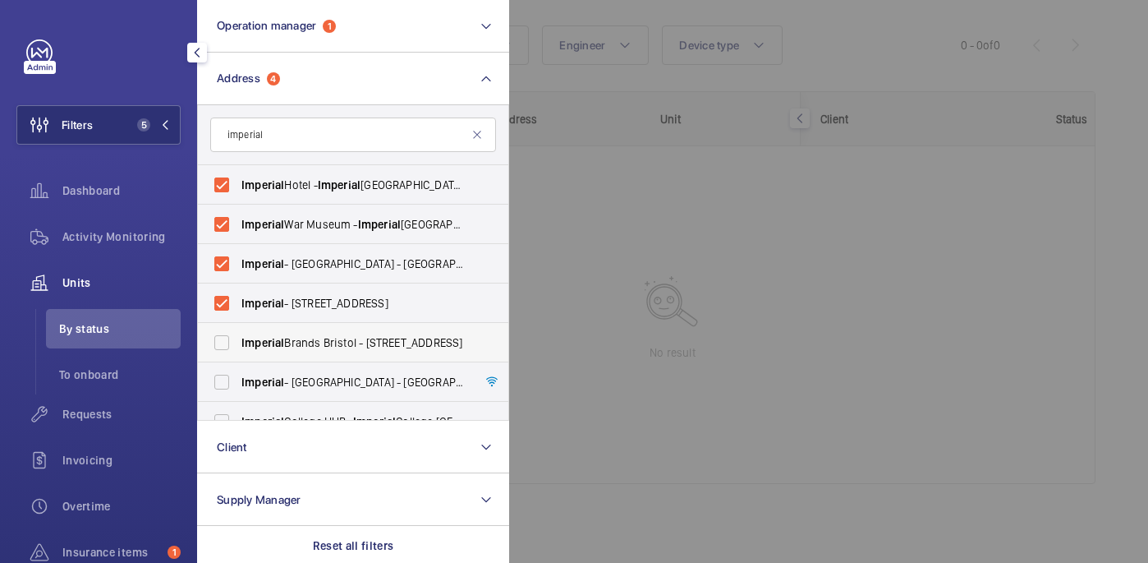
click at [356, 335] on span "Imperial Brands Bristol - 121 Winterstoke Rd, BRISTOL BS3 2LL" at bounding box center [354, 342] width 226 height 16
click at [238, 335] on input "Imperial Brands Bristol - 121 Winterstoke Rd, BRISTOL BS3 2LL" at bounding box center [221, 342] width 33 height 33
checkbox input "true"
click at [356, 365] on label "Imperial - Charing Cross Hospital - Charing Cross Hospital, LONDON W6 8RF" at bounding box center [341, 381] width 286 height 39
click at [238, 365] on input "Imperial - Charing Cross Hospital - Charing Cross Hospital, LONDON W6 8RF" at bounding box center [221, 381] width 33 height 33
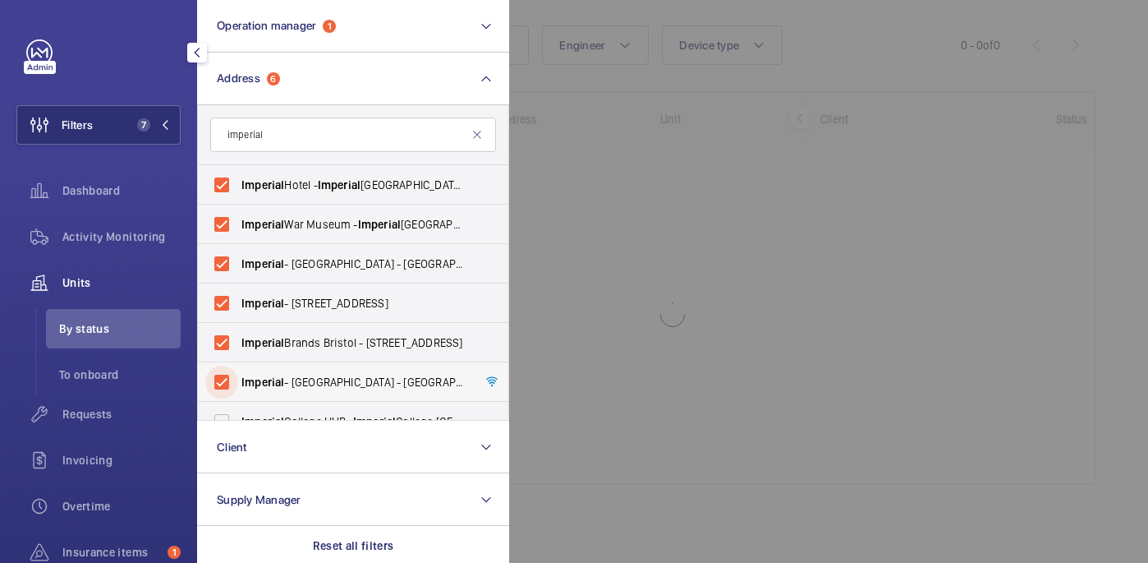
scroll to position [21, 0]
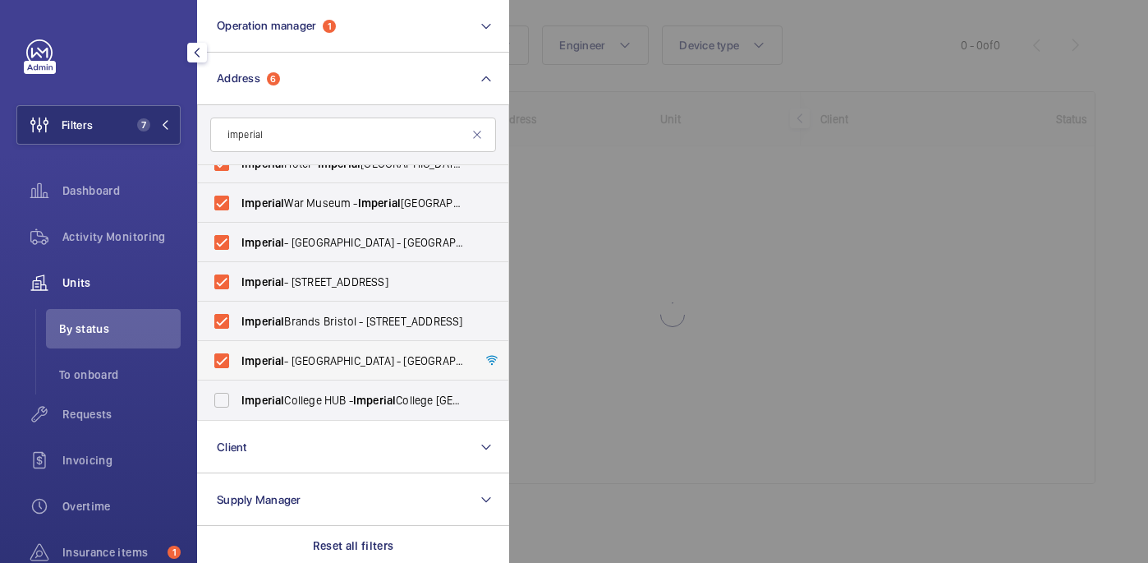
click at [338, 370] on label "Imperial - Charing Cross Hospital - Charing Cross Hospital, LONDON W6 8RF" at bounding box center [341, 360] width 286 height 39
click at [238, 370] on input "Imperial - Charing Cross Hospital - Charing Cross Hospital, LONDON W6 8RF" at bounding box center [221, 360] width 33 height 33
checkbox input "false"
click at [334, 399] on span "Imperial College HUB - Imperial College London White City Campus, LONDON W12 7TA" at bounding box center [354, 400] width 226 height 16
click at [238, 399] on input "Imperial College HUB - Imperial College London White City Campus, LONDON W12 7TA" at bounding box center [221, 400] width 33 height 33
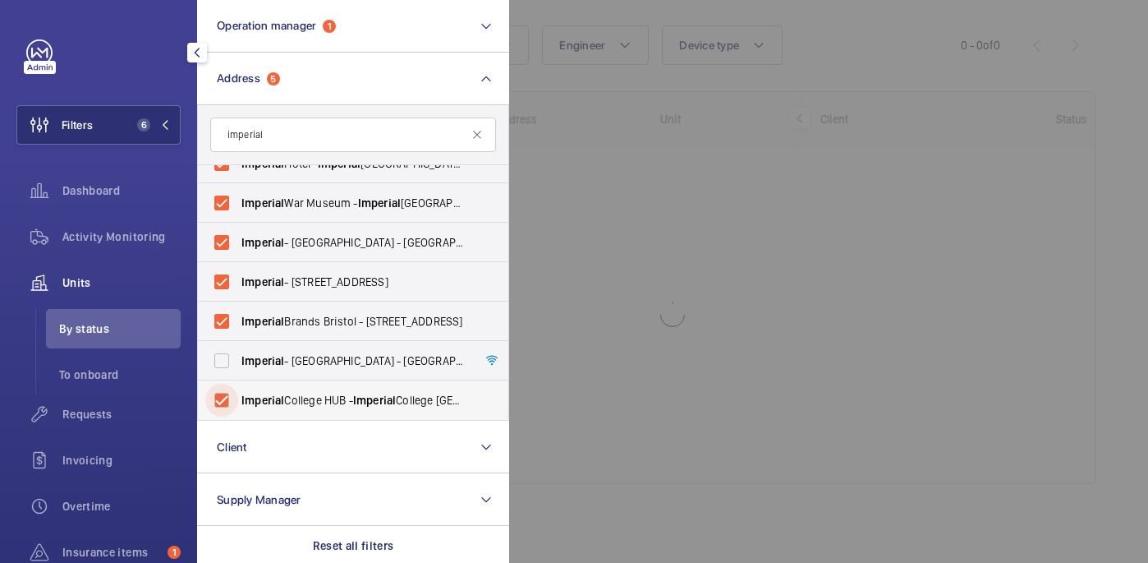
checkbox input "true"
click at [334, 362] on span "Imperial - Charing Cross Hospital - Charing Cross Hospital, LONDON W6 8RF" at bounding box center [354, 360] width 226 height 16
click at [238, 362] on input "Imperial - Charing Cross Hospital - Charing Cross Hospital, LONDON W6 8RF" at bounding box center [221, 360] width 33 height 33
checkbox input "true"
click at [887, 134] on div at bounding box center [1083, 281] width 1148 height 563
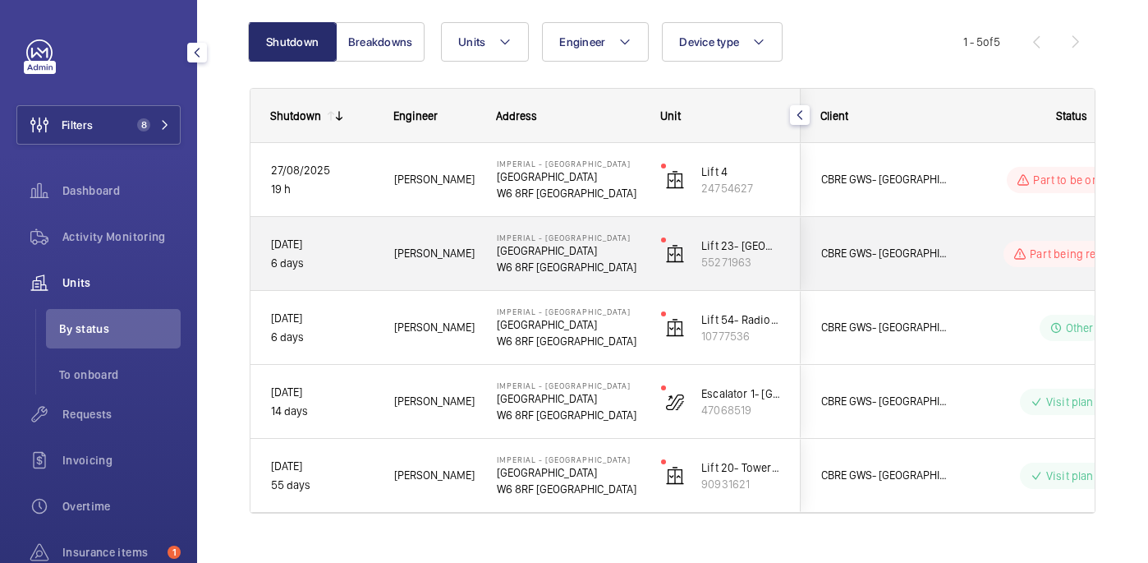
scroll to position [133, 0]
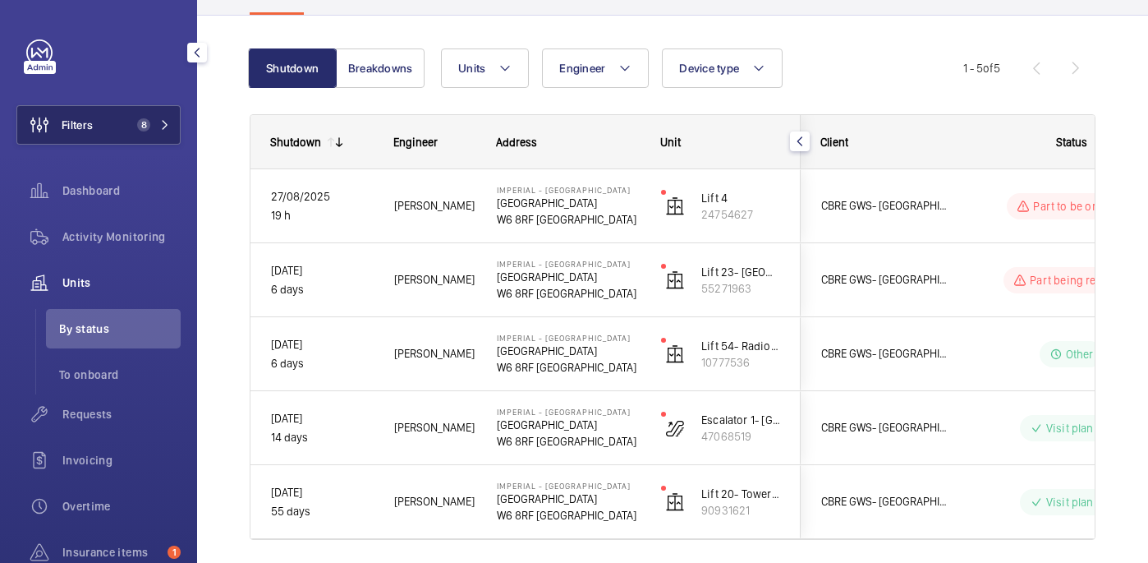
click at [115, 134] on button "Filters 8" at bounding box center [98, 124] width 164 height 39
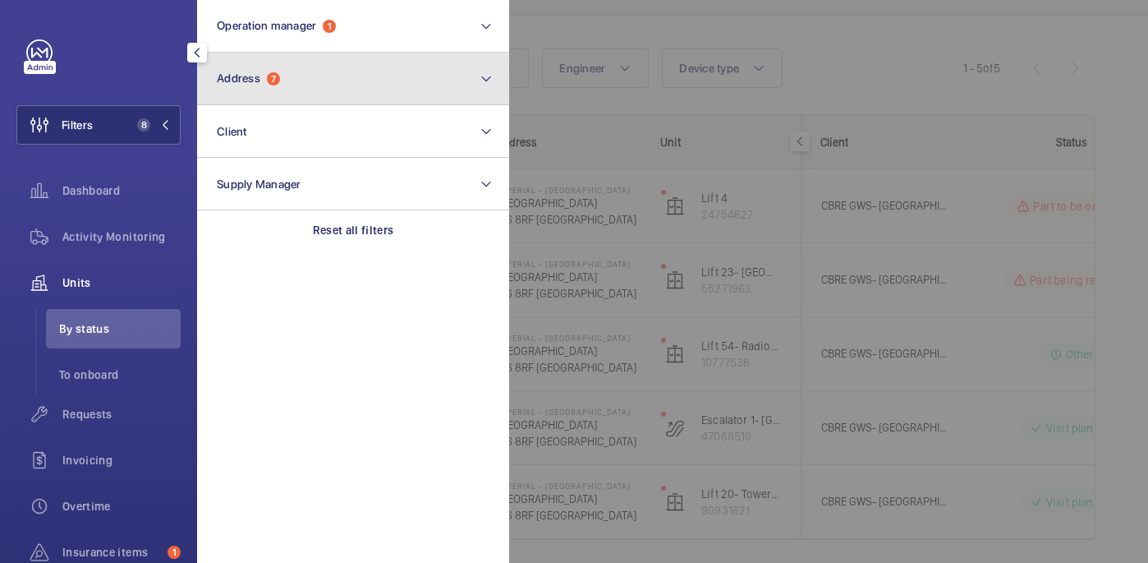
click at [315, 99] on button "Address 7" at bounding box center [353, 79] width 312 height 53
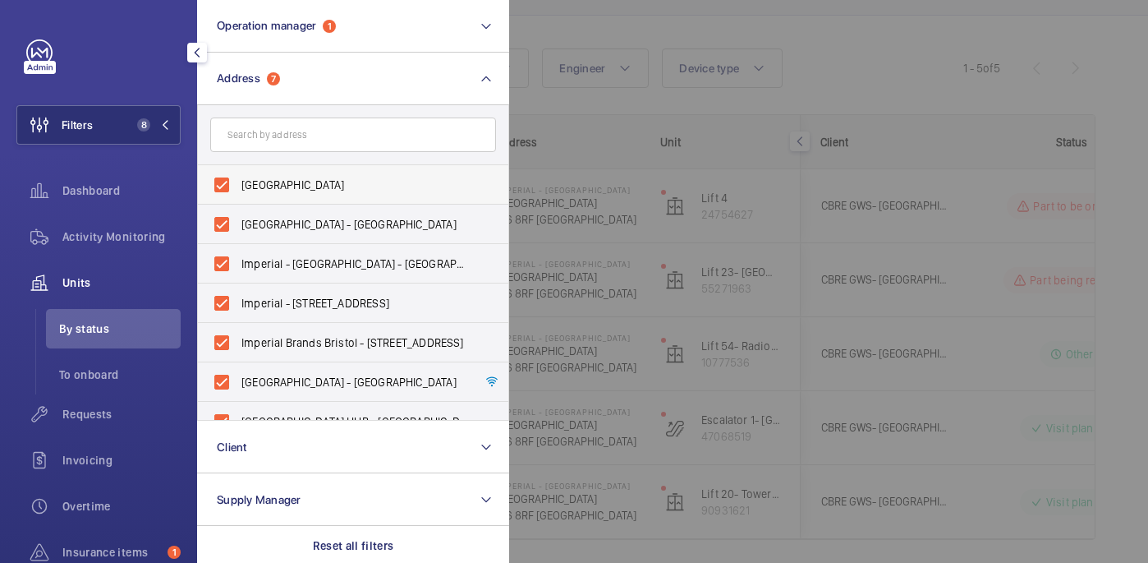
click at [323, 191] on span "Imperial Hotel - Imperial Hotel, LONDON WC1B 5BB" at bounding box center [354, 185] width 226 height 16
click at [238, 191] on input "Imperial Hotel - Imperial Hotel, LONDON WC1B 5BB" at bounding box center [221, 184] width 33 height 33
checkbox input "false"
click at [323, 256] on span "Imperial - Hammersmith Hospital - W12 0HS, LONDON W12 0HS" at bounding box center [354, 263] width 226 height 16
click at [238, 256] on input "Imperial - Hammersmith Hospital - W12 0HS, LONDON W12 0HS" at bounding box center [221, 263] width 33 height 33
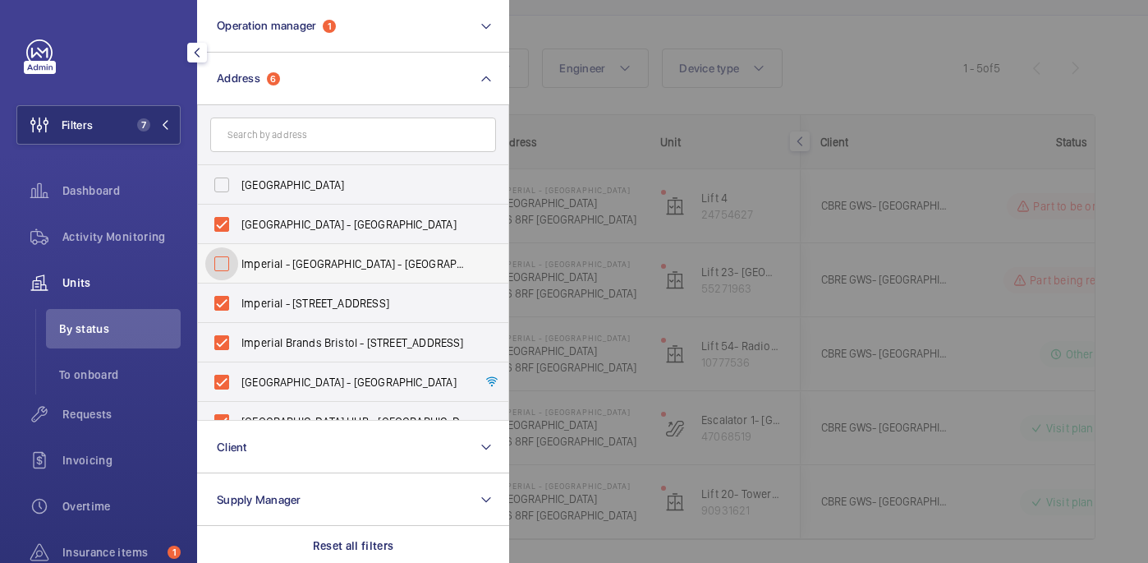
checkbox input "false"
click at [319, 218] on span "Imperial War Museum - Imperial War Museum, LONDON SE1 6HZ" at bounding box center [354, 224] width 226 height 16
click at [238, 218] on input "Imperial War Museum - Imperial War Museum, LONDON SE1 6HZ" at bounding box center [221, 224] width 33 height 33
checkbox input "false"
click at [309, 306] on span "Imperial - St. Mary's Hospital - W2 1NY, LONDON W2 1NY" at bounding box center [354, 303] width 226 height 16
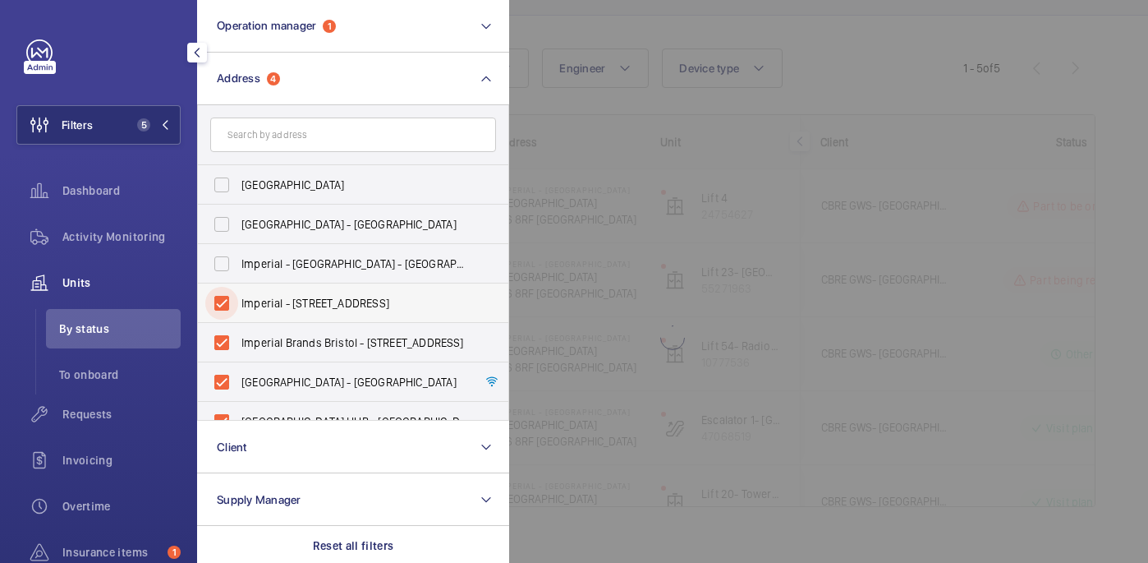
click at [238, 306] on input "Imperial - St. Mary's Hospital - W2 1NY, LONDON W2 1NY" at bounding box center [221, 303] width 33 height 33
checkbox input "false"
click at [309, 332] on label "Imperial Brands Bristol - 121 Winterstoke Rd, BRISTOL BS3 2LL" at bounding box center [341, 342] width 286 height 39
click at [238, 332] on input "Imperial Brands Bristol - 121 Winterstoke Rd, BRISTOL BS3 2LL" at bounding box center [221, 342] width 33 height 33
click at [309, 355] on label "Imperial Brands Bristol - 121 Winterstoke Rd, BRISTOL BS3 2LL" at bounding box center [341, 342] width 286 height 39
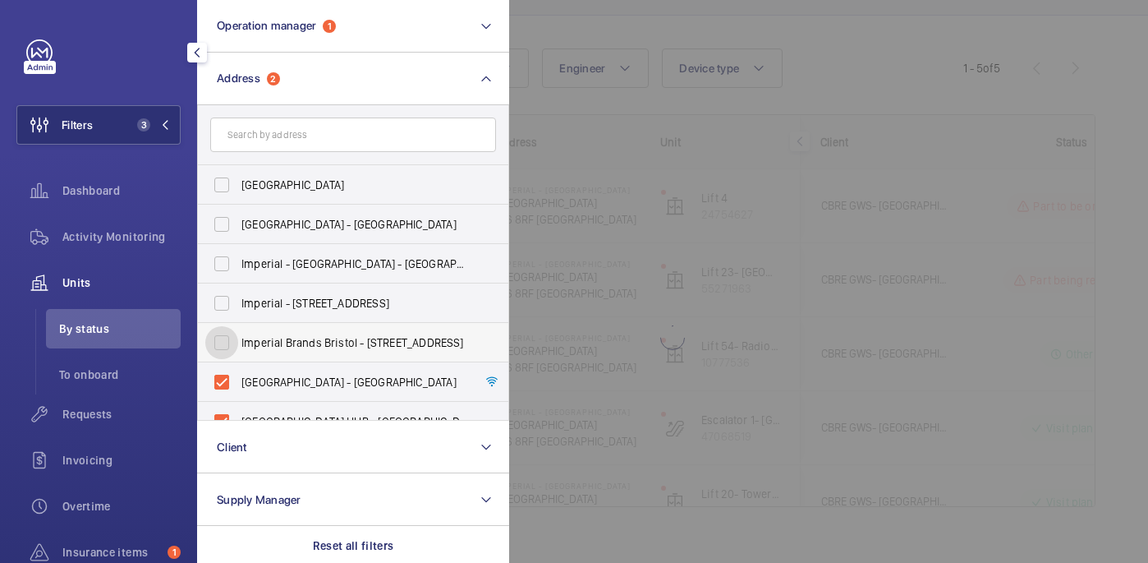
click at [238, 355] on input "Imperial Brands Bristol - 121 Winterstoke Rd, BRISTOL BS3 2LL" at bounding box center [221, 342] width 33 height 33
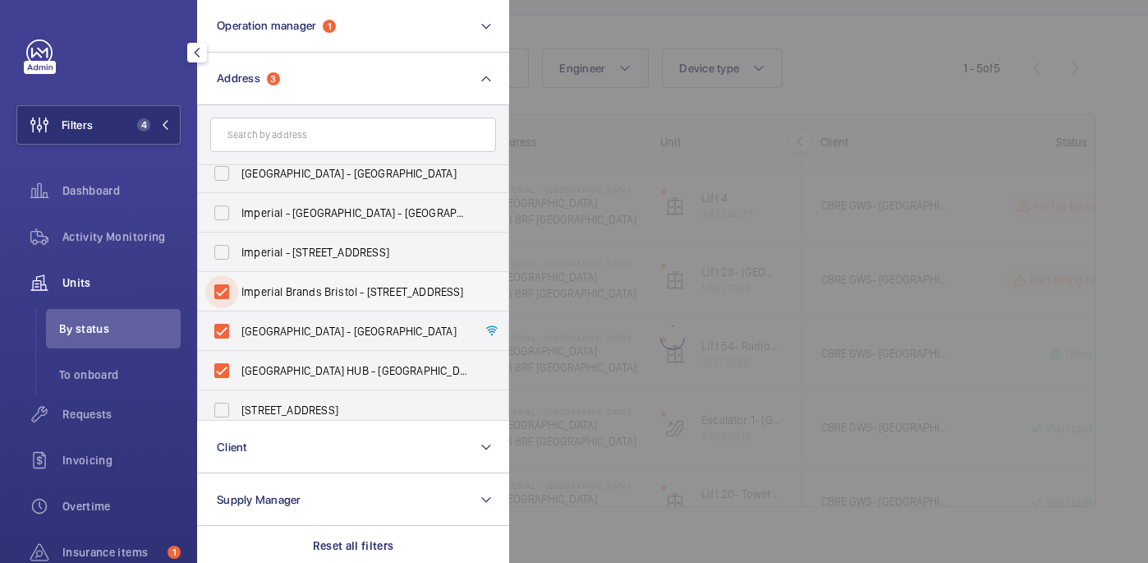
scroll to position [55, 0]
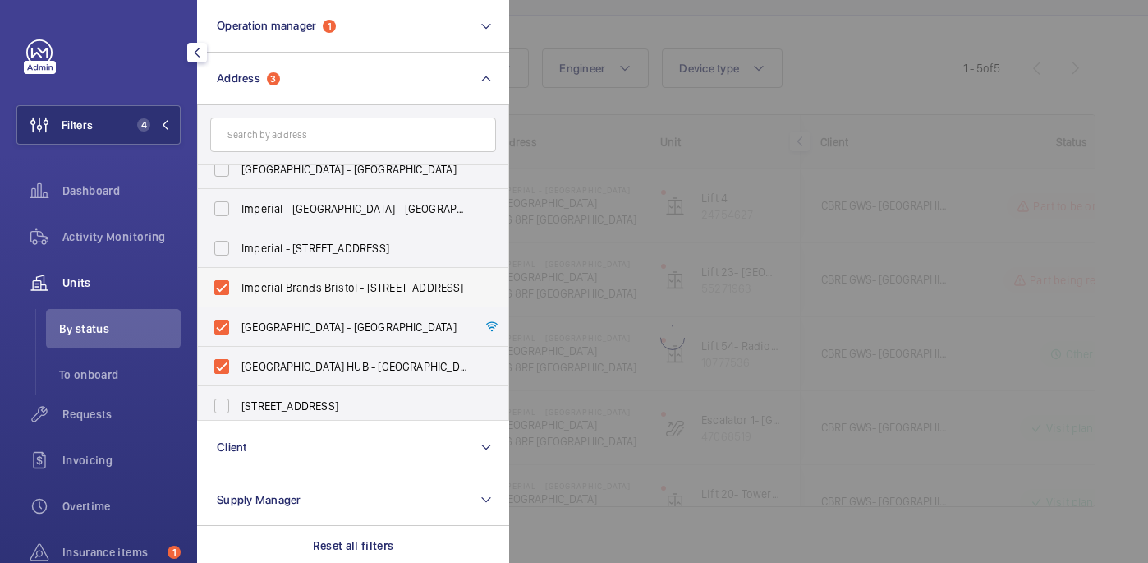
click at [319, 284] on span "Imperial Brands Bristol - 121 Winterstoke Rd, BRISTOL BS3 2LL" at bounding box center [354, 287] width 226 height 16
click at [238, 284] on input "Imperial Brands Bristol - 121 Winterstoke Rd, BRISTOL BS3 2LL" at bounding box center [221, 287] width 33 height 33
checkbox input "false"
click at [315, 338] on label "Imperial - Charing Cross Hospital - Charing Cross Hospital, LONDON W6 8RF" at bounding box center [341, 326] width 286 height 39
click at [238, 338] on input "Imperial - Charing Cross Hospital - Charing Cross Hospital, LONDON W6 8RF" at bounding box center [221, 326] width 33 height 33
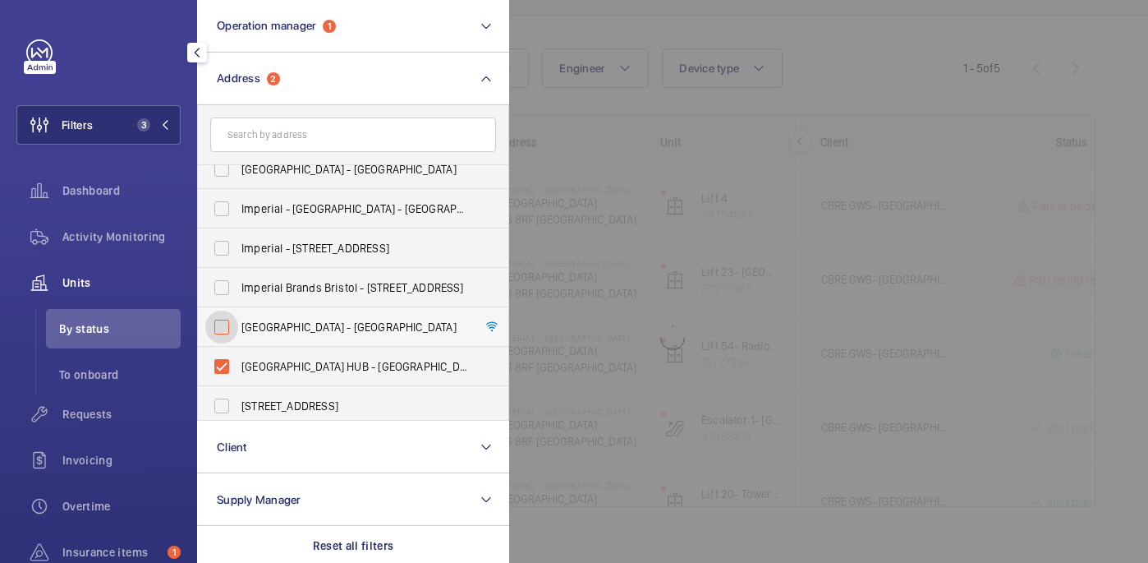
checkbox input "false"
click at [316, 368] on span "Imperial College HUB - Imperial College London White City Campus, LONDON W12 7TA" at bounding box center [354, 366] width 226 height 16
click at [238, 368] on input "Imperial College HUB - Imperial College London White City Campus, LONDON W12 7TA" at bounding box center [221, 366] width 33 height 33
checkbox input "false"
click at [895, 64] on div at bounding box center [1083, 281] width 1148 height 563
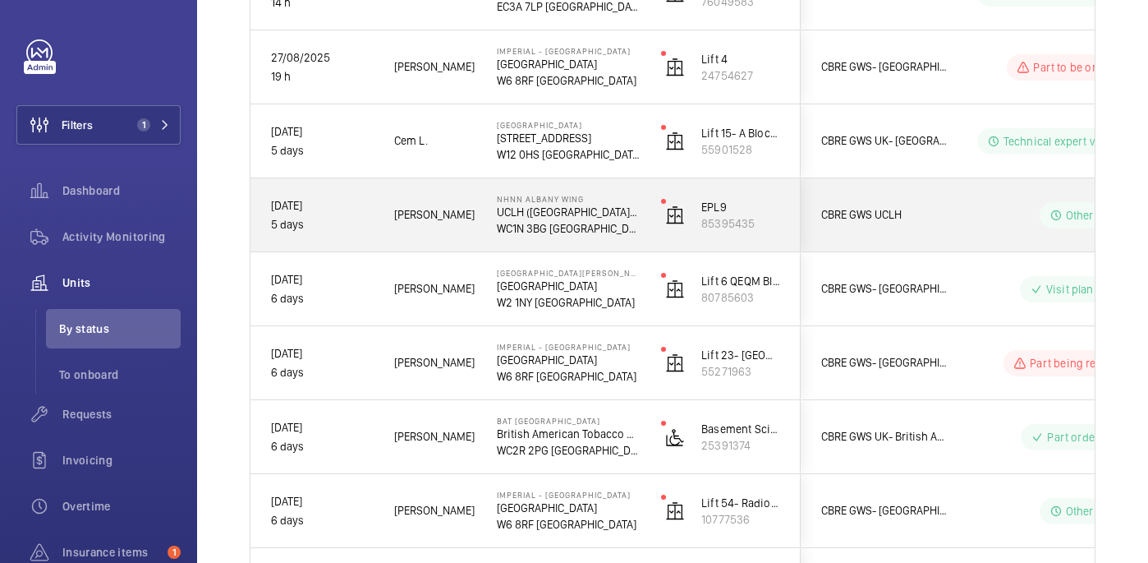
scroll to position [324, 0]
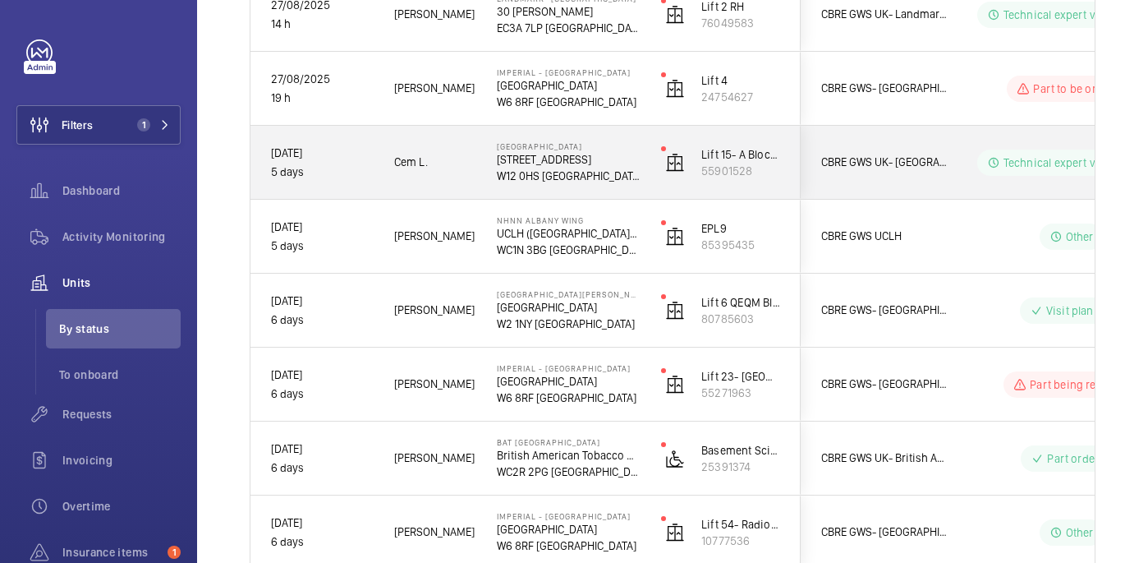
click at [633, 160] on p "72 Du Cane Rd" at bounding box center [568, 159] width 143 height 16
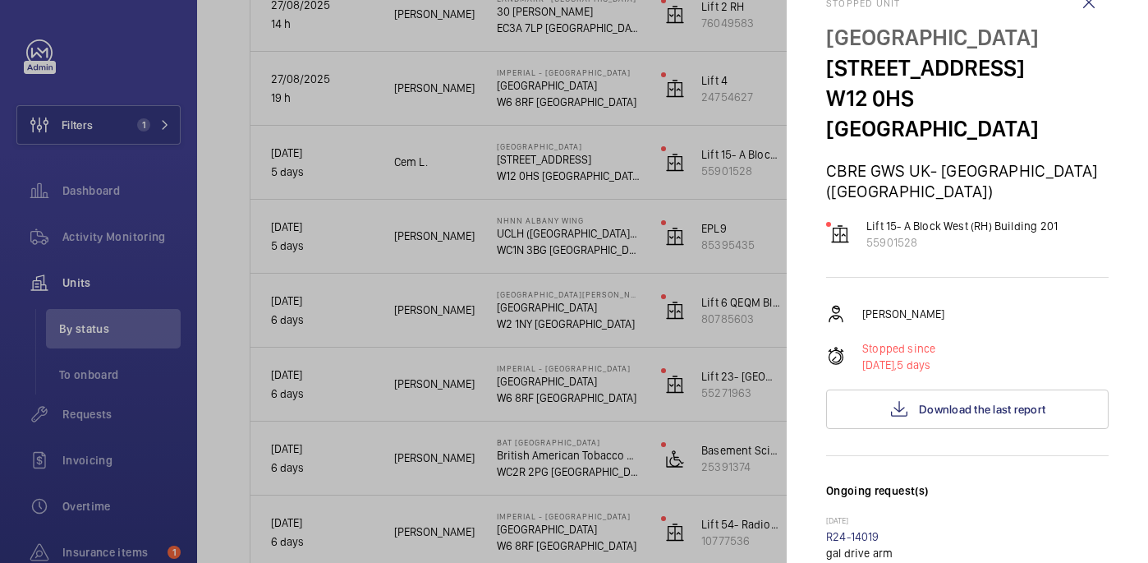
scroll to position [0, 0]
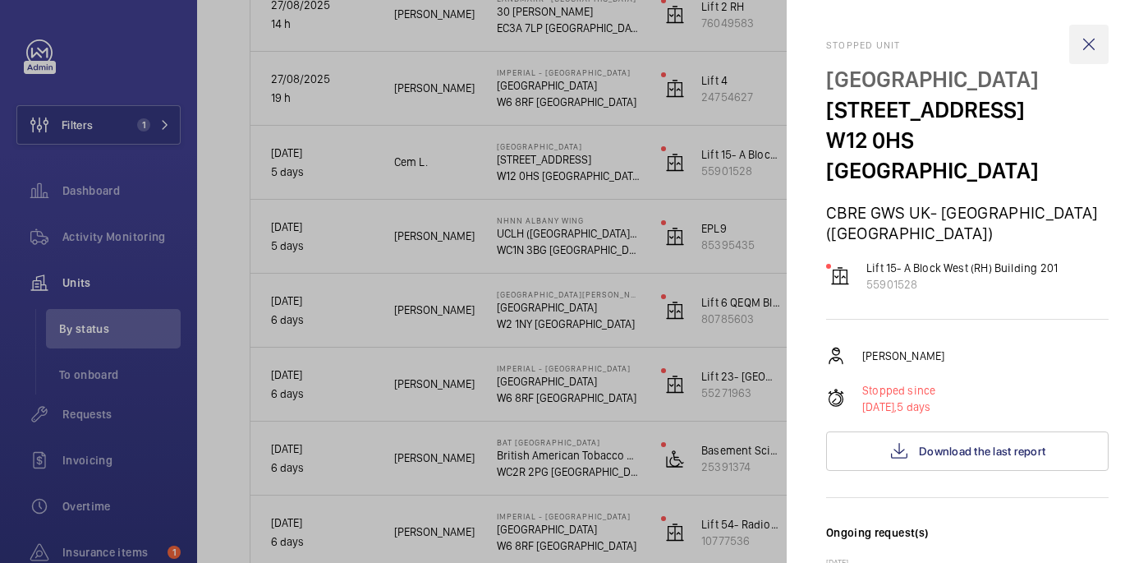
click at [1094, 48] on wm-front-icon-button at bounding box center [1088, 44] width 39 height 39
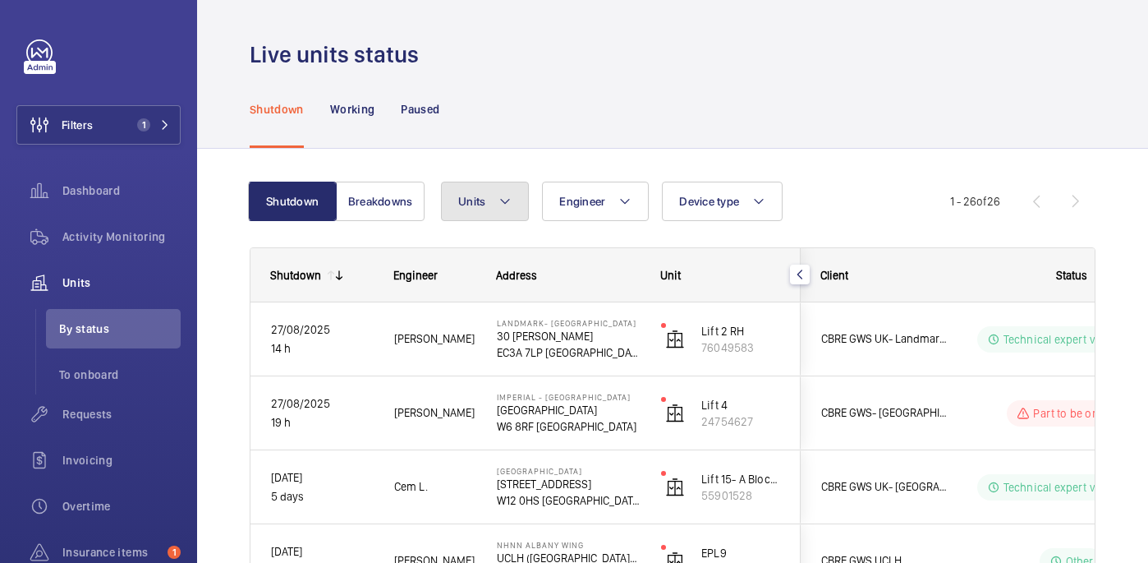
click at [503, 191] on mat-icon at bounding box center [505, 201] width 13 height 20
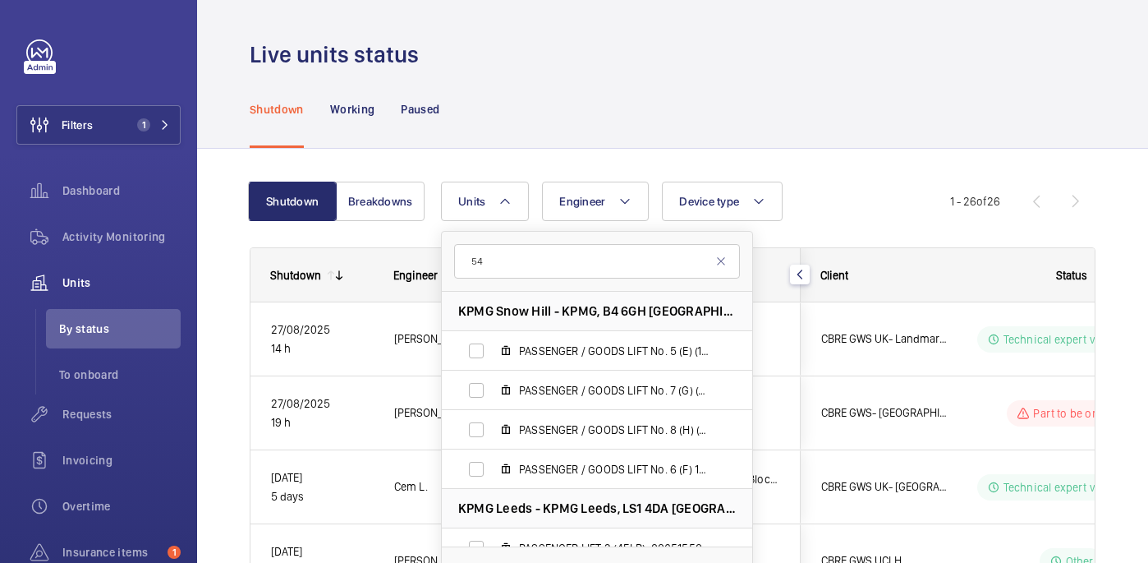
type input "5"
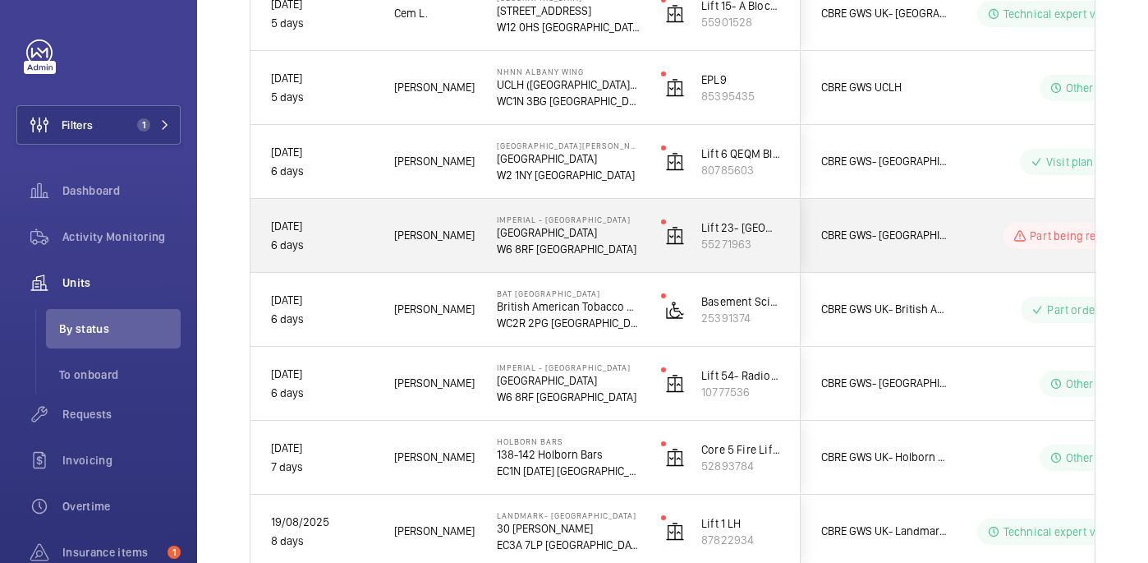
scroll to position [474, 0]
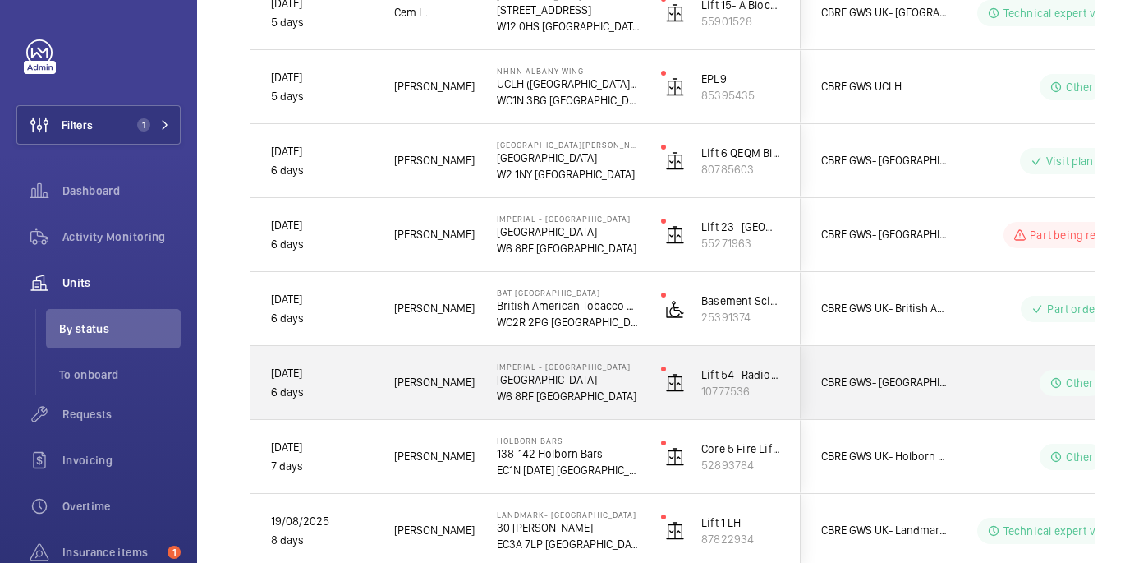
click at [628, 398] on p "W6 8RF LONDON" at bounding box center [568, 396] width 143 height 16
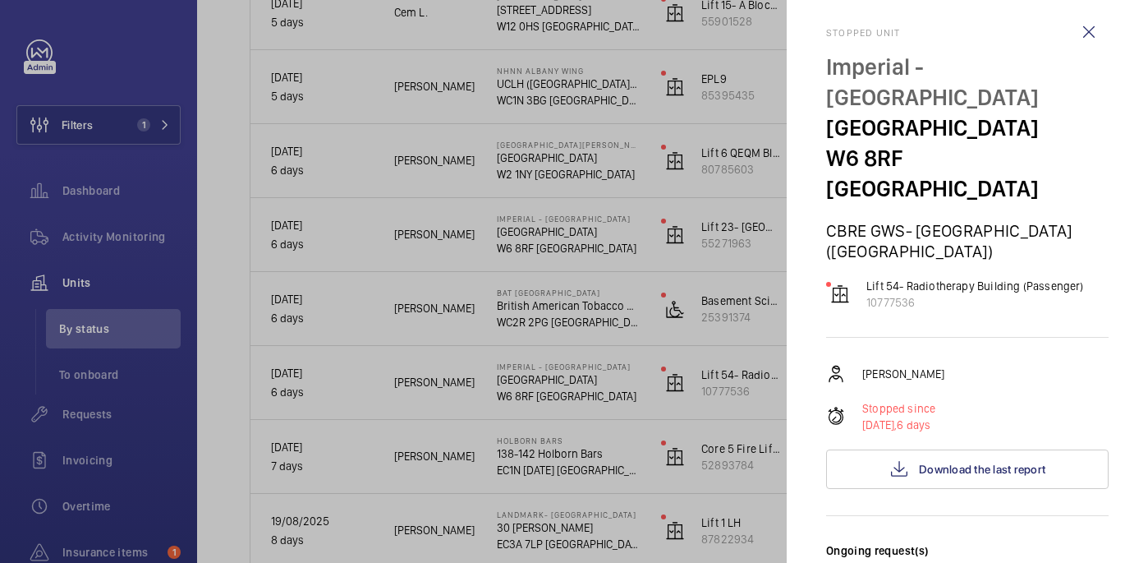
scroll to position [0, 0]
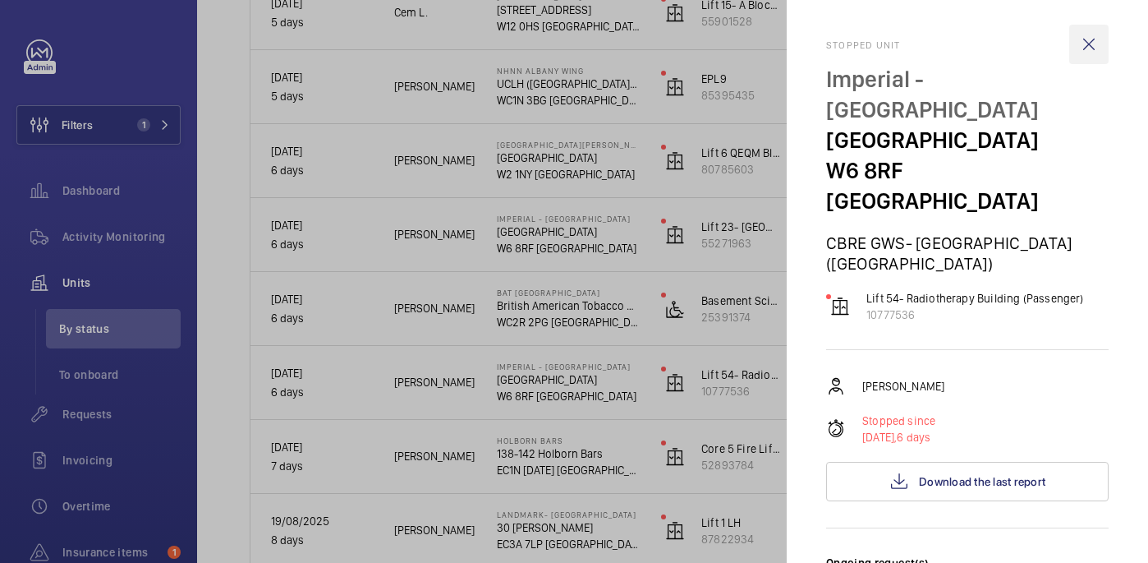
click at [1090, 39] on wm-front-icon-button at bounding box center [1088, 44] width 39 height 39
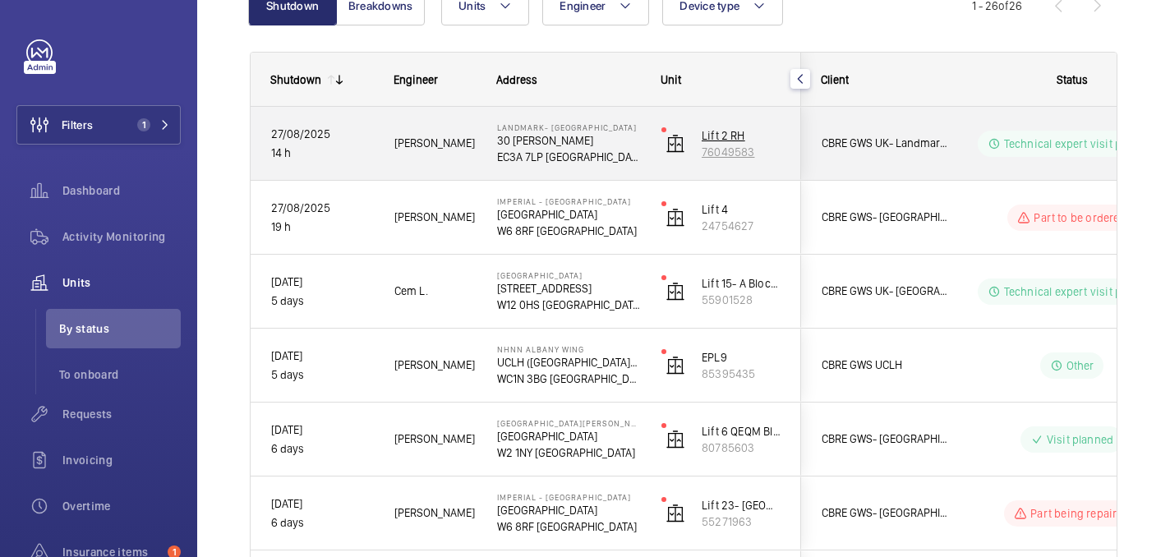
scroll to position [199, 0]
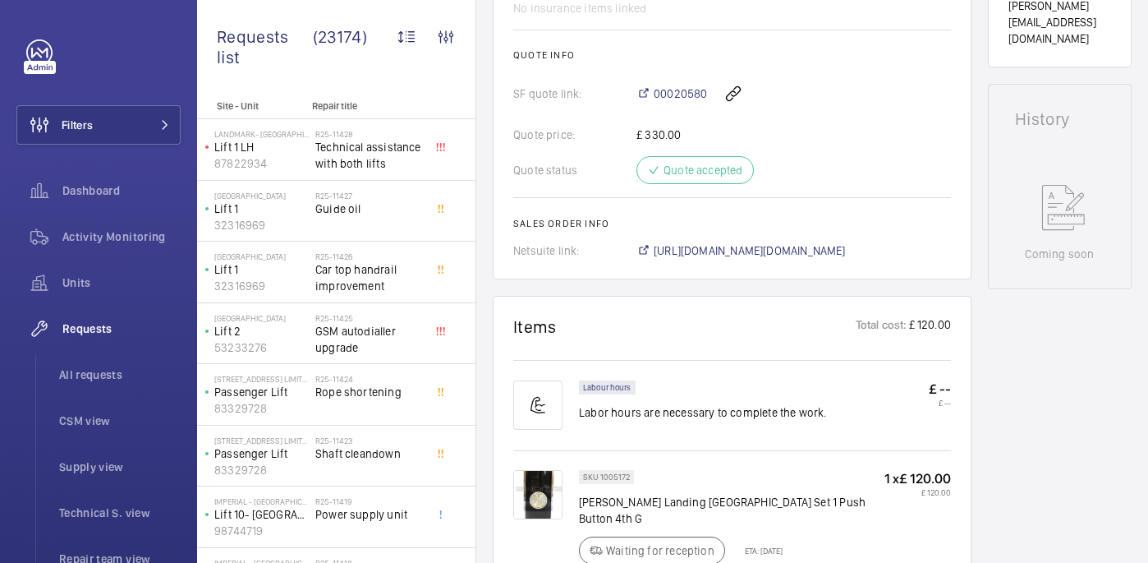
scroll to position [650, 0]
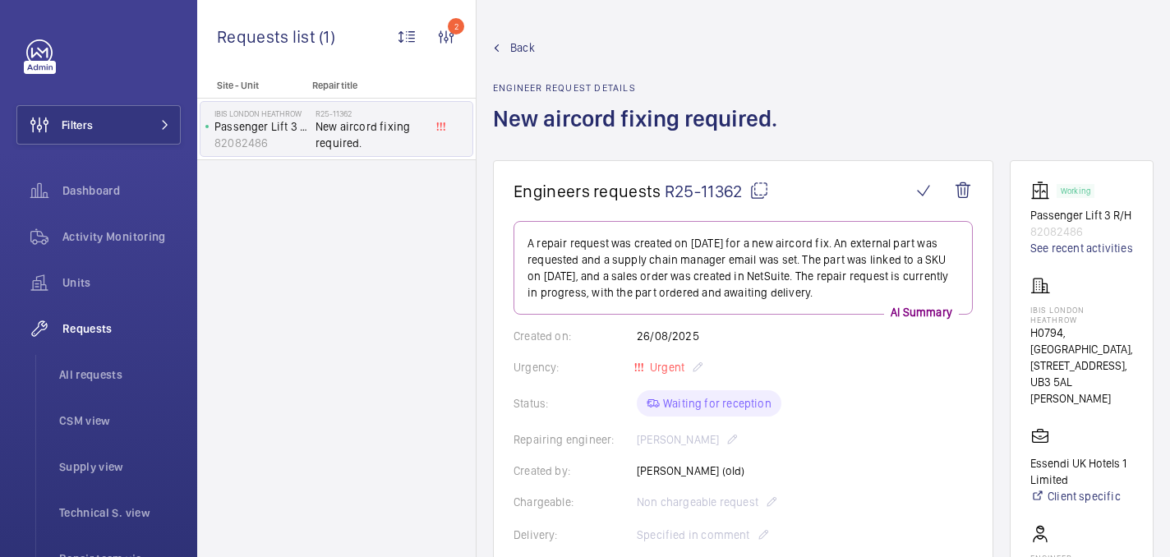
click at [1063, 39] on div "Back Engineer request details New aircord fixing required." at bounding box center [823, 99] width 660 height 121
click at [897, 132] on div "Back Engineer request details New aircord fixing required." at bounding box center [823, 99] width 660 height 121
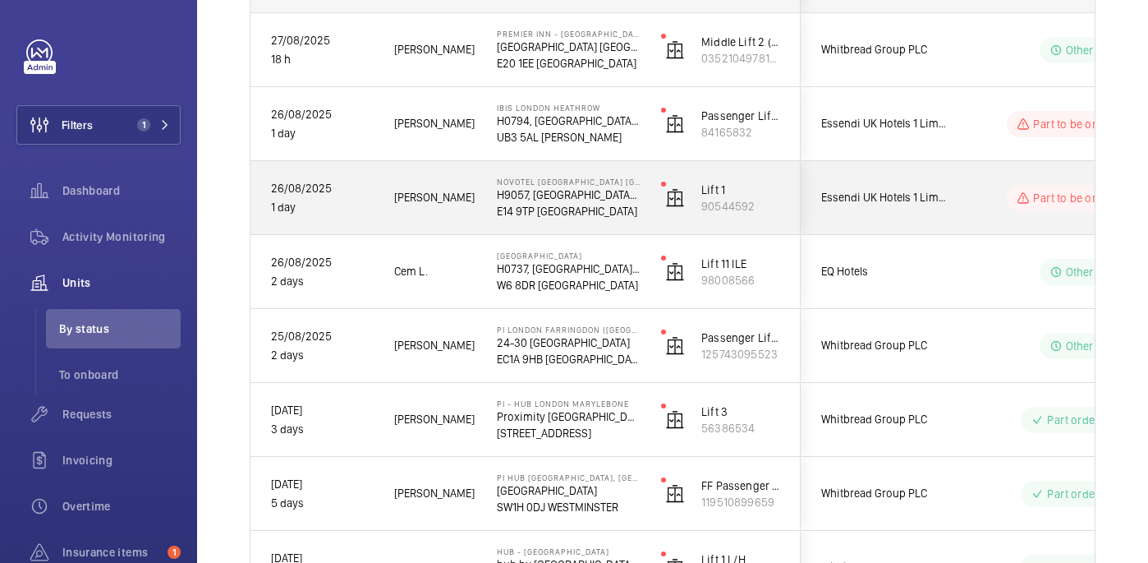
scroll to position [318, 0]
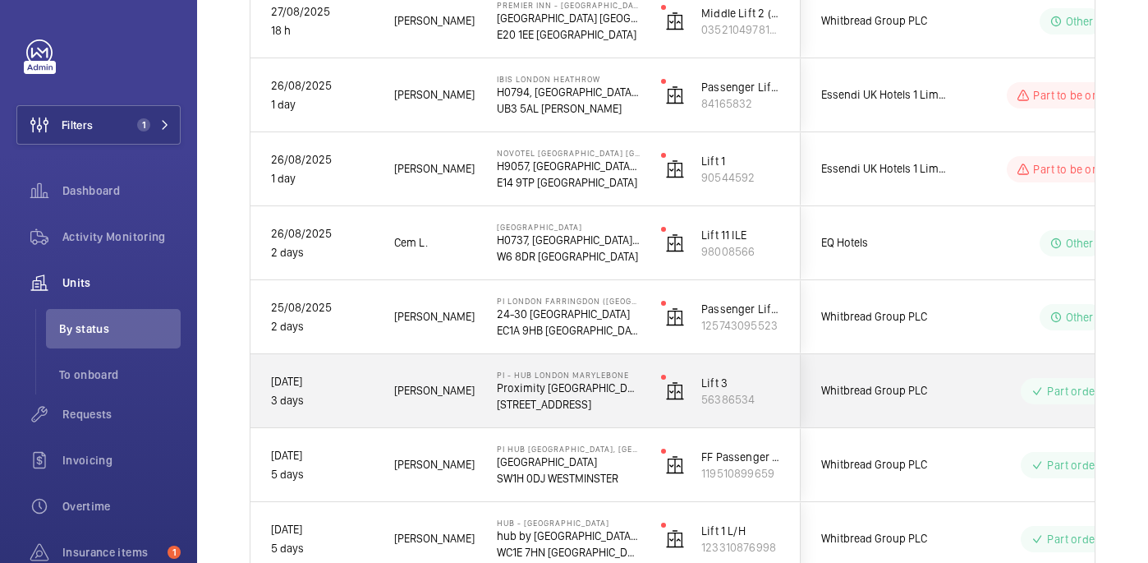
click at [632, 392] on p "Proximity [GEOGRAPHIC_DATA]" at bounding box center [568, 387] width 143 height 16
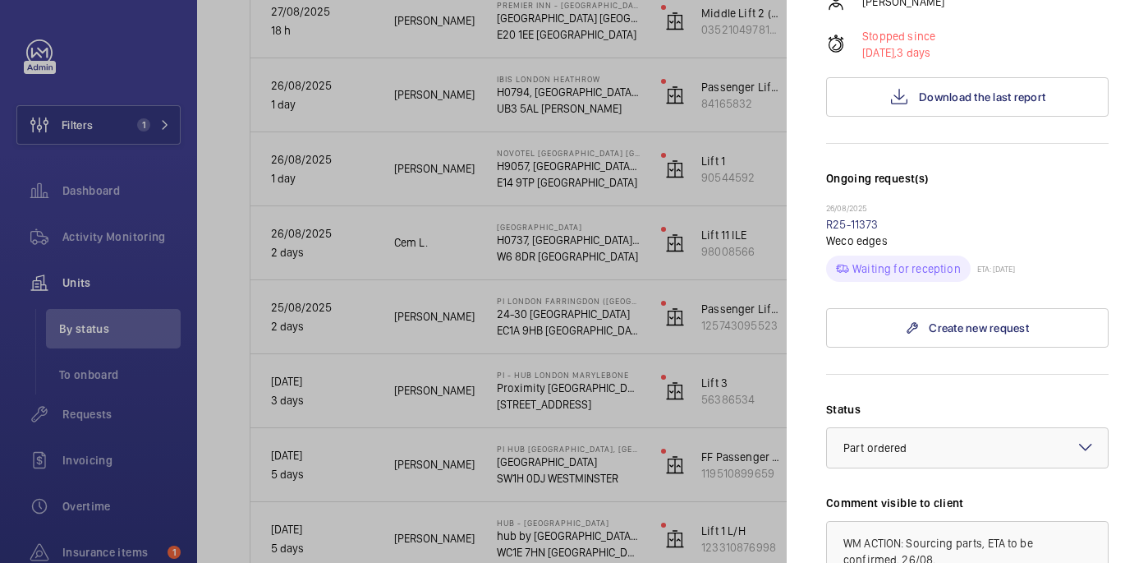
scroll to position [338, 0]
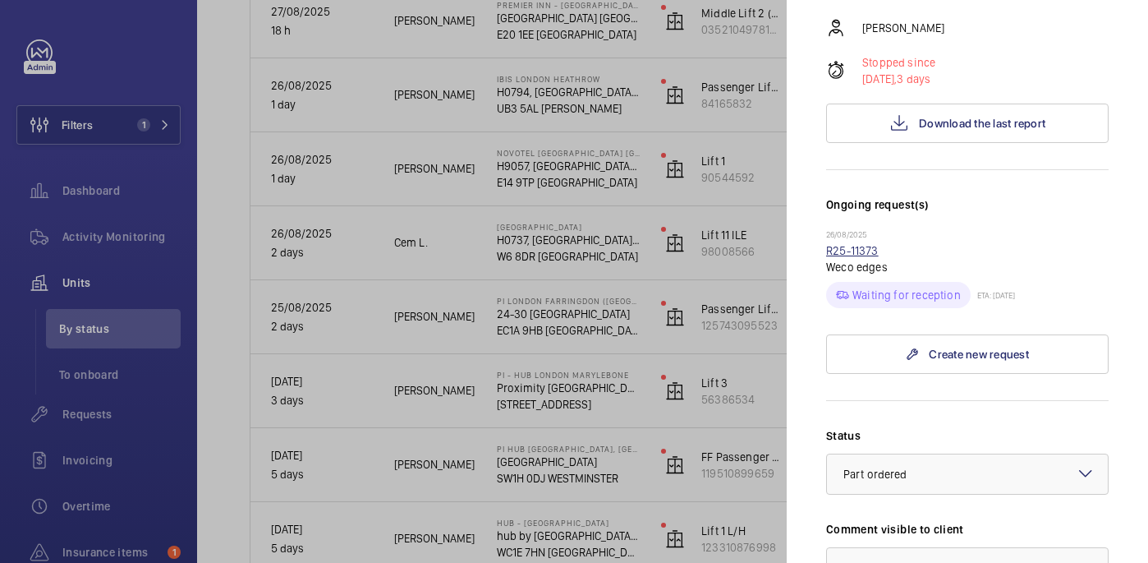
click at [871, 244] on link "R25-11373" at bounding box center [852, 250] width 53 height 13
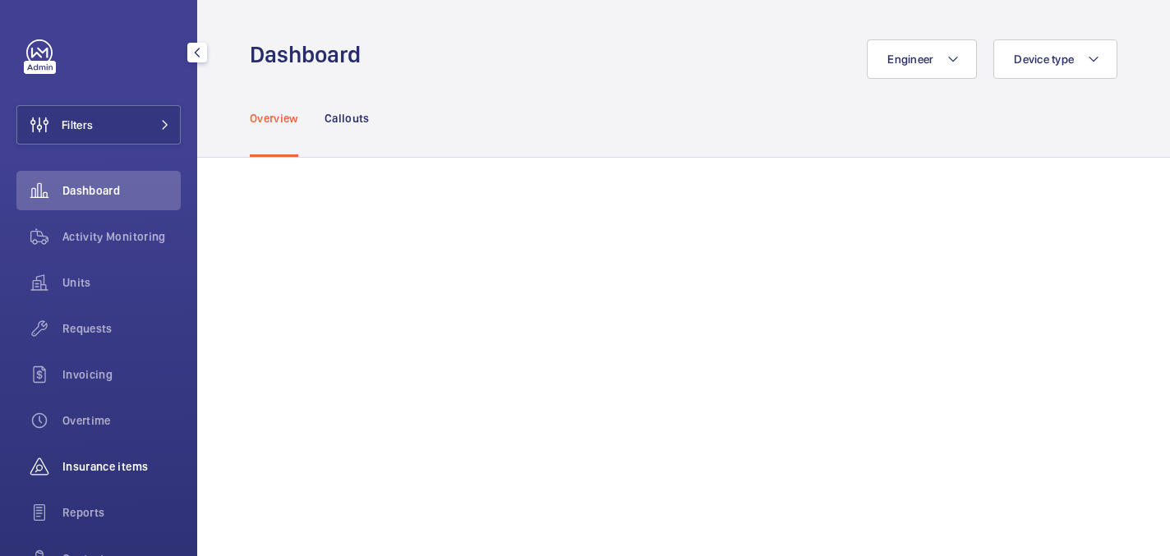
scroll to position [147, 0]
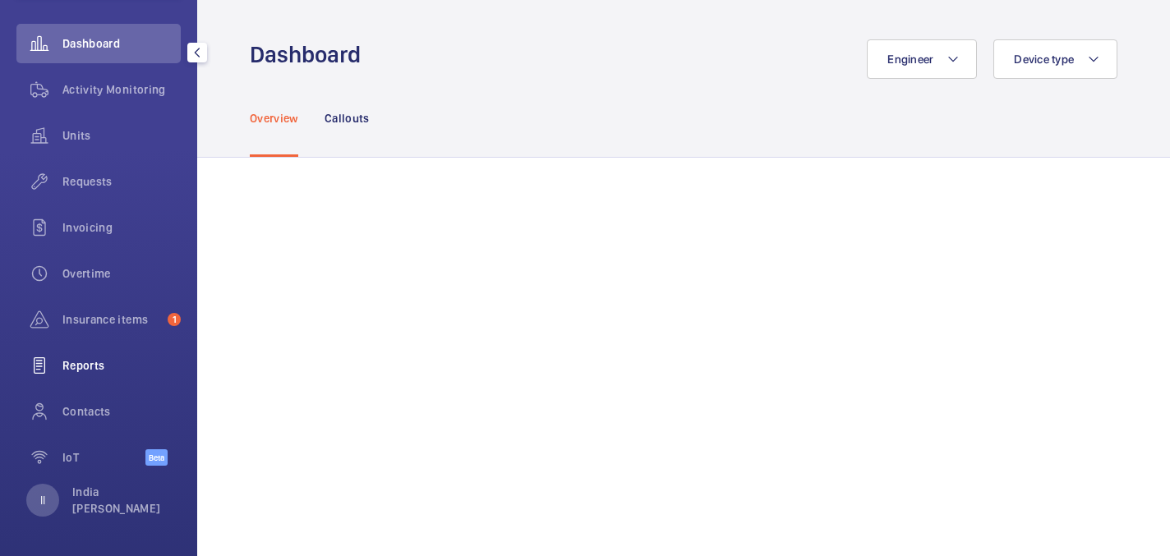
click at [90, 358] on span "Reports" at bounding box center [121, 365] width 118 height 16
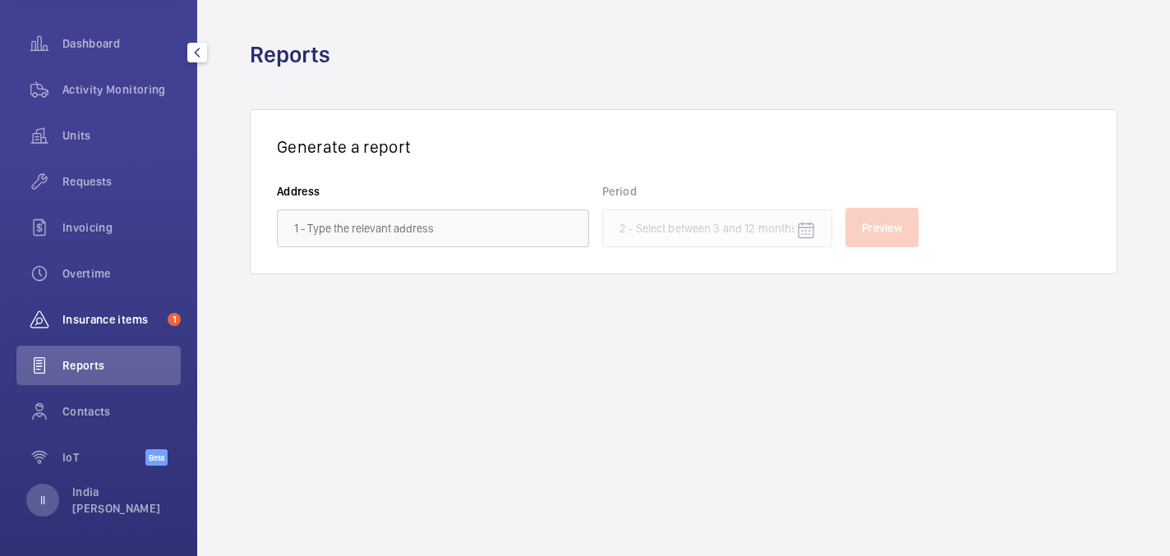
click at [99, 324] on span "Insurance items" at bounding box center [111, 319] width 99 height 16
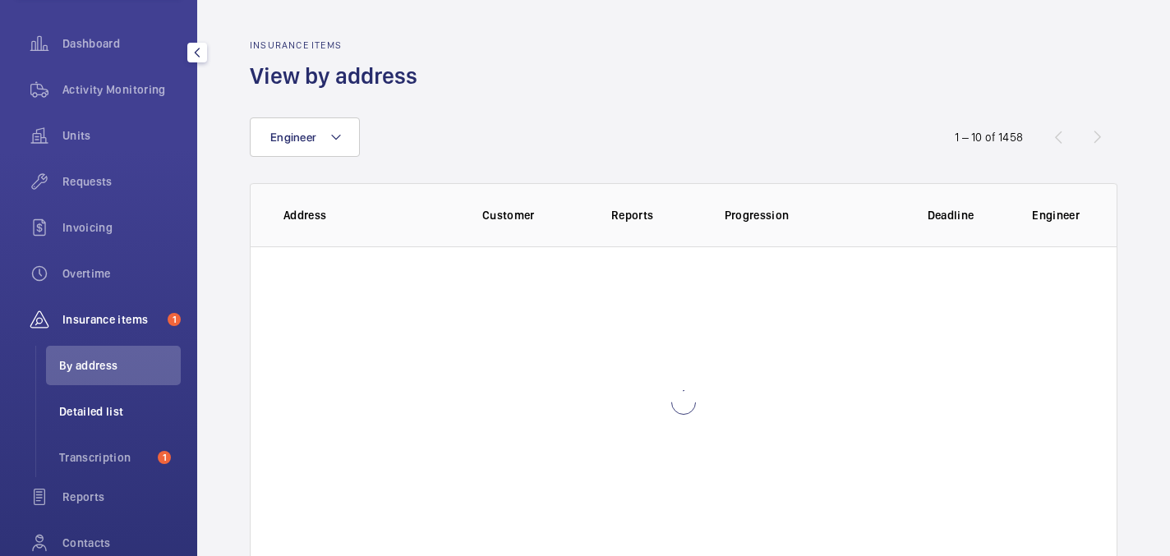
scroll to position [224, 0]
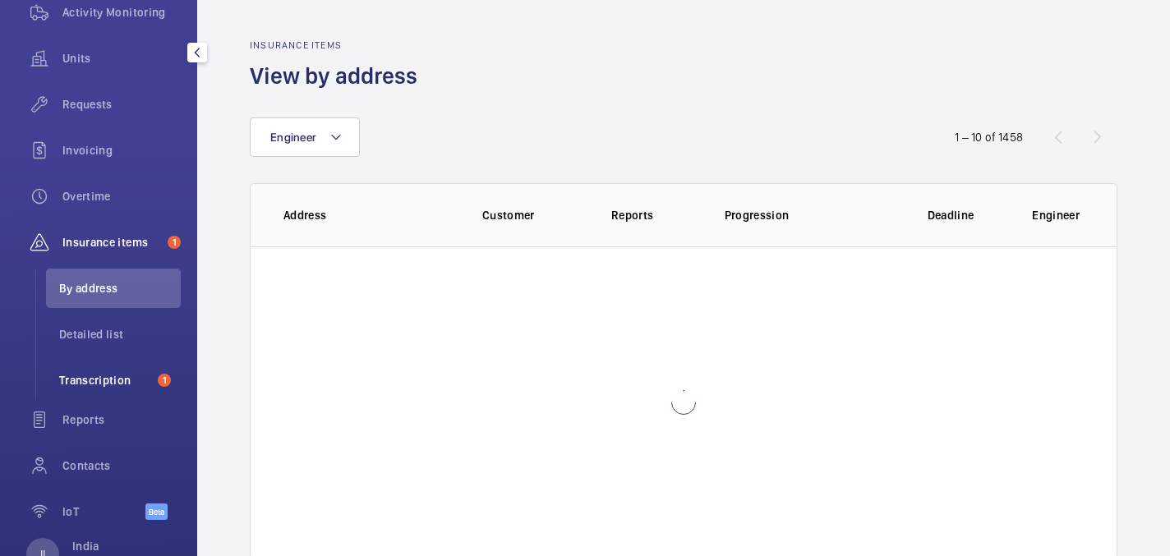
click at [95, 379] on span "Transcription" at bounding box center [105, 380] width 92 height 16
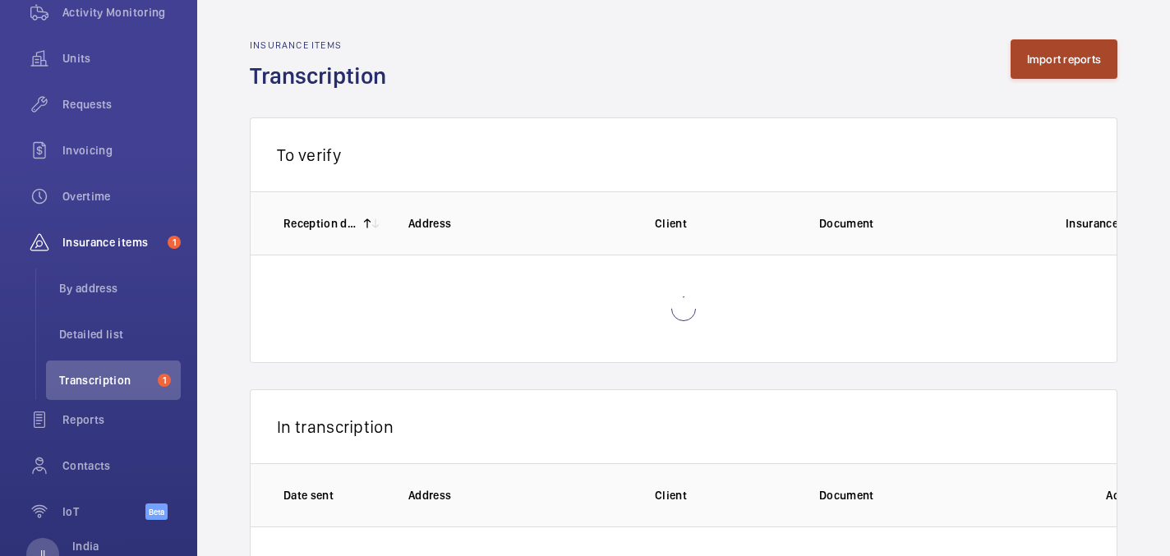
click at [1064, 58] on button "Import reports" at bounding box center [1064, 58] width 108 height 39
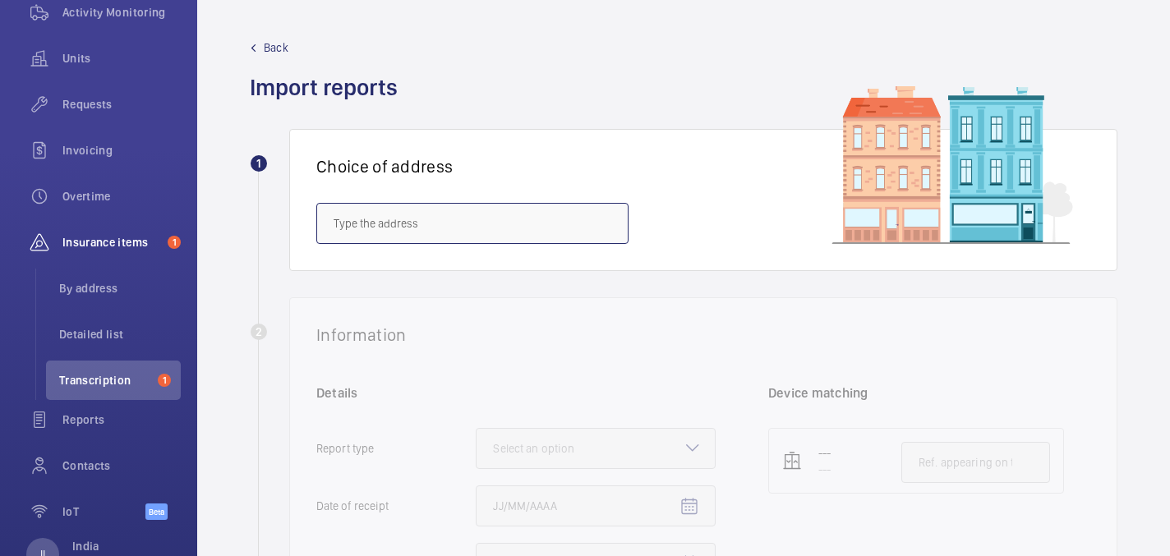
click at [360, 226] on input "text" at bounding box center [472, 223] width 312 height 41
paste input "IBIS [GEOGRAPHIC_DATA] ELSTREE [GEOGRAPHIC_DATA]"
click at [448, 218] on input "IBIS [GEOGRAPHIC_DATA] ELSTREE [GEOGRAPHIC_DATA]" at bounding box center [472, 223] width 312 height 41
drag, startPoint x: 399, startPoint y: 226, endPoint x: 317, endPoint y: 209, distance: 83.9
click at [317, 209] on input "IBIS [GEOGRAPHIC_DATA] [GEOGRAPHIC_DATA]" at bounding box center [472, 223] width 312 height 41
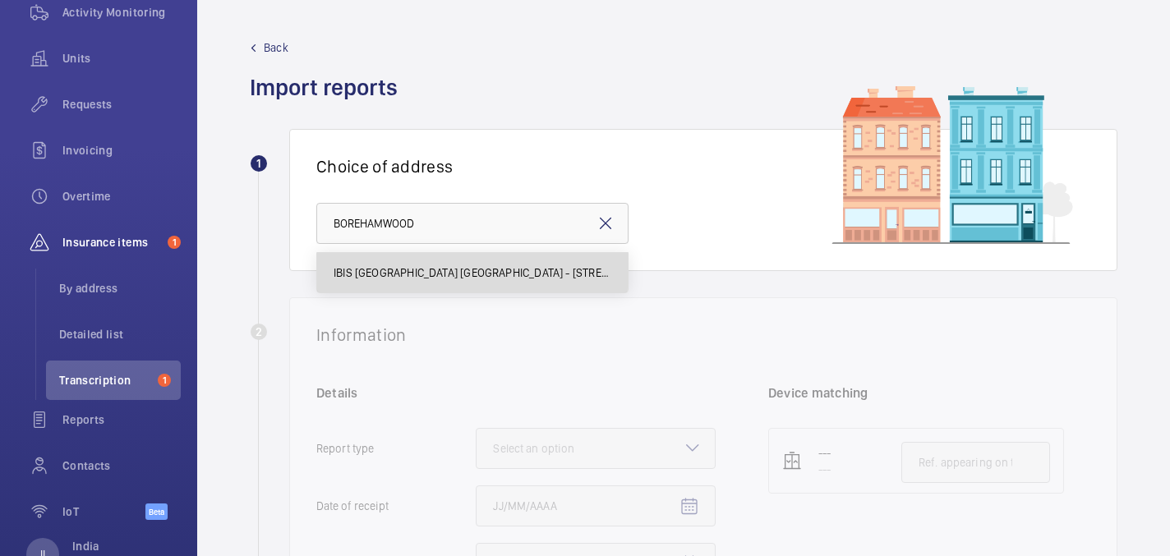
click at [407, 269] on span "IBIS [GEOGRAPHIC_DATA] [GEOGRAPHIC_DATA] - [STREET_ADDRESS]" at bounding box center [472, 272] width 278 height 16
type input "IBIS [GEOGRAPHIC_DATA] [GEOGRAPHIC_DATA] - [STREET_ADDRESS]"
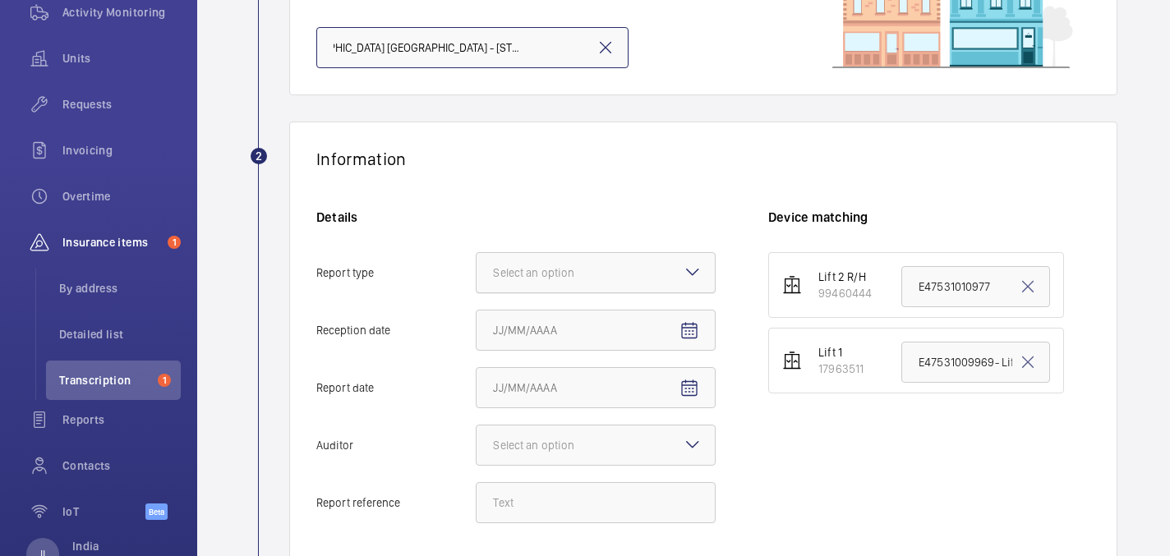
scroll to position [182, 0]
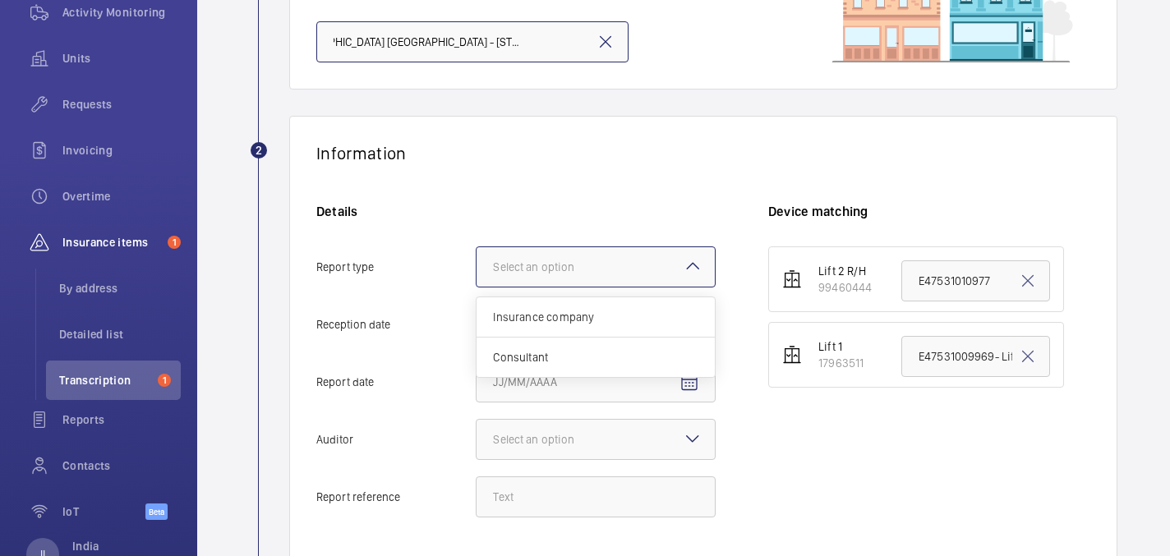
click at [540, 280] on div at bounding box center [595, 266] width 238 height 39
click at [476, 280] on input "Report type Select an option Insurance company Consultant" at bounding box center [476, 266] width 0 height 39
click at [540, 311] on span "Insurance company" at bounding box center [595, 317] width 205 height 16
click at [476, 287] on input "Report type Select an option Insurance company Consultant" at bounding box center [476, 266] width 0 height 39
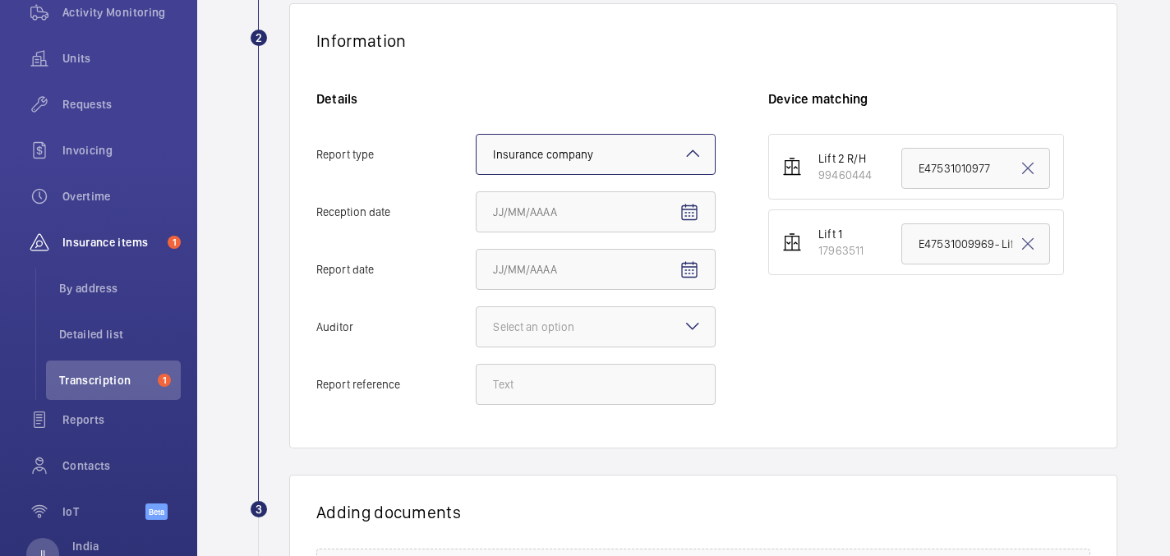
scroll to position [309, 0]
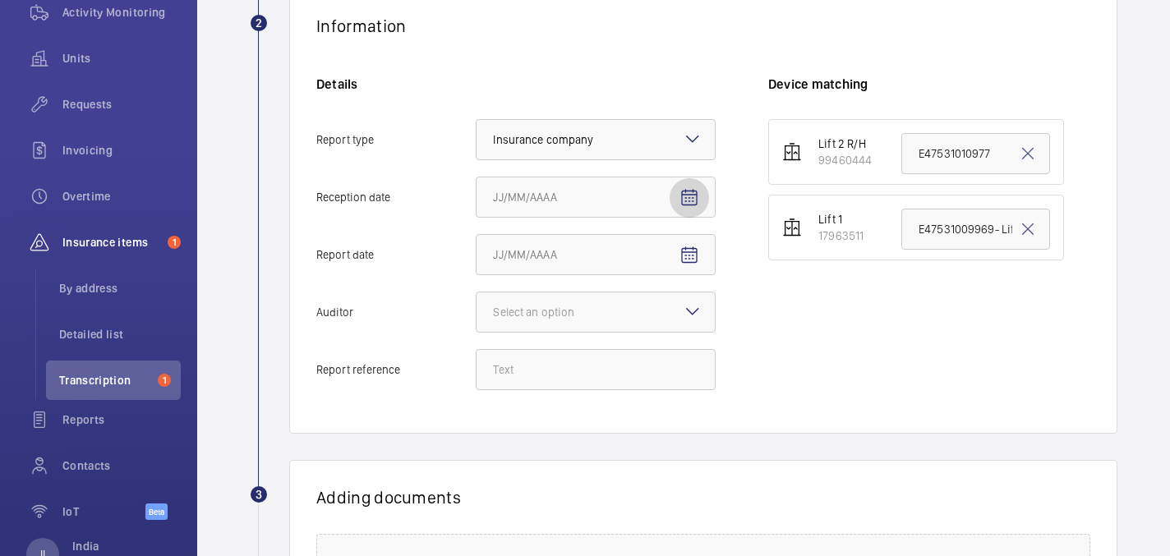
click at [686, 205] on mat-icon "Open calendar" at bounding box center [689, 198] width 20 height 20
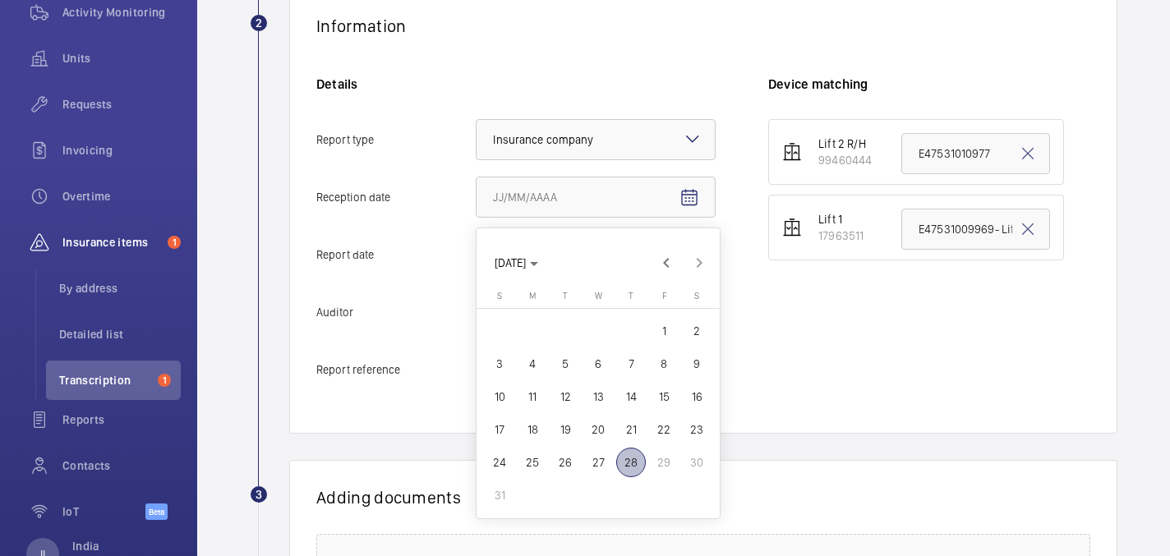
click at [632, 456] on span "28" at bounding box center [631, 463] width 30 height 30
type input "[DATE]"
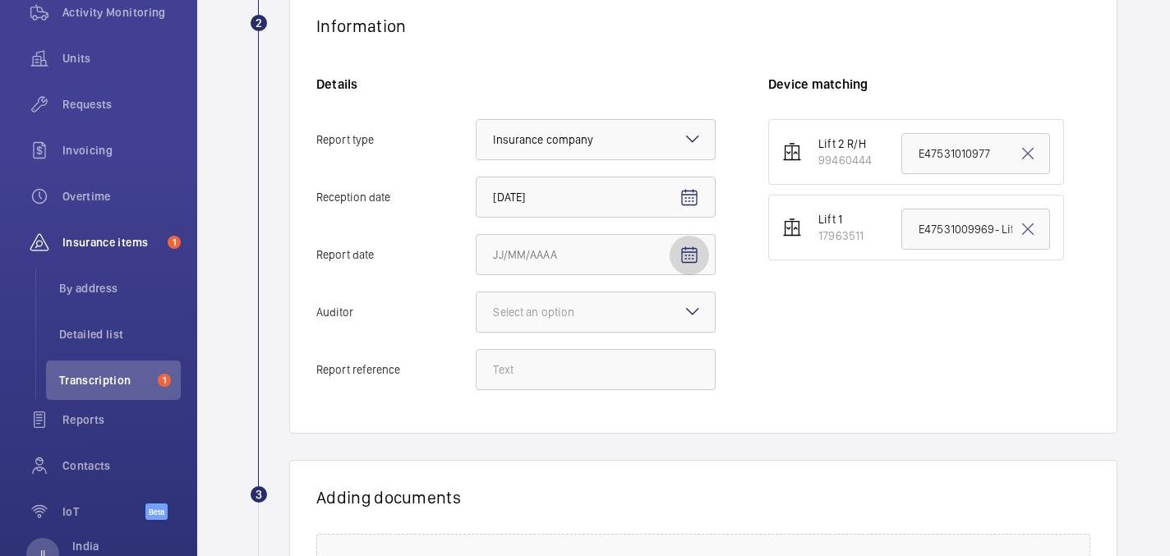
click at [696, 269] on span "Open calendar" at bounding box center [688, 255] width 39 height 39
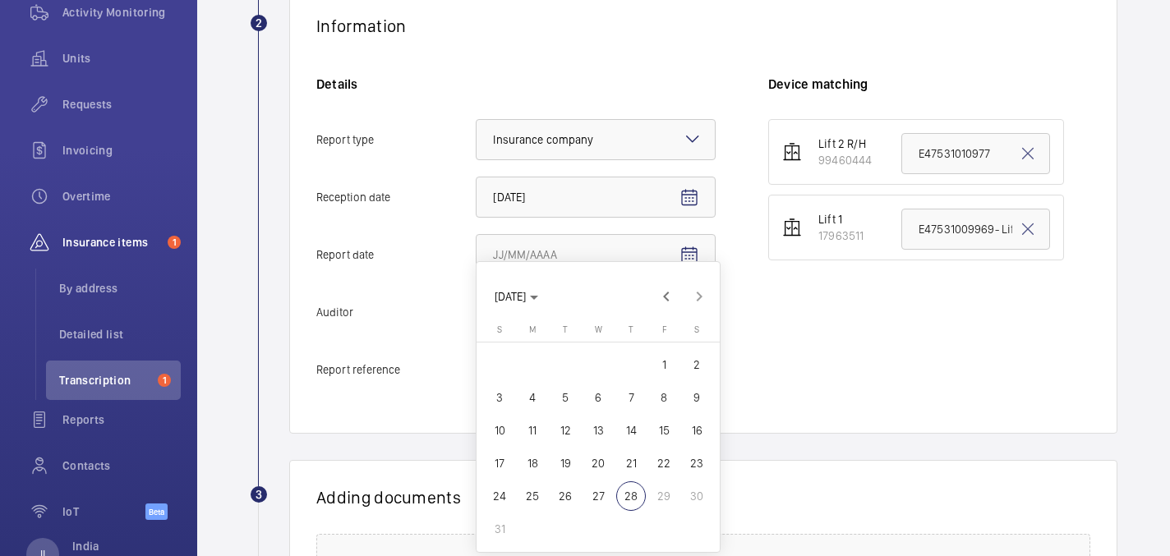
click at [564, 464] on span "19" at bounding box center [565, 463] width 30 height 30
type input "[DATE]"
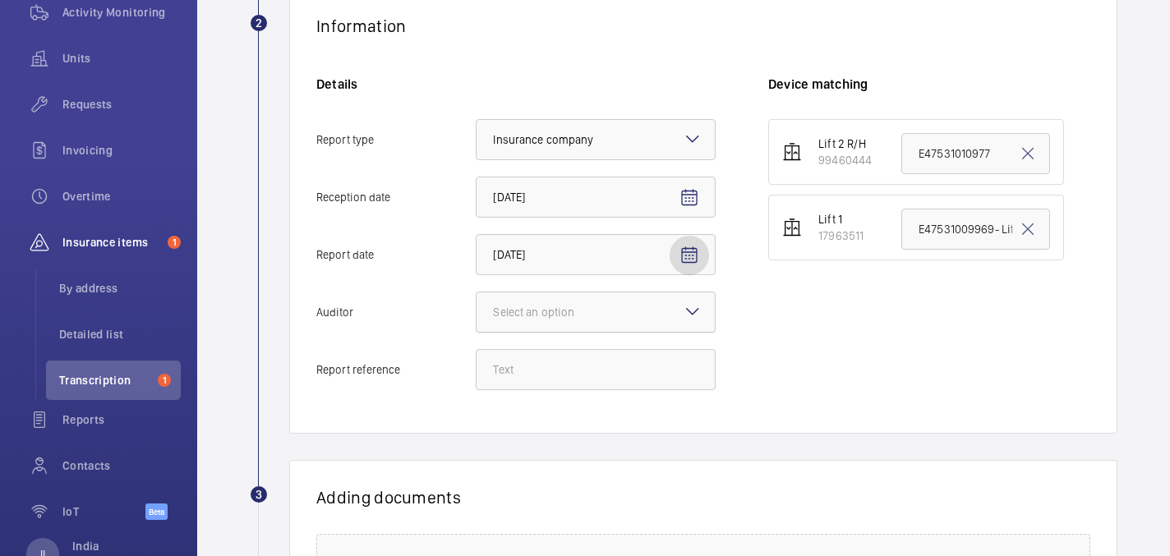
scroll to position [342, 0]
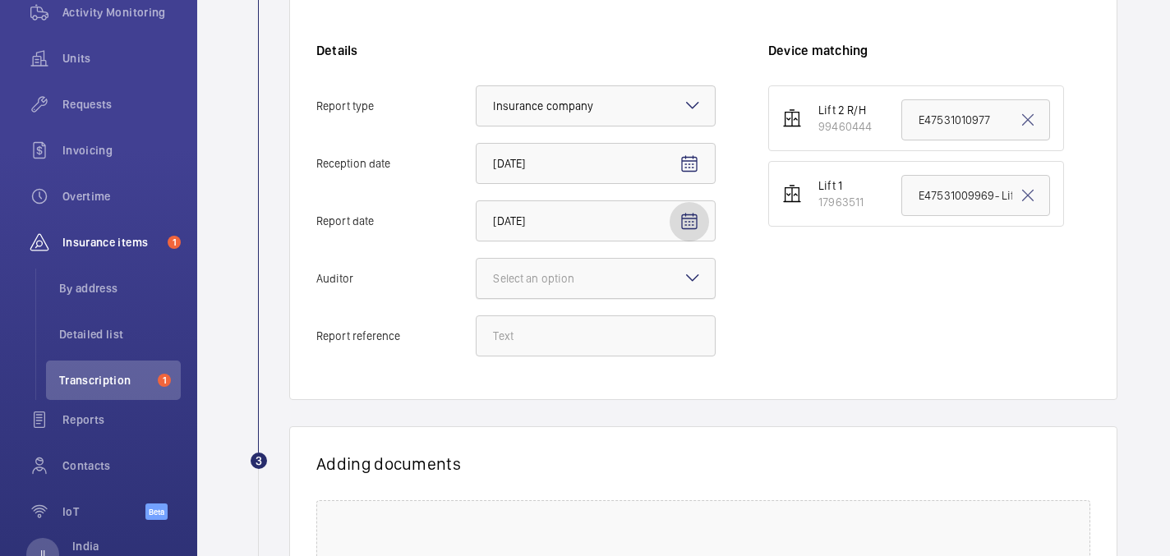
click at [581, 278] on div "Select an option" at bounding box center [554, 278] width 122 height 16
click at [476, 278] on input "Auditor Select an option" at bounding box center [476, 278] width 0 height 39
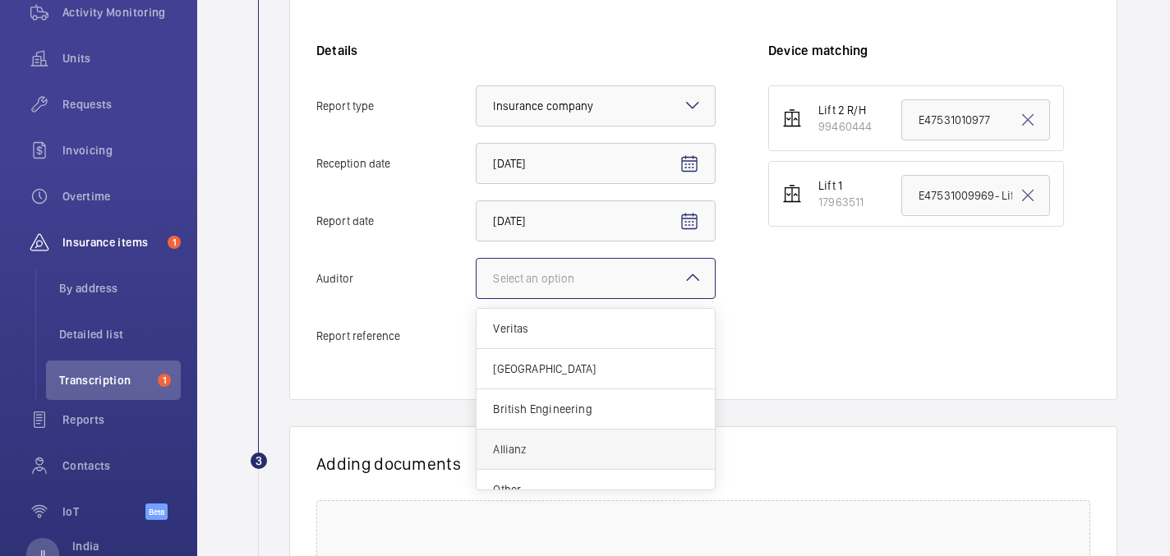
click at [560, 434] on div "Allianz" at bounding box center [595, 450] width 238 height 40
click at [476, 298] on input "Auditor Select an option Veritas Zurich British Engineering Allianz Other" at bounding box center [476, 278] width 0 height 39
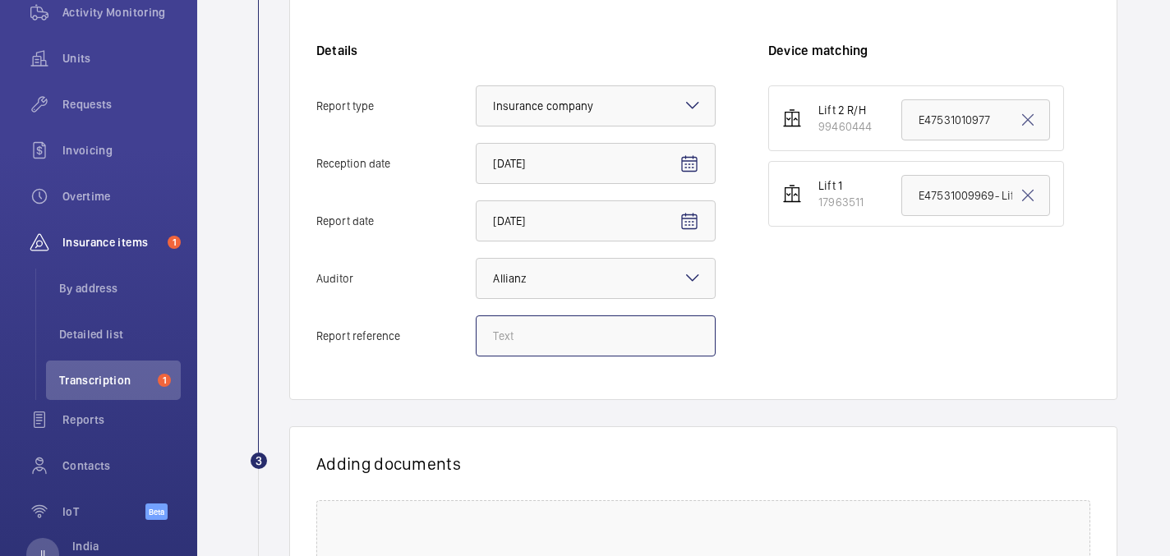
click at [565, 334] on input "Report reference" at bounding box center [596, 335] width 240 height 41
paste input "E47531010976"
type input "E47531010976"
click at [947, 200] on input "E47531009969- Lift 1" at bounding box center [975, 195] width 149 height 41
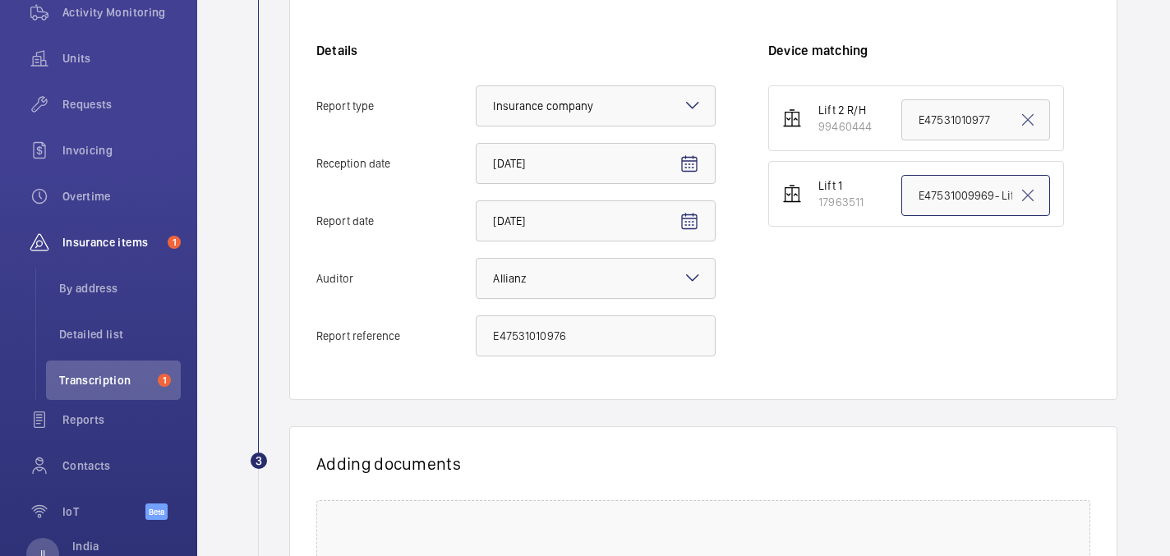
click at [947, 200] on input "E47531009969- Lift 1" at bounding box center [975, 195] width 149 height 41
click at [950, 200] on input "E47531009969- Lift 1" at bounding box center [975, 195] width 149 height 41
click at [957, 199] on input "E47531009969- Lift 1" at bounding box center [975, 195] width 149 height 41
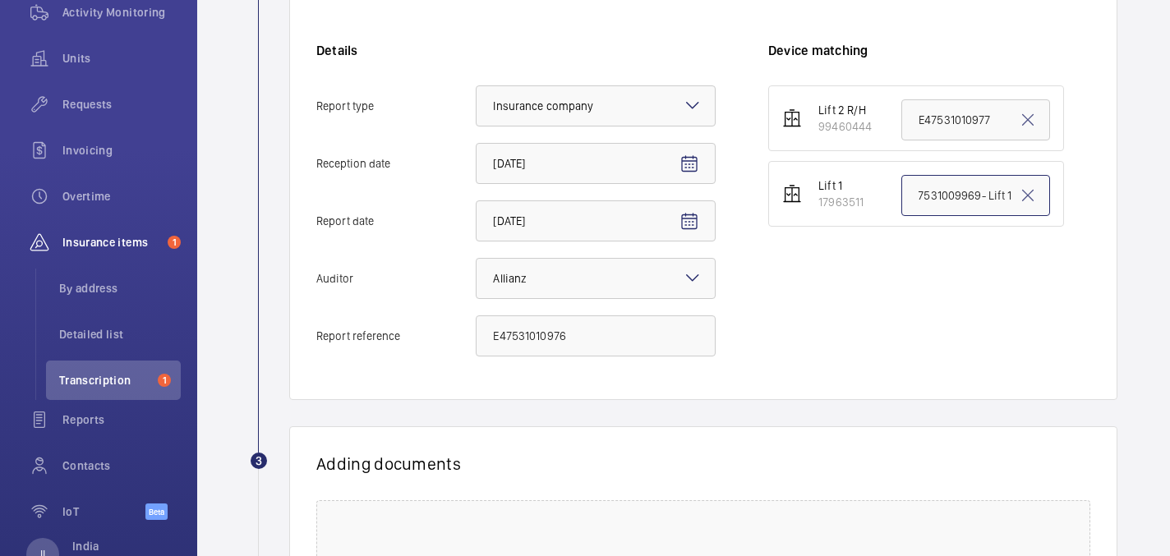
click at [957, 199] on input "E47531009969- Lift 1" at bounding box center [975, 195] width 149 height 41
paste input "E47531010976"
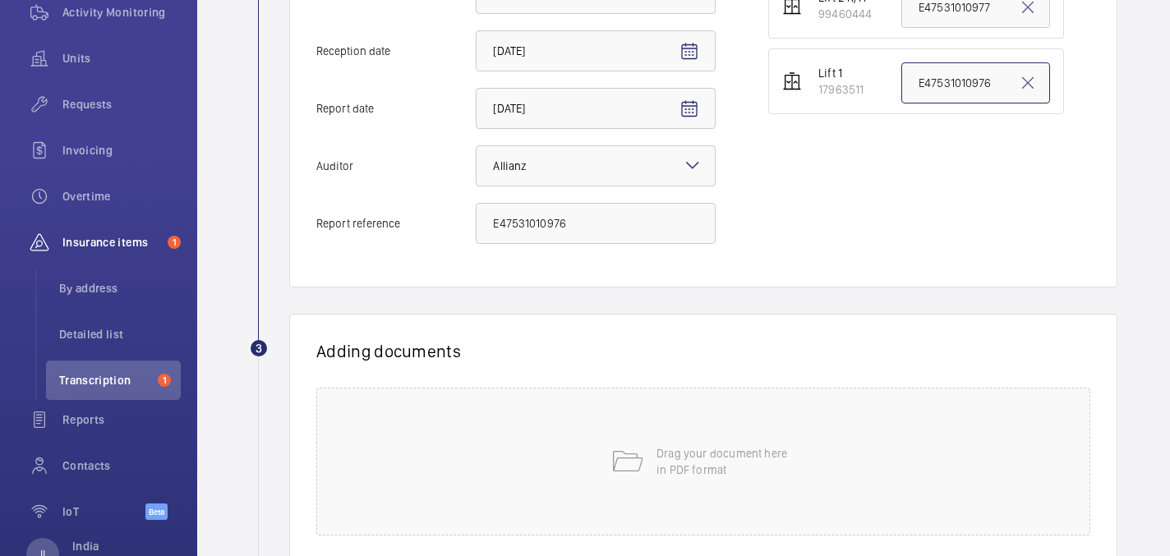
scroll to position [457, 0]
type input "E47531010976"
click at [768, 442] on div "Drag your document here in PDF format" at bounding box center [703, 459] width 774 height 148
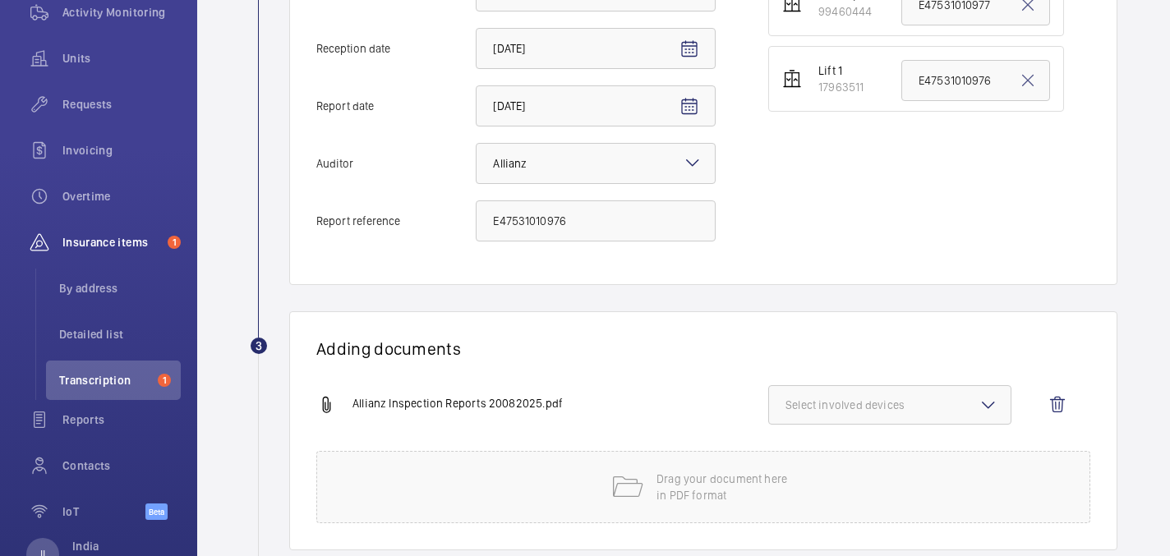
click at [853, 418] on button "Select involved devices" at bounding box center [889, 404] width 243 height 39
click at [836, 494] on span "17963511" at bounding box center [890, 496] width 157 height 16
click at [809, 494] on input "17963511" at bounding box center [792, 496] width 33 height 33
checkbox input "true"
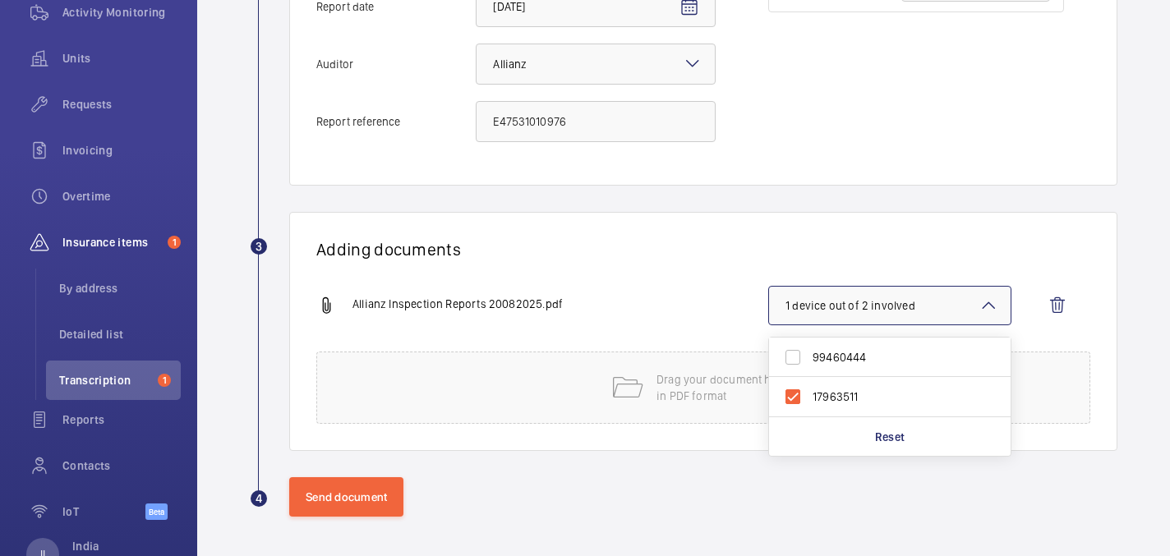
click at [682, 258] on h1 "Adding documents" at bounding box center [703, 249] width 774 height 21
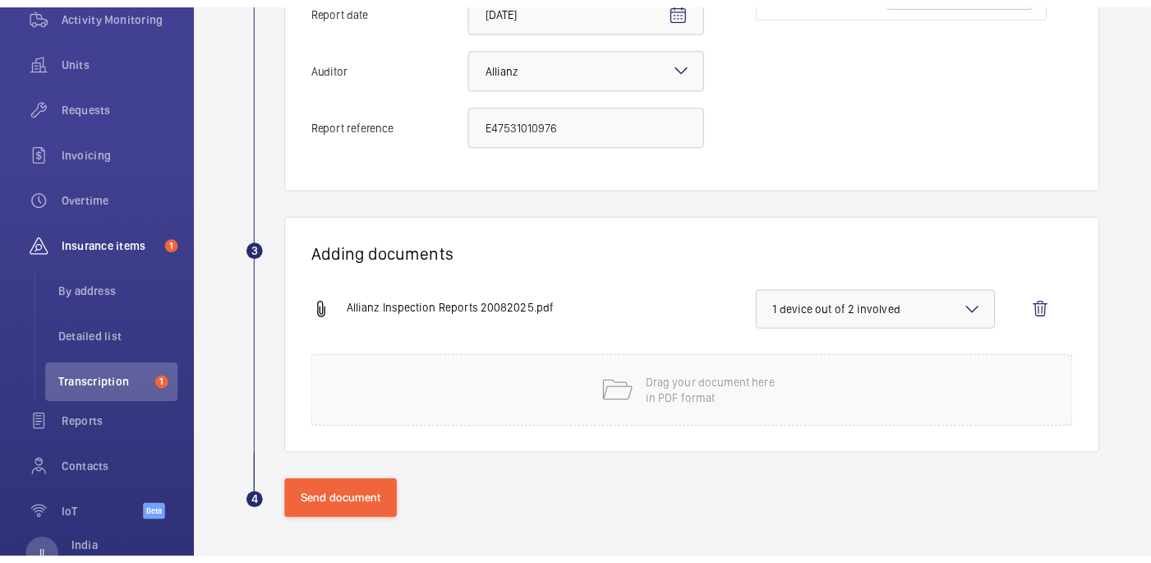
scroll to position [554, 0]
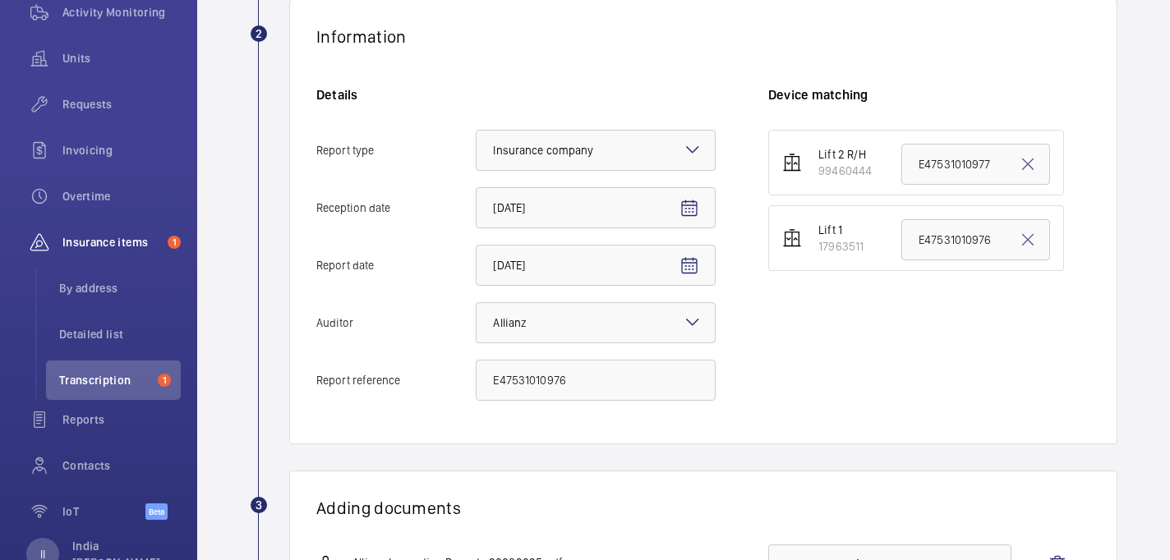
scroll to position [553, 0]
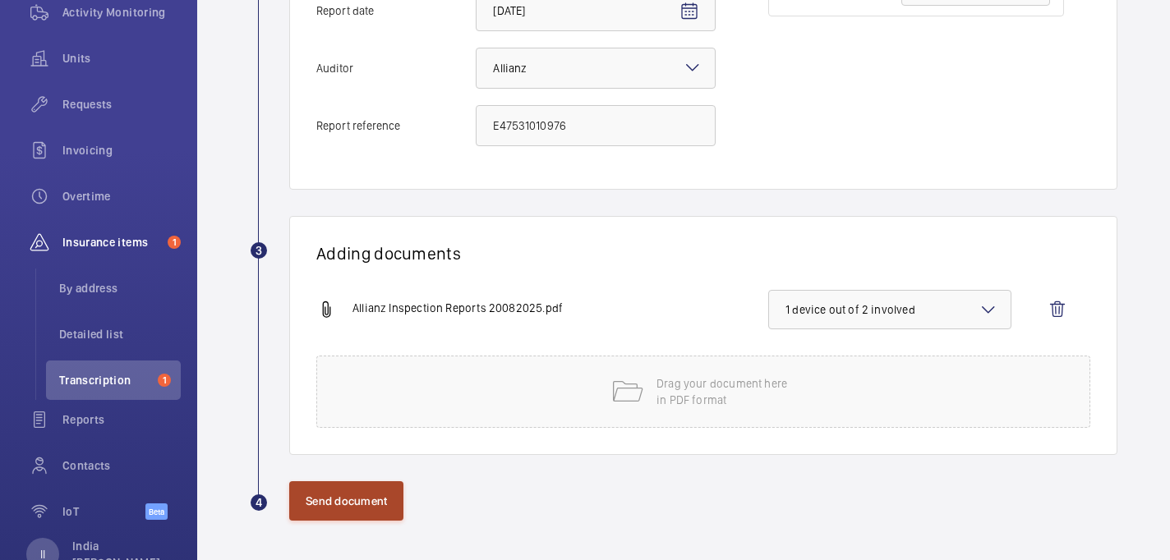
click at [333, 504] on button "Send document" at bounding box center [346, 500] width 114 height 39
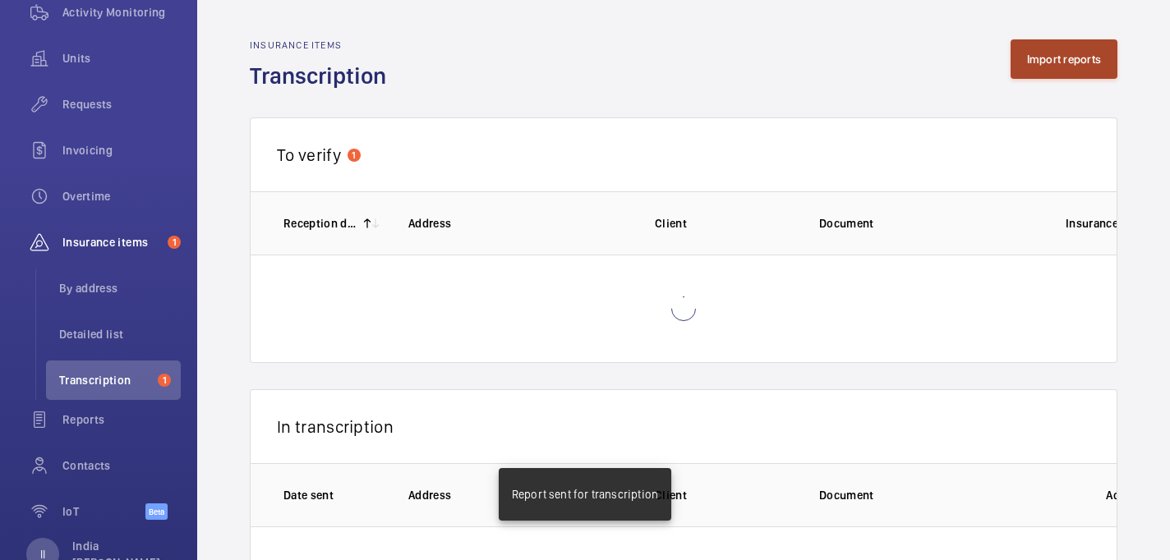
click at [1055, 44] on button "Import reports" at bounding box center [1064, 58] width 108 height 39
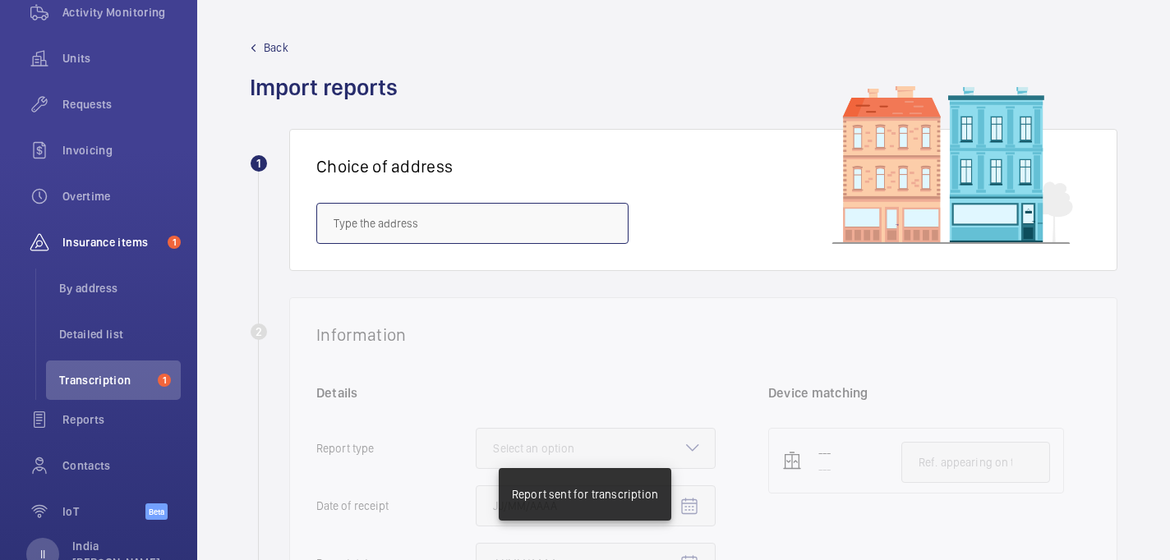
click at [471, 223] on input "text" at bounding box center [472, 223] width 312 height 41
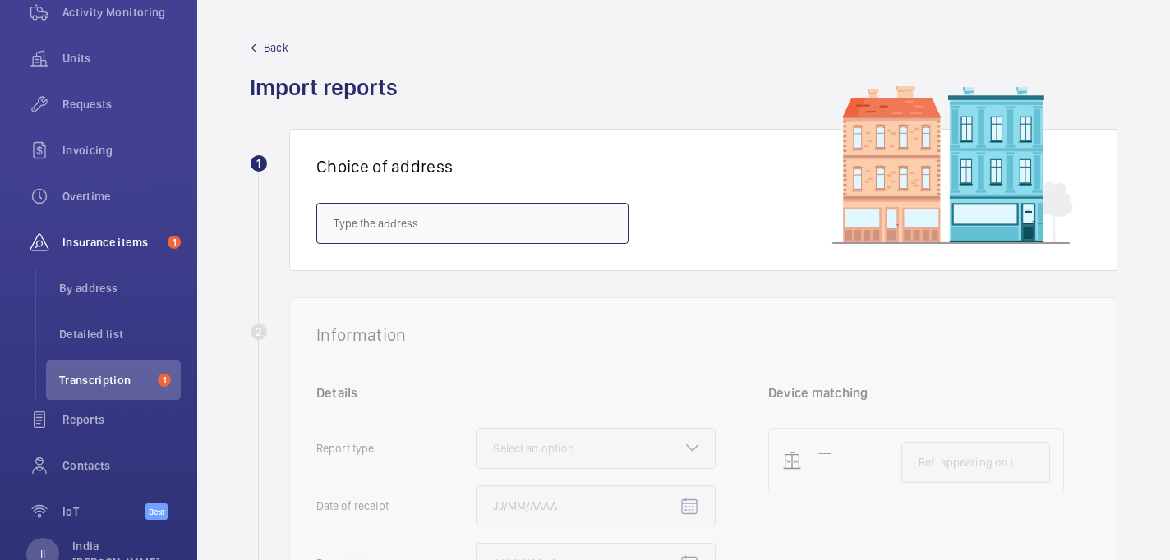
paste input "BOREHAMWOOD"
click at [411, 273] on span "IBIS [GEOGRAPHIC_DATA] [GEOGRAPHIC_DATA] - [STREET_ADDRESS]" at bounding box center [472, 272] width 278 height 16
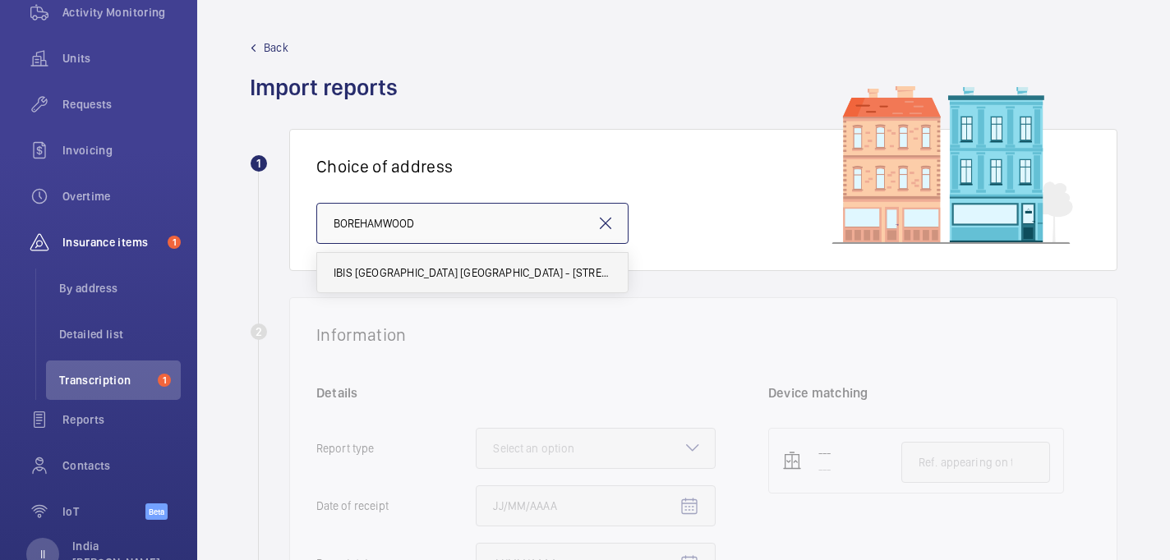
type input "IBIS [GEOGRAPHIC_DATA] [GEOGRAPHIC_DATA] - [STREET_ADDRESS]"
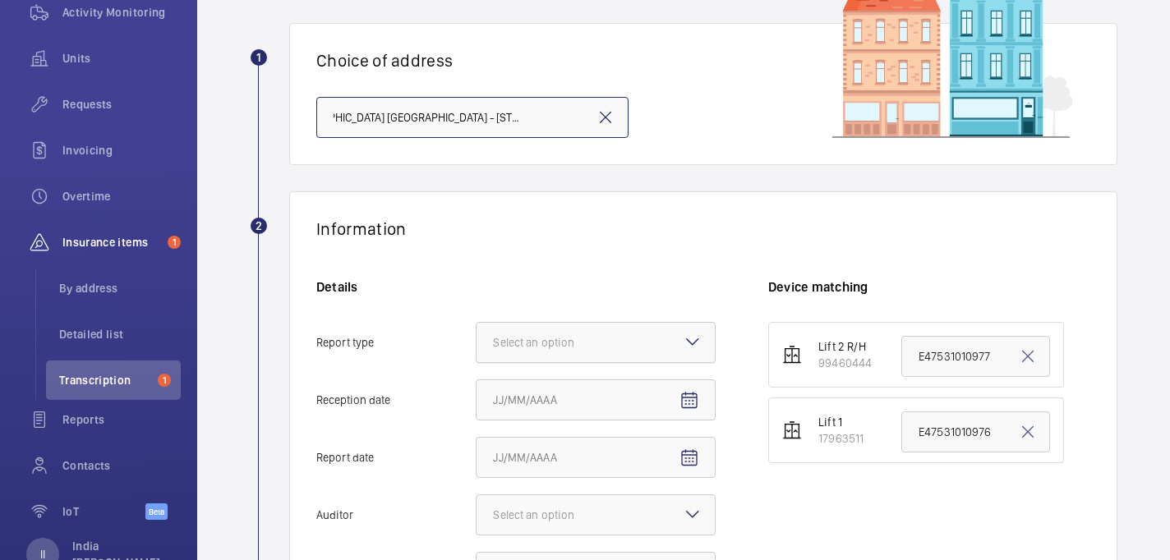
scroll to position [133, 0]
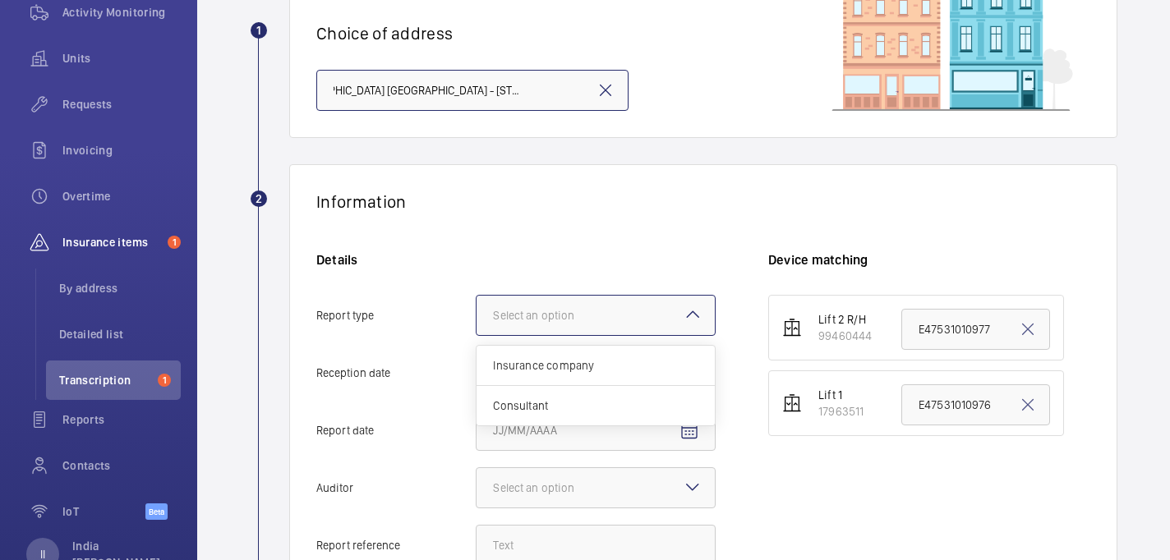
click at [597, 310] on div "Select an option" at bounding box center [554, 315] width 122 height 16
click at [476, 310] on input "Report type Select an option Insurance company Consultant" at bounding box center [476, 315] width 0 height 39
click at [582, 365] on span "Insurance company" at bounding box center [595, 365] width 205 height 16
click at [476, 335] on input "Report type Select an option Insurance company Consultant" at bounding box center [476, 315] width 0 height 39
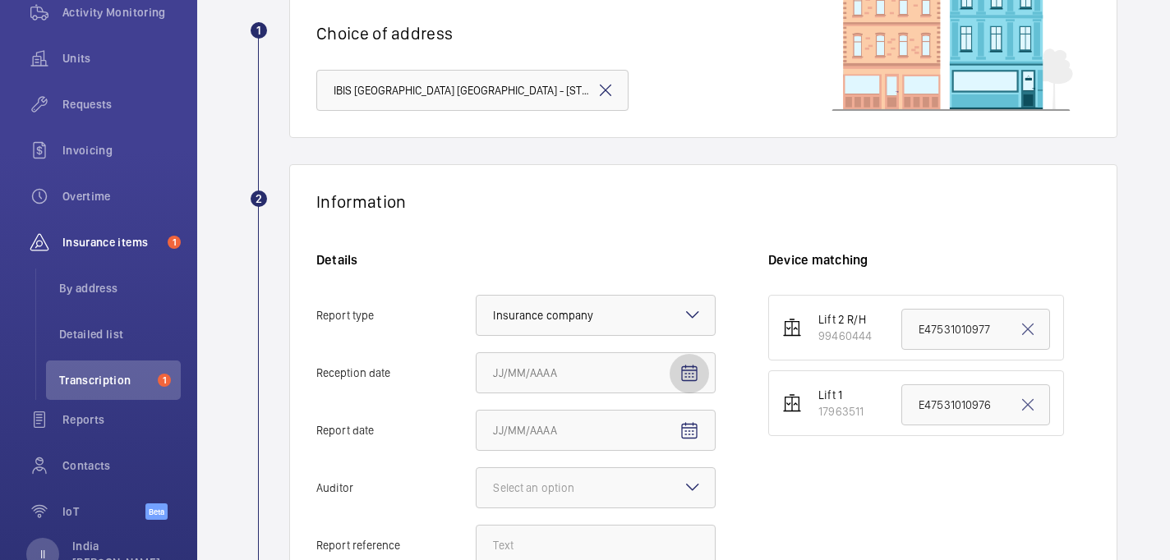
click at [689, 377] on mat-icon "Open calendar" at bounding box center [689, 374] width 20 height 20
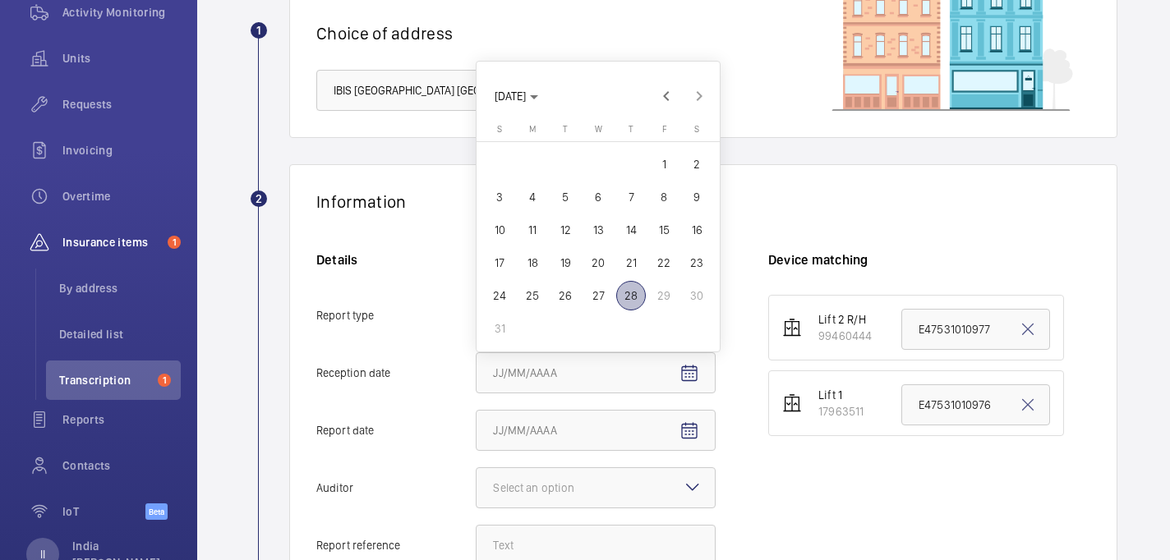
click at [627, 289] on span "28" at bounding box center [631, 296] width 30 height 30
type input "[DATE]"
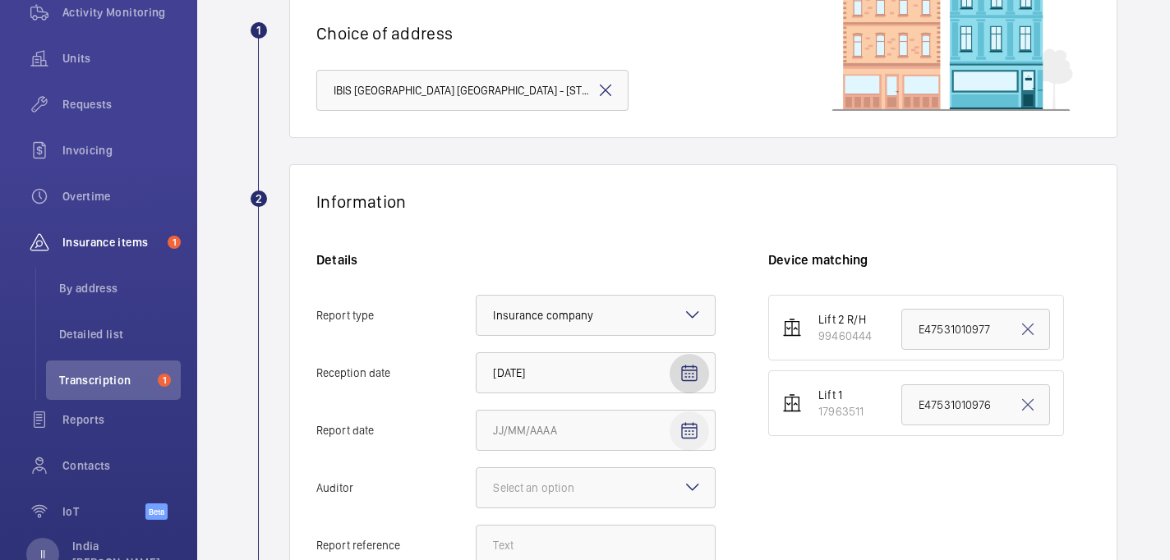
click at [674, 420] on span "Open calendar" at bounding box center [688, 430] width 39 height 39
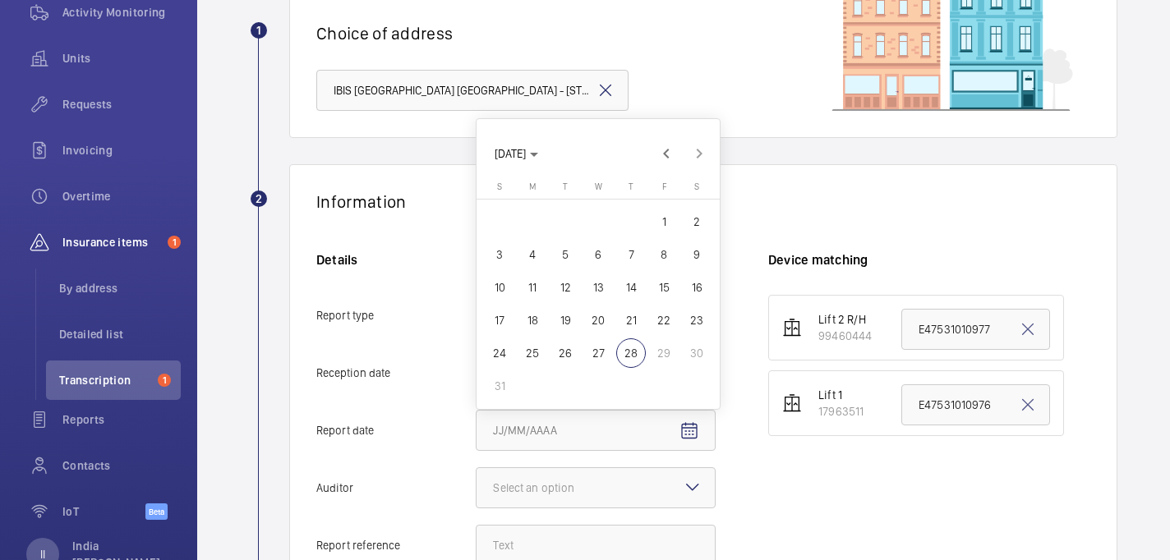
click at [566, 314] on span "19" at bounding box center [565, 321] width 30 height 30
type input "[DATE]"
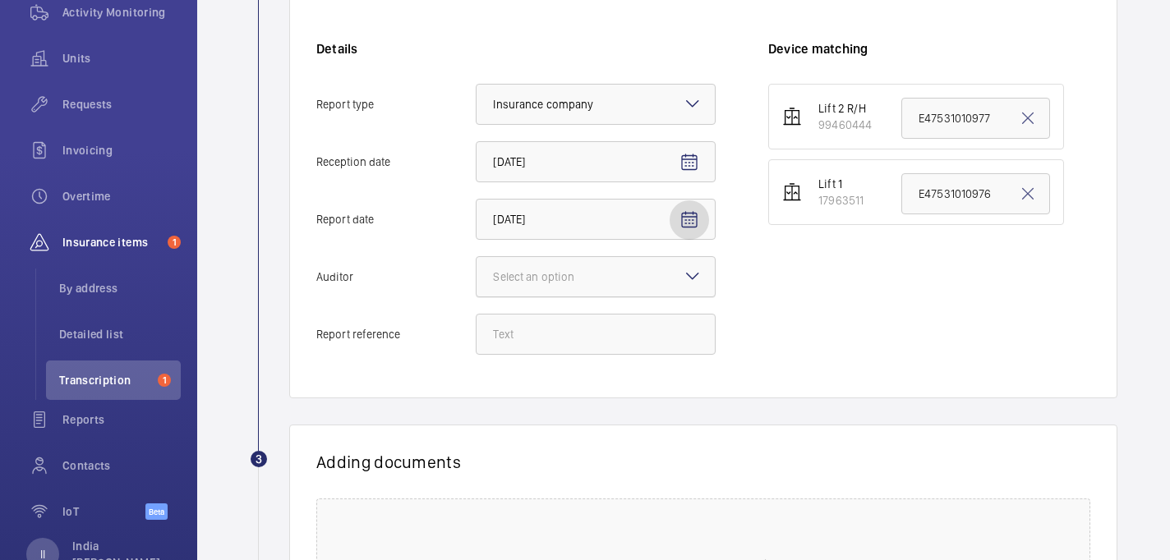
scroll to position [368, 0]
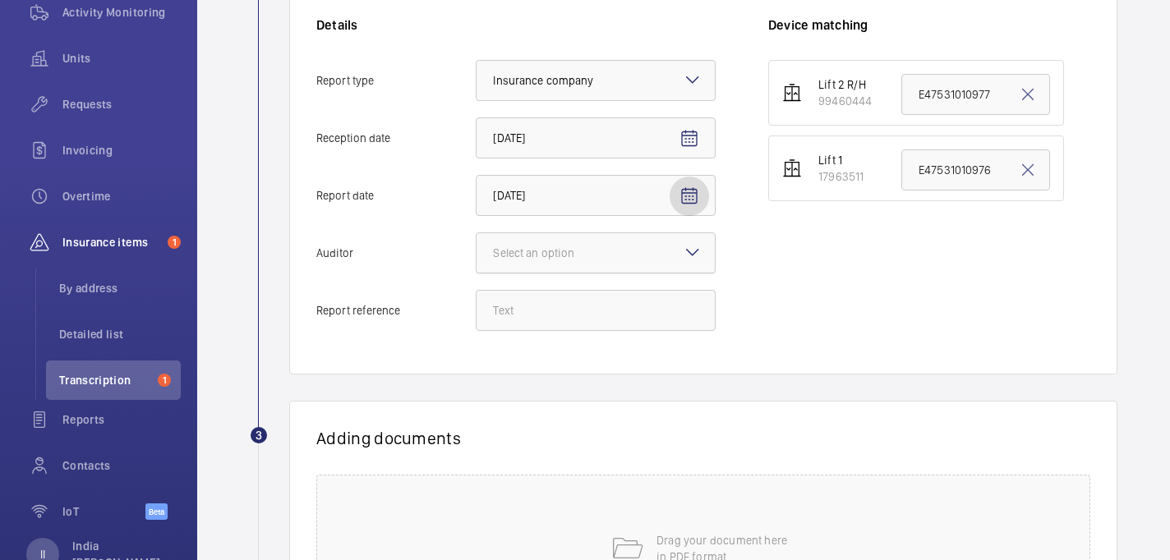
click at [552, 251] on div "Select an option" at bounding box center [554, 253] width 122 height 16
click at [476, 251] on input "Auditor Select an option" at bounding box center [476, 252] width 0 height 39
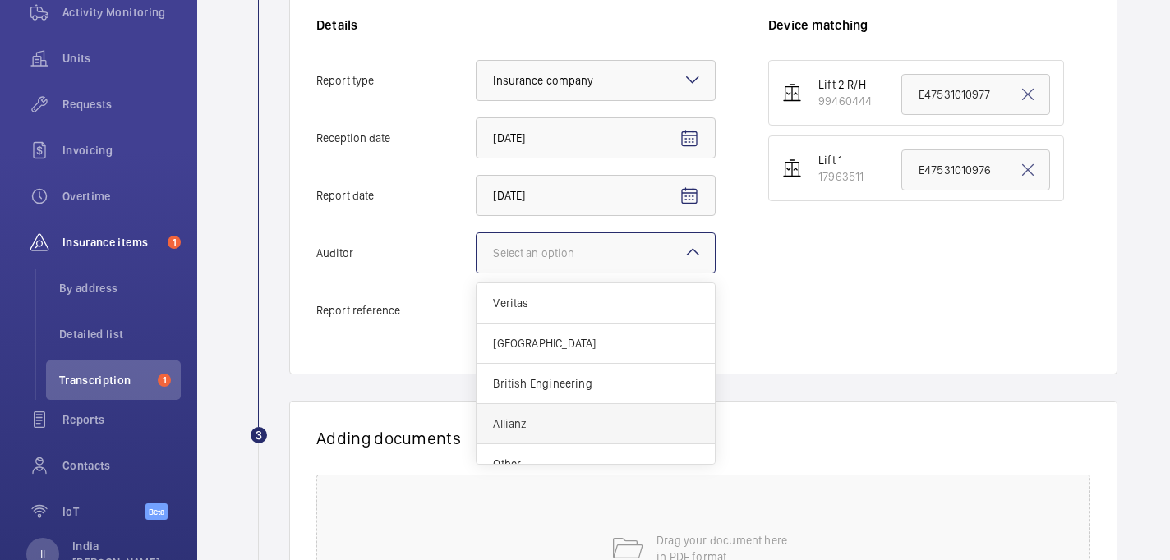
click at [537, 414] on div "Allianz" at bounding box center [595, 424] width 238 height 40
click at [476, 273] on input "Auditor Select an option Veritas Zurich British Engineering Allianz Other" at bounding box center [476, 252] width 0 height 39
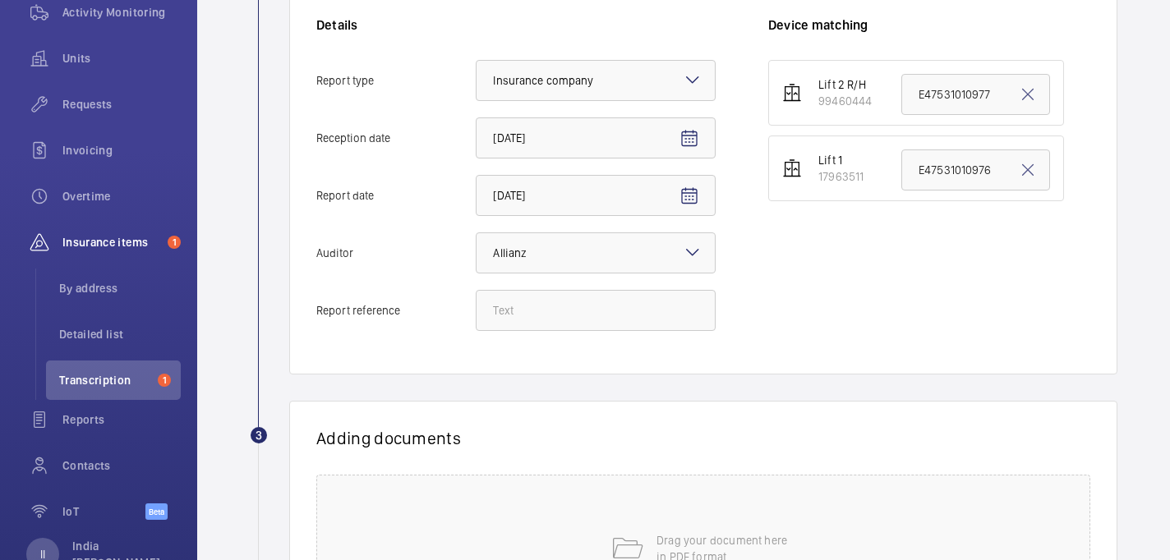
click at [529, 281] on div "Details Report type Select an option × Insurance company × Reception date [DATE…" at bounding box center [542, 181] width 452 height 331
click at [528, 301] on input "Report reference" at bounding box center [596, 310] width 240 height 41
paste input "E47531010977"
type input "E47531010977"
click at [933, 97] on input "E47531010977" at bounding box center [975, 94] width 149 height 41
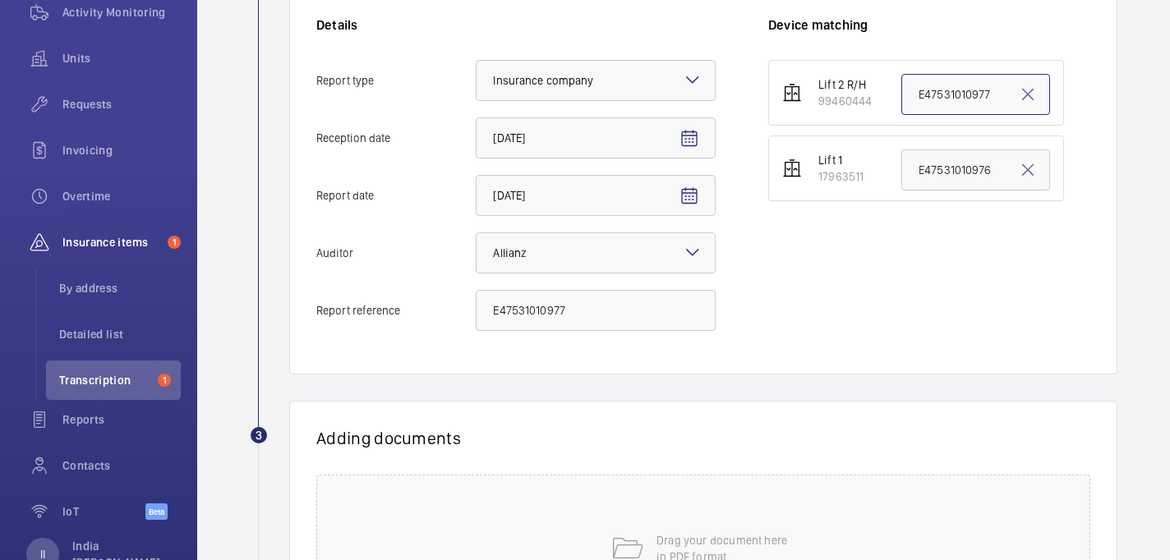
click at [933, 97] on input "E47531010977" at bounding box center [975, 94] width 149 height 41
paste input "E47531010977"
type input "E47531010977"
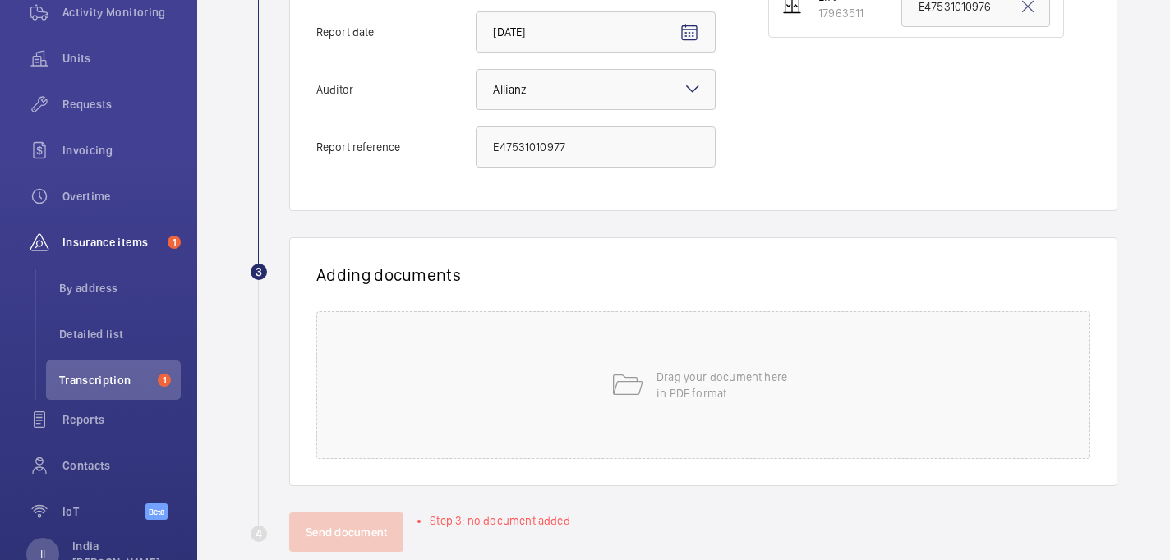
scroll to position [563, 0]
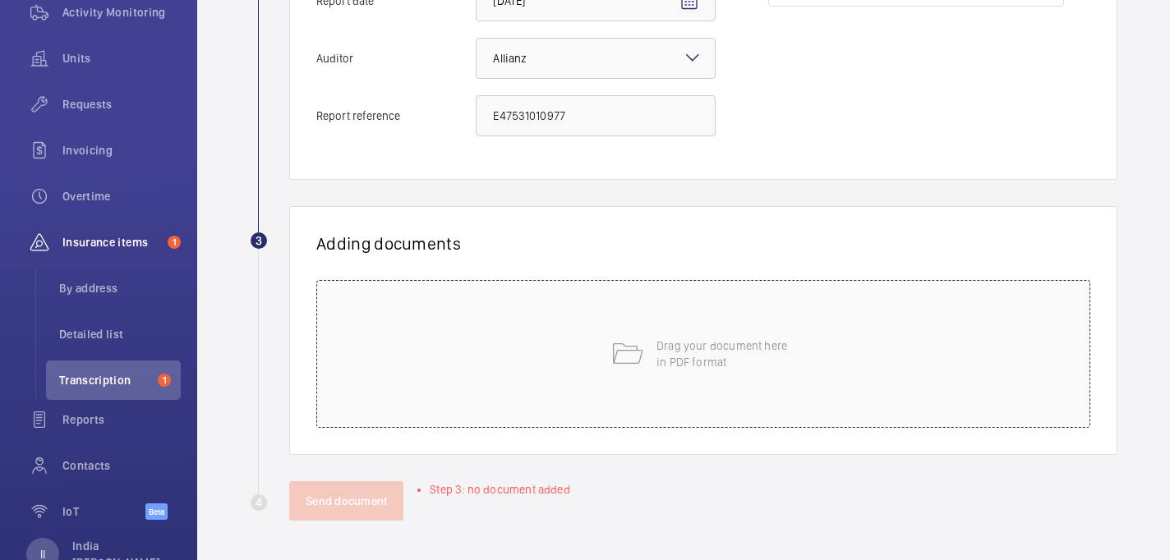
click at [689, 339] on p "Drag your document here in PDF format" at bounding box center [726, 354] width 140 height 33
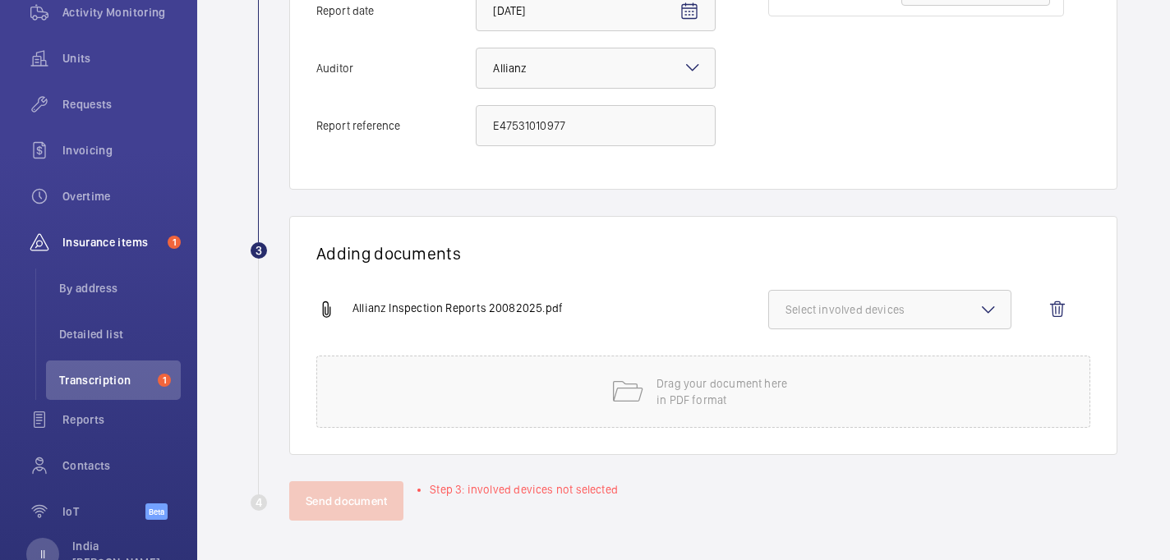
scroll to position [553, 0]
click at [916, 349] on div "Allianz Inspection Reports 20082025.pdf Select involved devices" at bounding box center [696, 323] width 761 height 66
click at [903, 301] on span "Select involved devices" at bounding box center [889, 309] width 209 height 16
click at [878, 365] on span "99460444" at bounding box center [890, 361] width 157 height 16
click at [809, 365] on input "99460444" at bounding box center [792, 361] width 33 height 33
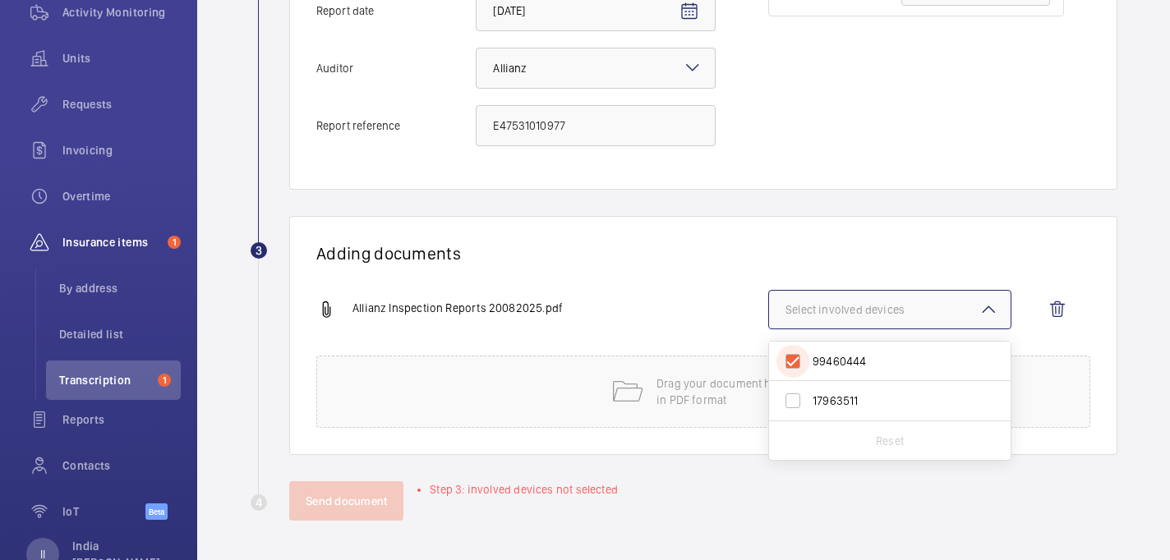
checkbox input "true"
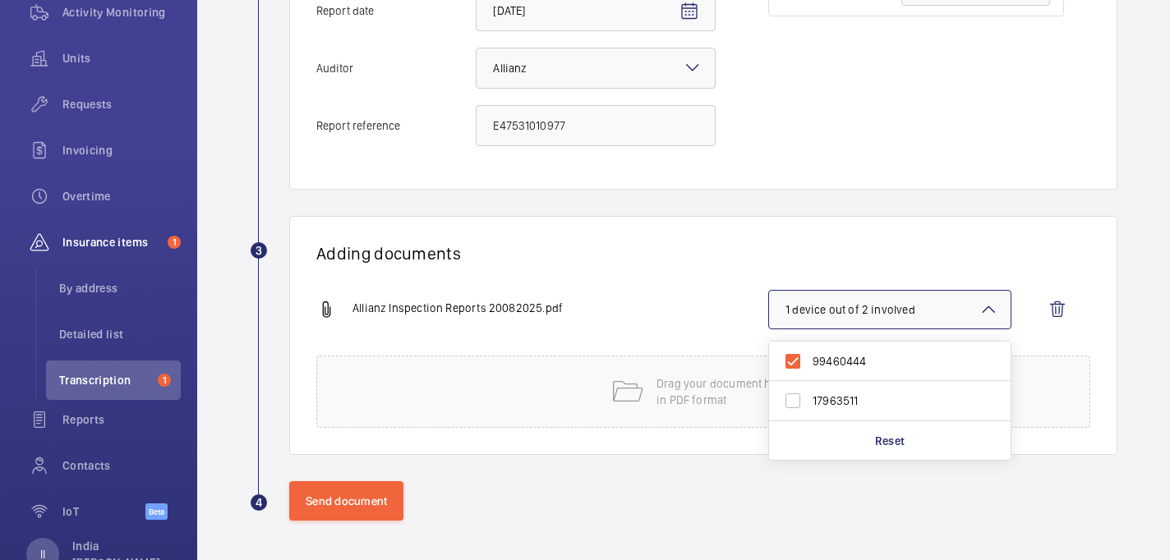
click at [756, 230] on div "Adding documents Allianz Inspection Reports 20082025.pdf 1 device out of 2 invo…" at bounding box center [703, 335] width 828 height 239
click at [314, 521] on wm-front-admin-audit-upload "Back Import reports 1 Choice of address IBIS [GEOGRAPHIC_DATA] [GEOGRAPHIC_DATA…" at bounding box center [683, 3] width 972 height 1113
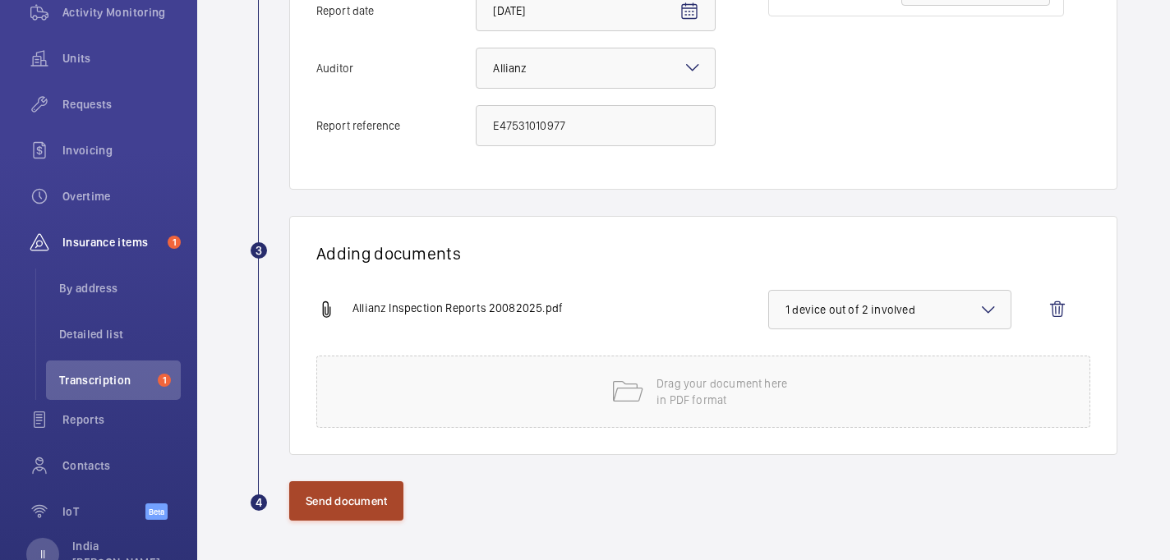
click at [320, 506] on button "Send document" at bounding box center [346, 500] width 114 height 39
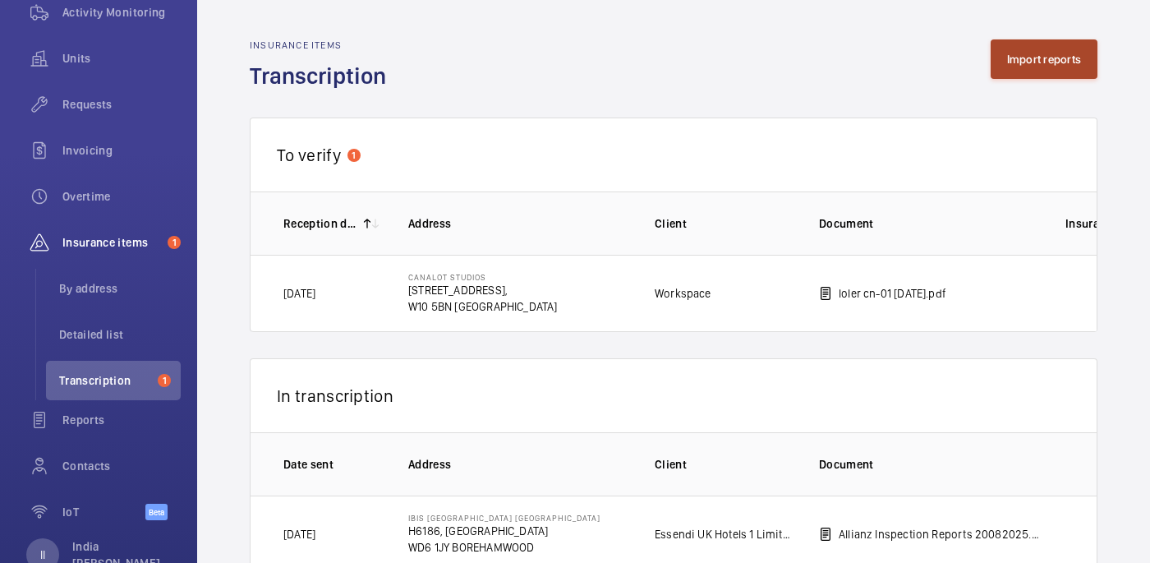
click at [1028, 58] on button "Import reports" at bounding box center [1045, 58] width 108 height 39
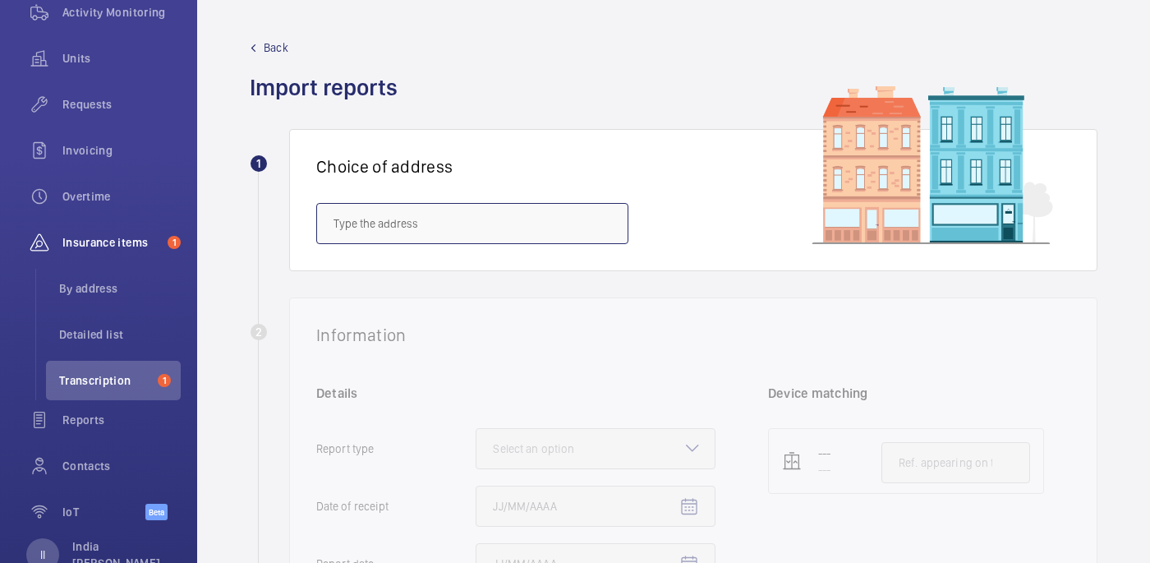
click at [439, 232] on input "text" at bounding box center [472, 223] width 312 height 41
click at [500, 281] on mat-option "UK94 Shurgard Kettering - UK94 [STREET_ADDRESS]" at bounding box center [472, 272] width 310 height 39
type input "UK94 Shurgard Kettering - UK94 [STREET_ADDRESS]"
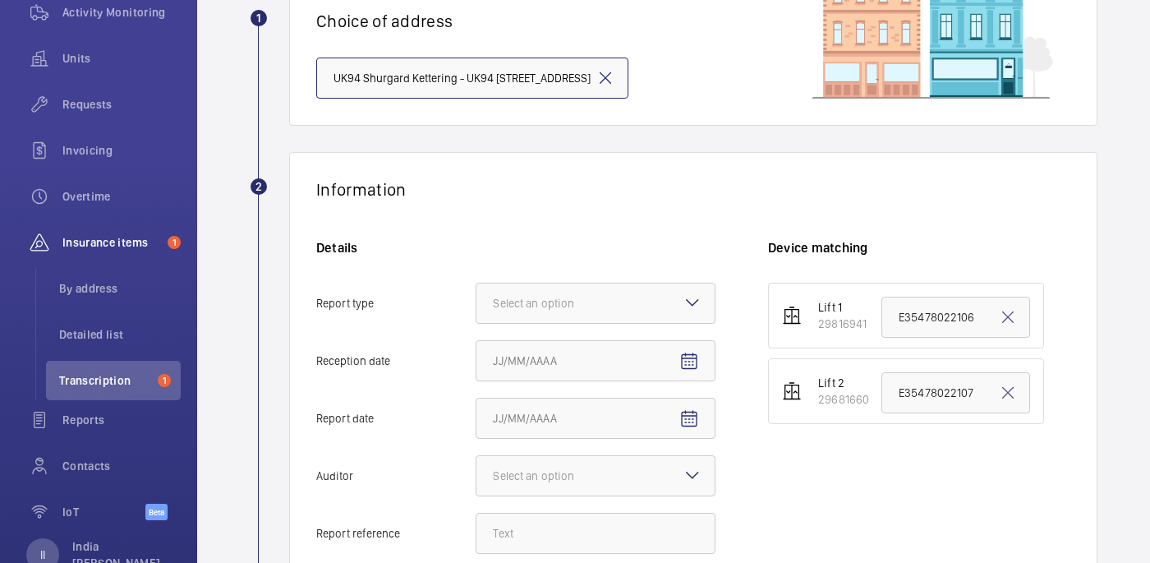
scroll to position [162, 0]
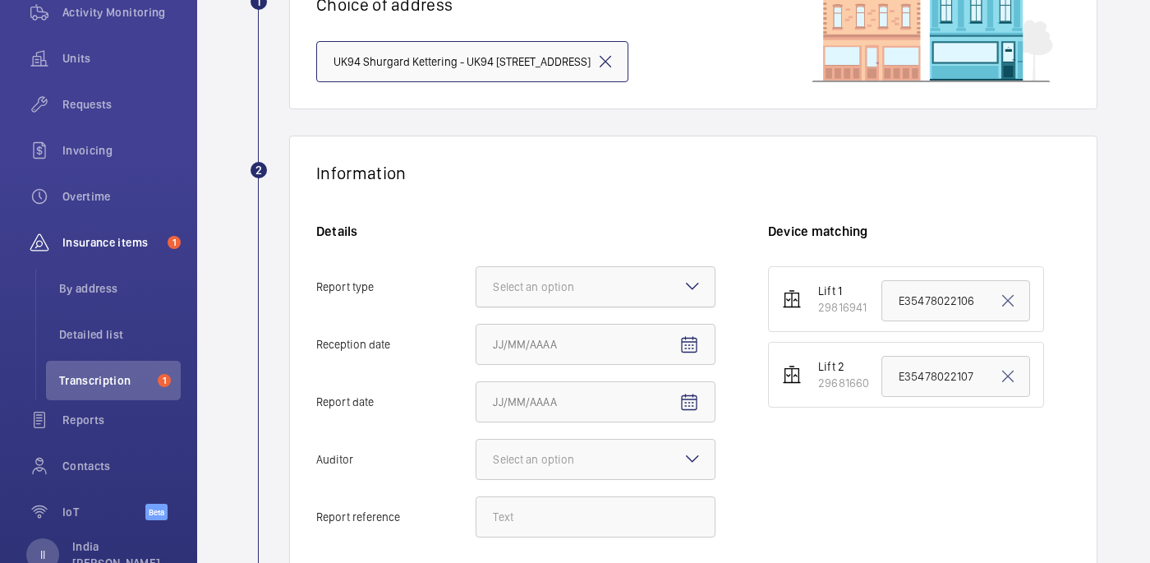
click at [603, 274] on div at bounding box center [595, 286] width 238 height 39
click at [476, 274] on input "Report type Select an option" at bounding box center [476, 286] width 0 height 39
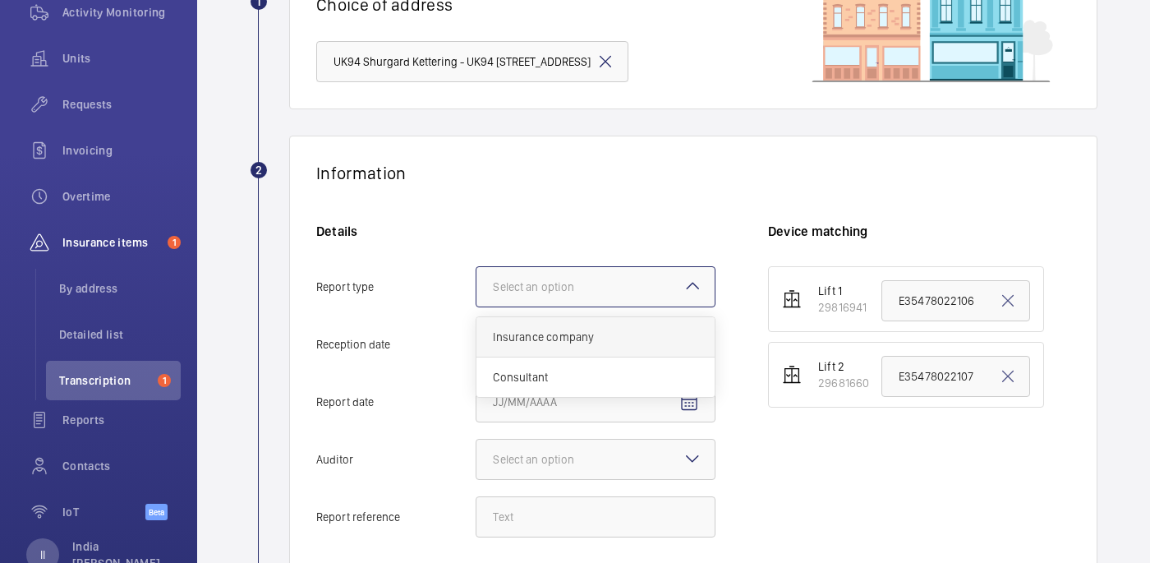
click at [582, 333] on span "Insurance company" at bounding box center [595, 337] width 205 height 16
click at [476, 306] on input "Report type Select an option Insurance company Consultant" at bounding box center [476, 286] width 0 height 39
click at [688, 328] on span "Open calendar" at bounding box center [688, 344] width 39 height 39
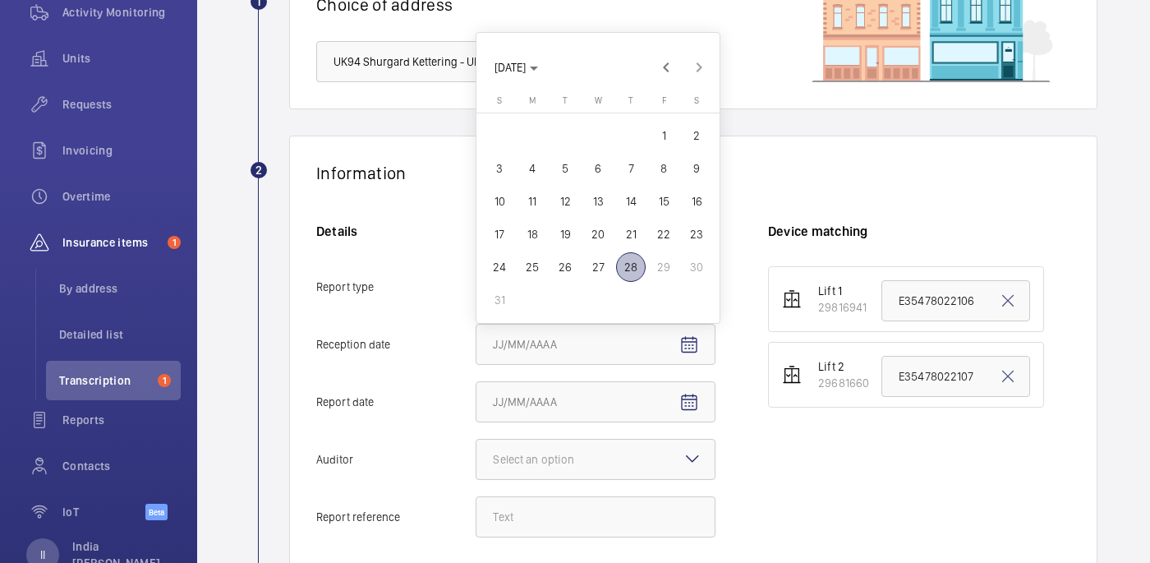
click at [627, 264] on span "28" at bounding box center [631, 267] width 30 height 30
type input "[DATE]"
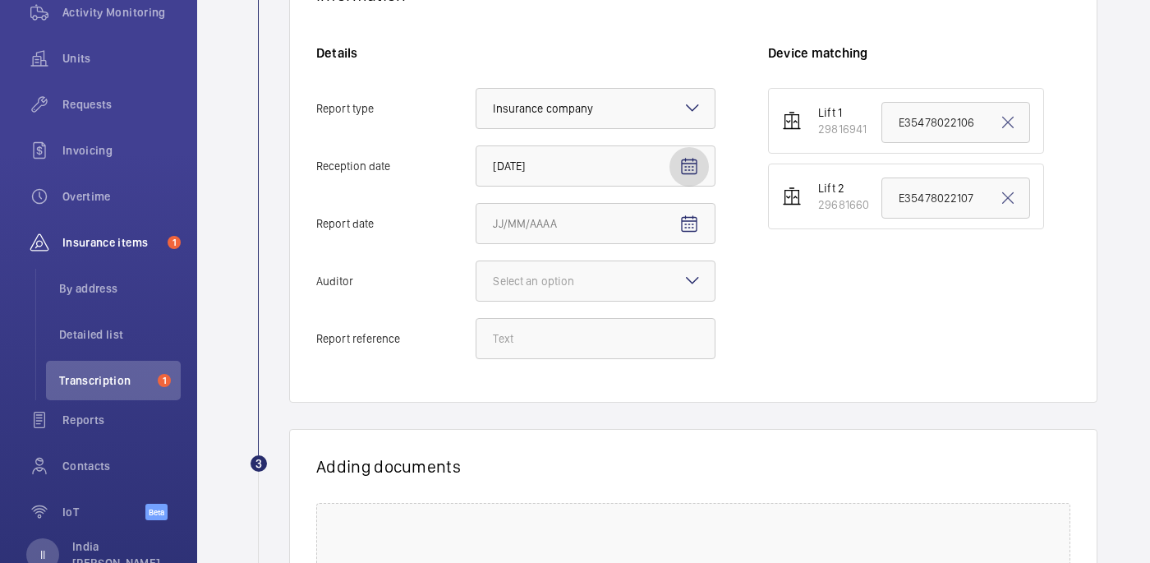
scroll to position [360, 0]
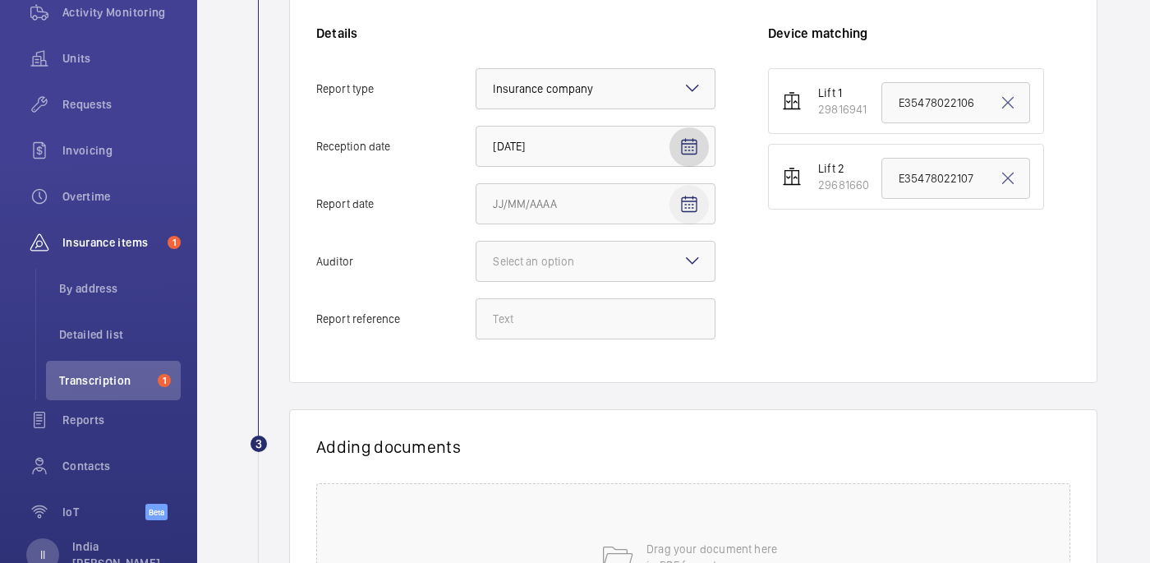
click at [677, 205] on span "Open calendar" at bounding box center [688, 204] width 39 height 39
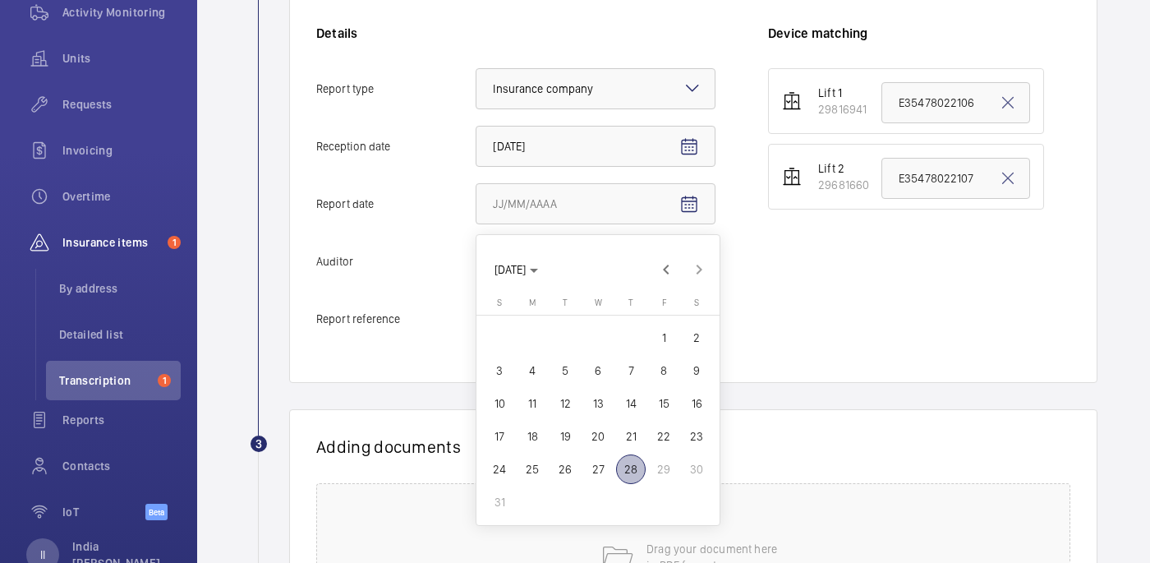
click at [572, 430] on span "19" at bounding box center [565, 436] width 30 height 30
type input "[DATE]"
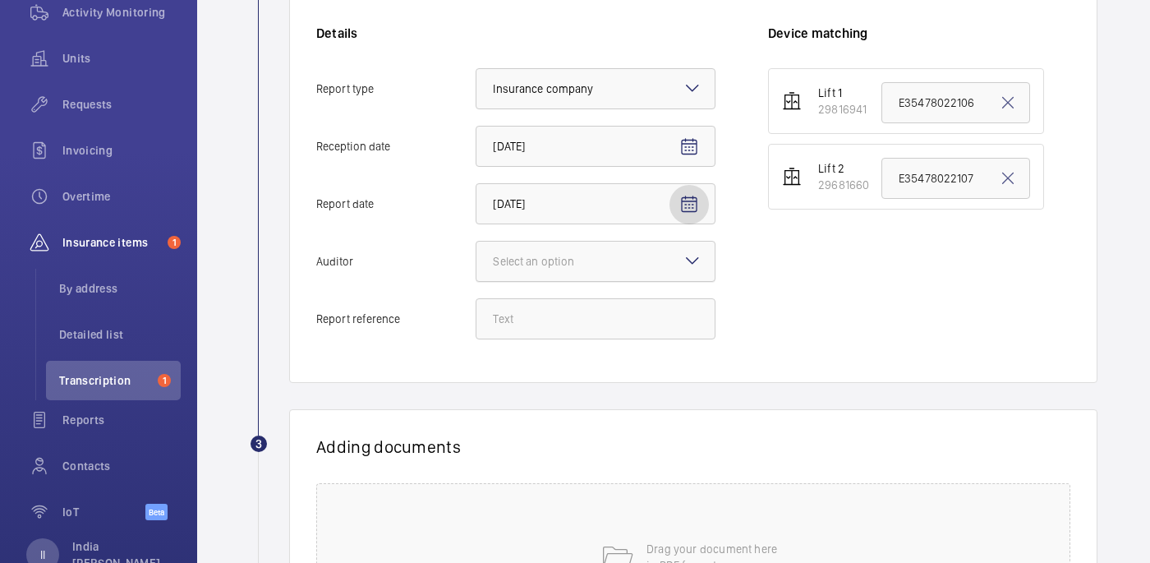
click at [540, 255] on div "Select an option" at bounding box center [554, 261] width 122 height 16
click at [476, 255] on input "Auditor Select an option" at bounding box center [476, 260] width 0 height 39
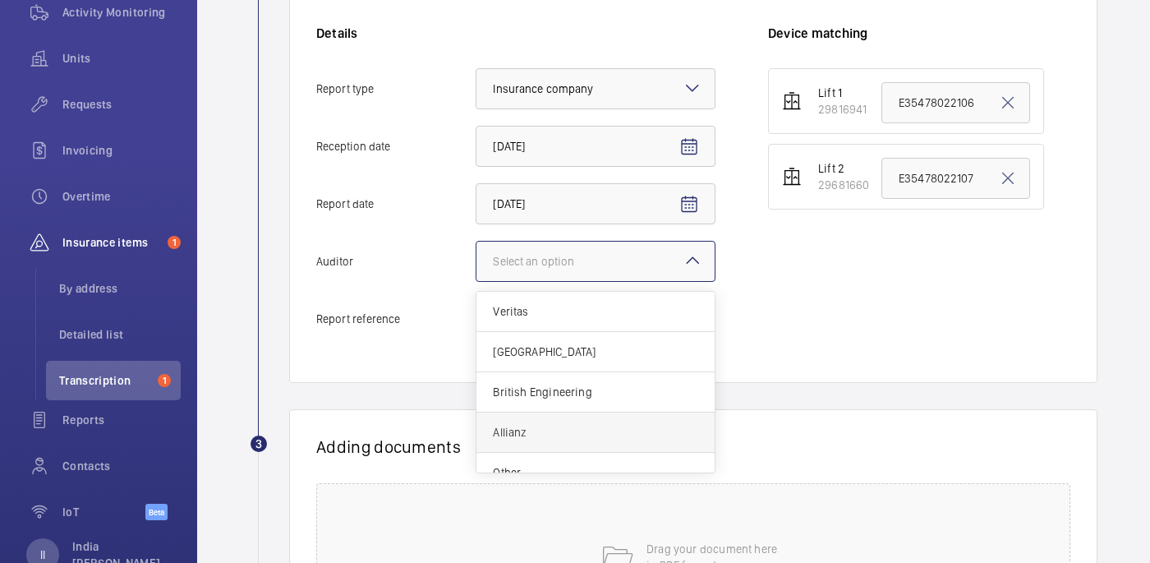
click at [534, 432] on span "Allianz" at bounding box center [595, 432] width 205 height 16
click at [476, 281] on input "Auditor Select an option Veritas Zurich British Engineering Allianz Other" at bounding box center [476, 260] width 0 height 39
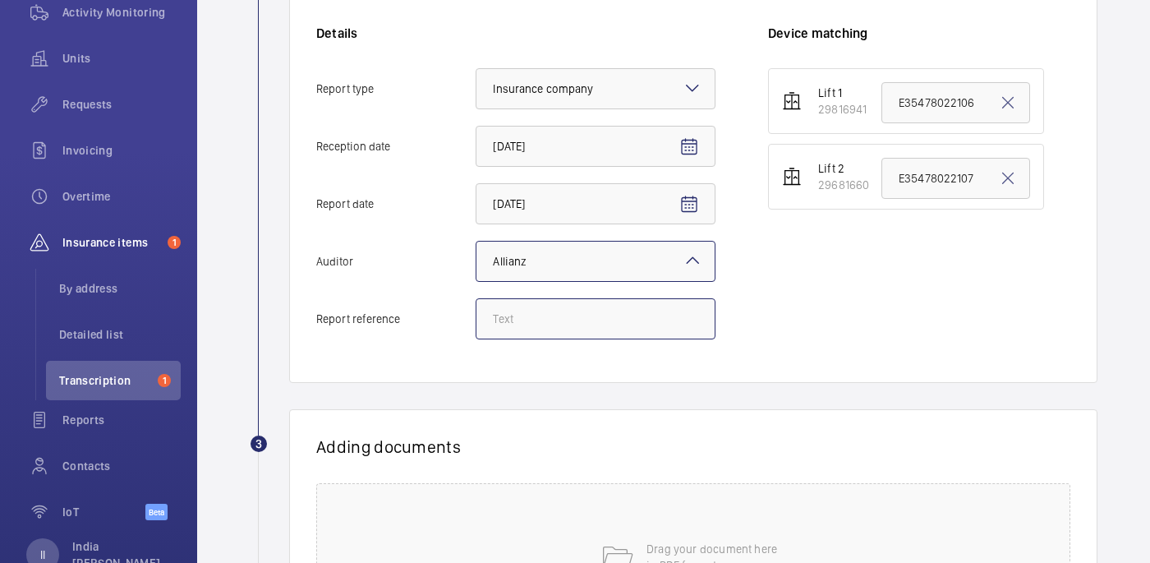
click at [532, 318] on input "Report reference" at bounding box center [596, 318] width 240 height 41
paste input "E35478022787"
type input "E35478022787"
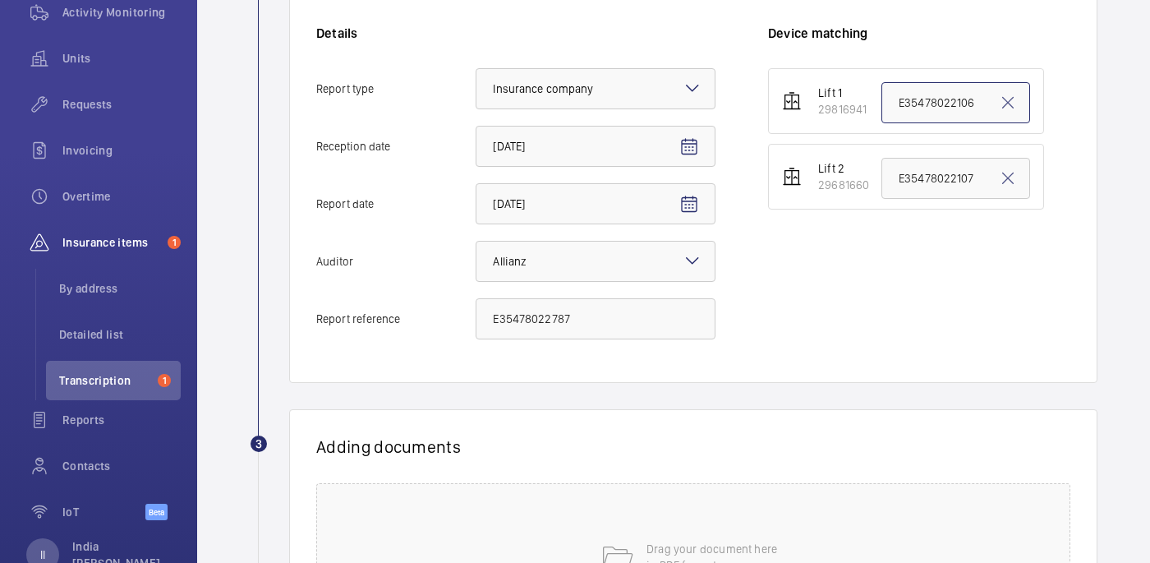
click at [922, 97] on input "E35478022106" at bounding box center [955, 102] width 149 height 41
click at [921, 97] on input "E35478022106" at bounding box center [955, 102] width 149 height 41
paste input "E35478022787"
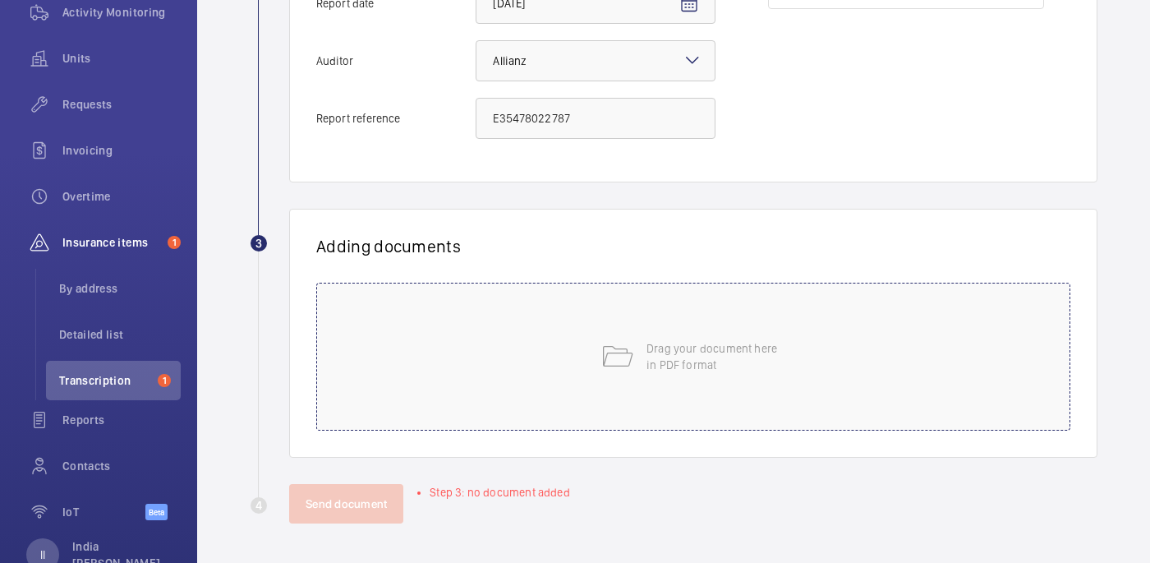
type input "E35478022787"
click at [742, 323] on div "Drag your document here in PDF format" at bounding box center [693, 357] width 754 height 148
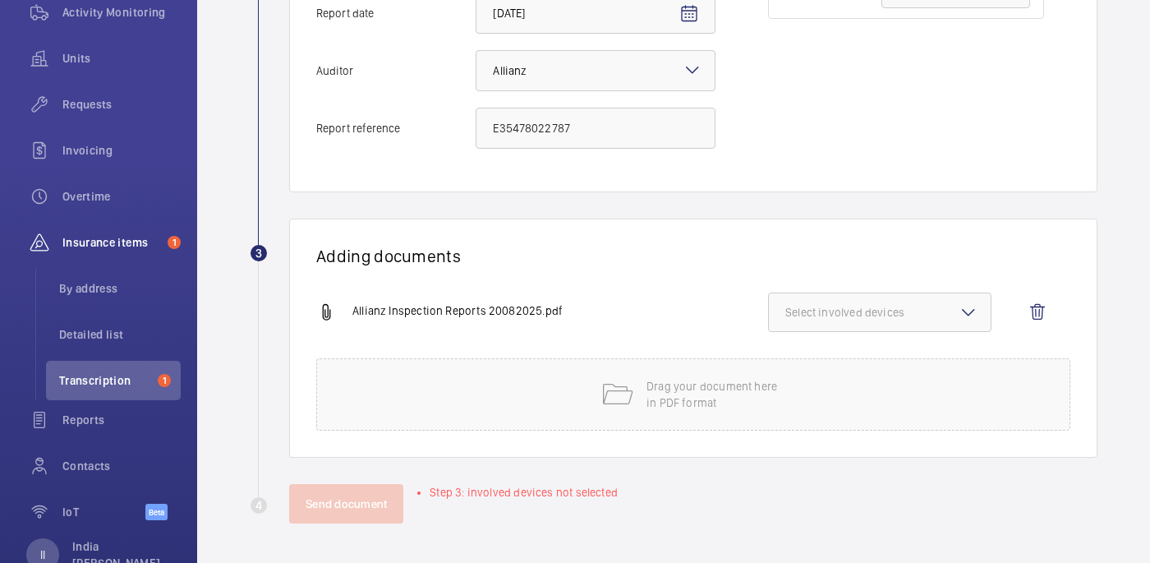
click at [965, 310] on mat-icon at bounding box center [968, 312] width 20 height 20
click at [855, 357] on span "29816941" at bounding box center [880, 364] width 137 height 16
click at [809, 357] on input "29816941" at bounding box center [792, 363] width 33 height 33
checkbox input "true"
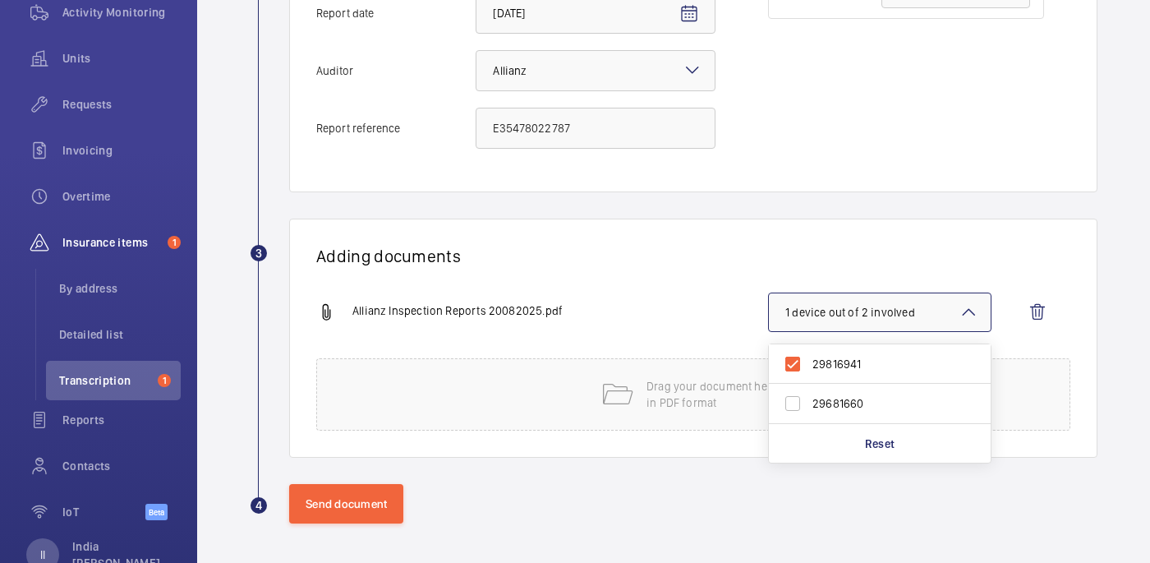
click at [698, 292] on div "Adding documents Allianz Inspection Reports 20082025.pdf 1 device out of 2 invo…" at bounding box center [693, 337] width 808 height 239
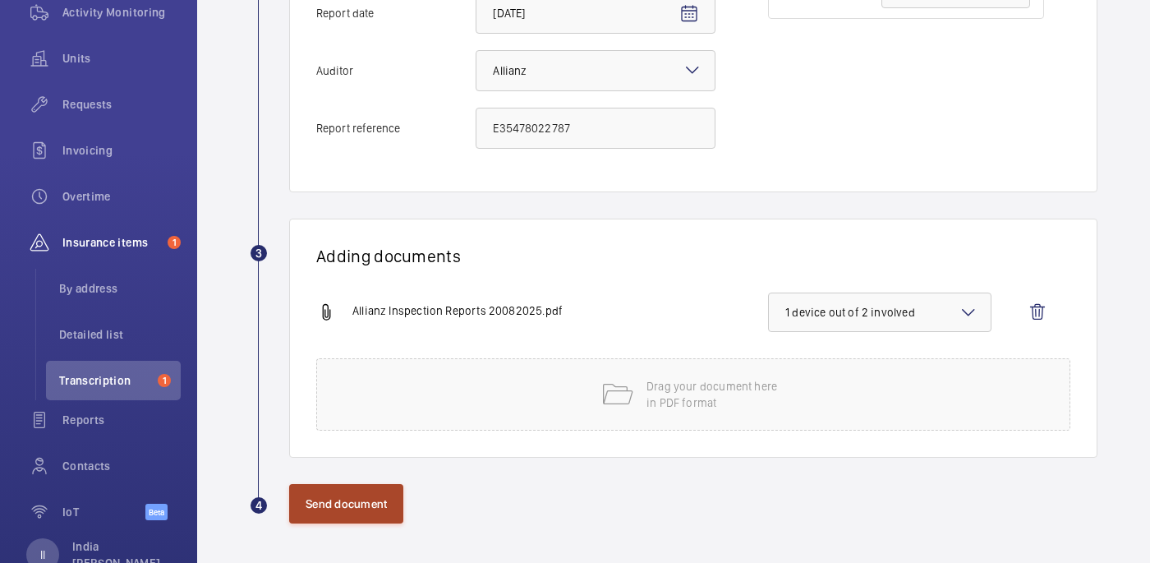
click at [333, 510] on button "Send document" at bounding box center [346, 503] width 114 height 39
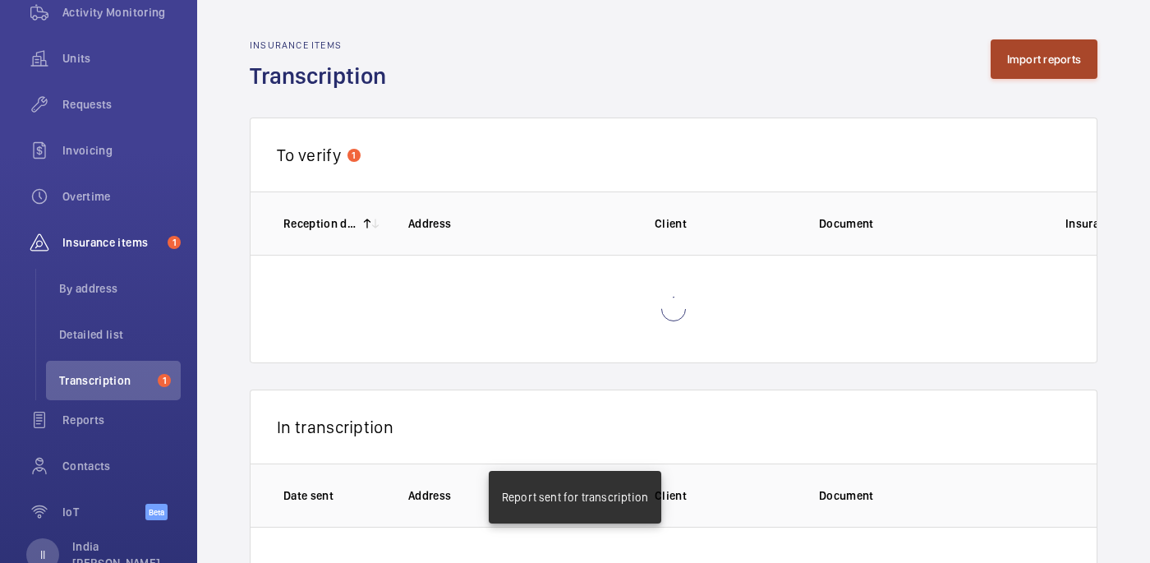
click at [1060, 61] on button "Import reports" at bounding box center [1045, 58] width 108 height 39
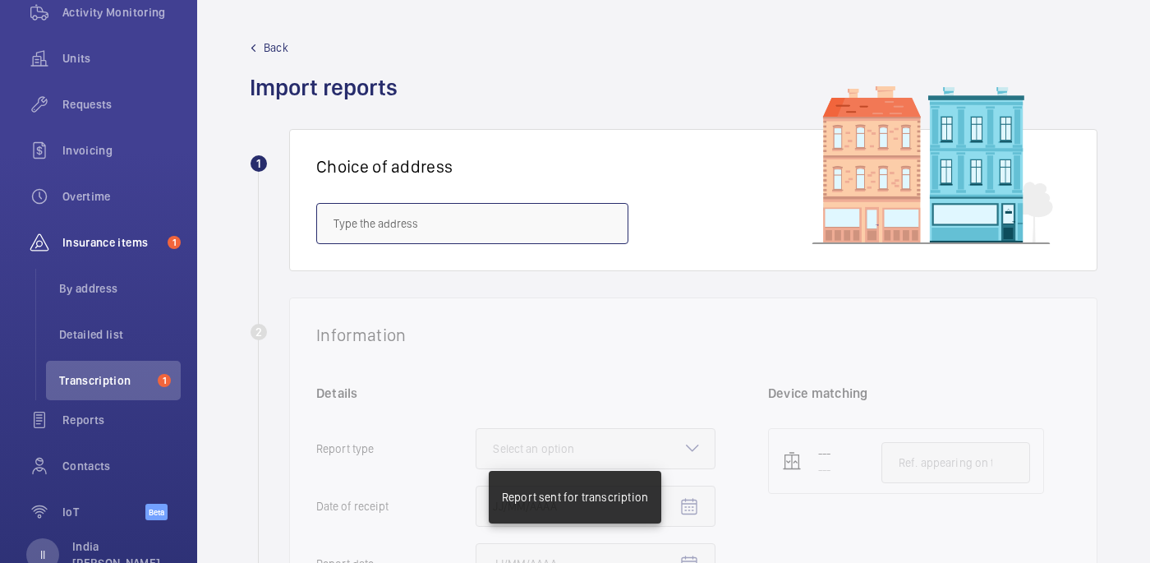
click at [517, 237] on input "text" at bounding box center [472, 223] width 312 height 41
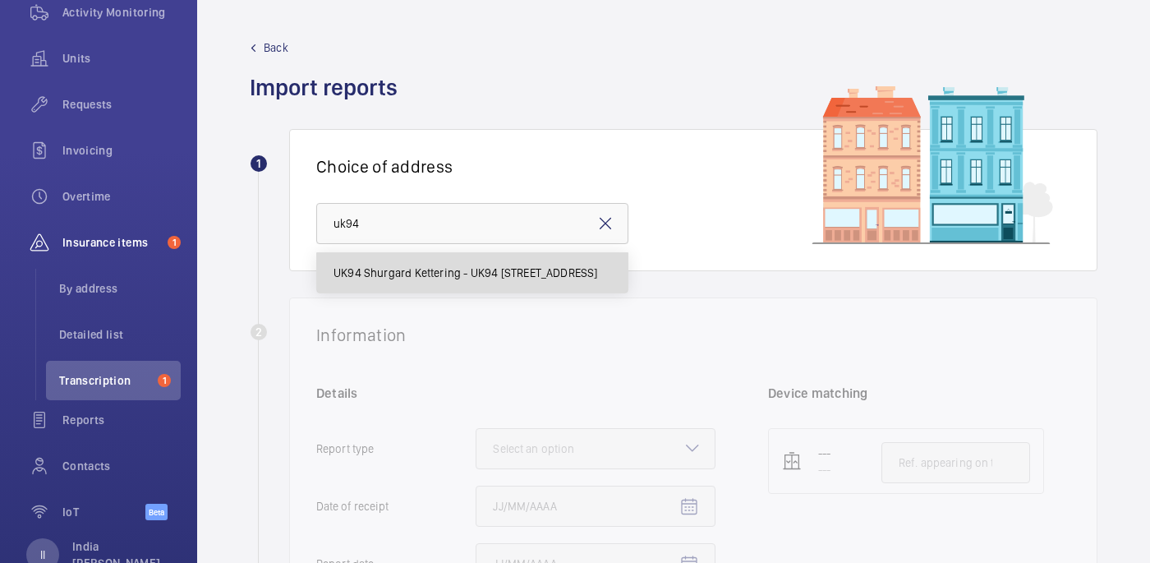
click at [490, 275] on span "UK94 Shurgard Kettering - UK94 [STREET_ADDRESS]" at bounding box center [465, 272] width 264 height 16
type input "UK94 Shurgard Kettering - UK94 [STREET_ADDRESS]"
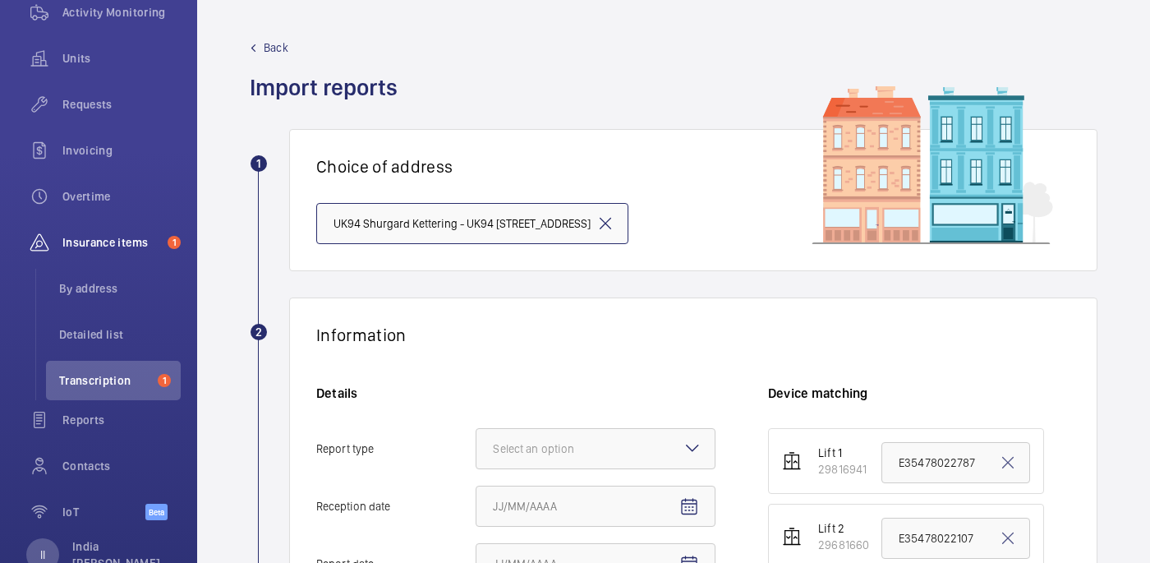
scroll to position [16, 0]
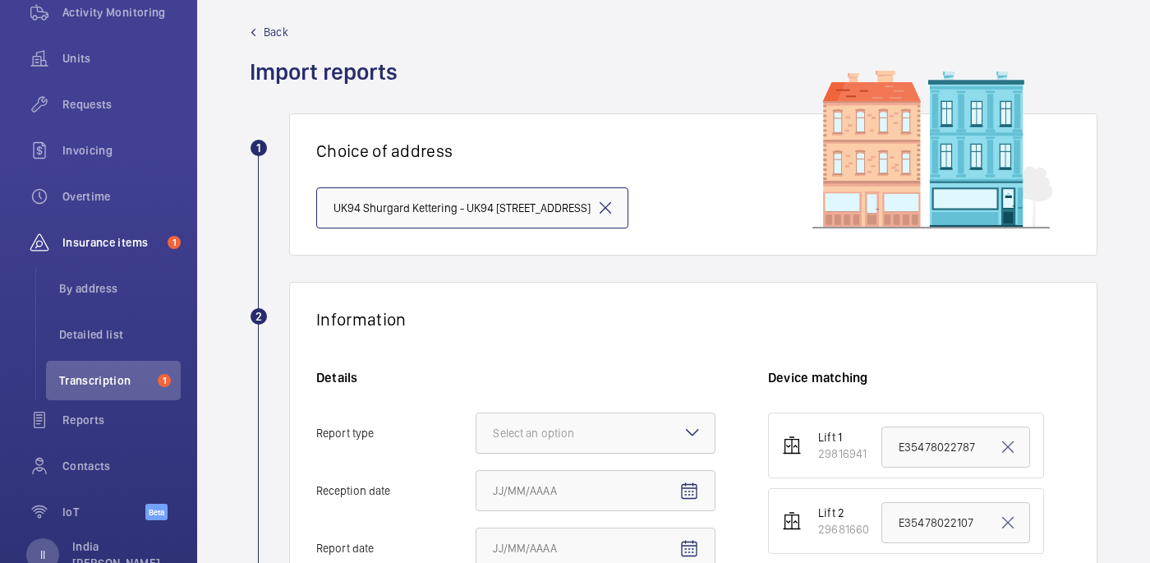
click at [552, 425] on div "Select an option" at bounding box center [554, 433] width 122 height 16
click at [476, 425] on input "Report type Select an option" at bounding box center [476, 432] width 0 height 39
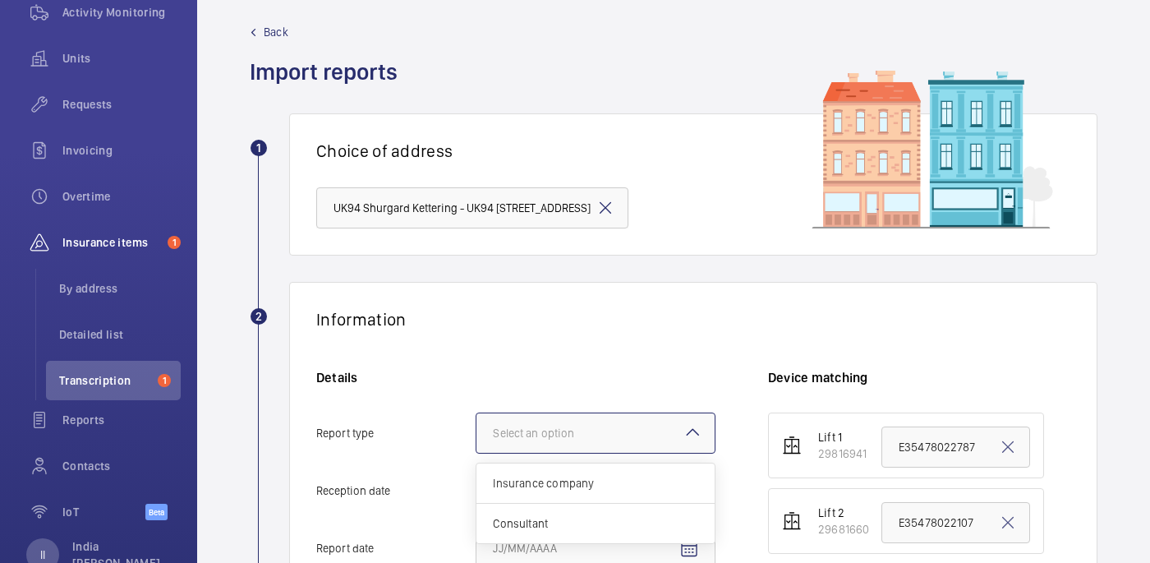
scroll to position [0, 0]
click at [561, 475] on span "Insurance company" at bounding box center [595, 483] width 205 height 16
click at [476, 453] on input "Report type Select an option Insurance company Consultant" at bounding box center [476, 432] width 0 height 39
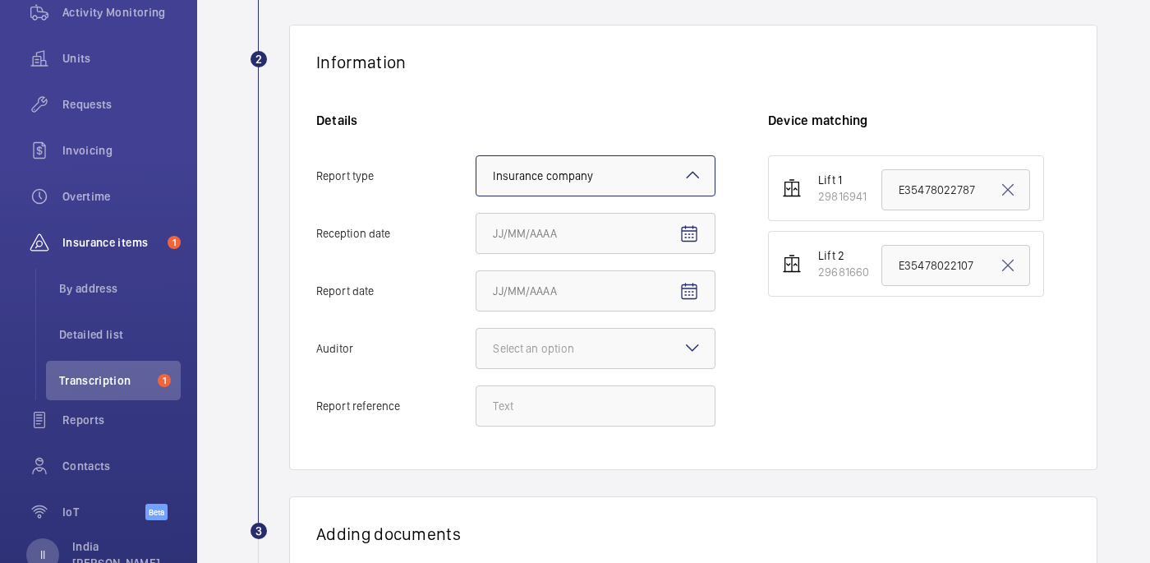
scroll to position [346, 0]
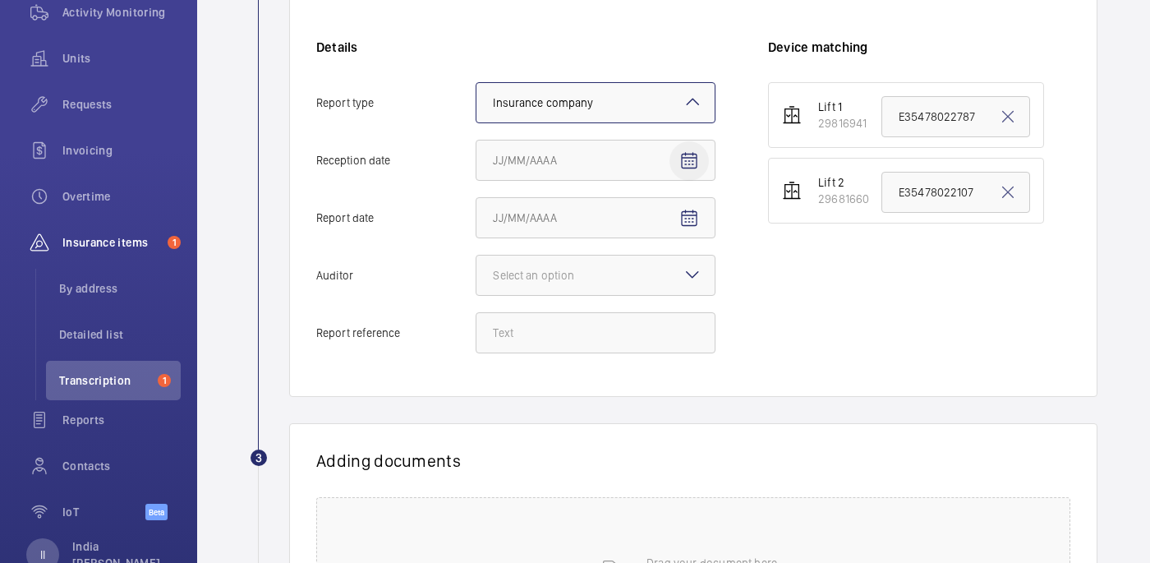
click at [697, 153] on mat-icon "Open calendar" at bounding box center [689, 161] width 20 height 20
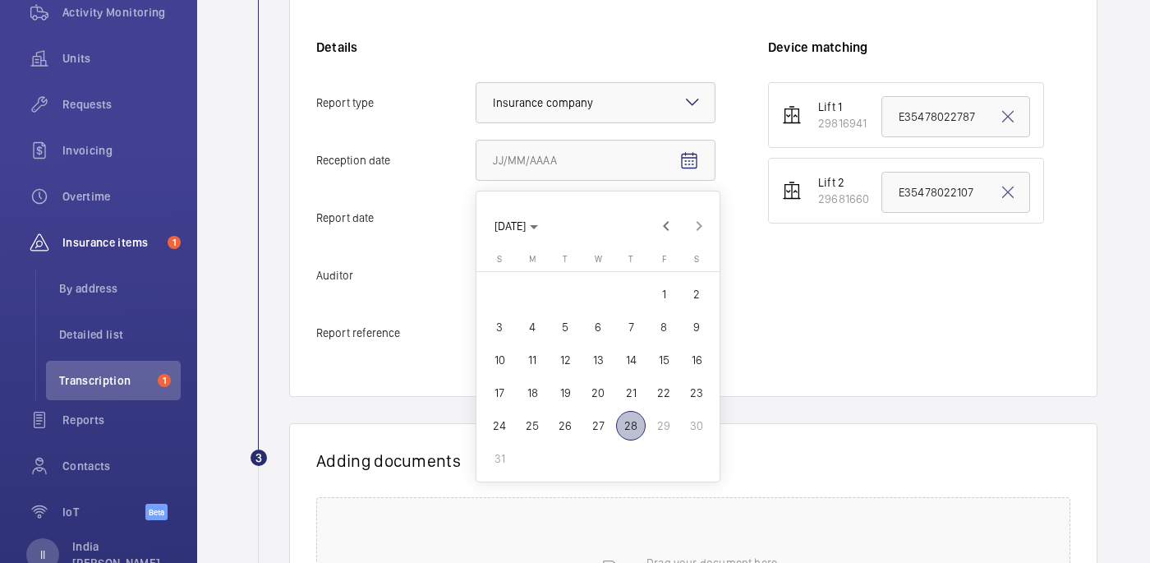
click at [620, 419] on span "28" at bounding box center [631, 426] width 30 height 30
type input "[DATE]"
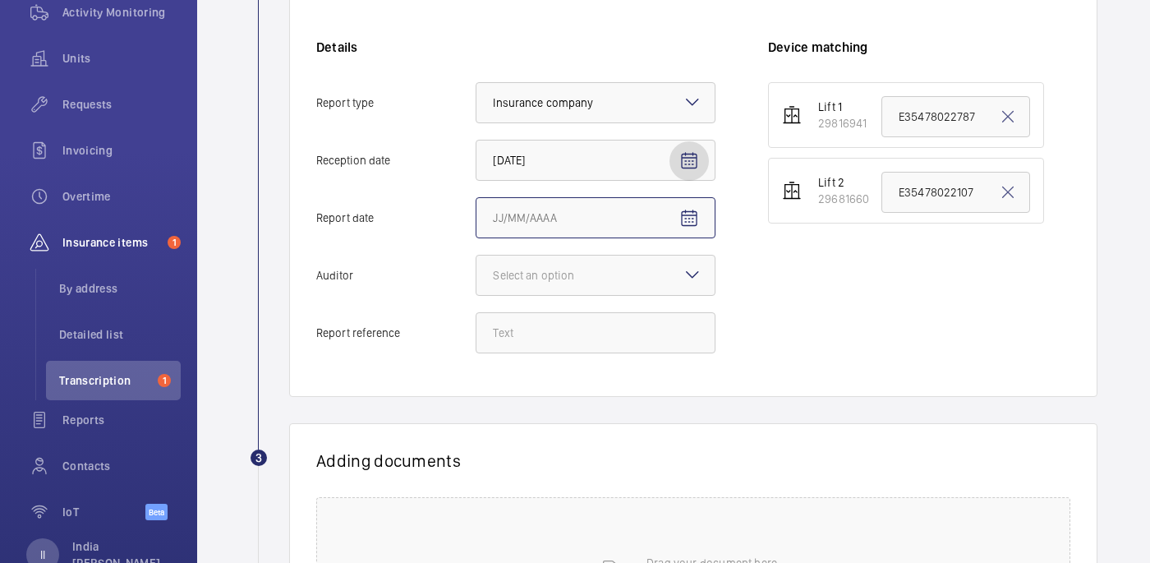
click at [637, 227] on input "Report date" at bounding box center [596, 217] width 240 height 41
click at [686, 214] on mat-icon "Open calendar" at bounding box center [689, 219] width 20 height 20
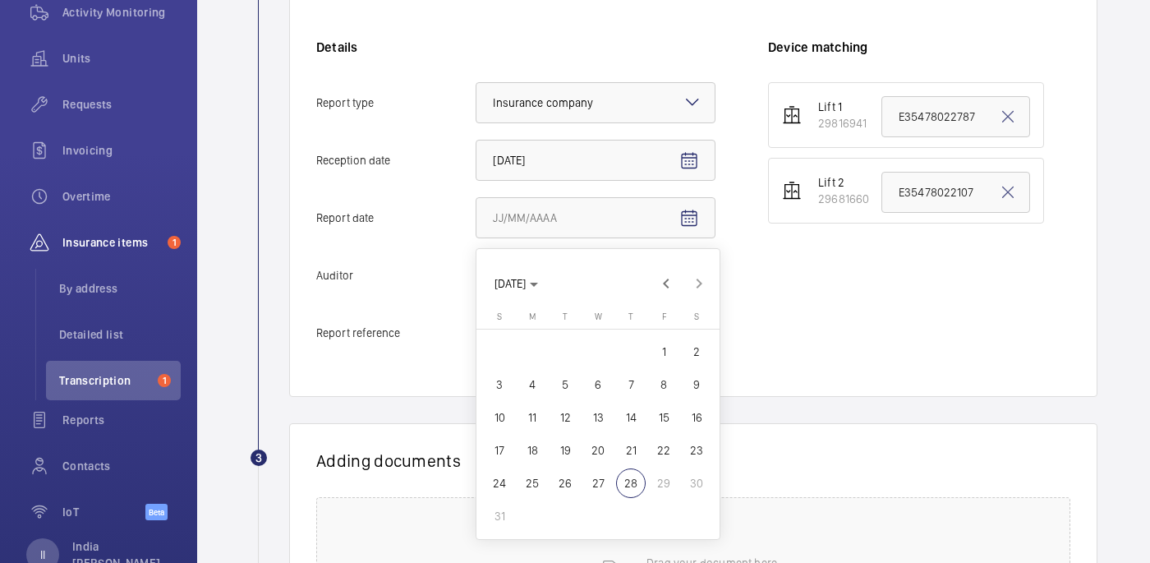
click at [569, 444] on span "19" at bounding box center [565, 450] width 30 height 30
type input "[DATE]"
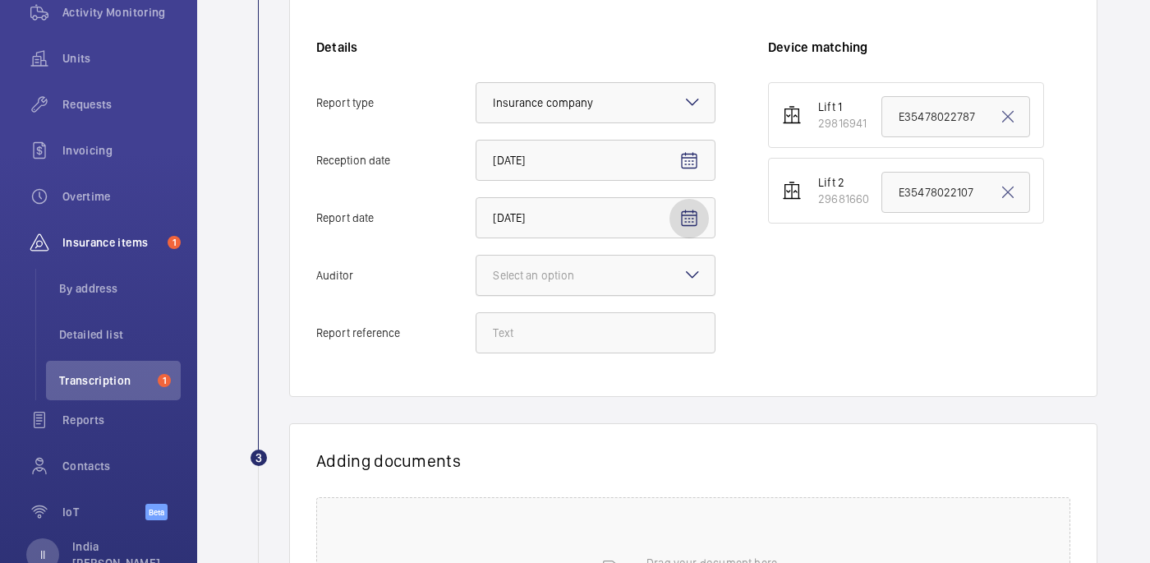
click at [665, 284] on div at bounding box center [595, 274] width 238 height 39
click at [476, 284] on input "Auditor Select an option" at bounding box center [476, 274] width 0 height 39
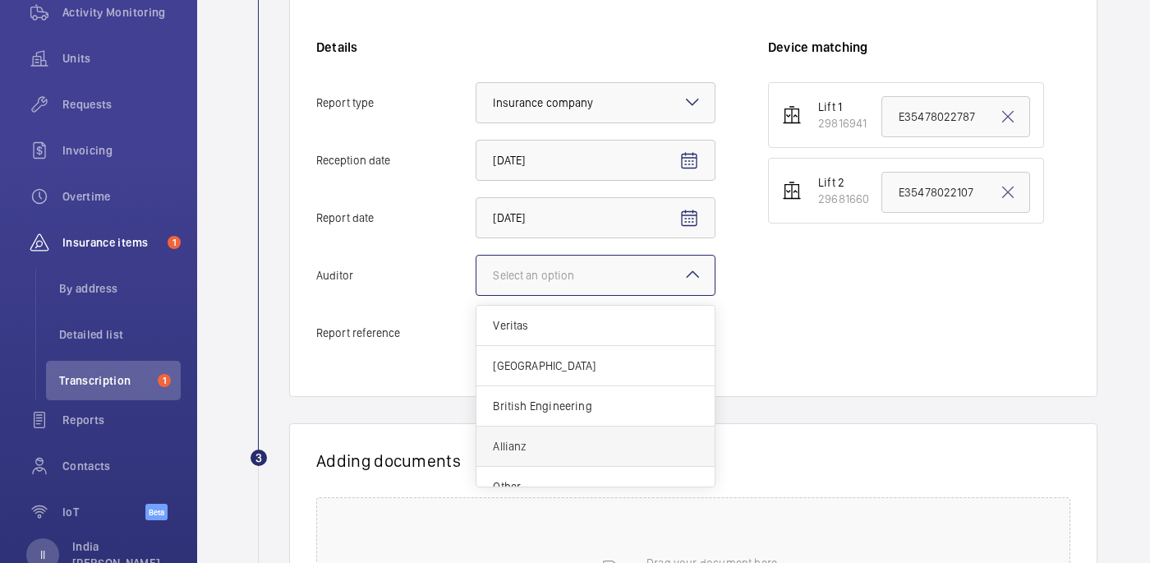
click at [532, 444] on span "Allianz" at bounding box center [595, 446] width 205 height 16
click at [476, 295] on input "Auditor Select an option Veritas Zurich British Engineering Allianz Other" at bounding box center [476, 274] width 0 height 39
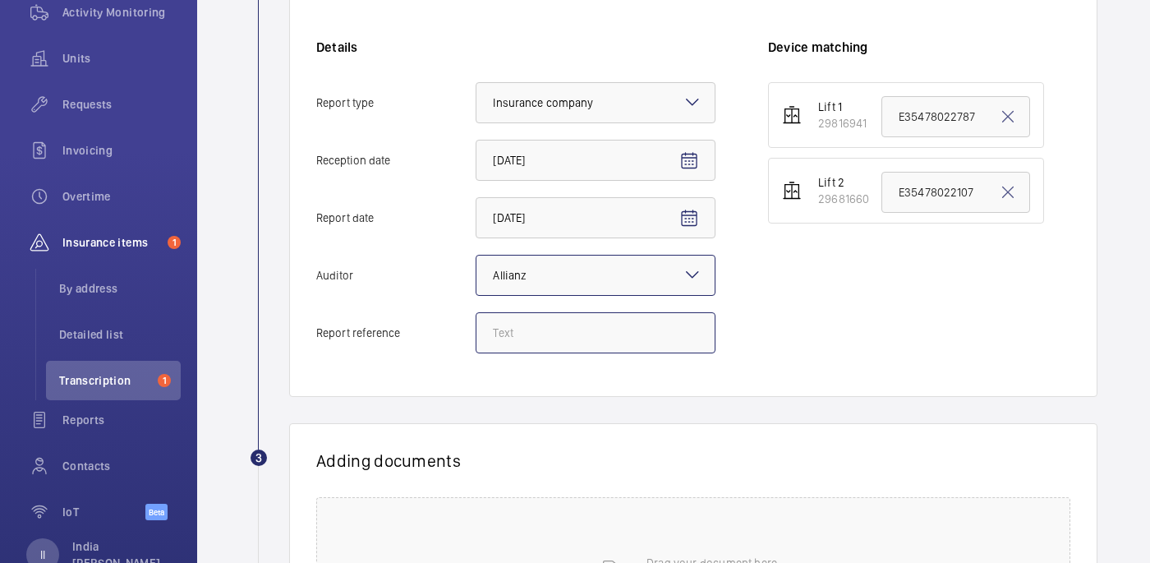
click at [623, 333] on input "Report reference" at bounding box center [596, 332] width 240 height 41
paste input "E35478022788"
type input "E35478022788"
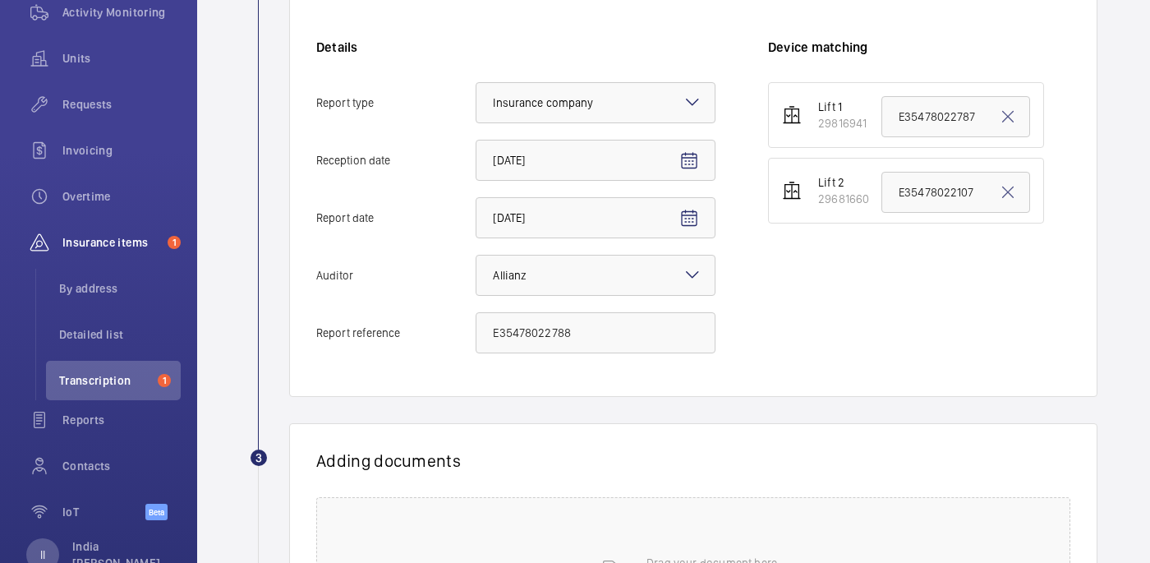
click at [906, 169] on li "Lift 2 29681660 E35478022107" at bounding box center [906, 191] width 276 height 66
click at [906, 180] on input "E35478022107" at bounding box center [955, 192] width 149 height 41
paste input "E35478022788"
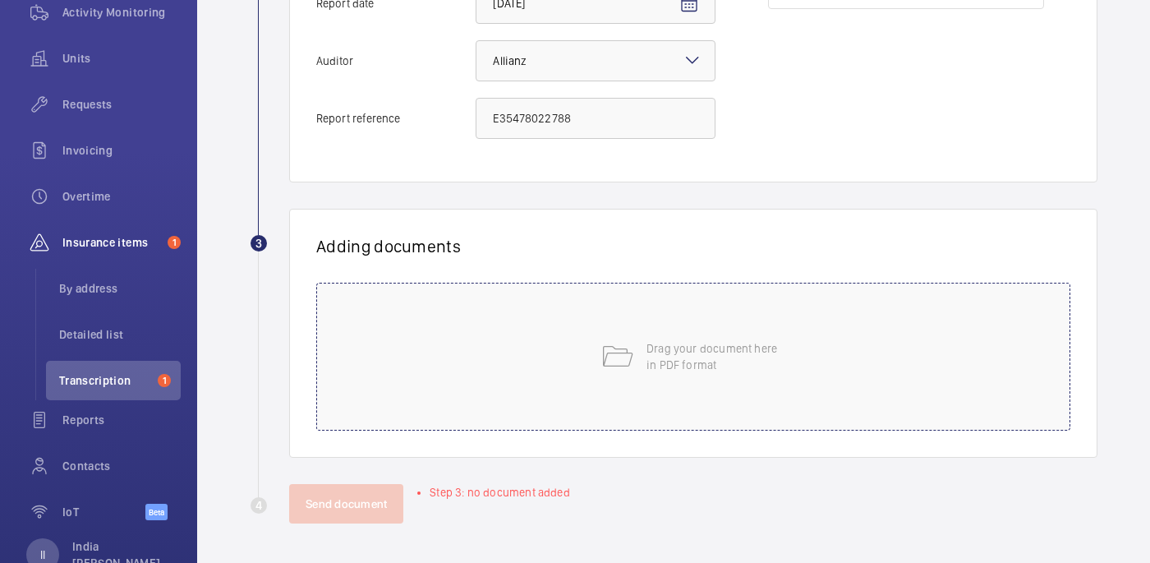
type input "E35478022788"
click at [690, 391] on div "Drag your document here in PDF format" at bounding box center [693, 357] width 754 height 148
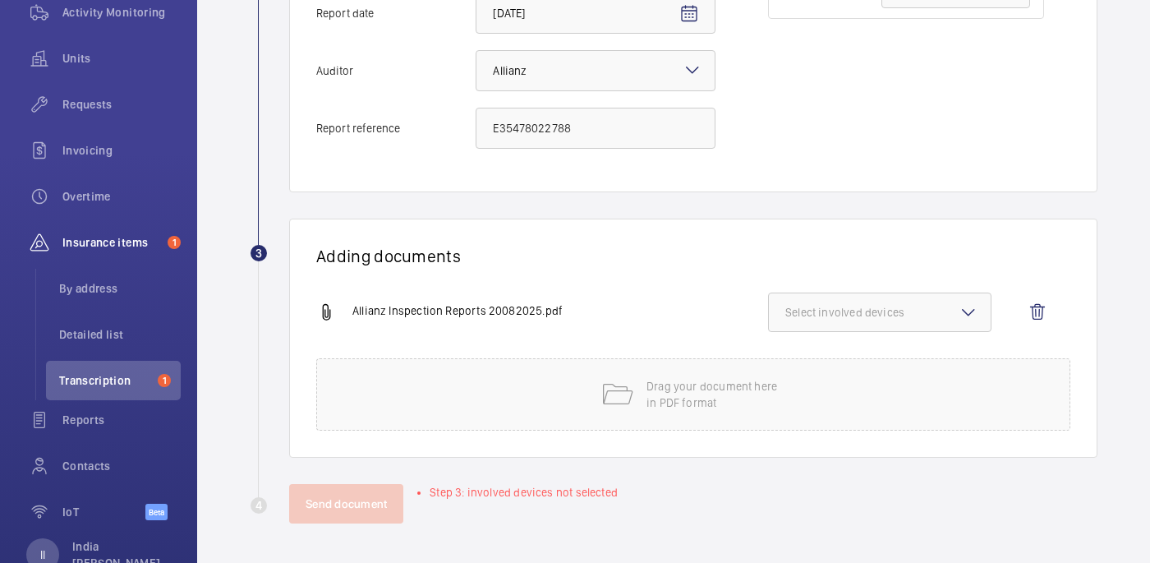
scroll to position [550, 0]
click at [922, 304] on span "Select involved devices" at bounding box center [879, 312] width 189 height 16
click at [878, 407] on span "29681660" at bounding box center [880, 403] width 137 height 16
click at [809, 407] on input "29681660" at bounding box center [792, 403] width 33 height 33
checkbox input "true"
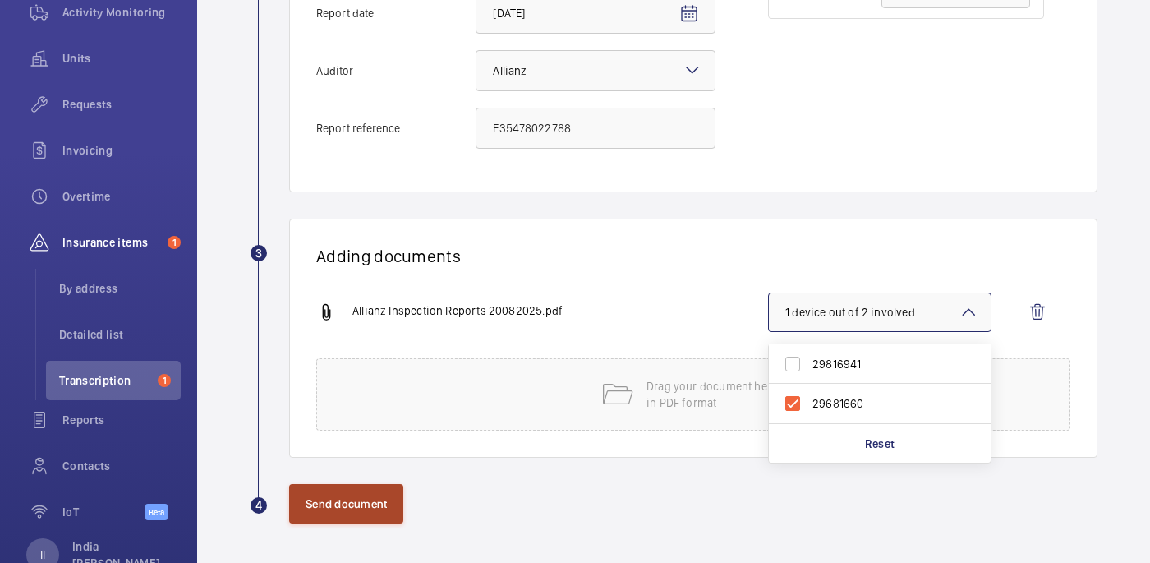
click at [346, 511] on button "Send document" at bounding box center [346, 503] width 114 height 39
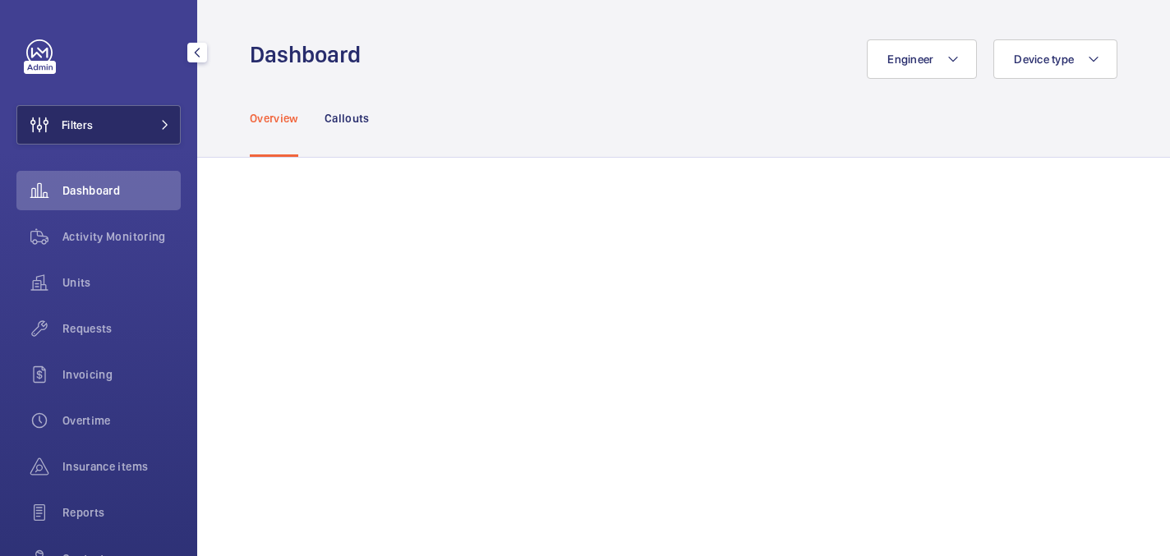
click at [123, 109] on button "Filters" at bounding box center [98, 124] width 164 height 39
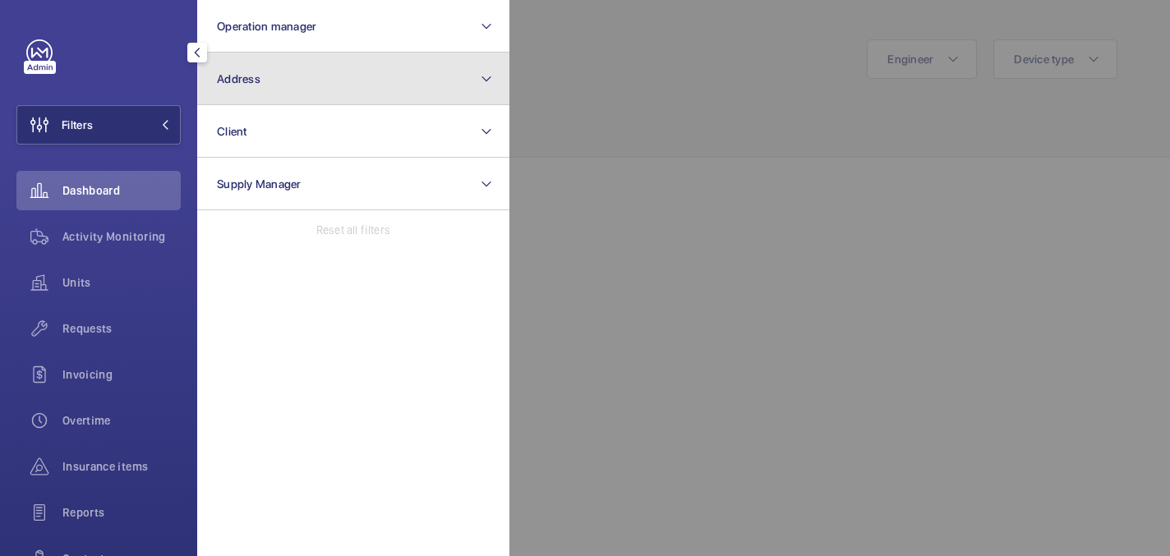
click at [287, 82] on button "Address" at bounding box center [353, 79] width 312 height 53
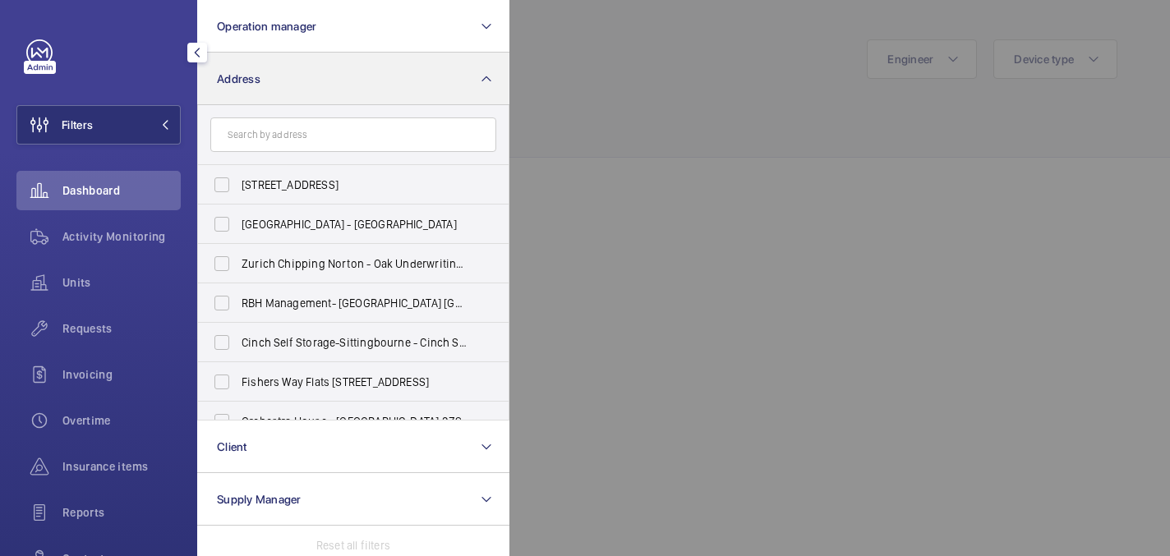
type input "IBIS [GEOGRAPHIC_DATA] ELSTREE [GEOGRAPHIC_DATA]"
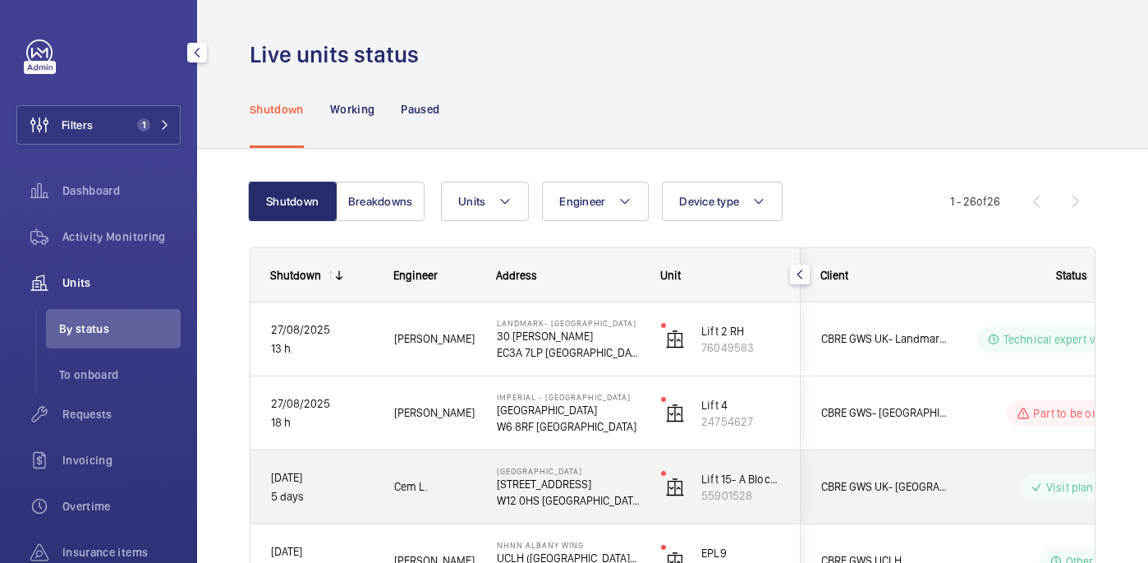
scroll to position [205, 0]
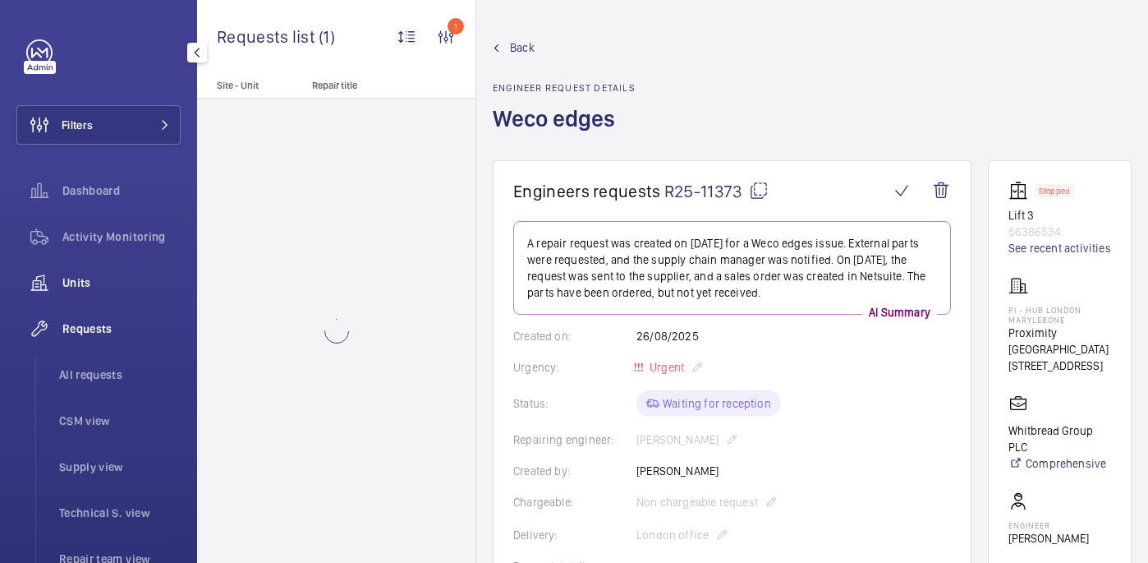
click at [99, 277] on span "Units" at bounding box center [121, 282] width 118 height 16
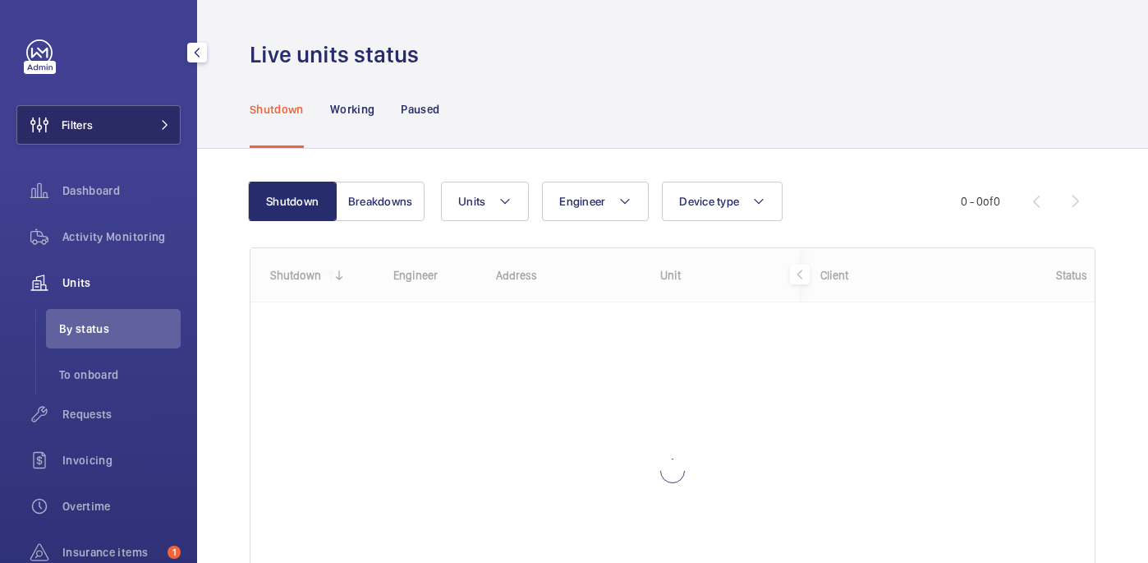
click at [139, 135] on button "Filters" at bounding box center [98, 124] width 164 height 39
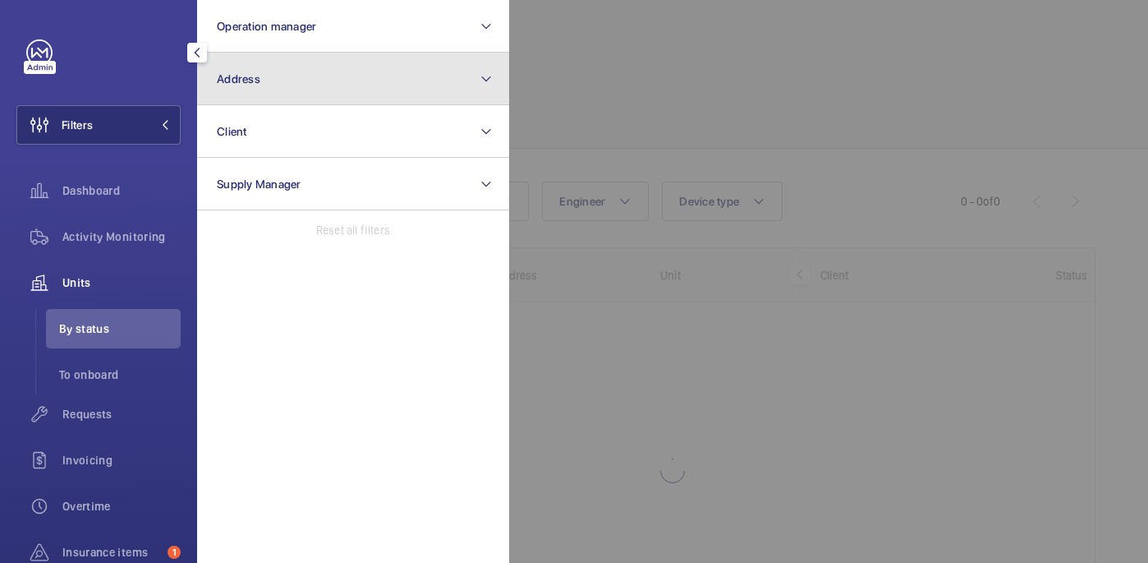
click at [343, 71] on button "Address" at bounding box center [353, 79] width 312 height 53
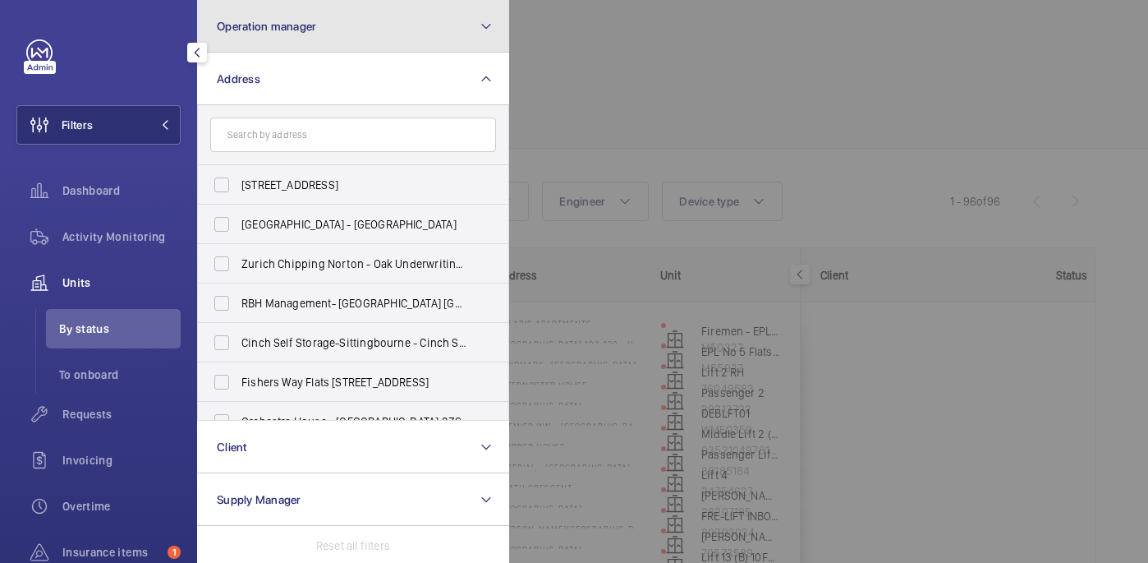
click at [284, 28] on span "Operation manager" at bounding box center [266, 26] width 99 height 13
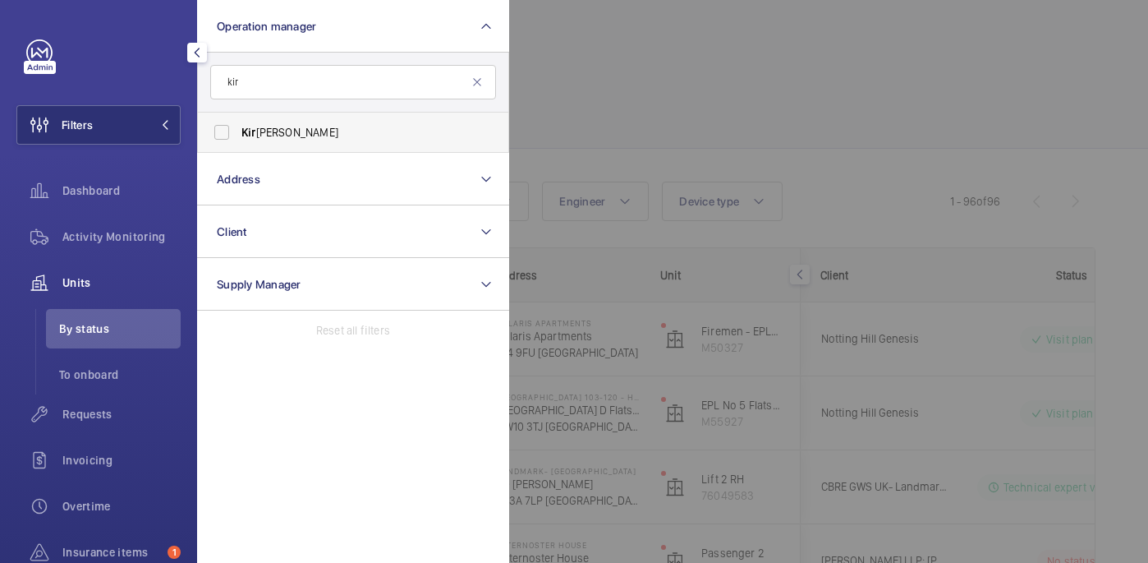
type input "kir"
click at [385, 140] on label "Kir [PERSON_NAME]" at bounding box center [341, 132] width 286 height 39
click at [238, 140] on input "Kir [PERSON_NAME]" at bounding box center [221, 132] width 33 height 33
checkbox input "true"
click at [637, 88] on div at bounding box center [1083, 281] width 1148 height 563
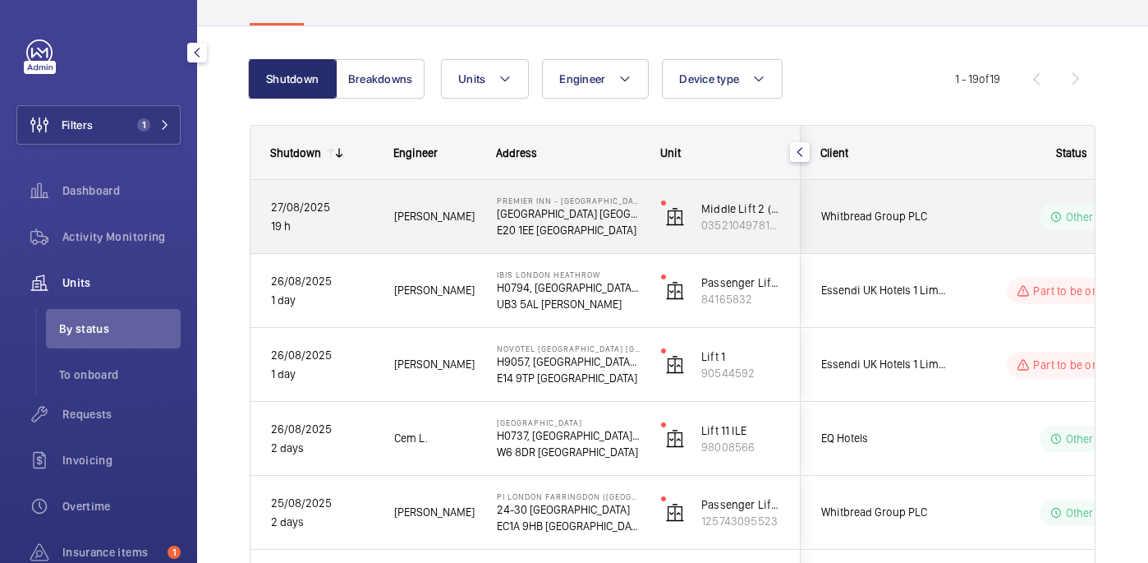
scroll to position [123, 0]
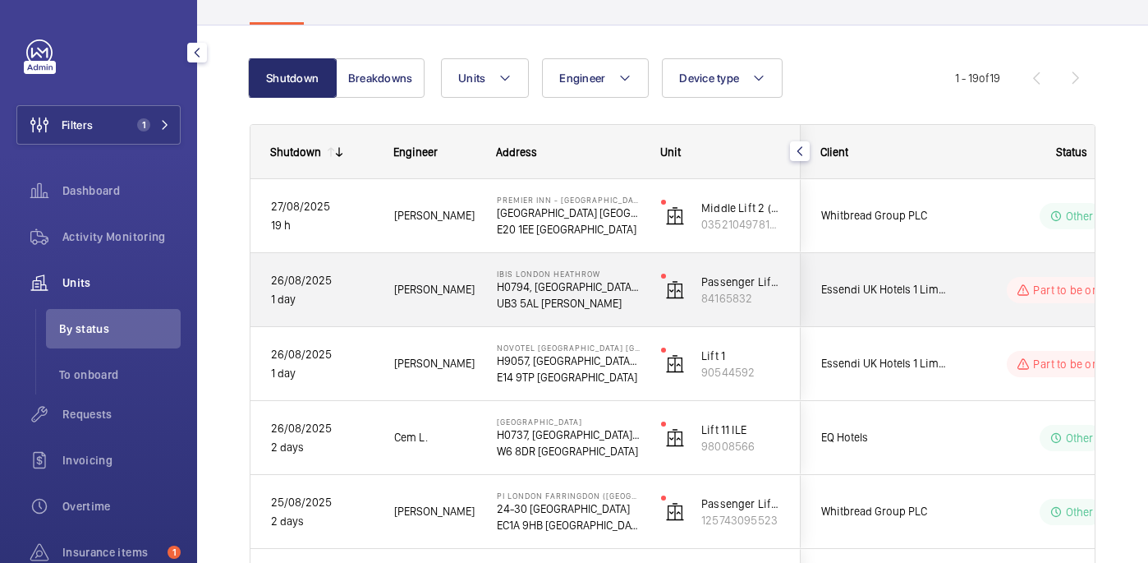
click at [630, 313] on div "IBIS [GEOGRAPHIC_DATA] H0794, [GEOGRAPHIC_DATA], [STREET_ADDRESS] [PERSON_NAME]" at bounding box center [558, 290] width 163 height 74
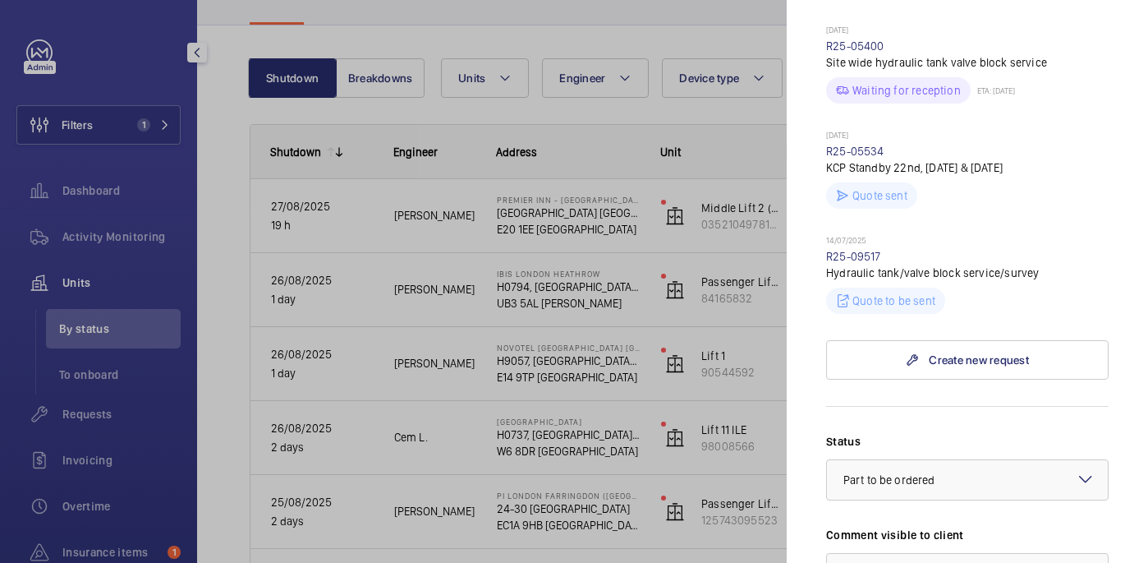
scroll to position [1279, 0]
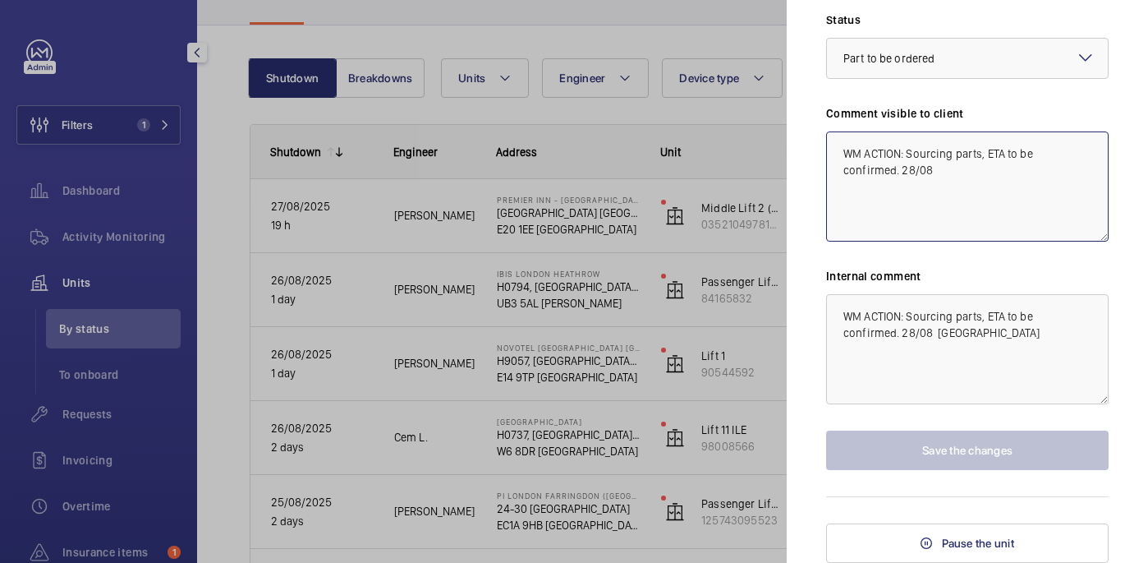
click at [893, 183] on textarea "WM ACTION: Sourcing parts, ETA to be confirmed. 28/08" at bounding box center [967, 186] width 283 height 110
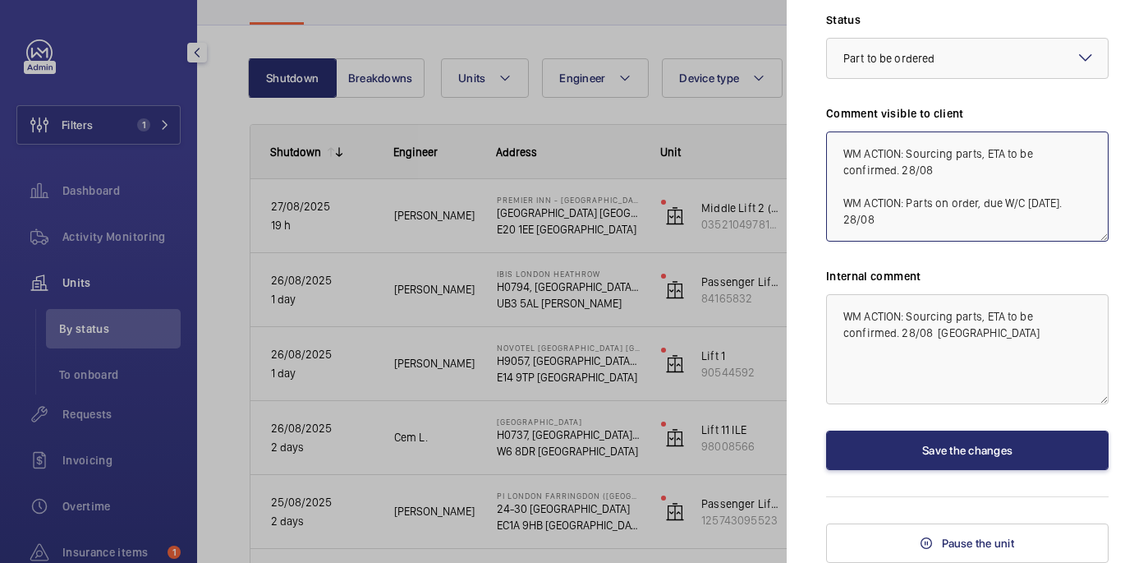
drag, startPoint x: 935, startPoint y: 218, endPoint x: 829, endPoint y: 202, distance: 107.9
click at [829, 202] on textarea "WM ACTION: Sourcing parts, ETA to be confirmed. 28/08 WM ACTION: Parts on order…" at bounding box center [967, 186] width 283 height 110
type textarea "WM ACTION: Sourcing parts, ETA to be confirmed. 28/08 WM ACTION: Parts on order…"
click at [938, 336] on textarea "WM ACTION: Sourcing parts, ETA to be confirmed. 28/08 [GEOGRAPHIC_DATA]" at bounding box center [967, 349] width 283 height 110
paste textarea "WM ACTION: Parts on order, due W/C [DATE]. 28/08"
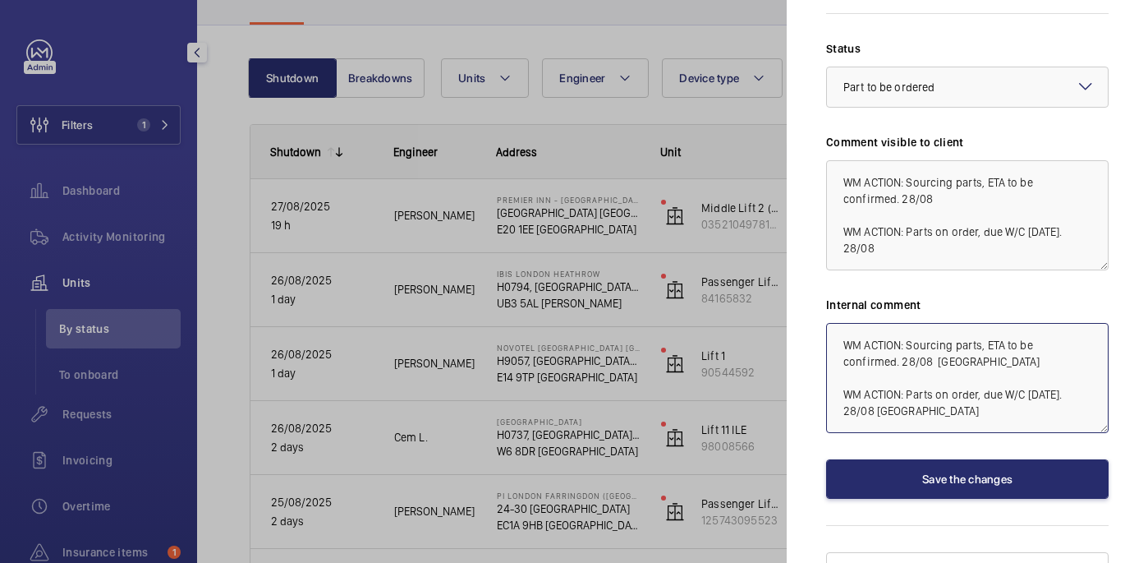
scroll to position [1225, 0]
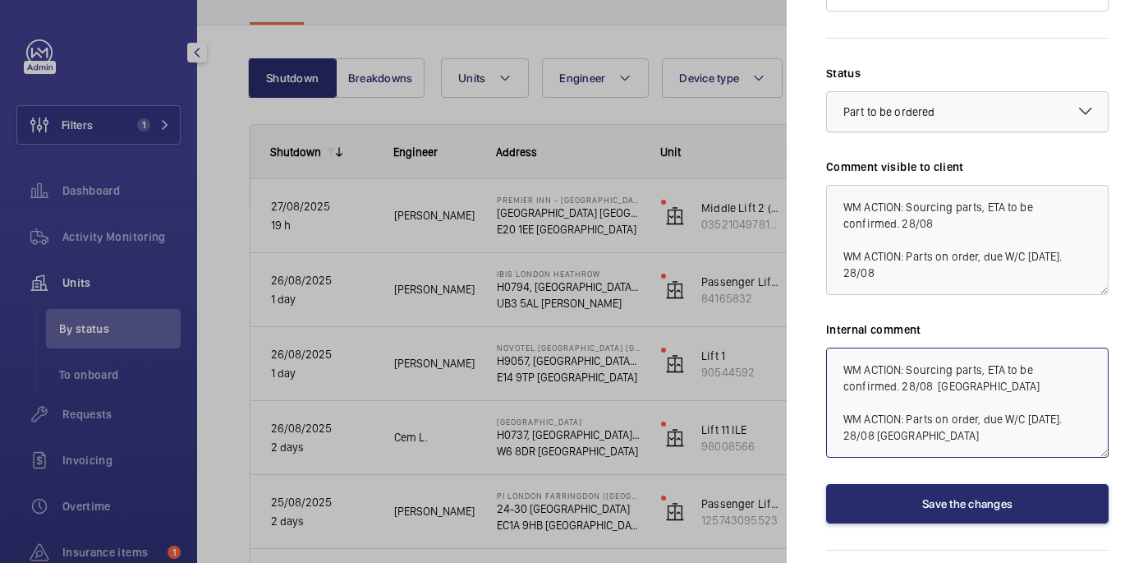
click at [952, 127] on div at bounding box center [967, 111] width 281 height 39
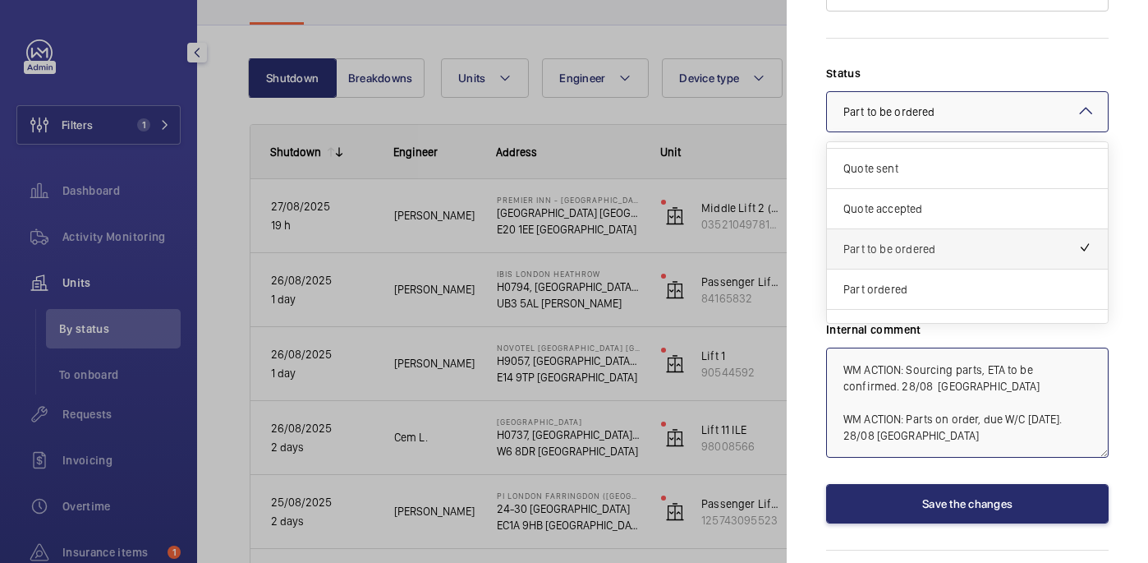
scroll to position [39, 0]
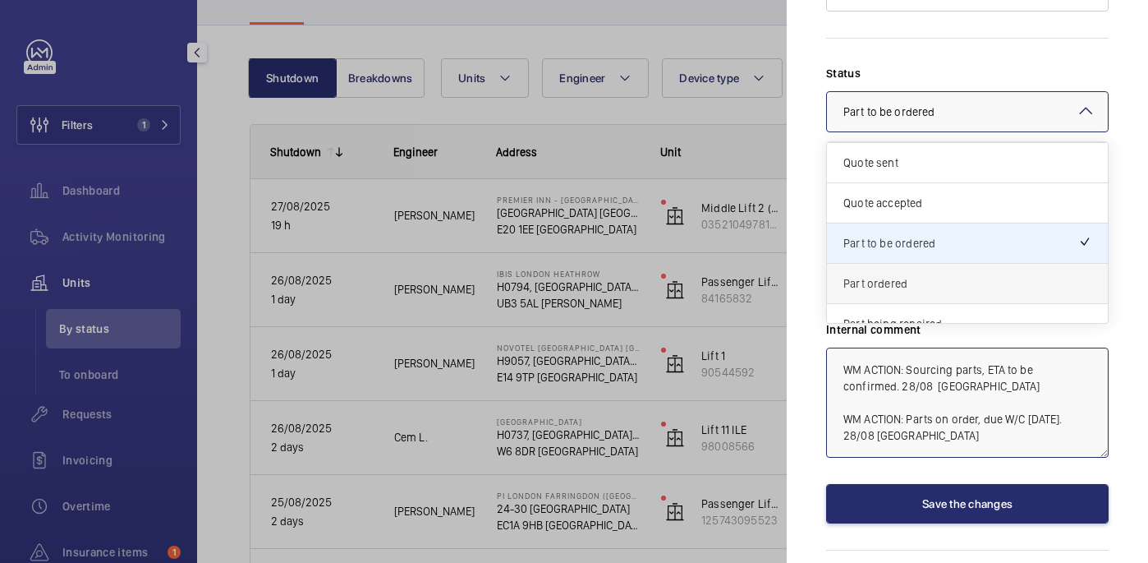
click at [922, 283] on span "Part ordered" at bounding box center [968, 283] width 248 height 16
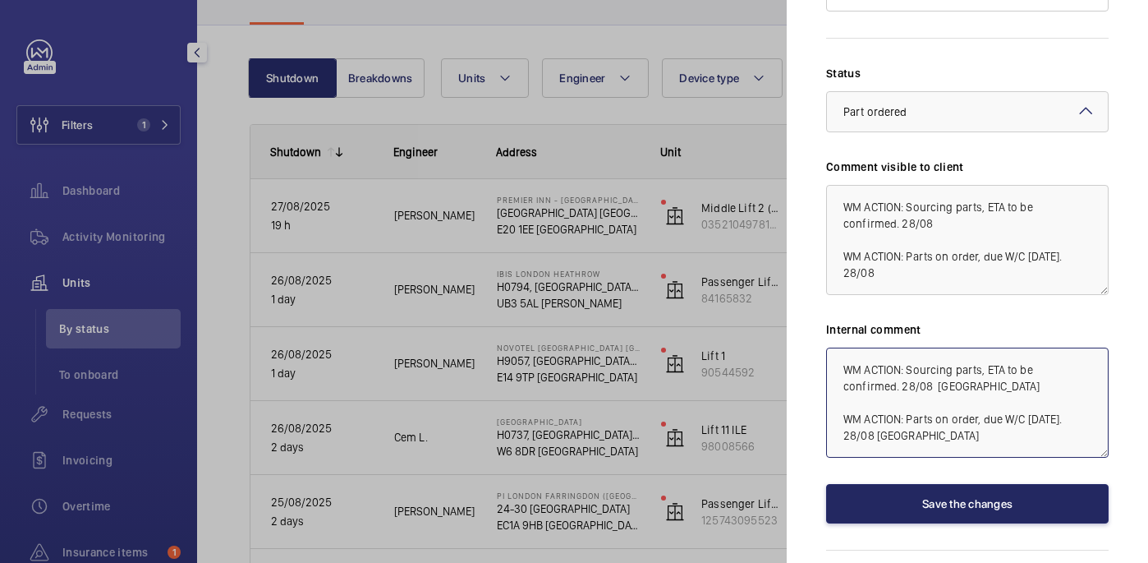
type textarea "WM ACTION: Sourcing parts, ETA to be confirmed. 28/08 [GEOGRAPHIC_DATA] WM ACTI…"
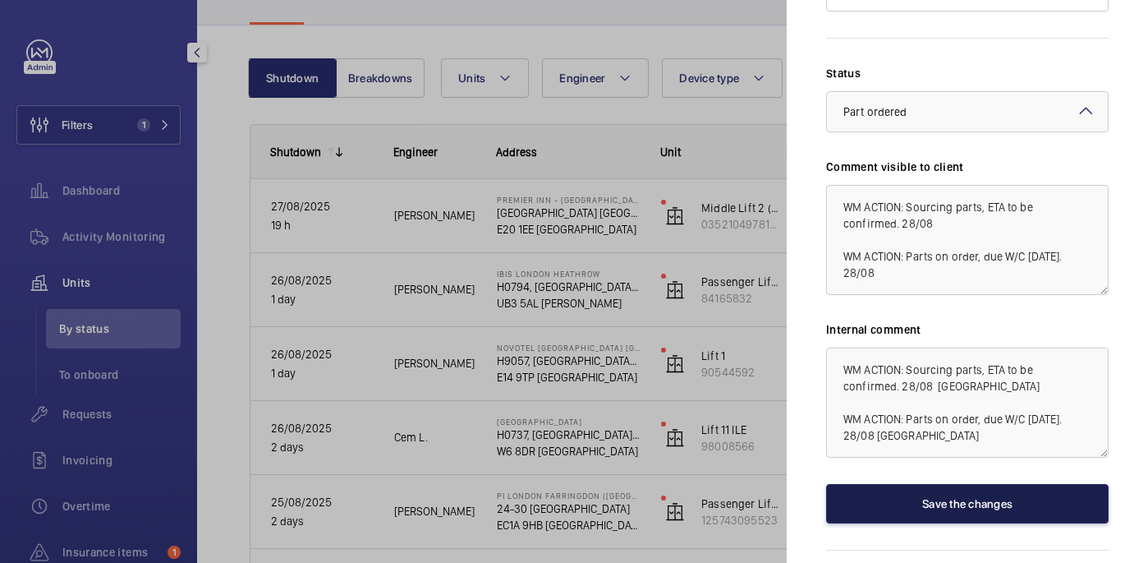
click at [960, 496] on button "Save the changes" at bounding box center [967, 503] width 283 height 39
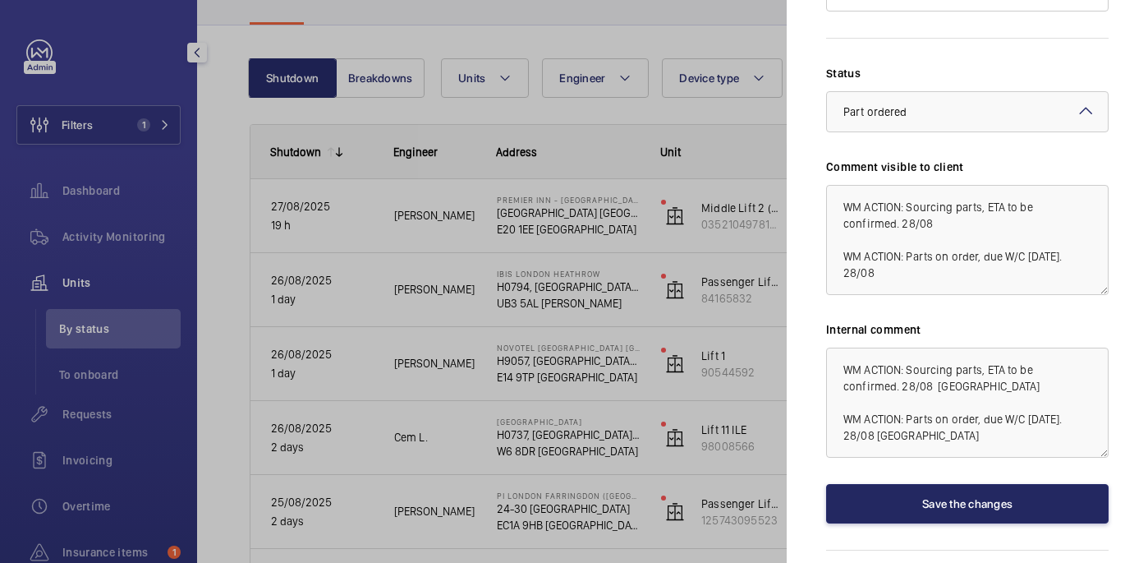
scroll to position [0, 0]
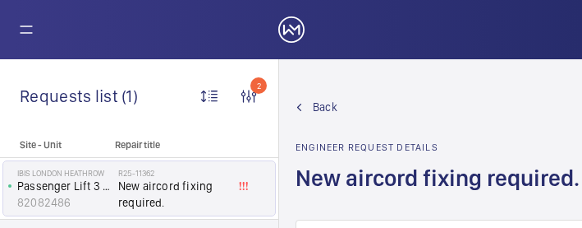
click at [563, 119] on div "Back Engineer request details New aircord fixing required." at bounding box center [443, 159] width 294 height 121
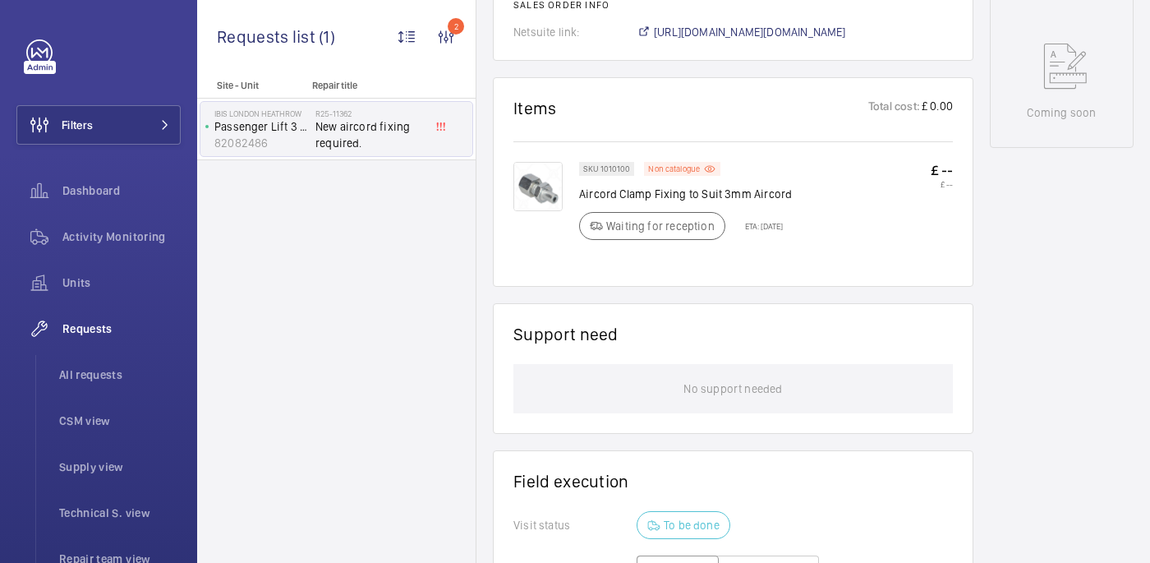
scroll to position [350, 0]
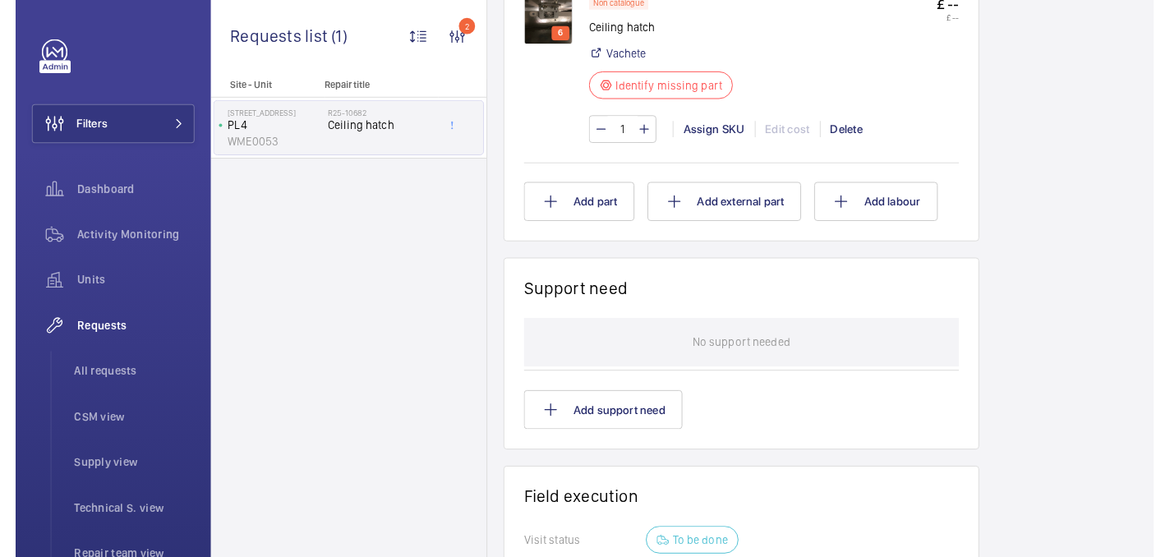
scroll to position [953, 0]
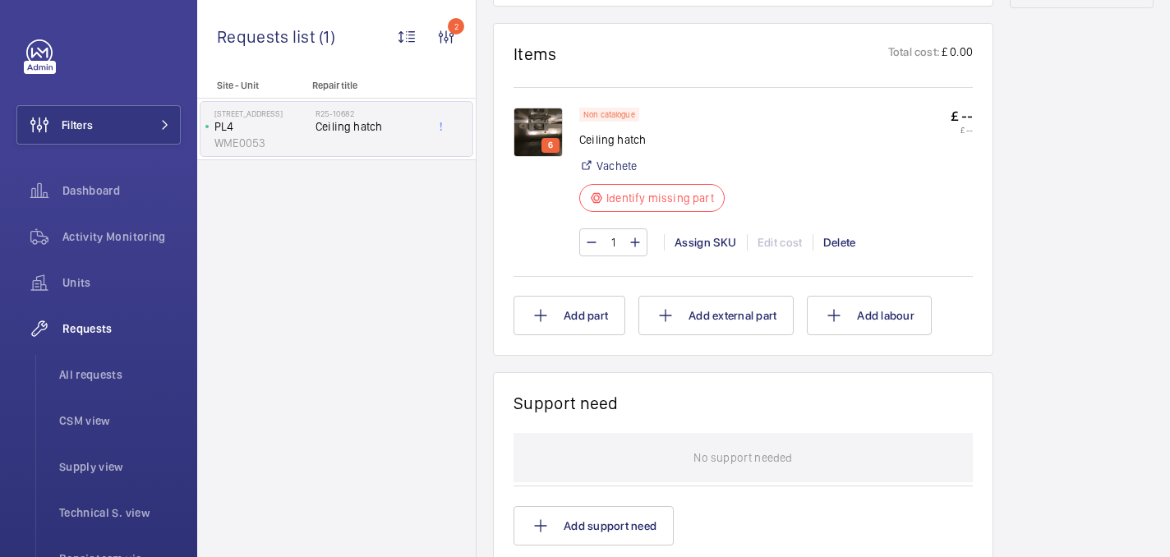
click at [527, 133] on img at bounding box center [537, 132] width 49 height 49
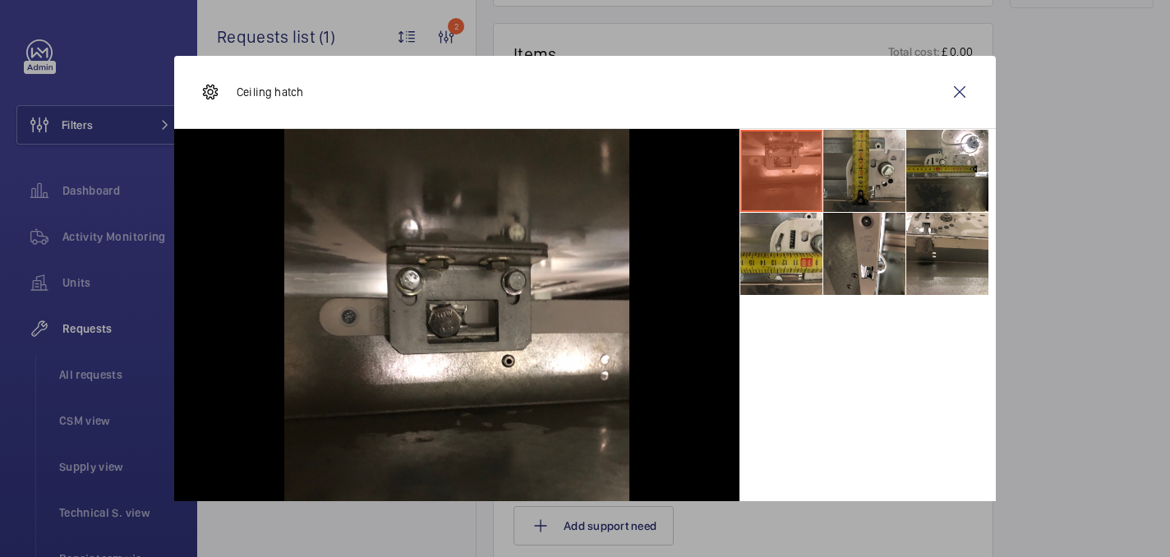
click at [858, 167] on li at bounding box center [864, 171] width 82 height 82
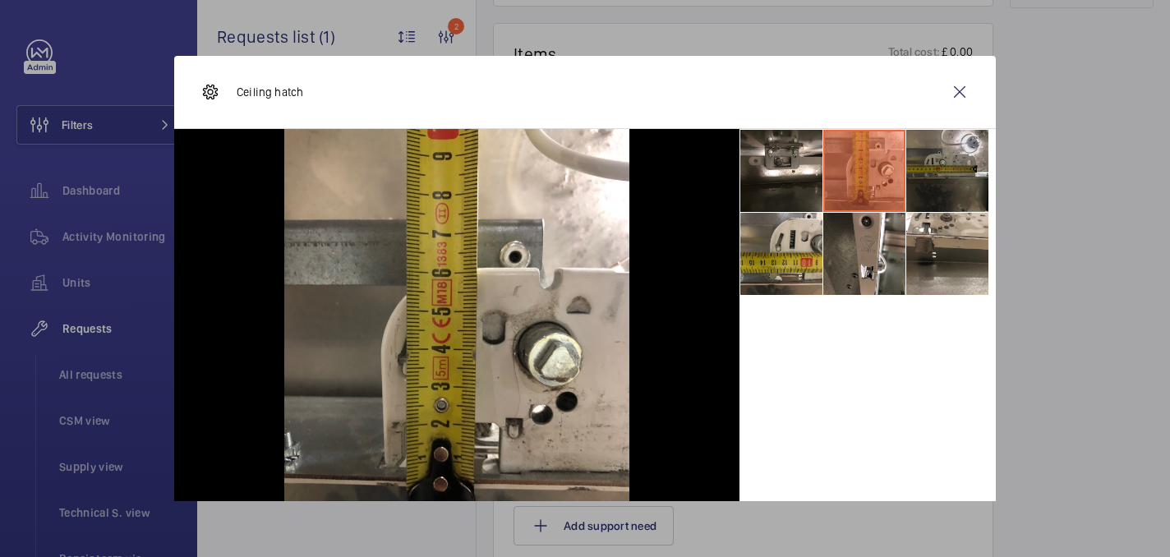
click at [956, 180] on li at bounding box center [947, 171] width 82 height 82
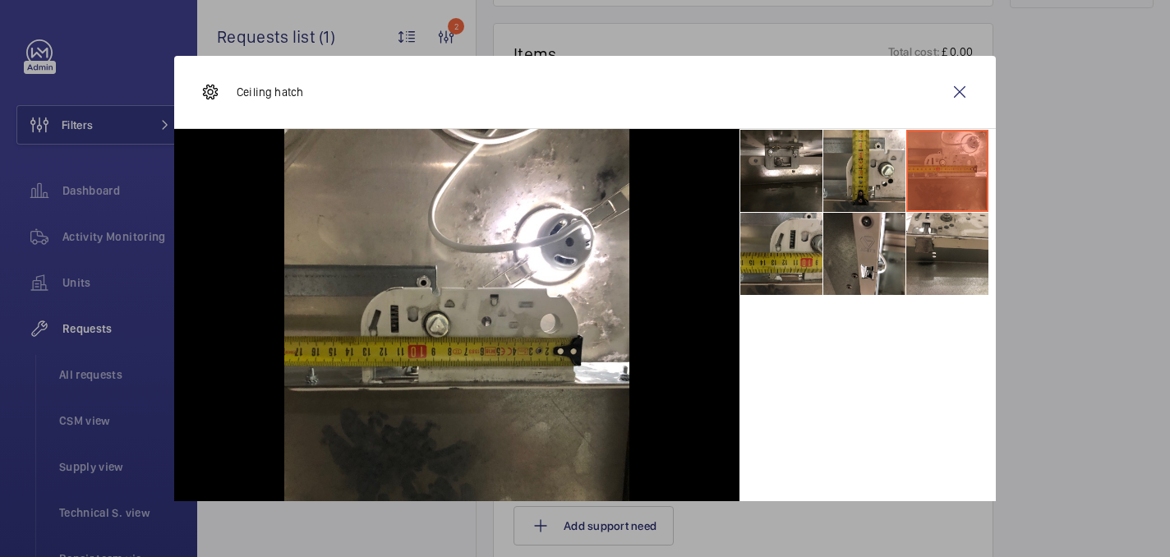
click at [797, 250] on li at bounding box center [781, 254] width 82 height 82
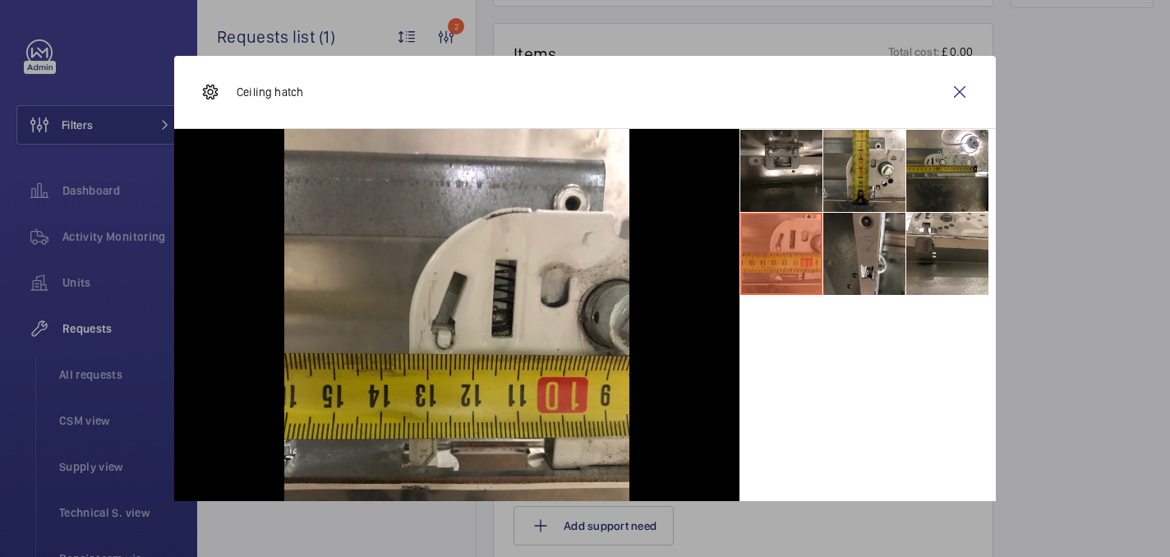
click at [850, 259] on li at bounding box center [864, 254] width 82 height 82
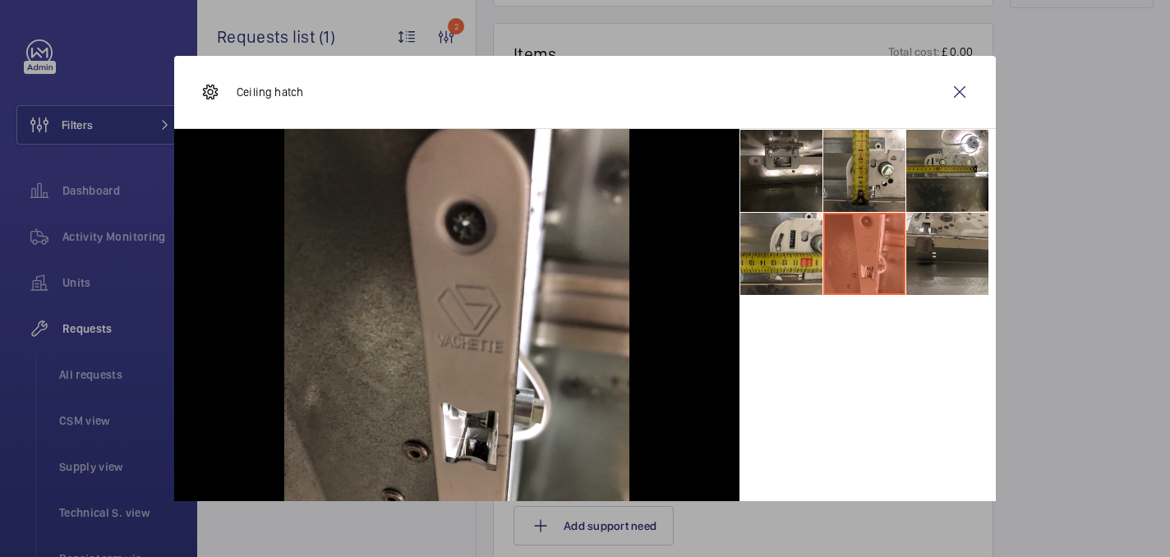
click at [935, 259] on li at bounding box center [947, 254] width 82 height 82
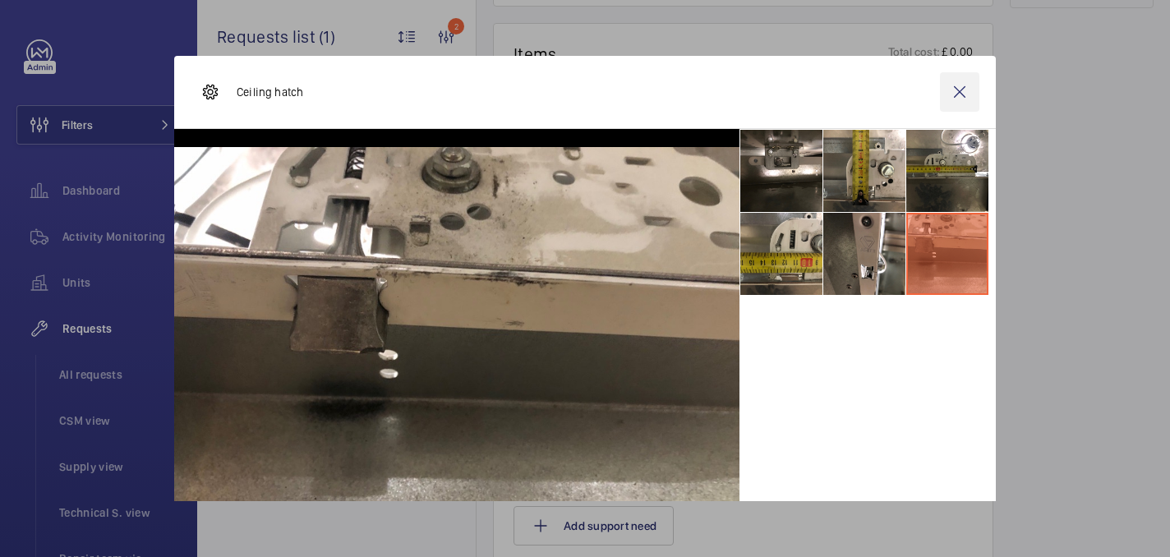
click at [956, 80] on wm-front-icon-button at bounding box center [959, 91] width 39 height 39
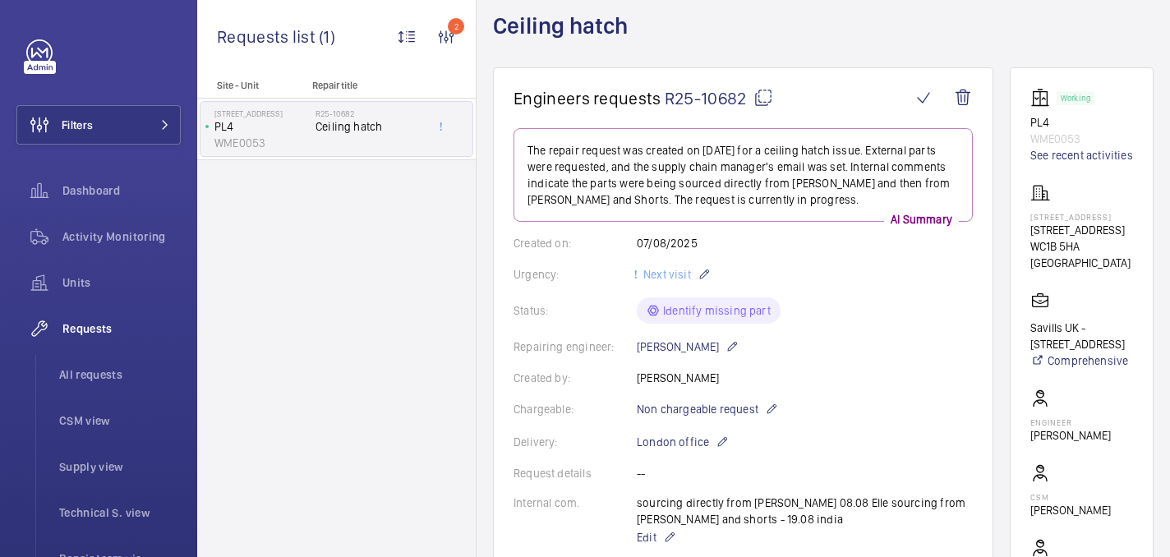
scroll to position [0, 0]
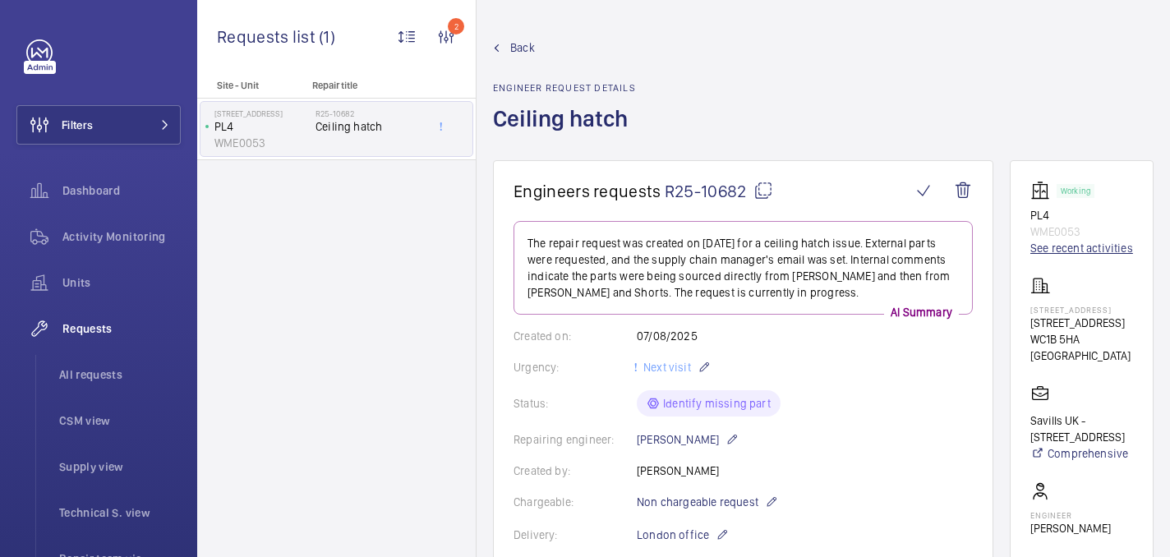
click at [1058, 249] on link "See recent activities" at bounding box center [1081, 248] width 103 height 16
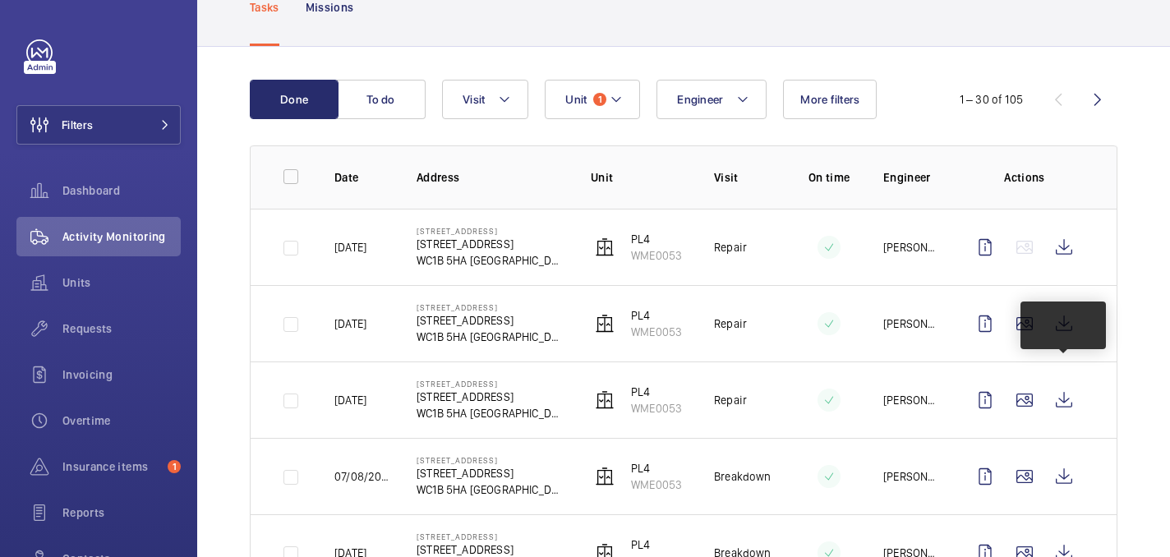
scroll to position [130, 0]
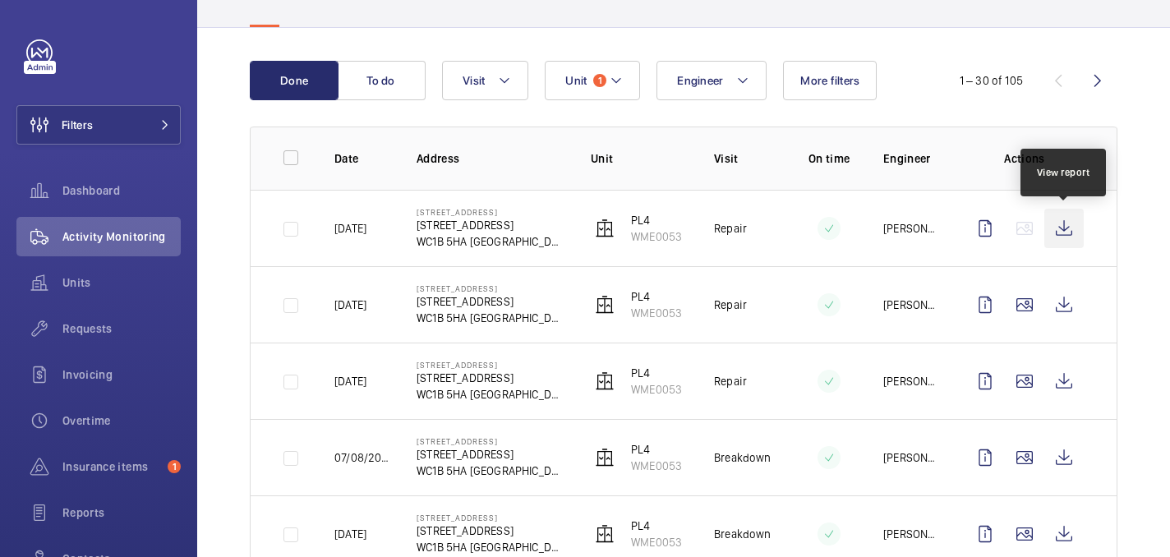
click at [1058, 236] on wm-front-icon-button at bounding box center [1063, 228] width 39 height 39
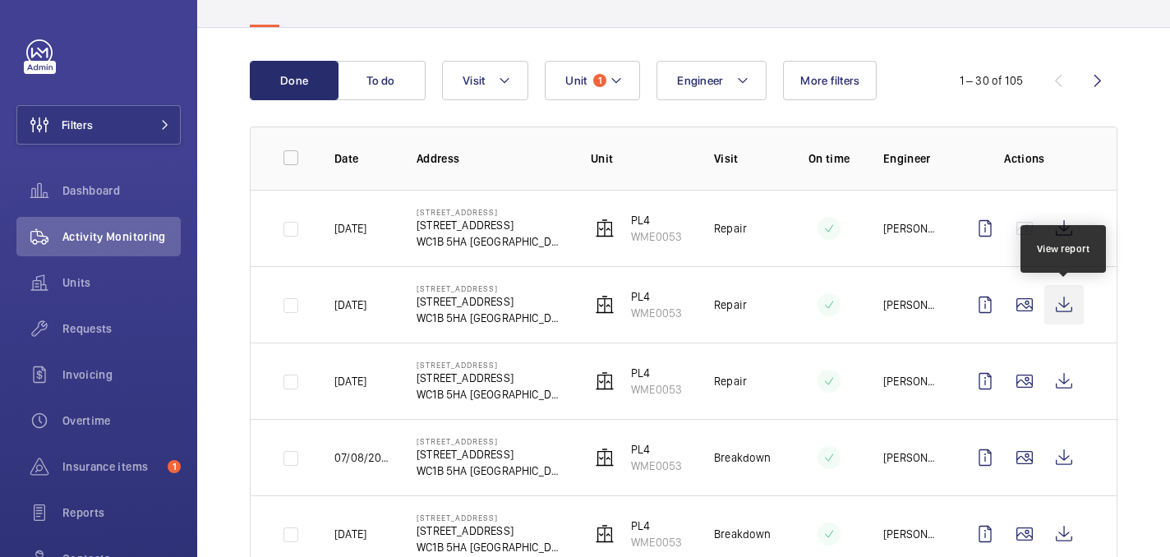
click at [1058, 298] on wm-front-icon-button at bounding box center [1063, 304] width 39 height 39
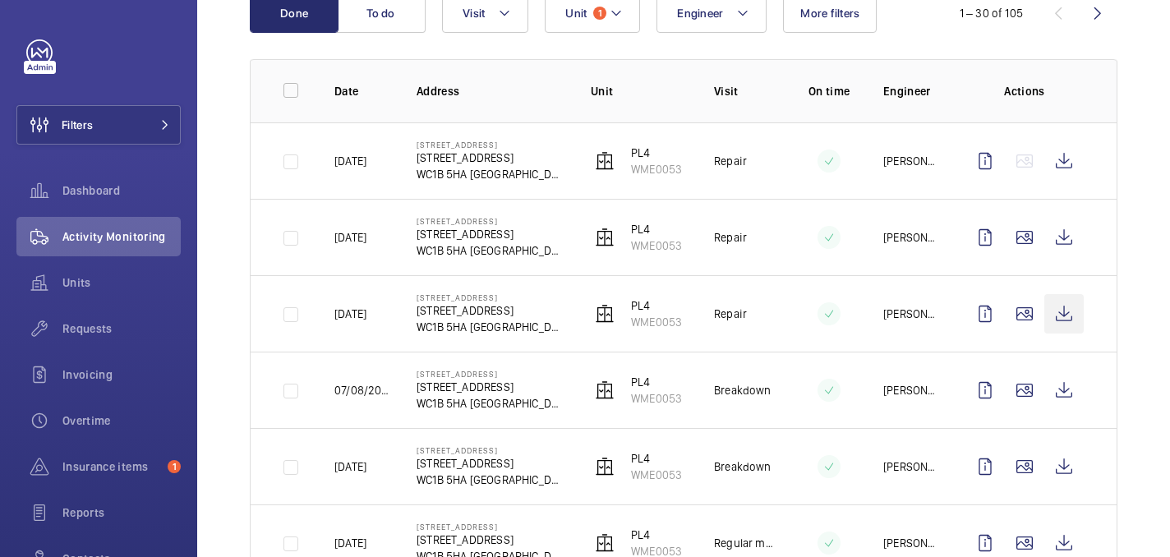
scroll to position [198, 0]
click at [1071, 306] on wm-front-icon-button at bounding box center [1063, 312] width 39 height 39
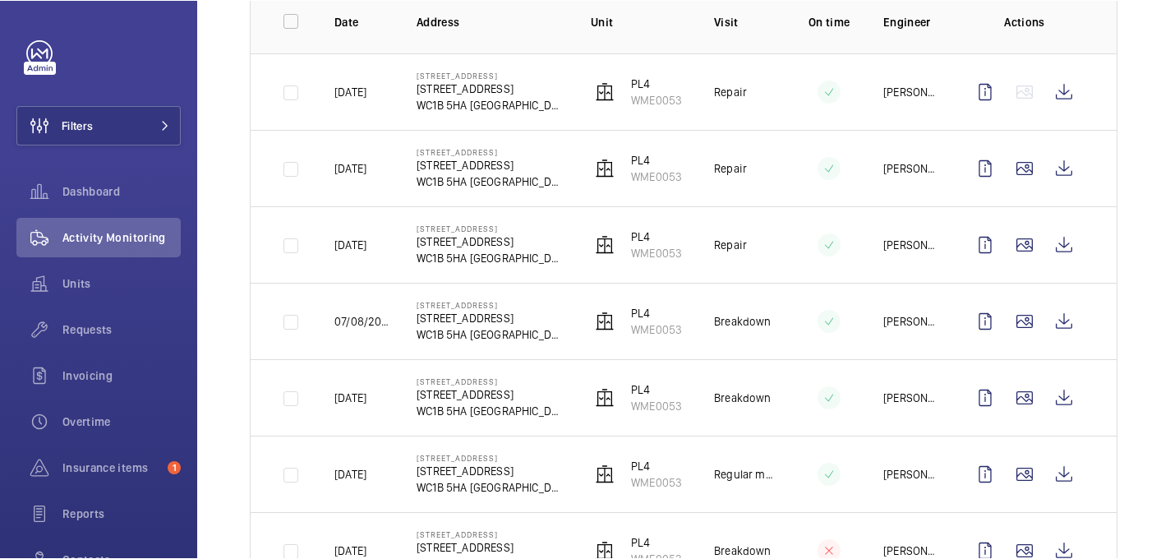
scroll to position [295, 0]
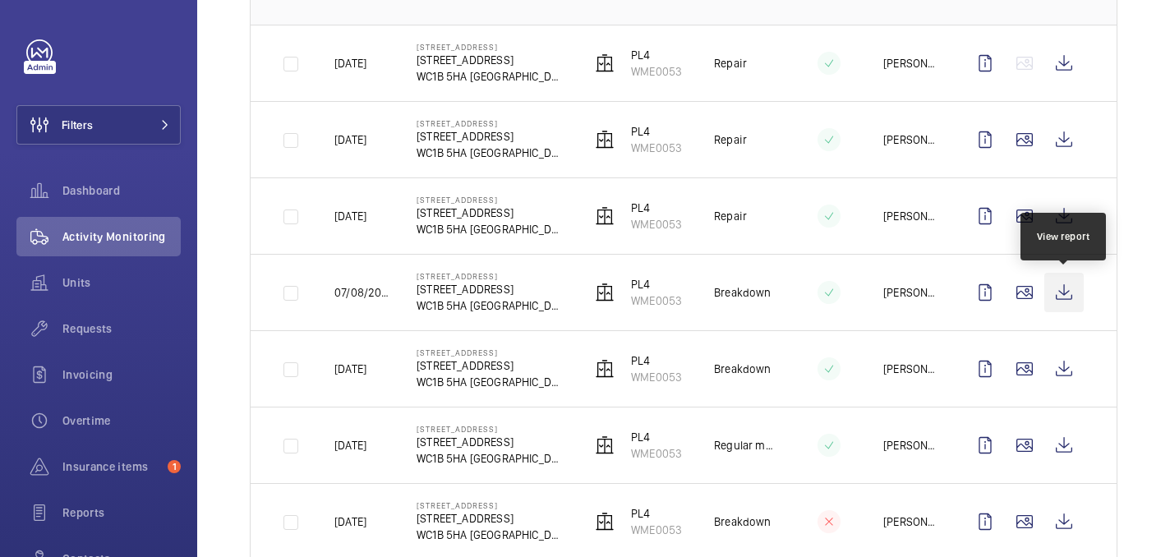
click at [1056, 283] on wm-front-icon-button at bounding box center [1063, 292] width 39 height 39
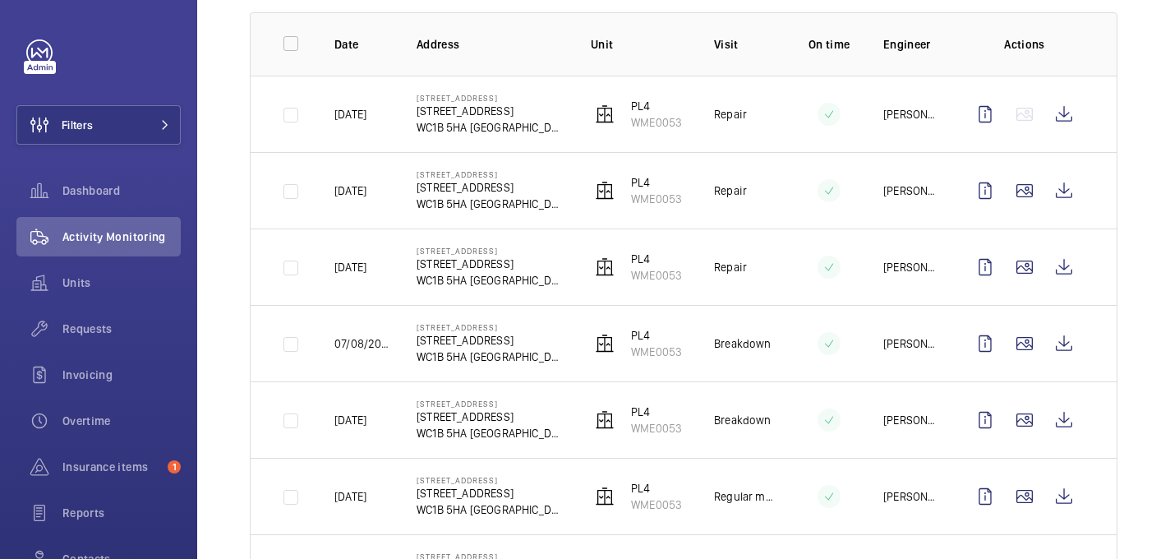
scroll to position [45, 0]
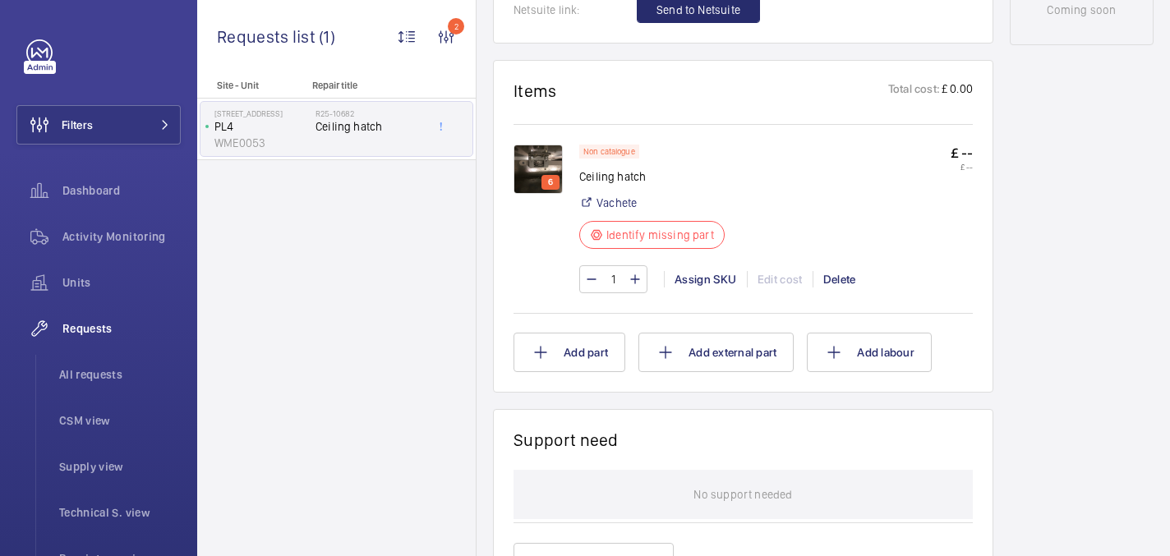
scroll to position [767, 0]
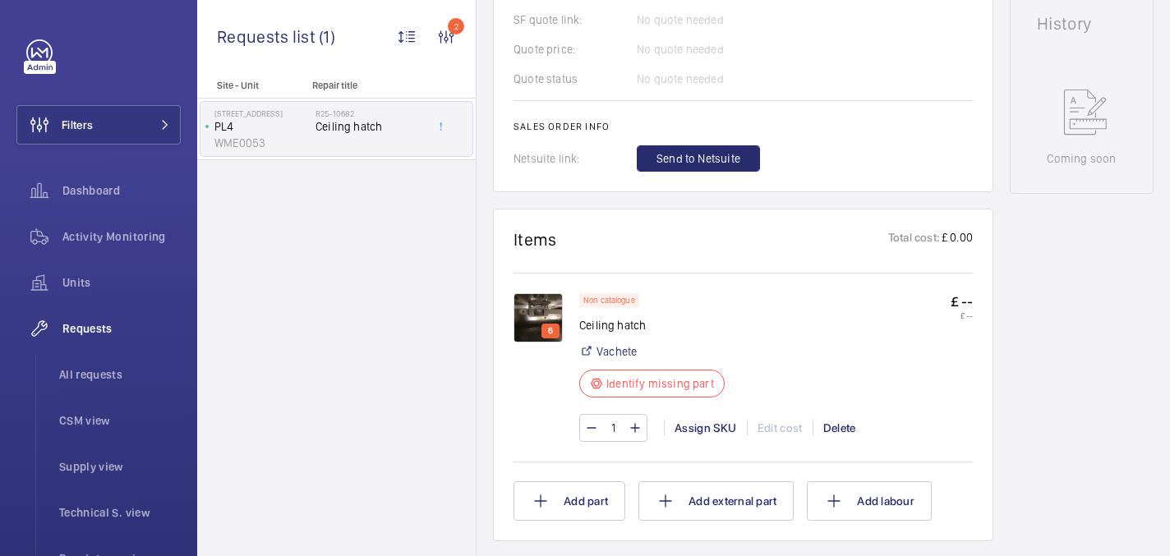
click at [522, 319] on img at bounding box center [537, 317] width 49 height 49
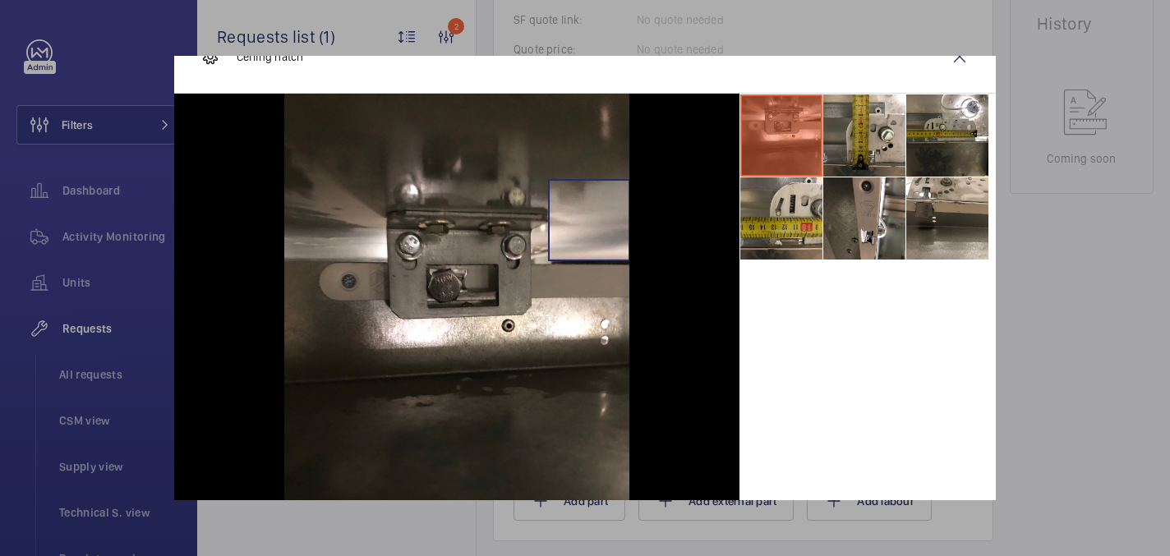
scroll to position [41, 0]
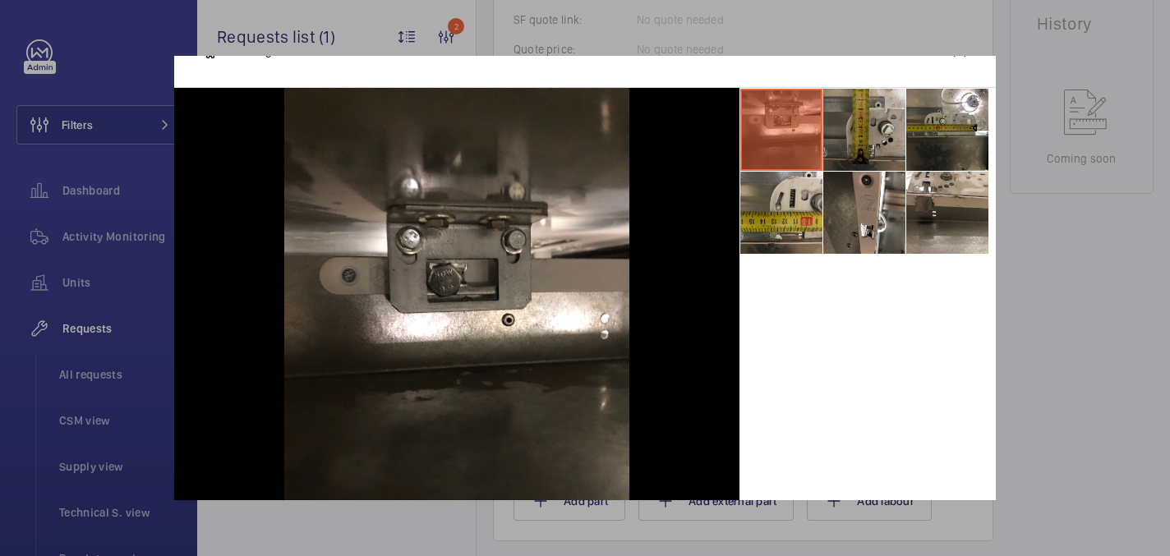
click at [866, 142] on li at bounding box center [864, 130] width 82 height 82
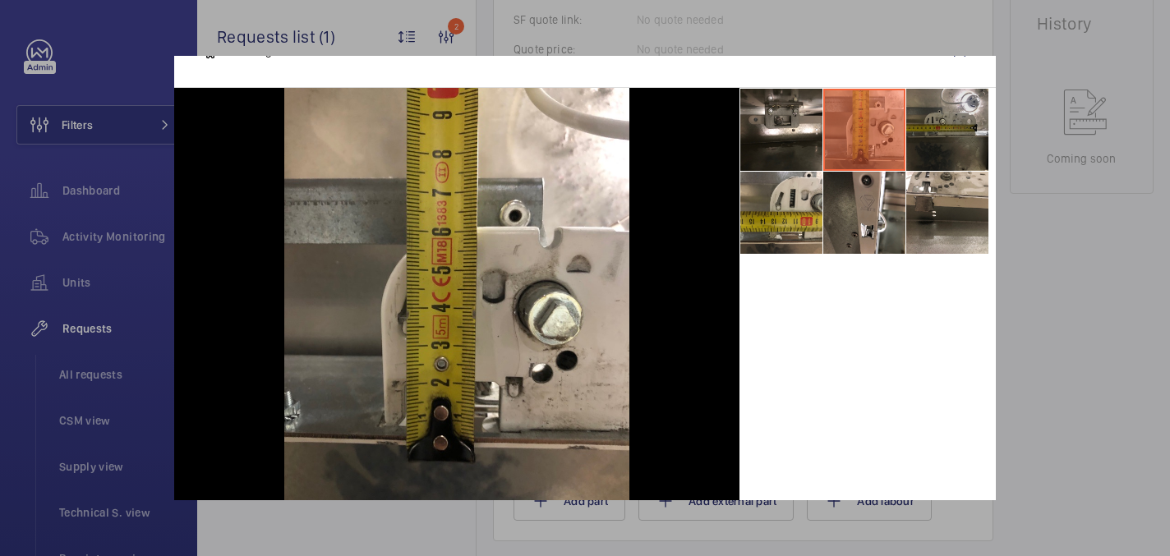
click at [956, 95] on li at bounding box center [947, 130] width 82 height 82
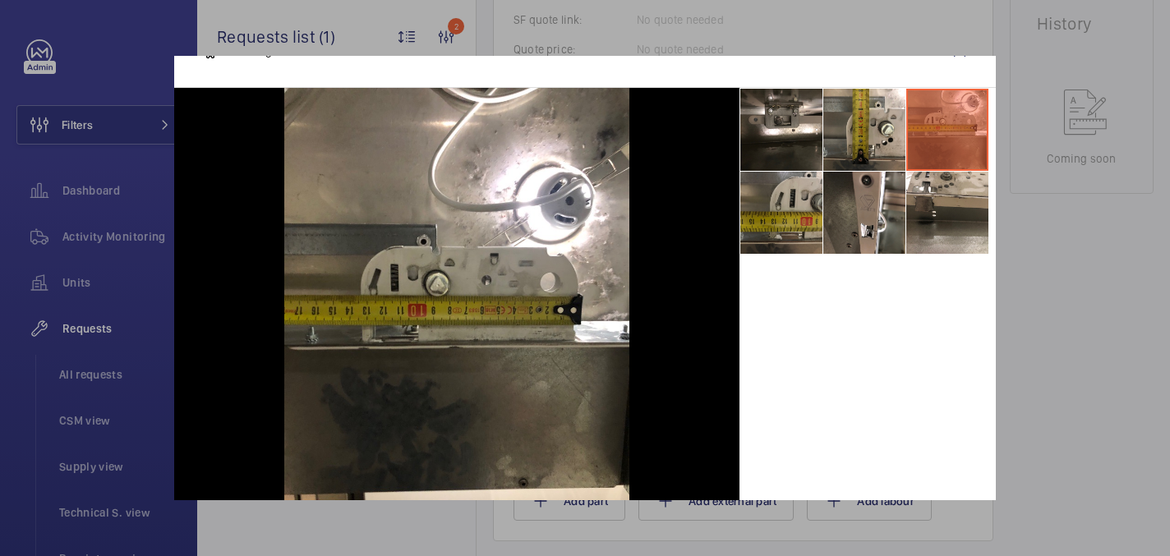
click at [765, 215] on li at bounding box center [781, 213] width 82 height 82
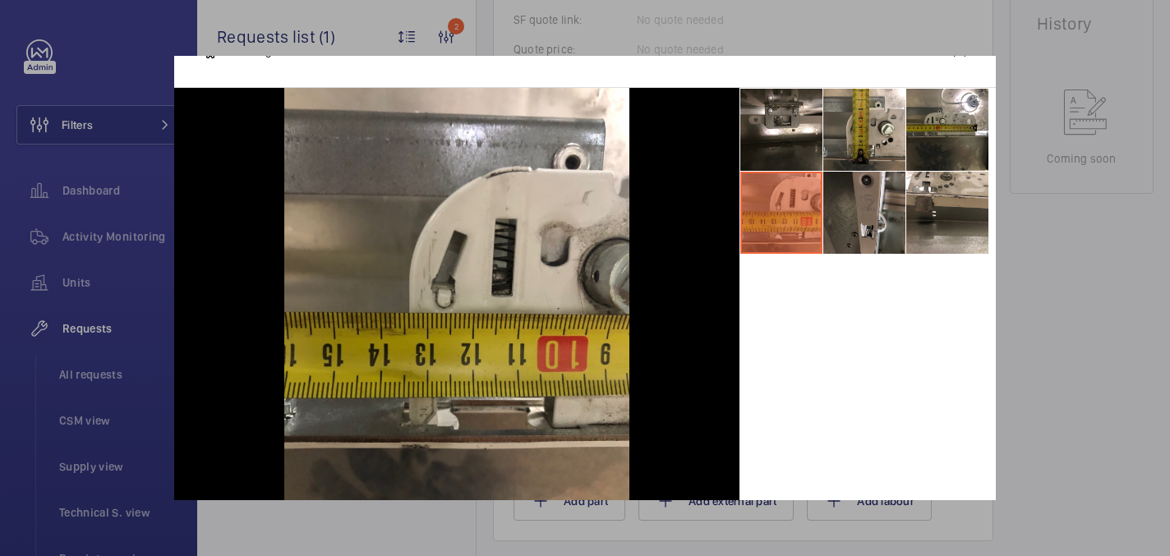
click at [876, 225] on li at bounding box center [864, 213] width 82 height 82
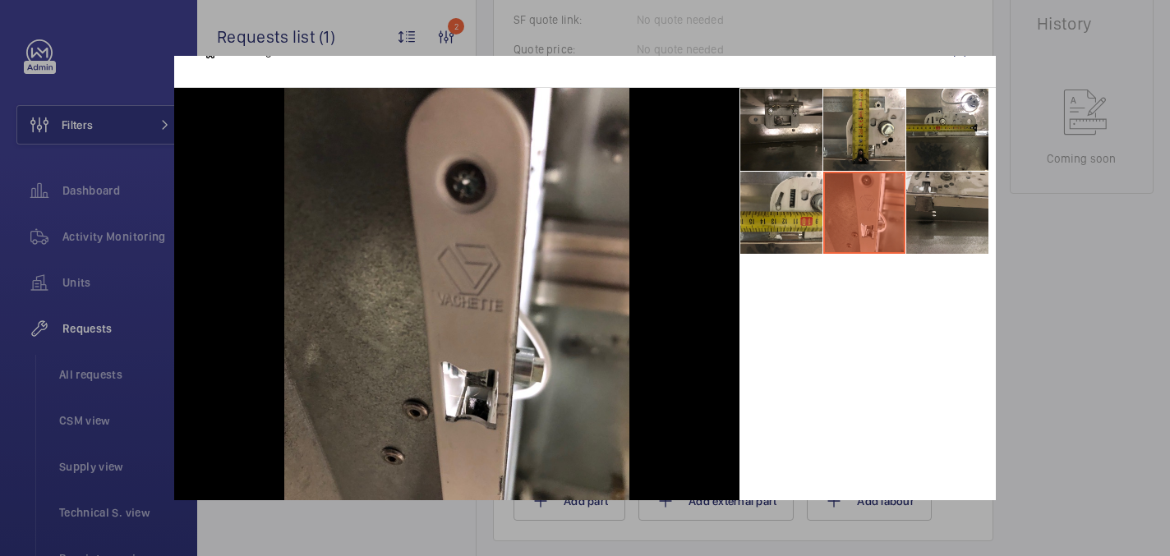
click at [936, 218] on li at bounding box center [947, 213] width 82 height 82
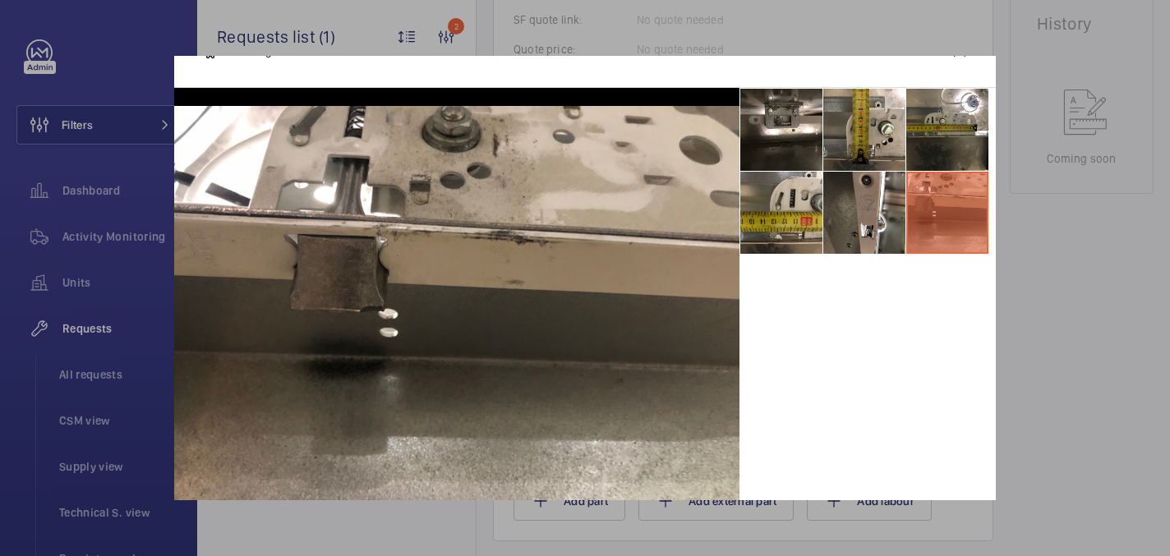
click at [1038, 257] on div at bounding box center [585, 278] width 1170 height 556
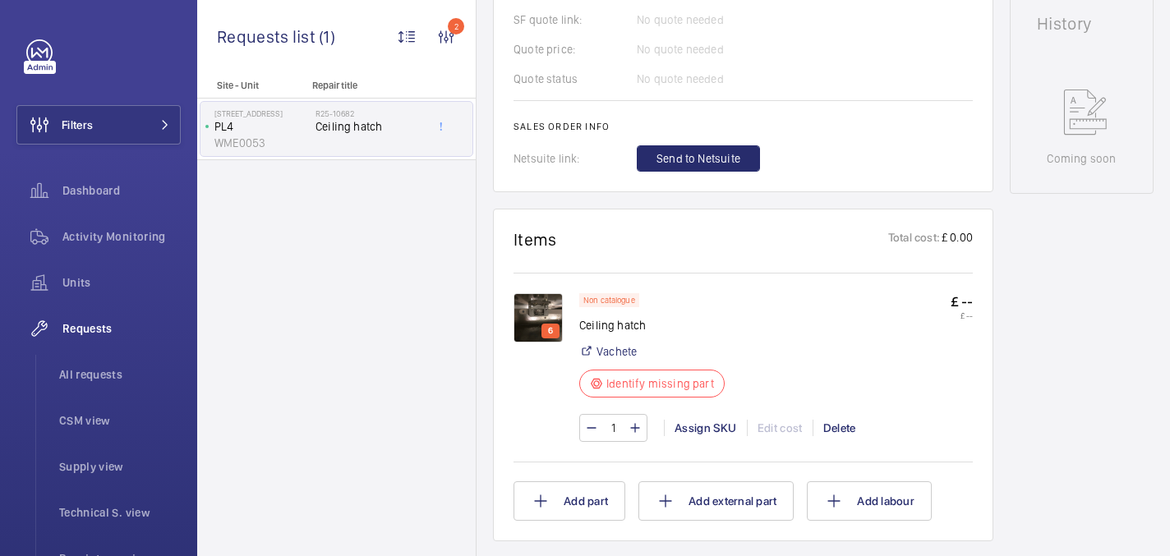
scroll to position [0, 0]
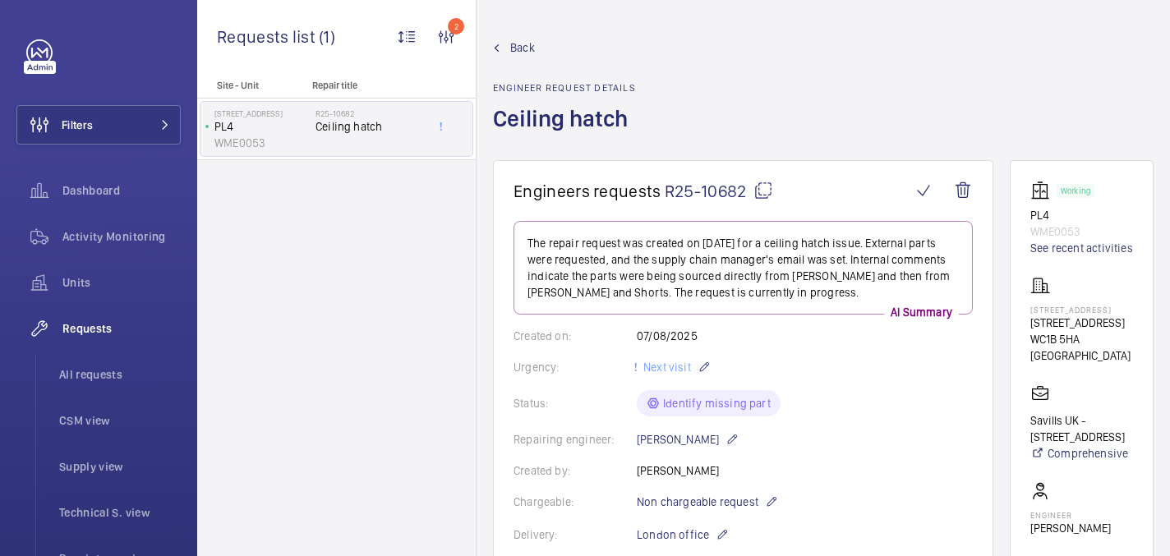
click at [765, 191] on mat-icon at bounding box center [763, 191] width 20 height 20
click at [1056, 309] on p "[STREET_ADDRESS]" at bounding box center [1081, 310] width 103 height 10
copy p "[STREET_ADDRESS]"
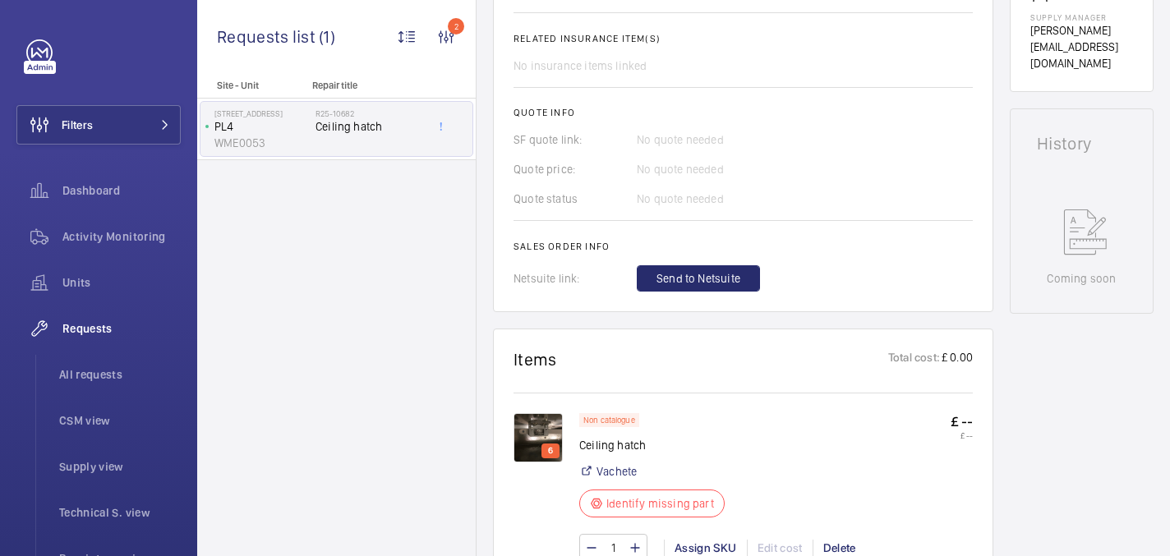
scroll to position [945, 0]
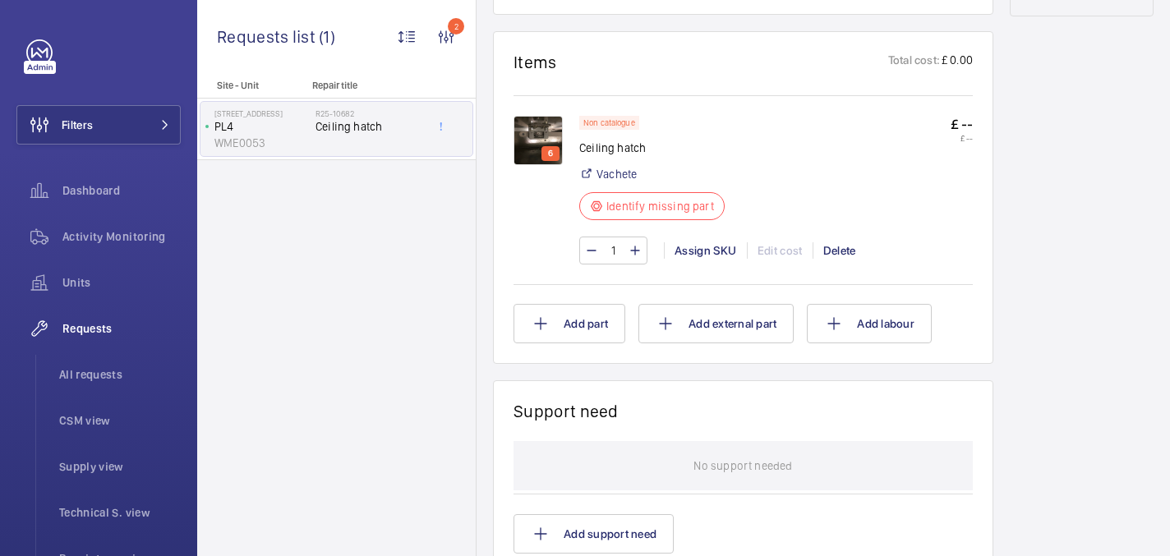
click at [607, 149] on p "Ceiling hatch" at bounding box center [656, 148] width 155 height 16
copy div "Ceiling hatch"
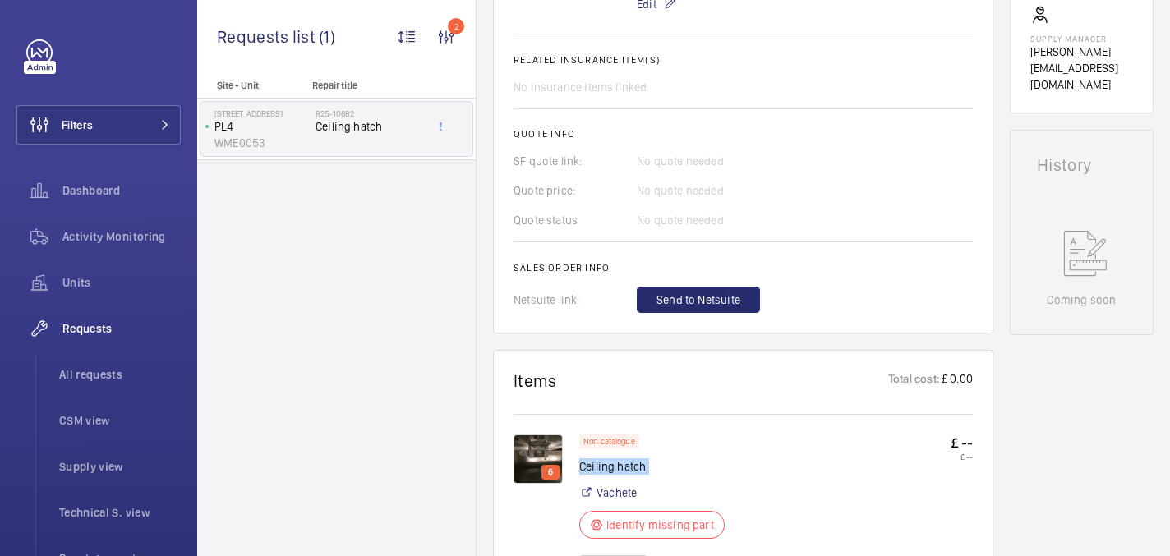
scroll to position [630, 0]
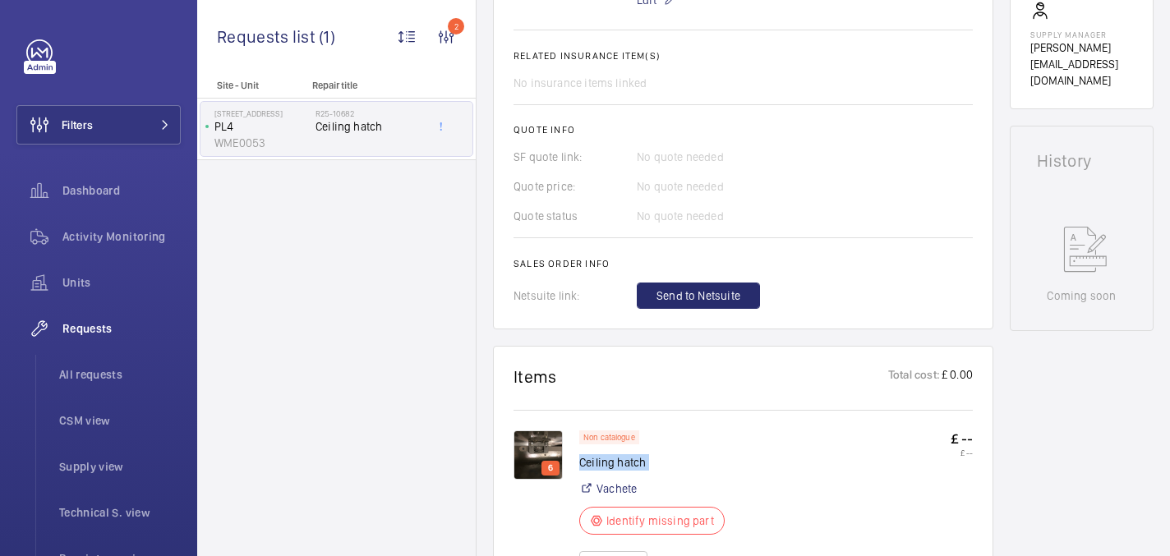
click at [543, 453] on img at bounding box center [537, 454] width 49 height 49
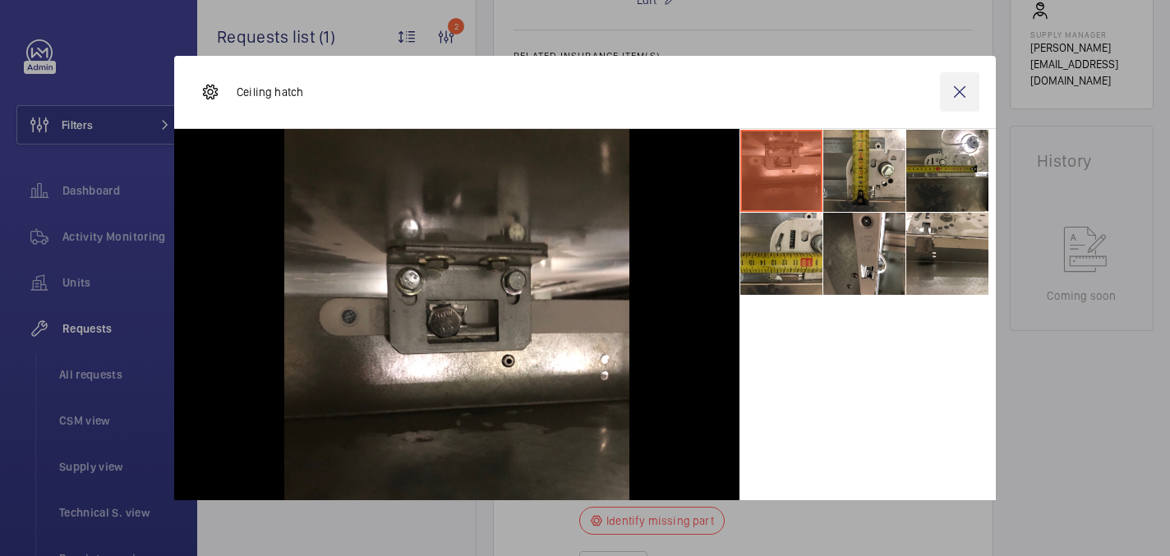
click at [970, 91] on wm-front-icon-button at bounding box center [959, 91] width 39 height 39
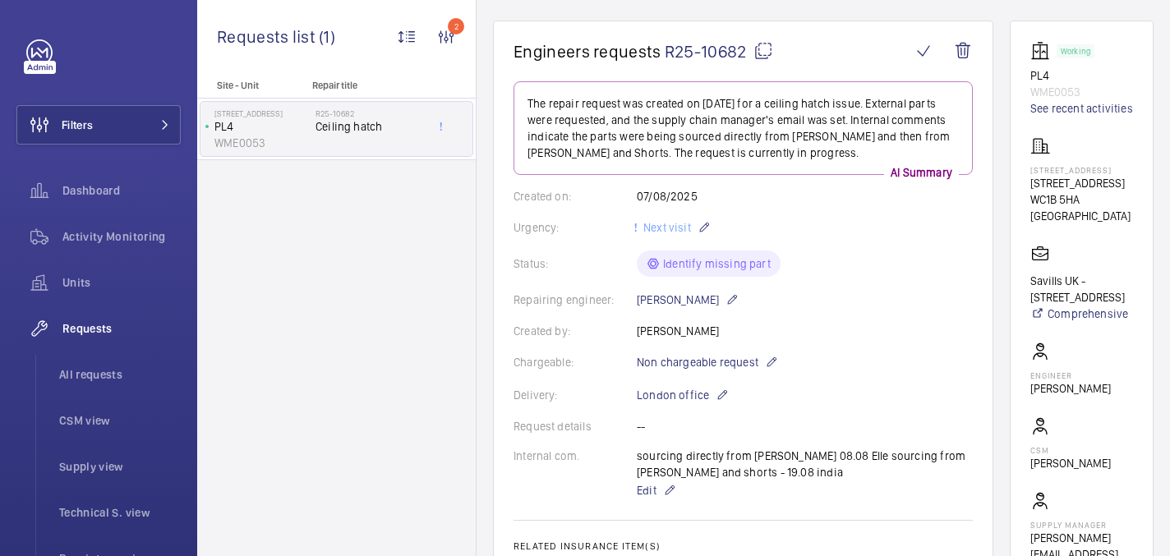
scroll to position [137, 0]
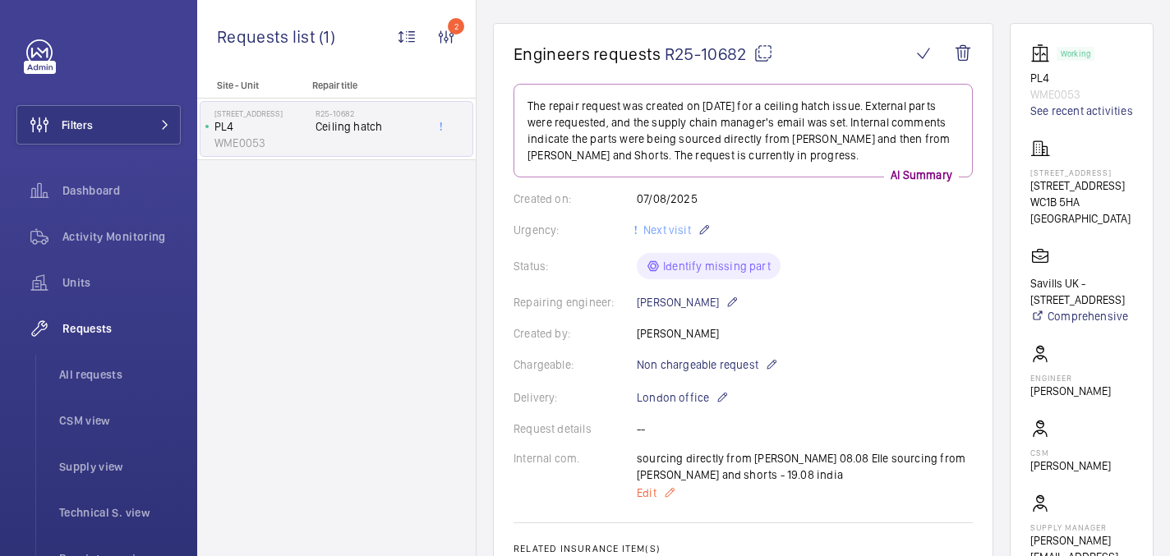
click at [657, 492] on p "Edit" at bounding box center [805, 493] width 336 height 20
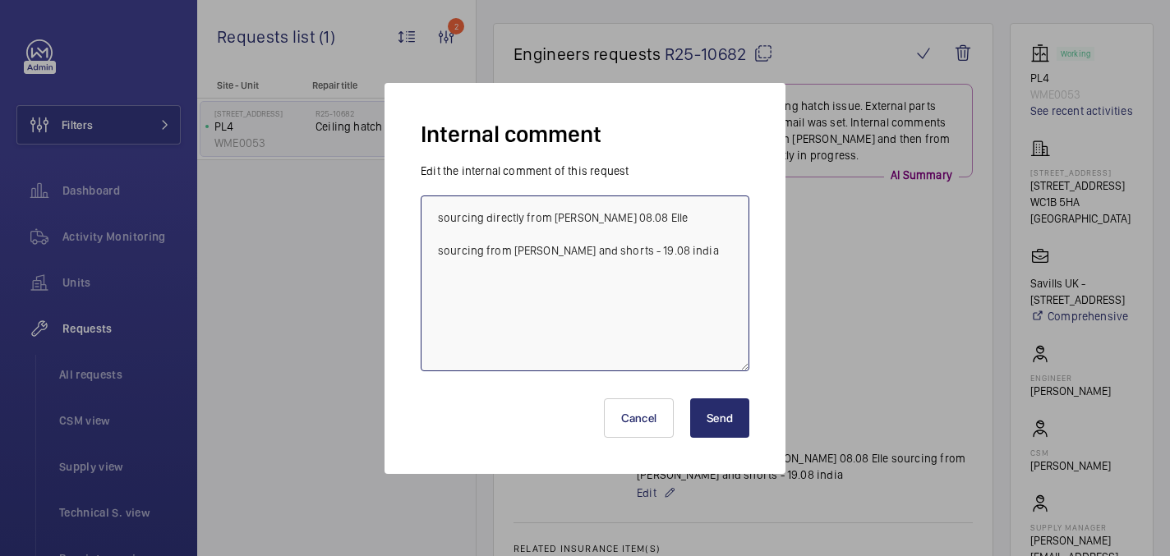
click at [666, 257] on textarea "sourcing directly from [PERSON_NAME] 08.08 Elle sourcing from [PERSON_NAME] and…" at bounding box center [585, 283] width 329 height 176
type textarea "sourcing directly from [PERSON_NAME] 08.08 Elle sourcing from [PERSON_NAME] and…"
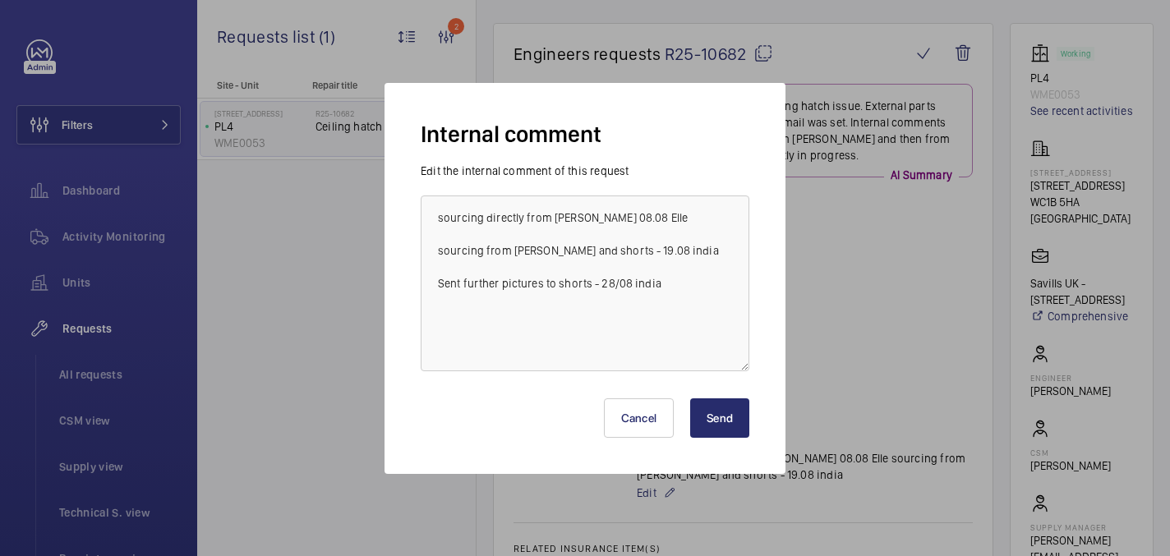
click at [716, 419] on button "Send" at bounding box center [719, 417] width 59 height 39
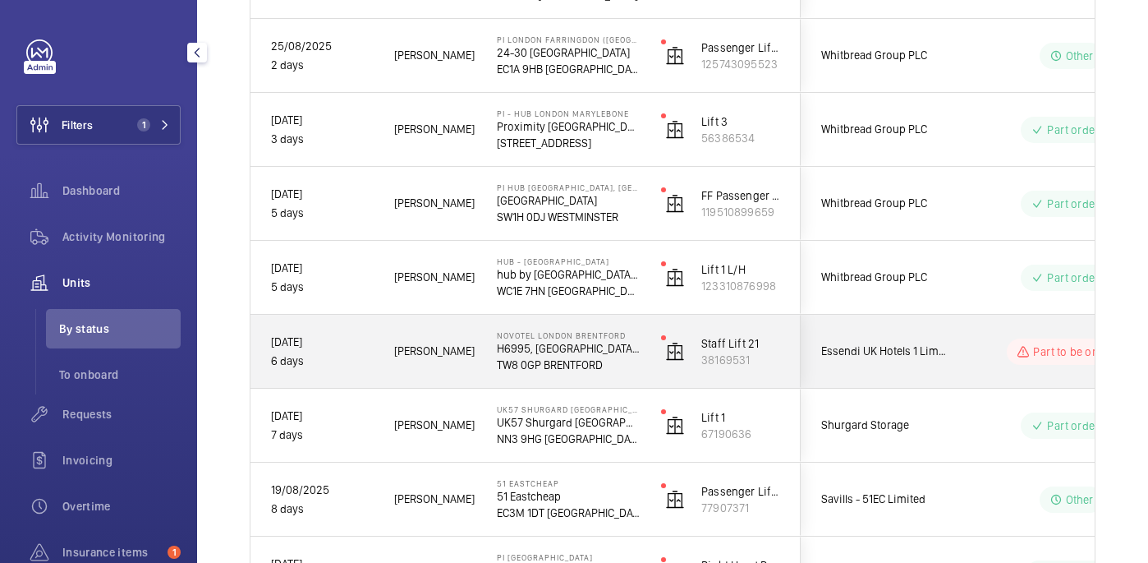
scroll to position [581, 0]
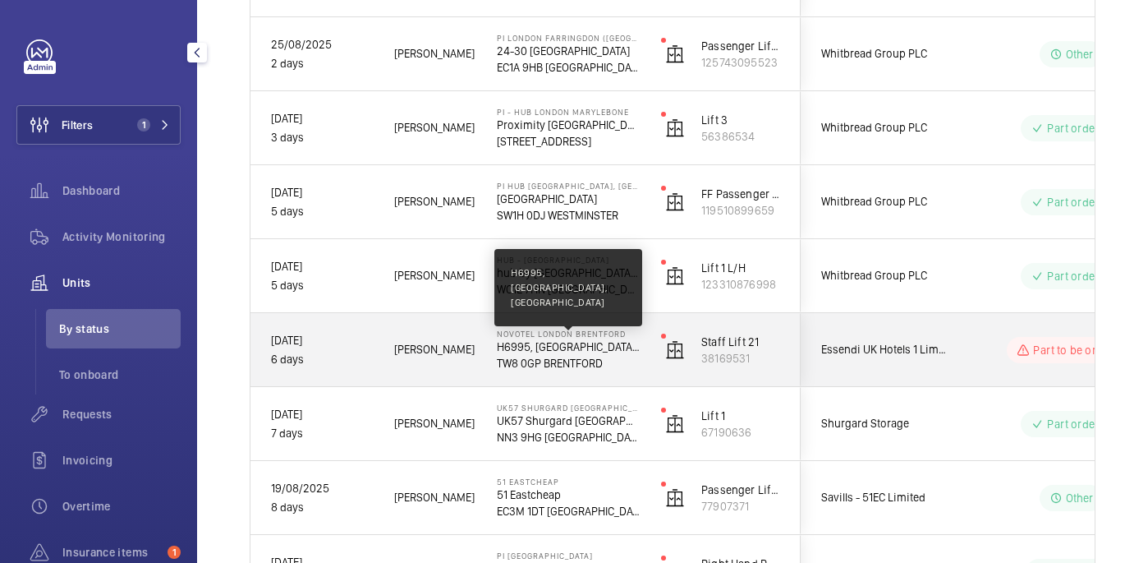
click at [618, 352] on p "H6995, [GEOGRAPHIC_DATA], [GEOGRAPHIC_DATA]" at bounding box center [568, 346] width 143 height 16
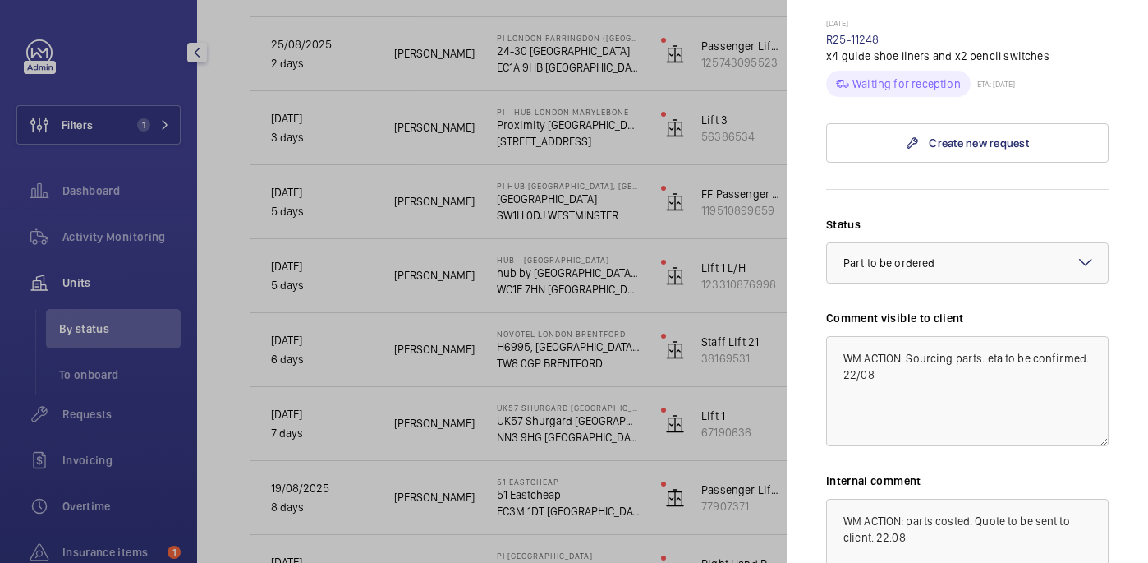
scroll to position [814, 0]
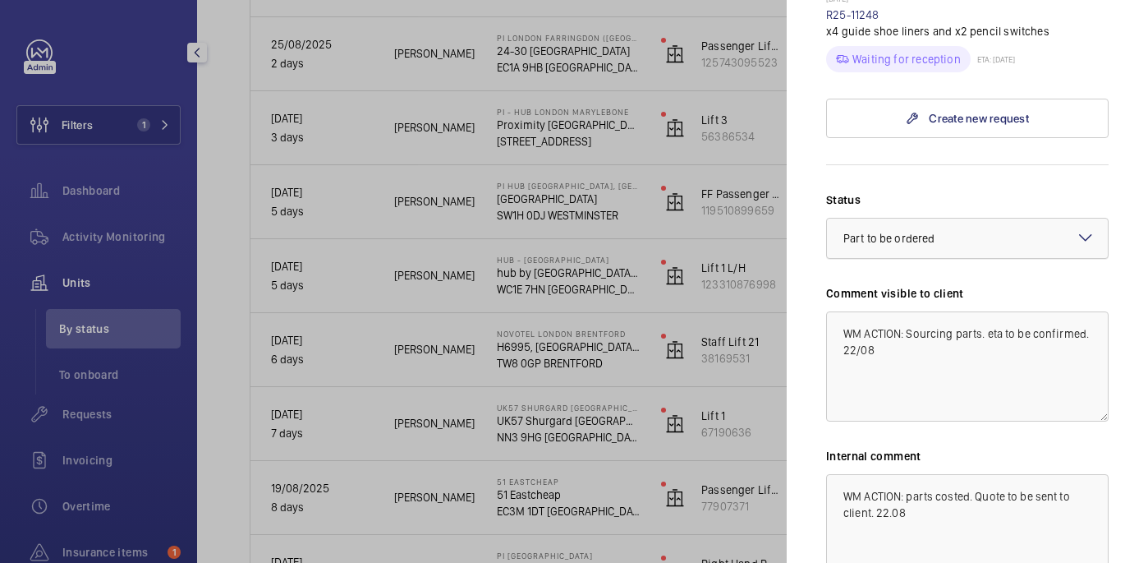
click at [924, 218] on div at bounding box center [967, 237] width 281 height 39
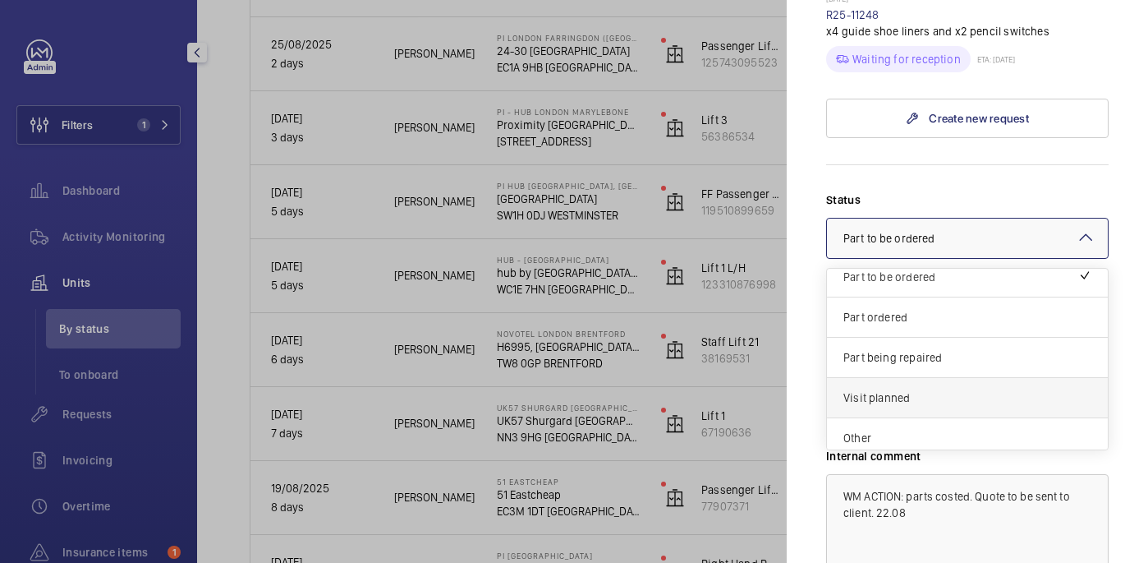
scroll to position [140, 0]
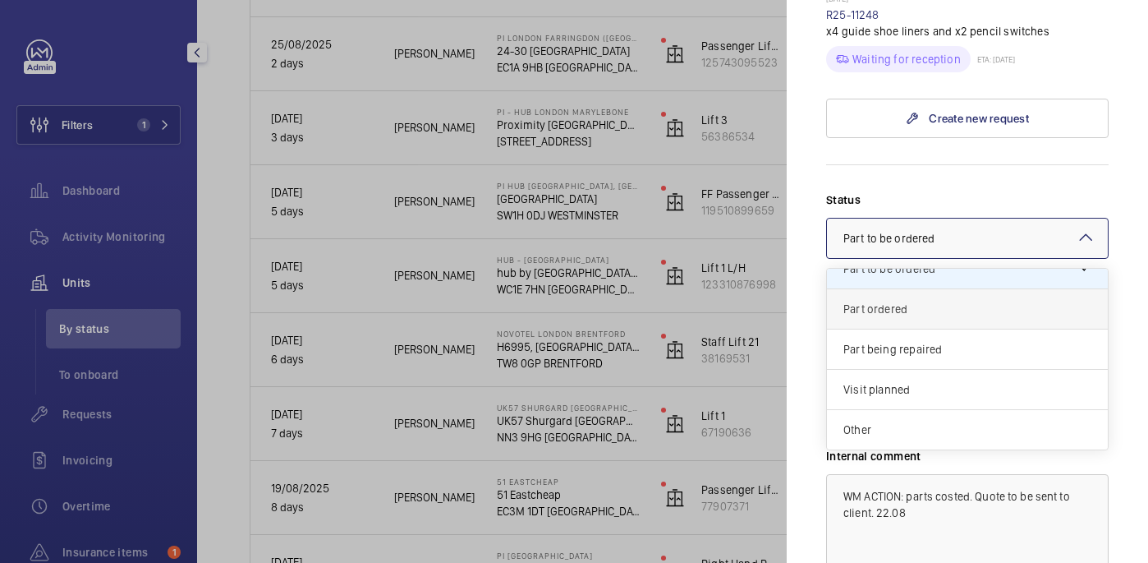
click at [885, 301] on span "Part ordered" at bounding box center [968, 309] width 248 height 16
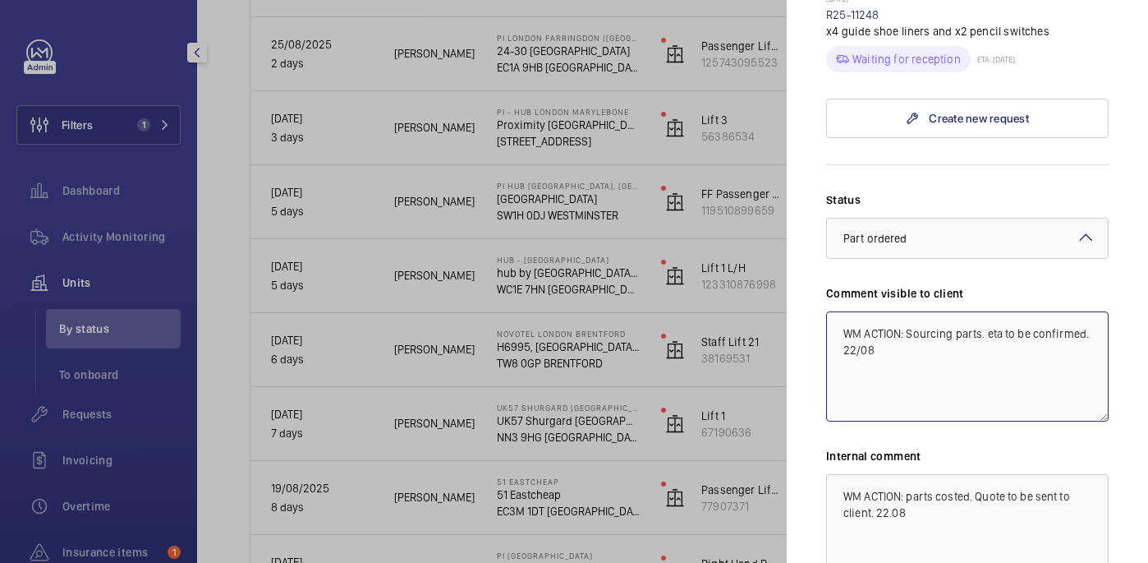
click at [917, 335] on textarea "WM ACTION: Sourcing parts. eta to be confirmed. 22/08" at bounding box center [967, 366] width 283 height 110
click at [850, 355] on textarea "WM ACTION: Sourcing parts. eta to be confirmed. 22/08 WM ACTION: Parts on order…" at bounding box center [967, 366] width 283 height 110
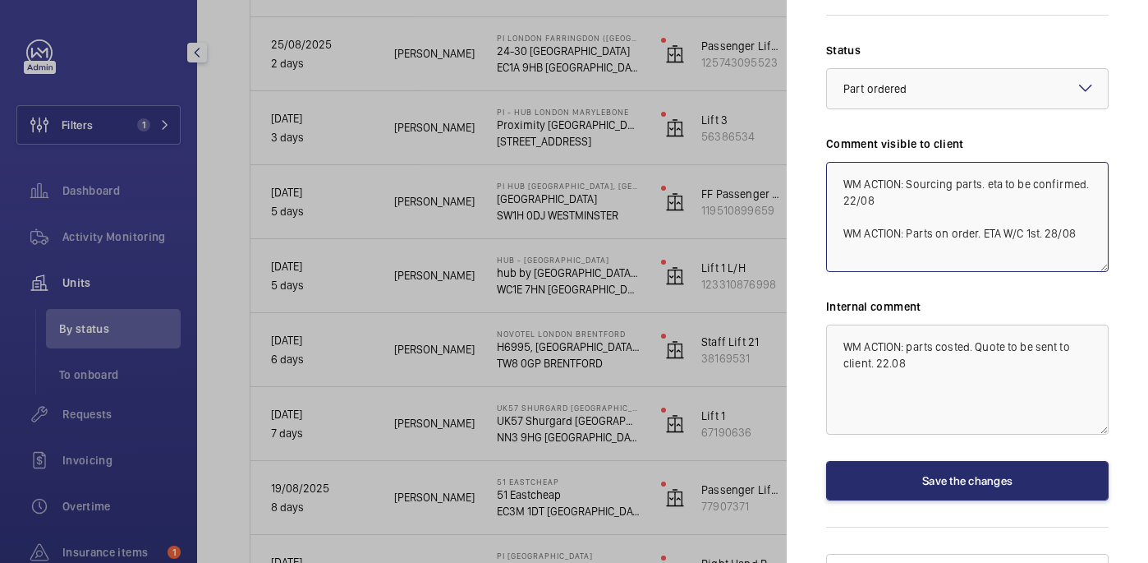
type textarea "WM ACTION: Sourcing parts. eta to be confirmed. 22/08 WM ACTION: Parts on order…"
click at [921, 336] on textarea "WM ACTION: parts costed. Quote to be sent to client. 22.08" at bounding box center [967, 379] width 283 height 110
paste textarea "WM ACTION: Parts on order. ETA W/C 1st. 28/08"
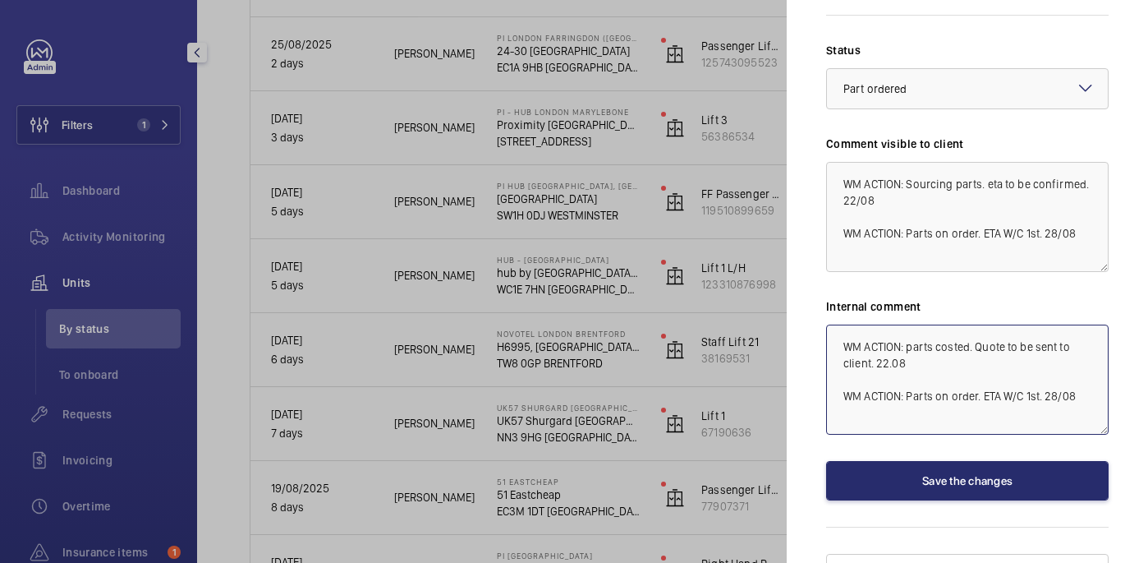
drag, startPoint x: 1083, startPoint y: 365, endPoint x: 1006, endPoint y: 369, distance: 77.3
click at [1006, 369] on textarea "WM ACTION: parts costed. Quote to be sent to client. 22.08 WM ACTION: Parts on …" at bounding box center [967, 379] width 283 height 110
click at [903, 388] on textarea "WM ACTION: parts costed. Quote to be sent to client. 22.08 WM ACTION: Parts on …" at bounding box center [967, 379] width 283 height 110
click at [981, 392] on textarea "WM ACTION: parts costed. Quote to be sent to client. 22.08 WM ACTION: Parts on …" at bounding box center [967, 379] width 283 height 110
type textarea "WM ACTION: parts costed. Quote to be sent to client. 22.08 WM ACTION: Parts on …"
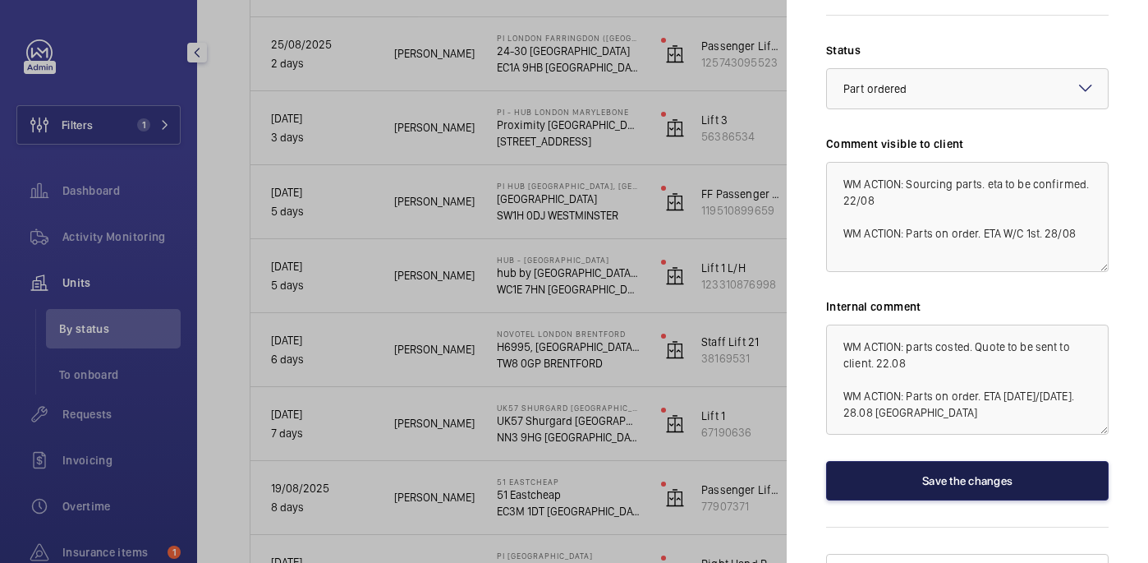
click at [954, 461] on button "Save the changes" at bounding box center [967, 480] width 283 height 39
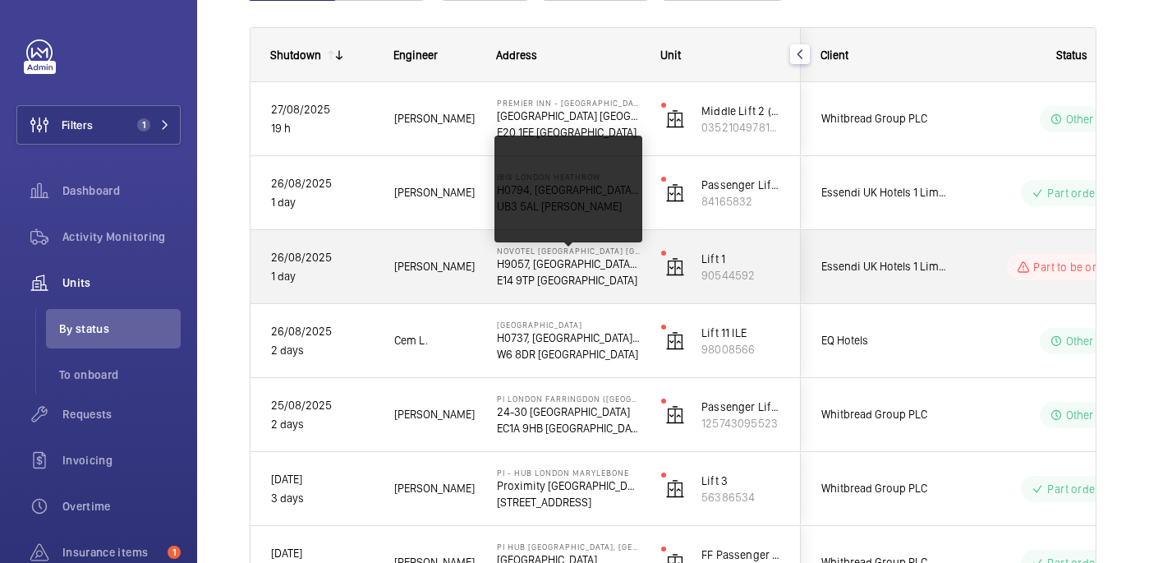
scroll to position [221, 0]
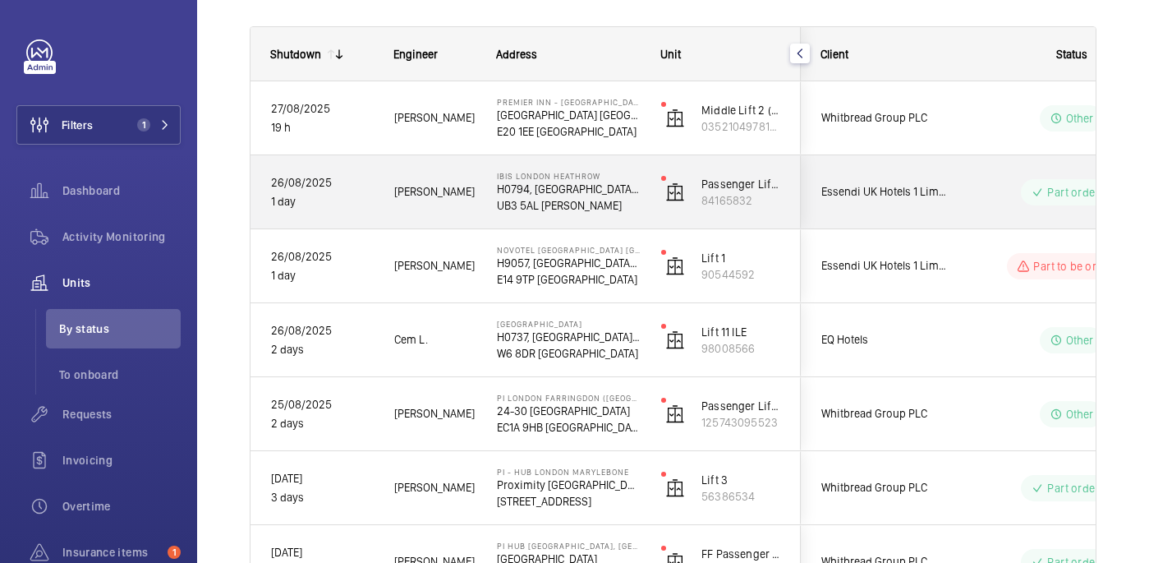
click at [608, 212] on p "UB3 5AL [PERSON_NAME]" at bounding box center [568, 205] width 143 height 16
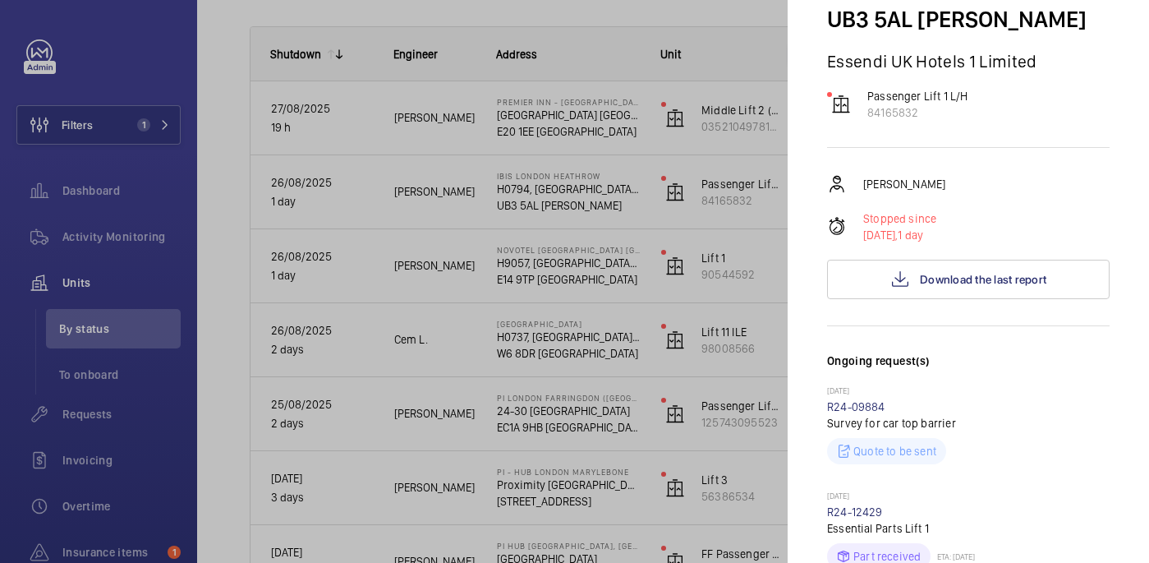
scroll to position [0, 0]
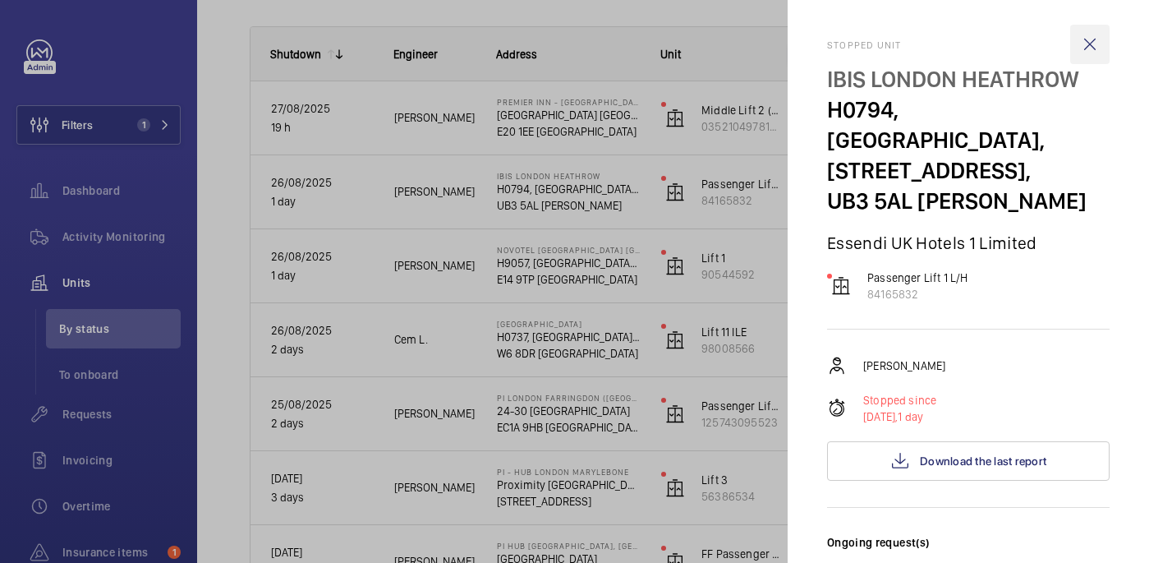
click at [1096, 40] on wm-front-icon-button at bounding box center [1089, 44] width 39 height 39
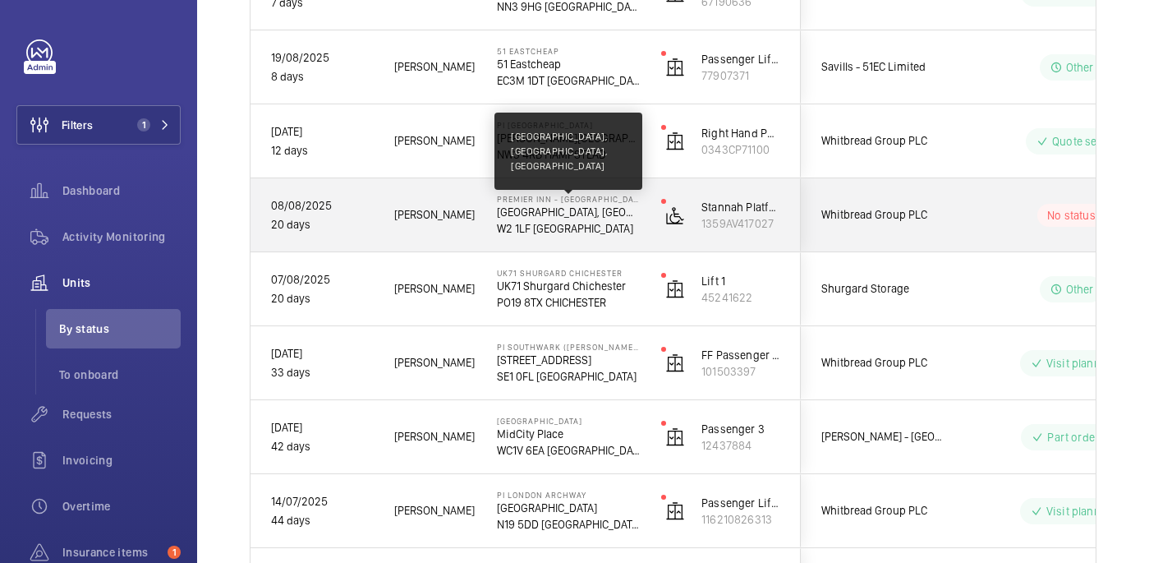
scroll to position [1010, 0]
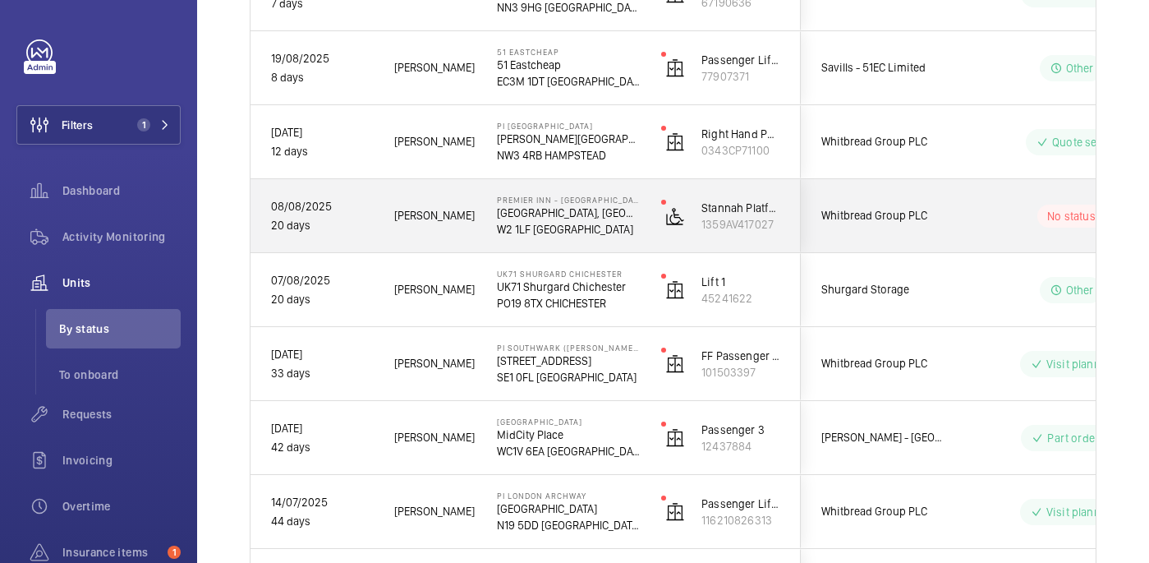
click at [629, 228] on p "W2 1LF [GEOGRAPHIC_DATA]" at bounding box center [568, 229] width 143 height 16
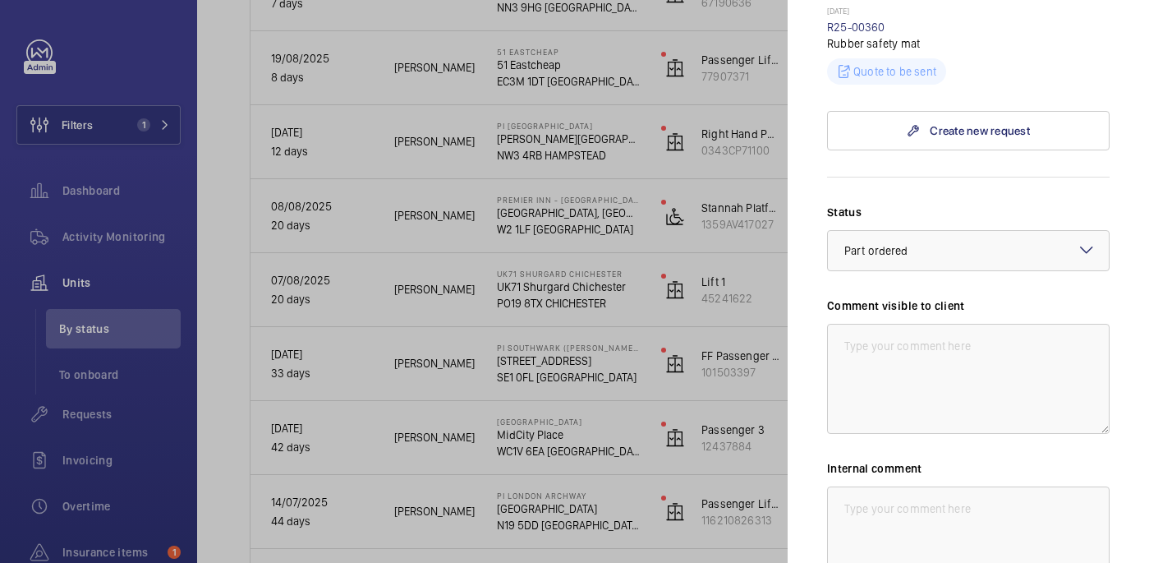
scroll to position [605, 0]
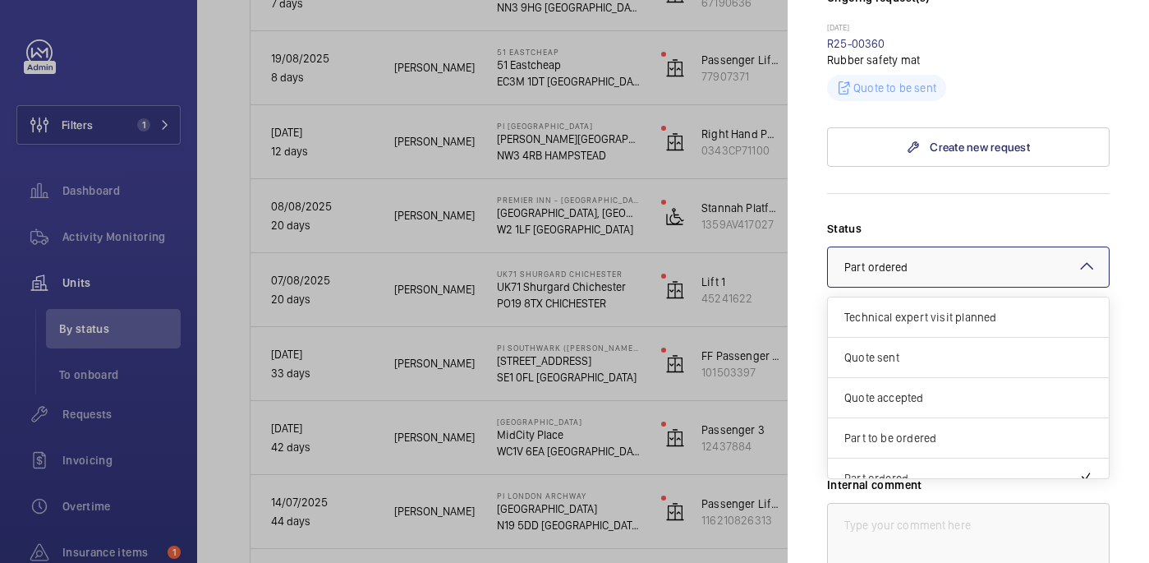
click at [909, 248] on div at bounding box center [968, 266] width 281 height 39
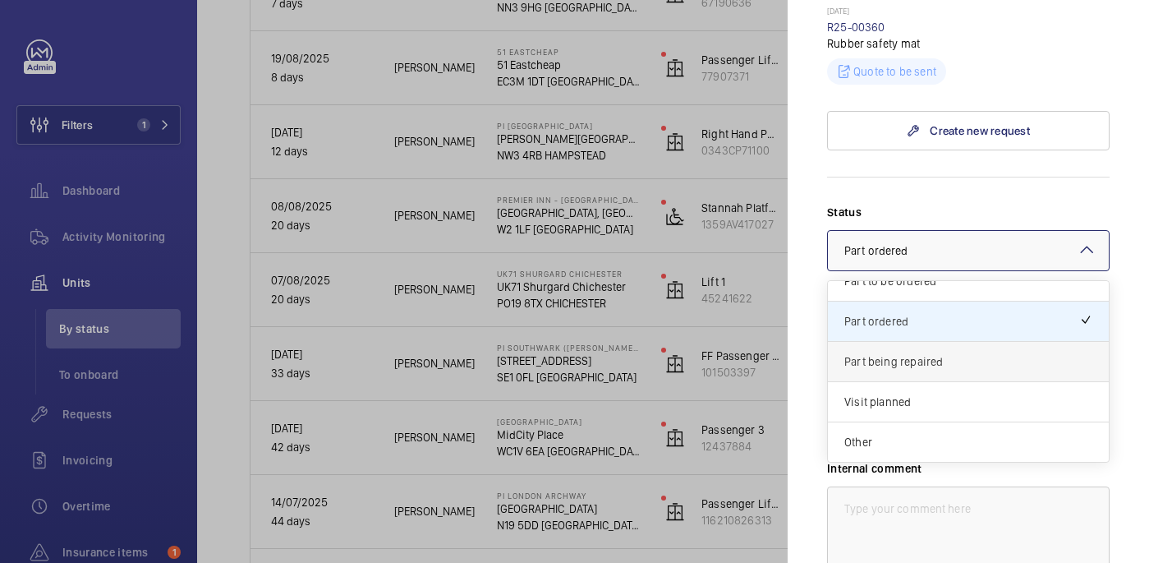
scroll to position [103, 0]
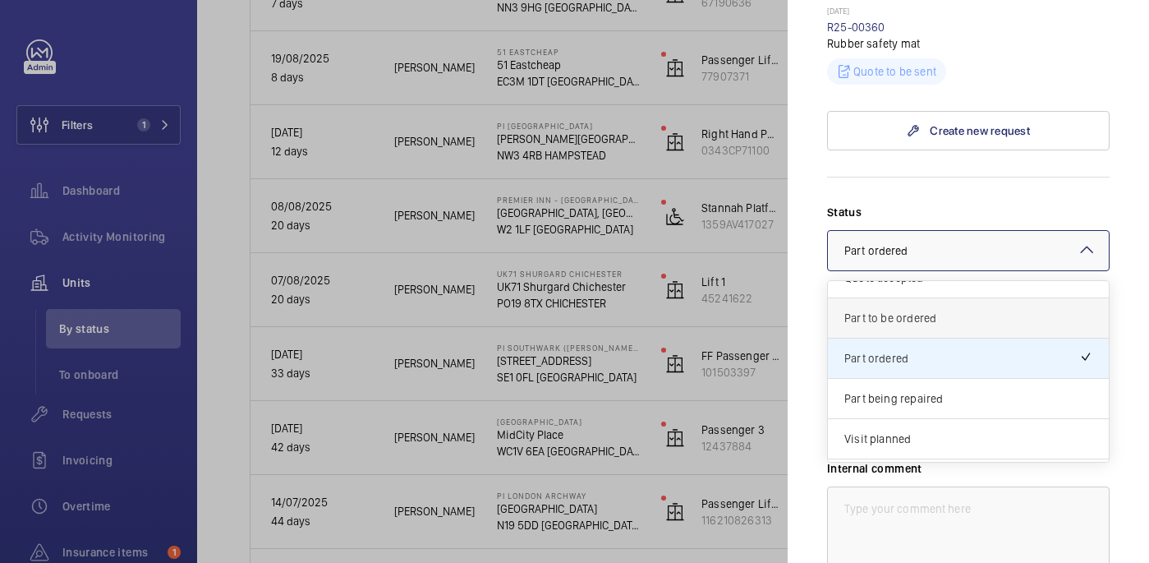
click at [922, 301] on div "Part to be ordered" at bounding box center [968, 318] width 281 height 40
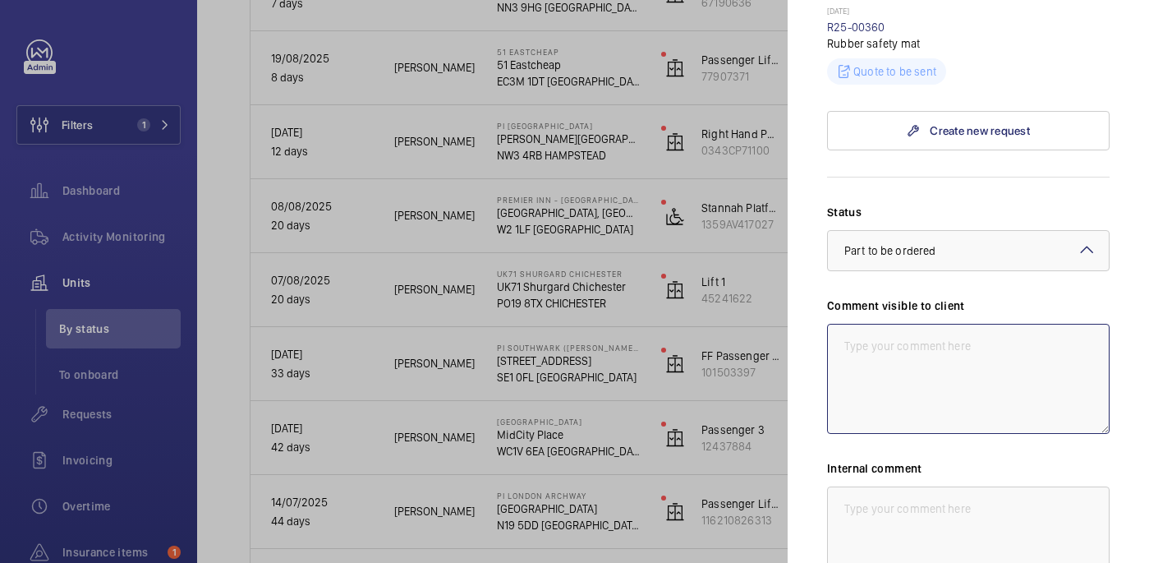
click at [898, 331] on textarea at bounding box center [968, 379] width 283 height 110
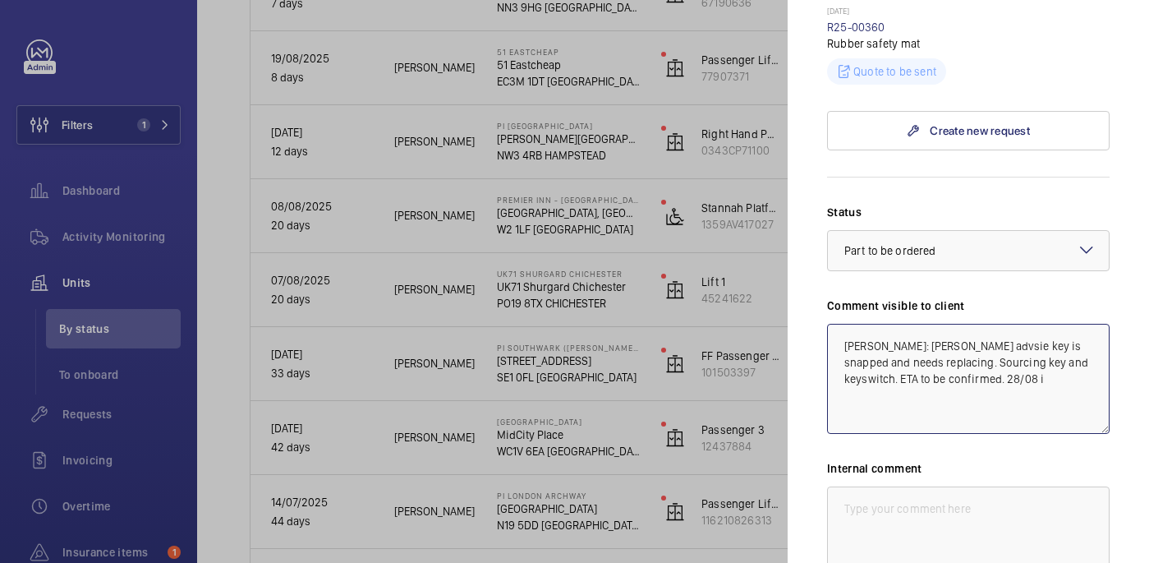
click at [949, 324] on textarea "[PERSON_NAME]: [PERSON_NAME] advsie key is snapped and needs replacing. Sourcin…" at bounding box center [968, 379] width 283 height 110
click at [979, 324] on textarea "[PERSON_NAME]: Engineer advsie key is snapped and needs replacing. Sourcing key…" at bounding box center [968, 379] width 283 height 110
click at [967, 349] on textarea "[PERSON_NAME]: Engineer advised key is snapped and needs replacing. Sourcing ke…" at bounding box center [968, 379] width 283 height 110
drag, startPoint x: 966, startPoint y: 346, endPoint x: 845, endPoint y: 312, distance: 125.3
click at [845, 324] on textarea "[PERSON_NAME]: Engineer advised key is snapped and needs replacing. Sourcing ke…" at bounding box center [968, 379] width 283 height 110
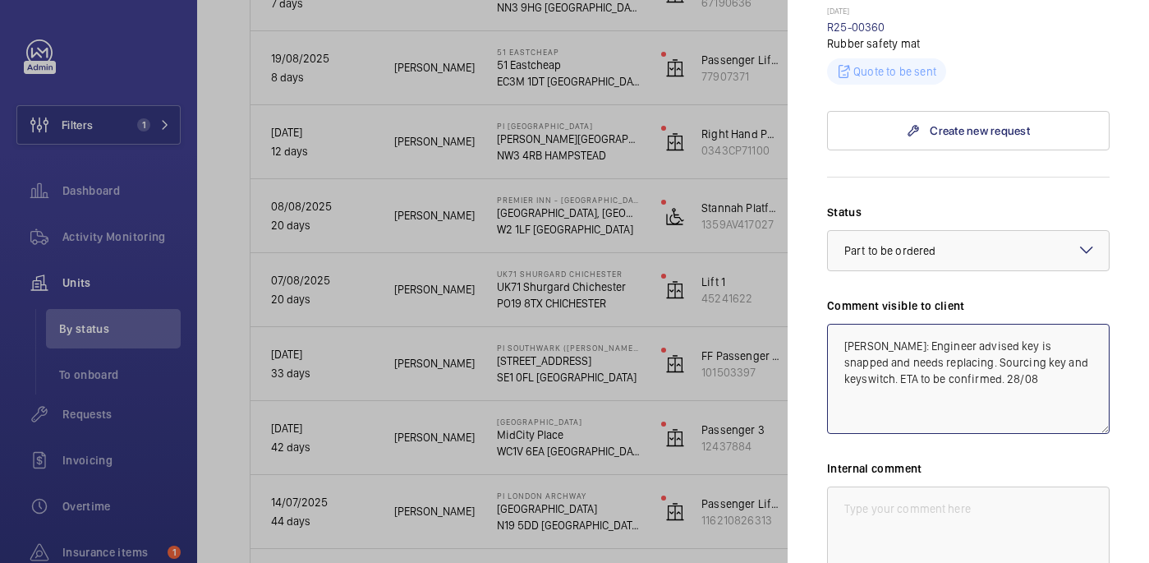
type textarea "[PERSON_NAME]: Engineer advised key is snapped and needs replacing. Sourcing ke…"
click at [911, 486] on textarea at bounding box center [968, 541] width 283 height 110
paste textarea "[PERSON_NAME]: Engineer advised key is snapped and needs replacing. Sourcing ke…"
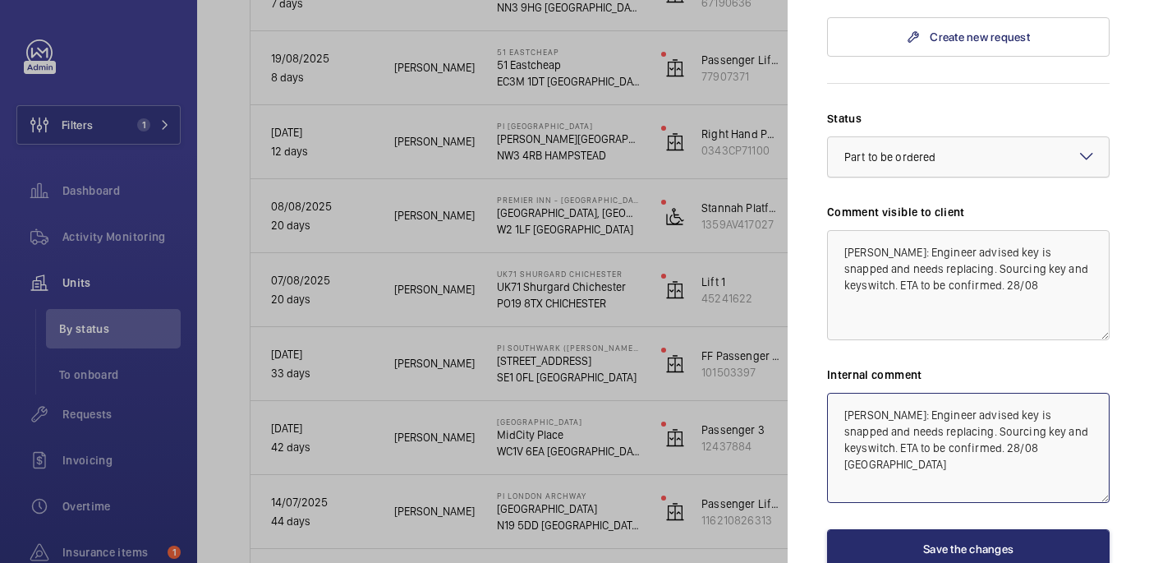
scroll to position [784, 0]
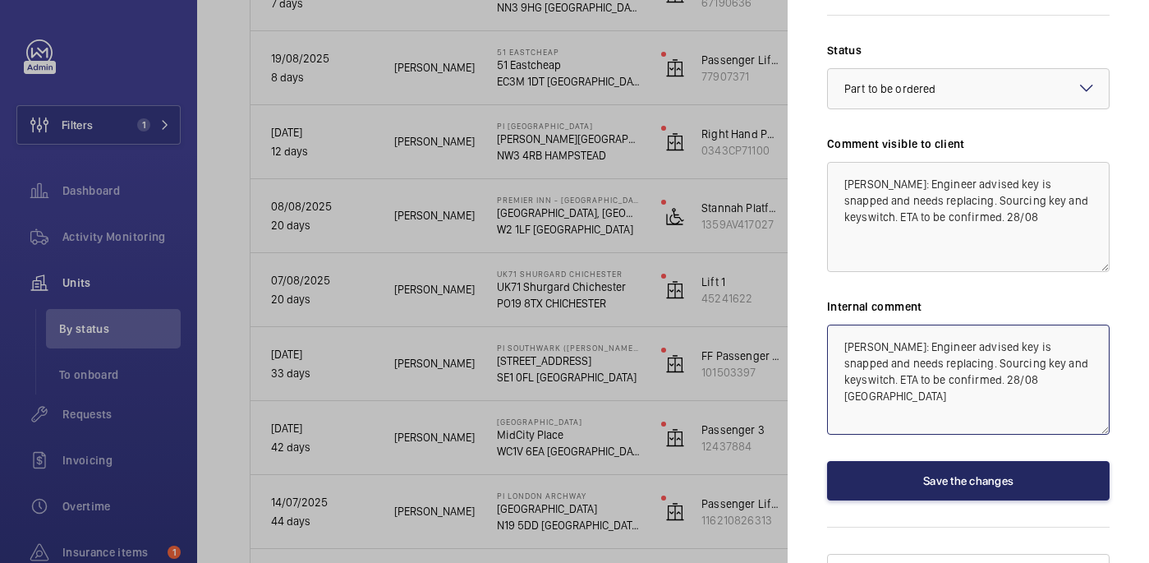
type textarea "[PERSON_NAME]: Engineer advised key is snapped and needs replacing. Sourcing ke…"
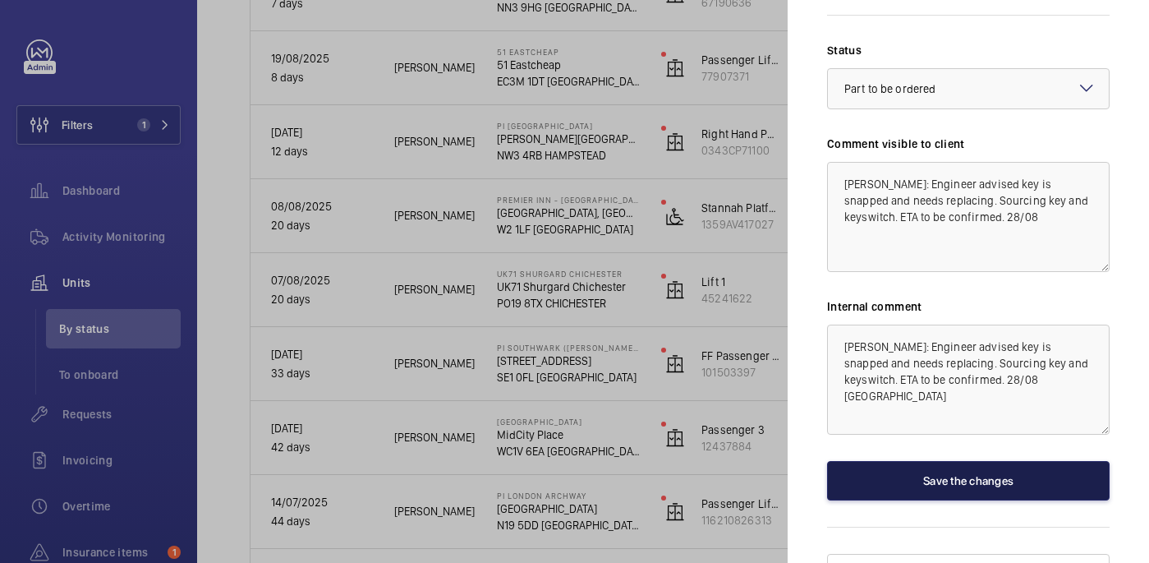
click at [996, 461] on button "Save the changes" at bounding box center [968, 480] width 283 height 39
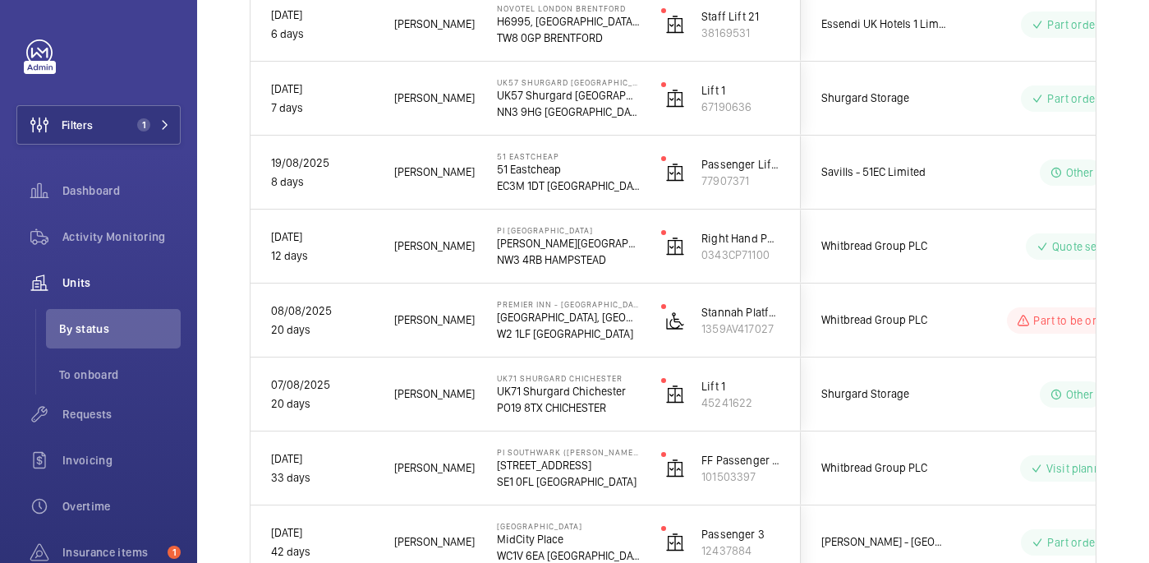
scroll to position [912, 0]
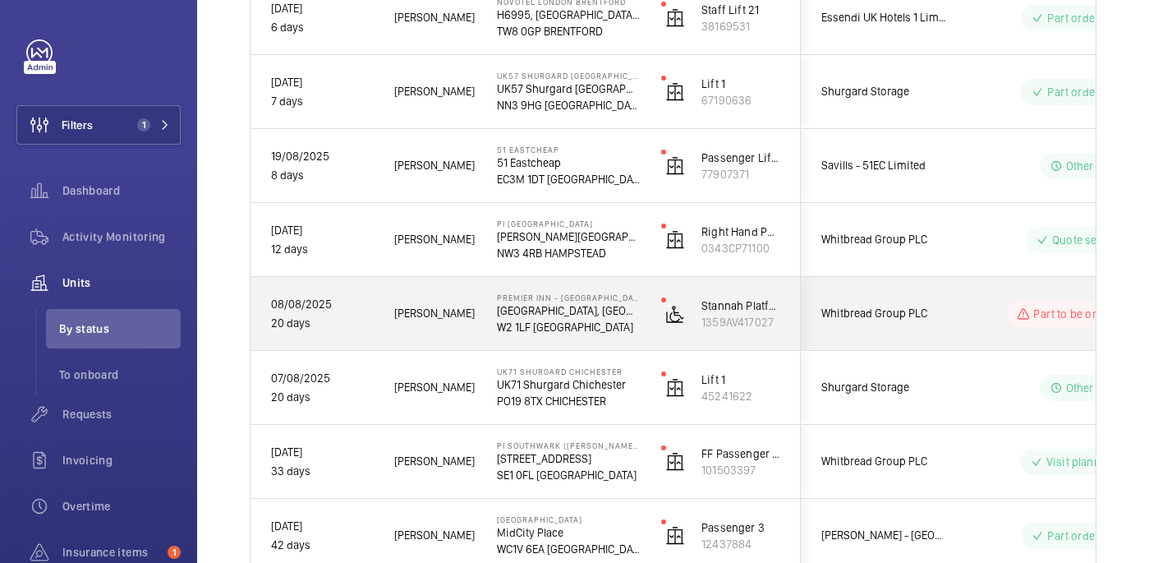
click at [952, 330] on div "Part to be ordered" at bounding box center [1061, 313] width 224 height 59
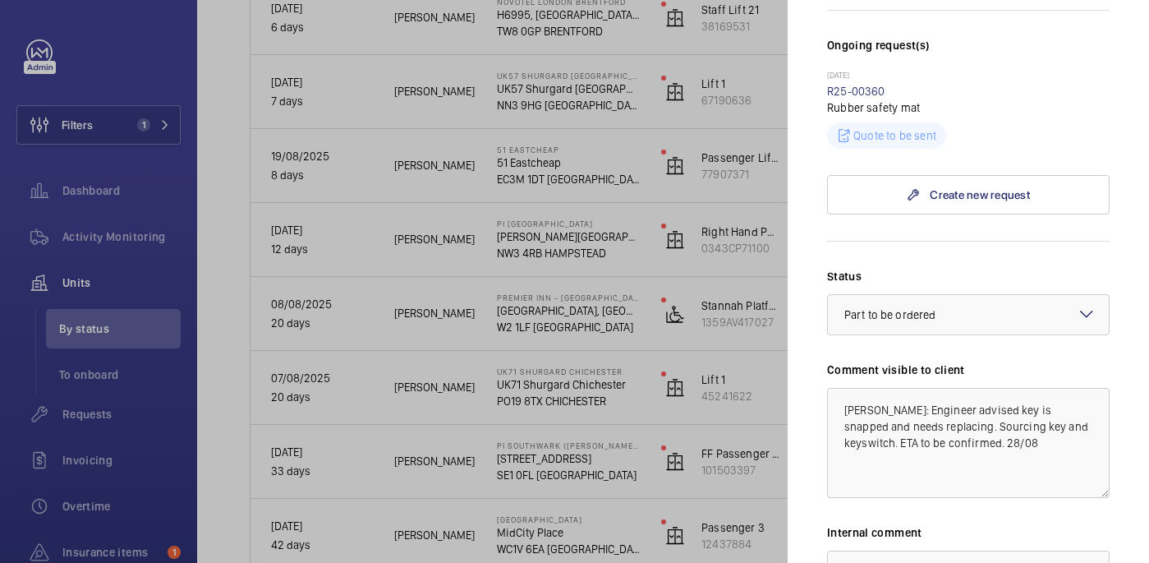
scroll to position [784, 0]
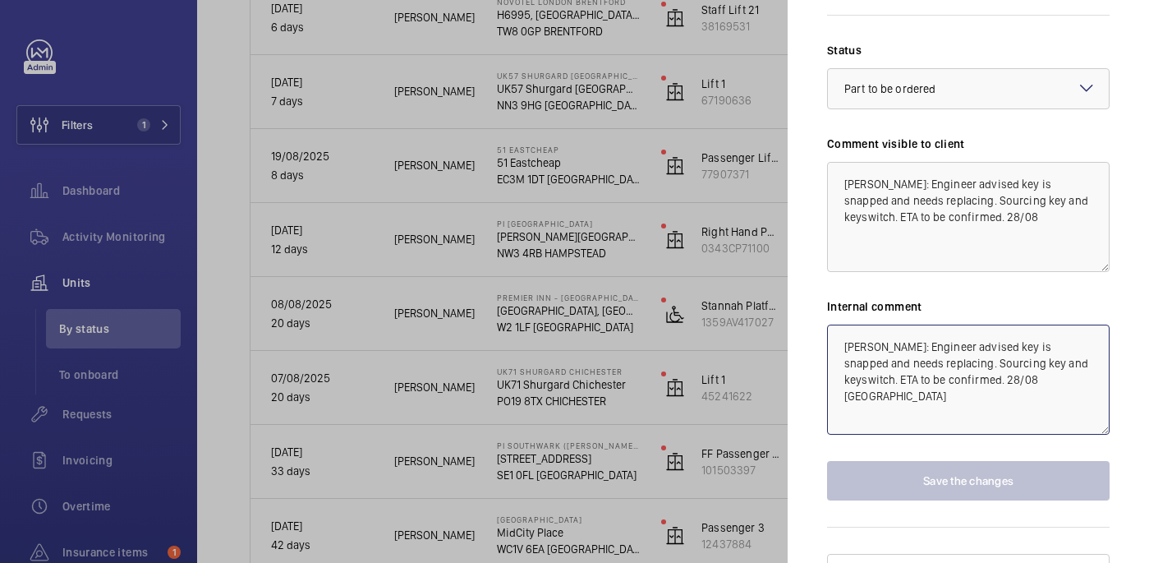
click at [1014, 346] on textarea "[PERSON_NAME]: Engineer advised key is snapped and needs replacing. Sourcing ke…" at bounding box center [968, 379] width 283 height 110
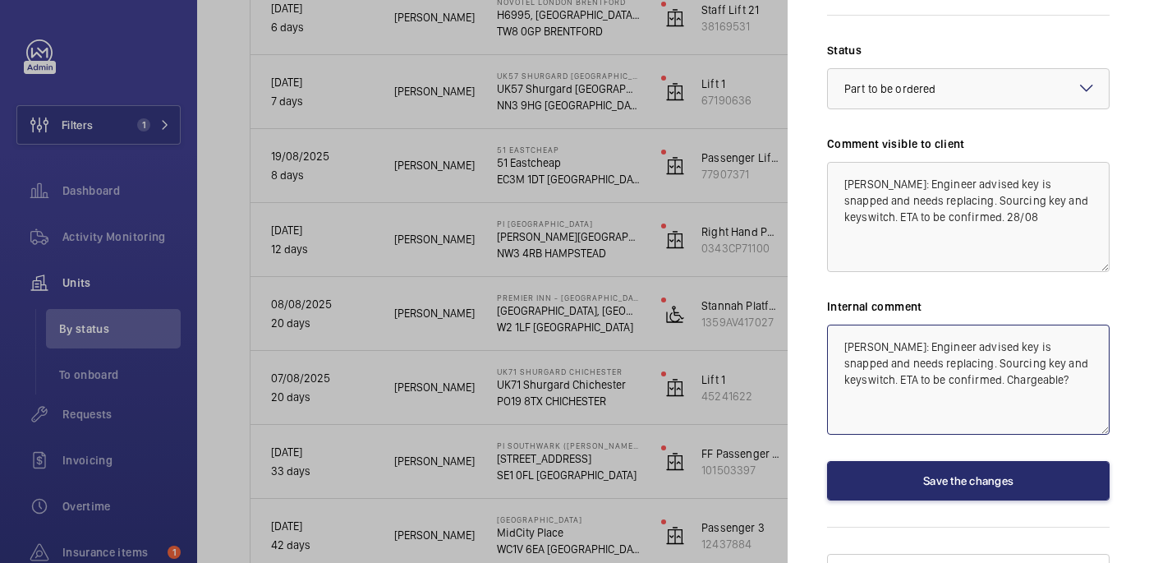
type textarea "[PERSON_NAME]: Engineer advised key is snapped and needs replacing. Sourcing ke…"
click at [973, 421] on div "Status Select a status × Part to be ordered × Comment visible to client [PERSON…" at bounding box center [968, 271] width 283 height 458
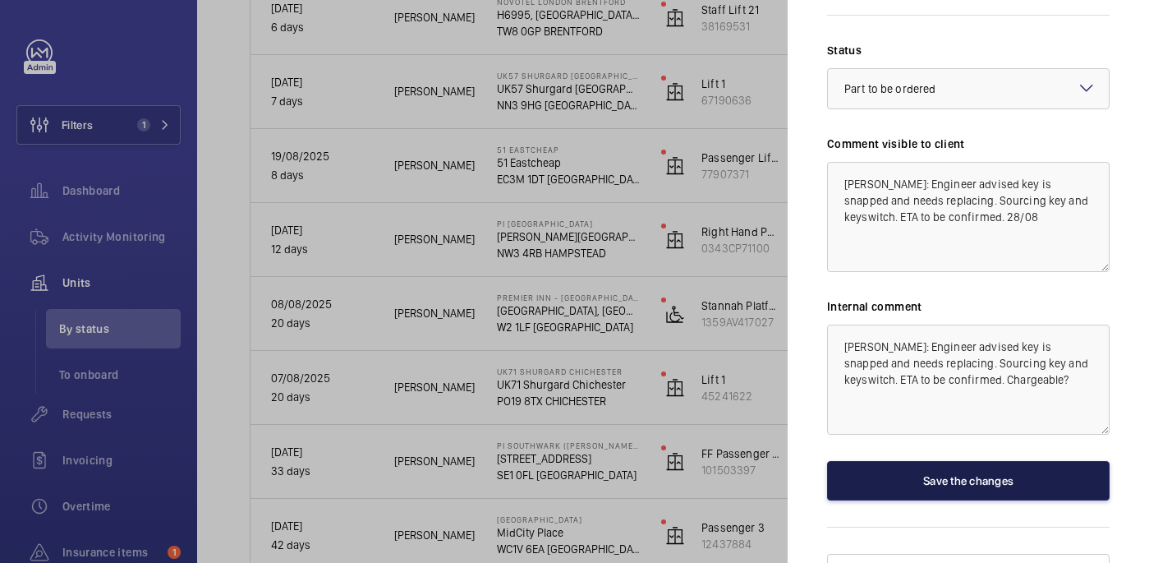
click at [973, 462] on button "Save the changes" at bounding box center [968, 480] width 283 height 39
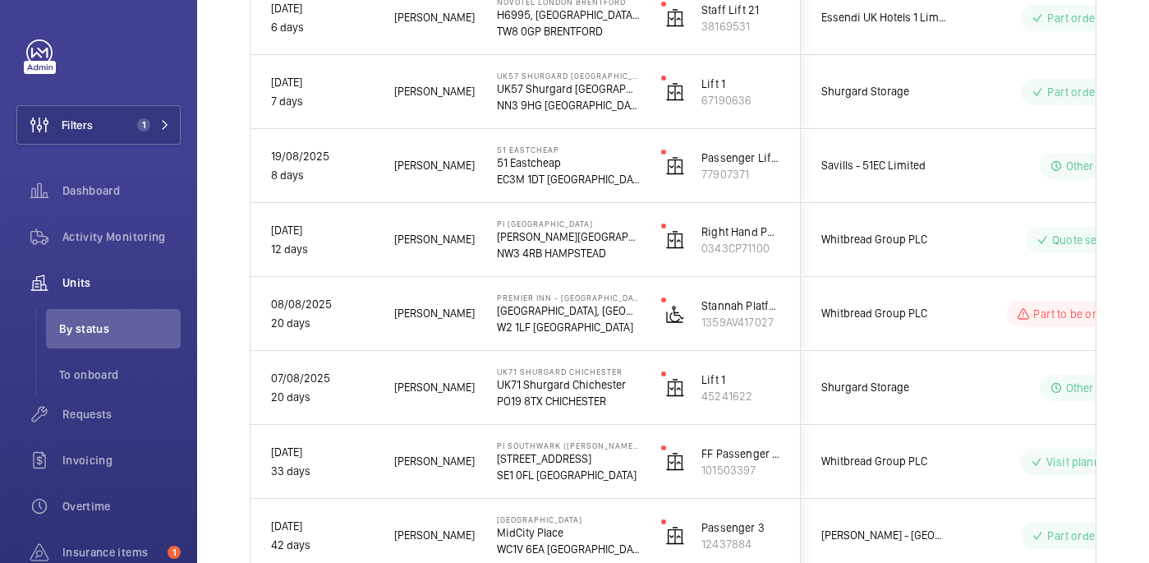
scroll to position [0, 0]
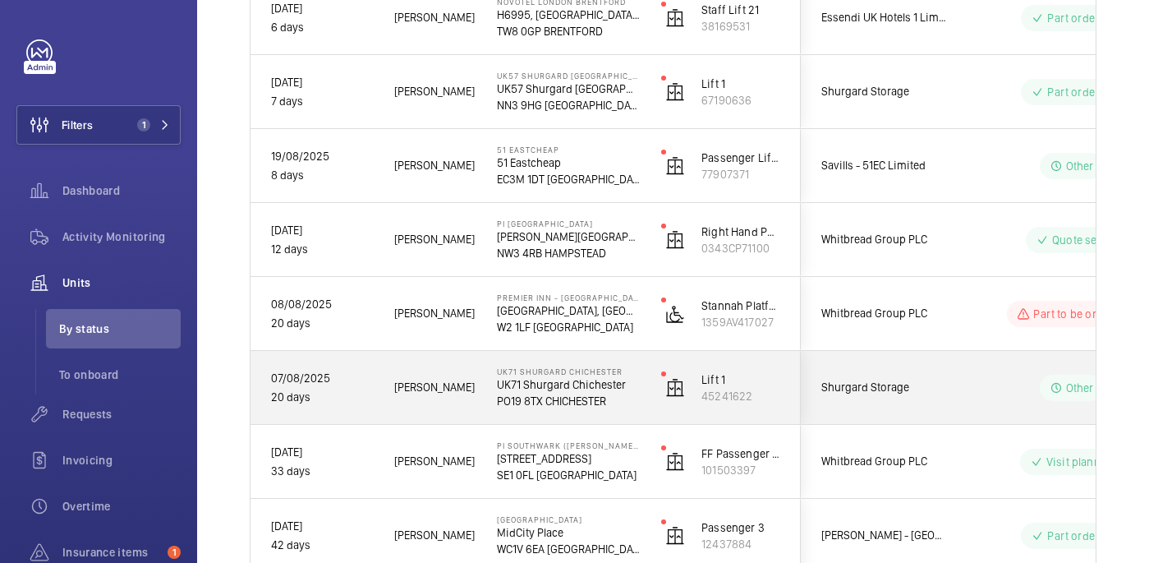
click at [995, 342] on div "Part to be ordered" at bounding box center [1062, 313] width 226 height 73
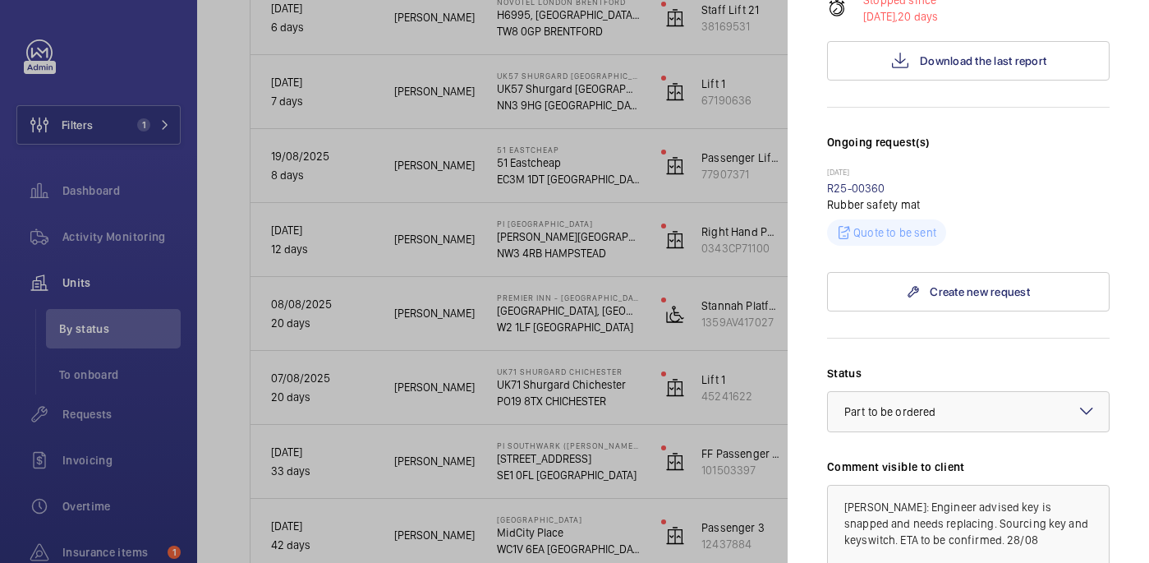
scroll to position [784, 0]
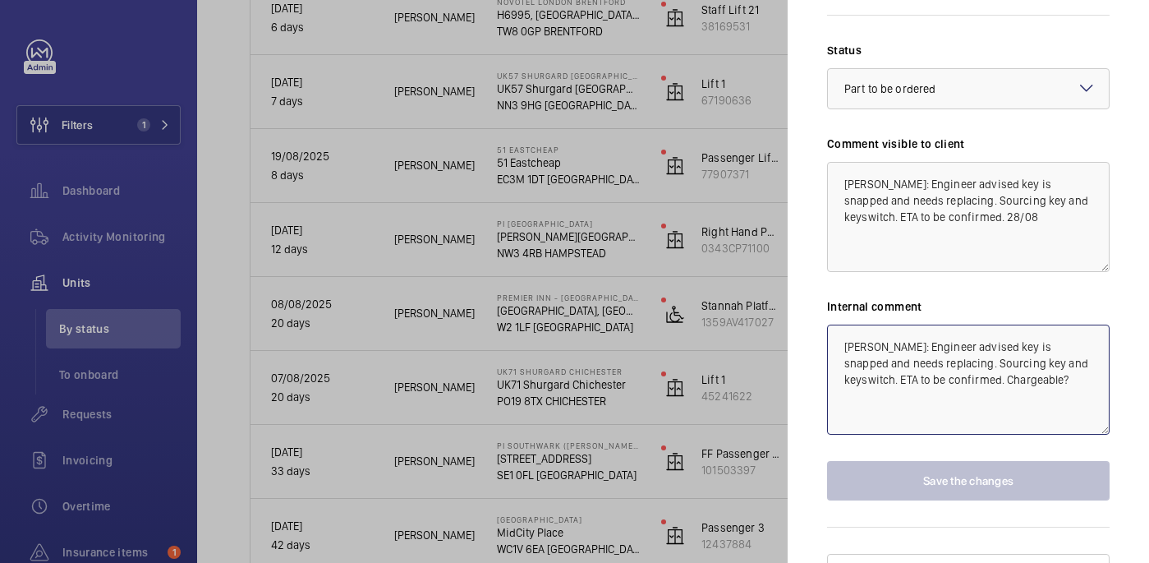
click at [1000, 352] on textarea "WM ACTON: Engineer advised key is snapped and needs replacing. Sourcing key and…" at bounding box center [968, 379] width 283 height 110
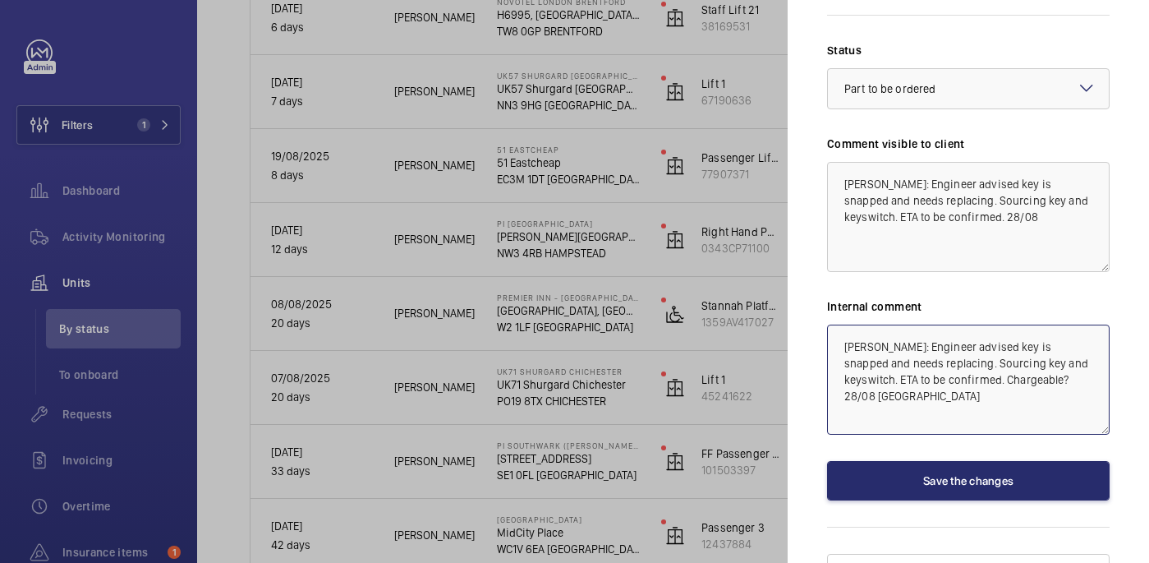
type textarea "WM ACTON: Engineer advised key is snapped and needs replacing. Sourcing key and…"
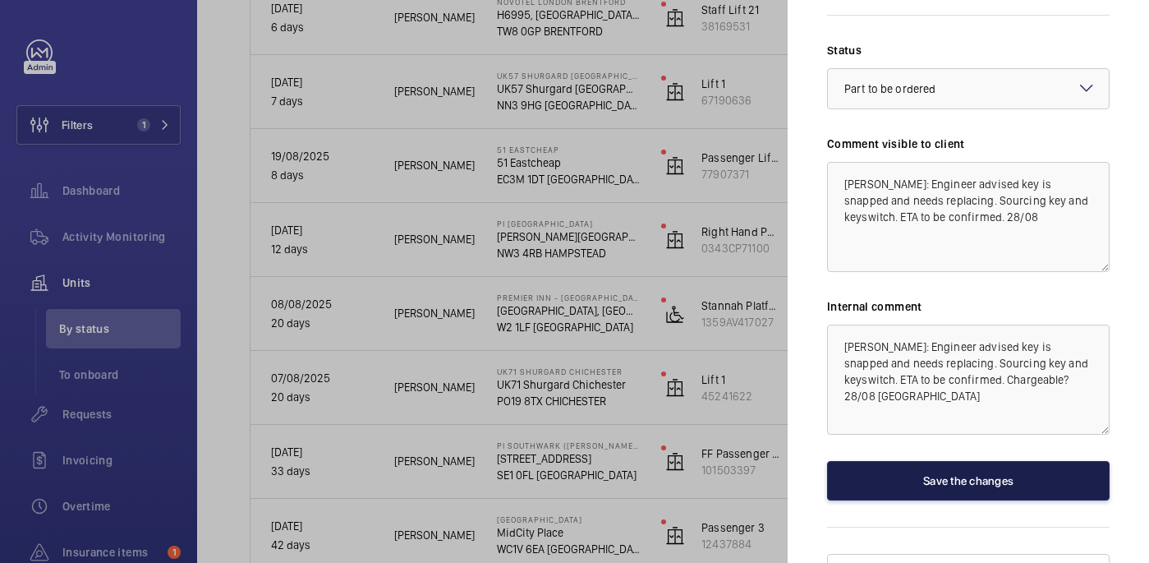
click at [926, 461] on button "Save the changes" at bounding box center [968, 480] width 283 height 39
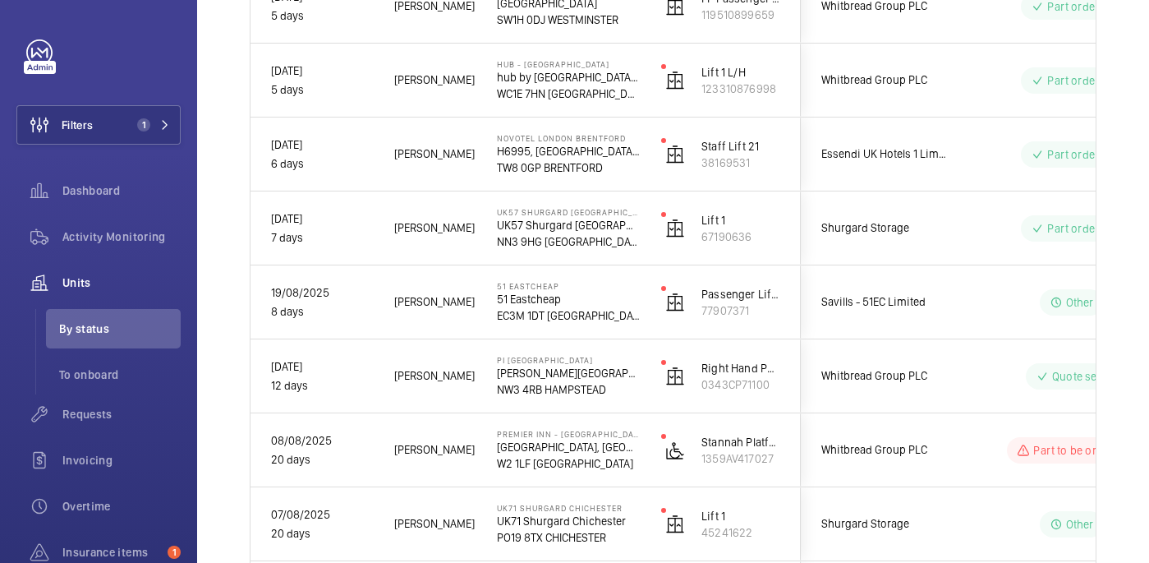
scroll to position [777, 0]
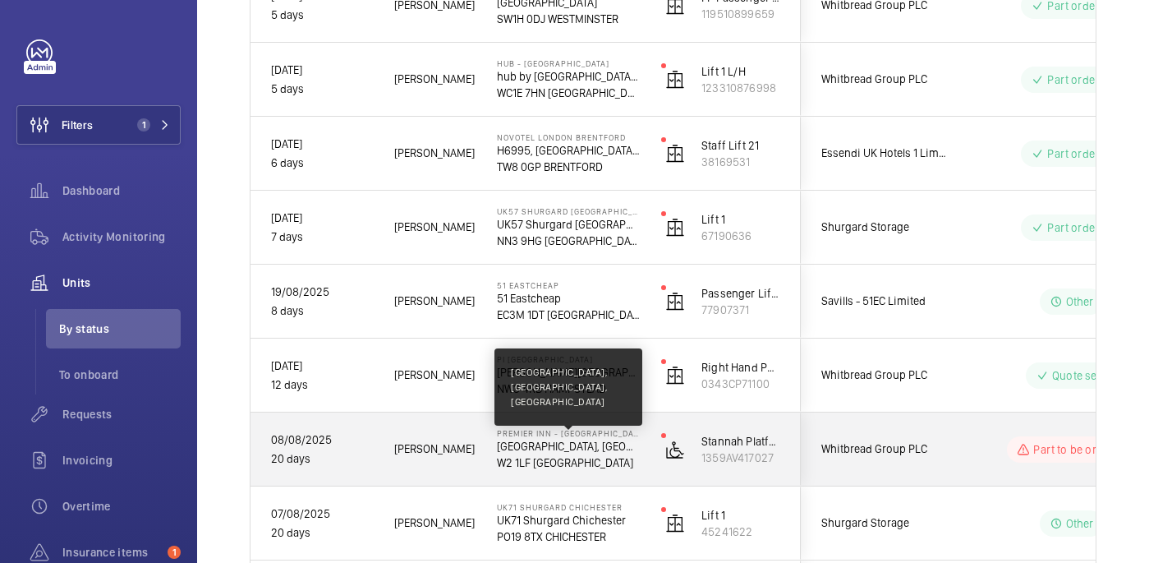
click at [613, 445] on p "Premier Inn, Paddington Exchange, North Wharf Road" at bounding box center [568, 446] width 143 height 16
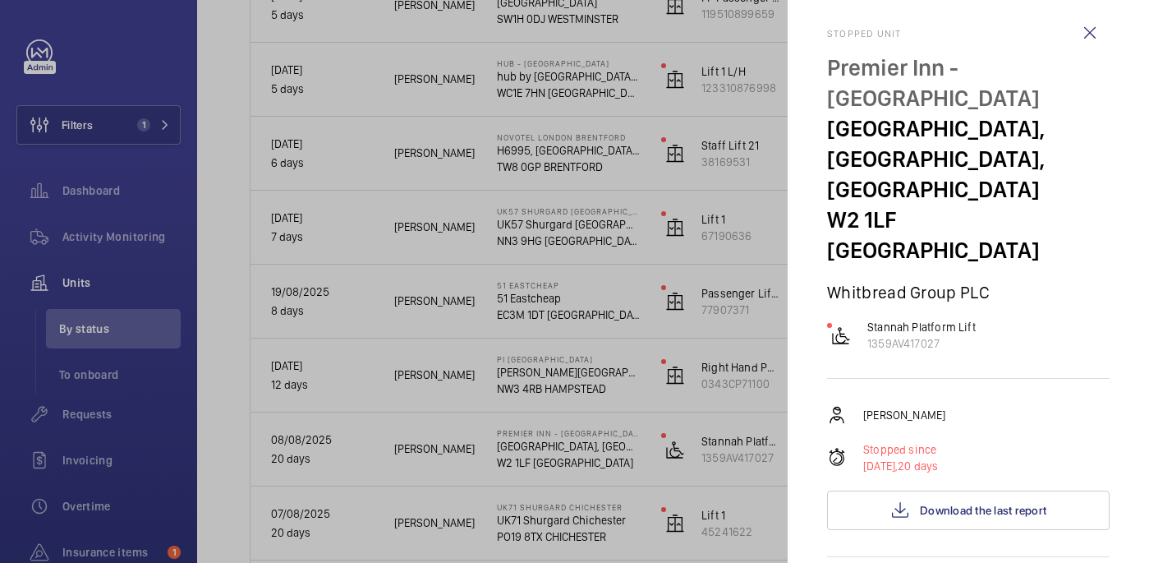
scroll to position [0, 0]
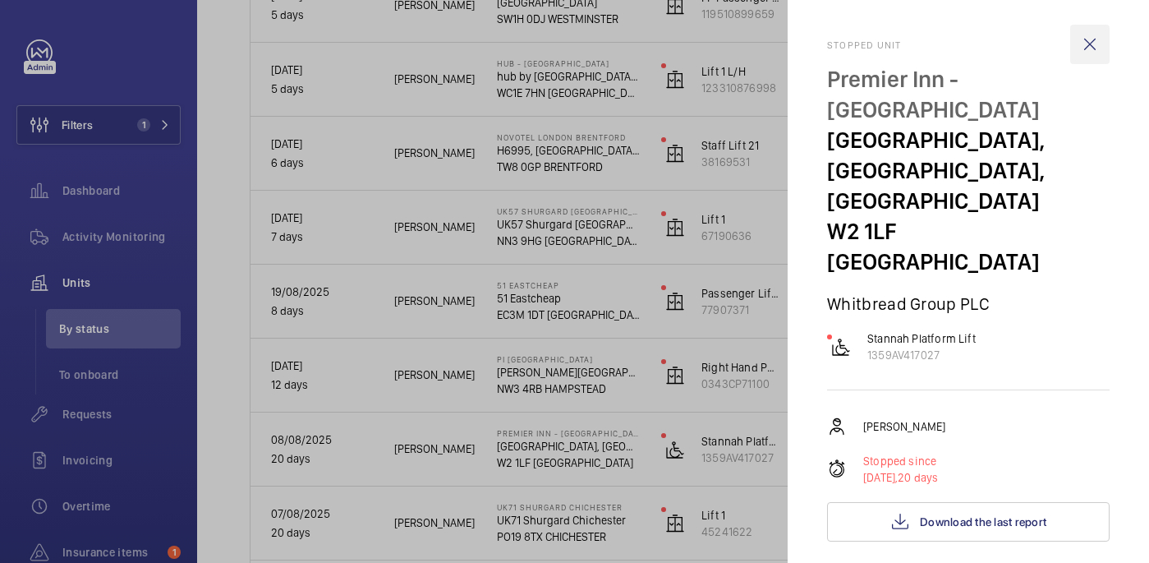
click at [1091, 44] on wm-front-icon-button at bounding box center [1089, 44] width 39 height 39
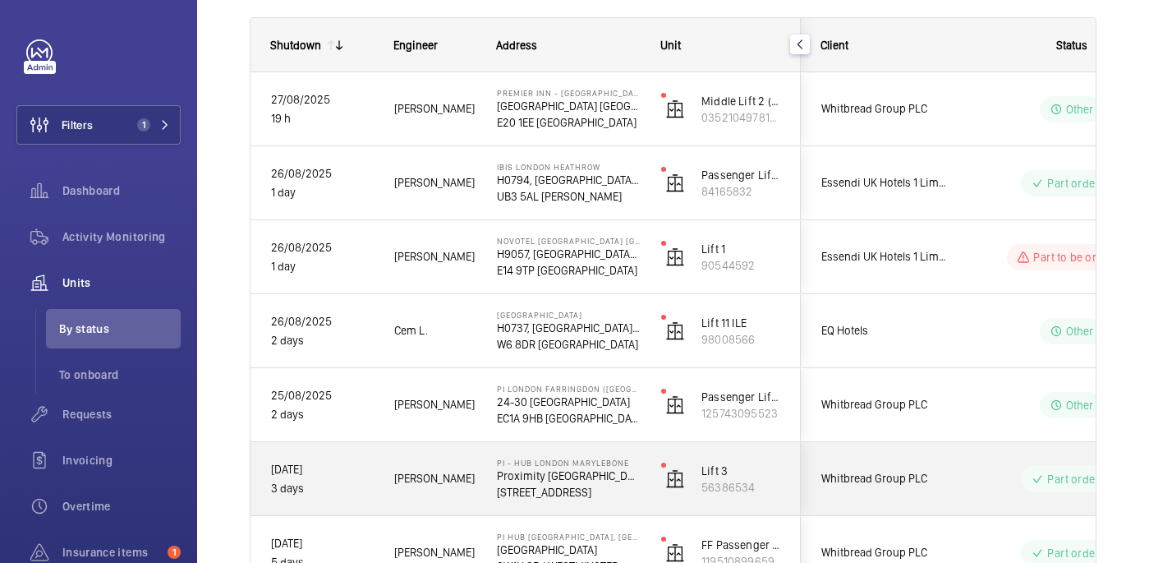
scroll to position [230, 0]
drag, startPoint x: 604, startPoint y: 487, endPoint x: 604, endPoint y: 477, distance: 9.9
click at [604, 487] on p "NW1 5RJ LONDON" at bounding box center [568, 492] width 143 height 16
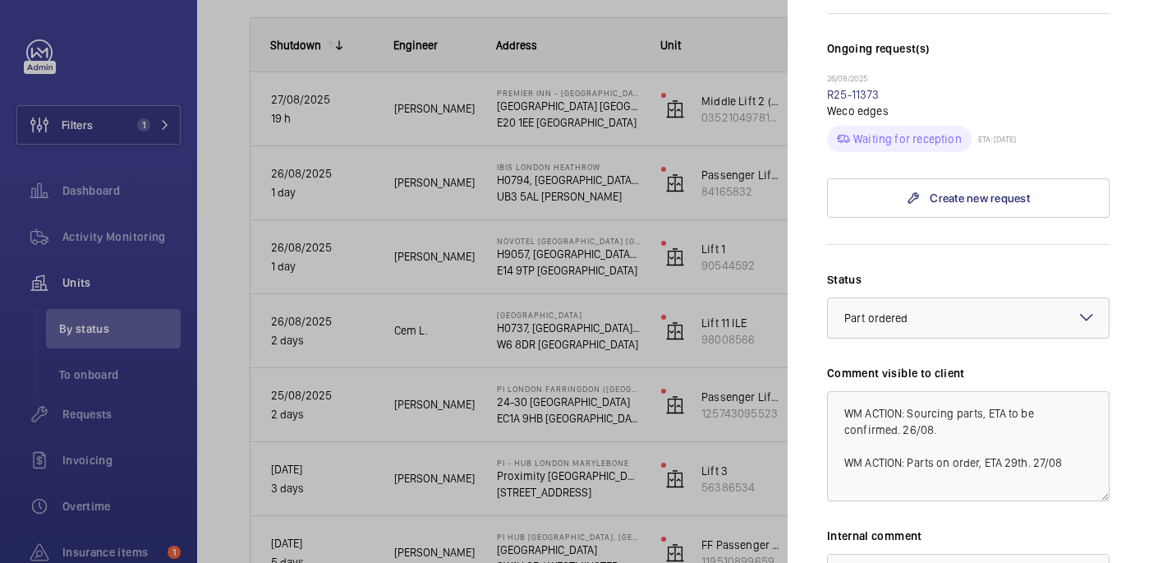
scroll to position [415, 0]
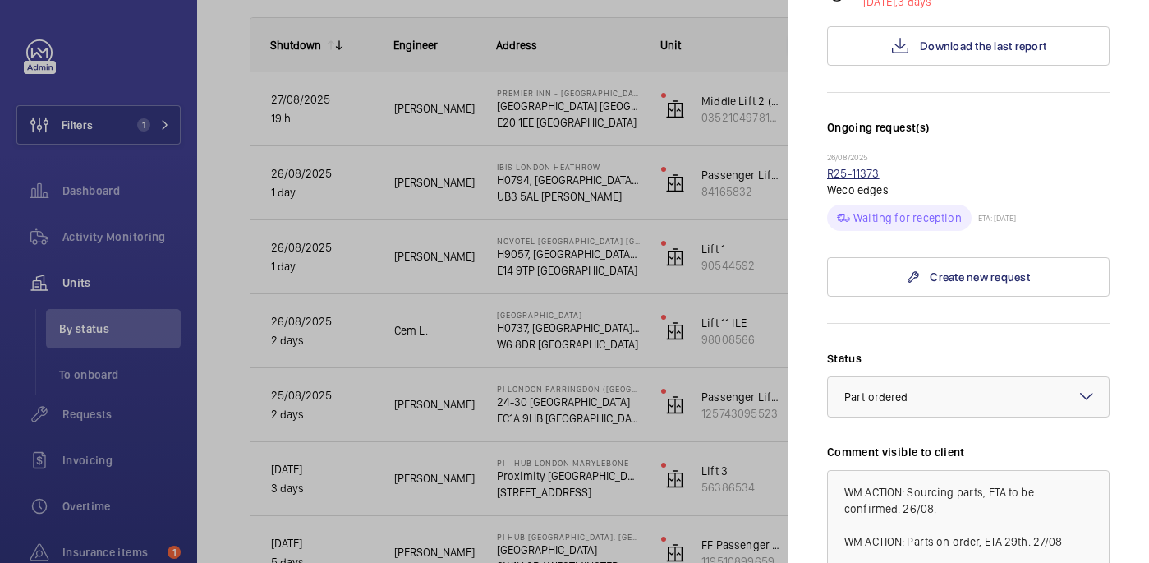
click at [866, 167] on link "R25-11373" at bounding box center [853, 173] width 53 height 13
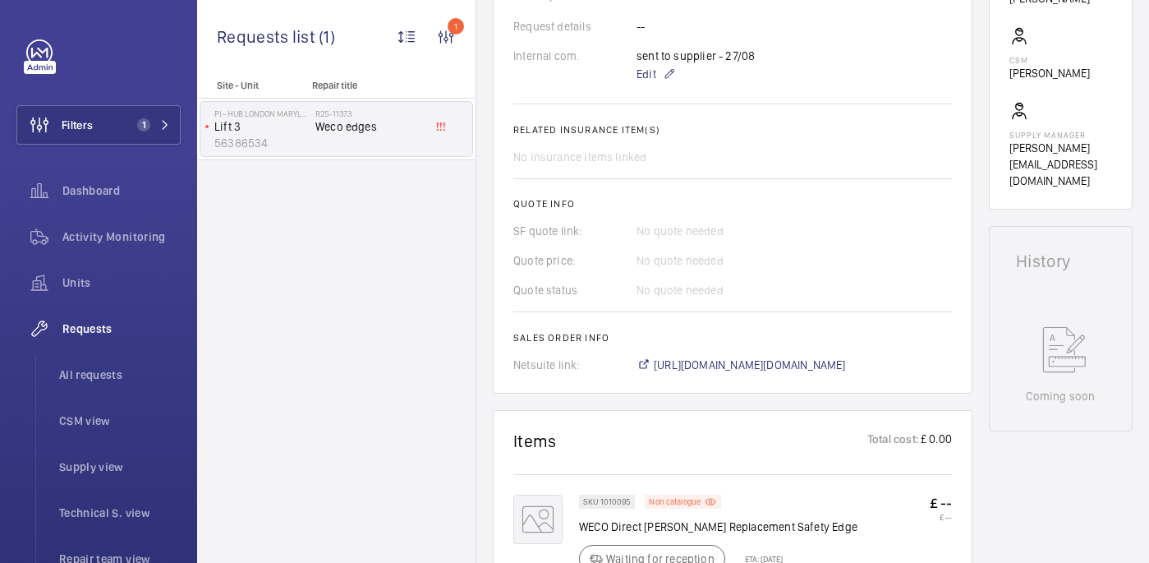
scroll to position [538, 0]
click at [642, 72] on span "Edit" at bounding box center [647, 75] width 20 height 16
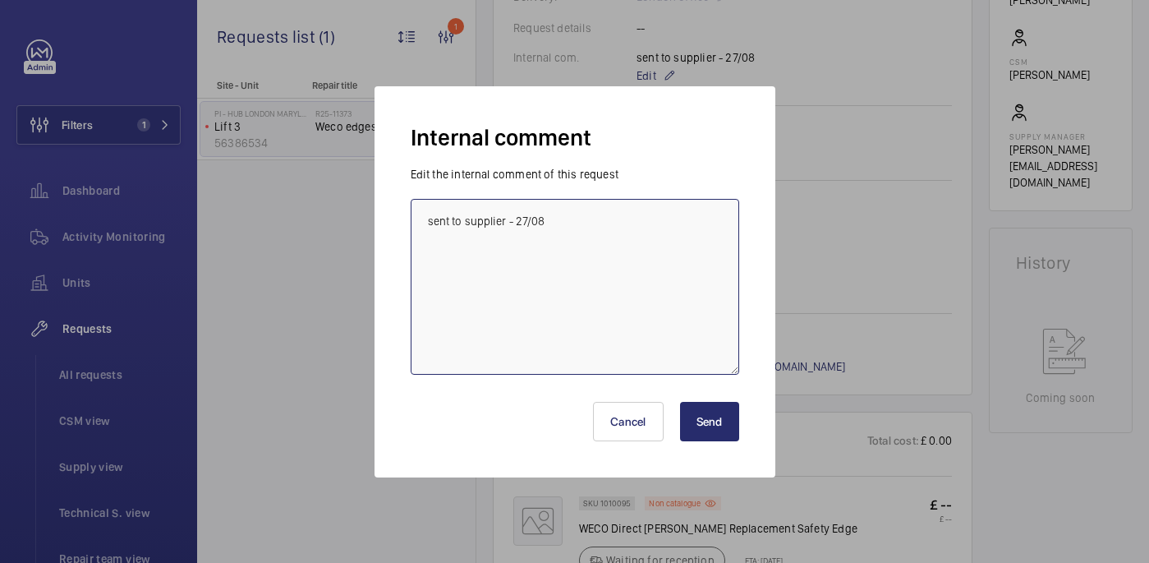
click at [641, 218] on textarea "sent to supplier - 27/08" at bounding box center [575, 287] width 329 height 176
type textarea "sent to supplier - 27/08 monday"
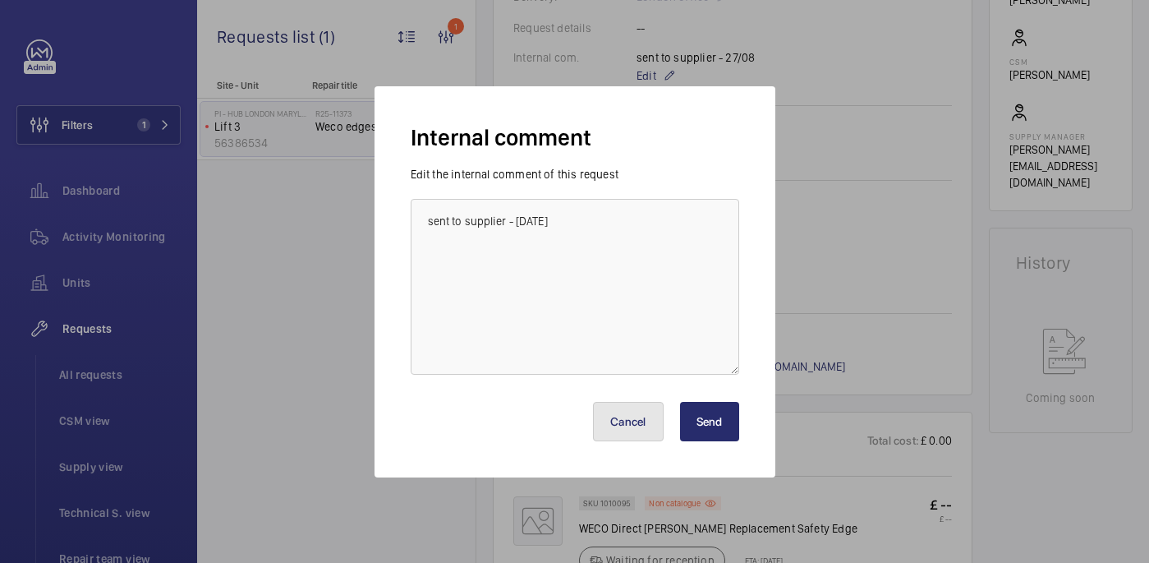
click at [606, 410] on button "Cancel" at bounding box center [628, 421] width 71 height 39
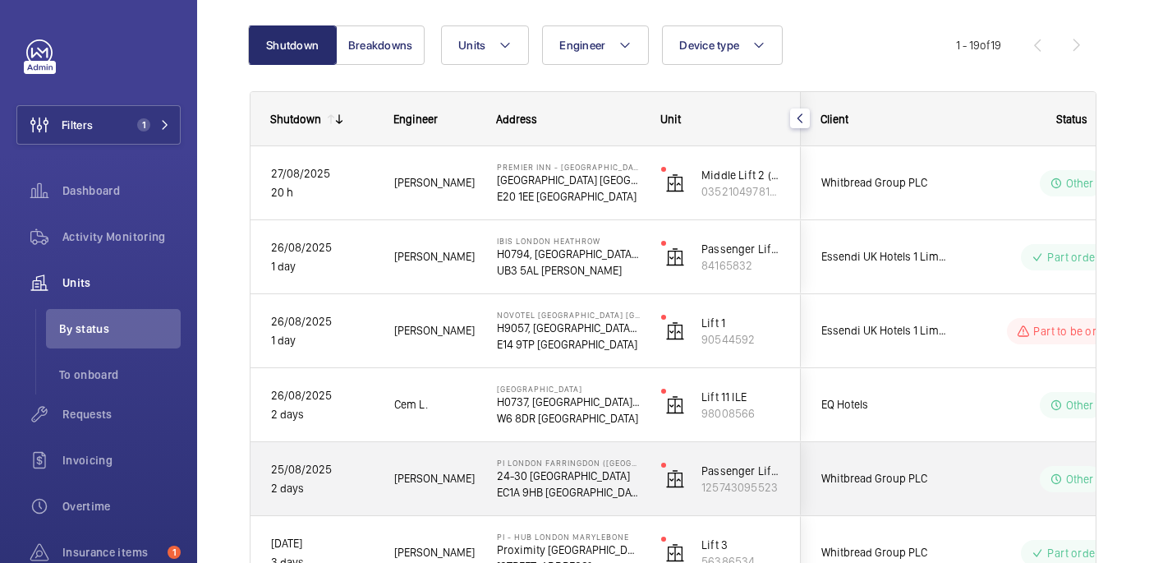
scroll to position [218, 0]
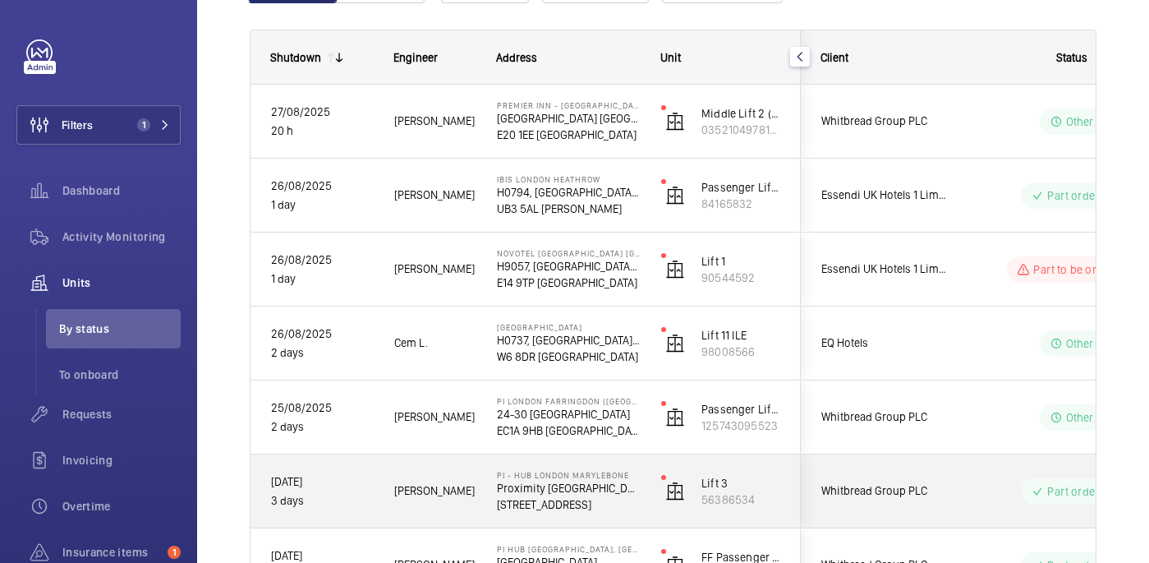
click at [612, 484] on p "Proximity London" at bounding box center [568, 488] width 143 height 16
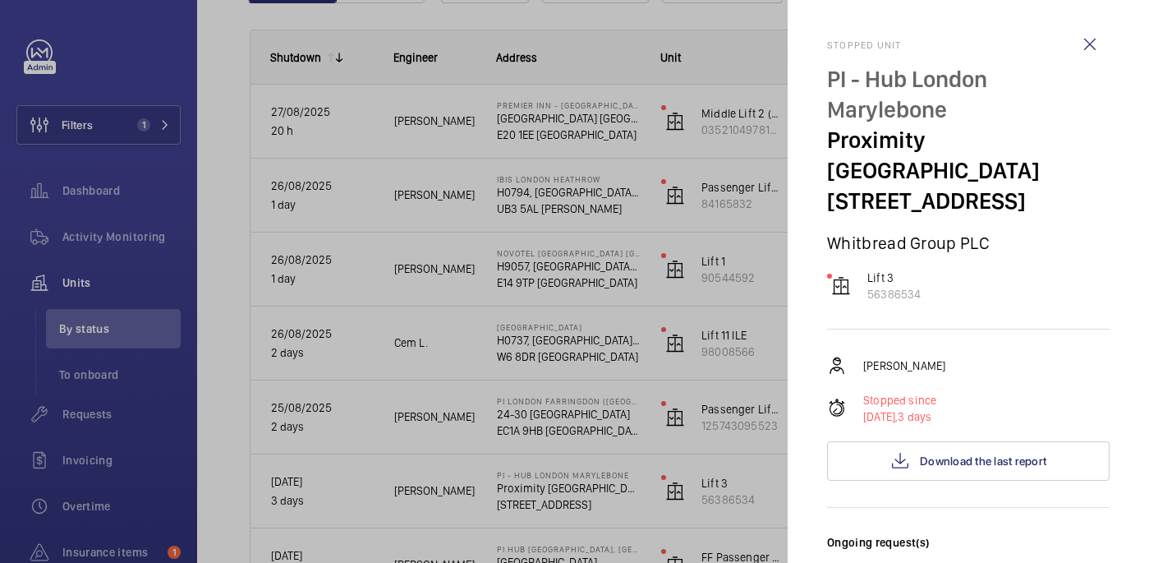
scroll to position [625, 0]
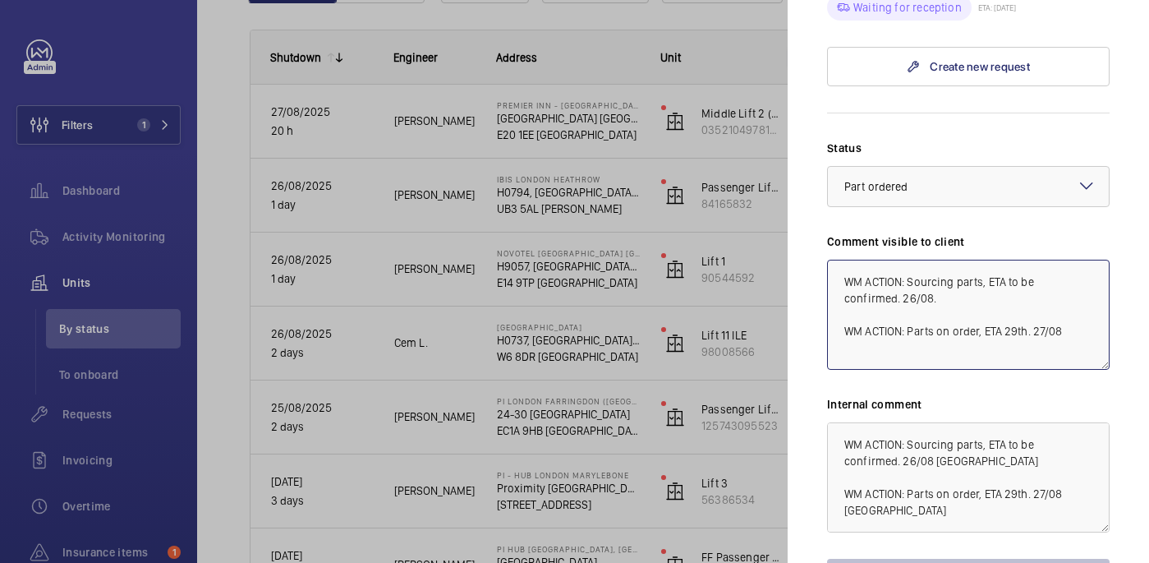
click at [1077, 304] on textarea "WM ACTION: Sourcing parts, ETA to be confirmed. 26/08. WM ACTION: Parts on orde…" at bounding box center [968, 315] width 283 height 110
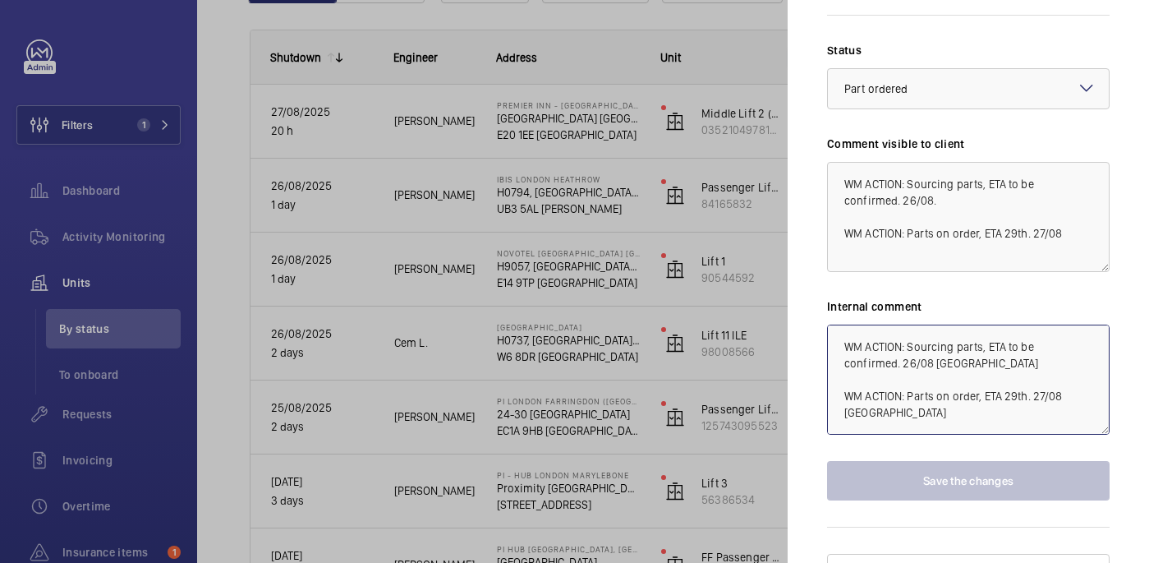
click at [1074, 396] on textarea "WM ACTION: Sourcing parts, ETA to be confirmed. 26/08 india WM ACTION: Parts on…" at bounding box center [968, 379] width 283 height 110
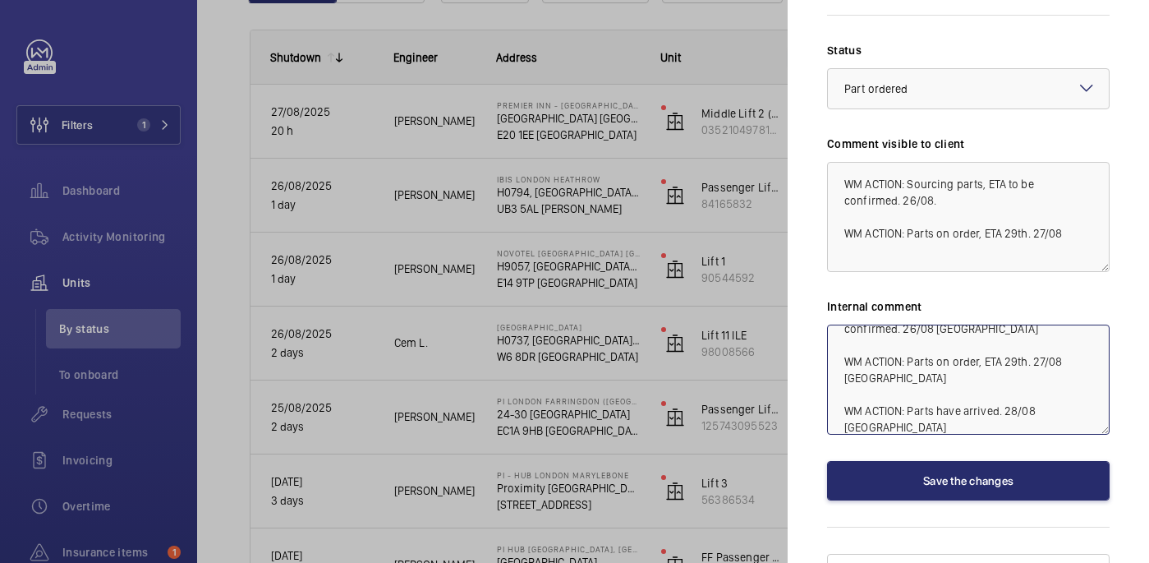
scroll to position [51, 0]
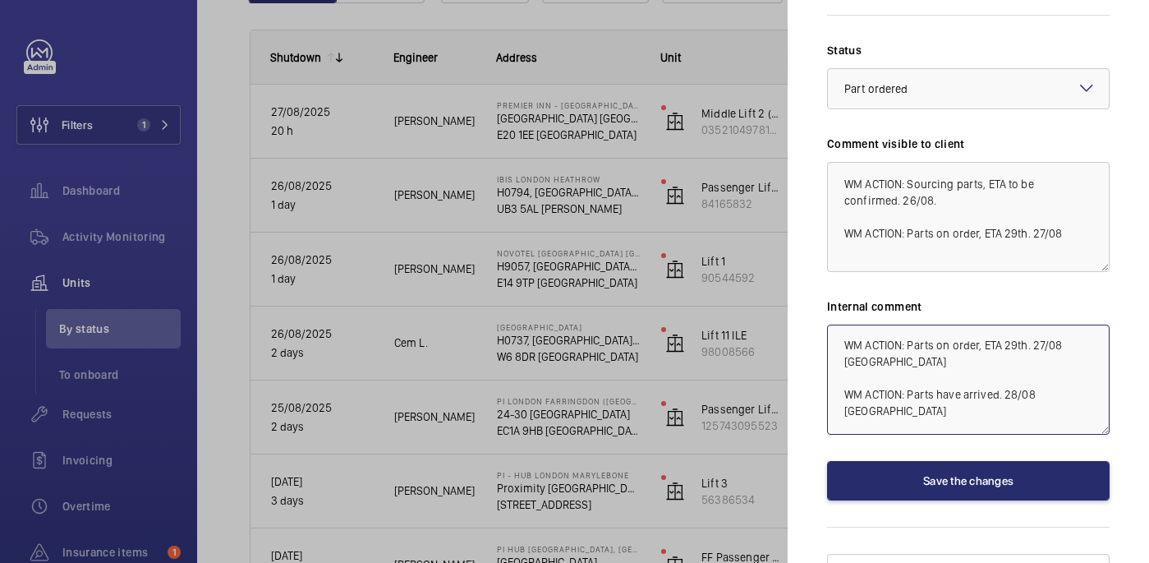
click at [1049, 386] on textarea "WM ACTION: Sourcing parts, ETA to be confirmed. 26/08 india WM ACTION: Parts on…" at bounding box center [968, 379] width 283 height 110
click at [1046, 400] on textarea "WM ACTION: Sourcing parts, ETA to be confirmed. 26/08 india WM ACTION: Parts on…" at bounding box center [968, 379] width 283 height 110
drag, startPoint x: 839, startPoint y: 376, endPoint x: 1043, endPoint y: 396, distance: 205.5
click at [1043, 396] on textarea "WM ACTION: Sourcing parts, ETA to be confirmed. 26/08 india WM ACTION: Parts on…" at bounding box center [968, 379] width 283 height 110
type textarea "WM ACTION: Sourcing parts, ETA to be confirmed. 26/08 india WM ACTION: Parts on…"
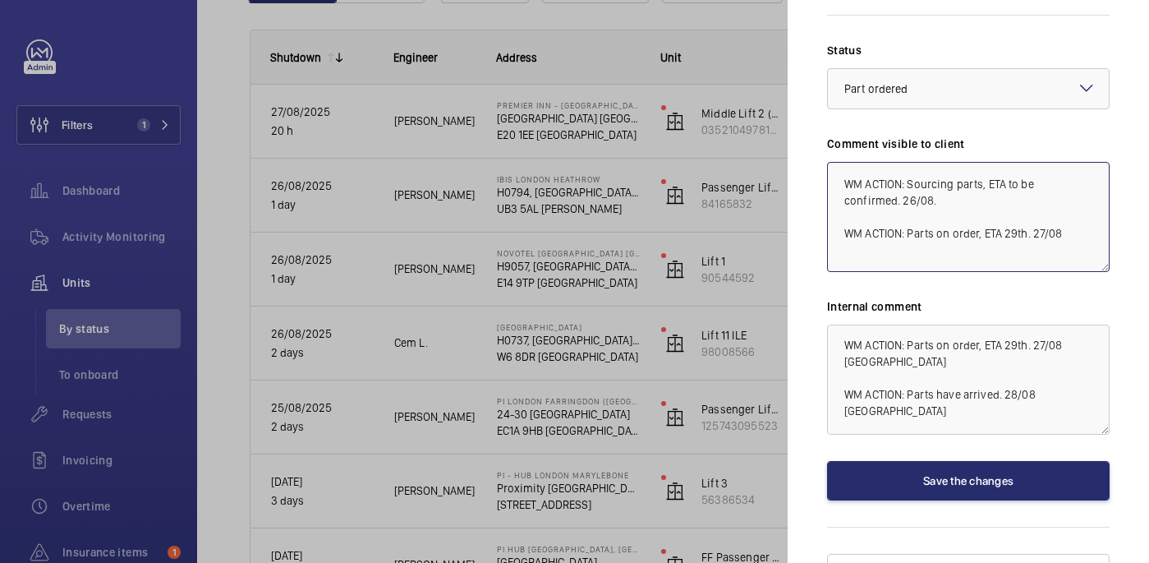
click at [1085, 205] on textarea "WM ACTION: Sourcing parts, ETA to be confirmed. 26/08. WM ACTION: Parts on orde…" at bounding box center [968, 217] width 283 height 110
paste textarea "WM ACTION: Repairs to attend to fir edges on Monday 1st September. 28/08 india"
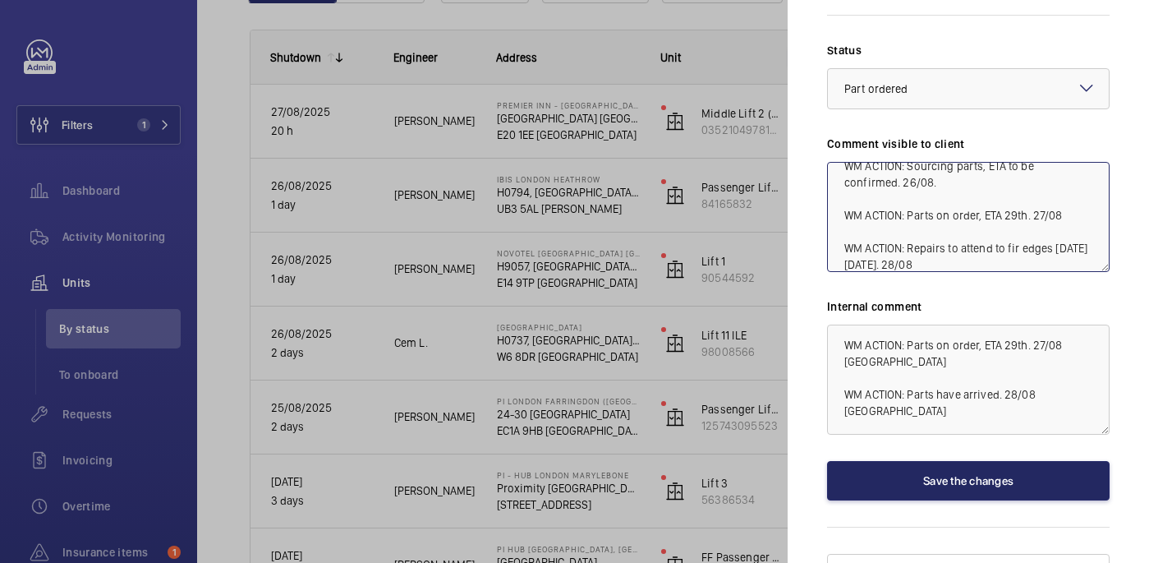
type textarea "WM ACTION: Sourcing parts, ETA to be confirmed. 26/08. WM ACTION: Parts on orde…"
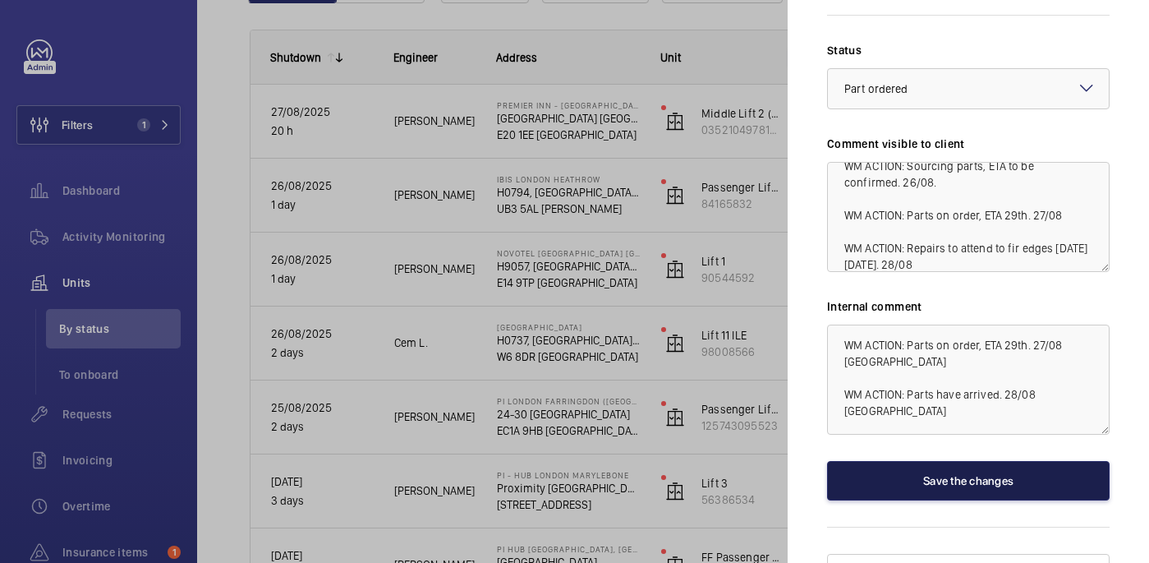
click at [899, 461] on button "Save the changes" at bounding box center [968, 480] width 283 height 39
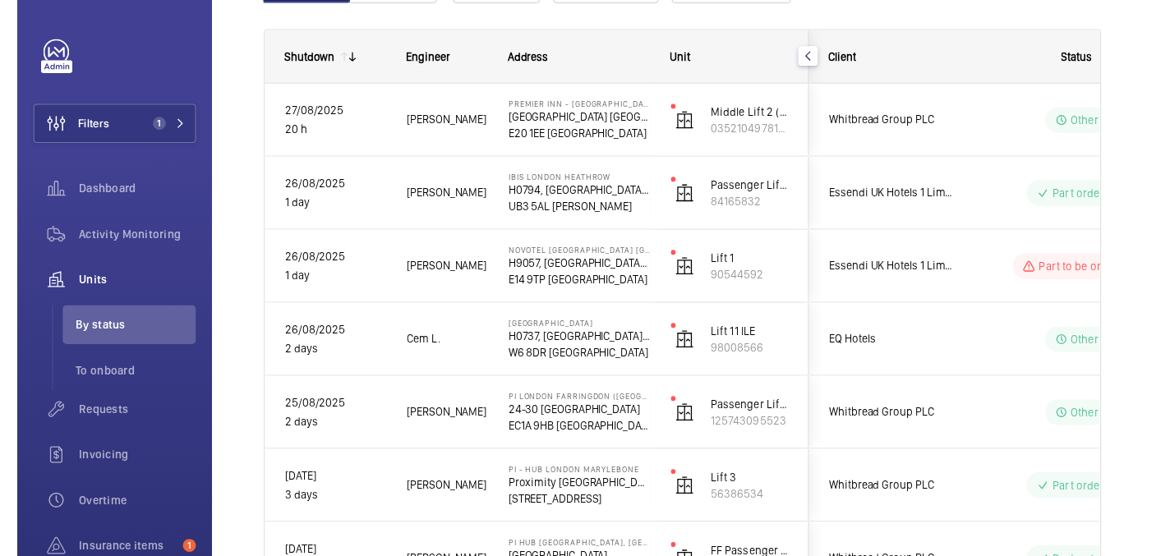
scroll to position [0, 0]
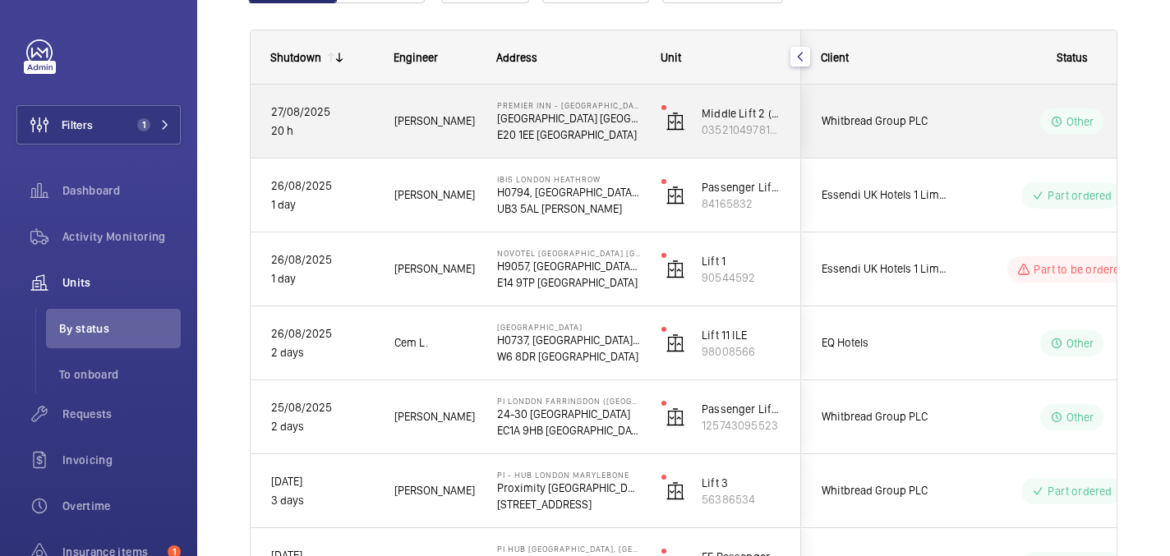
click at [609, 139] on p "E20 1EE LONDON" at bounding box center [568, 134] width 143 height 16
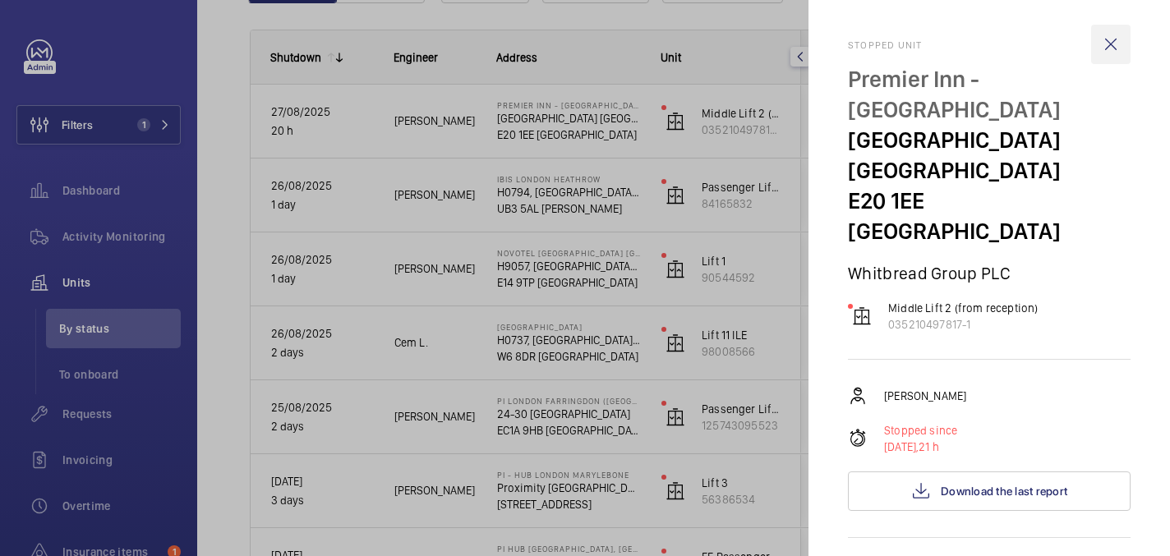
click at [1114, 49] on wm-front-icon-button at bounding box center [1110, 44] width 39 height 39
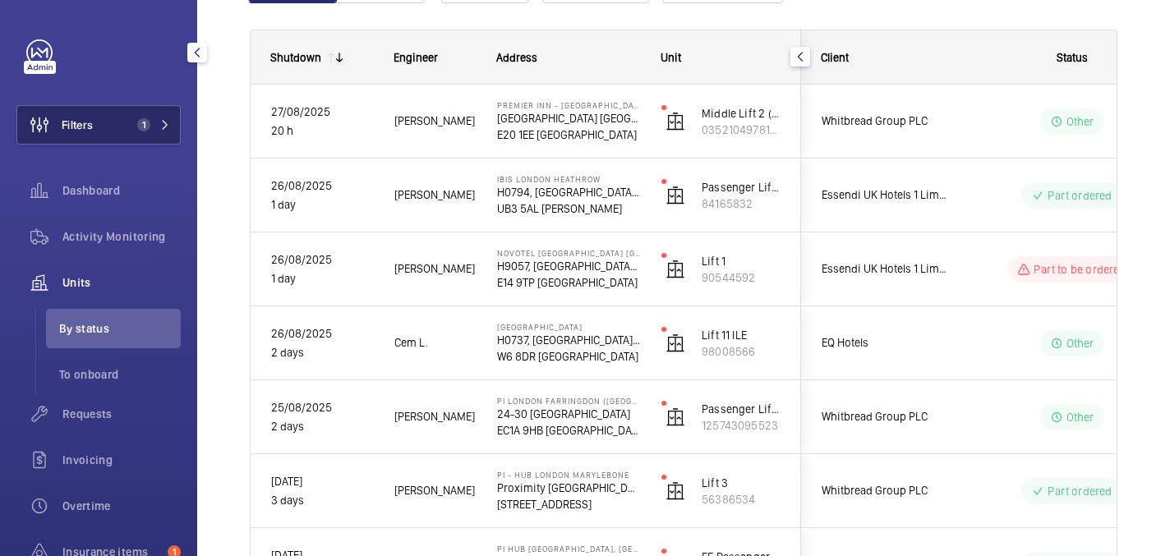
click at [127, 130] on button "Filters 1" at bounding box center [98, 124] width 164 height 39
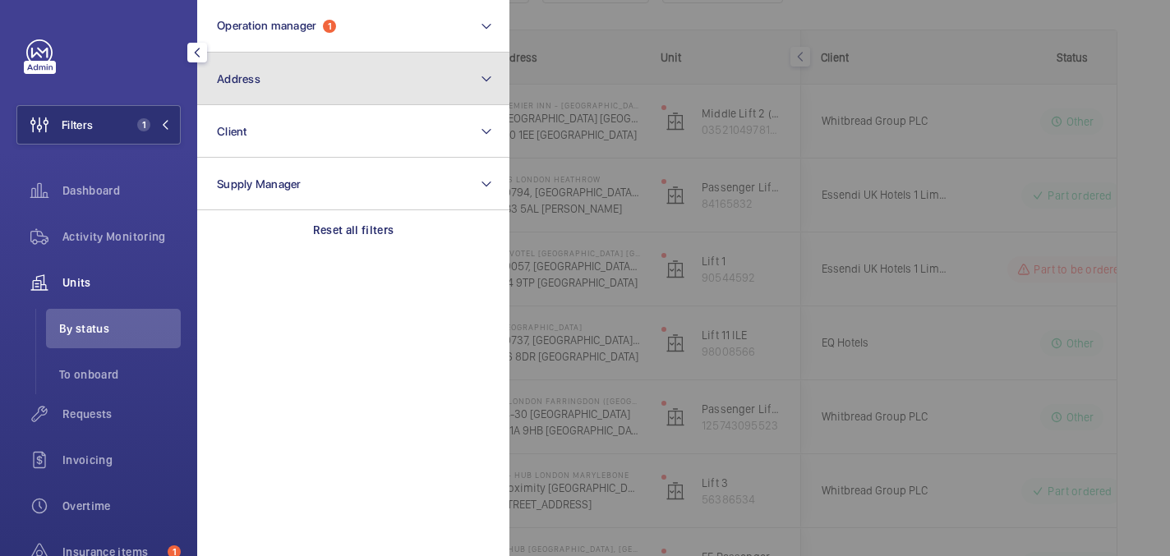
click at [298, 86] on button "Address" at bounding box center [353, 79] width 312 height 53
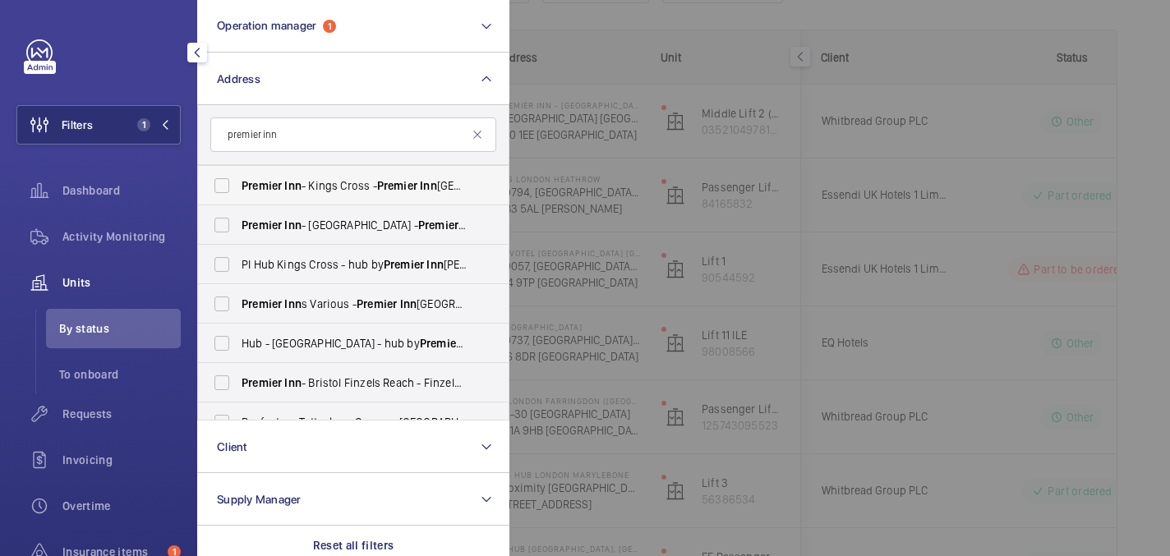
scroll to position [60, 0]
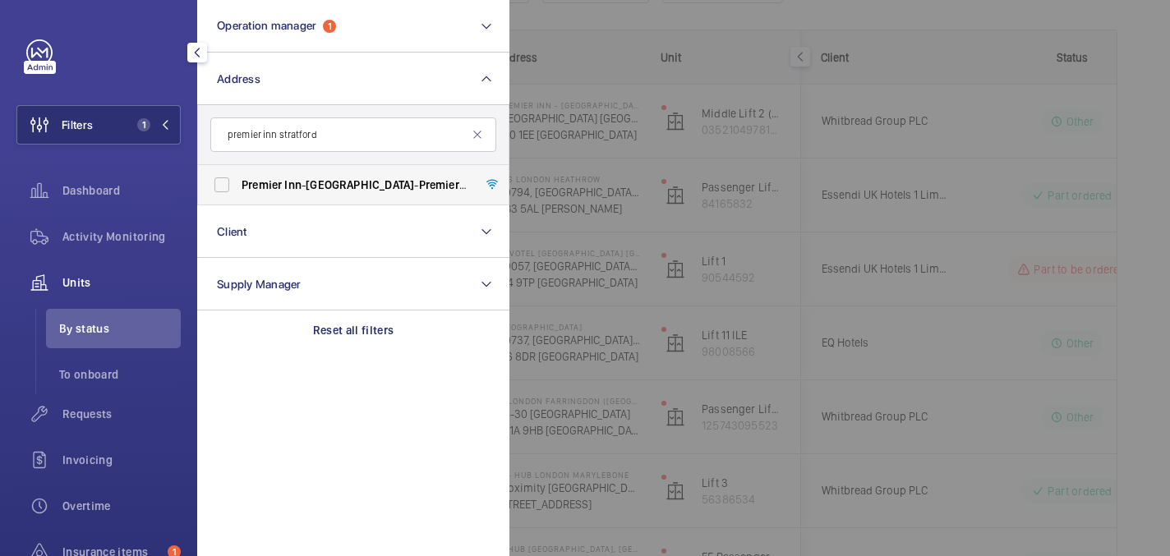
type input "premier inn stratford"
click at [384, 199] on label "Premier Inn - Stratford - Premier Inn London Stratford hotel, LONDON E20 1EE" at bounding box center [341, 184] width 286 height 39
click at [238, 199] on input "Premier Inn - Stratford - Premier Inn London Stratford hotel, LONDON E20 1EE" at bounding box center [221, 184] width 33 height 33
checkbox input "true"
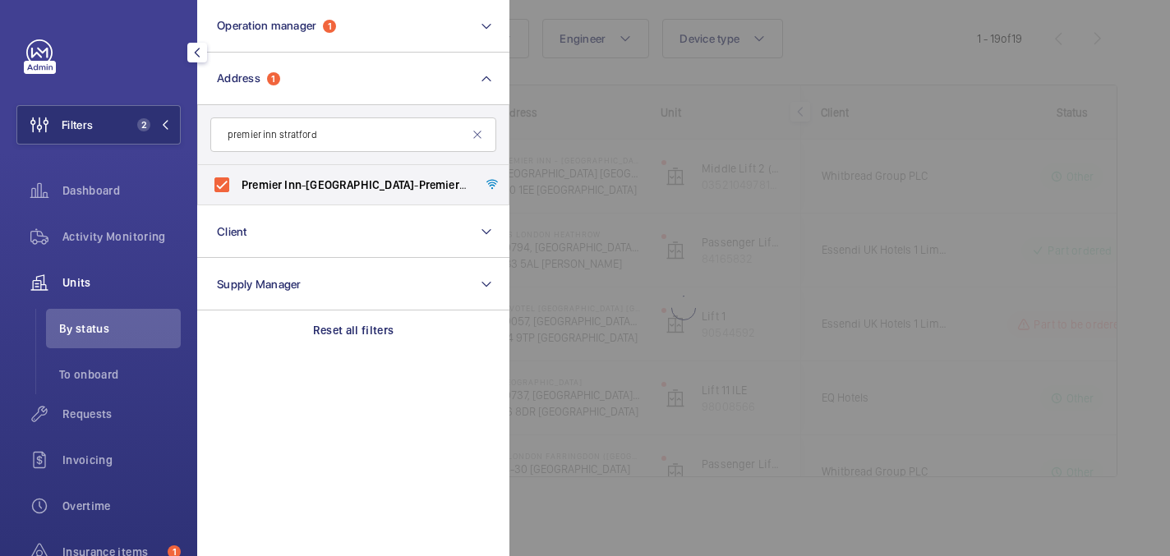
click at [898, 53] on div at bounding box center [1094, 278] width 1170 height 556
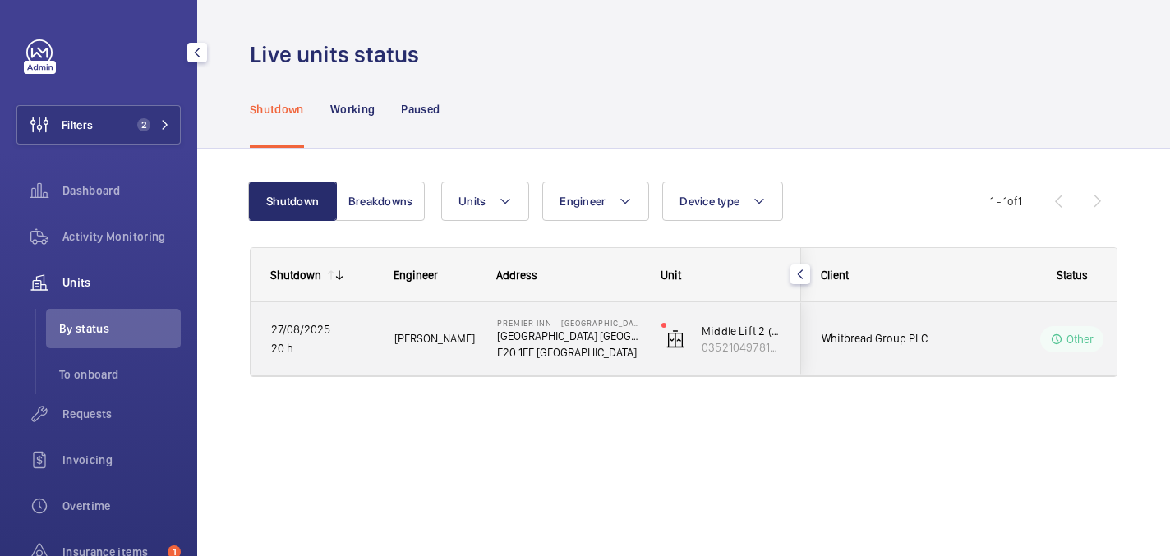
click at [428, 349] on div "Chris C." at bounding box center [425, 339] width 101 height 52
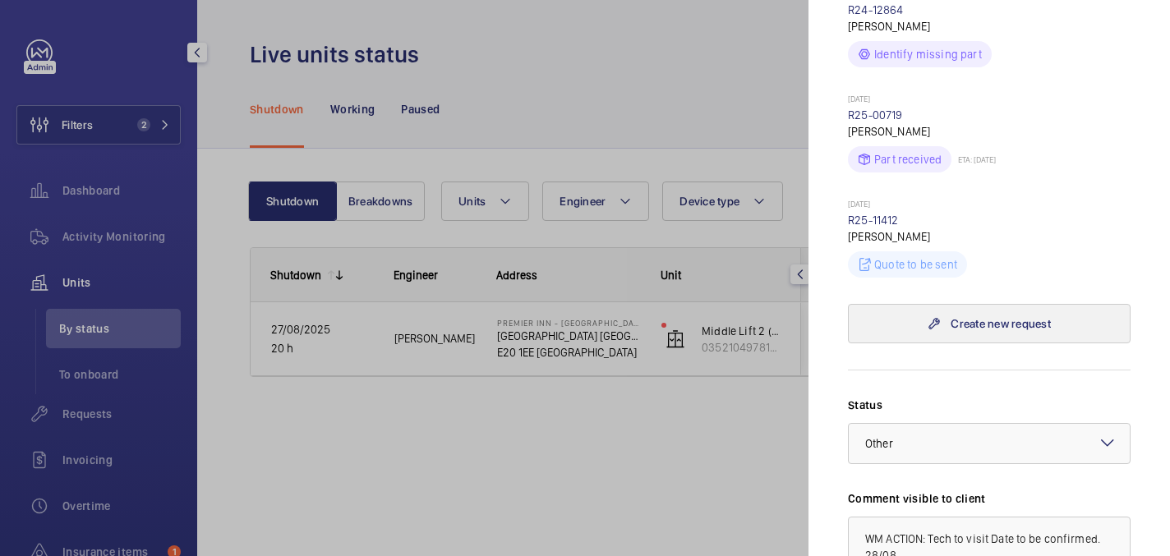
scroll to position [424, 0]
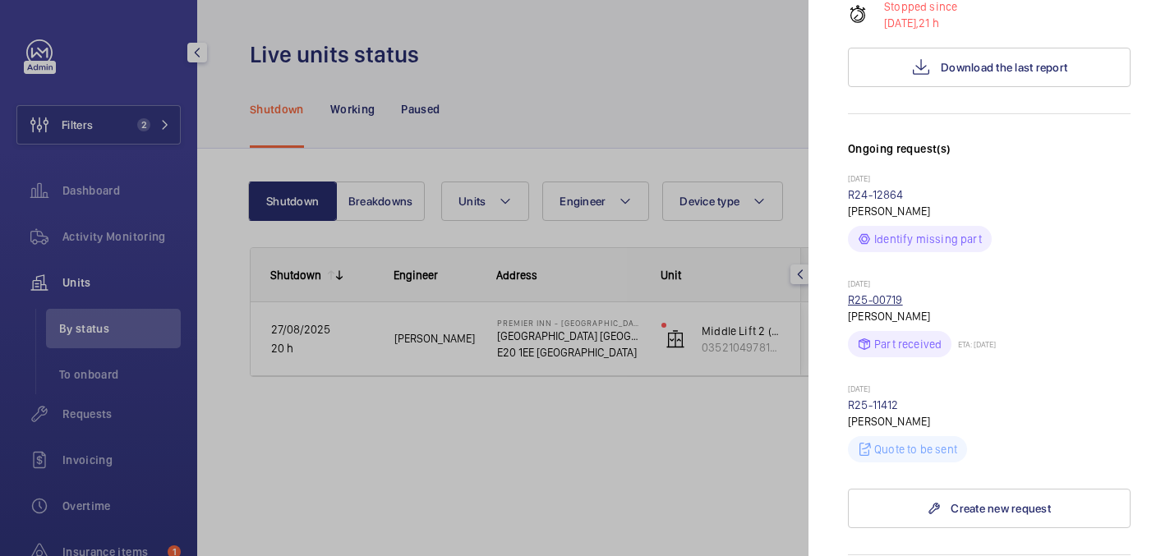
click at [876, 293] on link "R25-00719" at bounding box center [875, 299] width 55 height 13
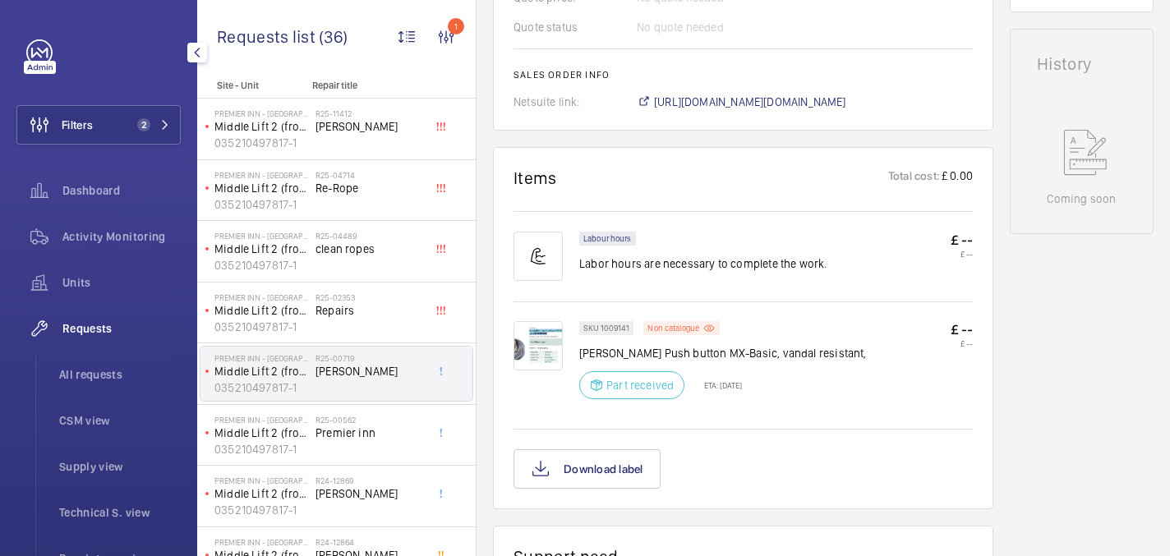
scroll to position [786, 0]
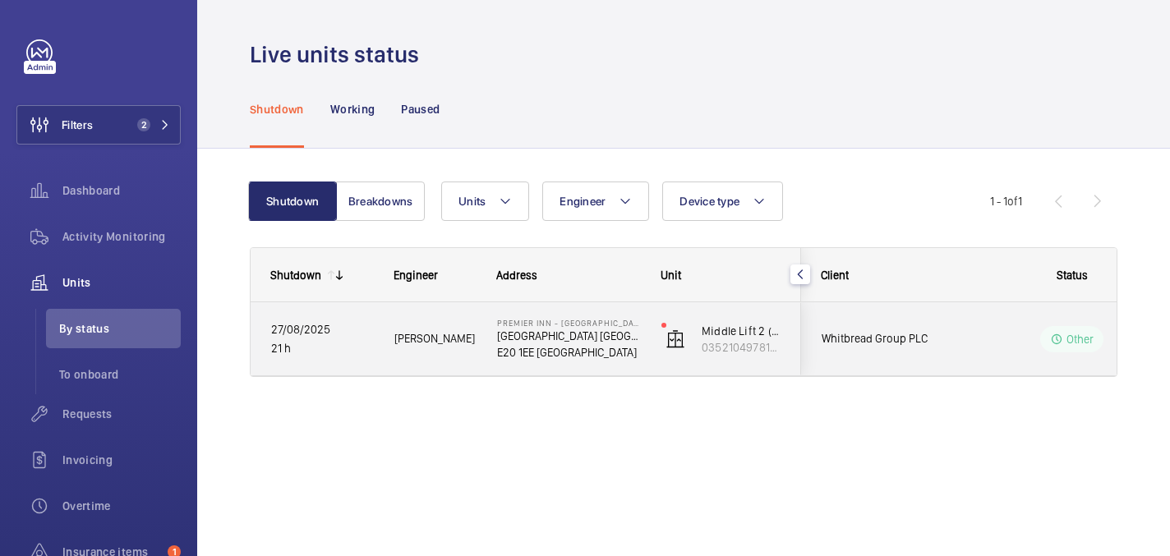
click at [457, 339] on span "Chris C." at bounding box center [434, 338] width 81 height 19
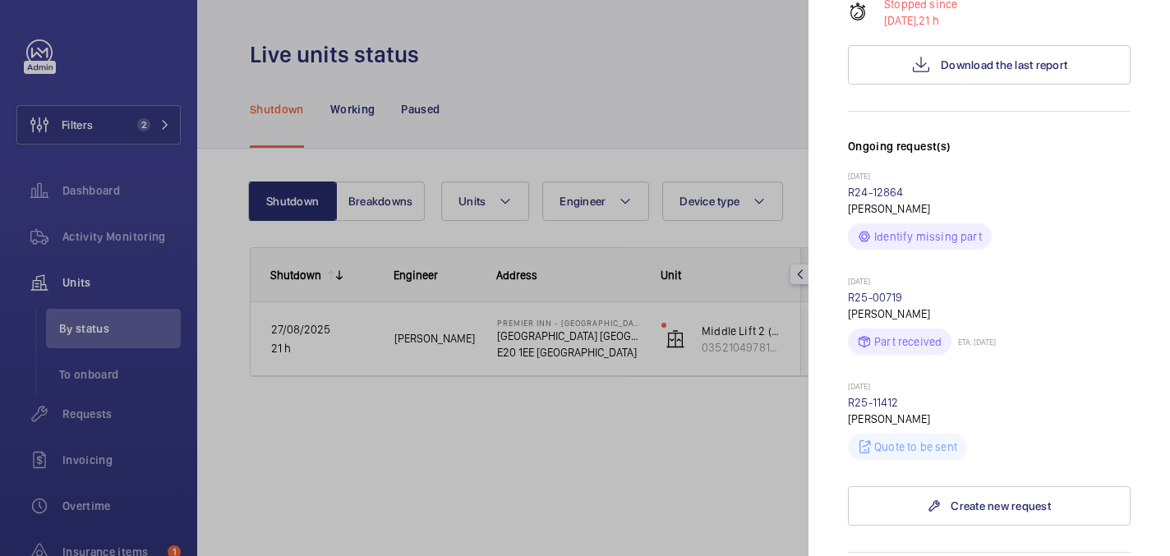
scroll to position [423, 0]
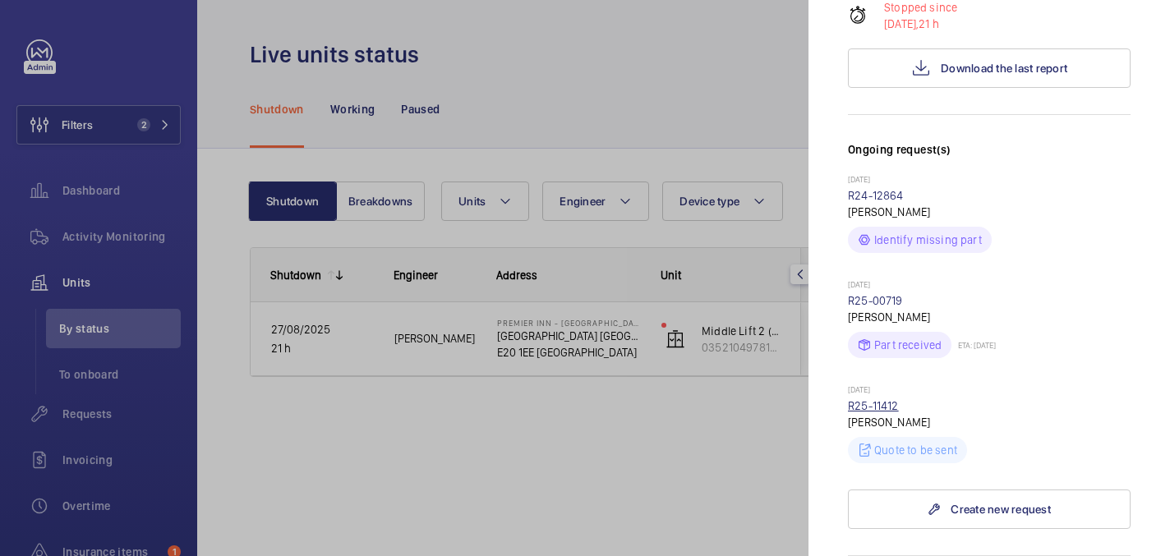
click at [888, 399] on link "R25-11412" at bounding box center [873, 405] width 51 height 13
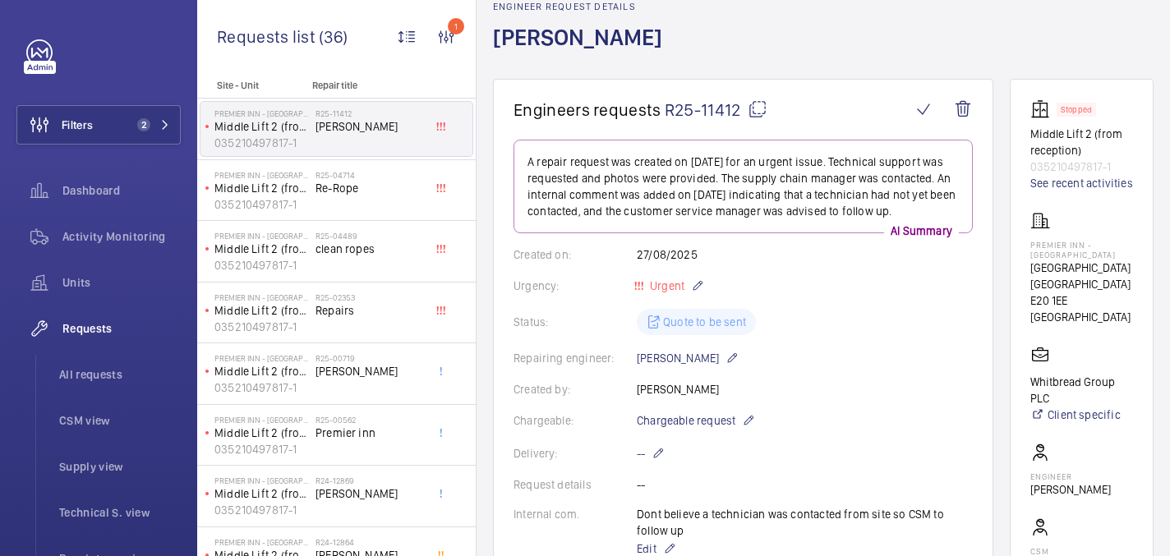
scroll to position [78, 0]
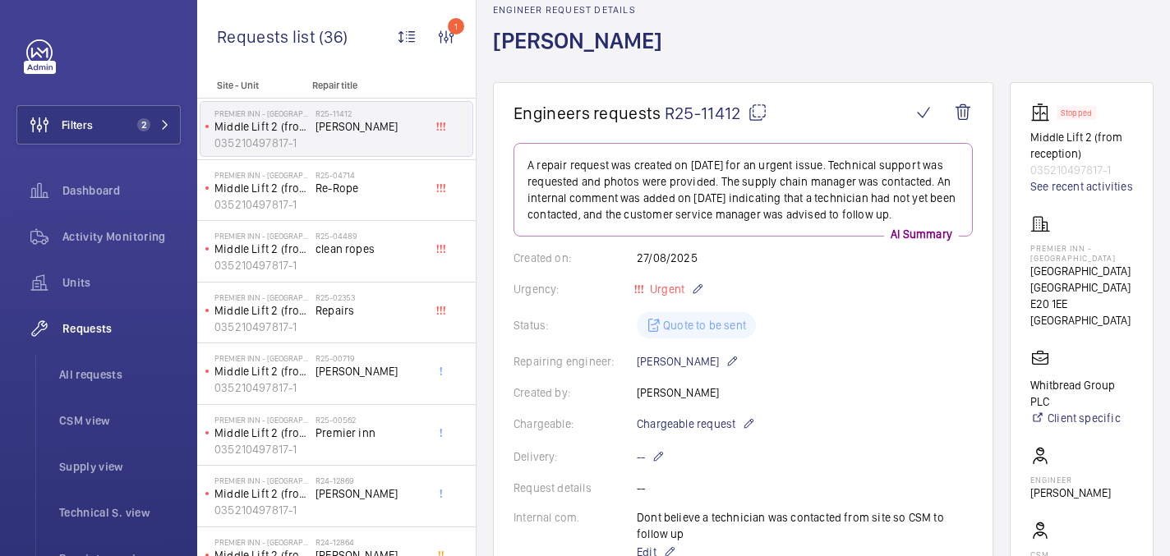
click at [755, 112] on mat-icon at bounding box center [757, 113] width 20 height 20
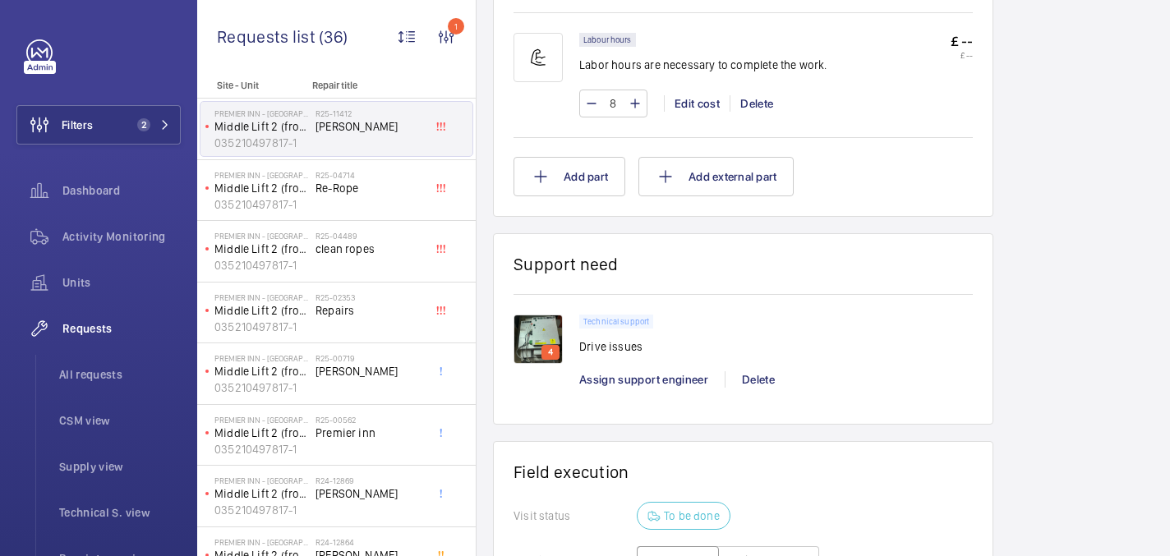
scroll to position [1053, 0]
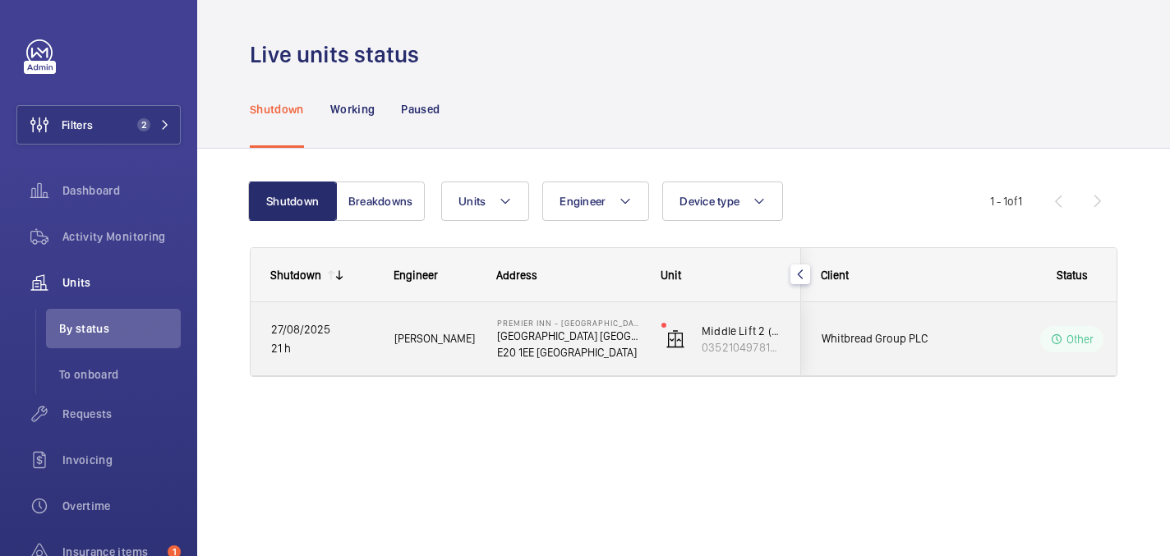
click at [612, 361] on div "Premier Inn - Stratford Premier Inn London Stratford hotel E20 1EE LONDON" at bounding box center [558, 339] width 163 height 74
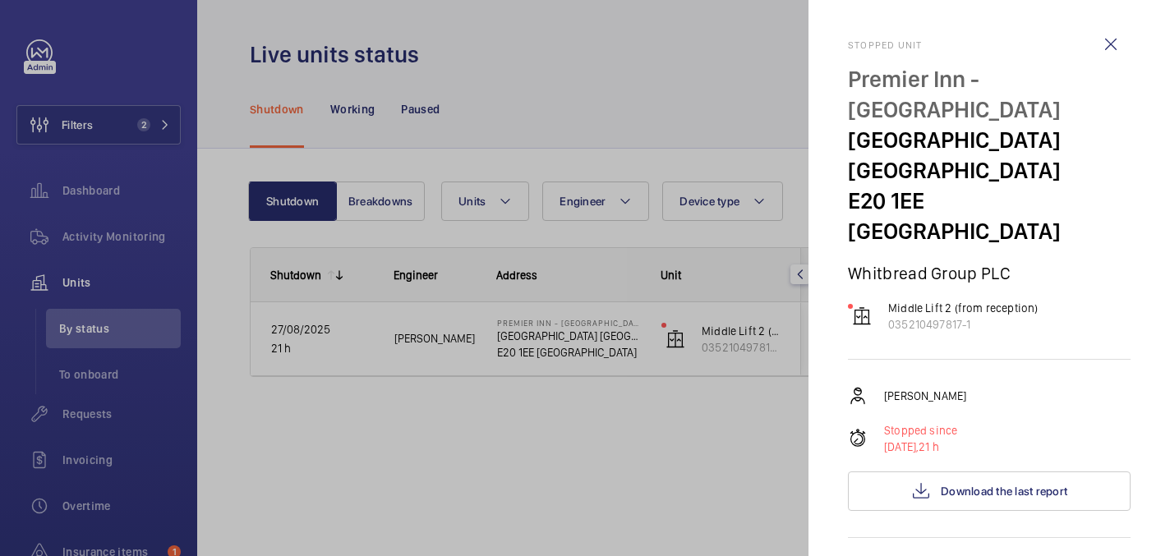
drag, startPoint x: 1119, startPoint y: 39, endPoint x: 1108, endPoint y: 38, distance: 11.5
click at [1119, 39] on wm-front-icon-button at bounding box center [1110, 44] width 39 height 39
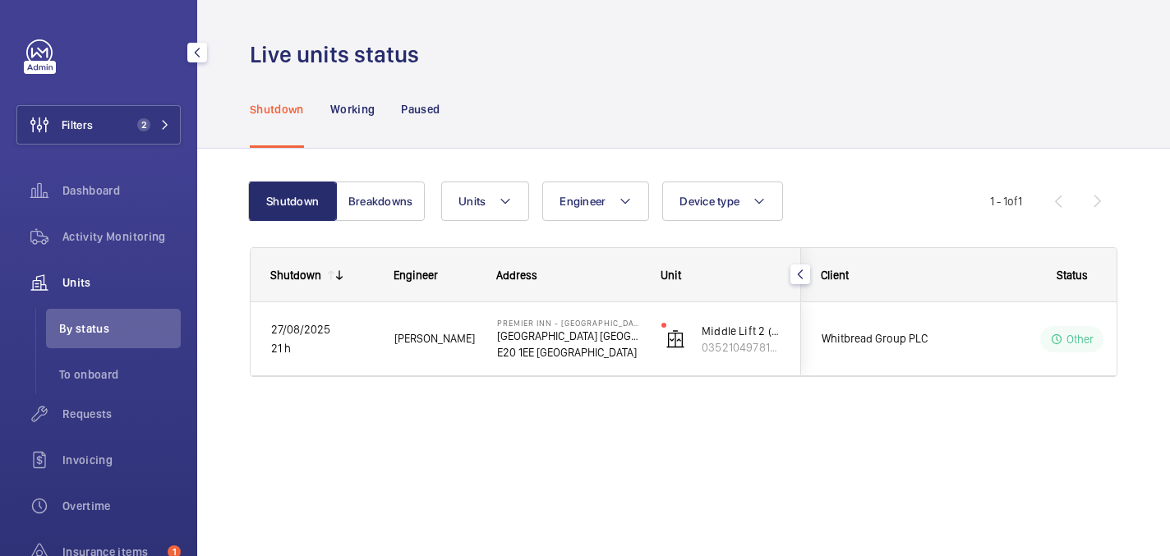
click at [133, 99] on div "Filters 2 Dashboard Activity Monitoring Units By status To onboard Requests Inv…" at bounding box center [98, 377] width 164 height 677
click at [133, 115] on button "Filters 2" at bounding box center [98, 124] width 164 height 39
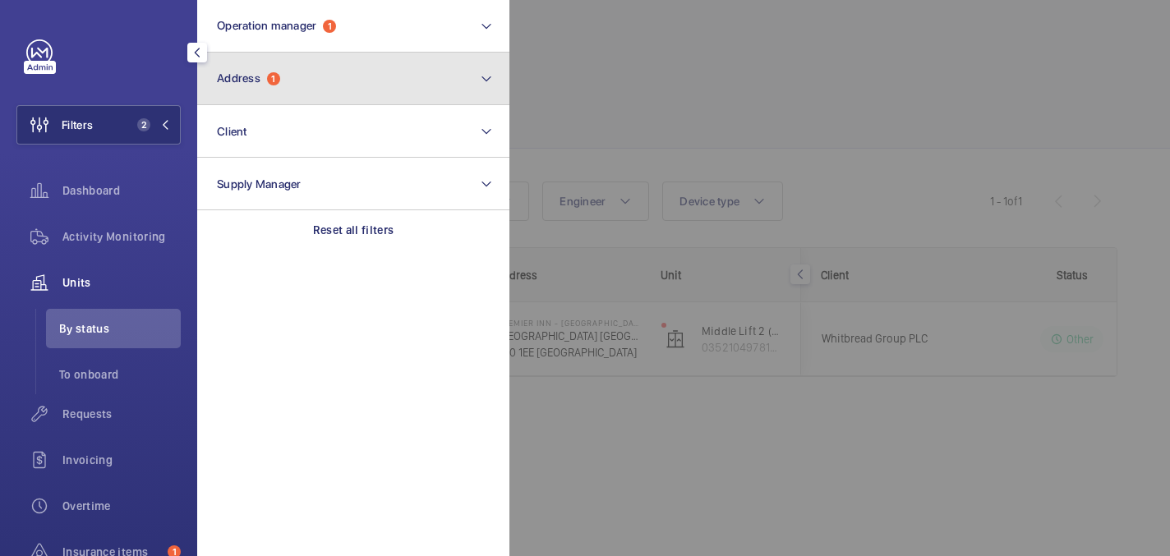
click at [256, 93] on button "Address 1" at bounding box center [353, 79] width 312 height 53
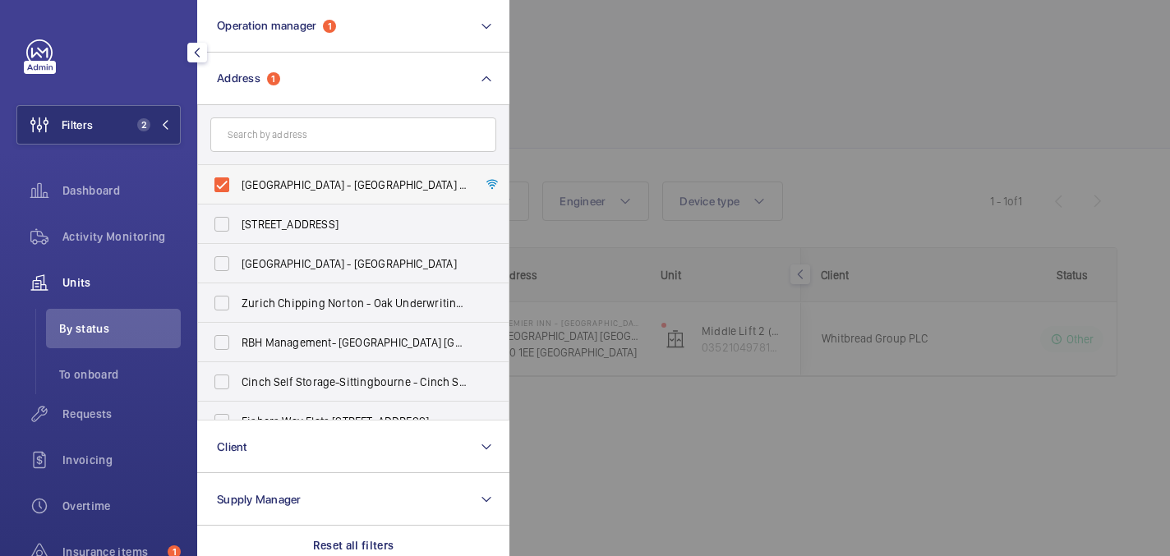
click at [247, 186] on span "Premier Inn - Stratford - Premier Inn London Stratford hotel, LONDON E20 1EE" at bounding box center [354, 185] width 226 height 16
click at [238, 186] on input "Premier Inn - Stratford - Premier Inn London Stratford hotel, LONDON E20 1EE" at bounding box center [221, 184] width 33 height 33
checkbox input "false"
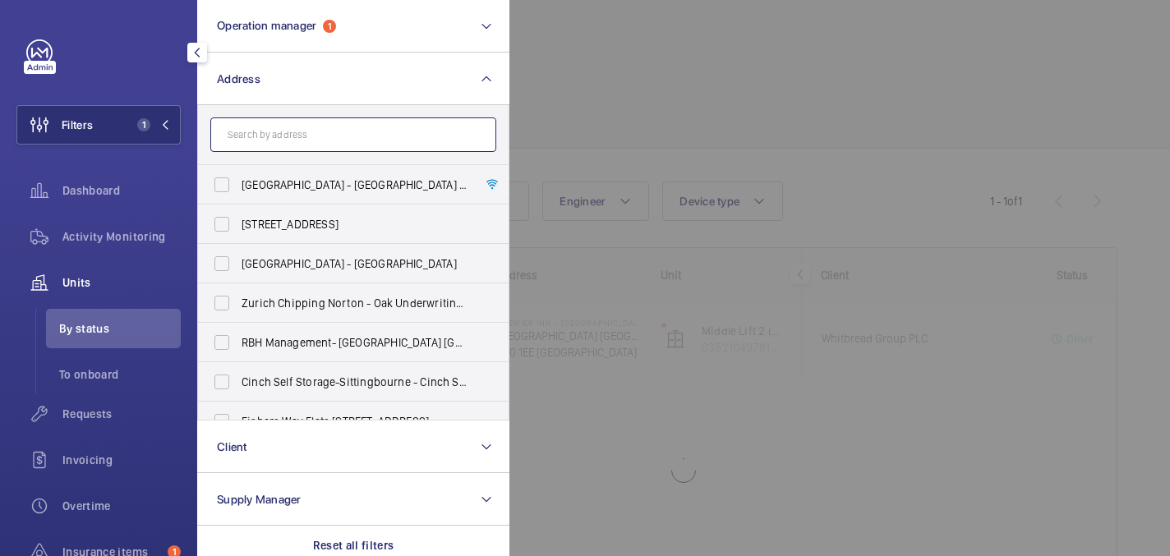
click at [247, 143] on input "text" at bounding box center [353, 134] width 286 height 34
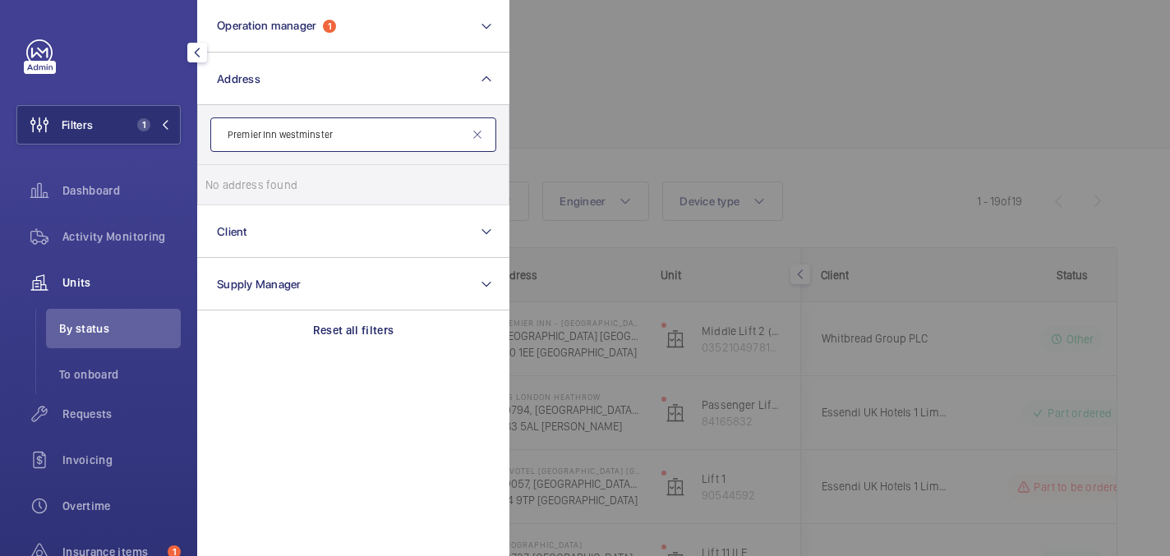
drag, startPoint x: 278, startPoint y: 134, endPoint x: 200, endPoint y: 135, distance: 78.9
click at [200, 135] on form "Premier Inn westminster" at bounding box center [353, 135] width 310 height 60
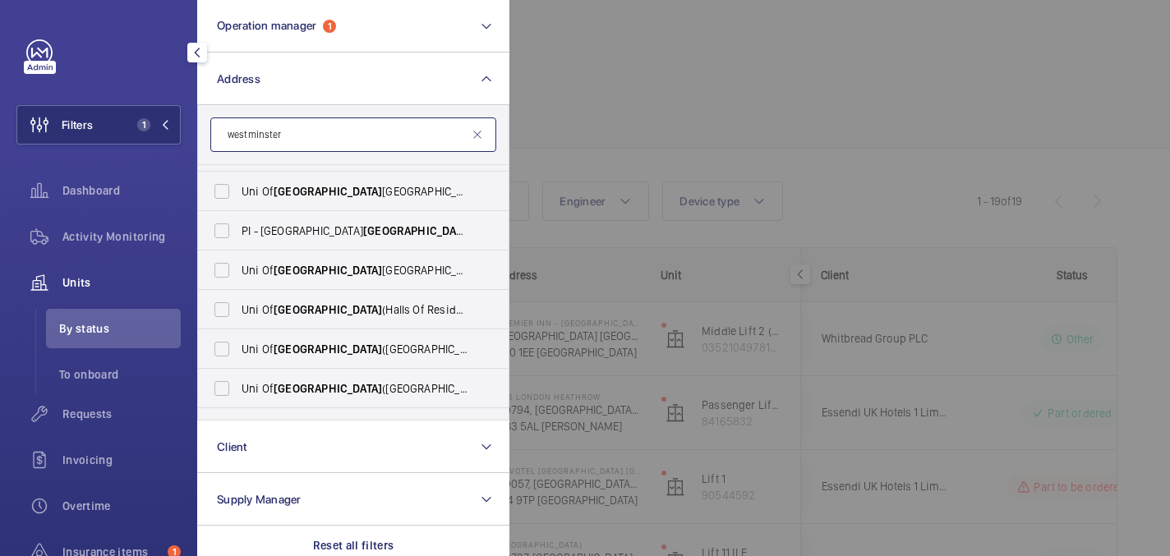
scroll to position [573, 0]
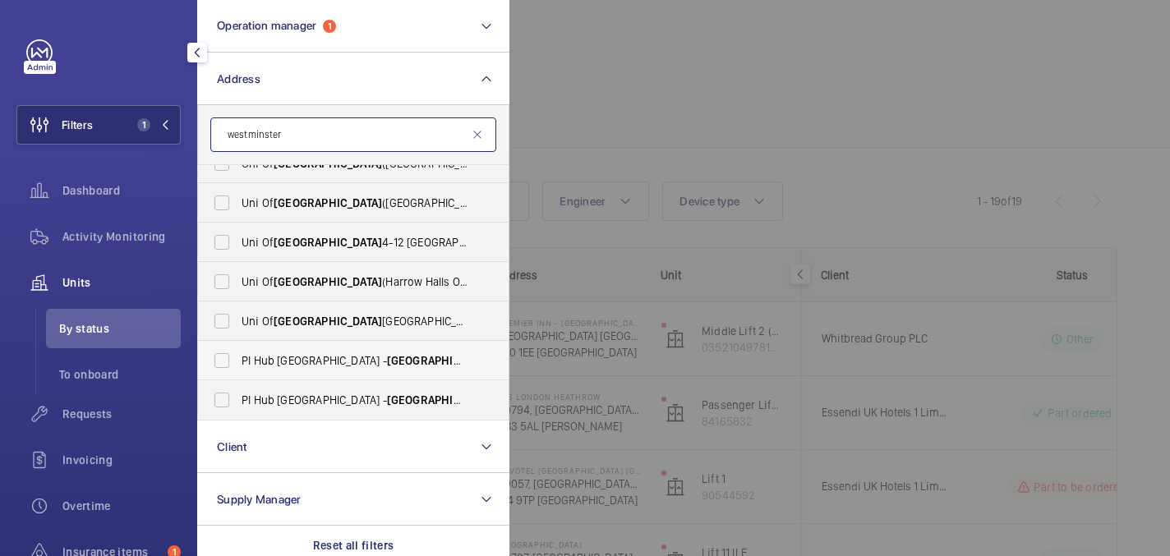
type input "westminster"
click at [387, 366] on span "Westminster" at bounding box center [441, 360] width 108 height 13
click at [238, 366] on input "PI Hub London - Westminster , St James Park - Dacre Street, WESTMINSTER SW1H 0DJ" at bounding box center [221, 360] width 33 height 33
checkbox input "true"
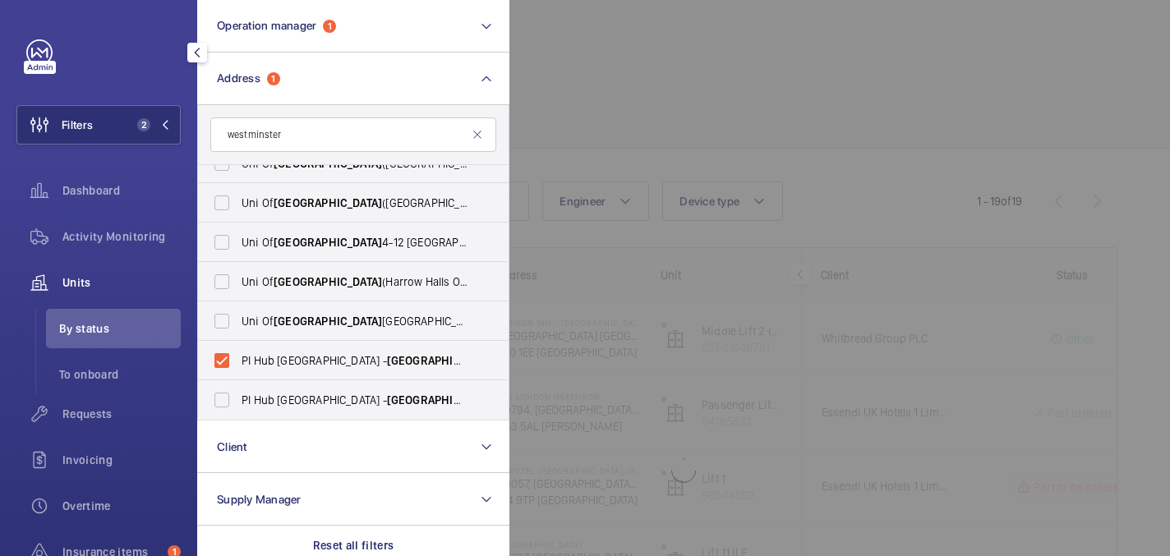
click at [665, 127] on div at bounding box center [1094, 278] width 1170 height 556
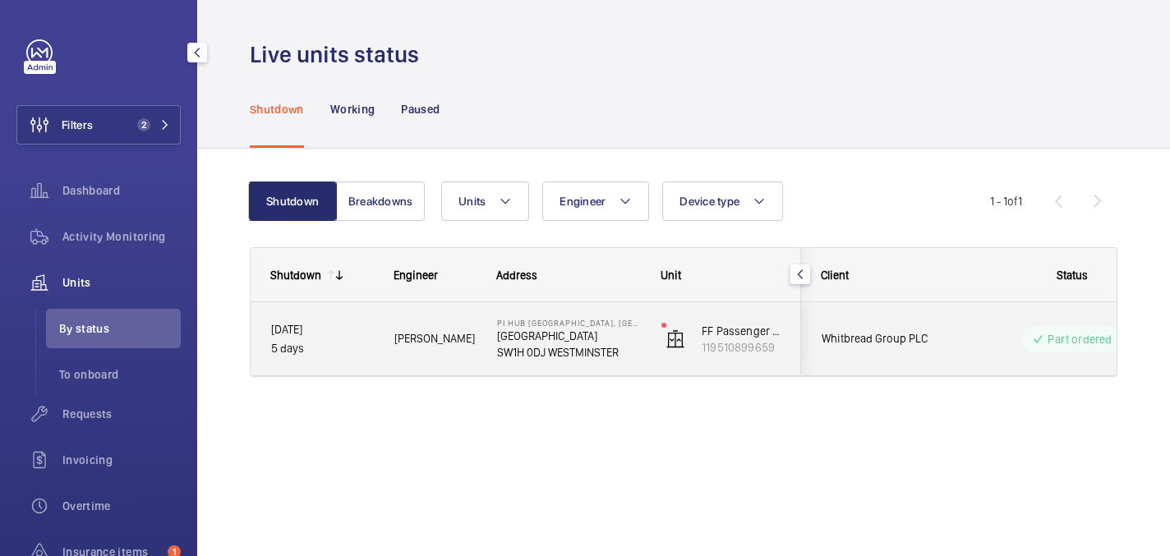
click at [441, 339] on span "Archie R." at bounding box center [434, 338] width 81 height 19
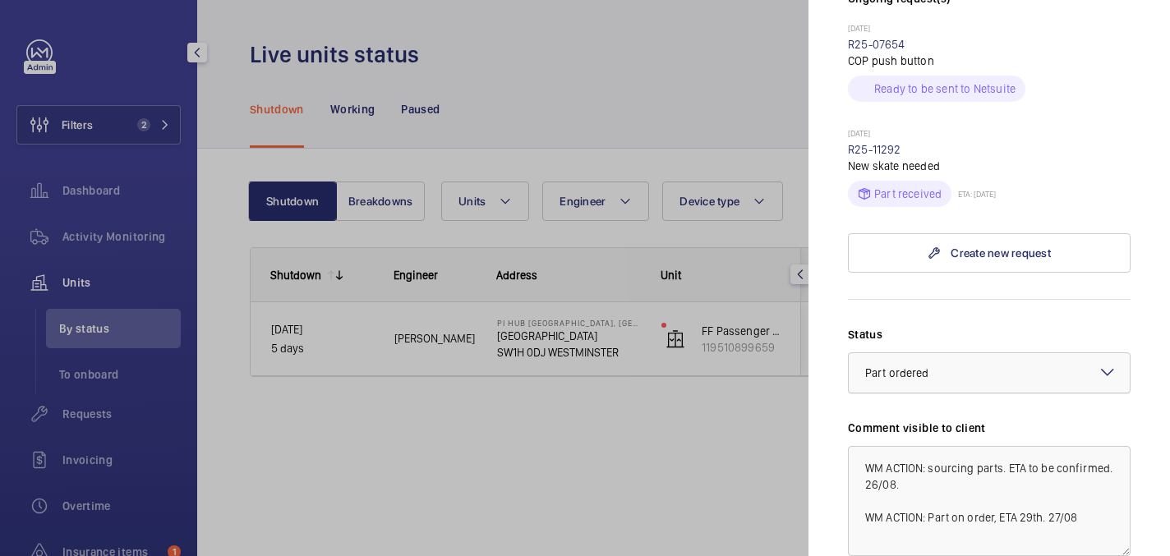
scroll to position [572, 0]
click at [875, 145] on link "R25-11292" at bounding box center [874, 151] width 53 height 13
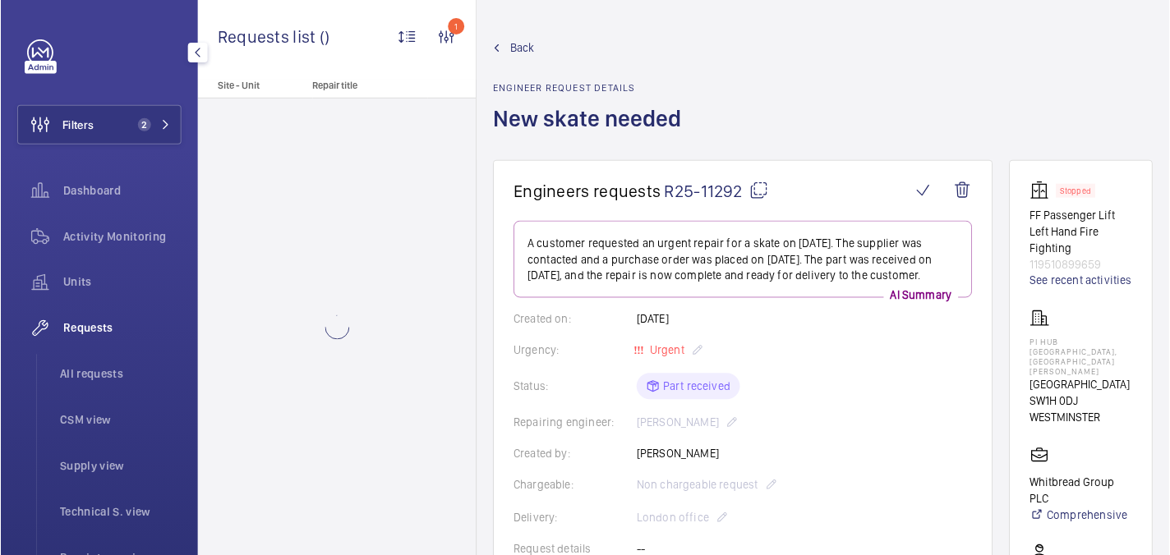
scroll to position [890, 0]
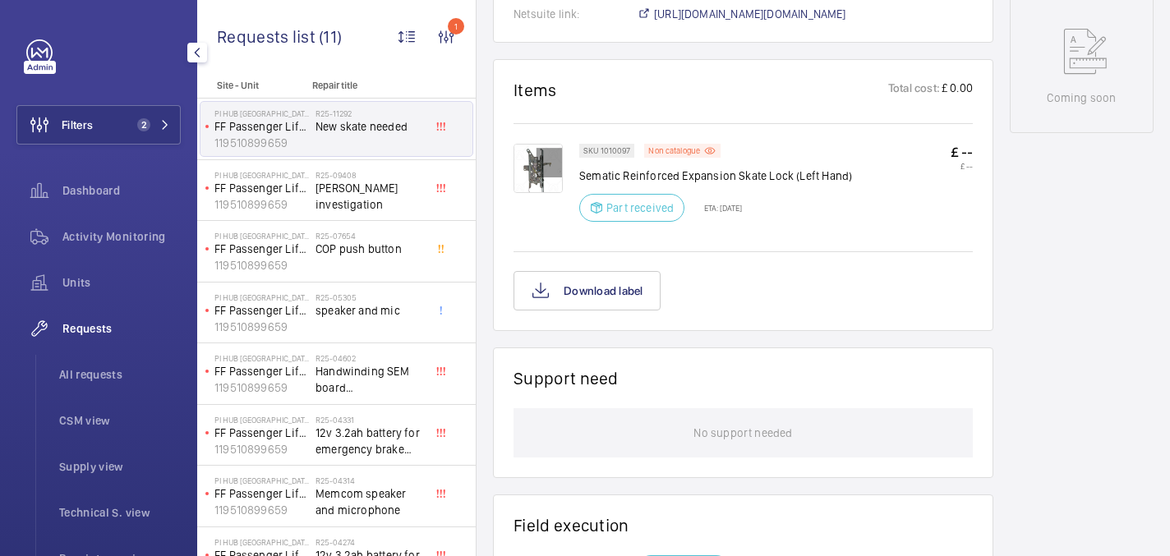
click at [544, 153] on img at bounding box center [537, 168] width 49 height 49
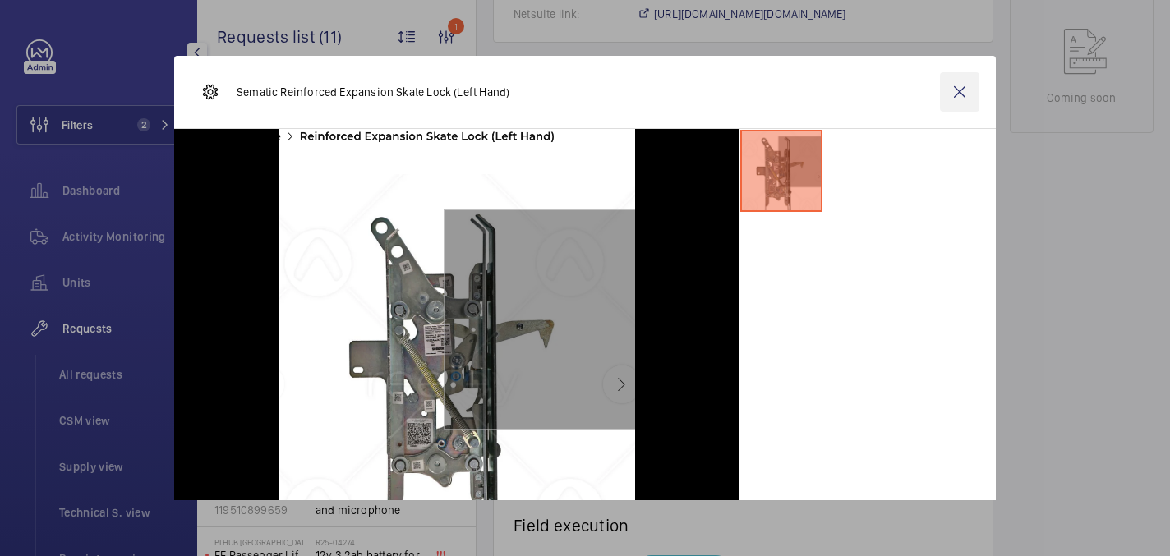
click at [944, 91] on wm-front-icon-button at bounding box center [959, 91] width 39 height 39
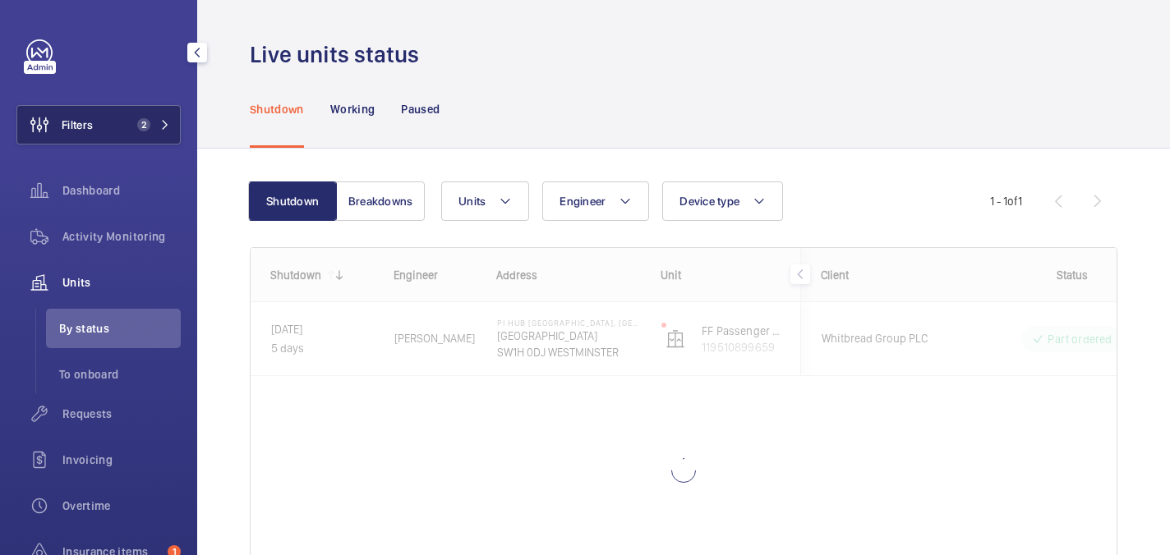
click at [88, 133] on span "Filters" at bounding box center [55, 124] width 76 height 39
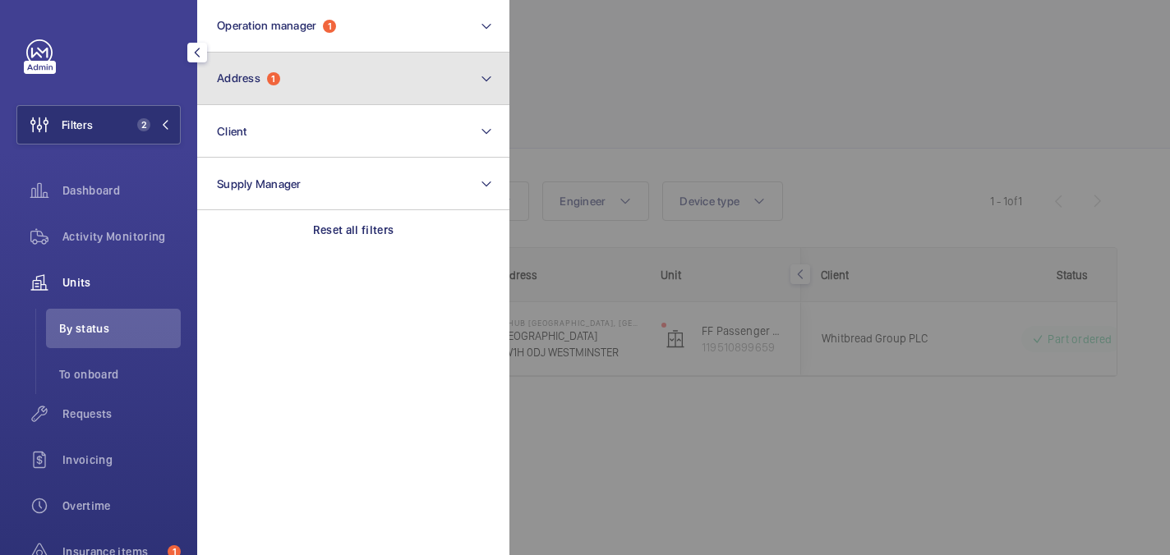
click at [254, 93] on button "Address 1" at bounding box center [353, 79] width 312 height 53
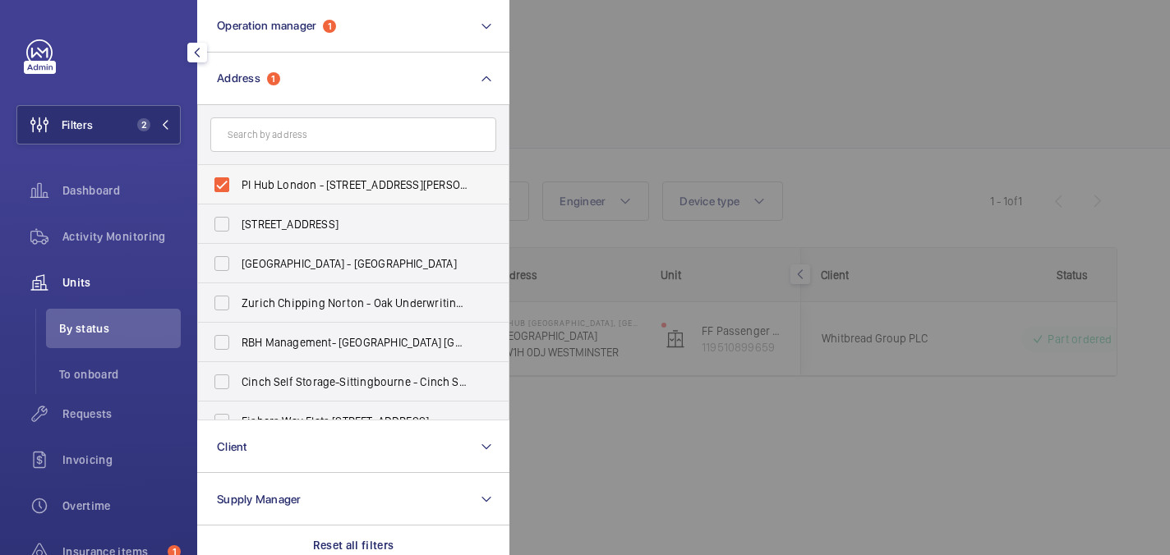
click at [256, 192] on span "PI Hub London - Westminster, St James Park - Dacre Street, WESTMINSTER SW1H 0DJ" at bounding box center [354, 185] width 226 height 16
click at [238, 192] on input "PI Hub London - Westminster, St James Park - Dacre Street, WESTMINSTER SW1H 0DJ" at bounding box center [221, 184] width 33 height 33
checkbox input "false"
click at [256, 141] on input "text" at bounding box center [353, 134] width 286 height 34
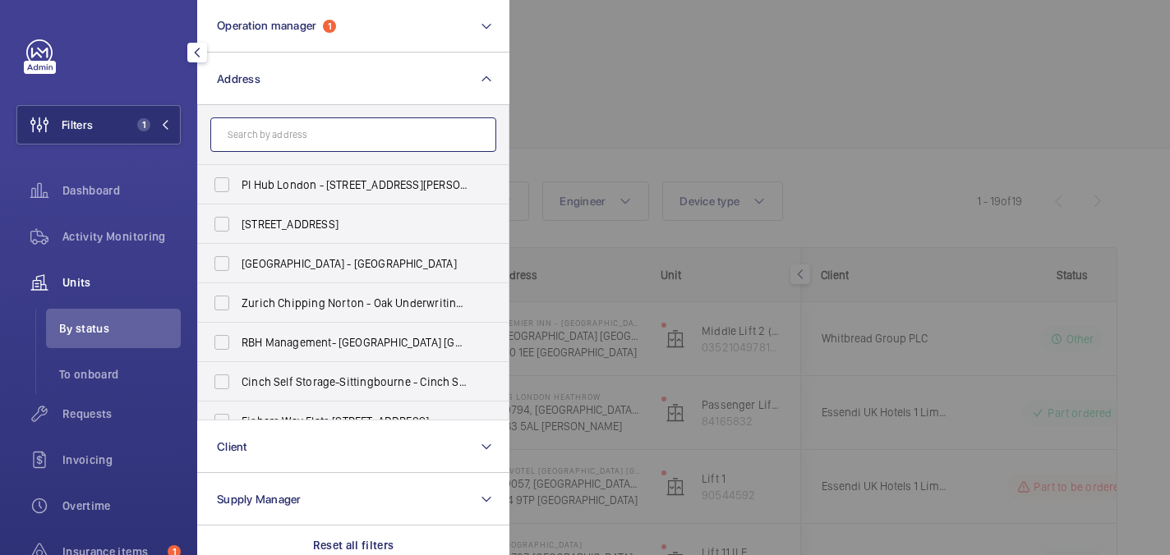
type input "r"
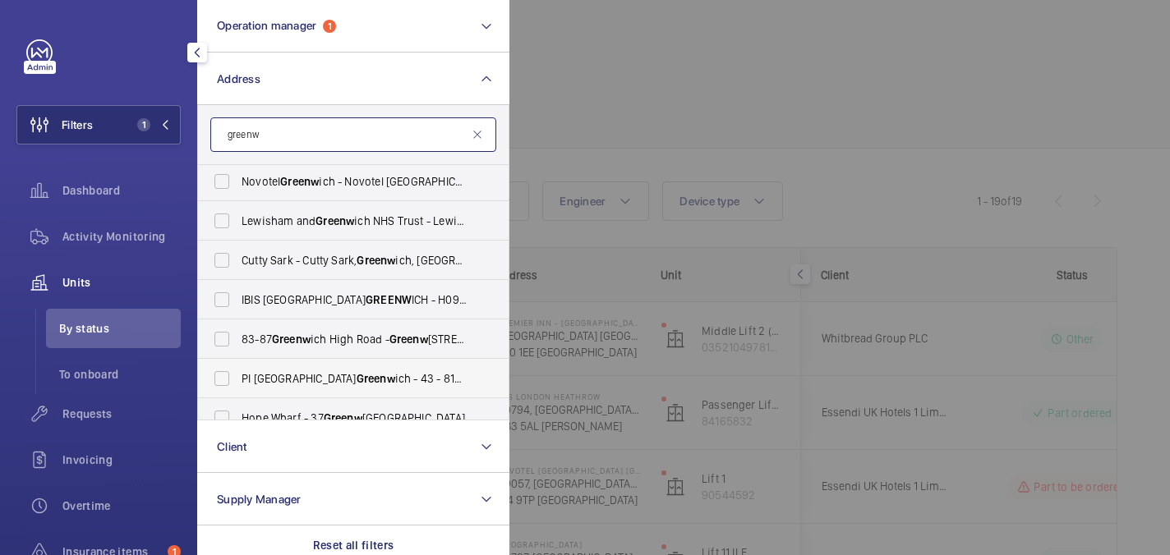
scroll to position [258, 0]
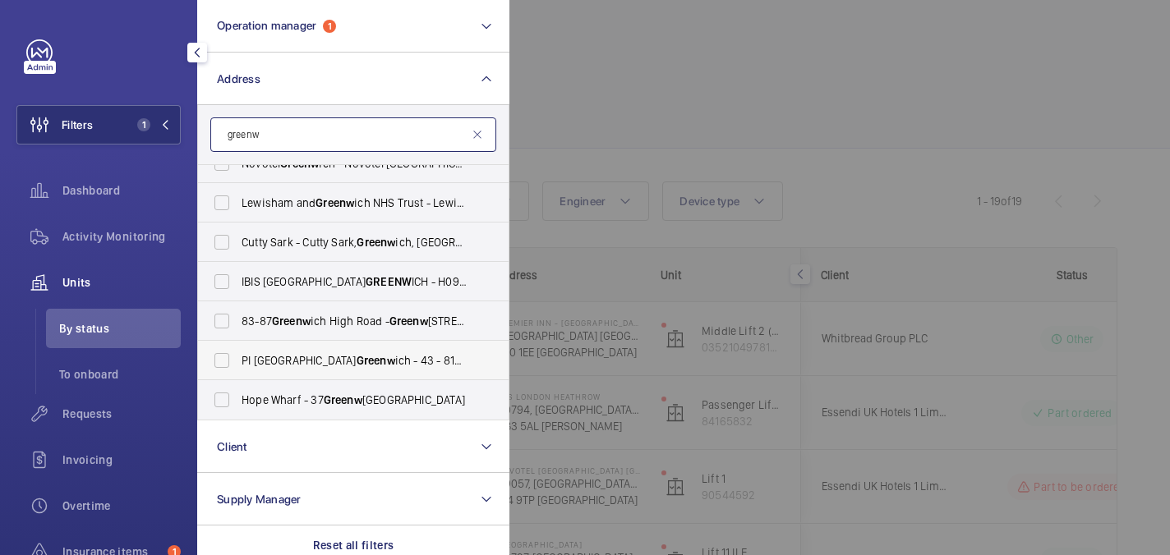
type input "greenw"
click at [356, 364] on span "Greenw" at bounding box center [375, 360] width 39 height 13
click at [238, 364] on input "PI London Greenw ich - 43 - 81 Greenw ich High Road, GREENW ICH SE10 8JL" at bounding box center [221, 360] width 33 height 33
checkbox input "true"
click at [735, 111] on div at bounding box center [1094, 277] width 1170 height 555
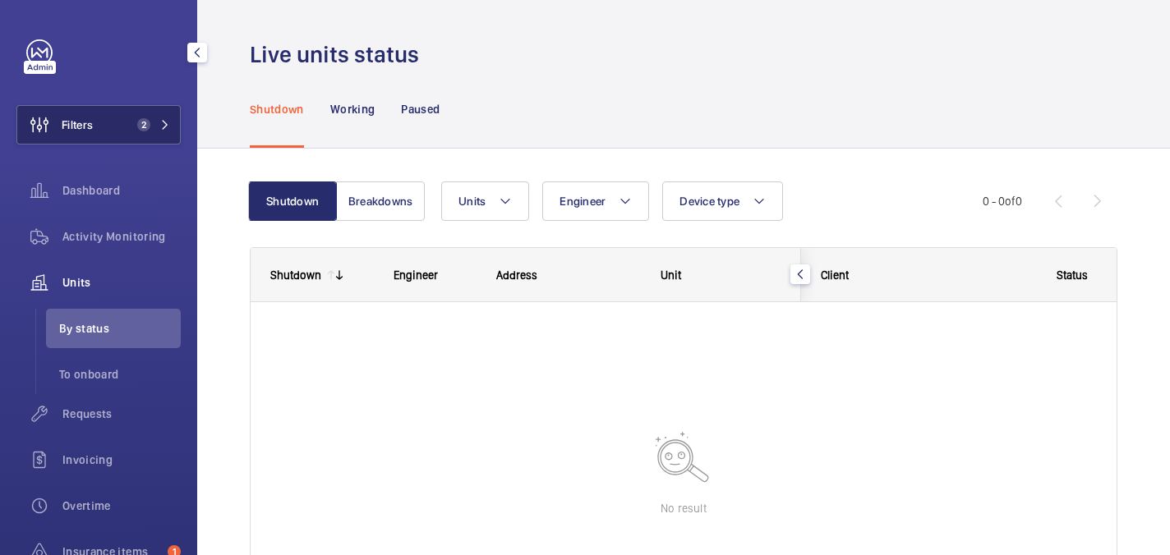
click at [91, 127] on span "Filters" at bounding box center [77, 125] width 31 height 16
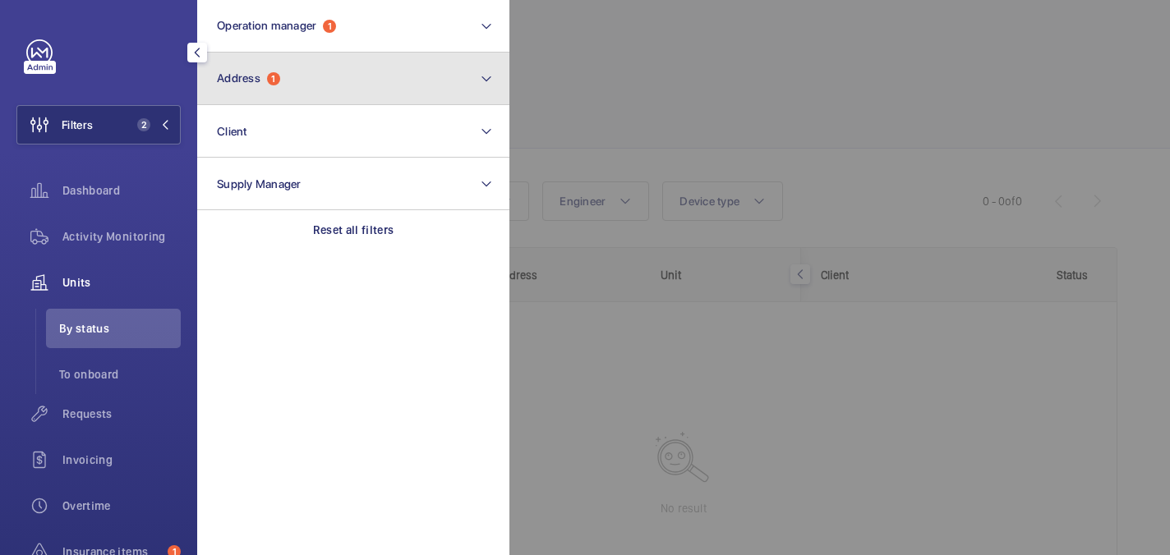
click at [301, 80] on button "Address 1" at bounding box center [353, 79] width 312 height 53
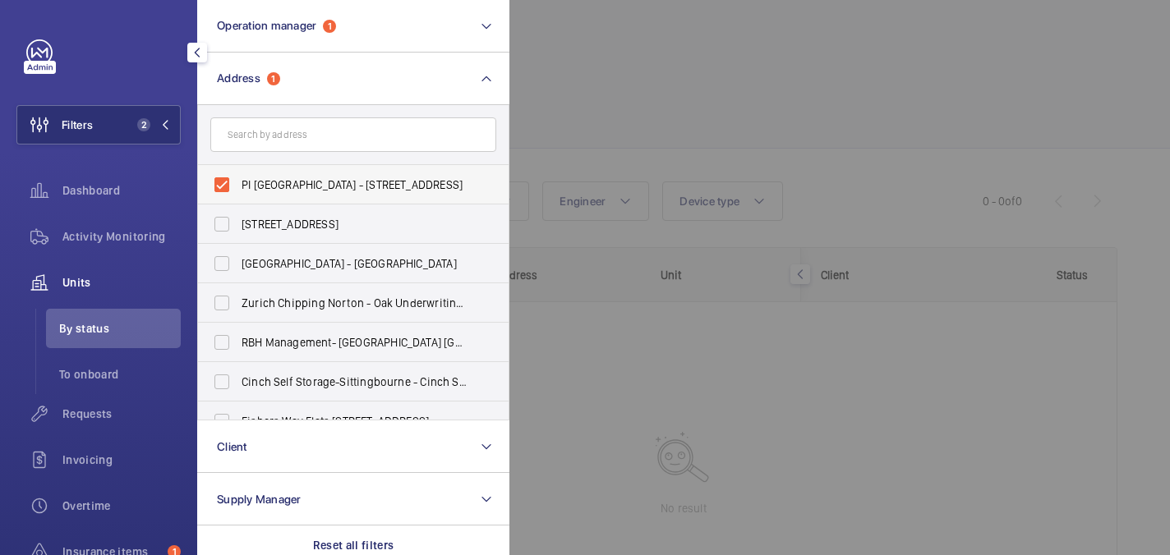
click at [269, 185] on span "PI London Greenwich - 43 - 81 Greenwich High Road, GREENWICH SE10 8JL" at bounding box center [354, 185] width 226 height 16
click at [238, 185] on input "PI London Greenwich - 43 - 81 Greenwich High Road, GREENWICH SE10 8JL" at bounding box center [221, 184] width 33 height 33
checkbox input "false"
click at [276, 147] on input "text" at bounding box center [353, 134] width 286 height 34
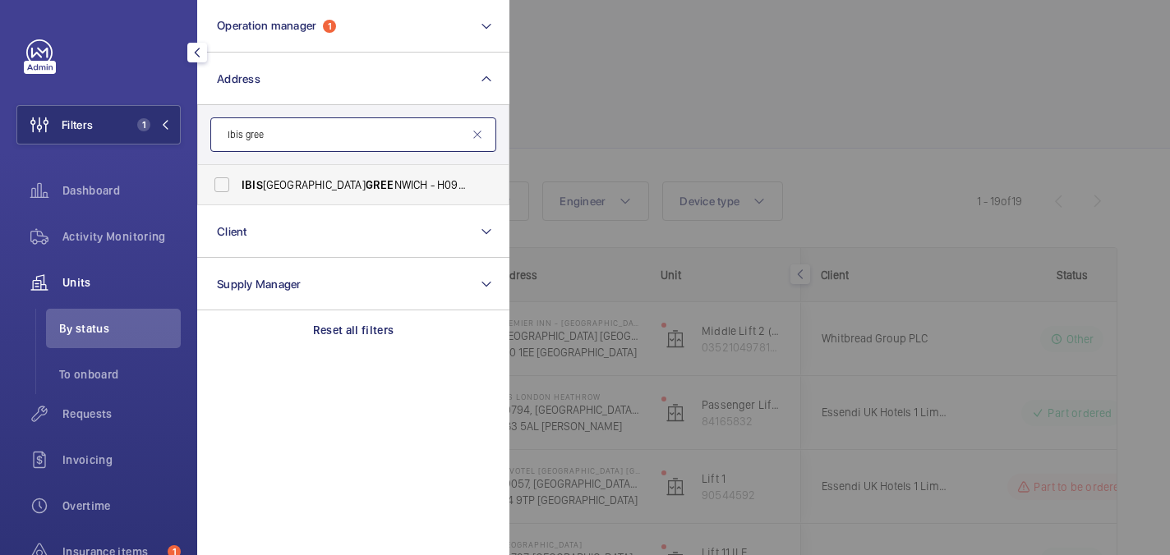
type input "Ibis gree"
click at [341, 196] on label "IBIS LONDON GREE NWICH - H0975, IBIS LONDON GREE NWICH, 30 Stockwell St, LONDON…" at bounding box center [341, 184] width 286 height 39
click at [238, 196] on input "IBIS LONDON GREE NWICH - H0975, IBIS LONDON GREE NWICH, 30 Stockwell St, LONDON…" at bounding box center [221, 184] width 33 height 33
checkbox input "true"
drag, startPoint x: 663, startPoint y: 103, endPoint x: 653, endPoint y: 103, distance: 9.9
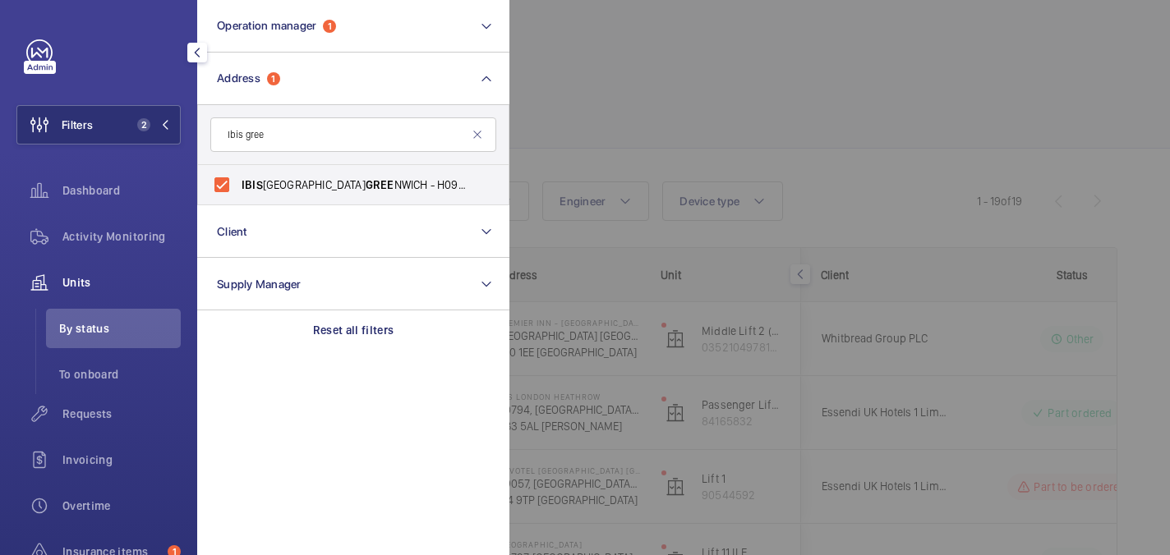
click at [663, 103] on div at bounding box center [1094, 277] width 1170 height 555
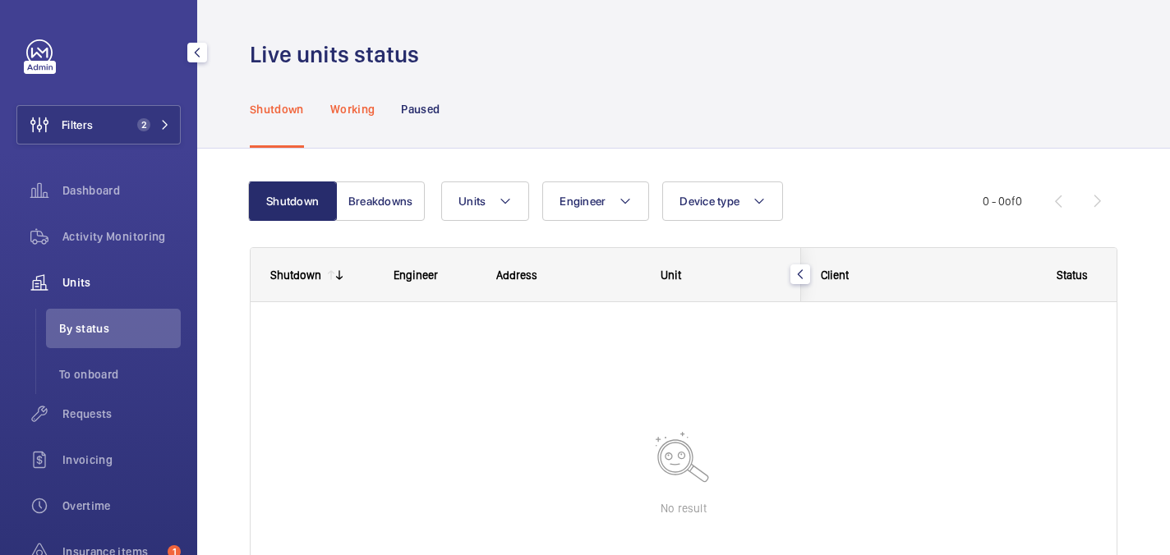
click at [338, 123] on div "Working" at bounding box center [352, 109] width 44 height 78
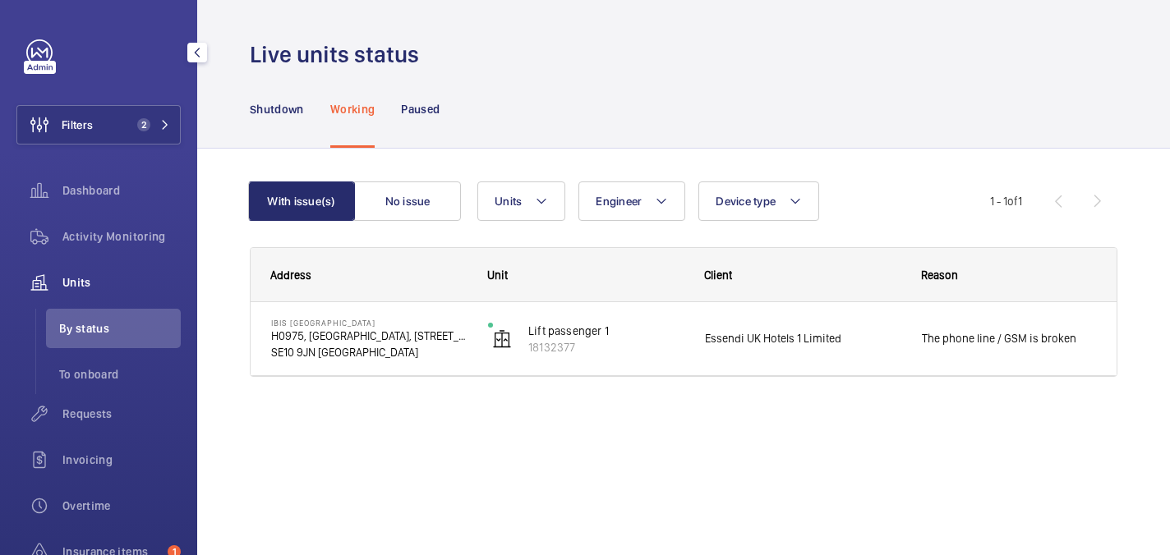
click at [405, 409] on div "Address Unit Client" at bounding box center [683, 331] width 867 height 169
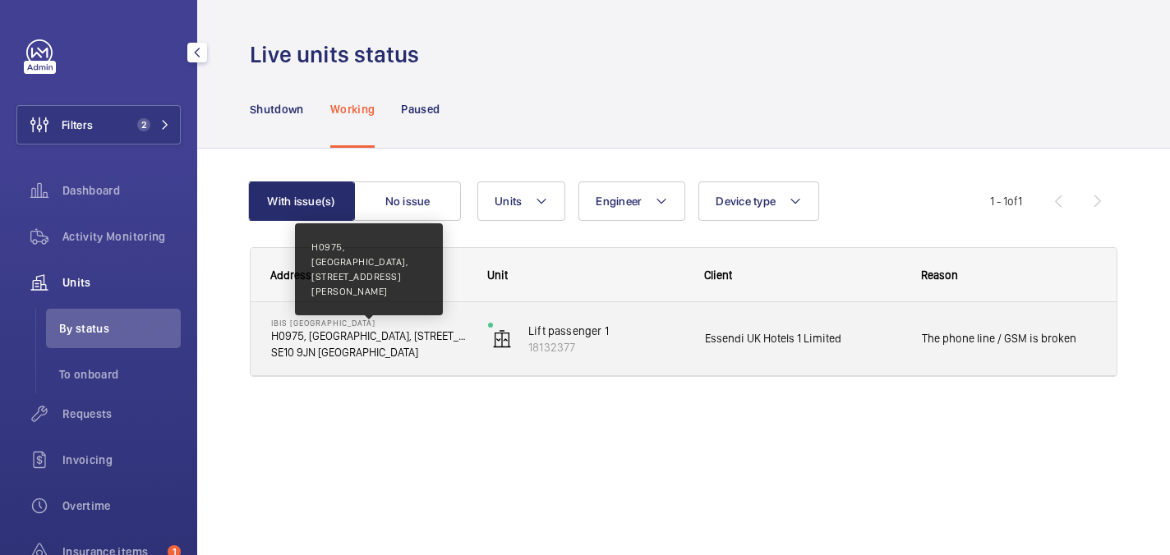
click at [406, 333] on p "H0975, IBIS LONDON GREENWICH, 30 Stockwell St" at bounding box center [368, 336] width 195 height 16
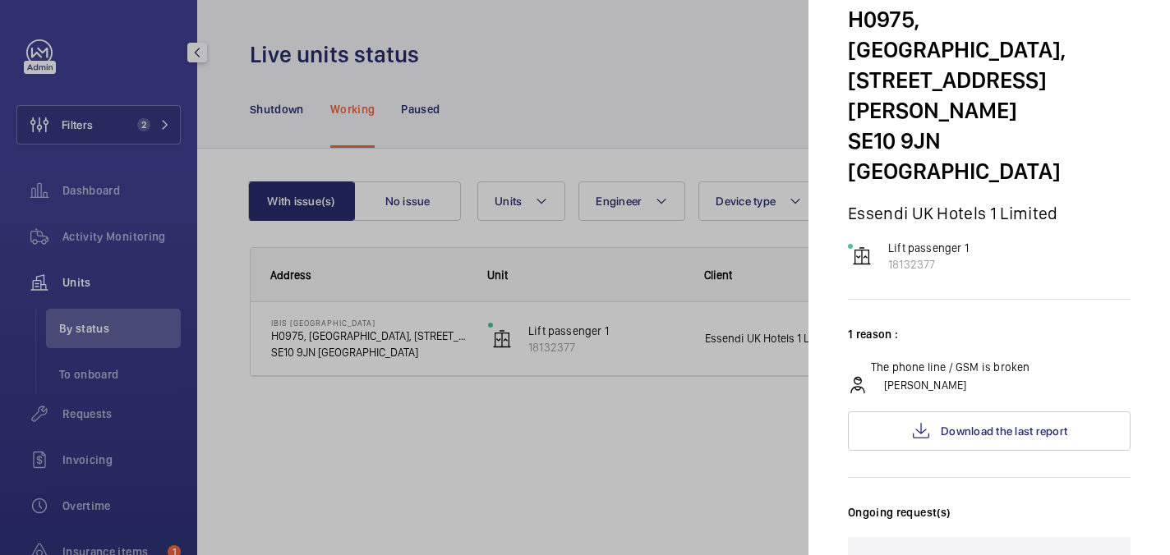
scroll to position [76, 0]
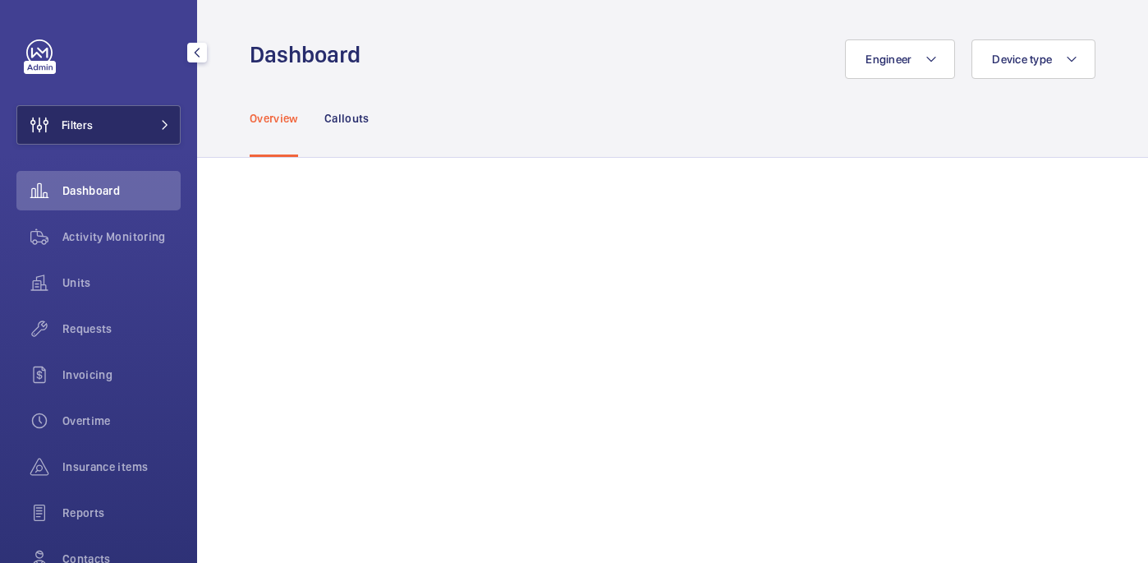
click at [108, 130] on button "Filters" at bounding box center [98, 124] width 164 height 39
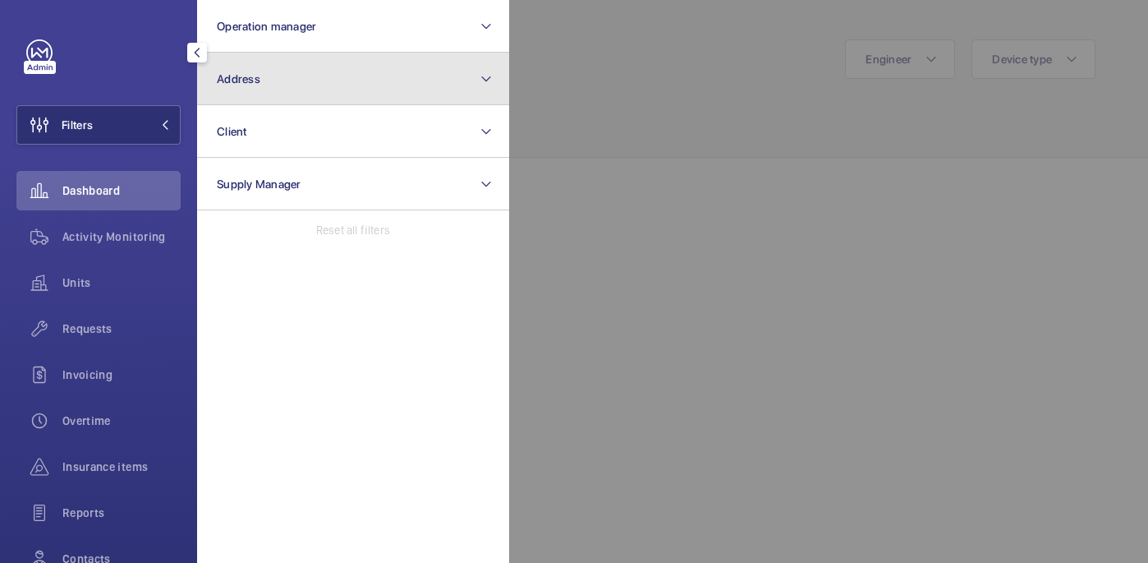
click at [264, 96] on button "Address" at bounding box center [353, 79] width 312 height 53
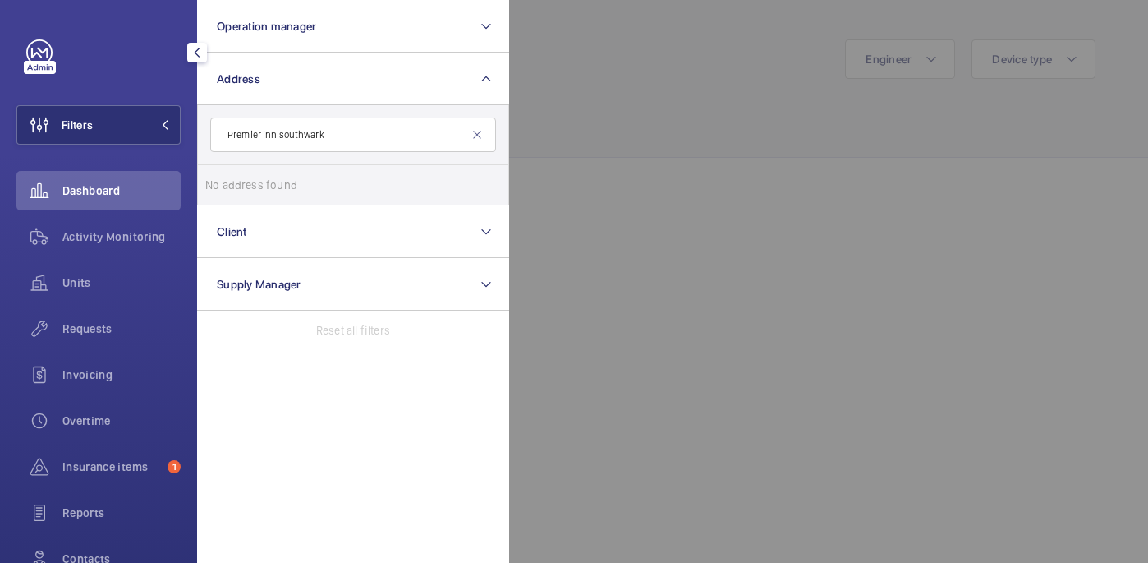
drag, startPoint x: 280, startPoint y: 138, endPoint x: 213, endPoint y: 133, distance: 67.5
click at [213, 136] on input "Premier inn southwark" at bounding box center [353, 134] width 286 height 34
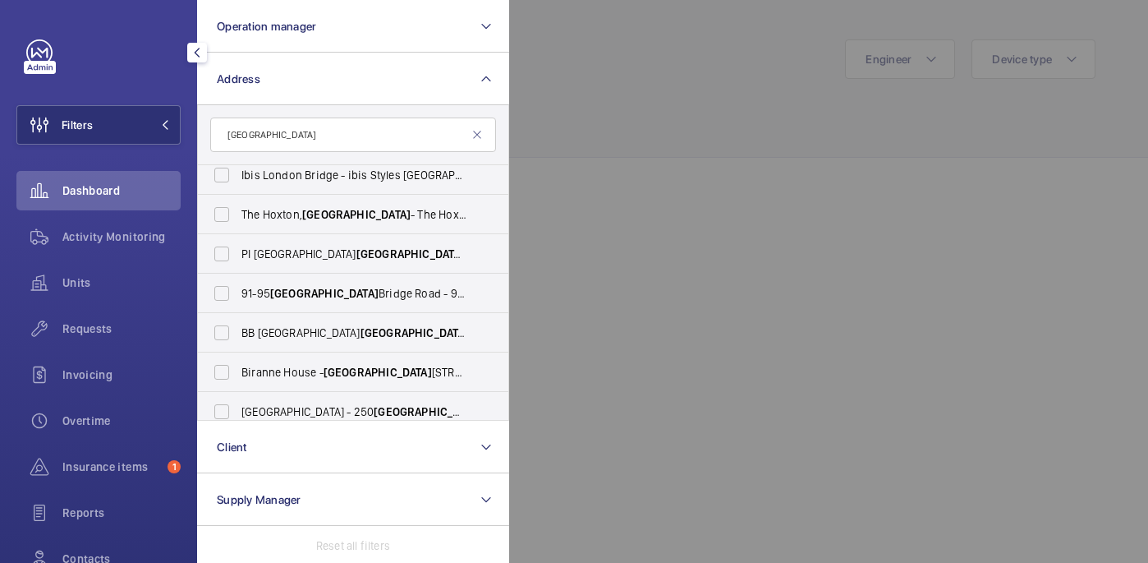
scroll to position [327, 0]
type input "[GEOGRAPHIC_DATA]"
click at [359, 266] on label "[GEOGRAPHIC_DATA] ([GEOGRAPHIC_DATA]) - [STREET_ADDRESS]" at bounding box center [341, 251] width 286 height 39
click at [238, 266] on input "[GEOGRAPHIC_DATA] ([GEOGRAPHIC_DATA]) - [STREET_ADDRESS]" at bounding box center [221, 252] width 33 height 33
checkbox input "true"
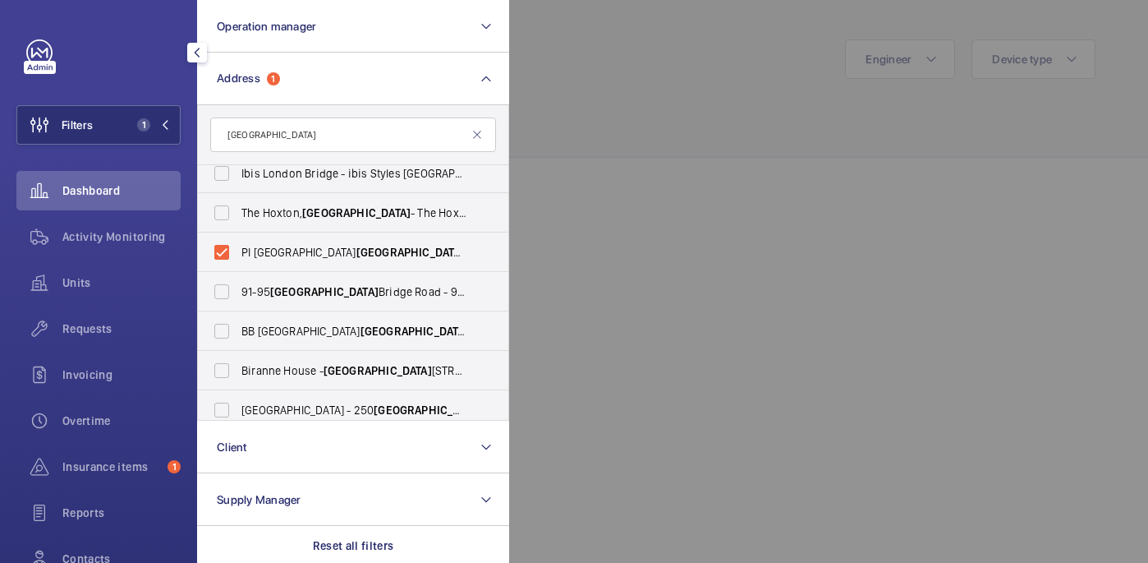
click at [660, 112] on div at bounding box center [1083, 281] width 1148 height 563
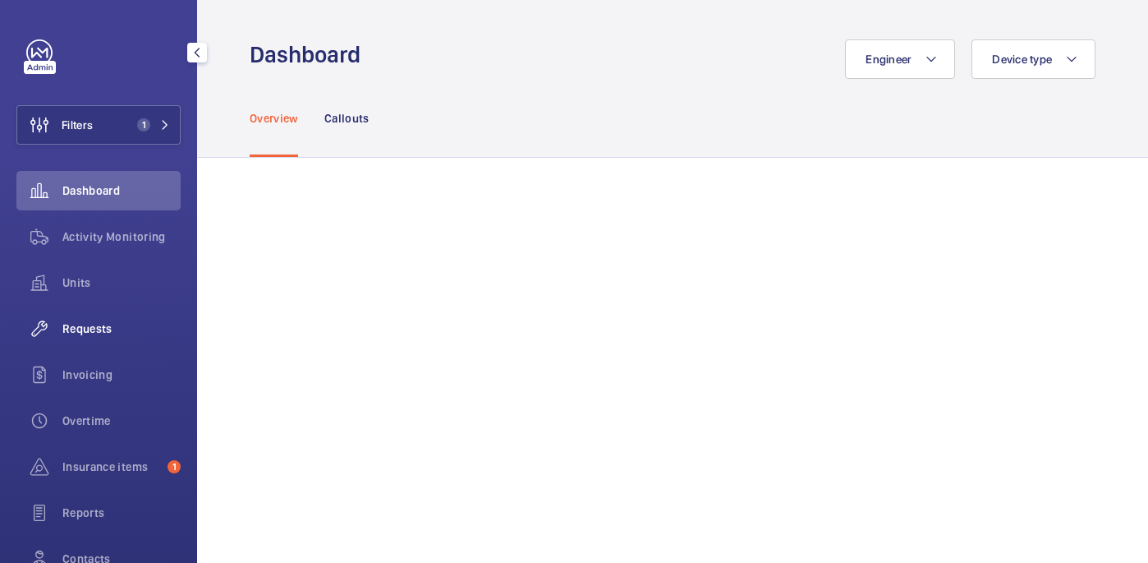
click at [96, 324] on span "Requests" at bounding box center [121, 328] width 118 height 16
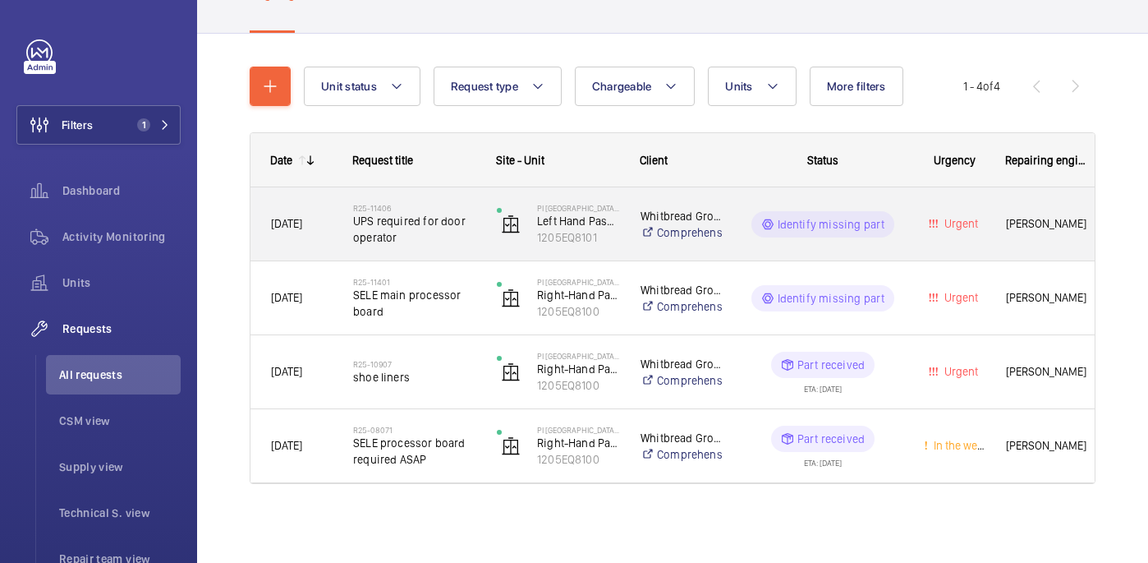
scroll to position [136, 0]
click at [452, 225] on span "UPS required for door operator" at bounding box center [414, 230] width 122 height 33
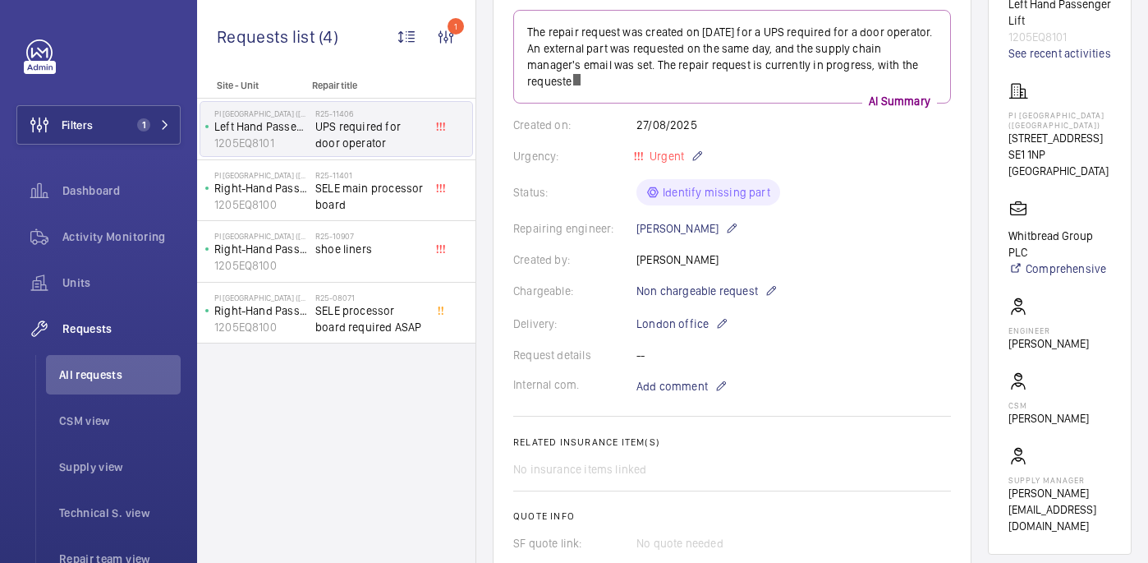
scroll to position [914, 0]
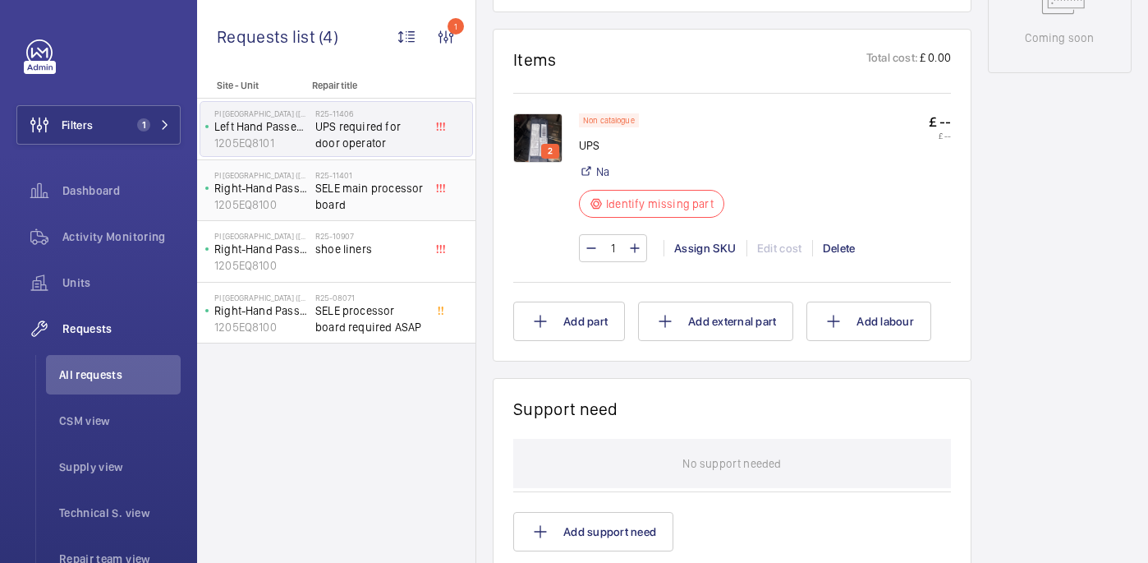
click at [348, 192] on span "SELE main processor board" at bounding box center [369, 196] width 108 height 33
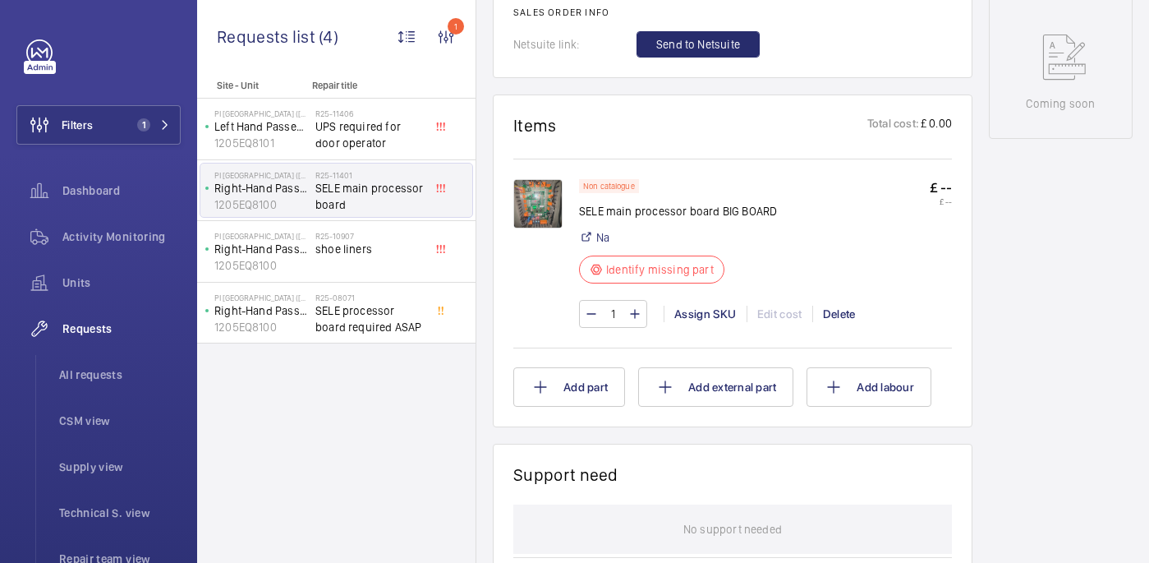
scroll to position [485, 0]
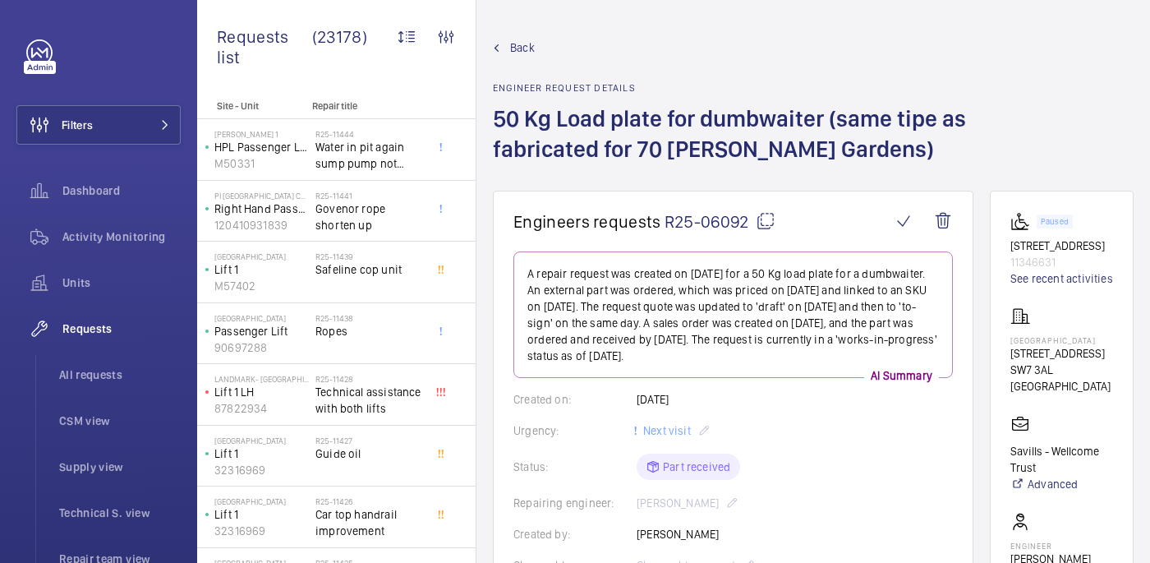
click at [761, 226] on mat-icon at bounding box center [766, 221] width 20 height 20
click at [1068, 345] on p "Monteagle House" at bounding box center [1061, 340] width 103 height 10
copy p "Monteagle House"
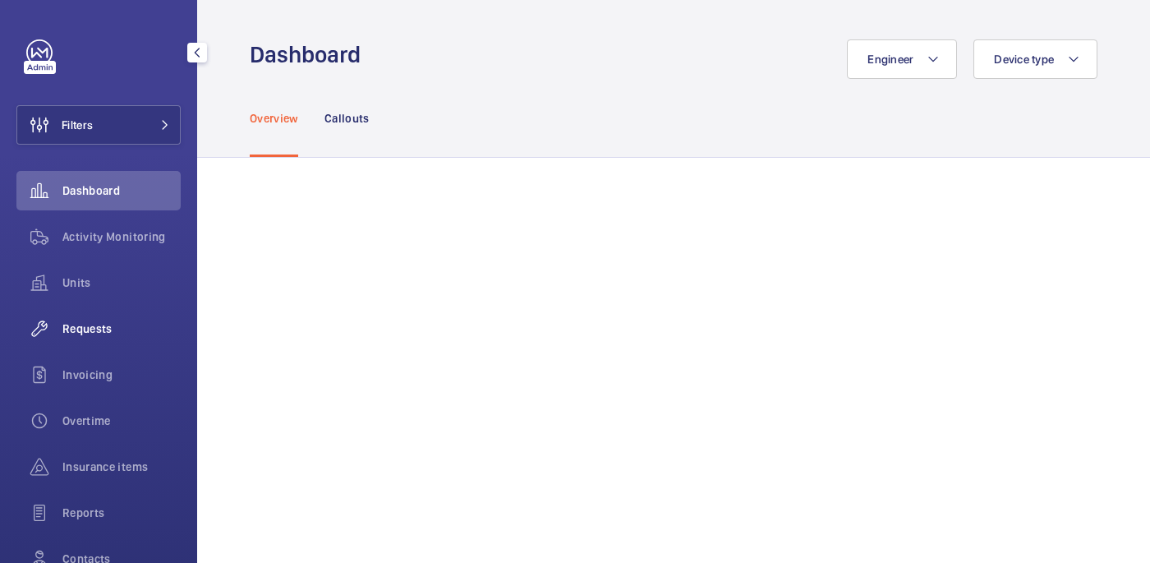
click at [83, 326] on span "Requests" at bounding box center [121, 328] width 118 height 16
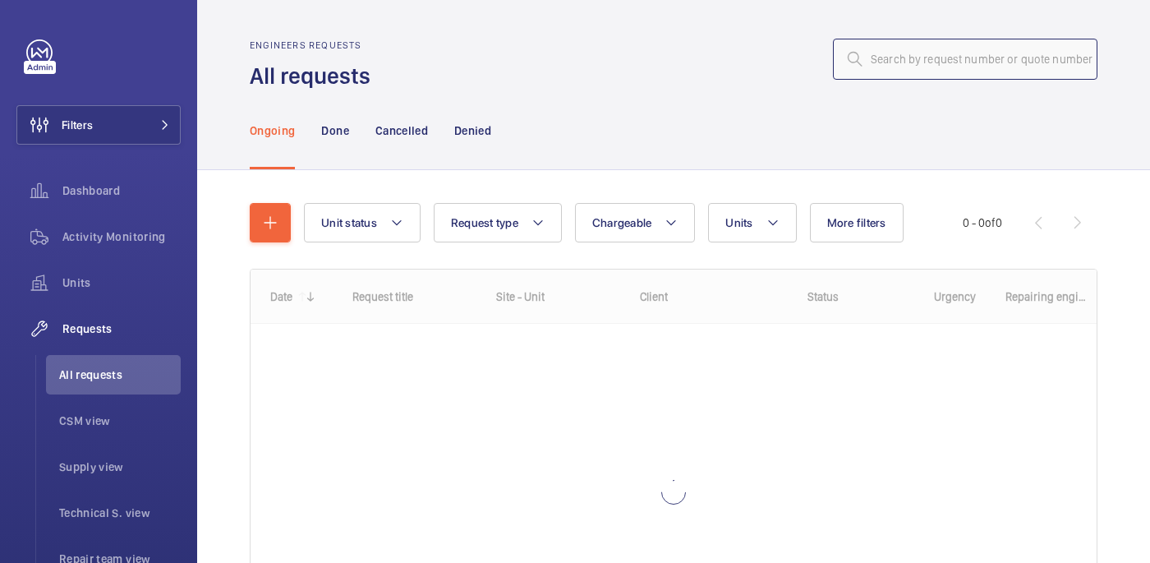
click at [950, 61] on input "text" at bounding box center [965, 59] width 264 height 41
paste input "R25-11248"
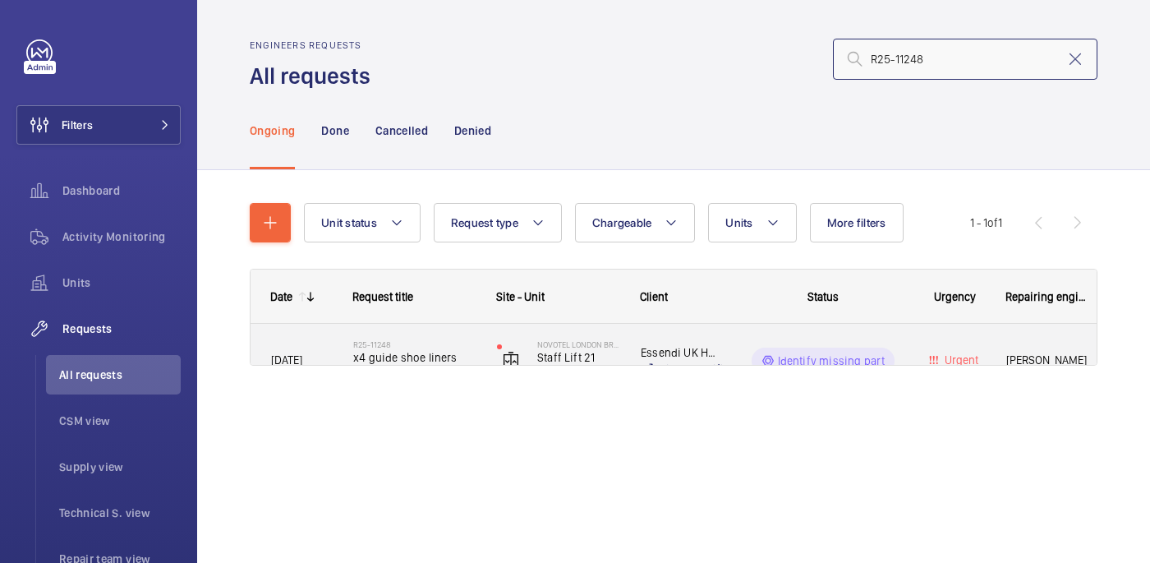
type input "R25-11248"
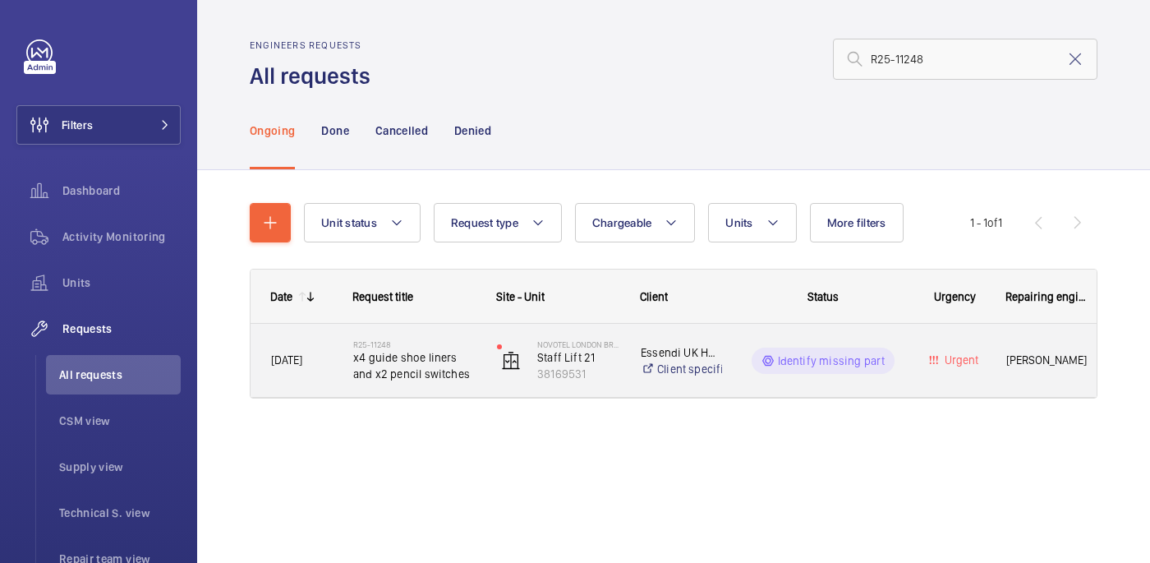
click at [399, 357] on span "x4 guide shoe liners and x2 pencil switches" at bounding box center [414, 365] width 122 height 33
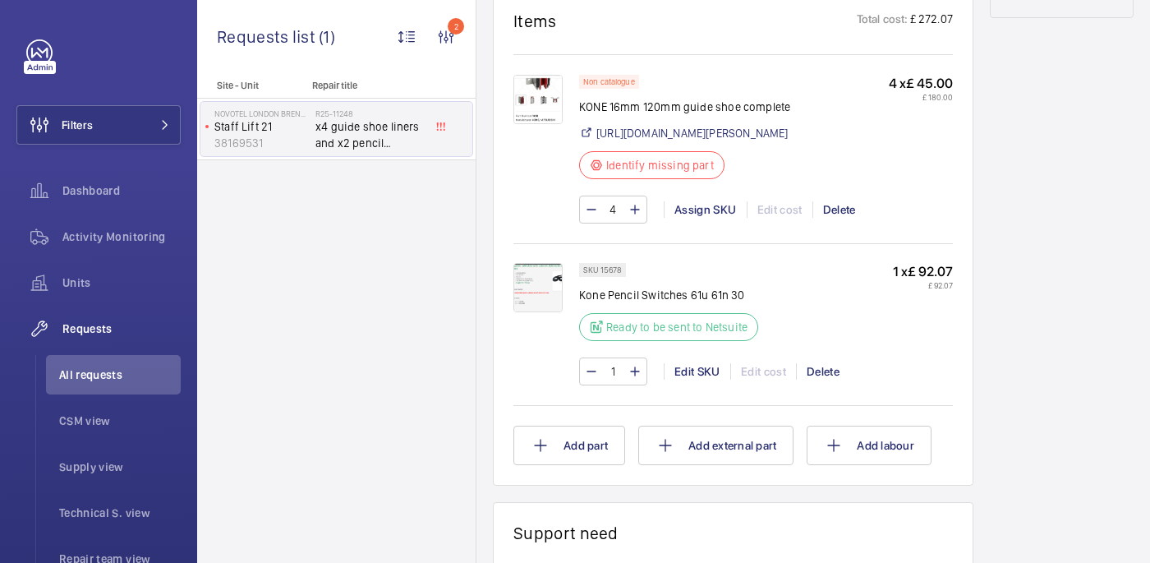
scroll to position [980, 0]
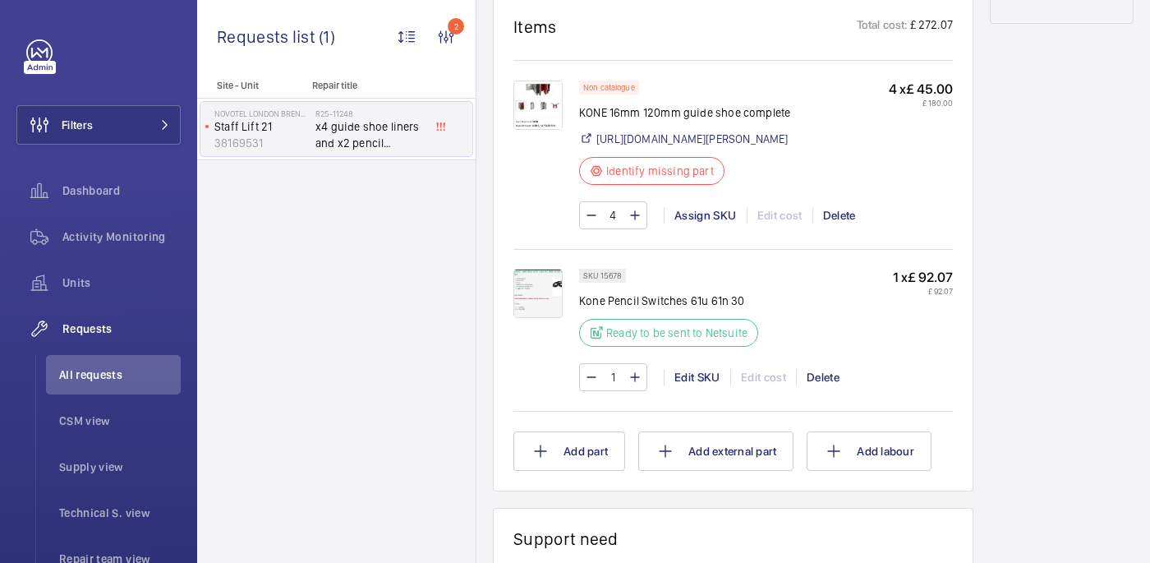
click at [540, 318] on img at bounding box center [537, 293] width 49 height 49
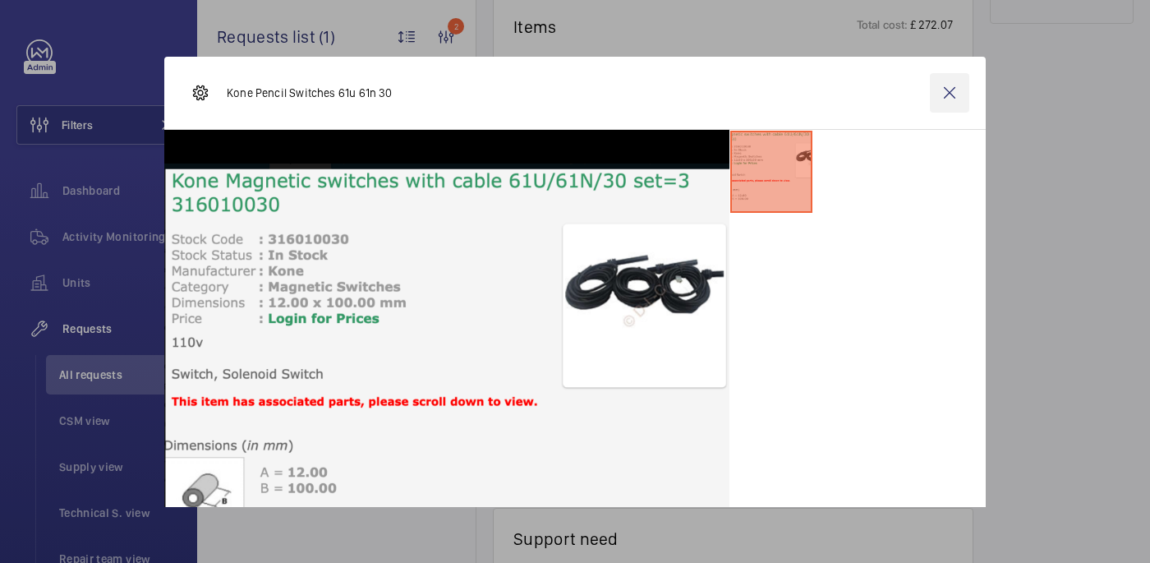
click at [951, 80] on wm-front-icon-button at bounding box center [949, 92] width 39 height 39
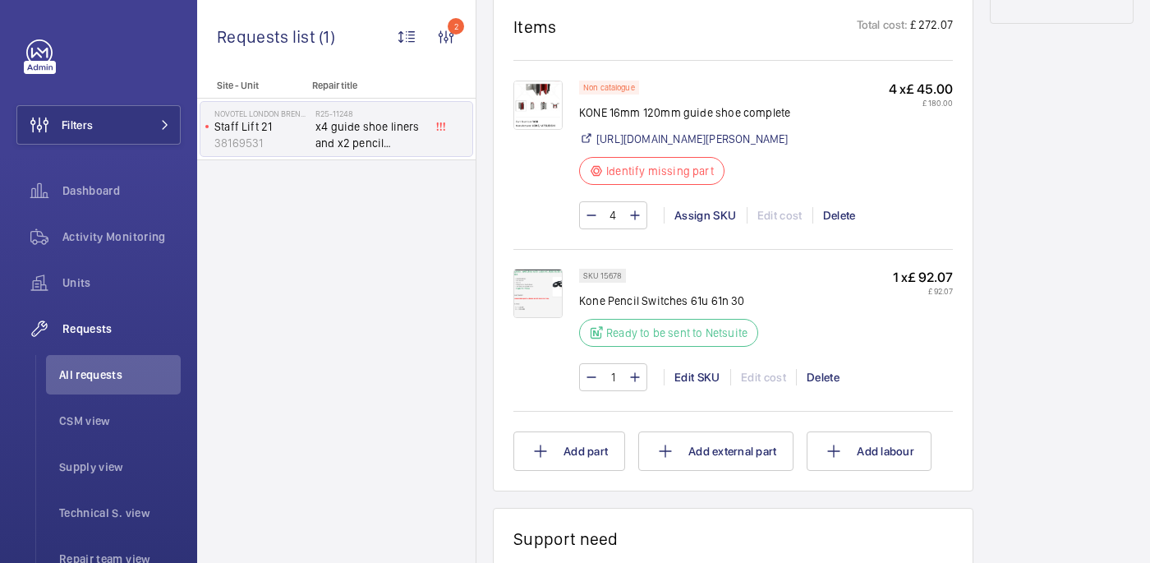
scroll to position [934, 0]
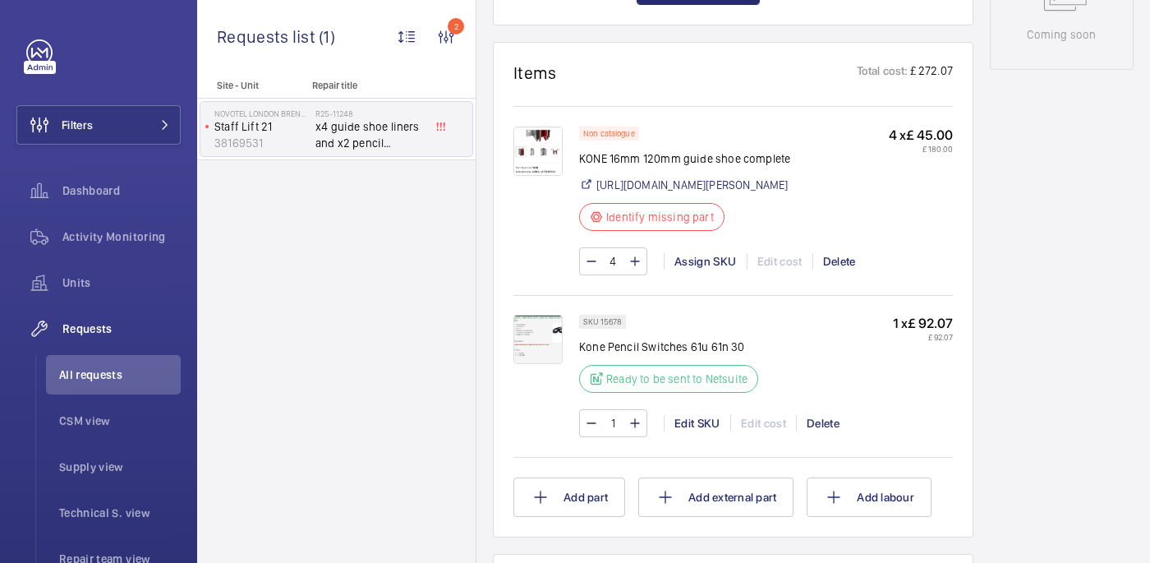
click at [517, 168] on img at bounding box center [537, 150] width 49 height 49
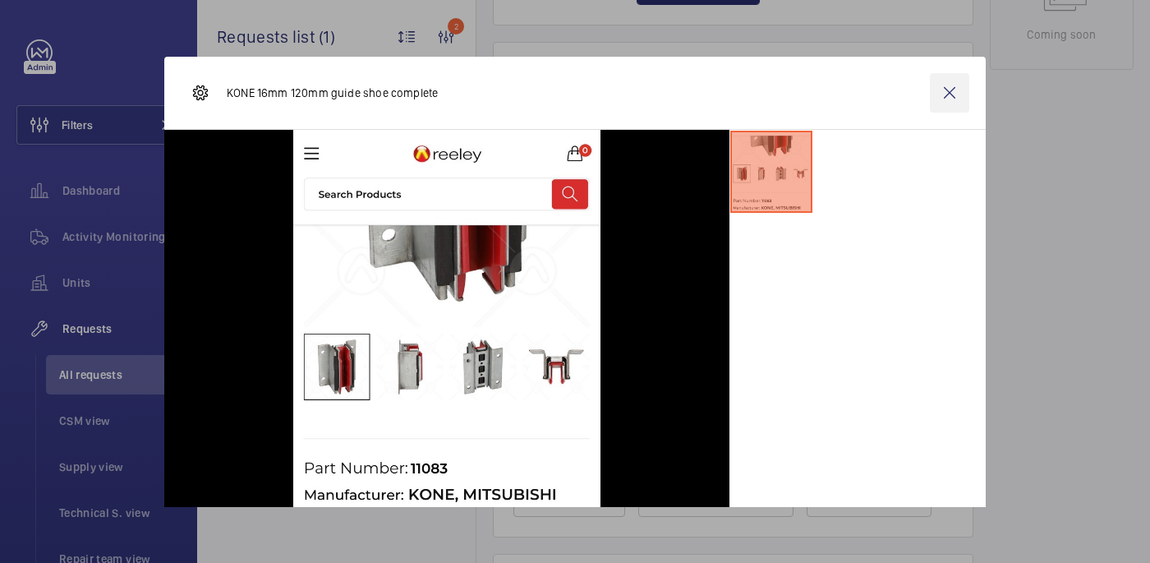
click at [946, 87] on wm-front-icon-button at bounding box center [949, 92] width 39 height 39
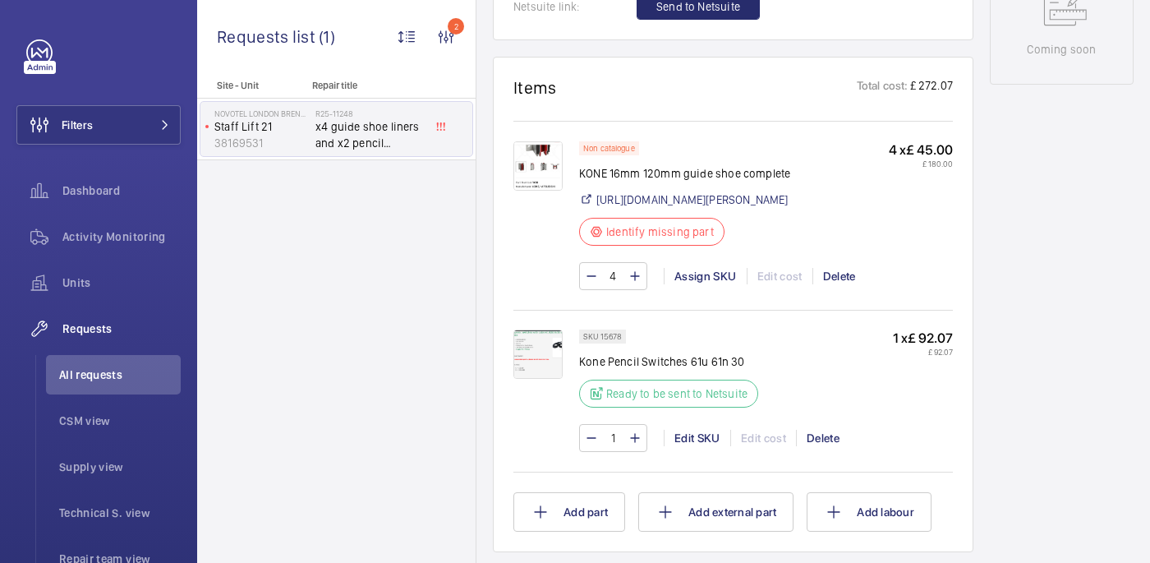
scroll to position [937, 0]
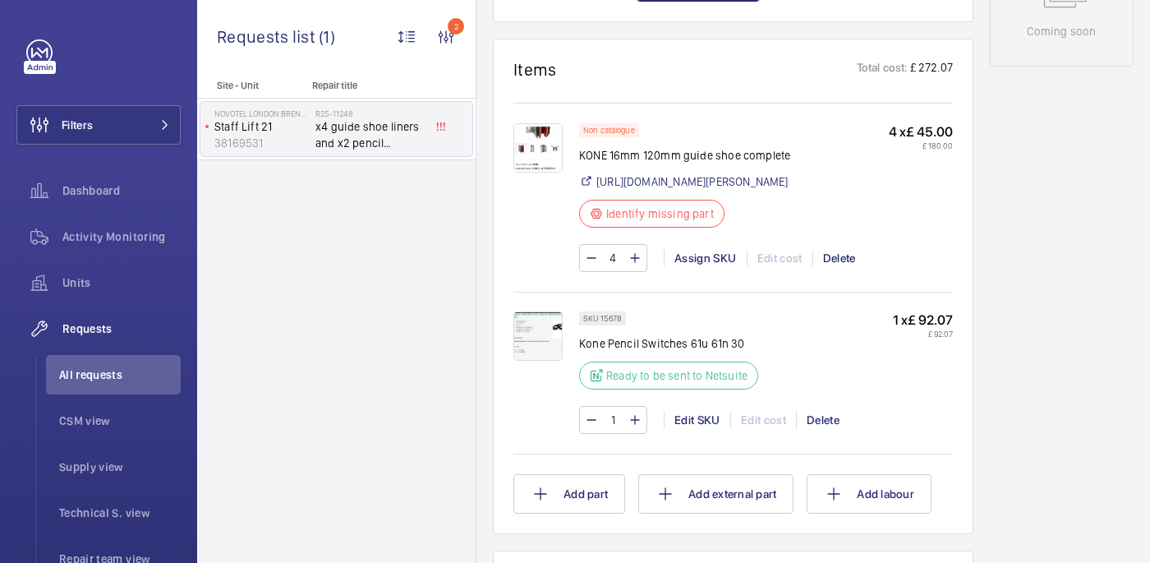
click at [544, 361] on img at bounding box center [537, 335] width 49 height 49
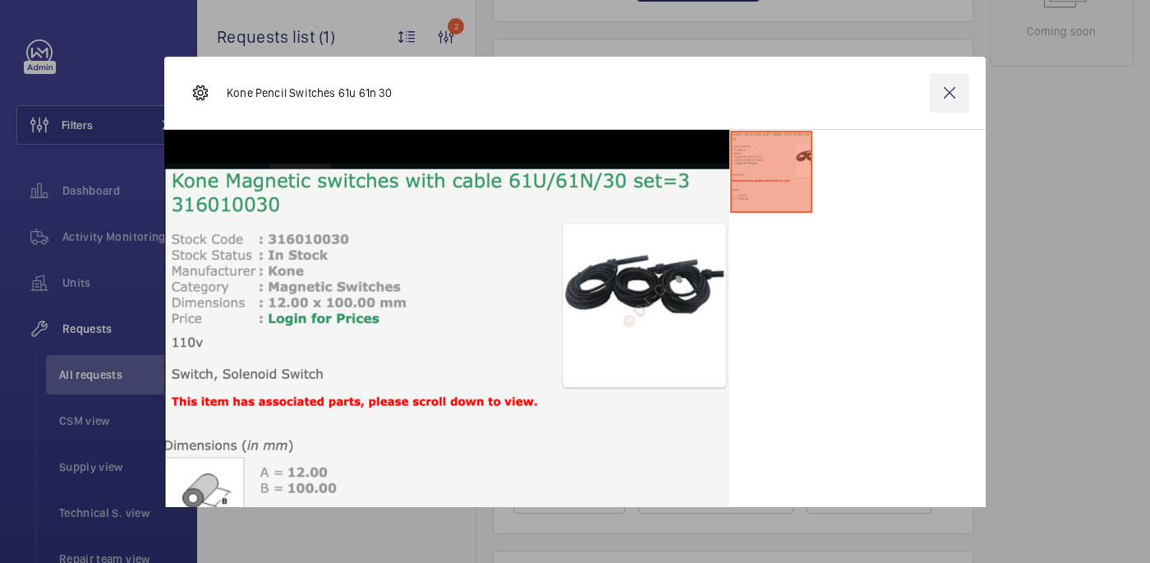
click at [939, 106] on wm-front-icon-button at bounding box center [949, 92] width 39 height 39
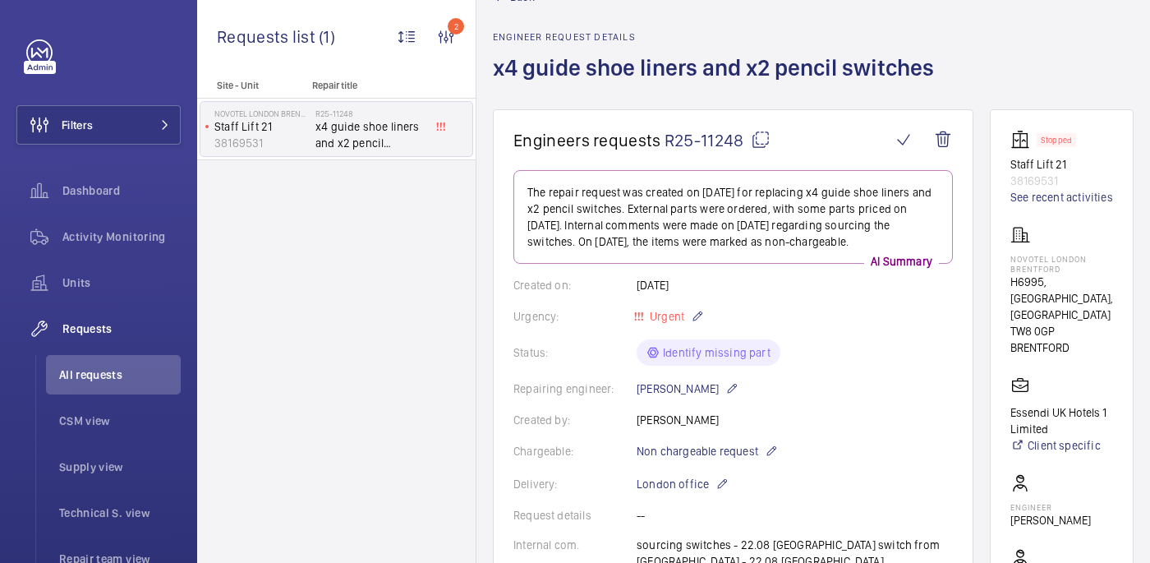
scroll to position [0, 0]
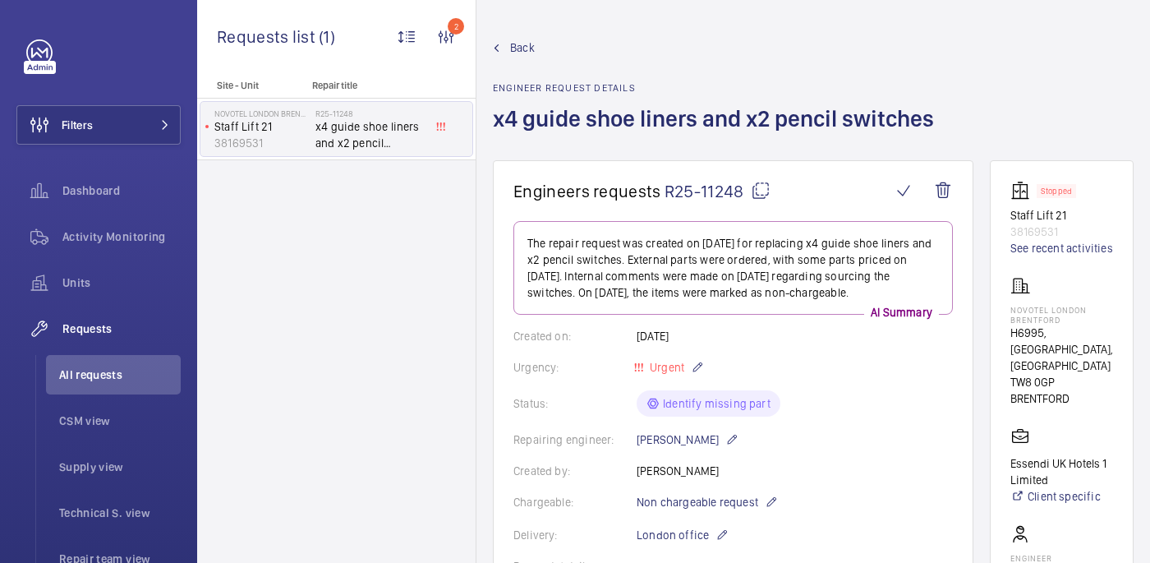
click at [759, 196] on mat-icon at bounding box center [761, 191] width 20 height 20
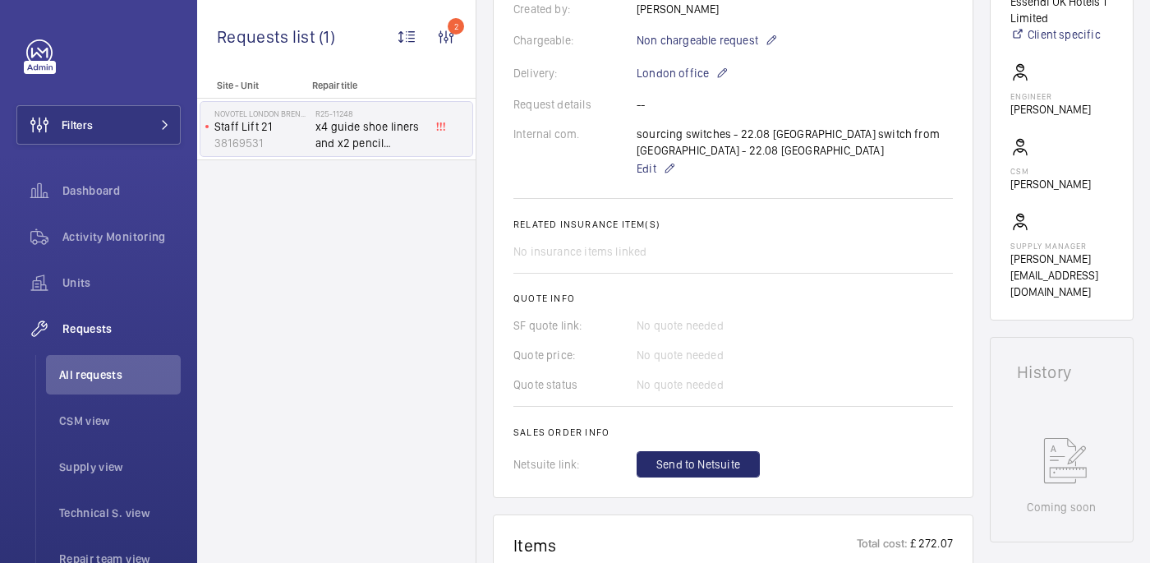
scroll to position [955, 0]
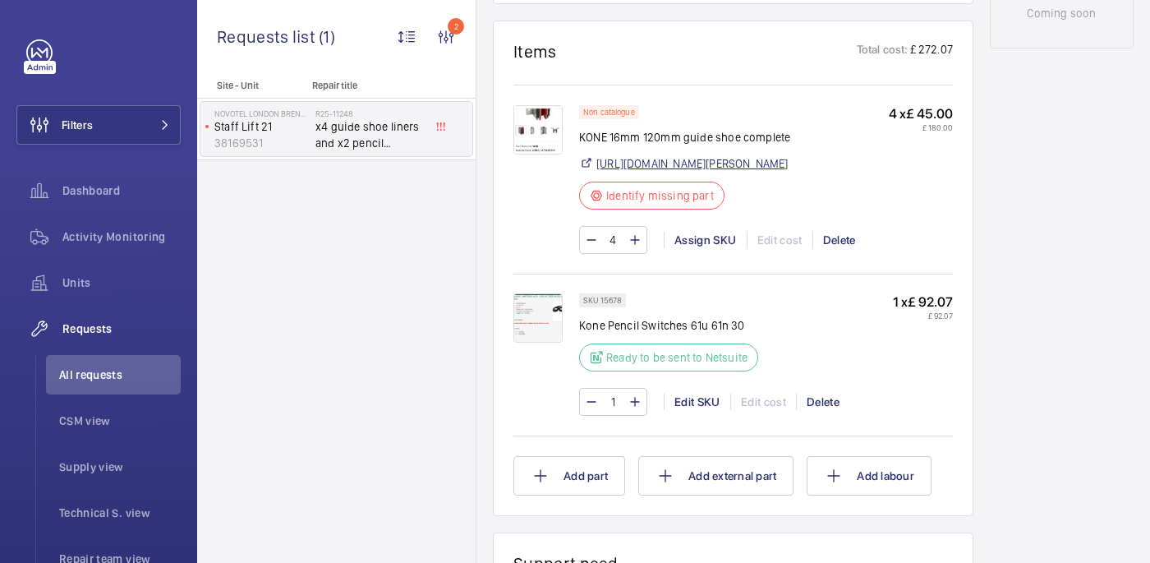
click at [687, 166] on link "https://www.reeley.co.uk/products/120mm-long-guide-shoe-with-liner-to-suit-16mm…" at bounding box center [692, 163] width 192 height 16
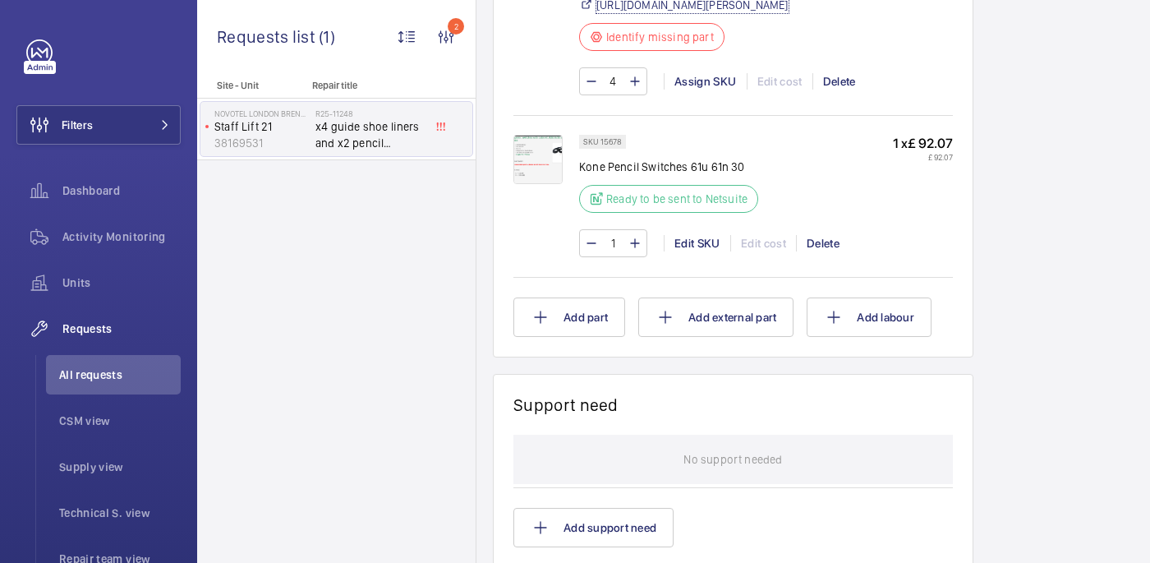
scroll to position [1115, 0]
click at [691, 89] on div "Assign SKU" at bounding box center [705, 80] width 83 height 16
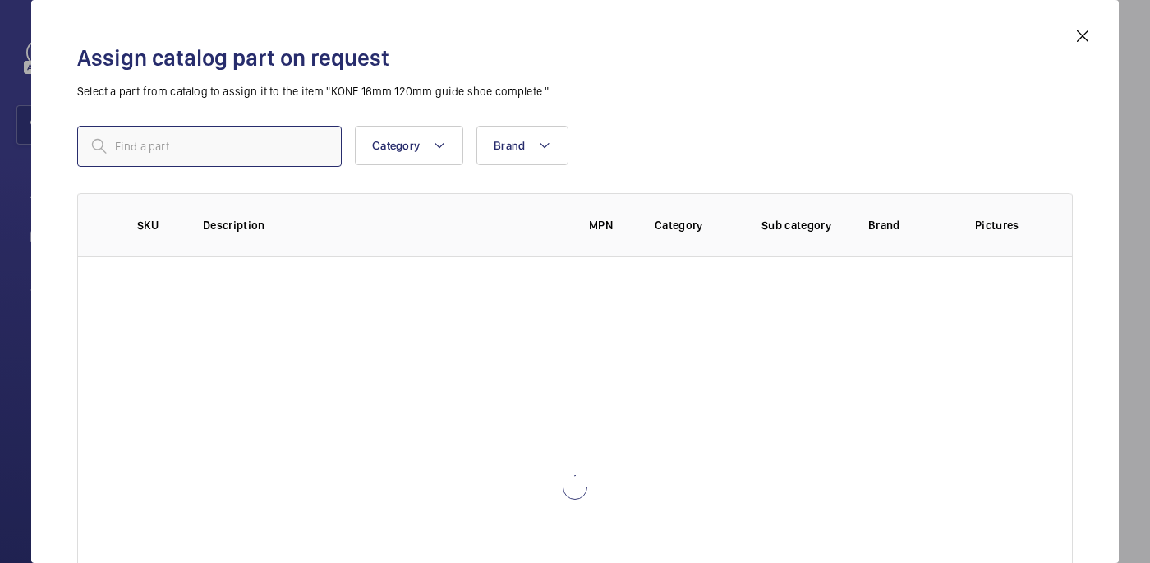
click at [209, 136] on input "text" at bounding box center [209, 146] width 264 height 41
paste input "1010102"
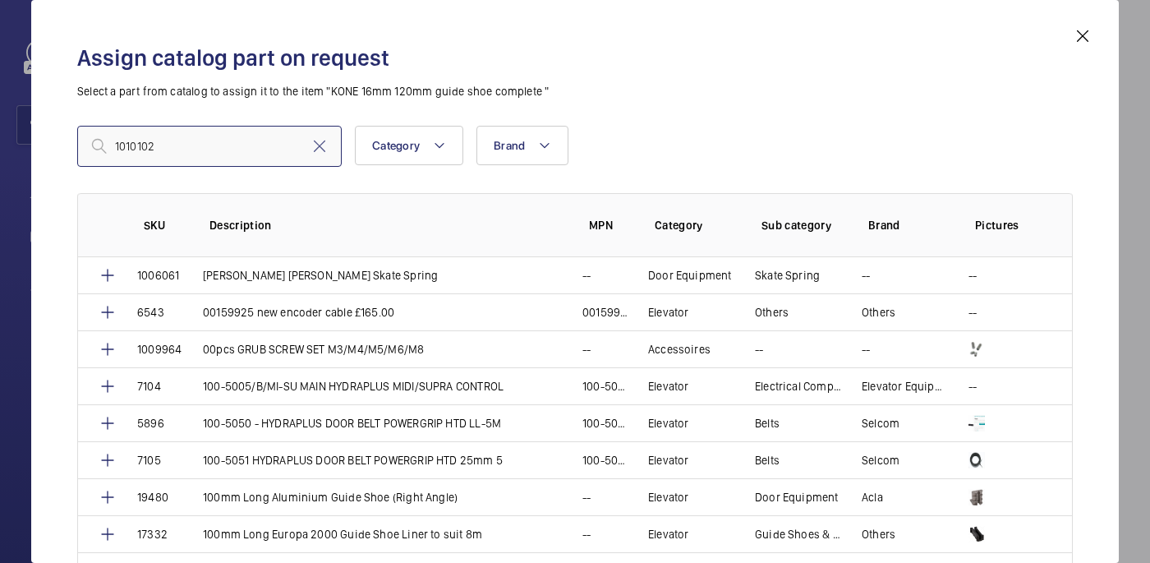
click at [123, 152] on input "1010102" at bounding box center [209, 146] width 264 height 41
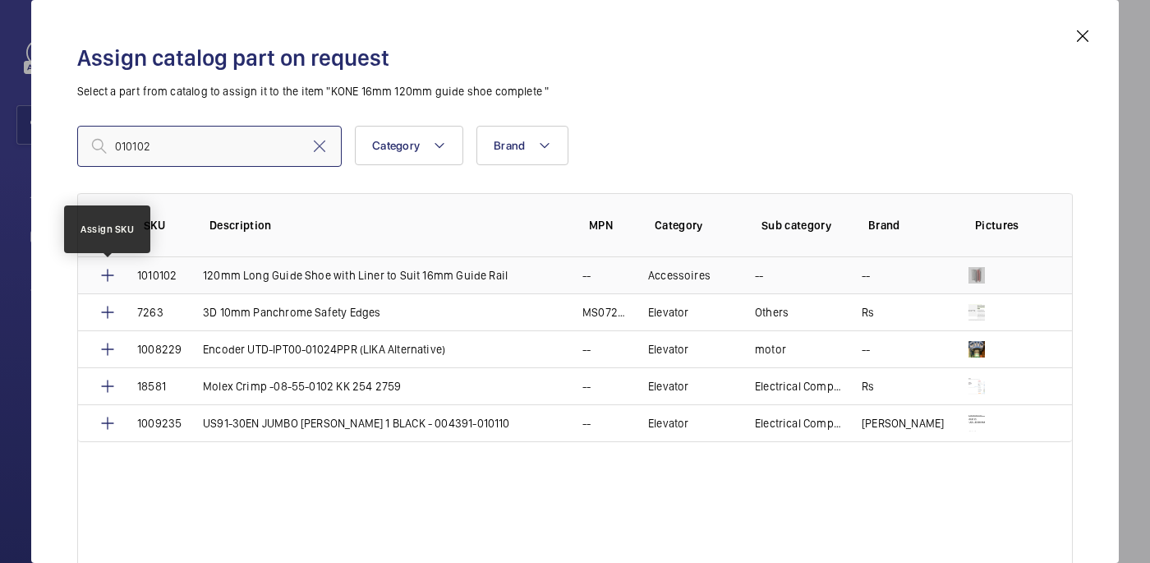
type input "010102"
click at [113, 272] on mat-icon at bounding box center [108, 275] width 20 height 20
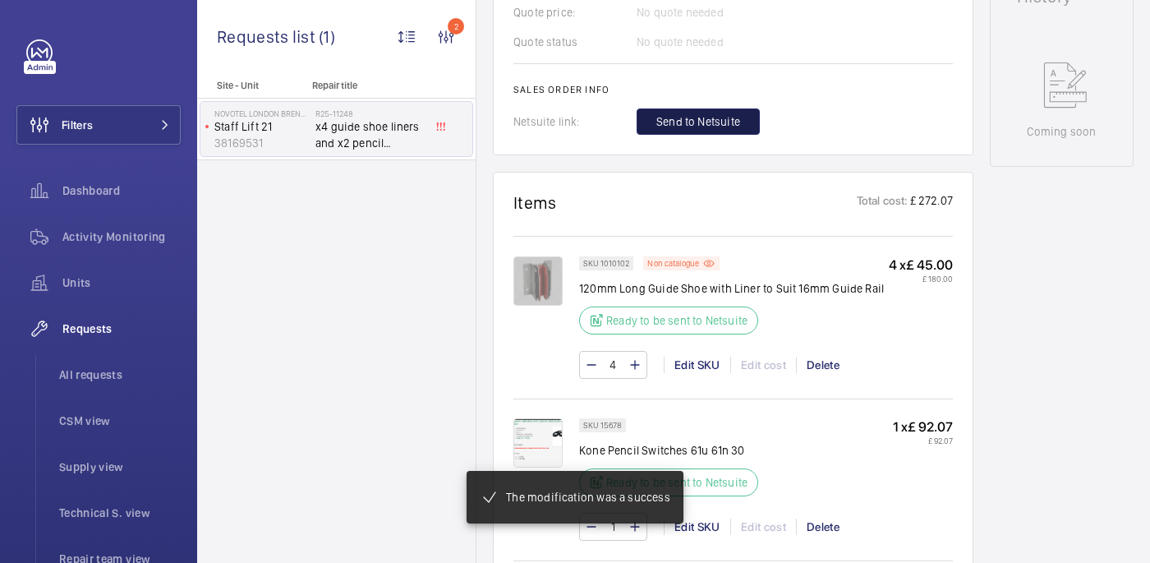
scroll to position [853, 0]
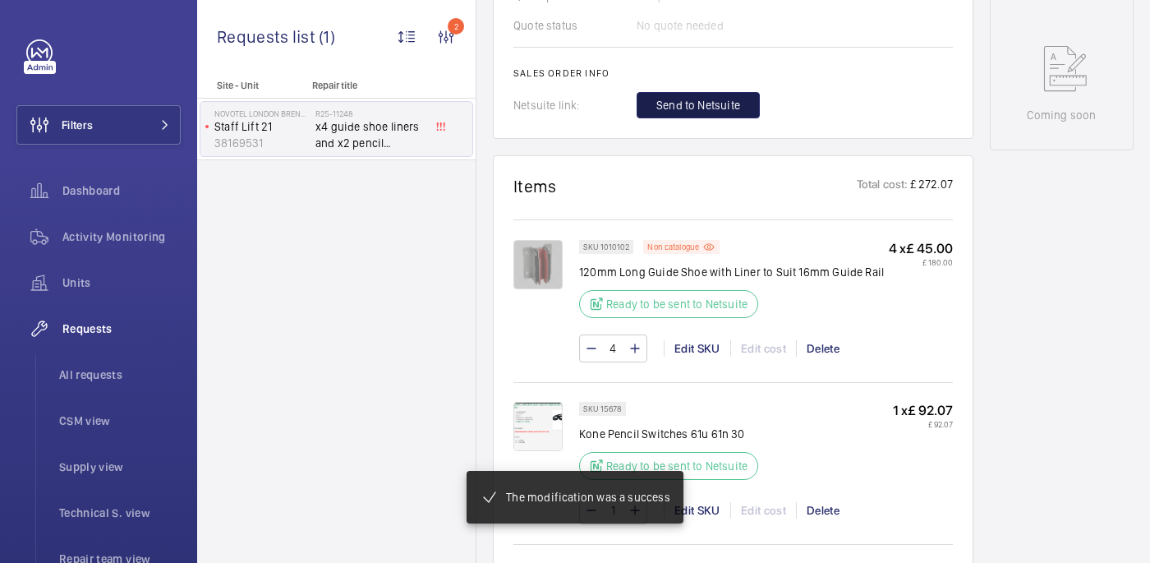
click at [719, 104] on span "Send to Netsuite" at bounding box center [698, 105] width 84 height 16
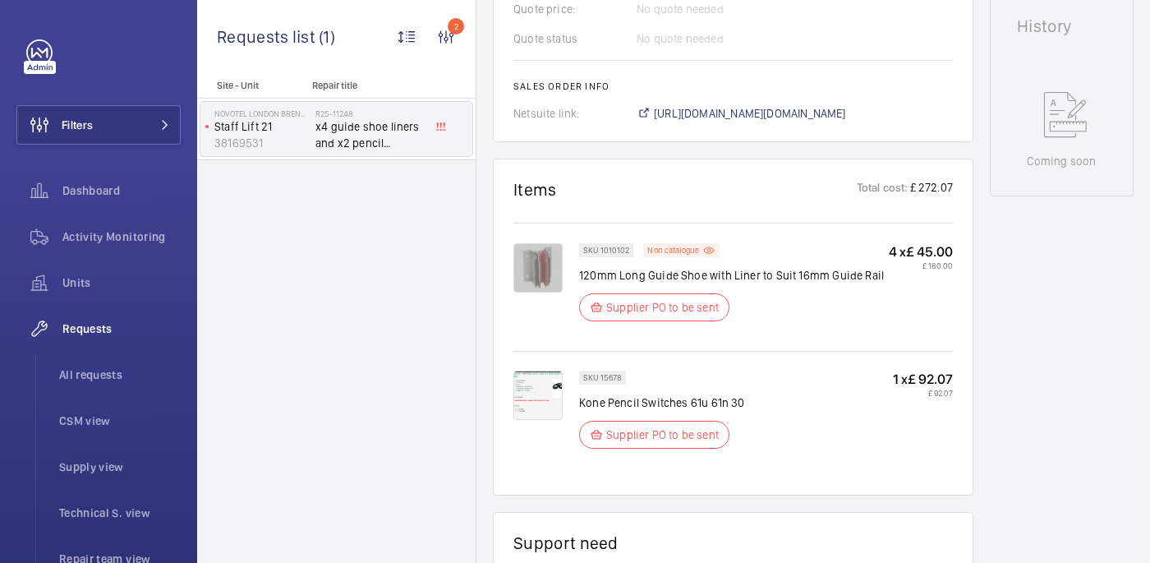
scroll to position [670, 0]
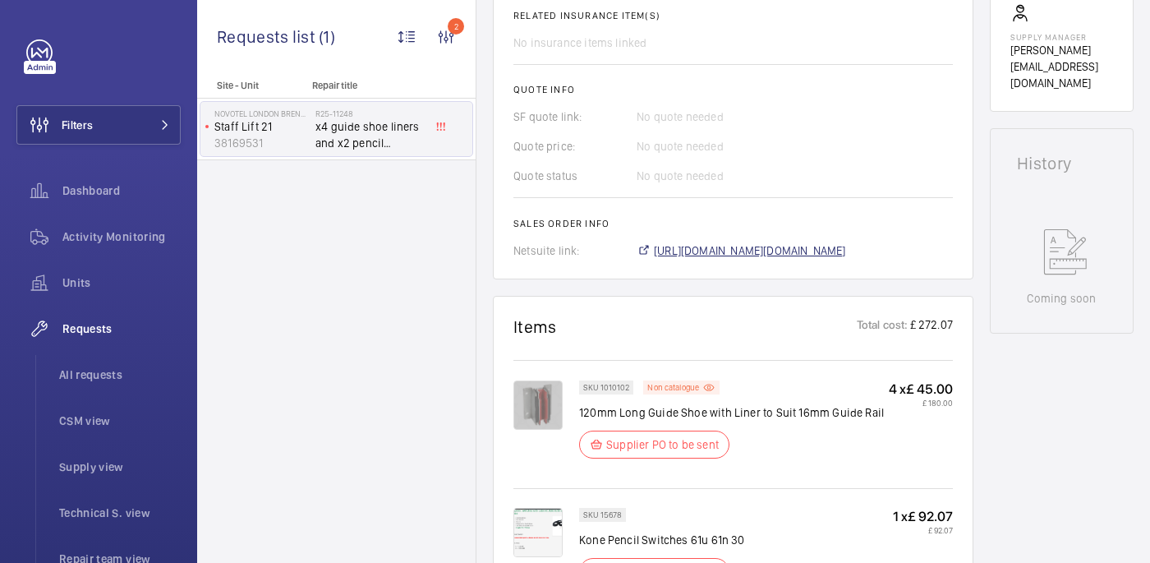
click at [782, 242] on span "https://6461500.app.netsuite.com/app/accounting/transactions/salesord.nl?id=295…" at bounding box center [750, 250] width 192 height 16
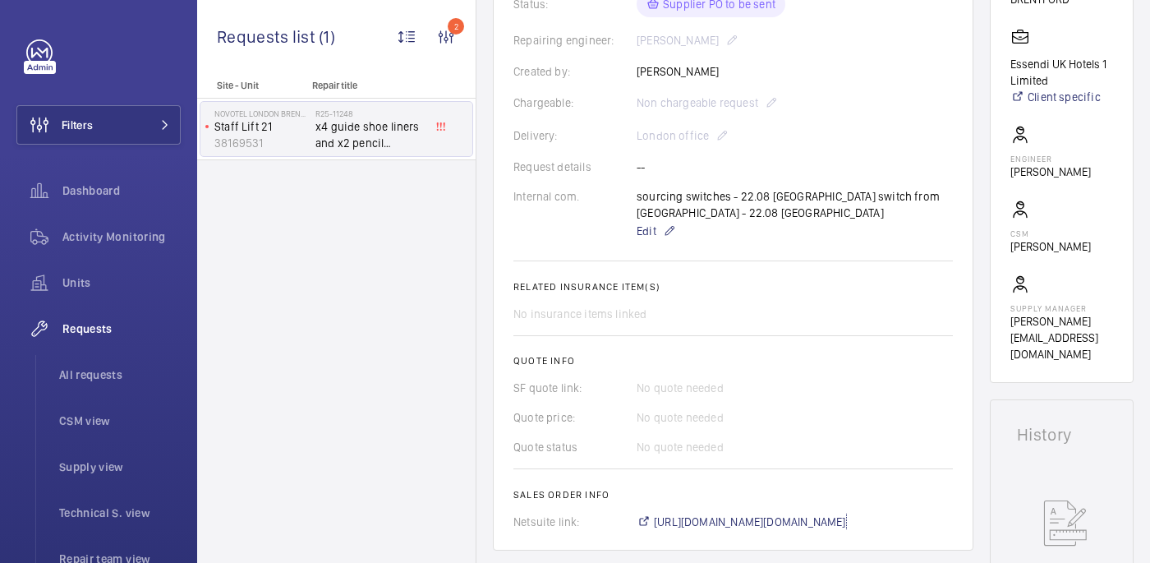
scroll to position [0, 0]
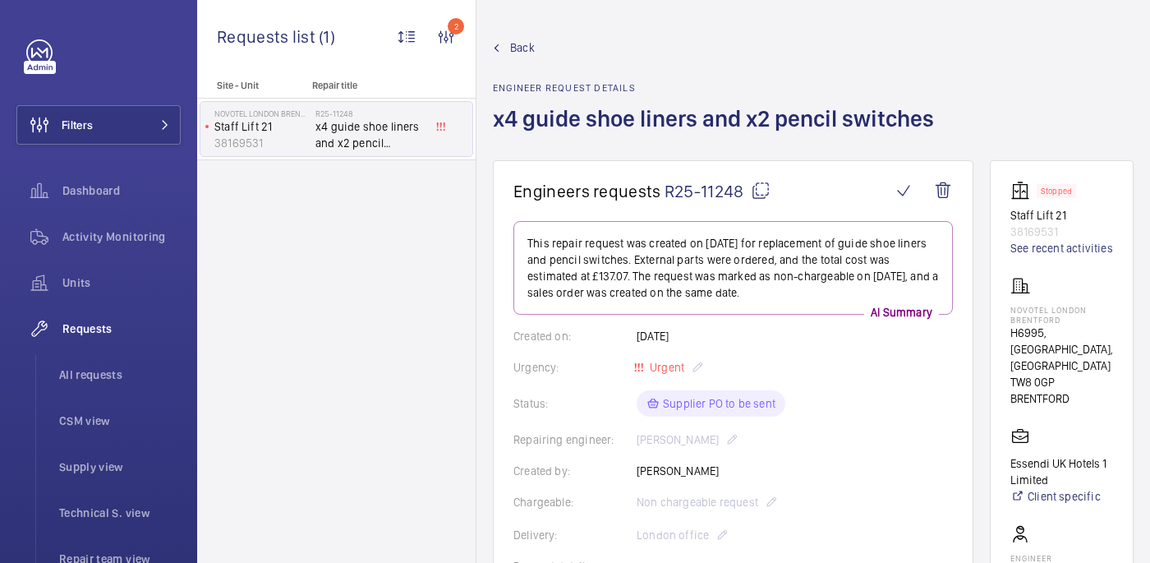
click at [1065, 322] on p "NOVOTEL LONDON BRENTFORD" at bounding box center [1061, 315] width 103 height 20
copy p "NOVOTEL LONDON BRENTFORD"
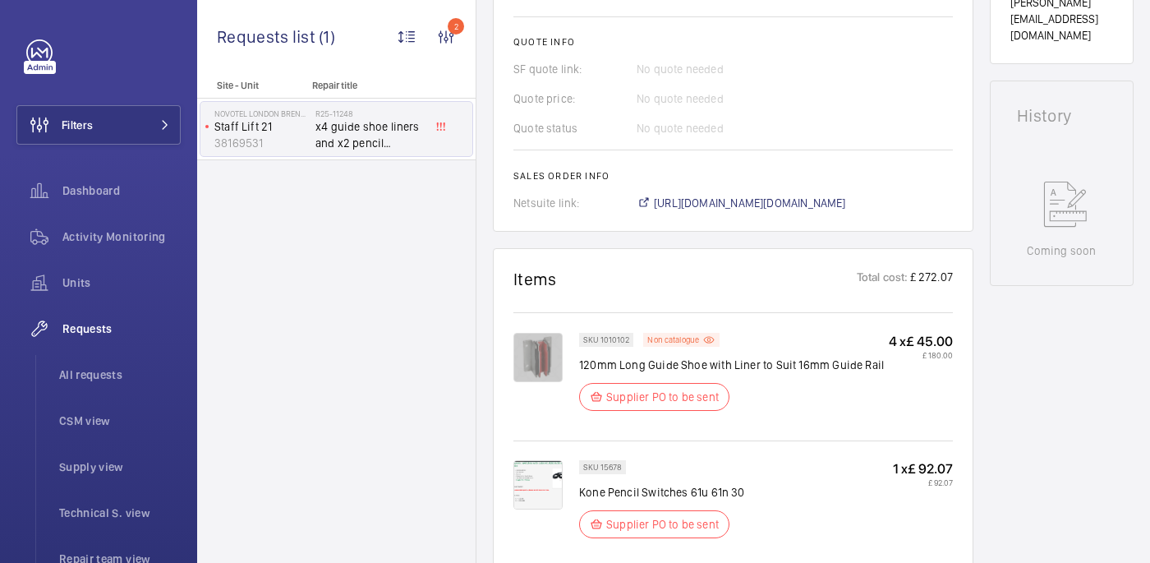
scroll to position [700, 0]
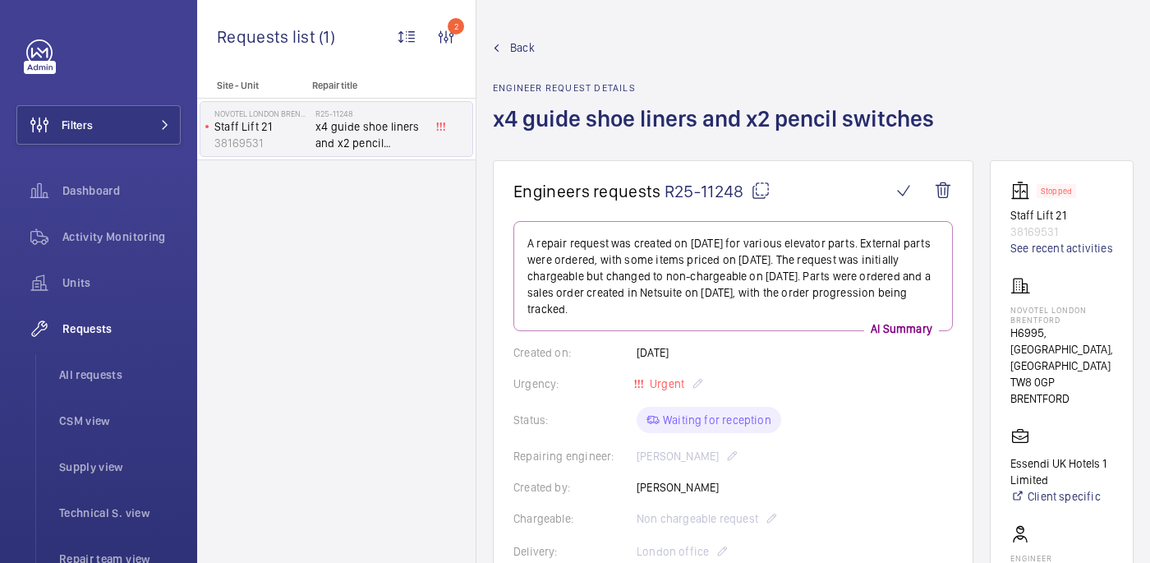
click at [622, 75] on div "Back Engineer request details x4 guide shoe liners and x2 pencil switches" at bounding box center [718, 99] width 451 height 121
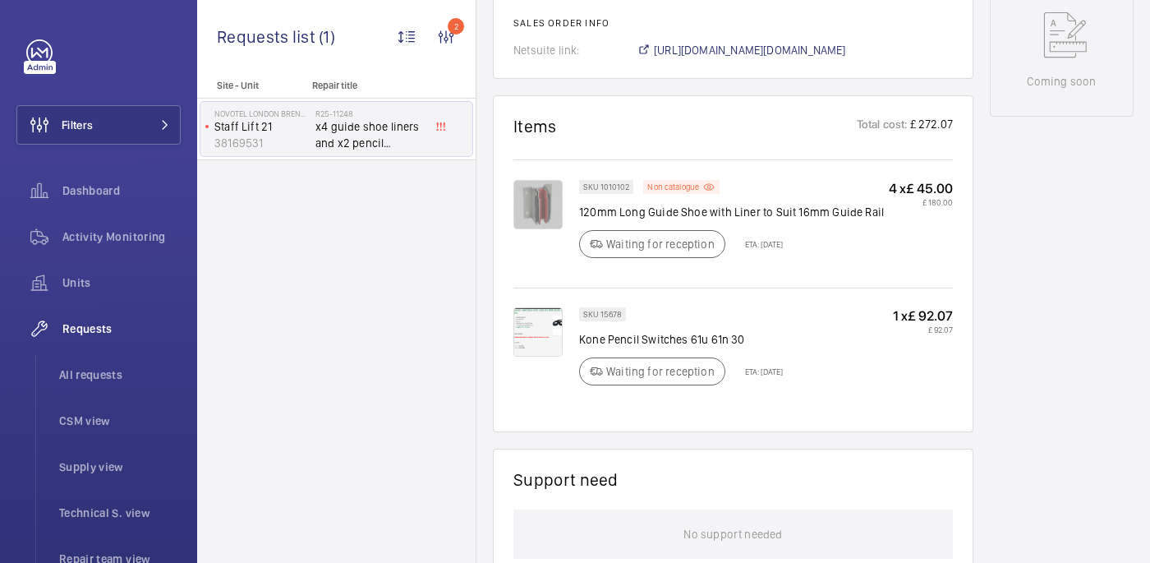
scroll to position [735, 0]
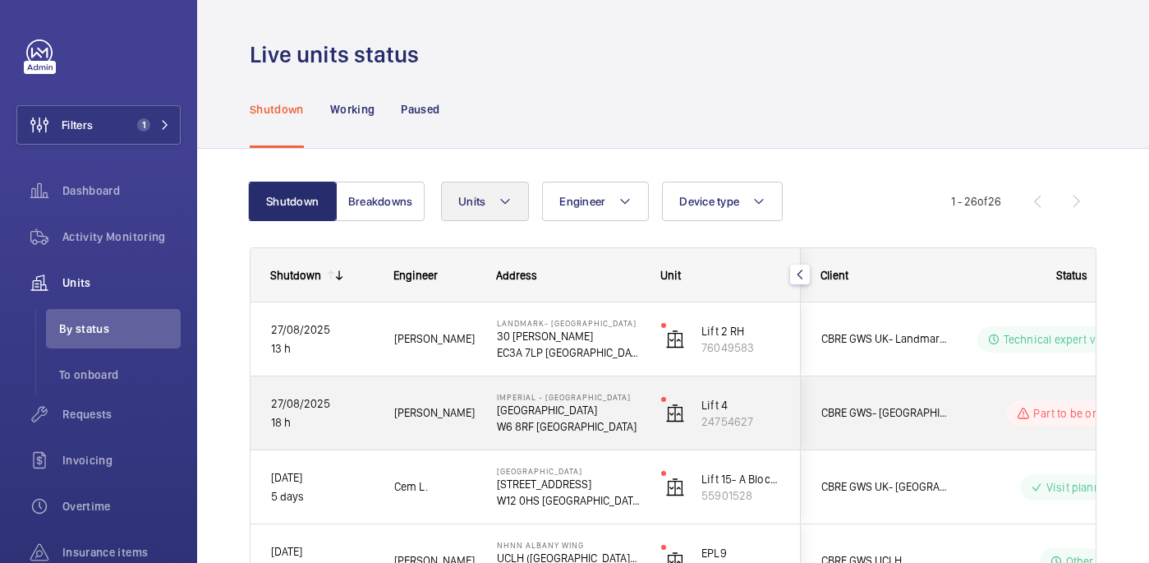
scroll to position [205, 0]
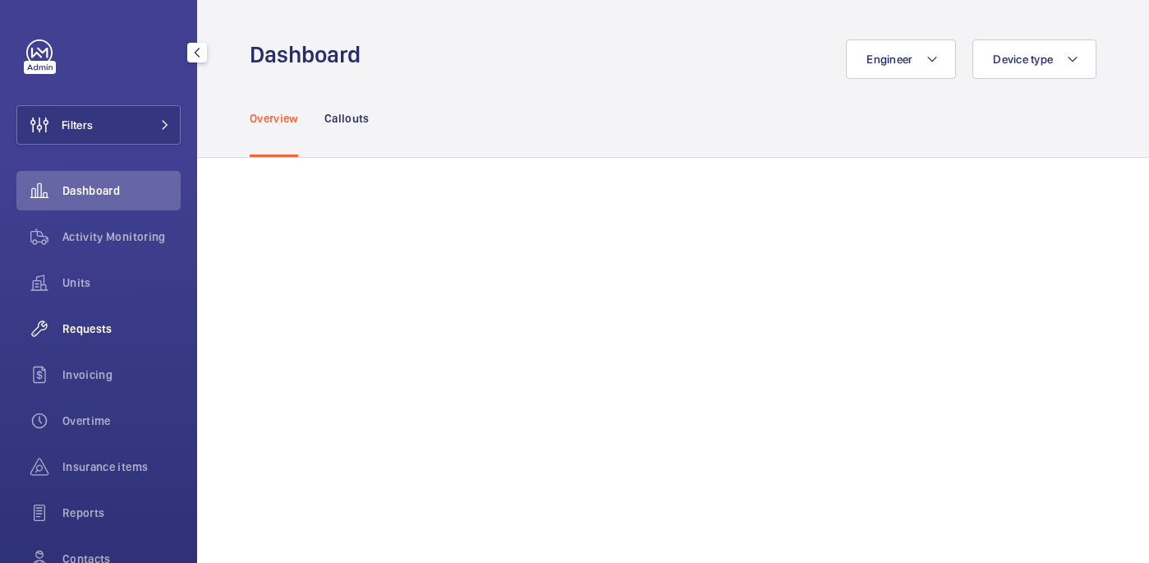
click at [106, 318] on div "Requests" at bounding box center [98, 328] width 164 height 39
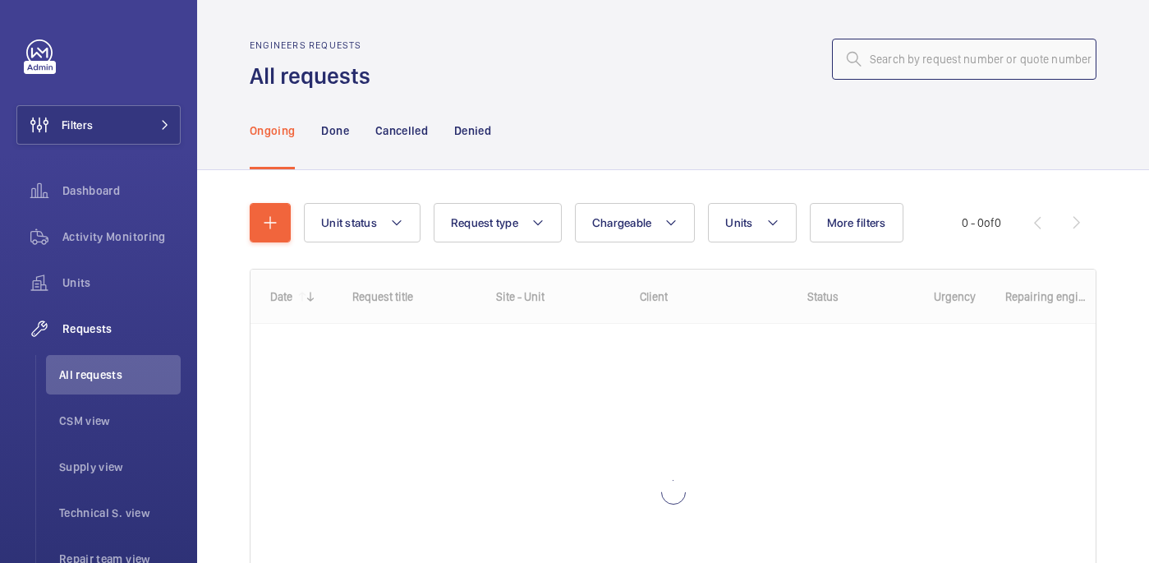
click at [972, 58] on input "text" at bounding box center [964, 59] width 264 height 41
paste input "R25-11043"
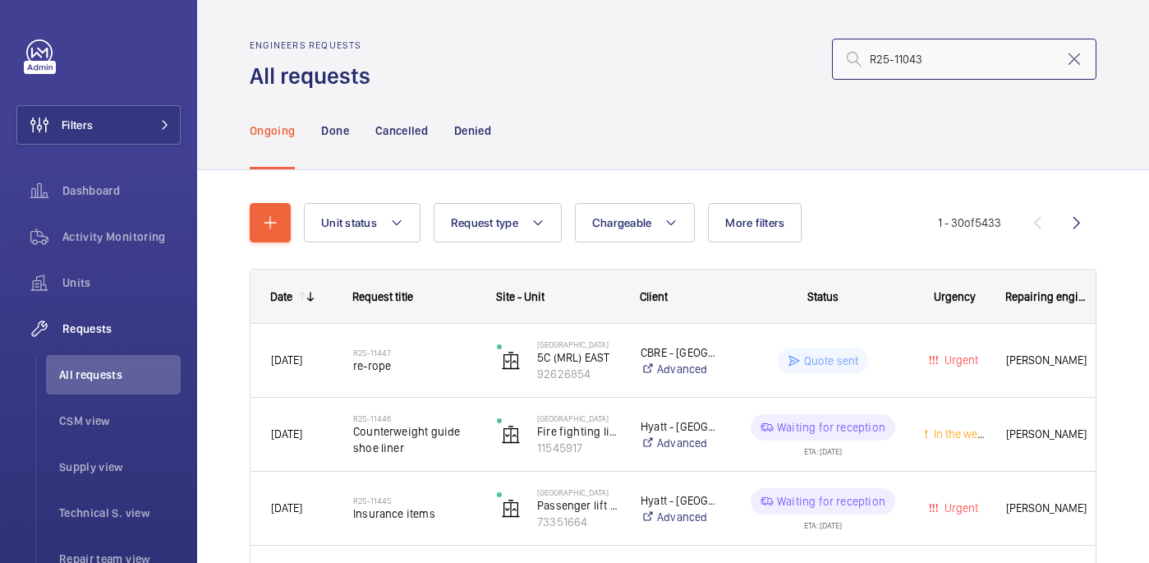
click at [868, 62] on input "R25-11043" at bounding box center [964, 59] width 264 height 41
click at [954, 66] on input "R25-11043" at bounding box center [964, 59] width 264 height 41
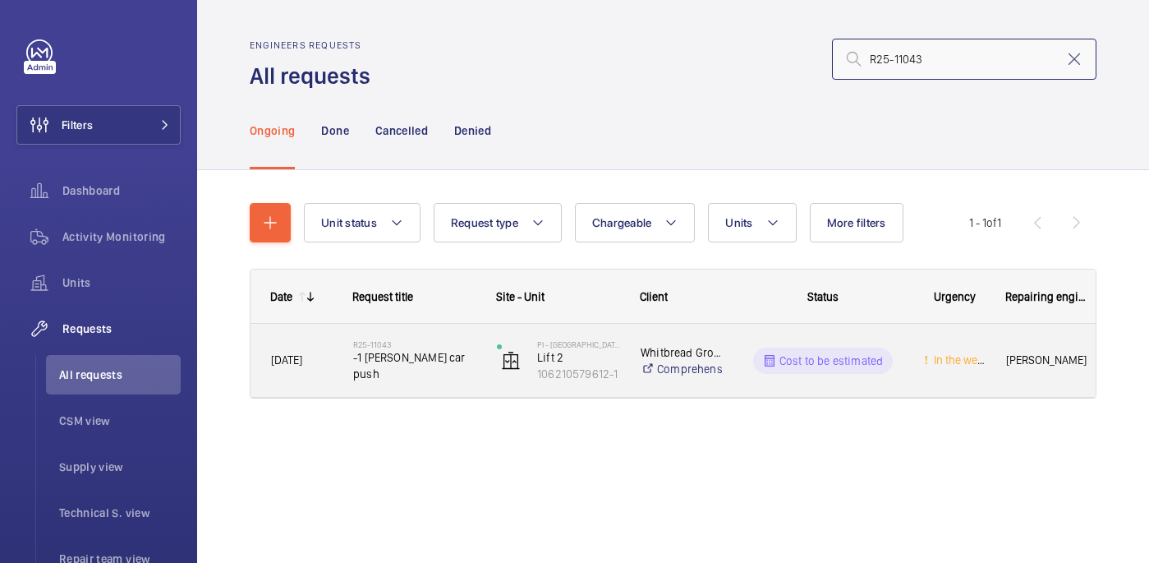
type input "R25-11043"
click at [459, 347] on h2 "R25-11043" at bounding box center [414, 344] width 122 height 10
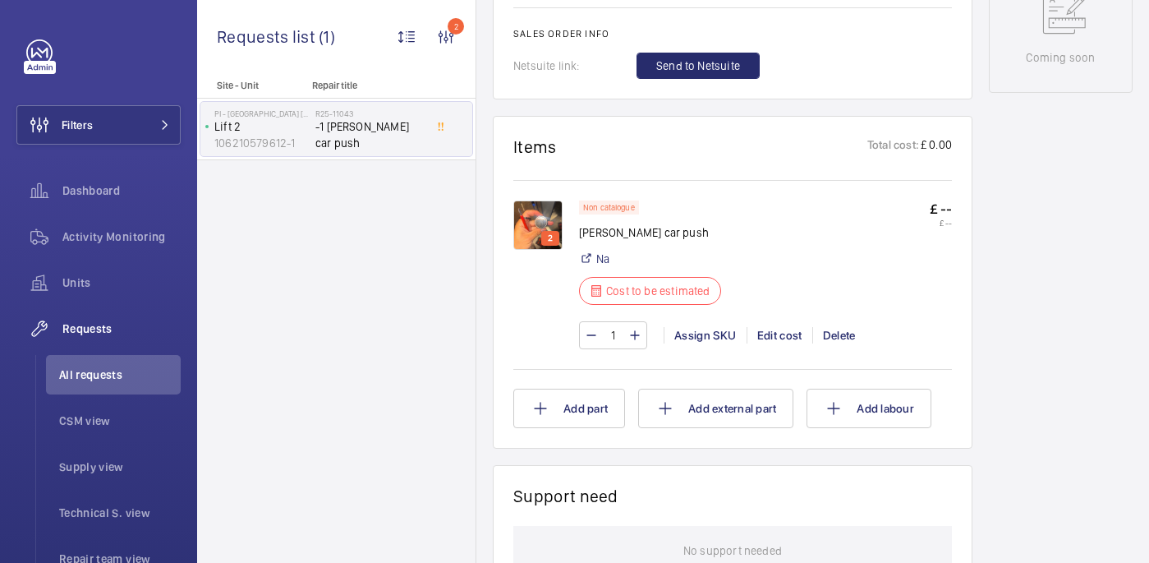
scroll to position [876, 0]
click at [549, 218] on img at bounding box center [537, 226] width 49 height 49
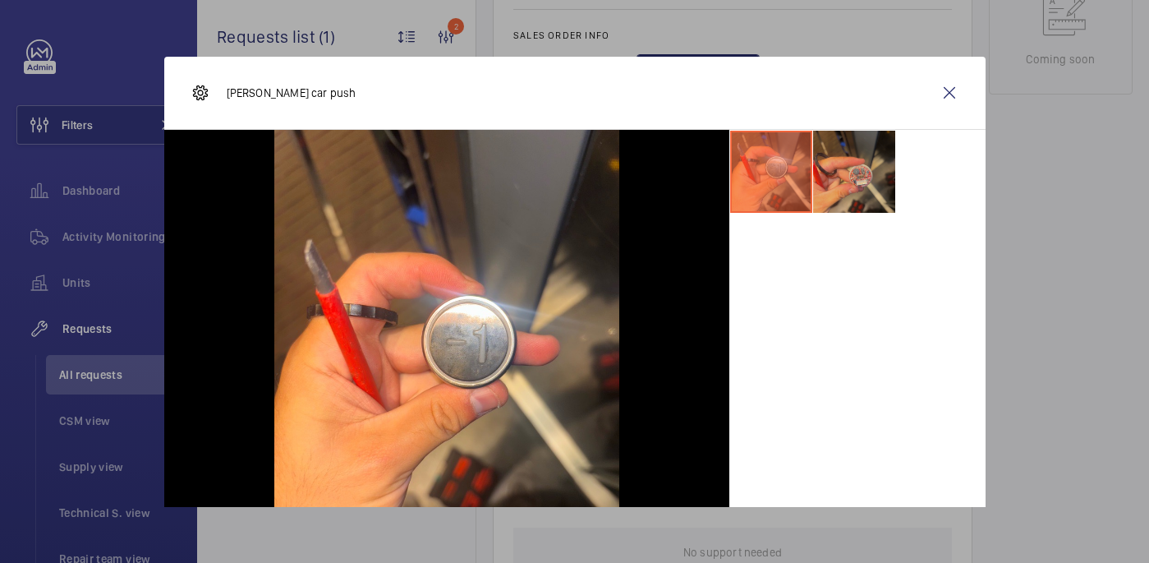
click at [832, 179] on li at bounding box center [854, 172] width 82 height 82
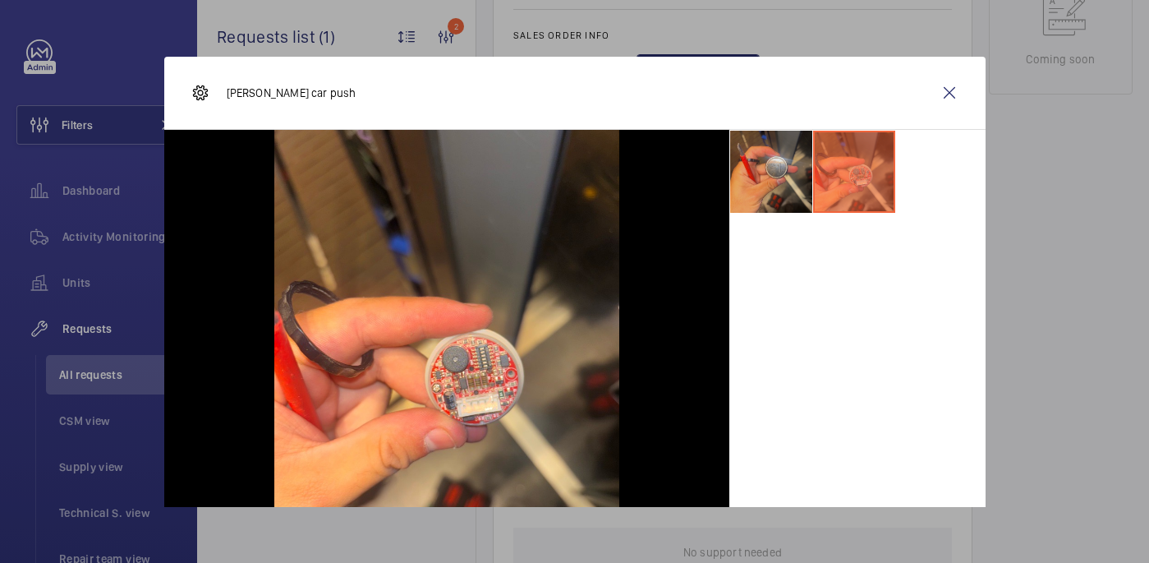
click at [775, 176] on li at bounding box center [771, 172] width 82 height 82
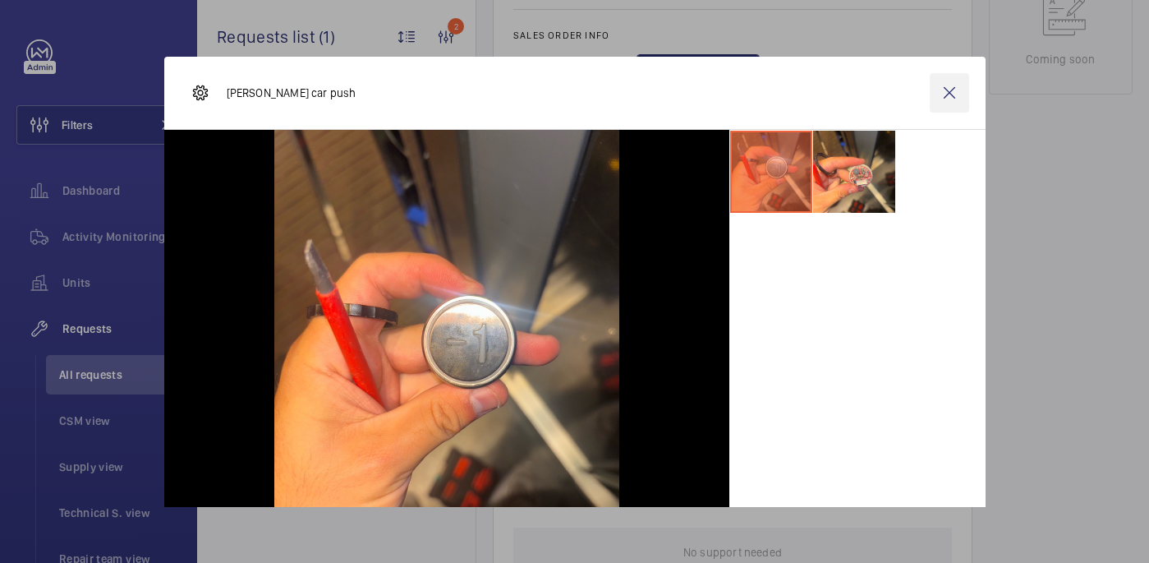
click at [942, 88] on wm-front-icon-button at bounding box center [949, 92] width 39 height 39
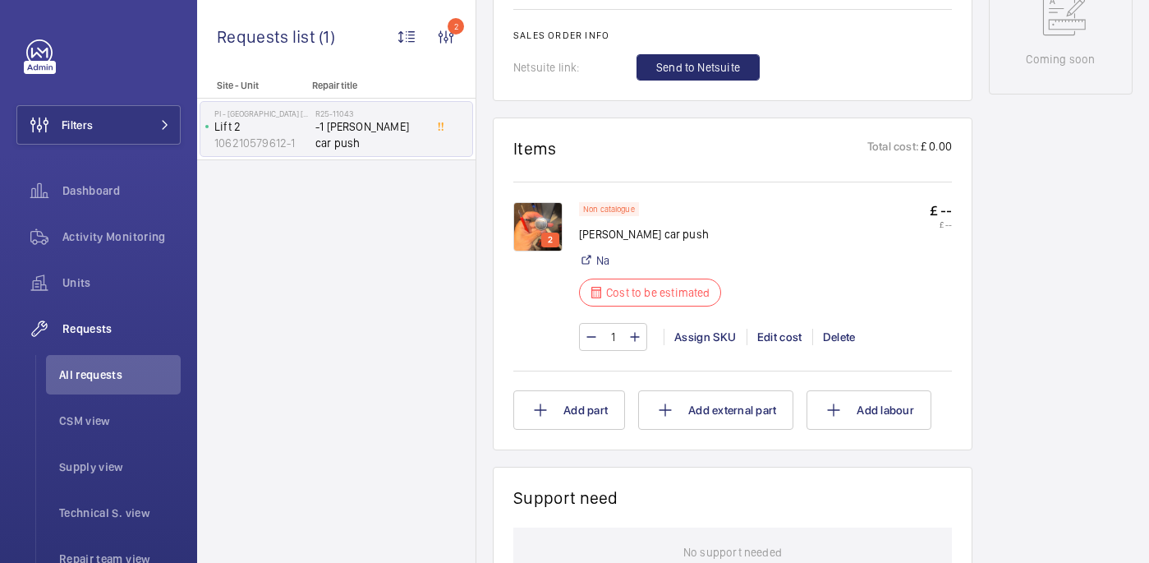
click at [537, 235] on img at bounding box center [537, 226] width 49 height 49
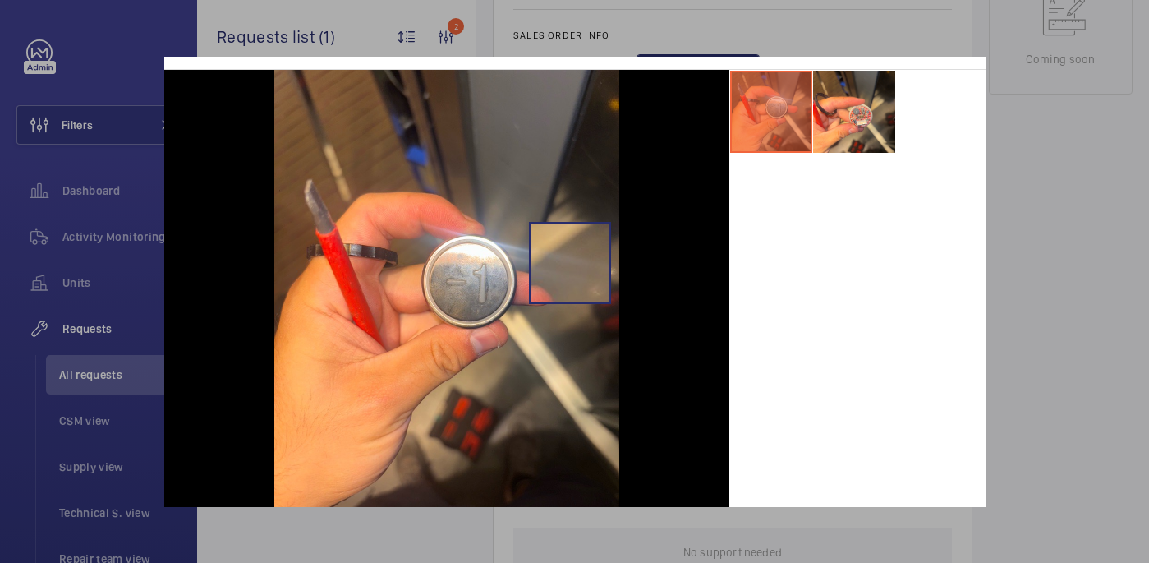
scroll to position [61, 0]
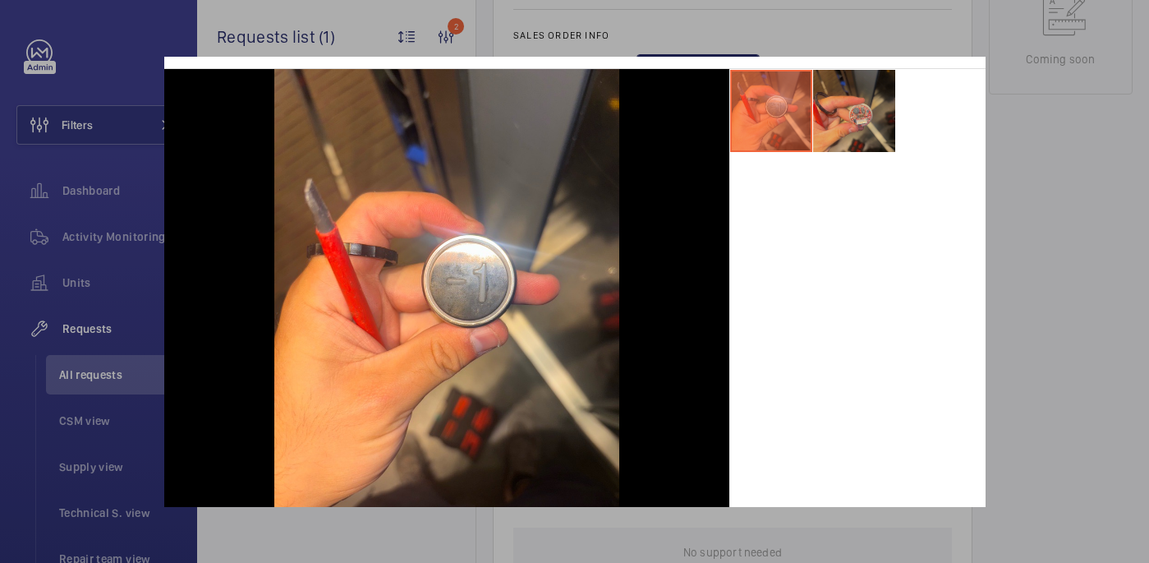
click at [849, 123] on li at bounding box center [854, 111] width 82 height 82
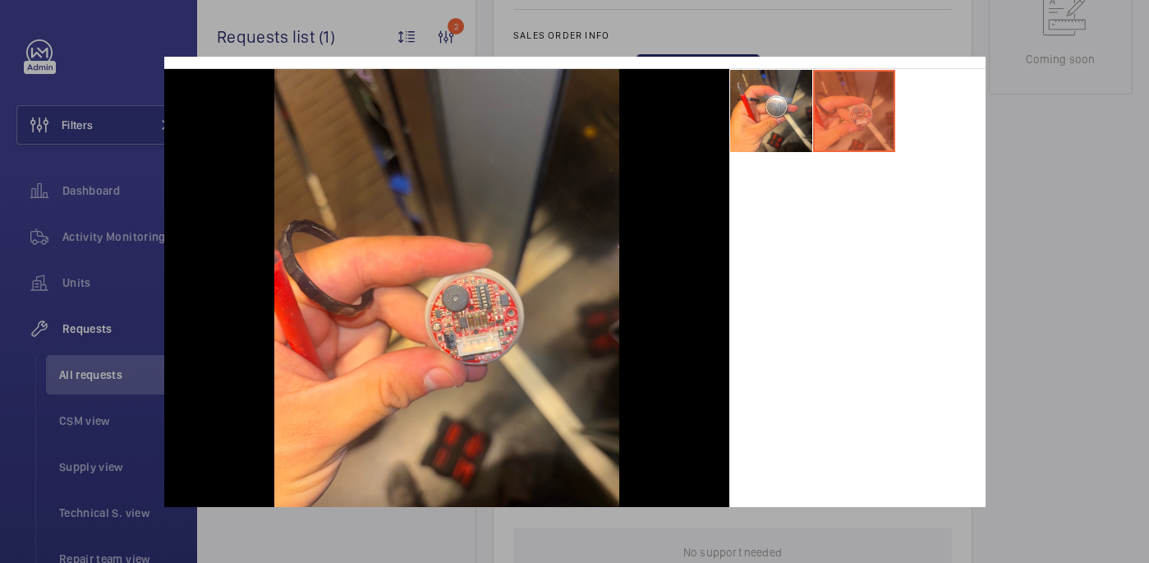
click at [1057, 126] on div at bounding box center [574, 281] width 1149 height 563
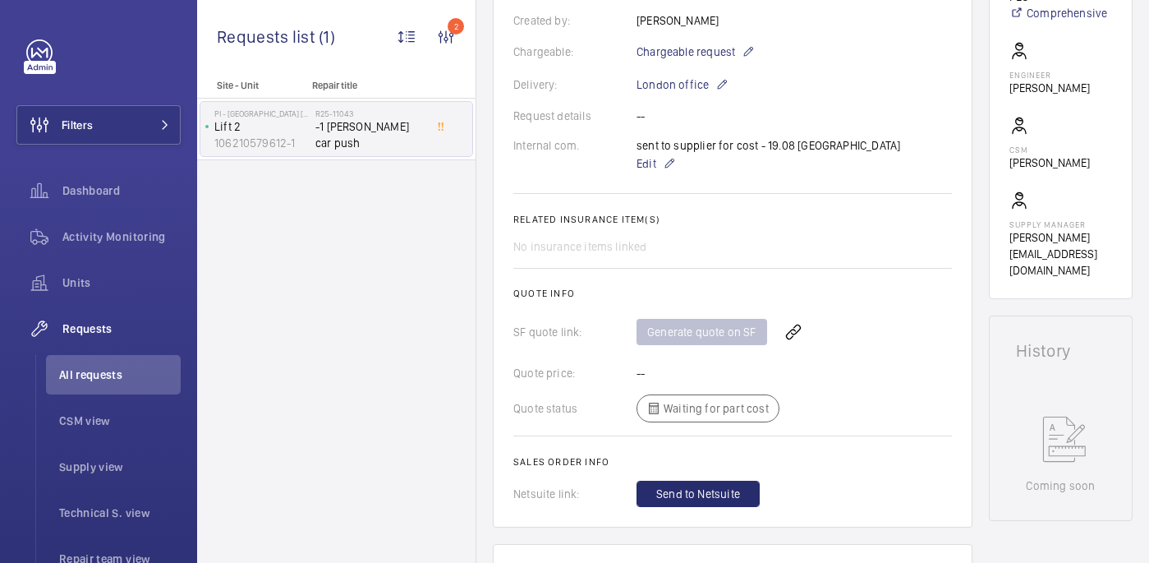
scroll to position [0, 0]
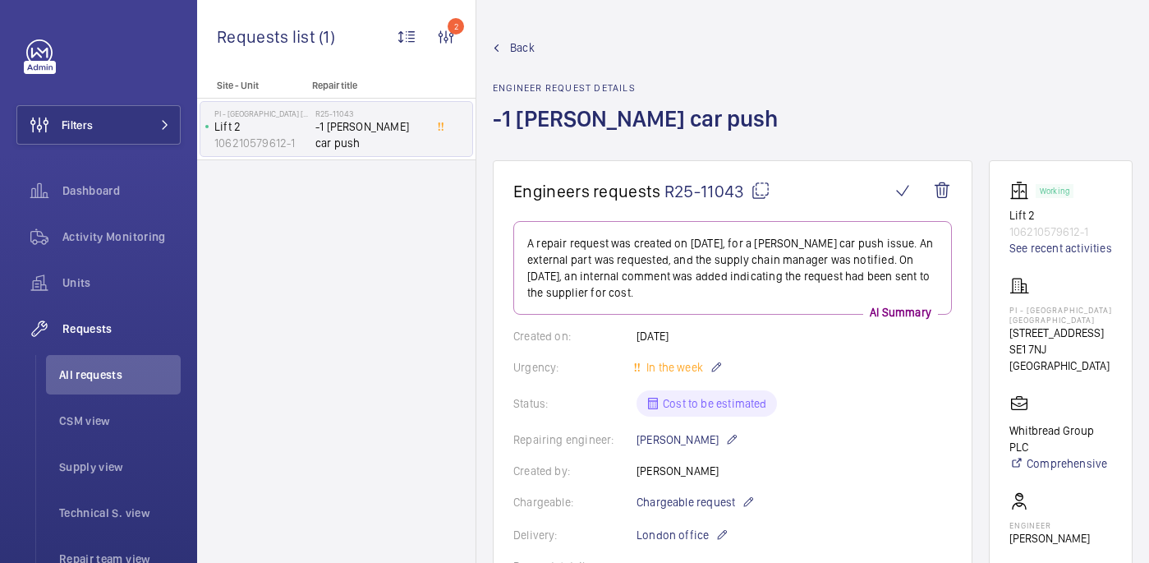
click at [761, 195] on mat-icon at bounding box center [761, 191] width 20 height 20
click at [1055, 317] on p "PI - [GEOGRAPHIC_DATA] [GEOGRAPHIC_DATA]" at bounding box center [1060, 315] width 103 height 20
copy p "PI - [GEOGRAPHIC_DATA] [GEOGRAPHIC_DATA]"
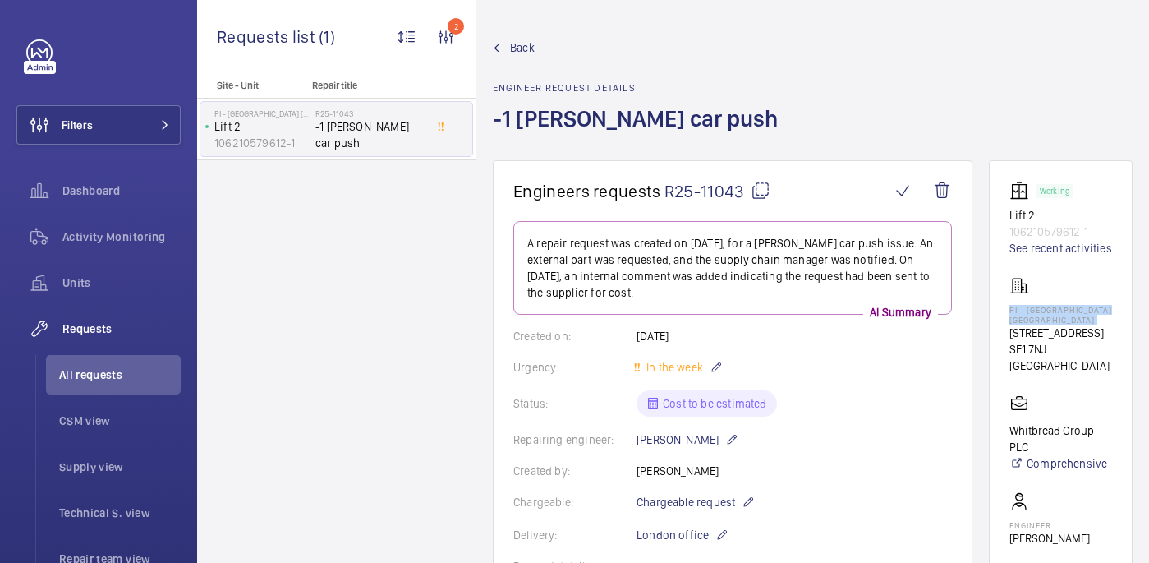
click at [768, 191] on mat-icon at bounding box center [761, 191] width 20 height 20
copy p "PI - [GEOGRAPHIC_DATA] [GEOGRAPHIC_DATA]"
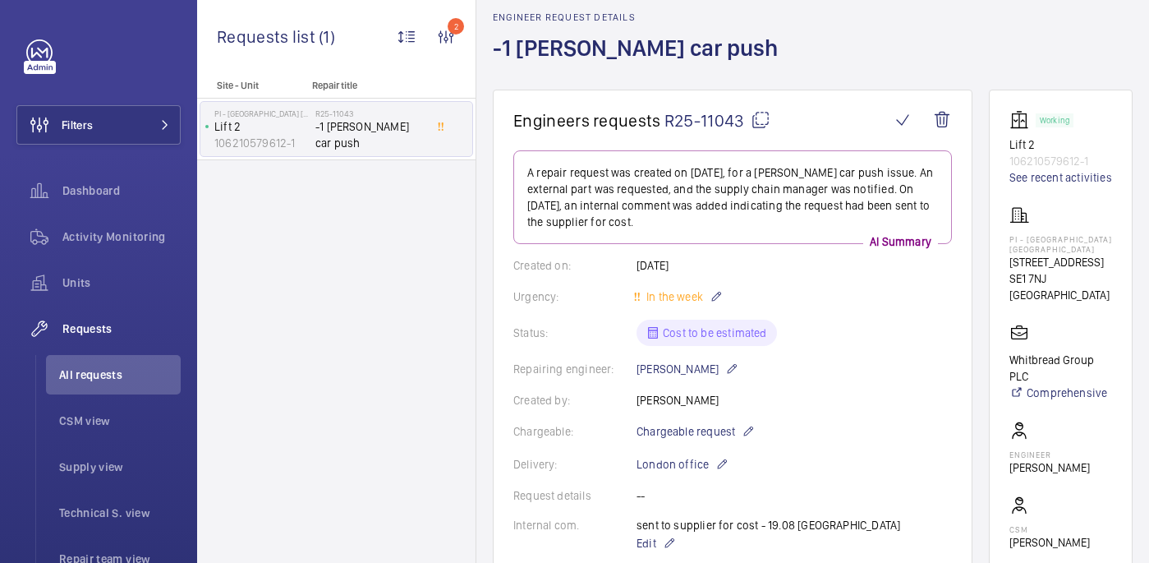
scroll to position [11, 0]
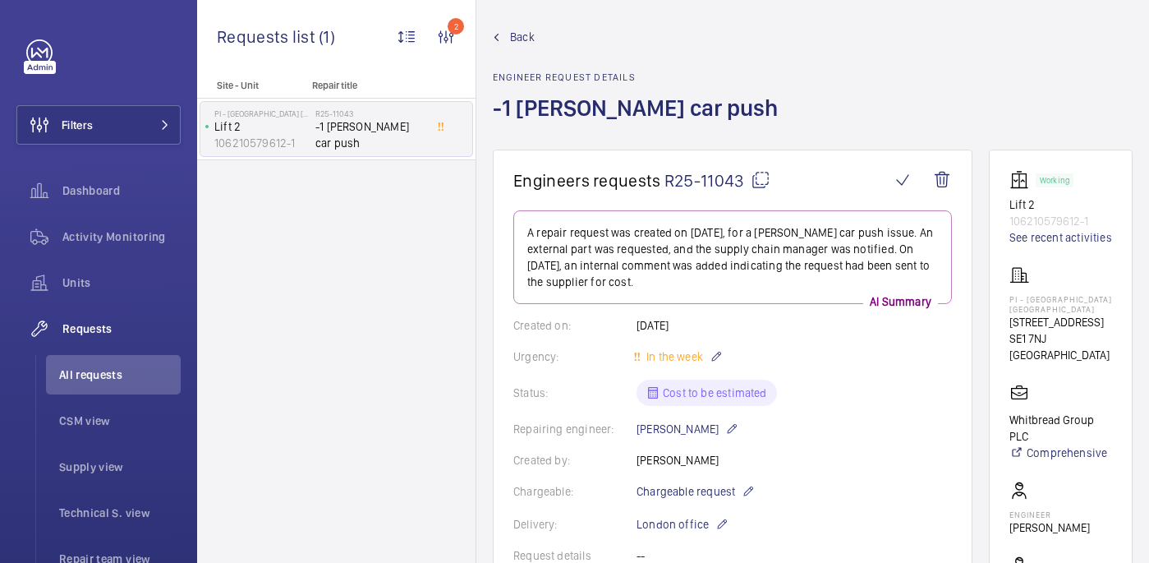
click at [758, 175] on mat-icon at bounding box center [761, 180] width 20 height 20
drag, startPoint x: 1002, startPoint y: 298, endPoint x: 1135, endPoint y: 319, distance: 134.6
drag, startPoint x: 1113, startPoint y: 306, endPoint x: 995, endPoint y: 296, distance: 117.9
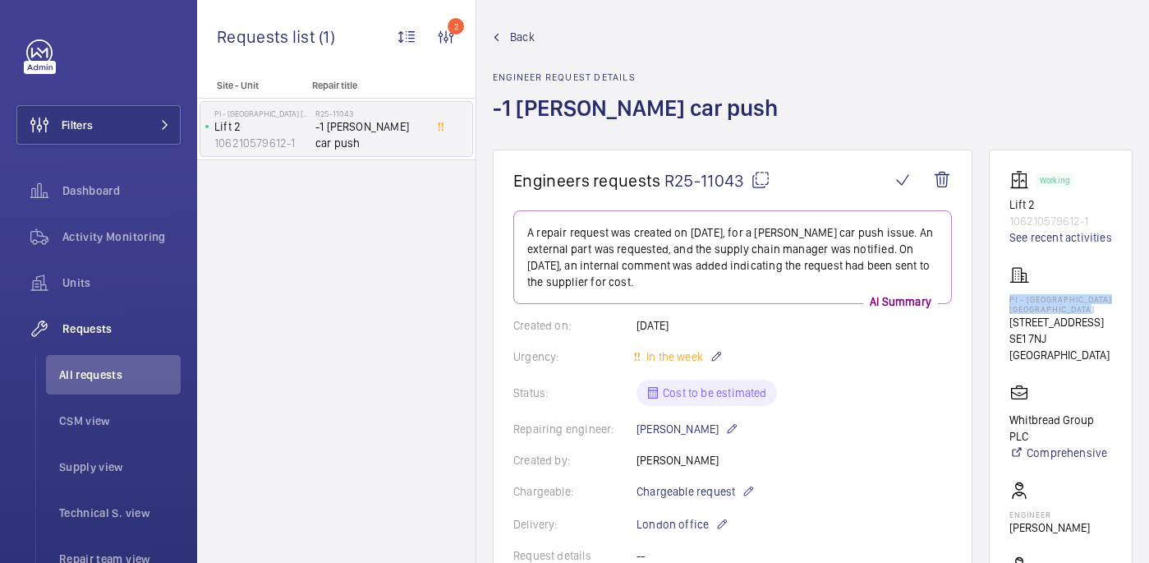
click at [995, 296] on wm-front-card "Working Lift 2 106210579612-1 See recent activities PI - London Waterloo Westmi…" at bounding box center [1061, 443] width 144 height 589
copy p "PI - London Waterloo Westminster Bridge"
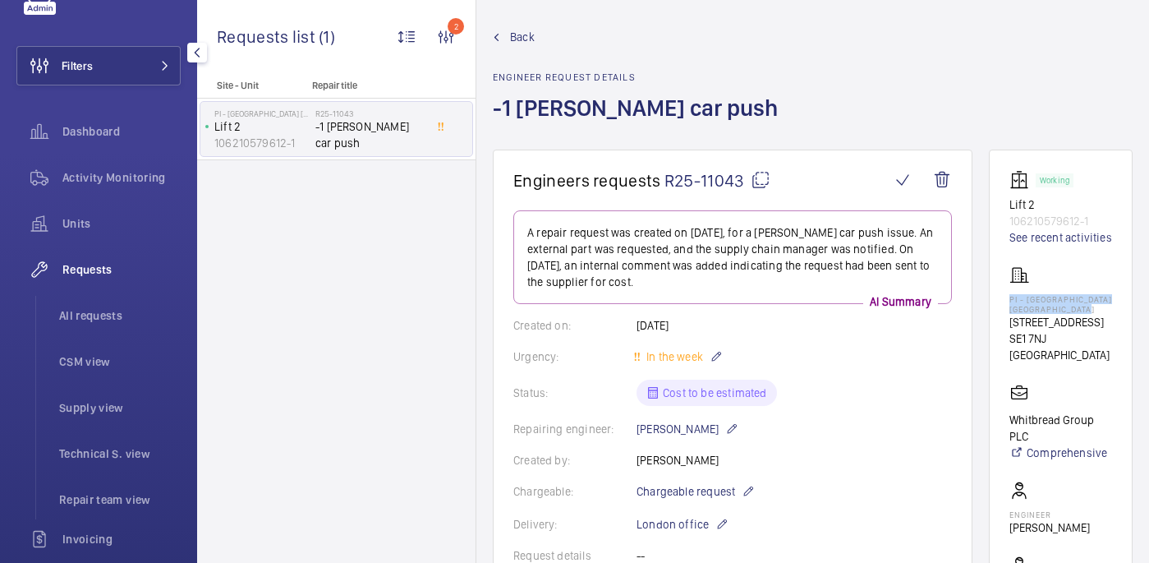
scroll to position [68, 0]
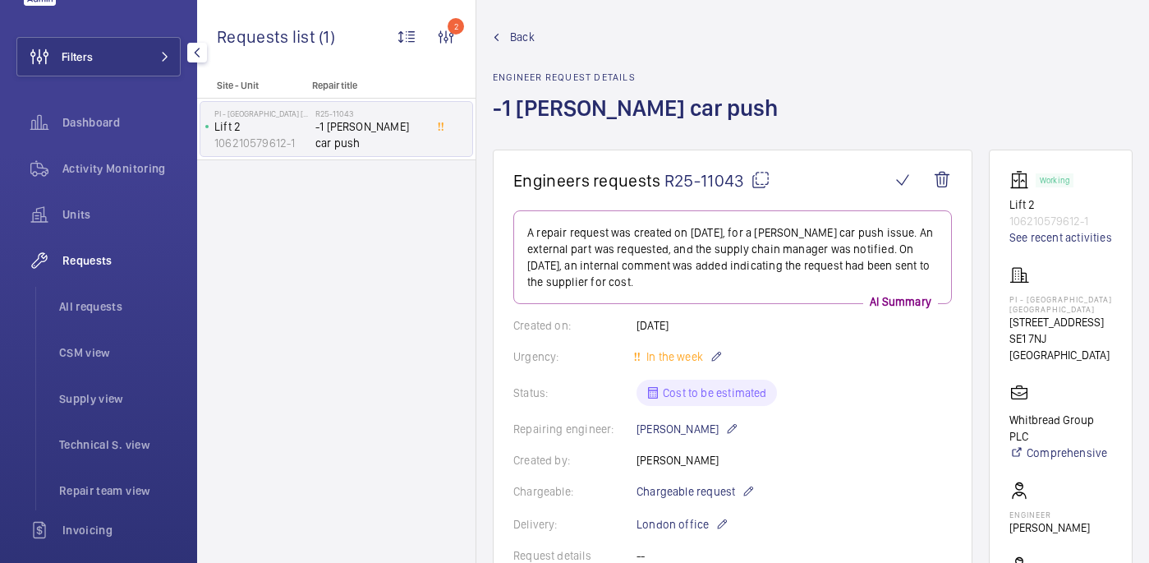
click at [97, 277] on div "Requests" at bounding box center [98, 260] width 164 height 39
click at [103, 306] on span "All requests" at bounding box center [120, 306] width 122 height 16
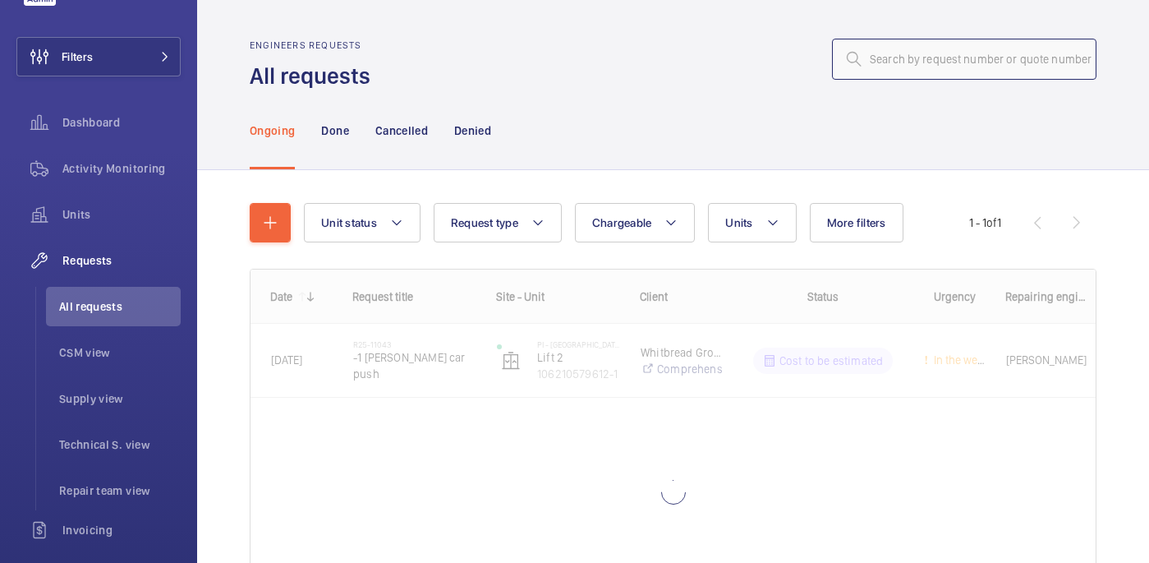
click at [887, 63] on input "text" at bounding box center [964, 59] width 264 height 41
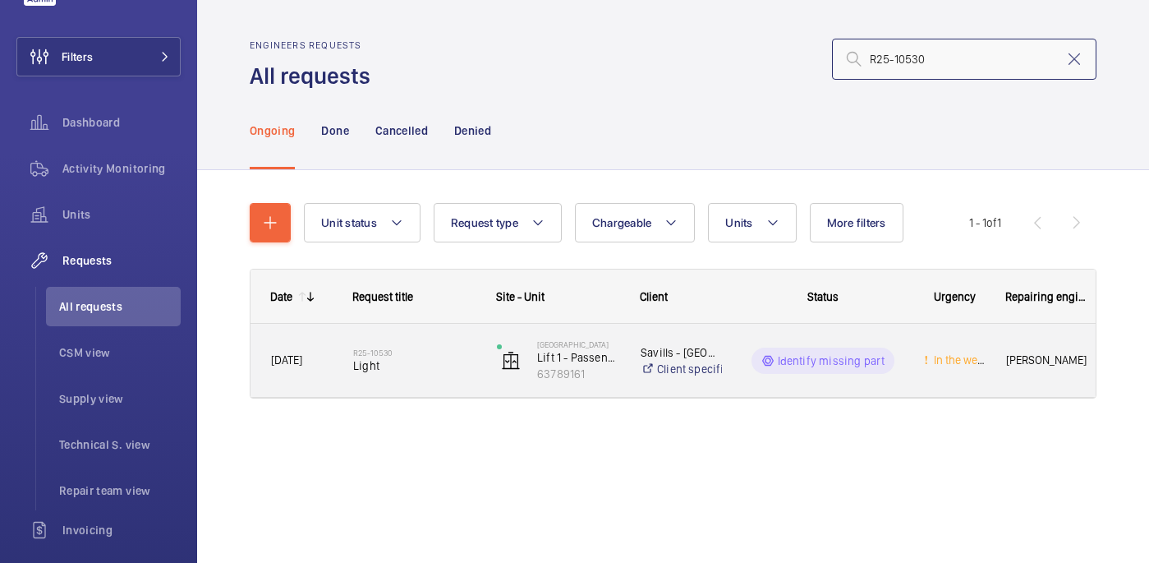
type input "R25-10530"
click at [448, 390] on div "R25-10530 Light" at bounding box center [404, 361] width 142 height 74
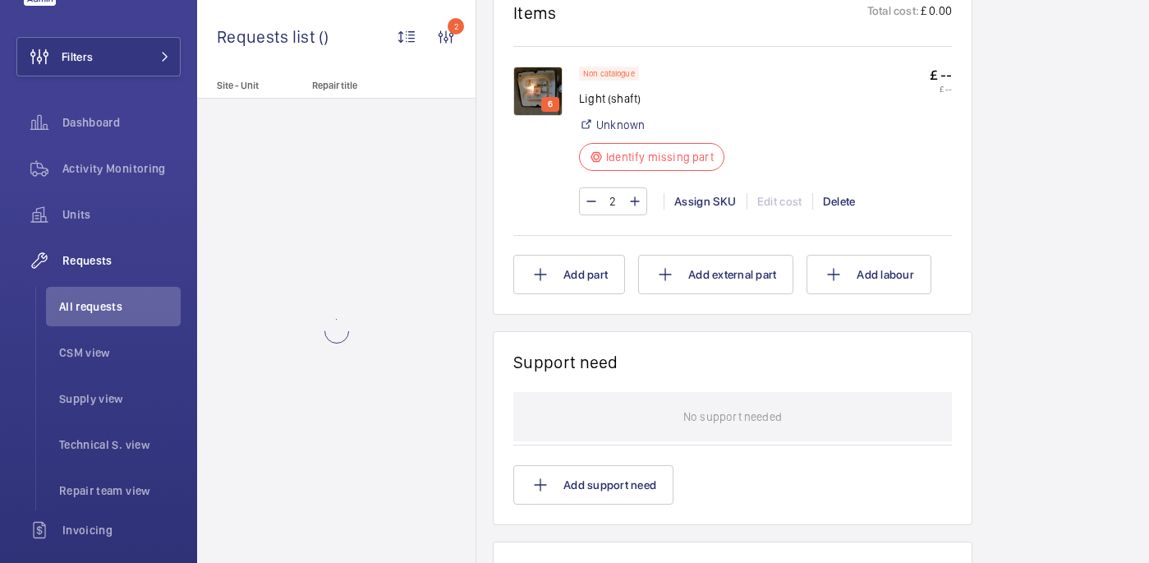
scroll to position [938, 0]
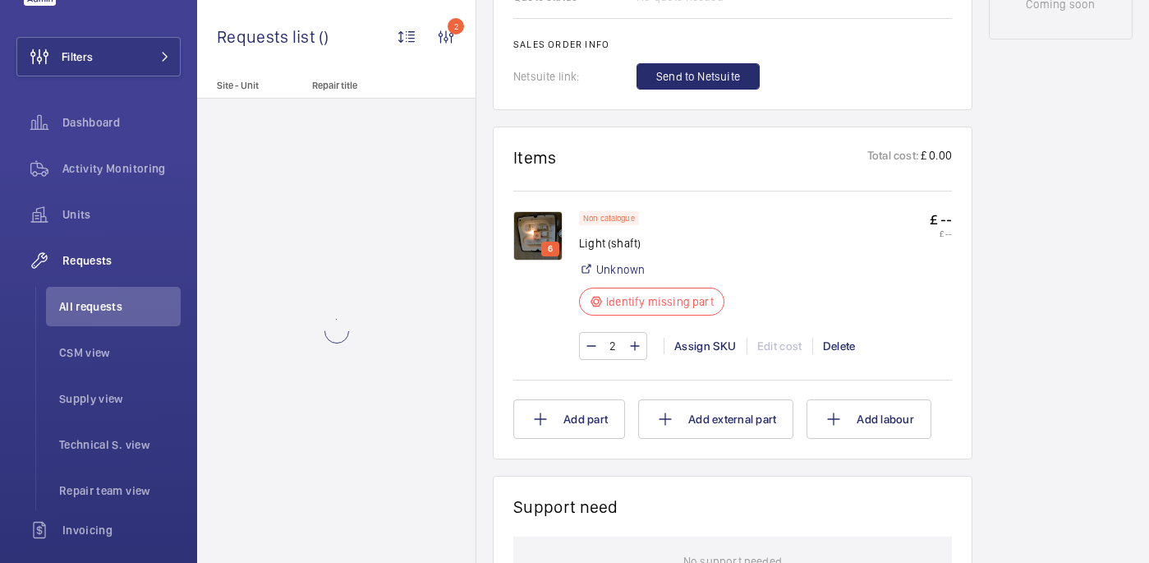
click at [539, 219] on img at bounding box center [537, 235] width 49 height 49
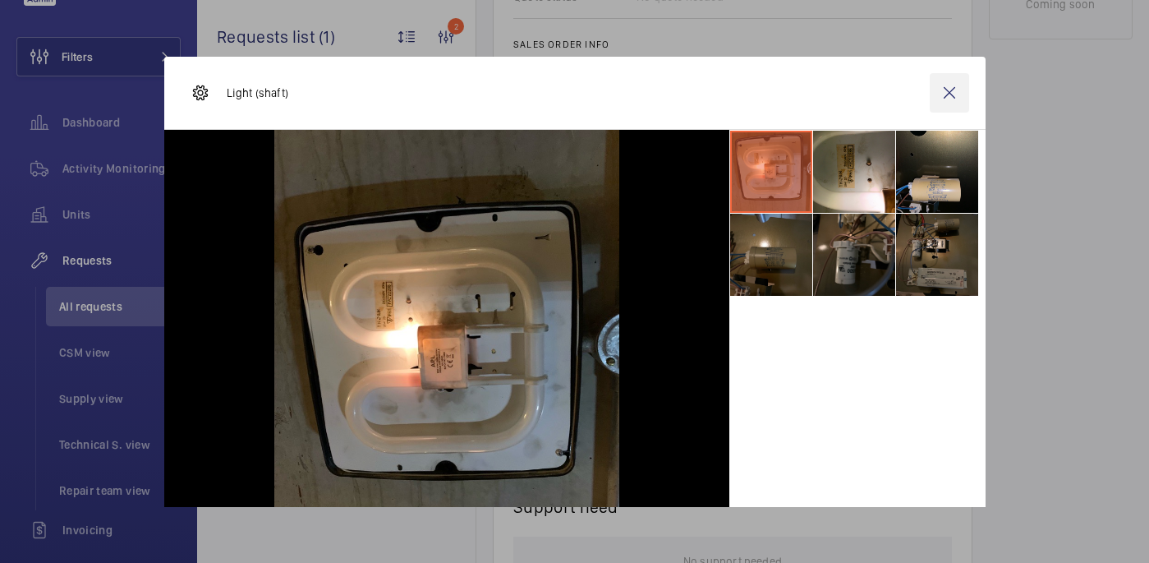
click at [949, 92] on wm-front-icon-button at bounding box center [949, 92] width 39 height 39
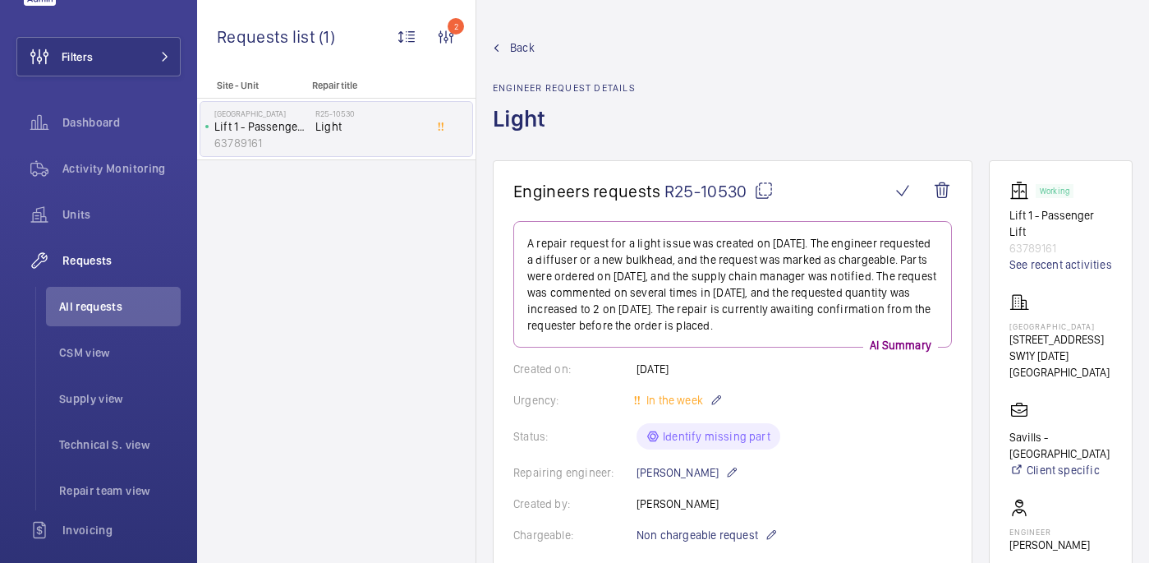
click at [757, 191] on mat-icon at bounding box center [764, 191] width 20 height 20
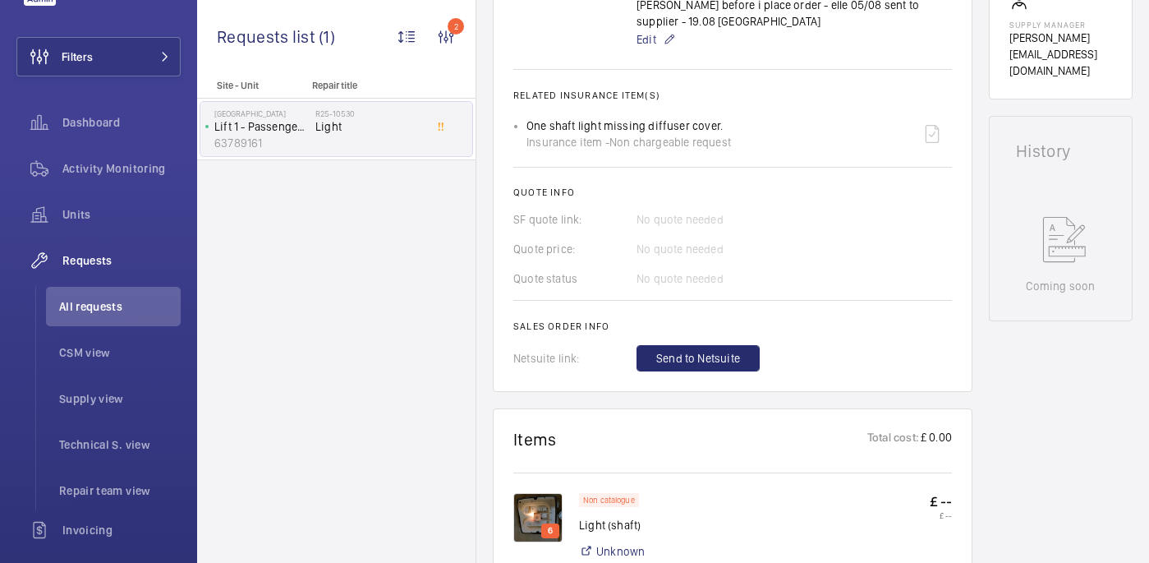
scroll to position [644, 0]
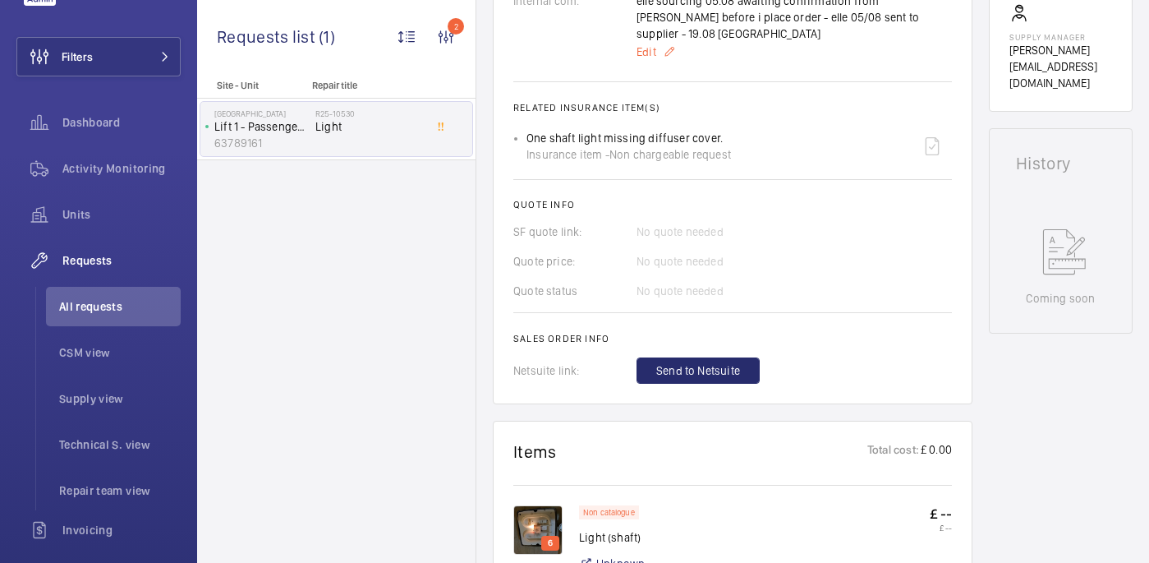
click at [646, 44] on span "Edit" at bounding box center [647, 52] width 20 height 16
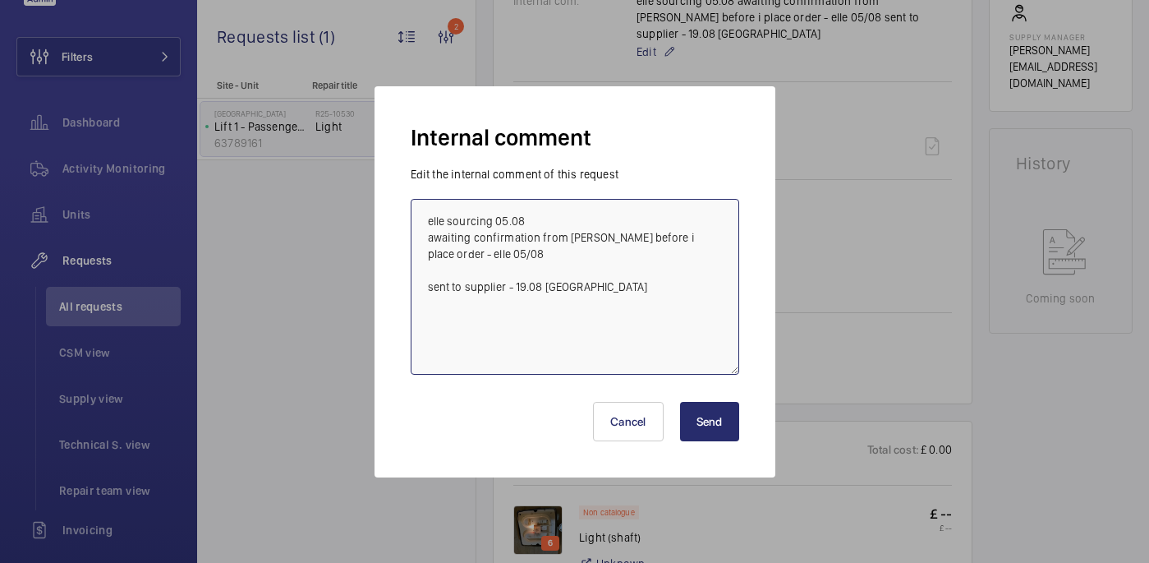
click at [618, 287] on textarea "elle sourcing 05.08 awaiting confirmation from archie before i place order - el…" at bounding box center [575, 287] width 329 height 176
click at [501, 319] on textarea "elle sourcing 05.08 awaiting confirmation from archie before i place order - el…" at bounding box center [575, 287] width 329 height 176
type textarea "elle sourcing 05.08 awaiting confirmation from archie before i place order - el…"
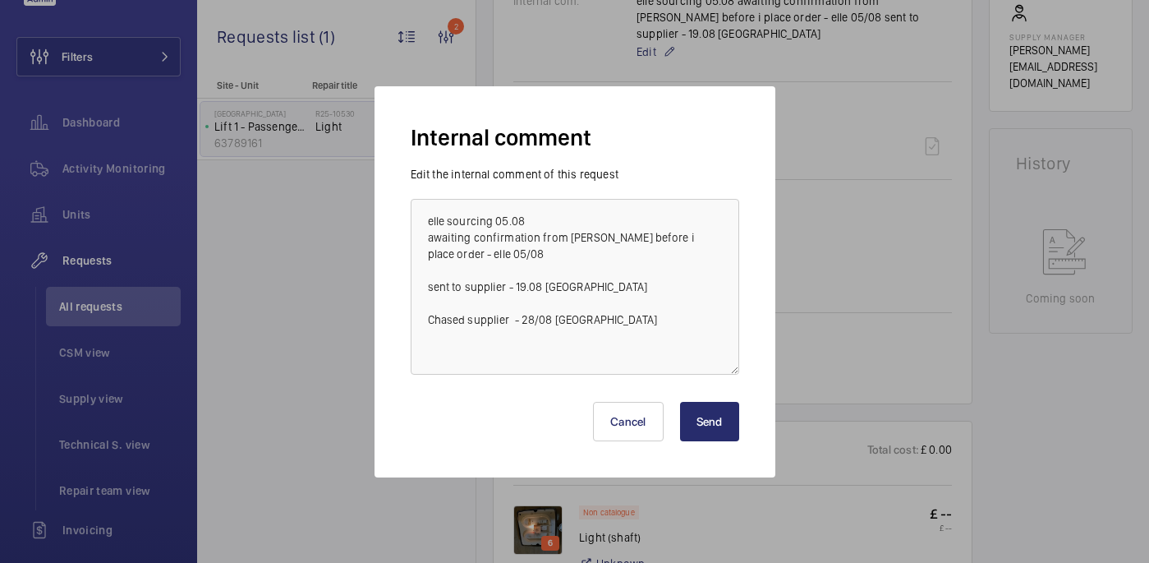
click at [706, 425] on button "Send" at bounding box center [709, 421] width 59 height 39
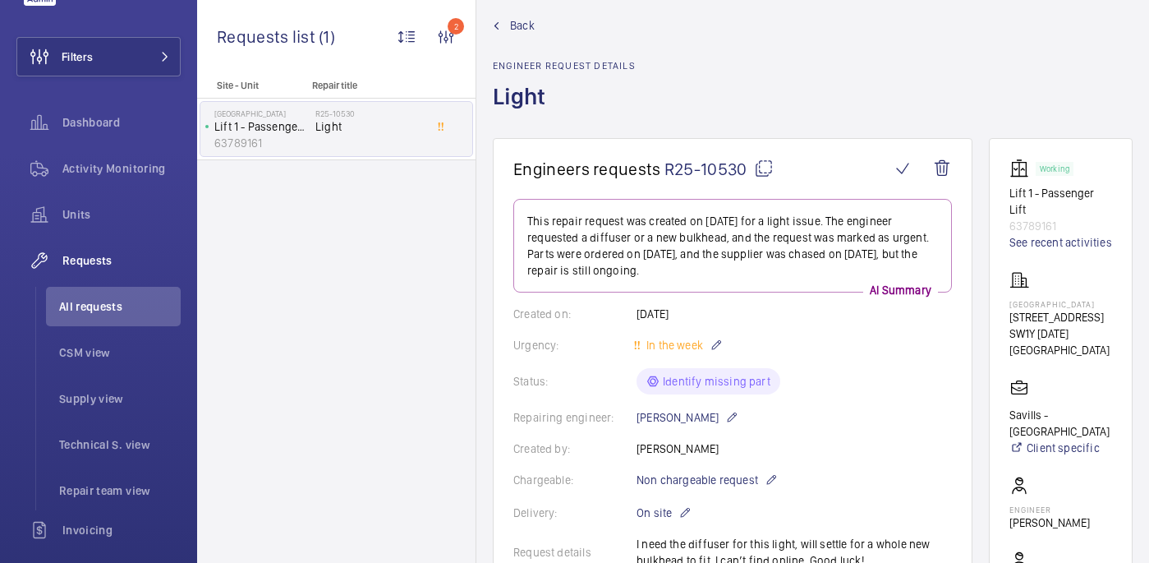
scroll to position [0, 0]
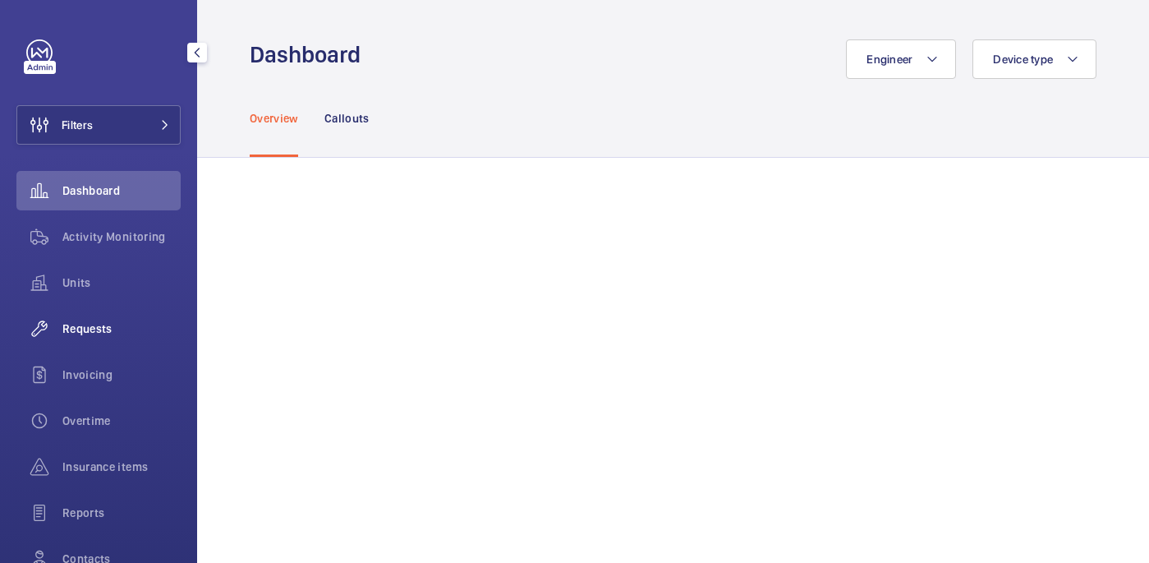
click at [88, 333] on span "Requests" at bounding box center [121, 328] width 118 height 16
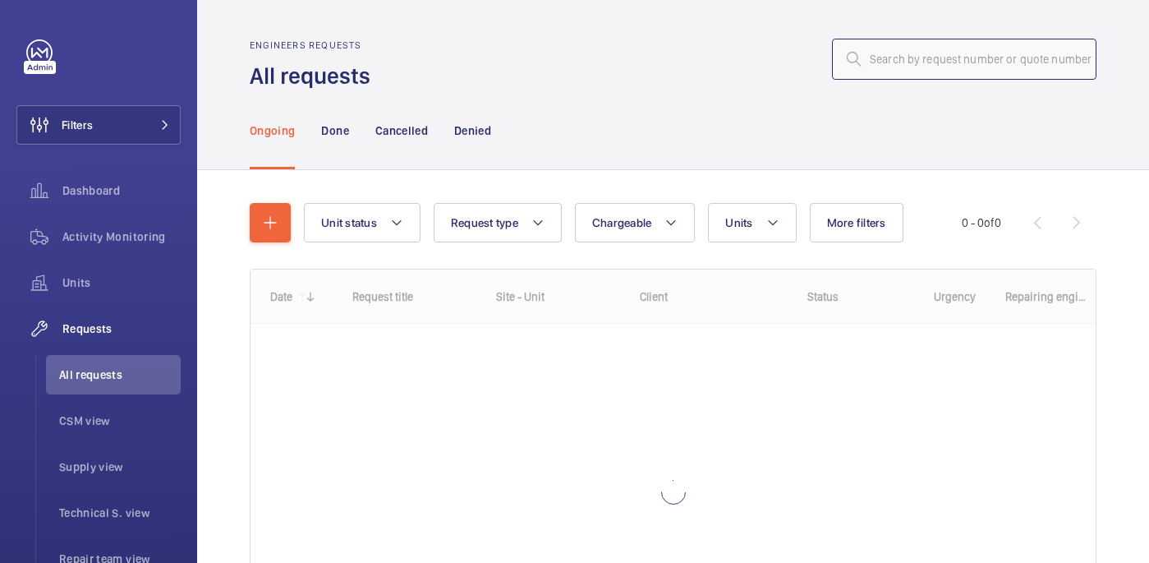
click at [907, 58] on input "text" at bounding box center [964, 59] width 264 height 41
paste input "R25-11401"
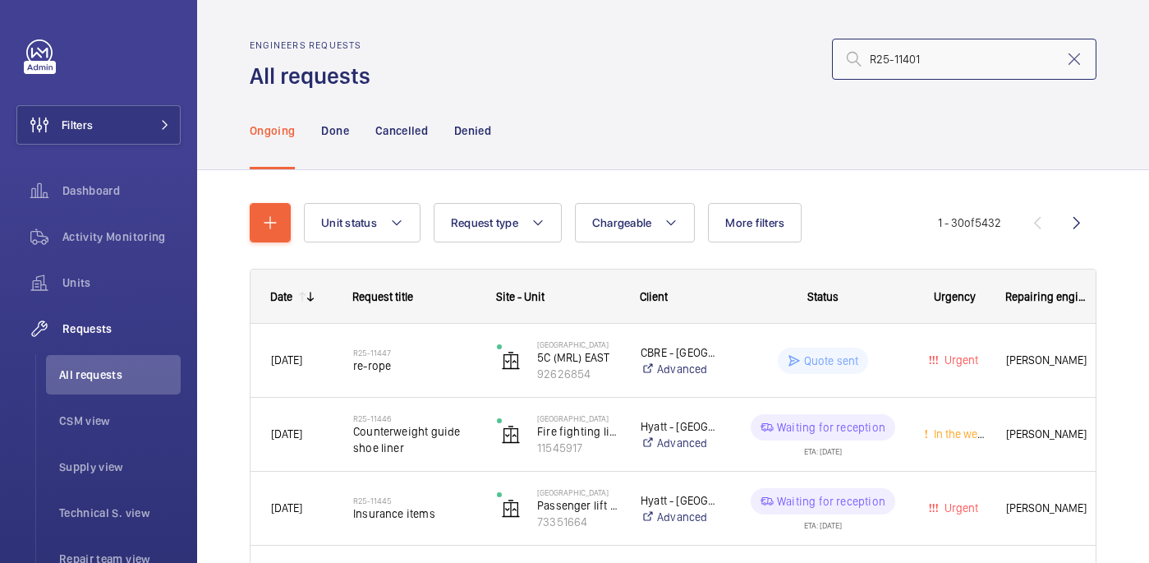
click at [872, 60] on input "R25-11401" at bounding box center [964, 59] width 264 height 41
click at [930, 59] on input "R25-11401" at bounding box center [964, 59] width 264 height 41
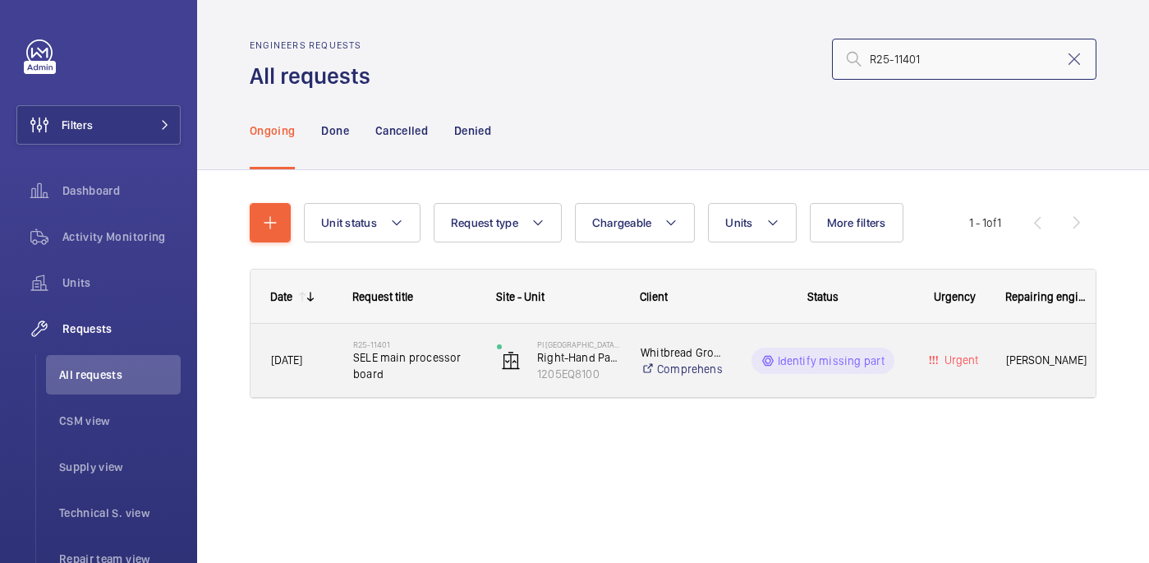
type input "R25-11401"
click at [460, 373] on span "SELE main processor board" at bounding box center [414, 365] width 122 height 33
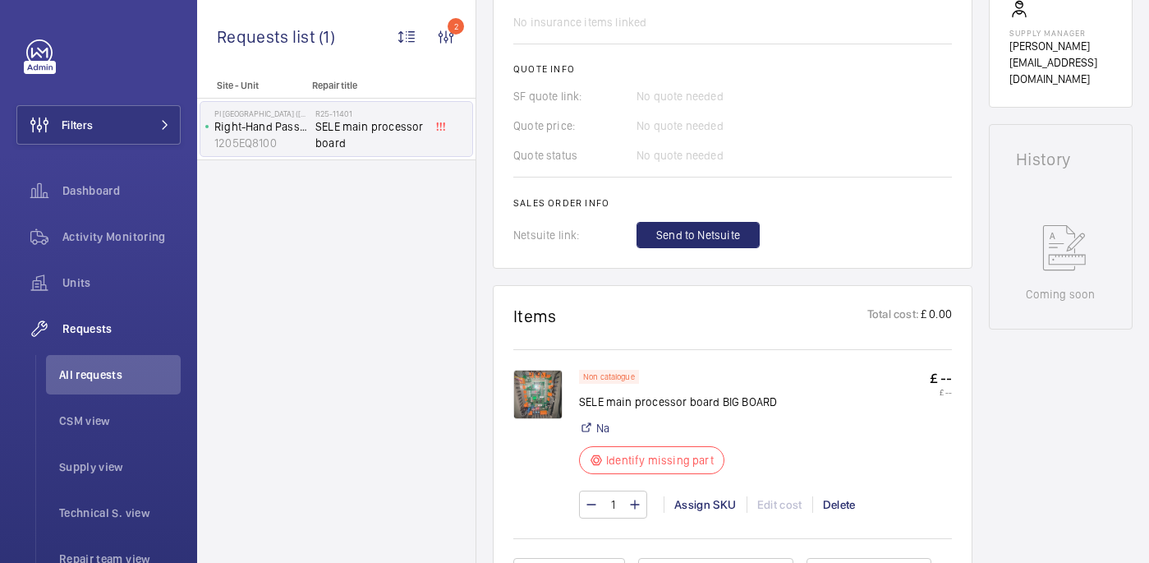
scroll to position [664, 0]
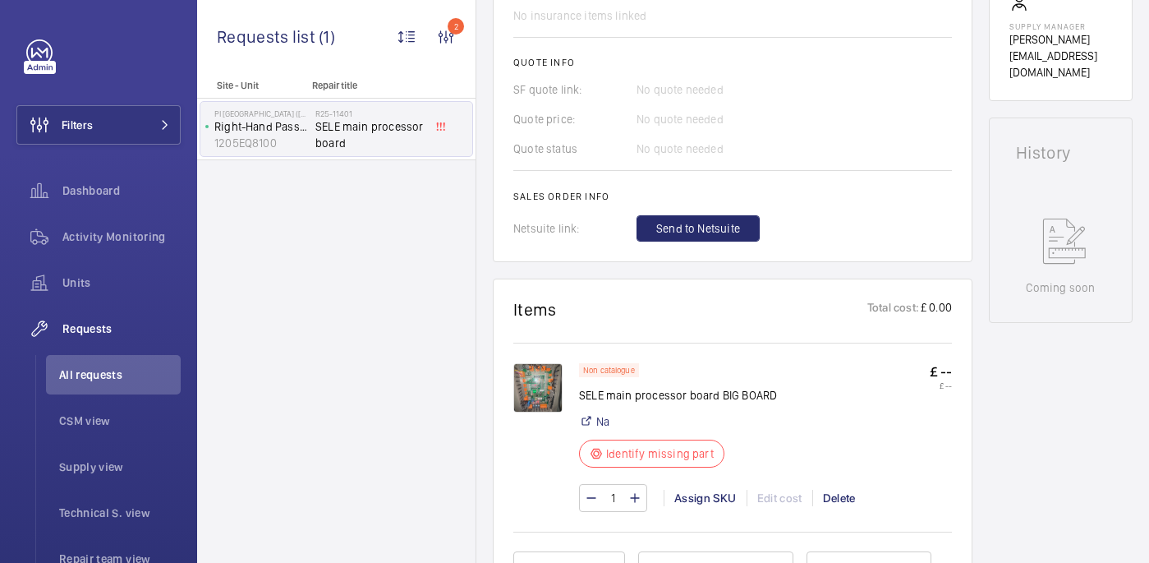
click at [548, 388] on img at bounding box center [537, 387] width 49 height 49
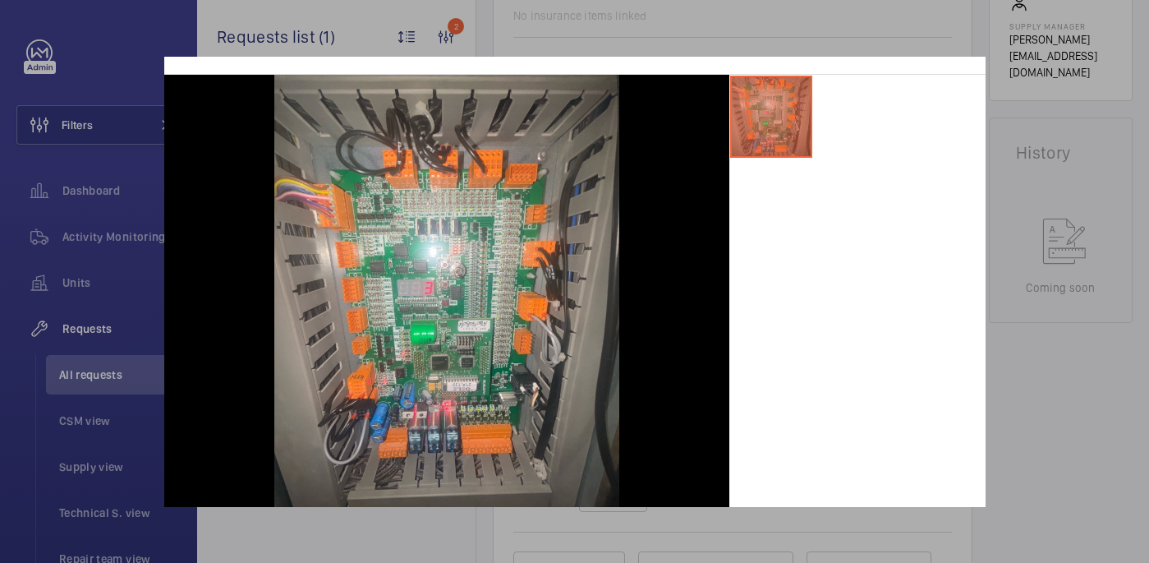
scroll to position [68, 0]
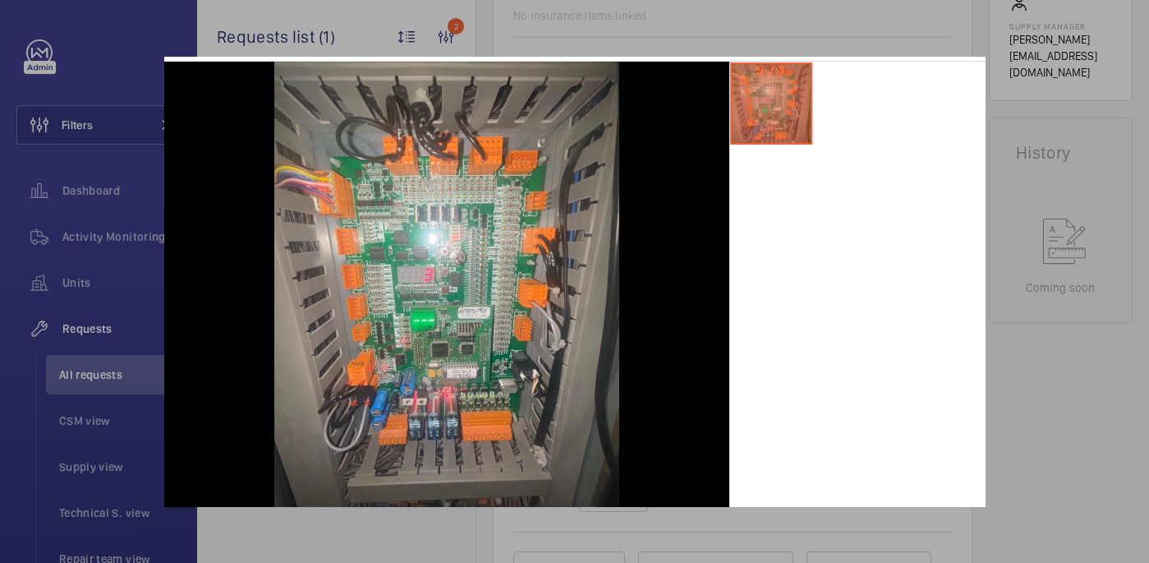
click at [1116, 352] on div at bounding box center [574, 281] width 1149 height 563
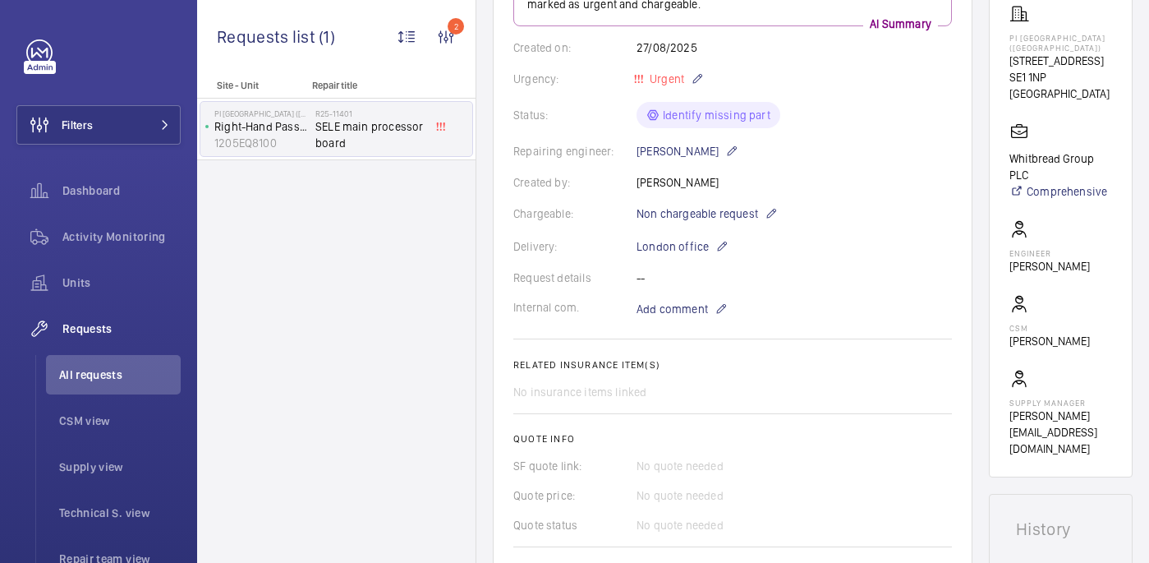
scroll to position [0, 0]
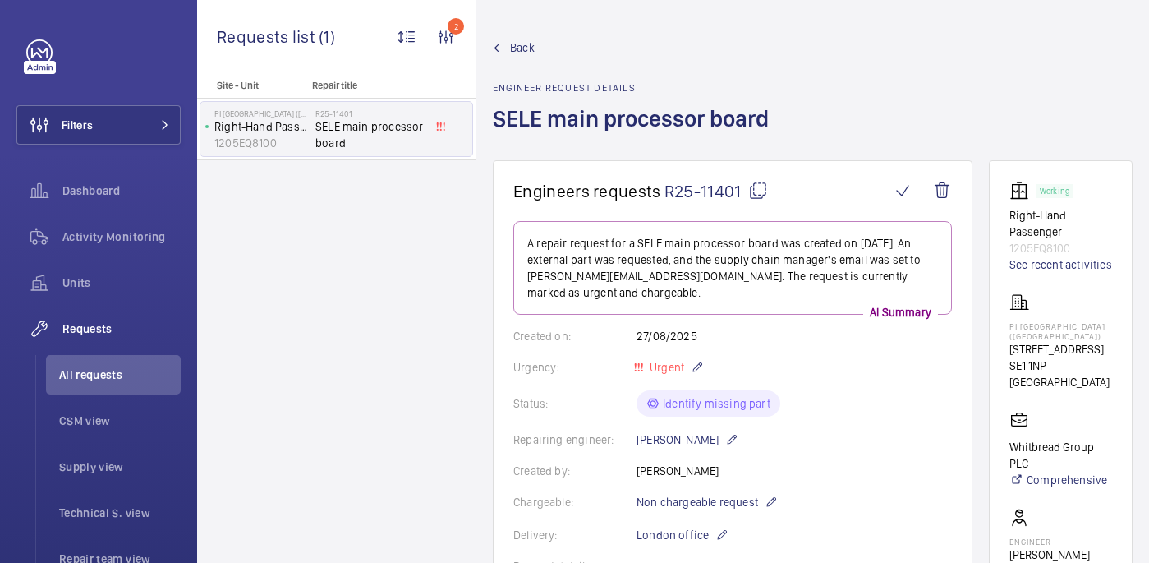
click at [751, 186] on mat-icon at bounding box center [758, 191] width 20 height 20
click at [1024, 325] on p "PI [GEOGRAPHIC_DATA] ([GEOGRAPHIC_DATA])" at bounding box center [1060, 331] width 103 height 20
copy p "PI [GEOGRAPHIC_DATA] ([GEOGRAPHIC_DATA])"
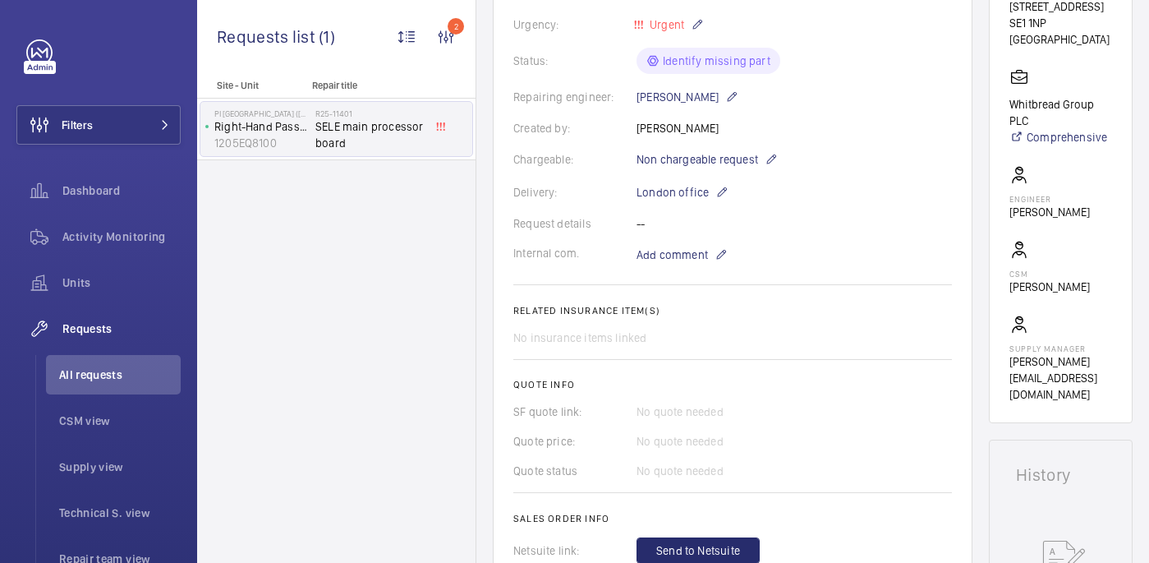
scroll to position [683, 0]
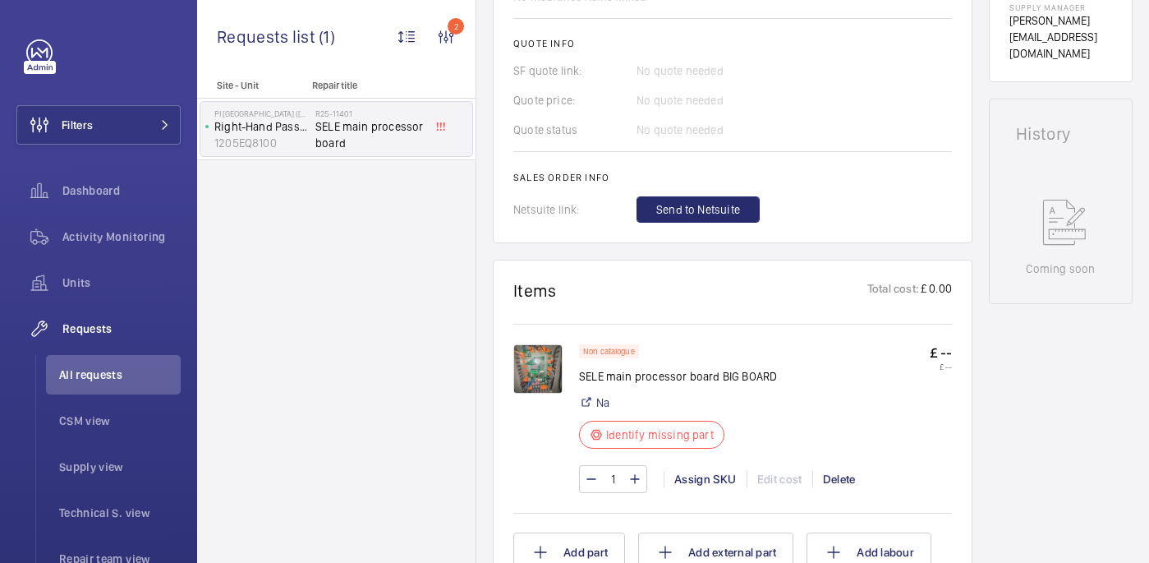
click at [591, 378] on p "SELE main processor board BIG BOARD" at bounding box center [678, 376] width 198 height 16
copy div "SELE main processor board BIG BOARD"
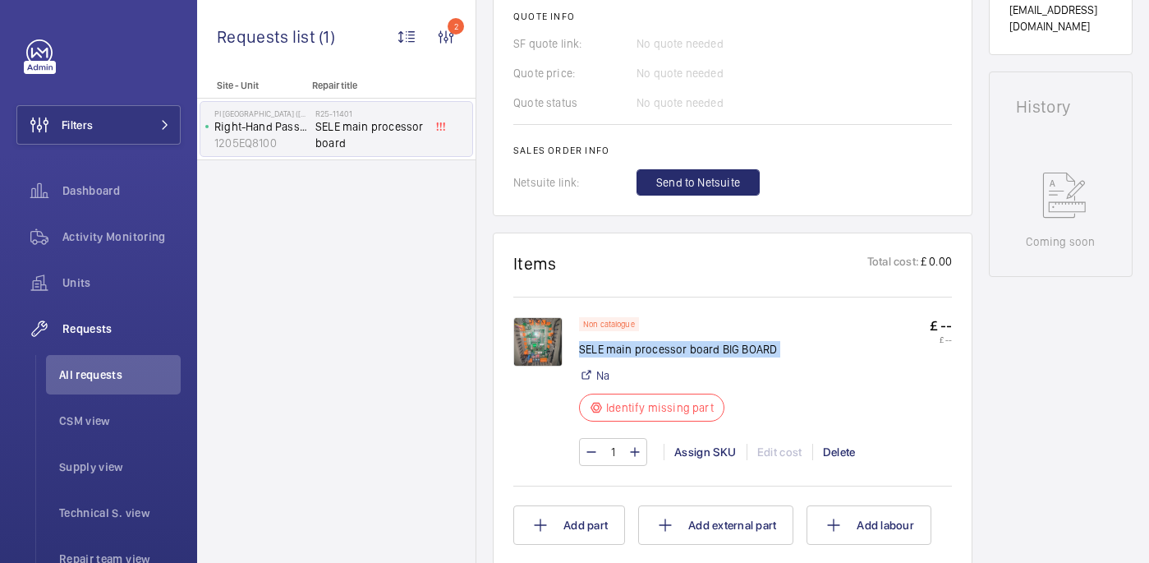
scroll to position [714, 0]
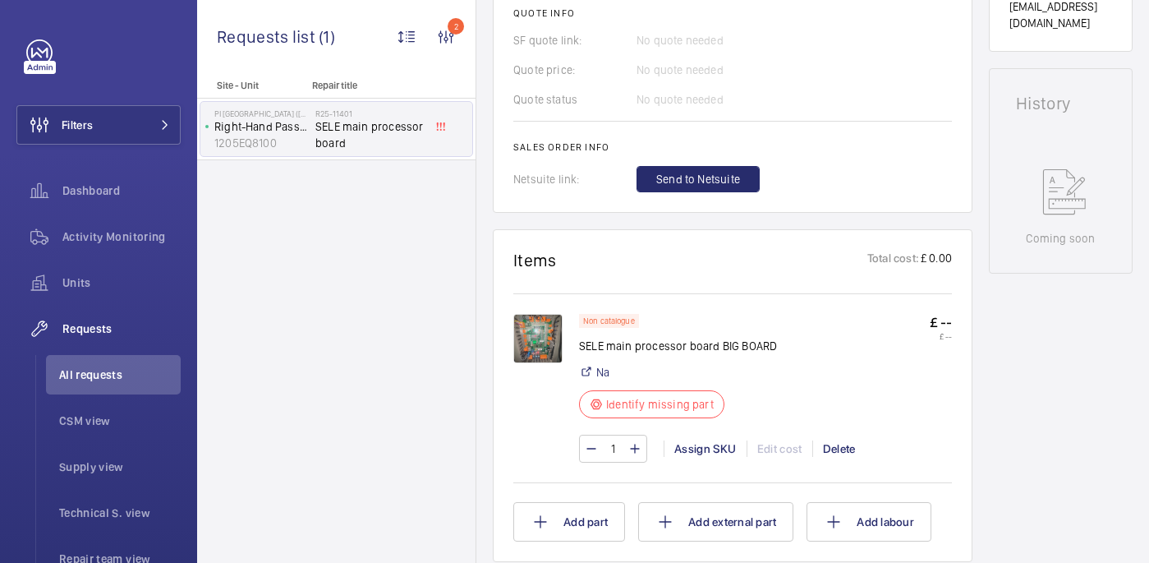
click at [667, 308] on div "Non catalogue SELE main processor board BIG BOARD Na Identify missing part £ --…" at bounding box center [732, 386] width 439 height 186
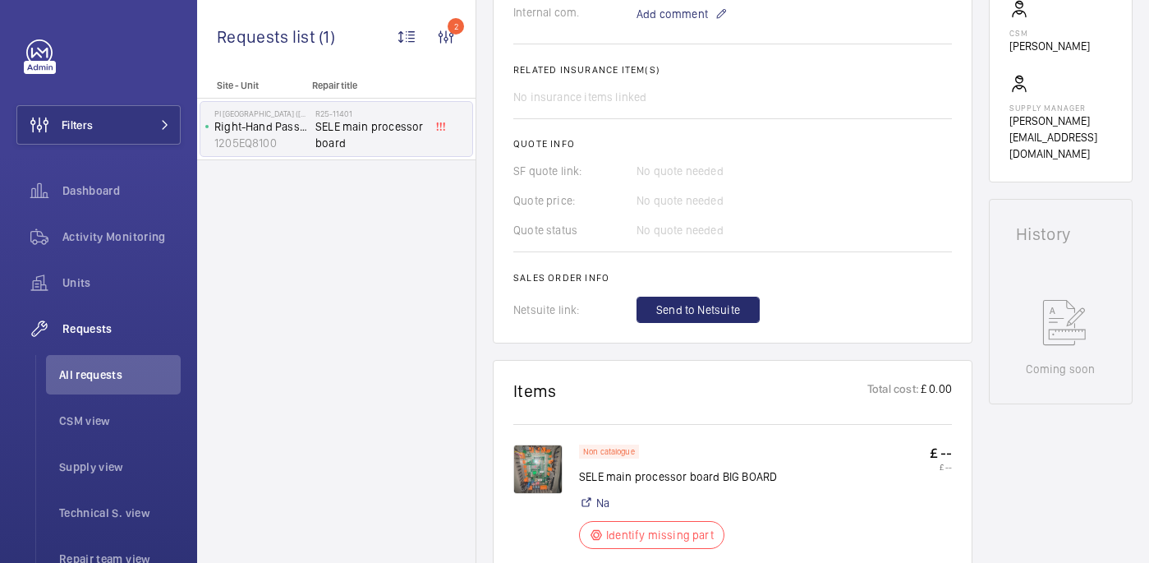
scroll to position [388, 0]
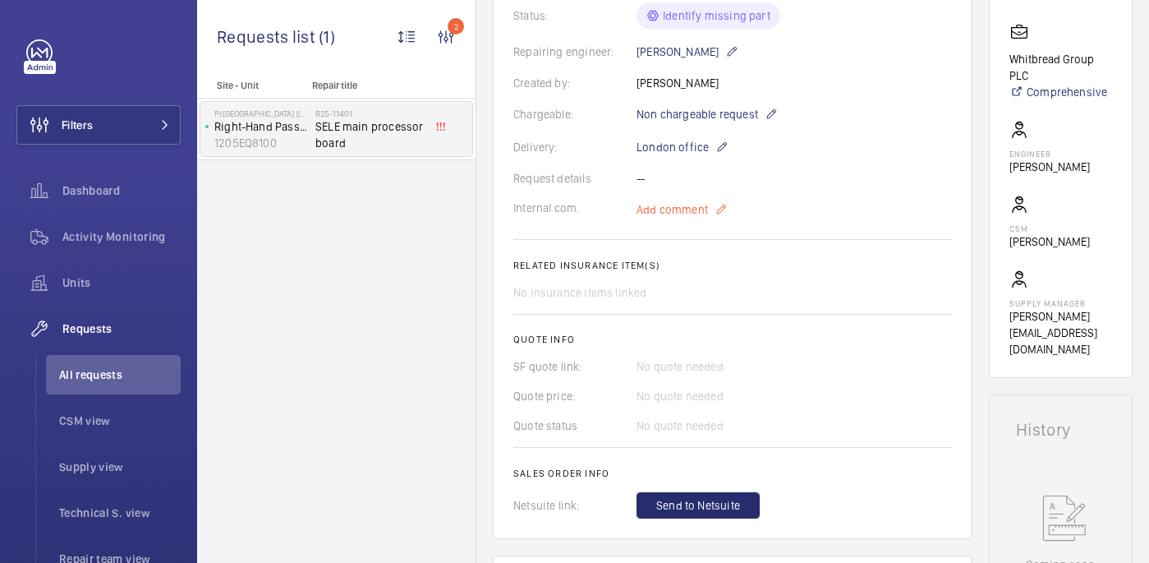
click at [692, 205] on span "Add comment" at bounding box center [672, 209] width 71 height 16
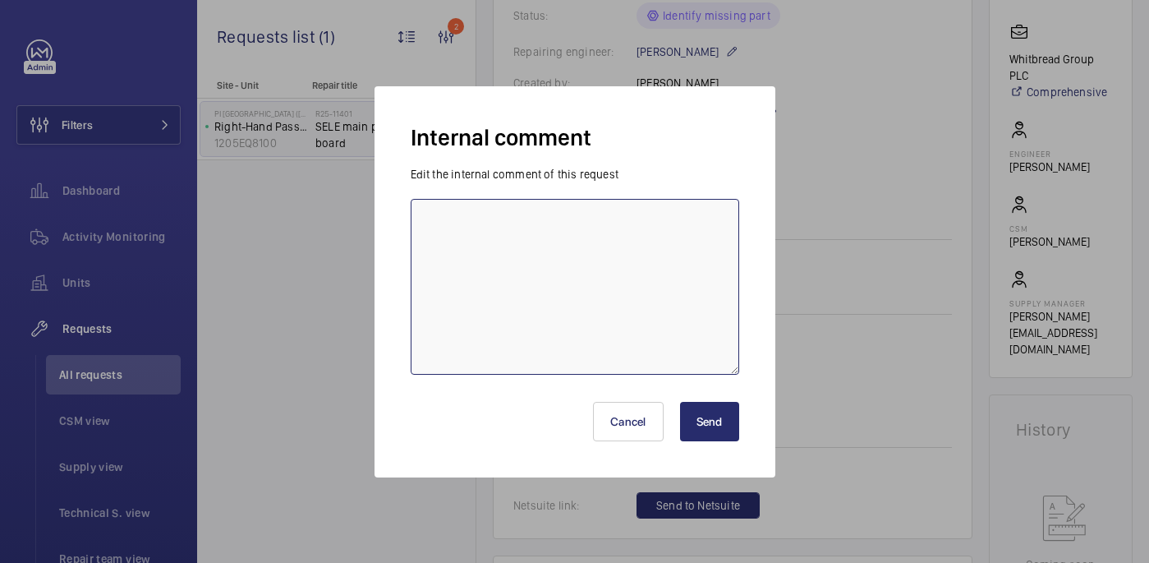
click at [581, 278] on textarea at bounding box center [575, 287] width 329 height 176
type textarea "sent to supplier - 28/08 [GEOGRAPHIC_DATA]"
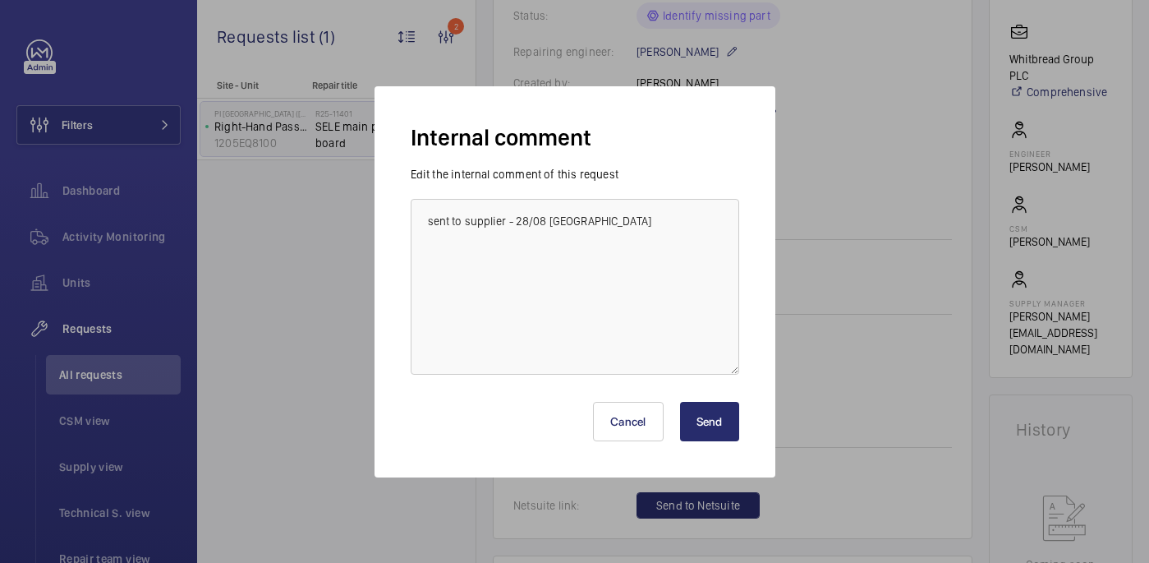
click at [707, 419] on button "Send" at bounding box center [709, 421] width 59 height 39
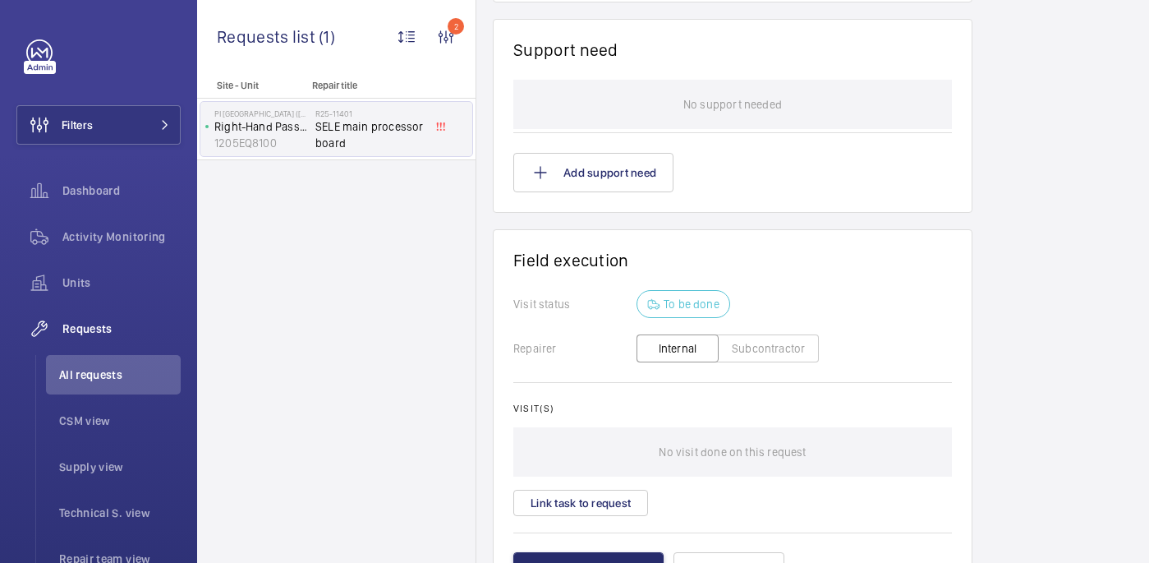
scroll to position [1008, 0]
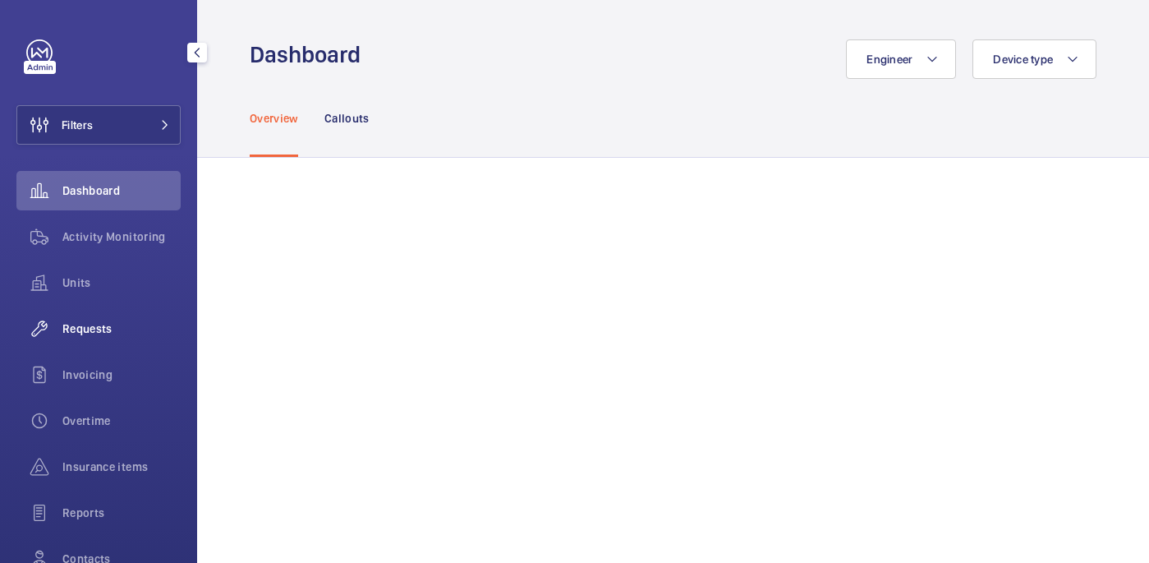
click at [89, 333] on span "Requests" at bounding box center [121, 328] width 118 height 16
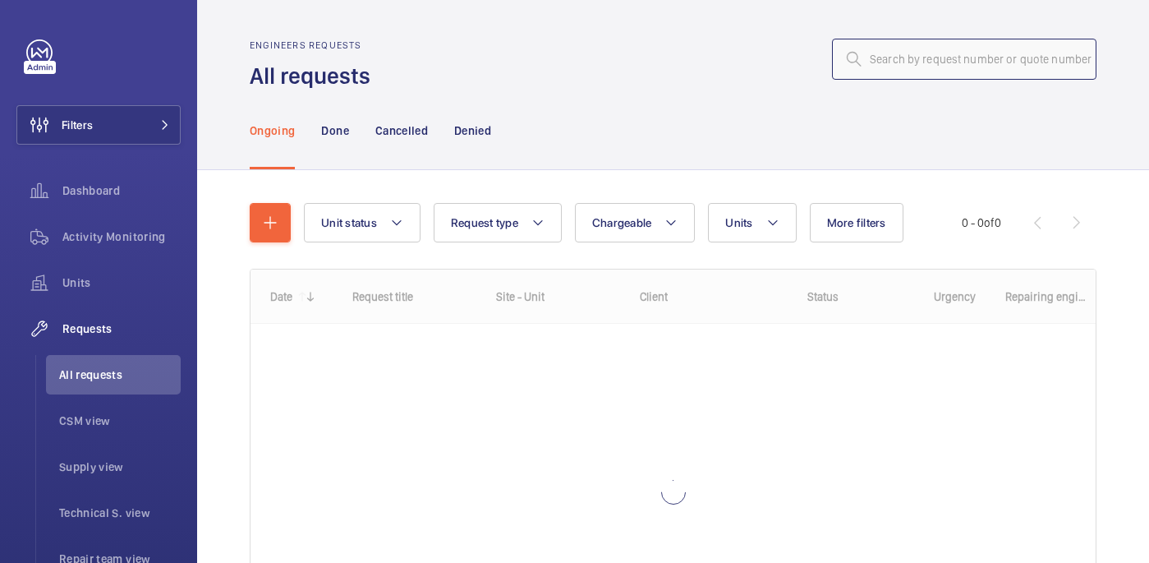
click at [945, 58] on input "text" at bounding box center [964, 59] width 264 height 41
paste input "R25-11043"
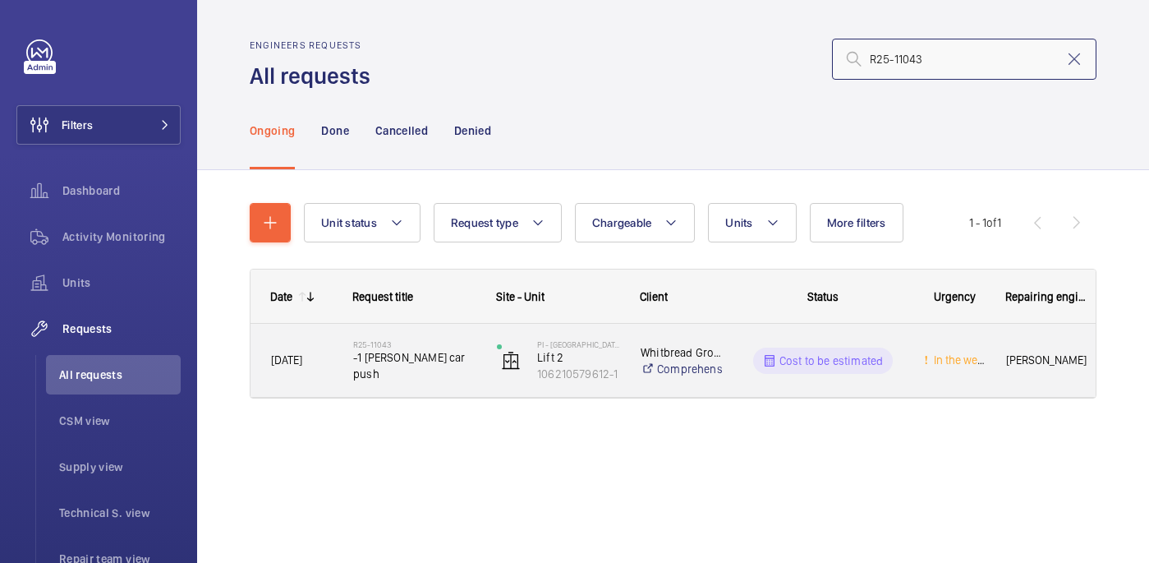
type input "R25-11043"
click at [398, 379] on div "R25-11043 -1 Lester car push" at bounding box center [414, 361] width 122 height 48
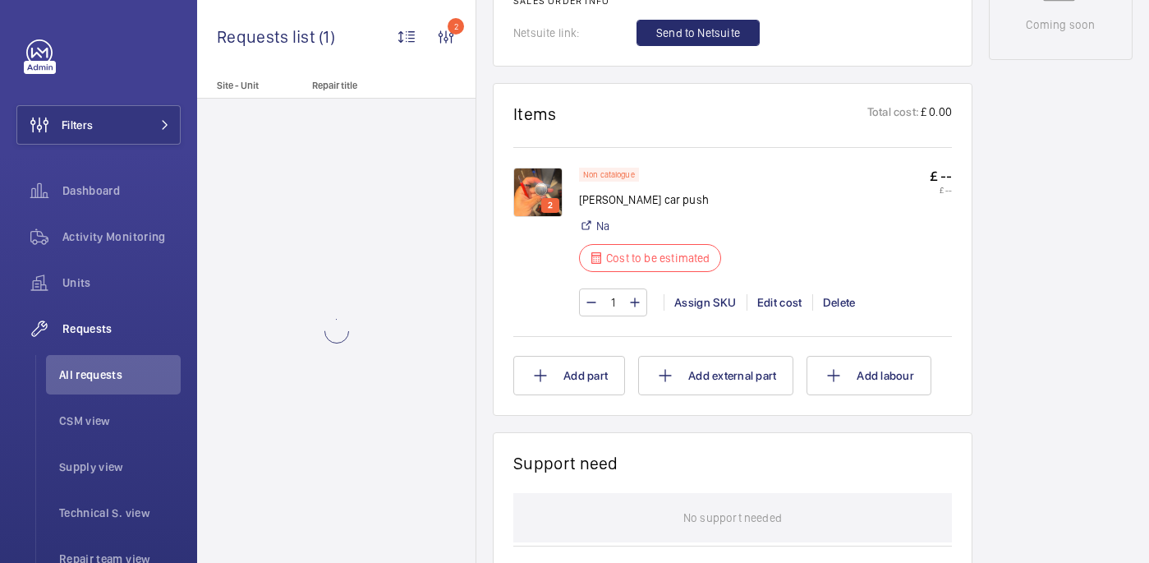
scroll to position [909, 0]
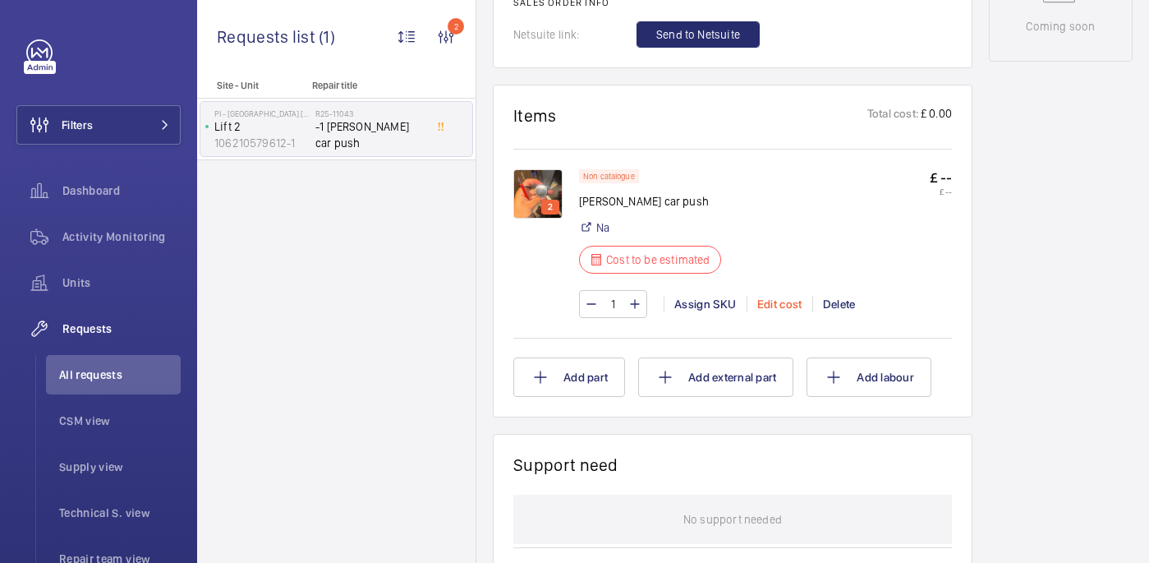
click at [785, 310] on div "Edit cost" at bounding box center [780, 304] width 66 height 16
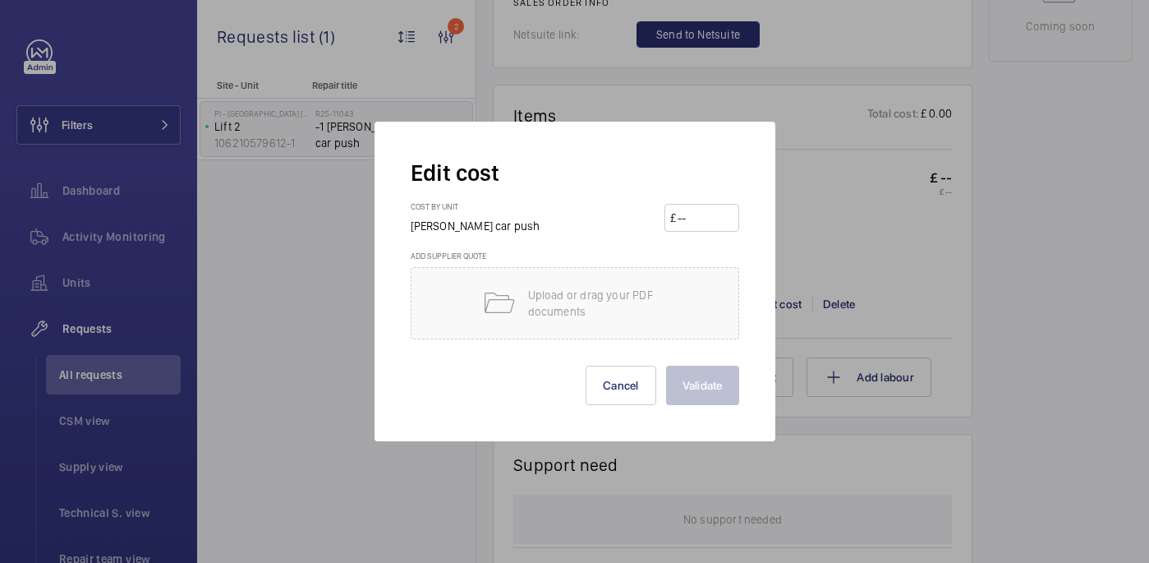
click at [700, 229] on input "number" at bounding box center [704, 218] width 57 height 26
paste input "28.00"
type input "28.00"
click at [706, 383] on button "Validate" at bounding box center [702, 384] width 73 height 39
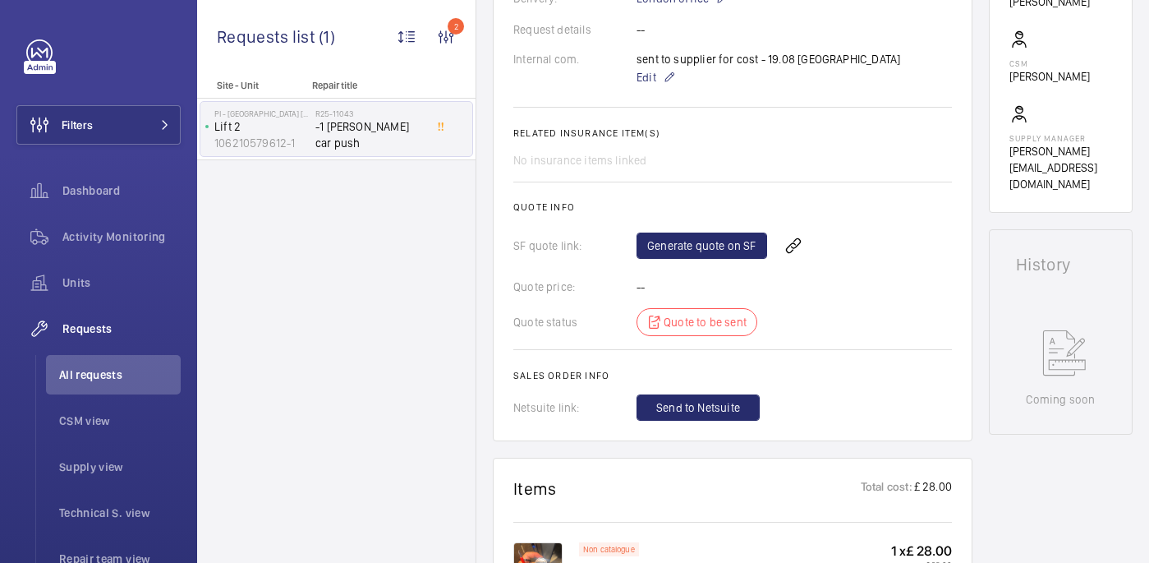
scroll to position [739, 0]
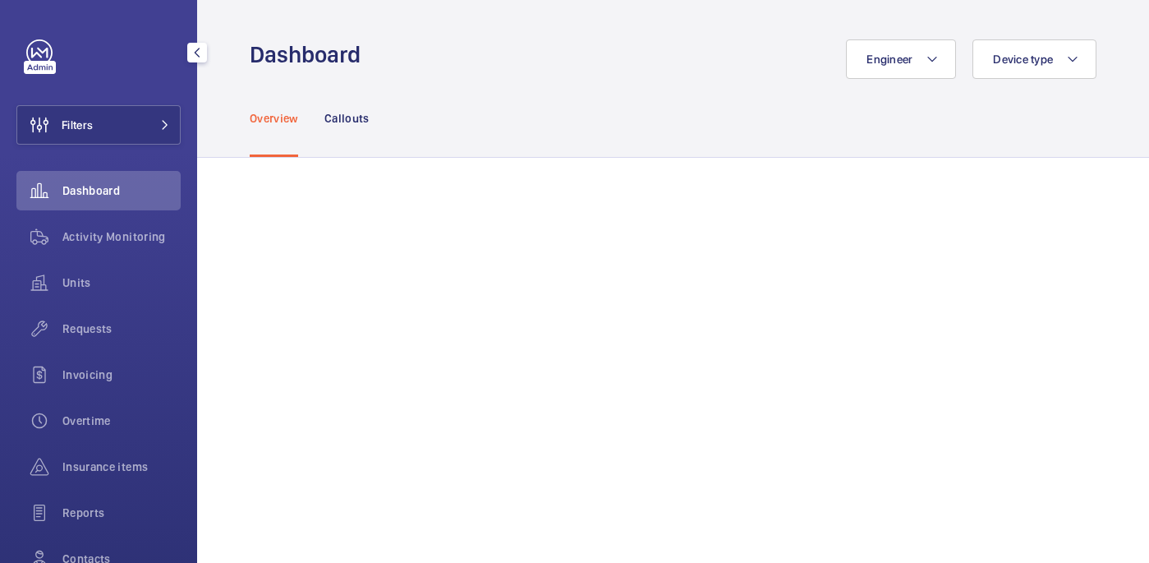
drag, startPoint x: 79, startPoint y: 335, endPoint x: 122, endPoint y: 305, distance: 53.1
click at [79, 334] on span "Requests" at bounding box center [121, 328] width 118 height 16
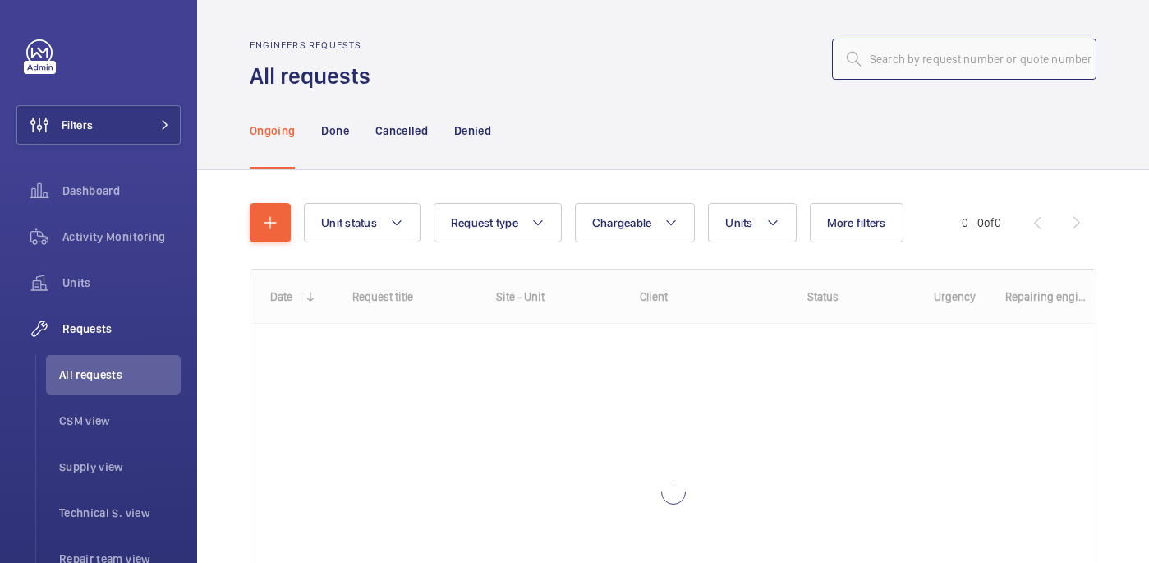
click at [1010, 53] on input "text" at bounding box center [964, 59] width 264 height 41
paste input "R25-11418"
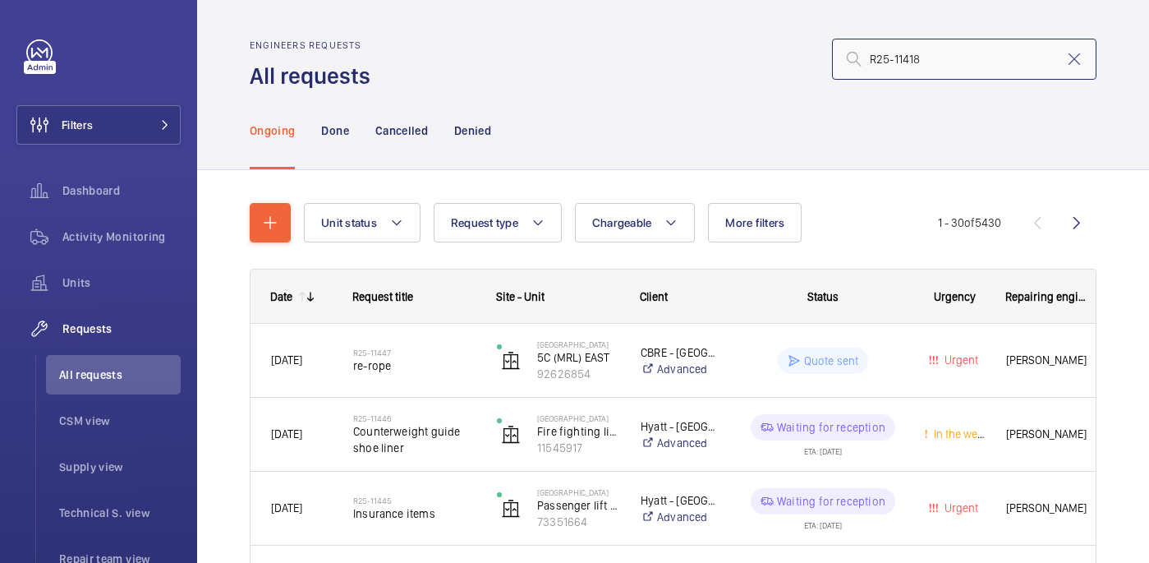
click at [954, 60] on input "R25-11418" at bounding box center [964, 59] width 264 height 41
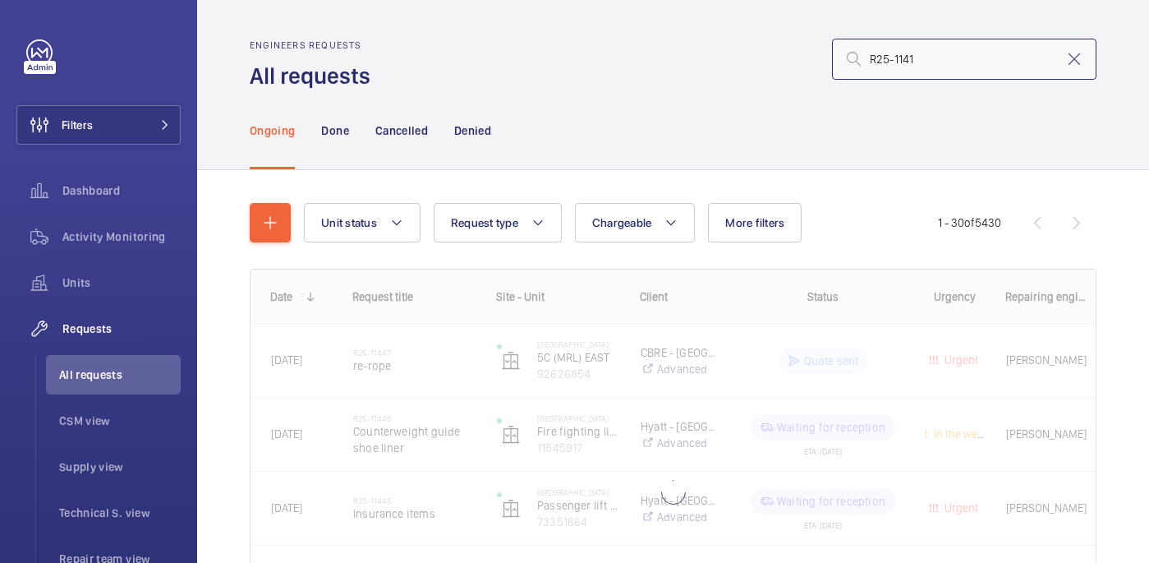
type input "R25-11418"
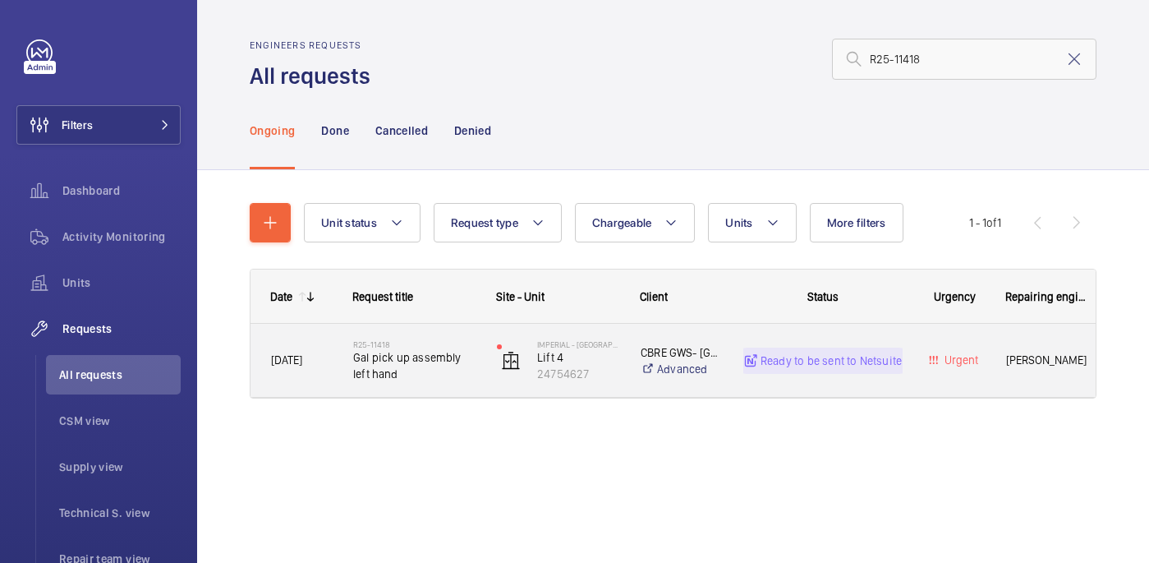
click at [432, 370] on span "Gal pick up assembly left hand" at bounding box center [414, 365] width 122 height 33
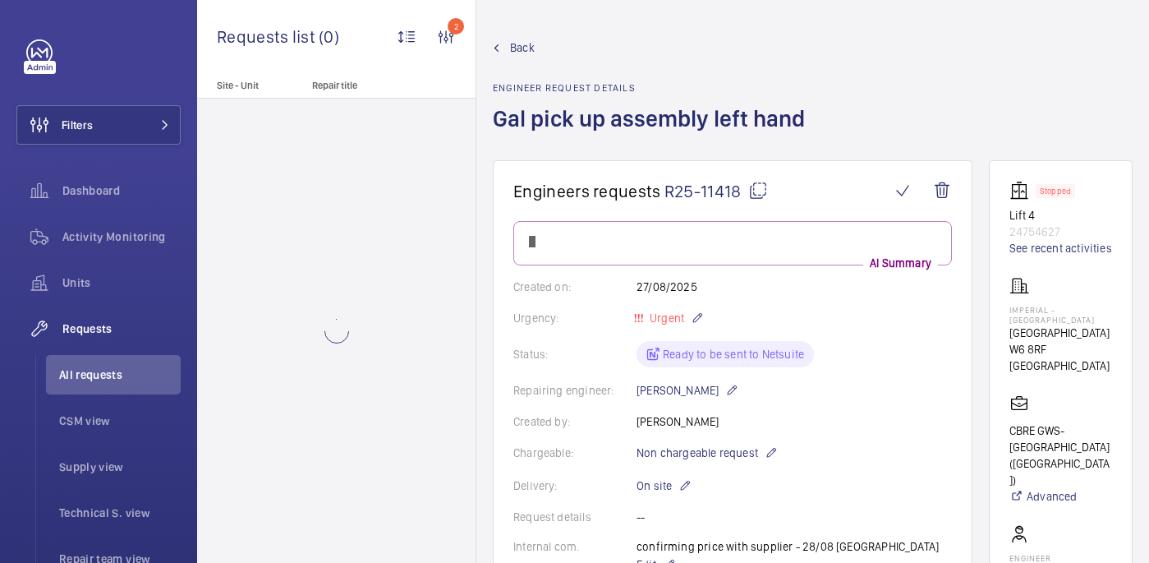
scroll to position [756, 0]
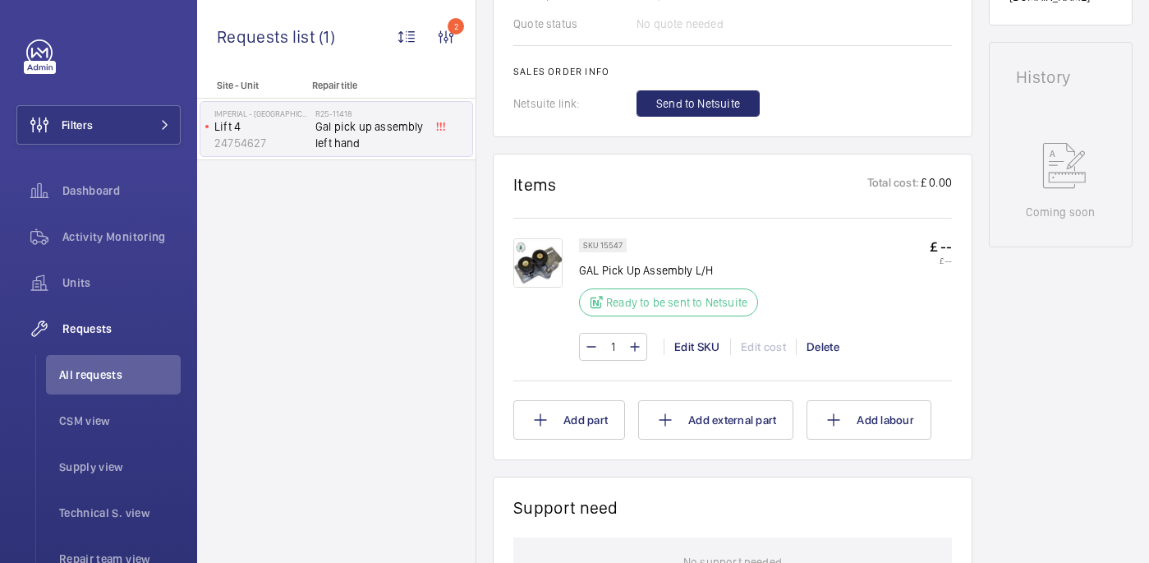
click at [715, 100] on span "Send to Netsuite" at bounding box center [698, 103] width 84 height 16
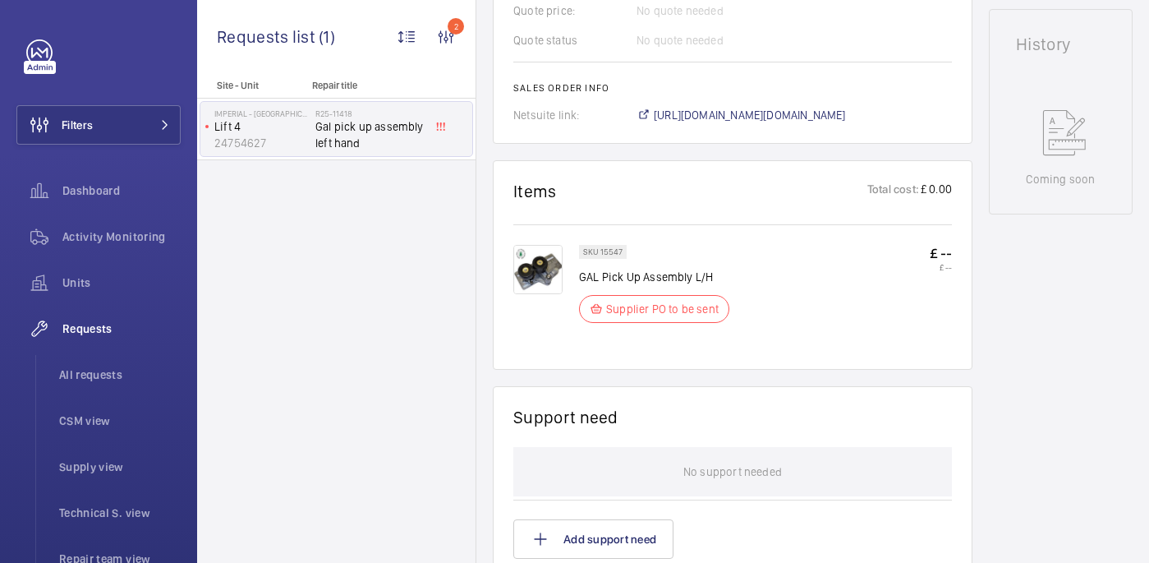
scroll to position [806, 0]
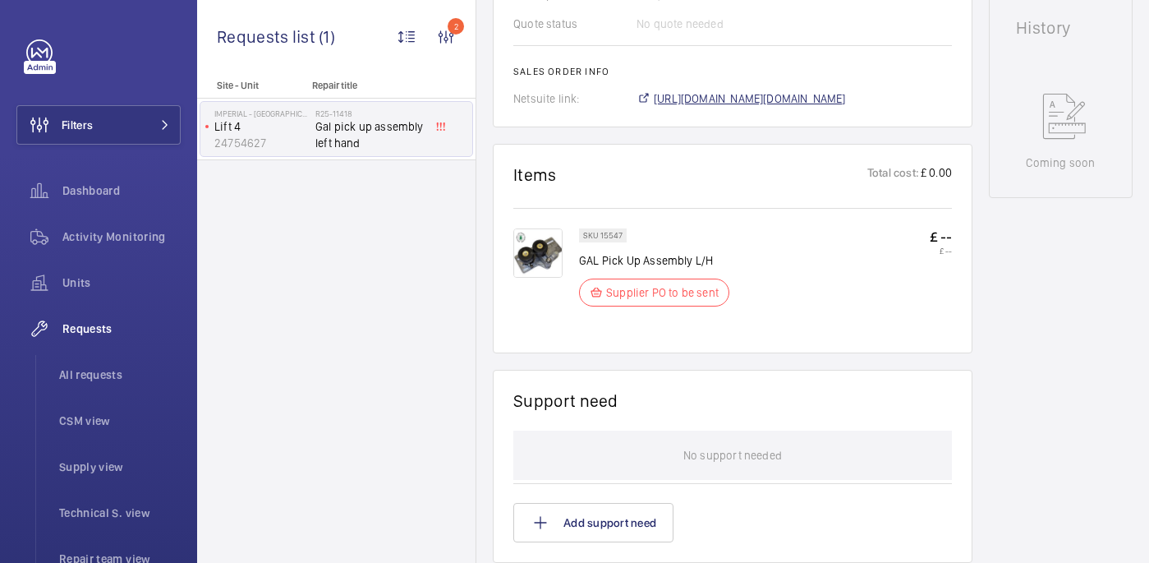
click at [775, 93] on span "https://6461500.app.netsuite.com/app/accounting/transactions/salesord.nl?id=295…" at bounding box center [750, 98] width 192 height 16
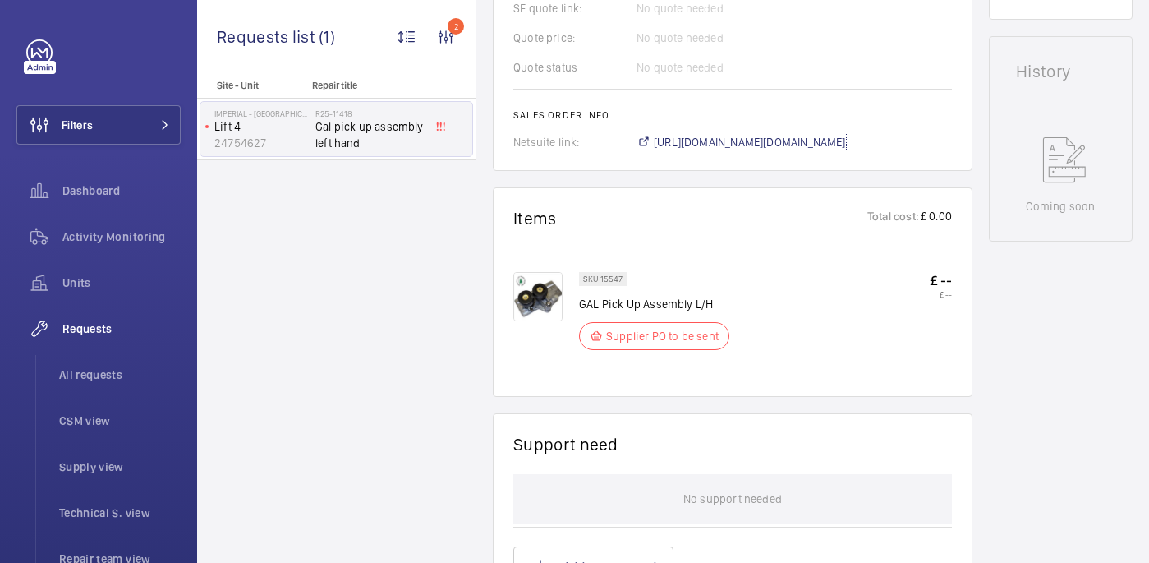
scroll to position [775, 0]
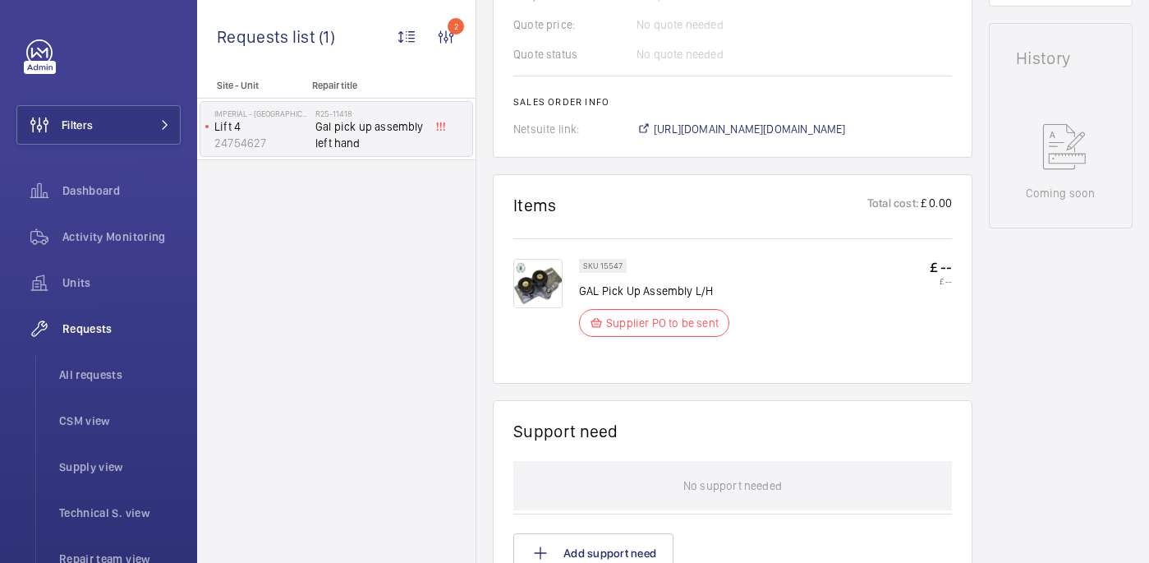
click at [623, 281] on div "SKU 15547 GAL Pick Up Assembly L/H Supplier PO to be sent" at bounding box center [659, 303] width 160 height 88
click at [623, 290] on p "GAL Pick Up Assembly L/H" at bounding box center [659, 291] width 160 height 16
copy div "GAL Pick Up Assembly L/H"
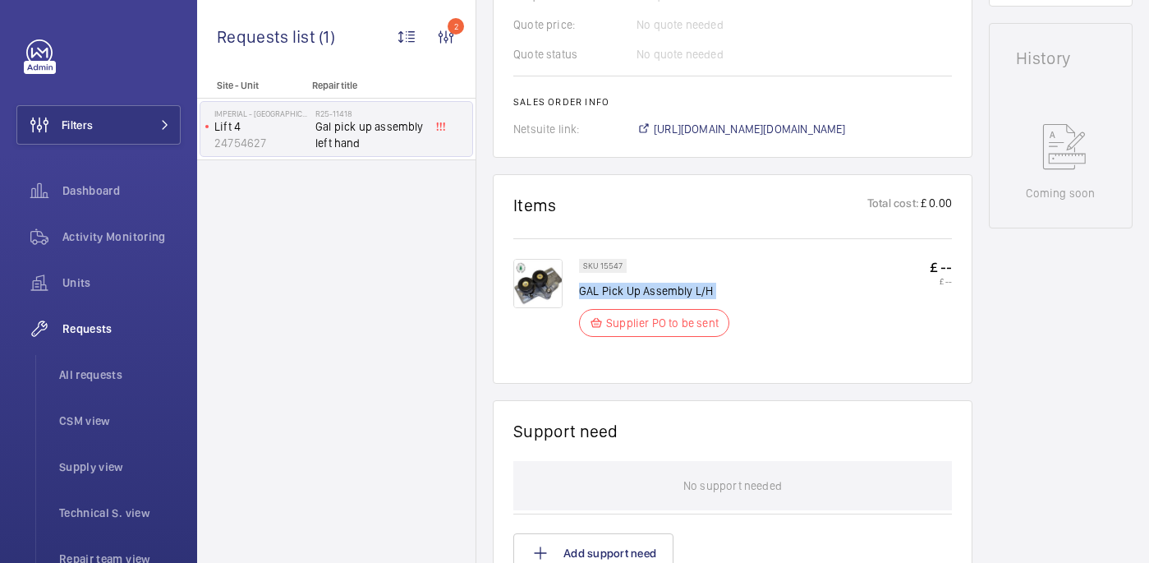
click at [533, 296] on img at bounding box center [537, 283] width 49 height 49
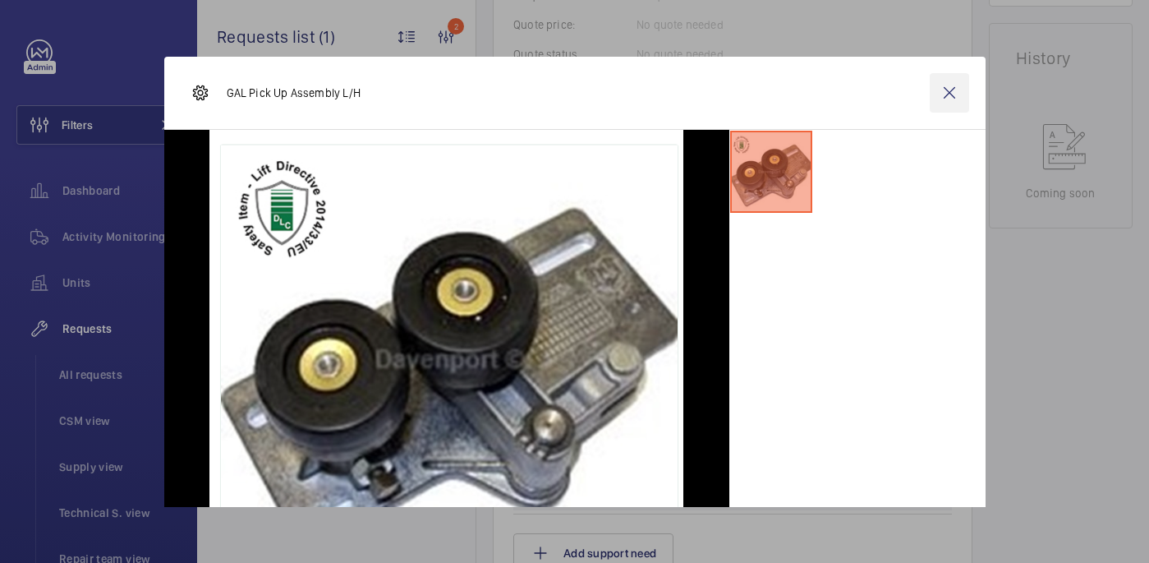
click at [945, 94] on wm-front-icon-button at bounding box center [949, 92] width 39 height 39
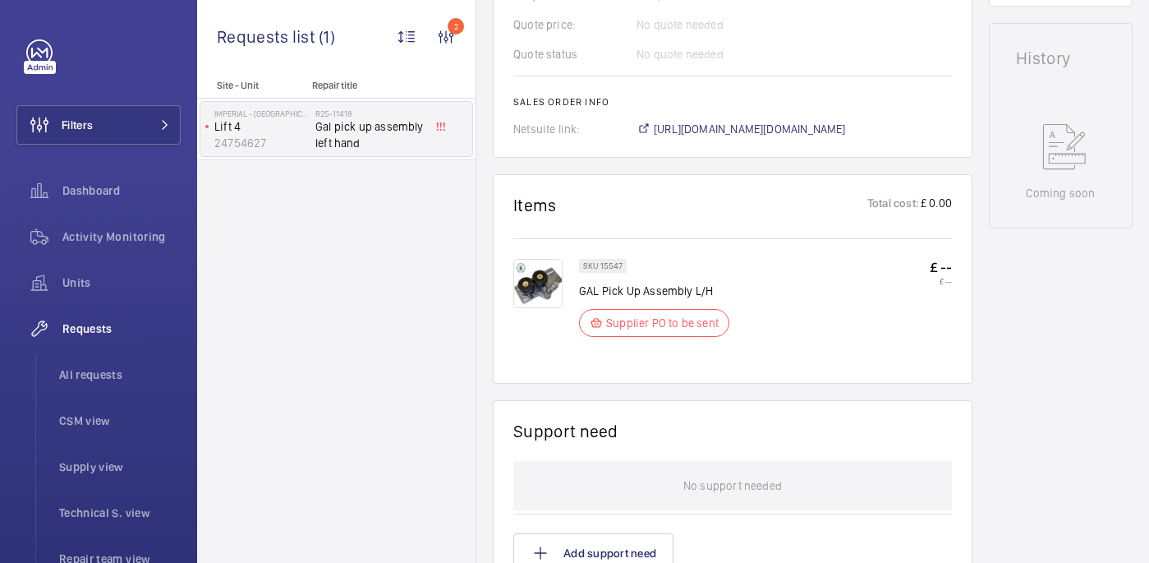
scroll to position [0, 0]
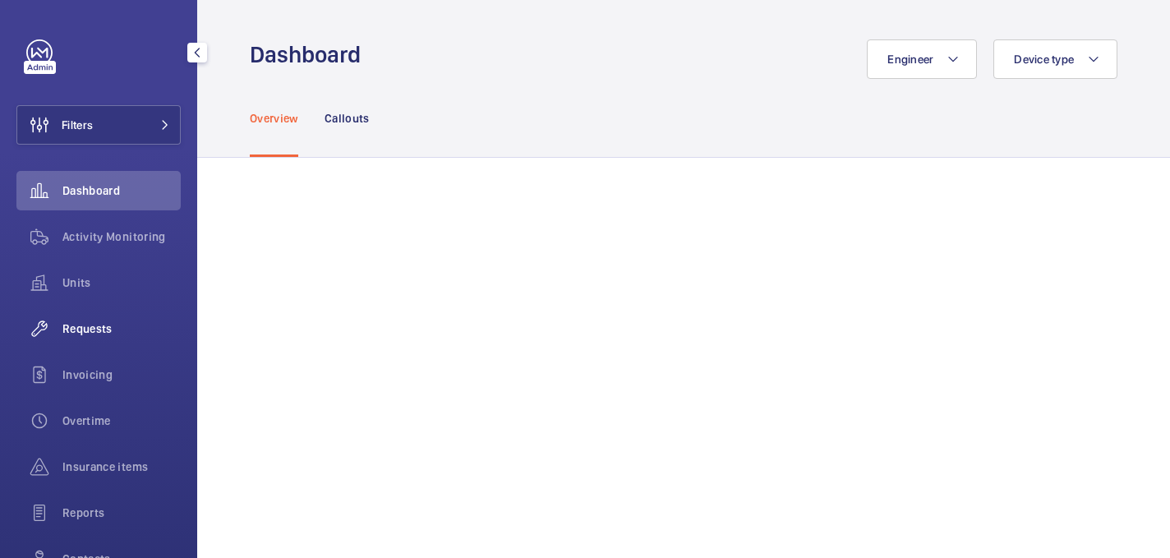
click at [108, 318] on div "Requests" at bounding box center [98, 328] width 164 height 39
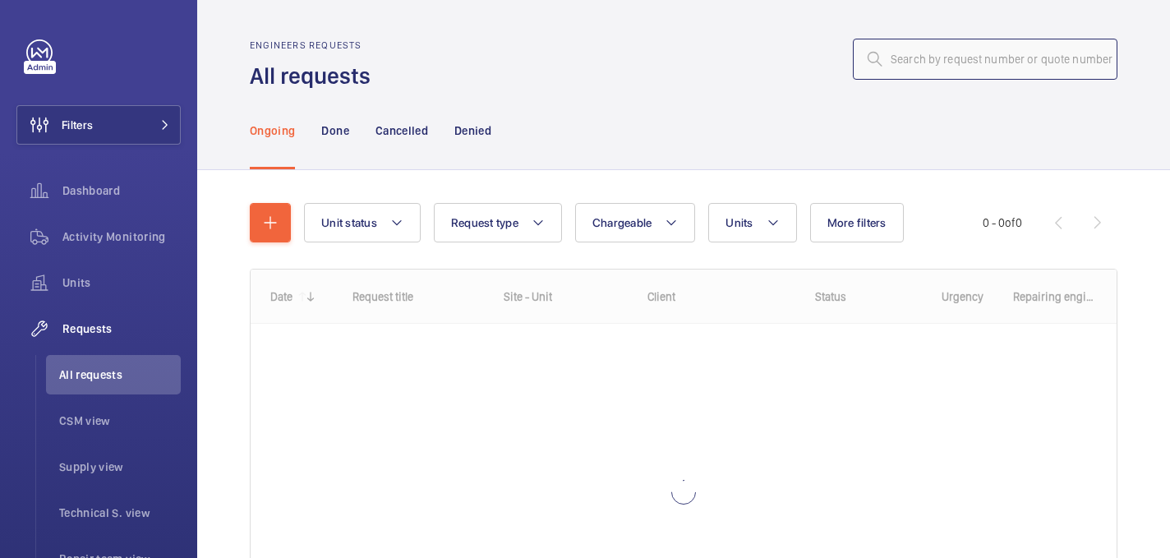
click at [954, 58] on input "text" at bounding box center [985, 59] width 264 height 41
paste input "R25-11333"
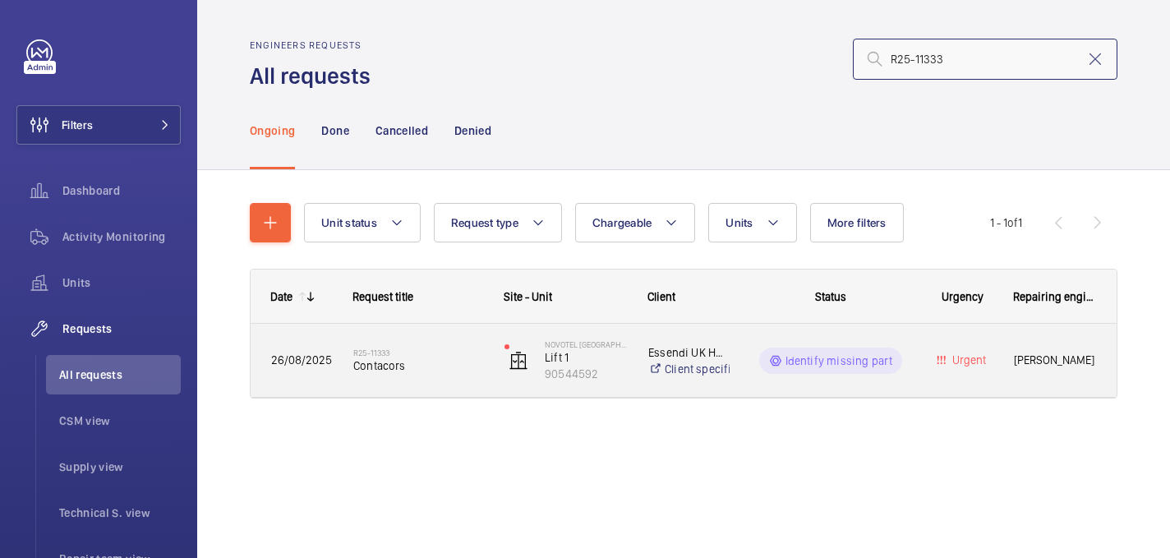
type input "R25-11333"
click at [441, 375] on div "R25-11333 Contacors" at bounding box center [418, 361] width 130 height 48
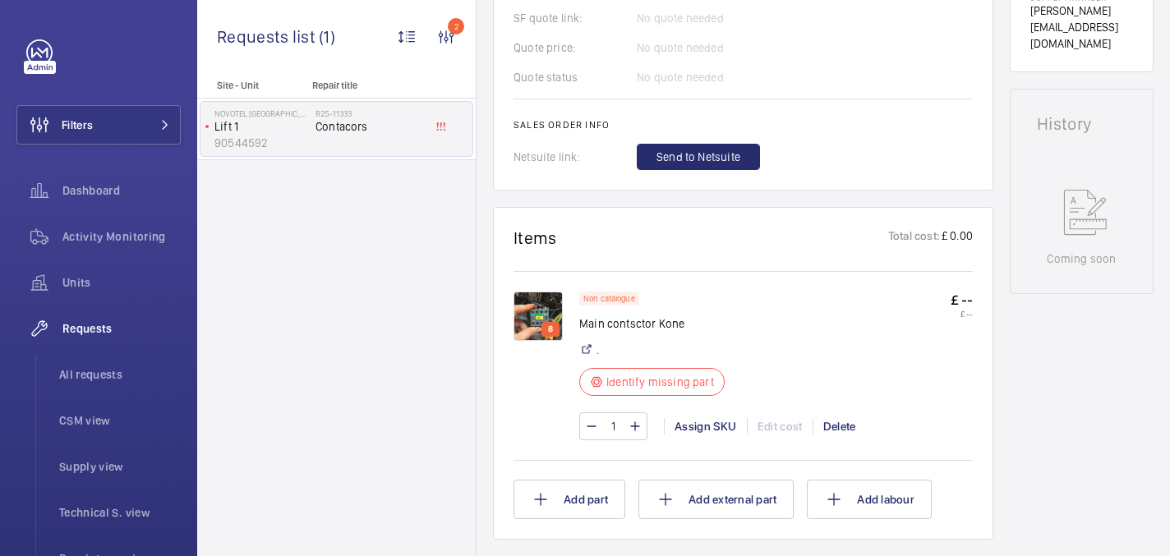
scroll to position [752, 0]
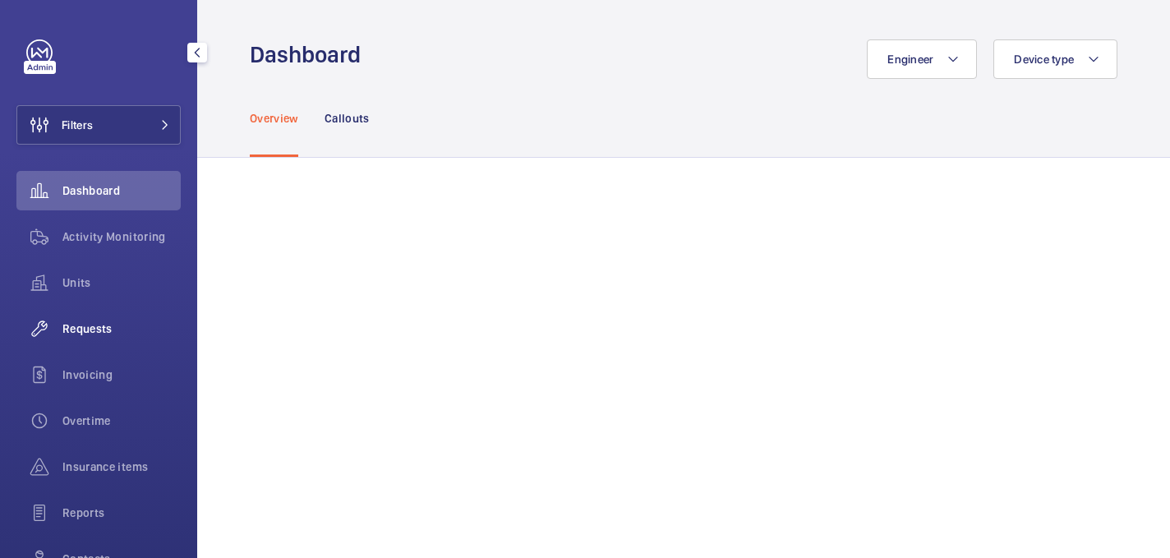
click at [103, 324] on span "Requests" at bounding box center [121, 328] width 118 height 16
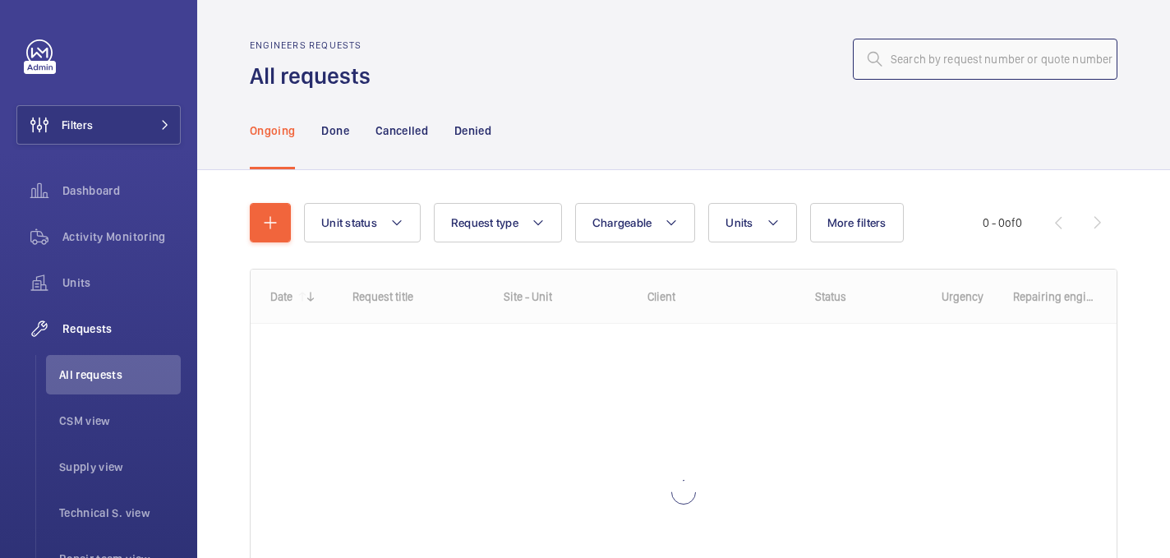
click at [904, 67] on input "text" at bounding box center [985, 59] width 264 height 41
paste input "R25-04184"
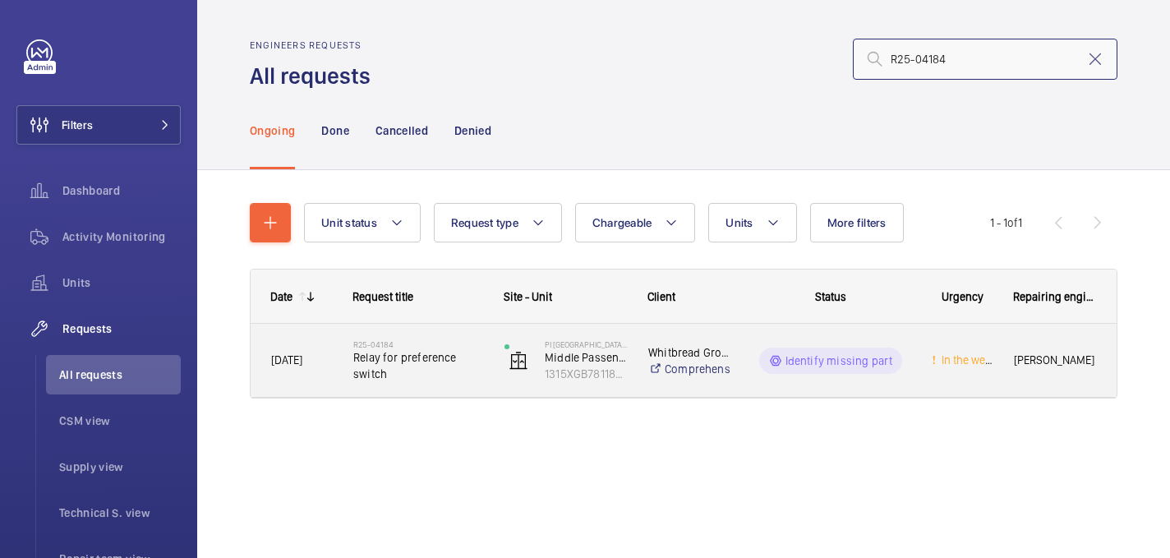
type input "R25-04184"
click at [449, 382] on div "R25-04184 Relay for preference switch" at bounding box center [418, 361] width 130 height 48
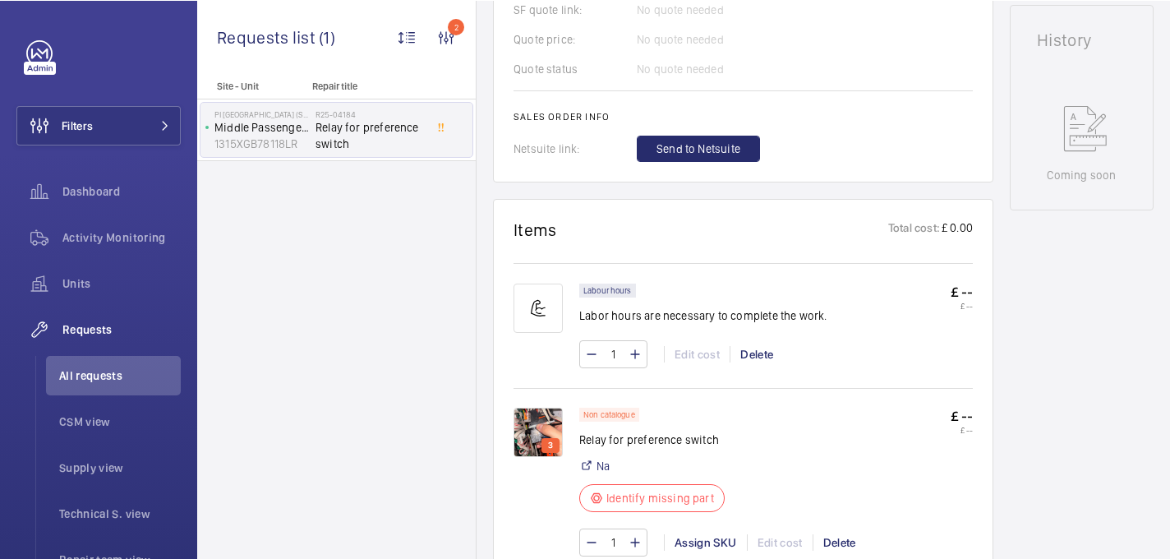
scroll to position [784, 0]
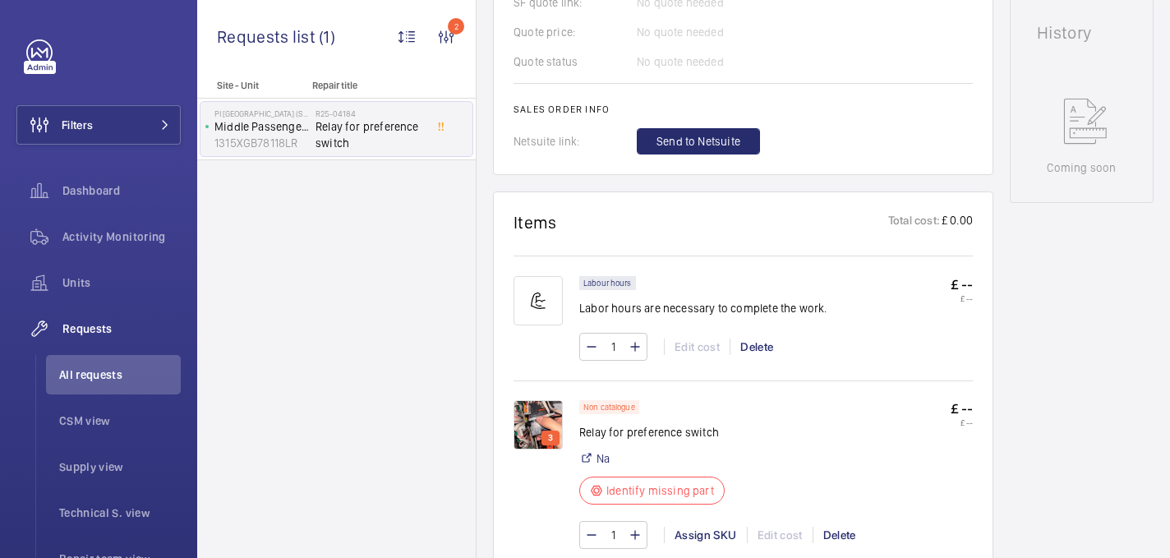
click at [521, 401] on img at bounding box center [537, 424] width 49 height 49
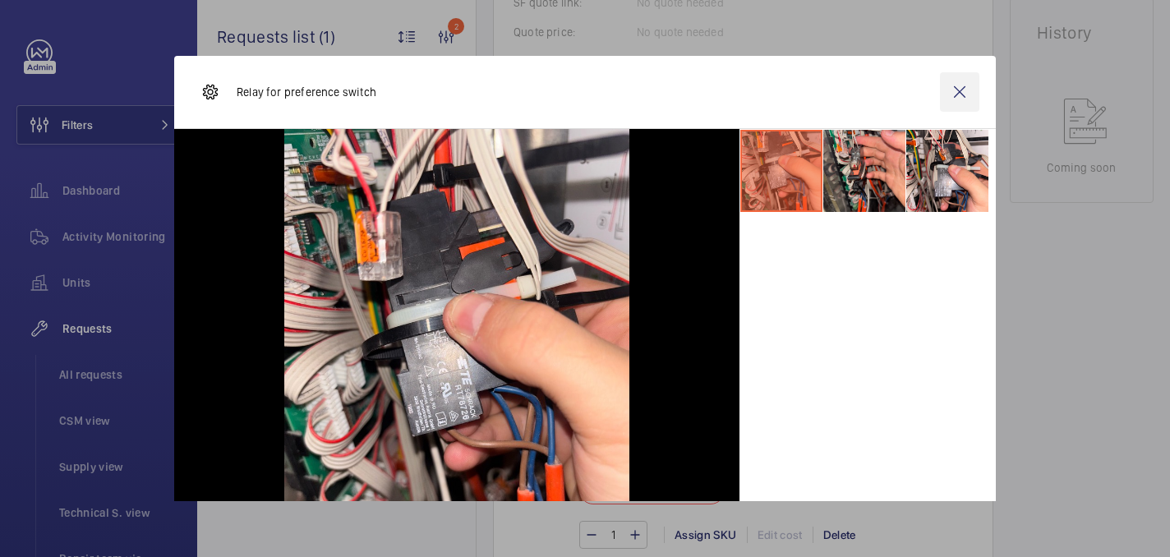
click at [964, 87] on wm-front-icon-button at bounding box center [959, 91] width 39 height 39
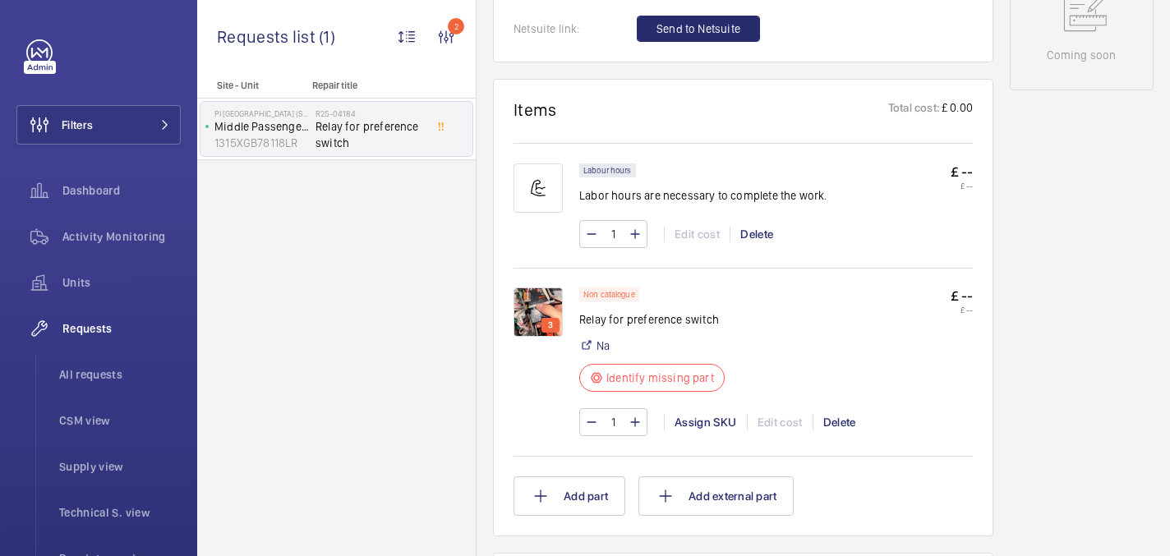
scroll to position [908, 0]
